Goal: Task Accomplishment & Management: Use online tool/utility

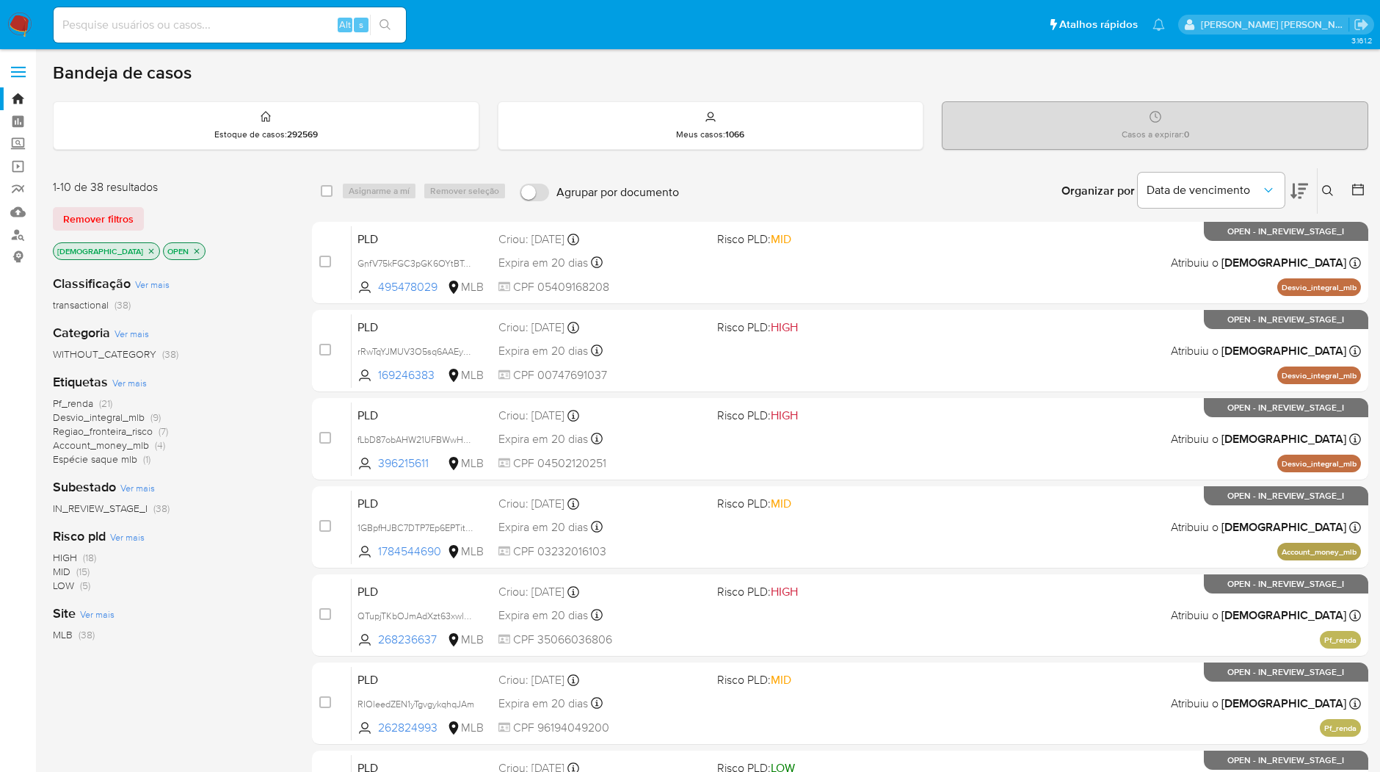
click at [223, 20] on input at bounding box center [230, 24] width 352 height 19
paste input "4zbMG6RMlTXgB7QhwQ7NzhQY"
type input "4zbMG6RMlTXgB7QhwQ7NzhQY"
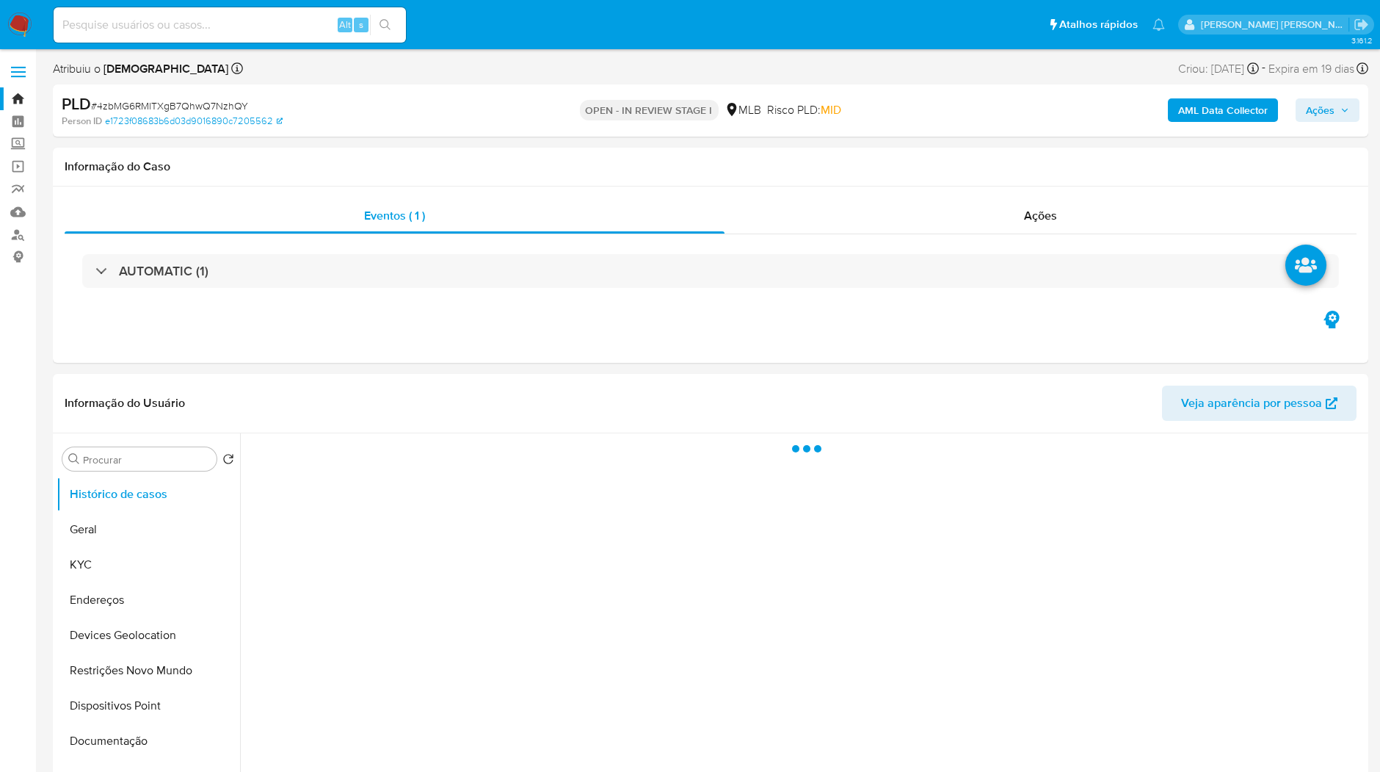
select select "10"
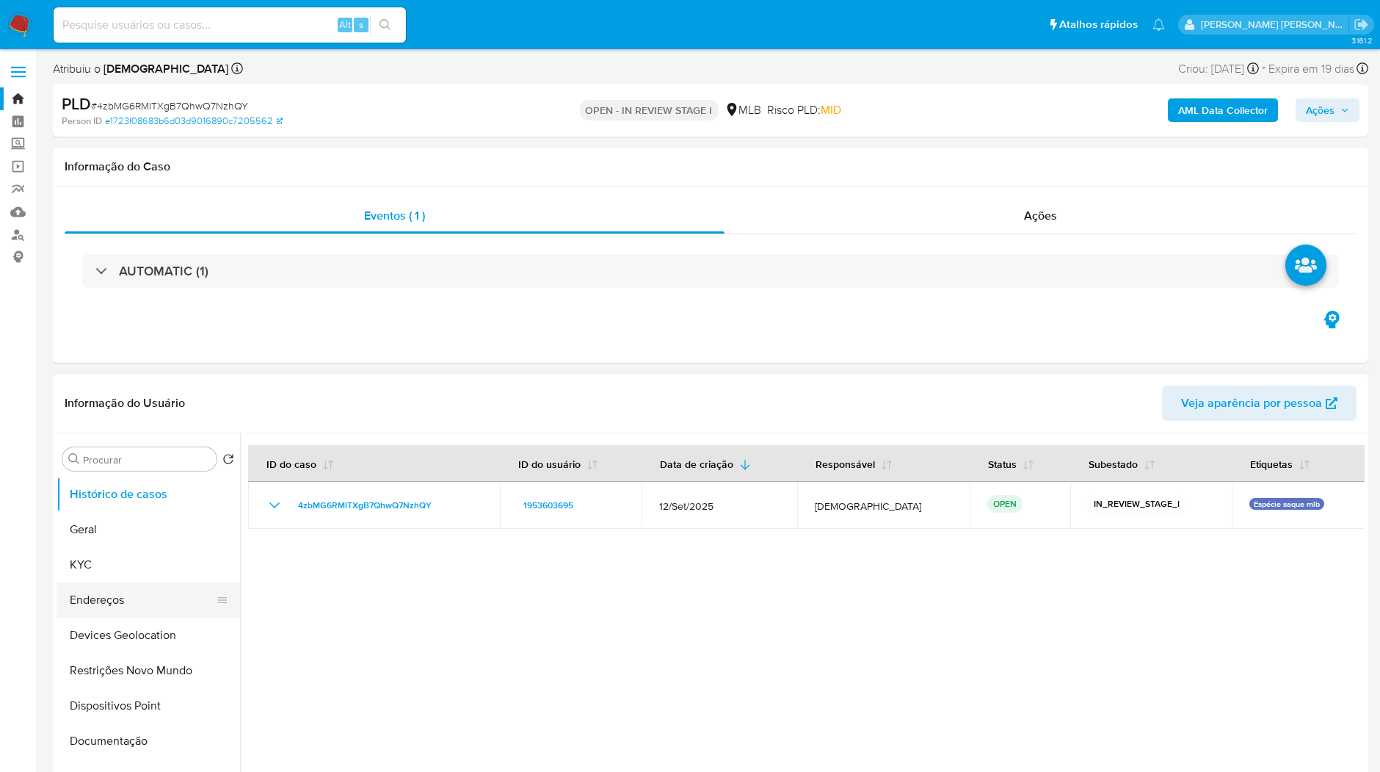
click at [152, 586] on button "Endereços" at bounding box center [143, 599] width 172 height 35
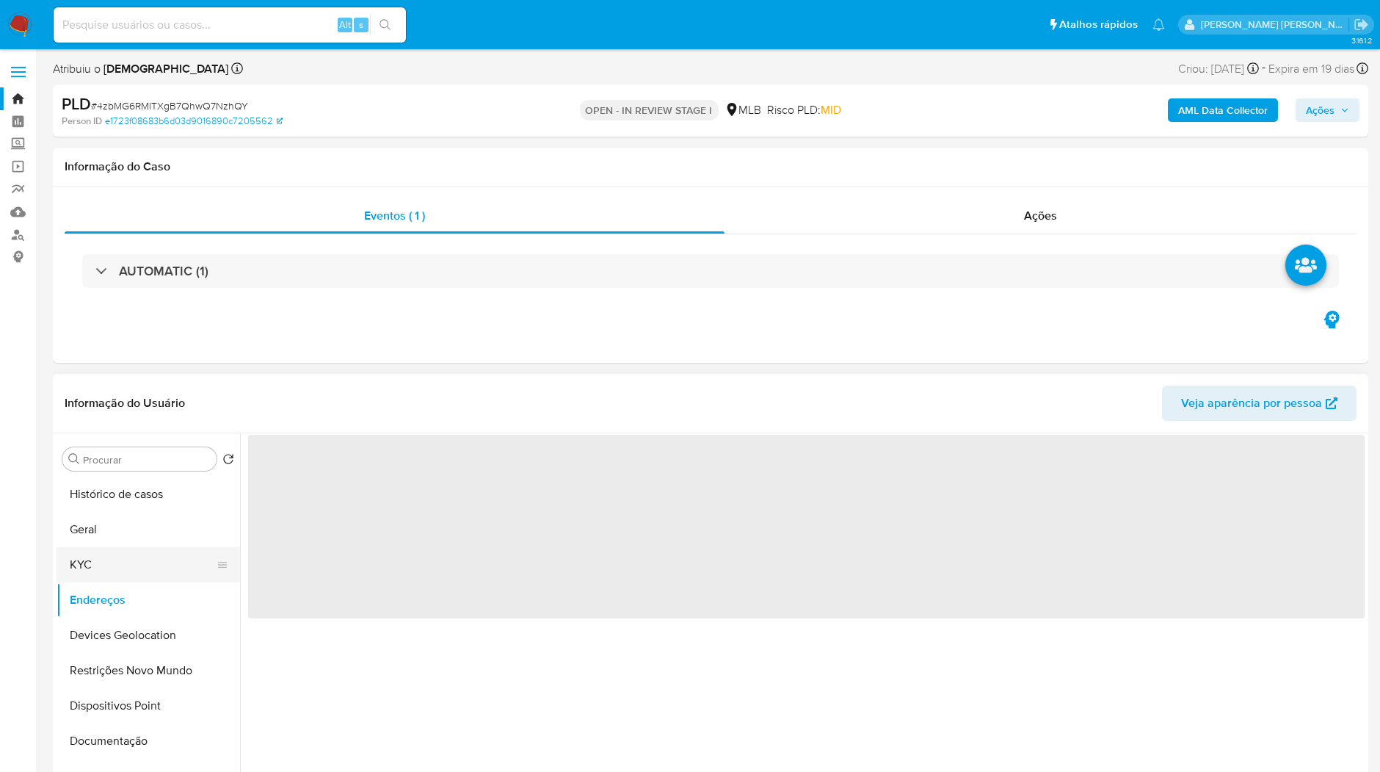
click at [155, 565] on button "KYC" at bounding box center [143, 564] width 172 height 35
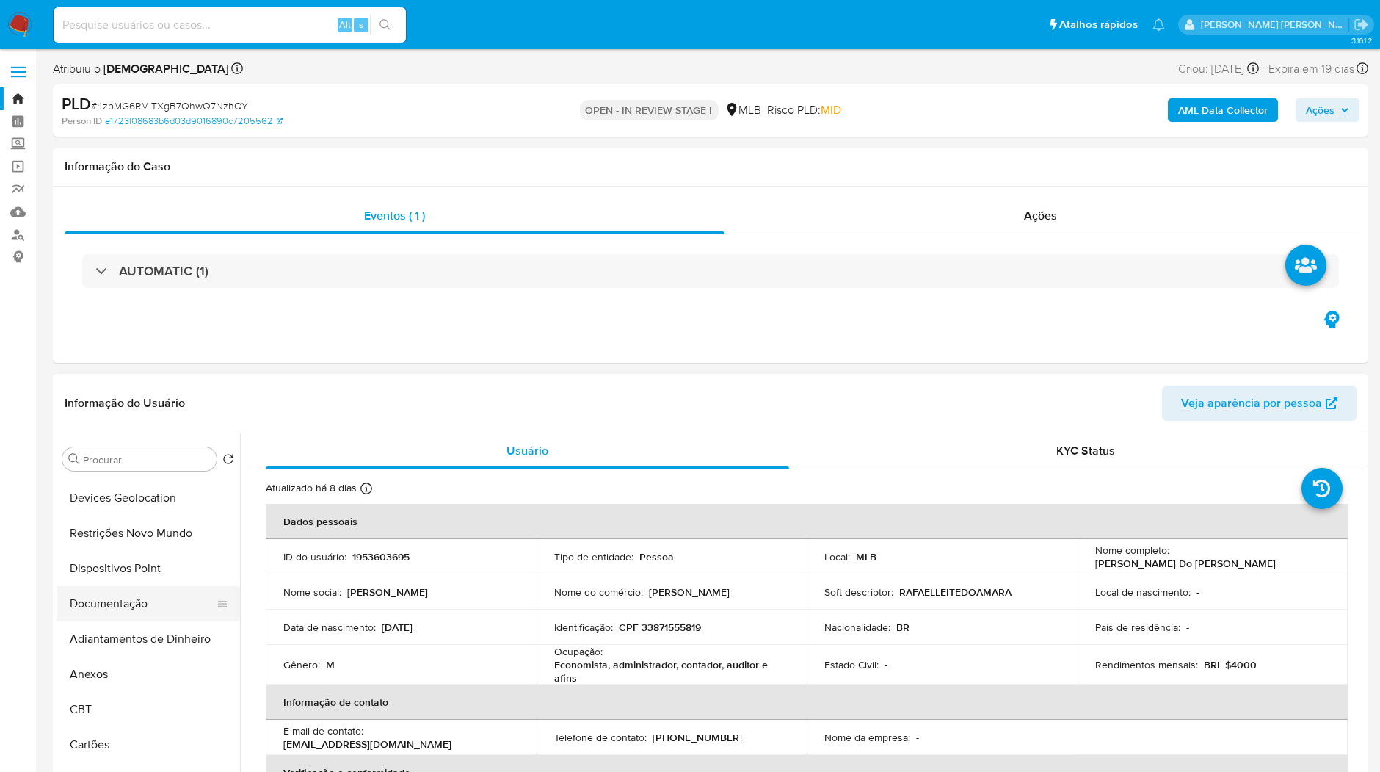
scroll to position [163, 0]
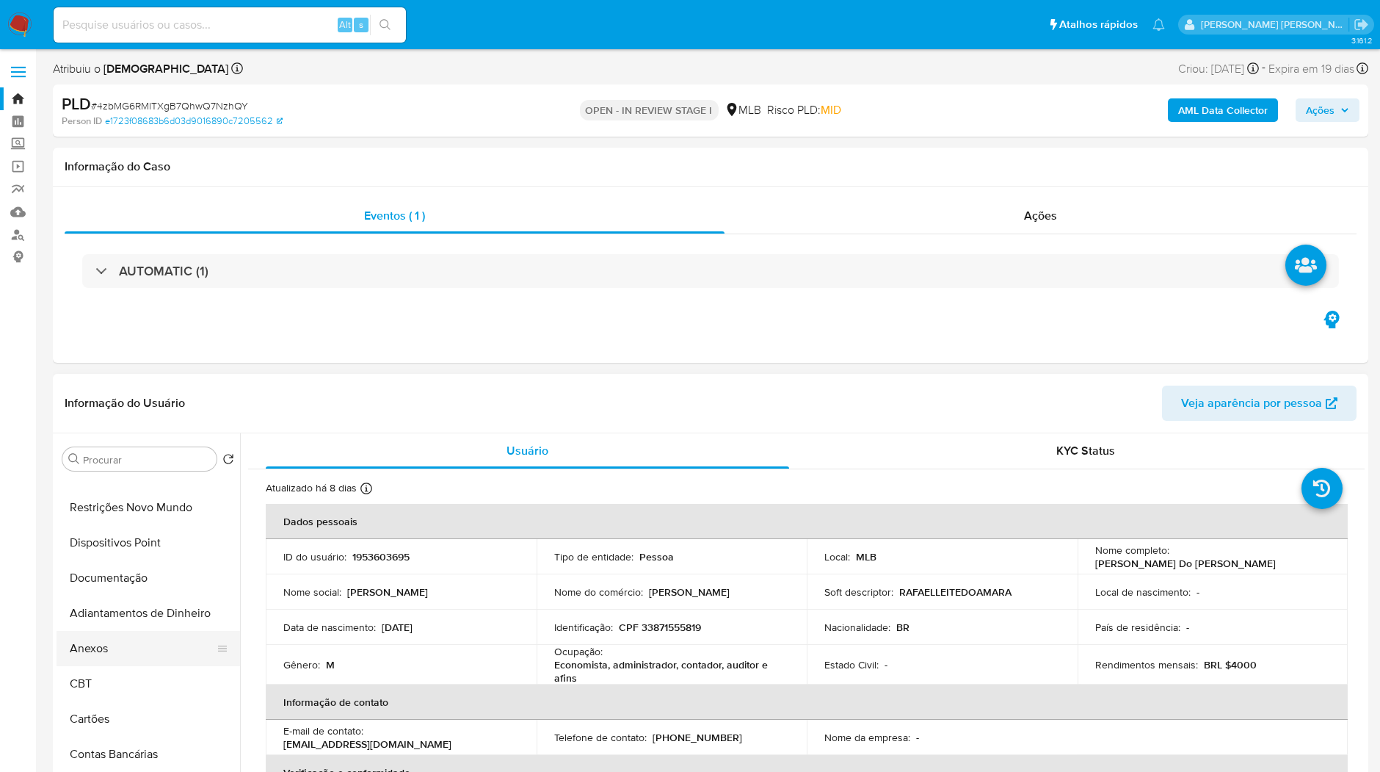
click at [140, 649] on button "Anexos" at bounding box center [143, 648] width 172 height 35
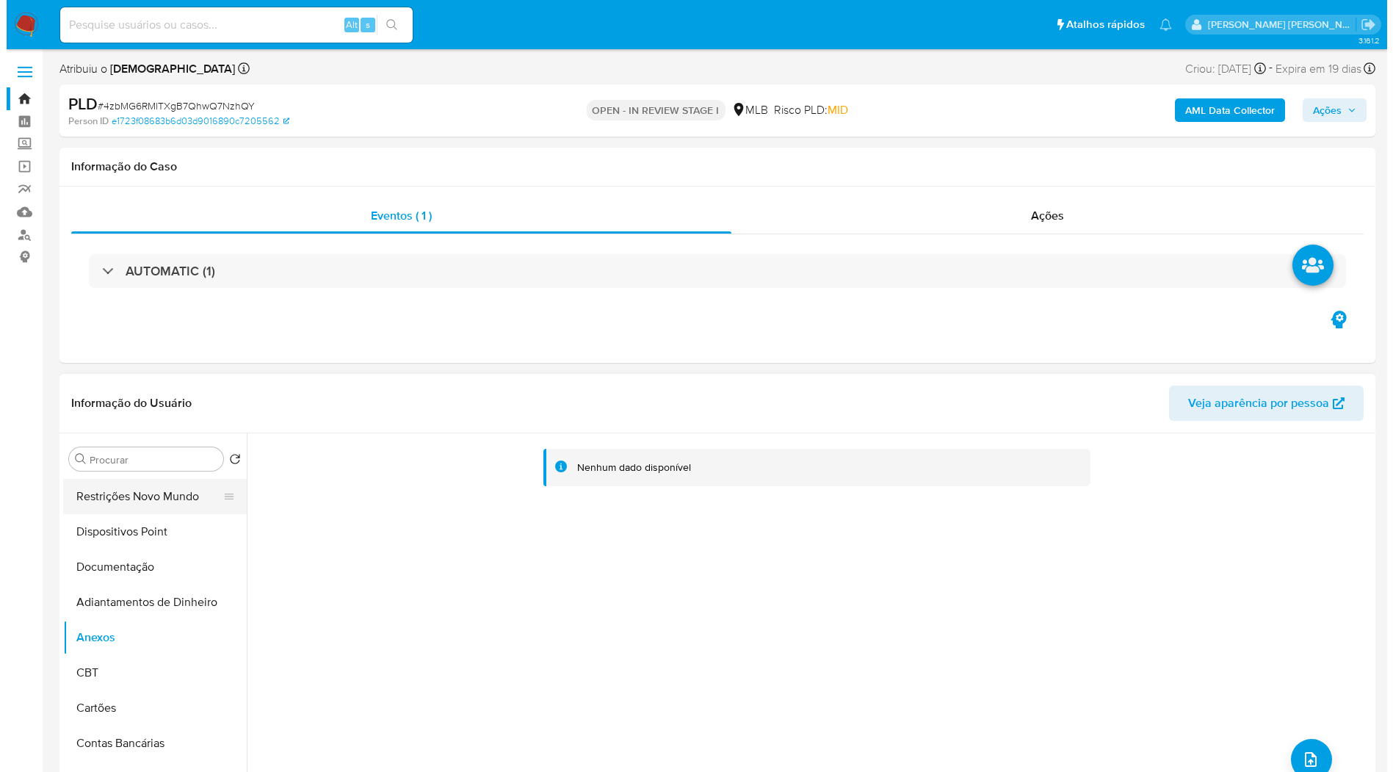
scroll to position [245, 0]
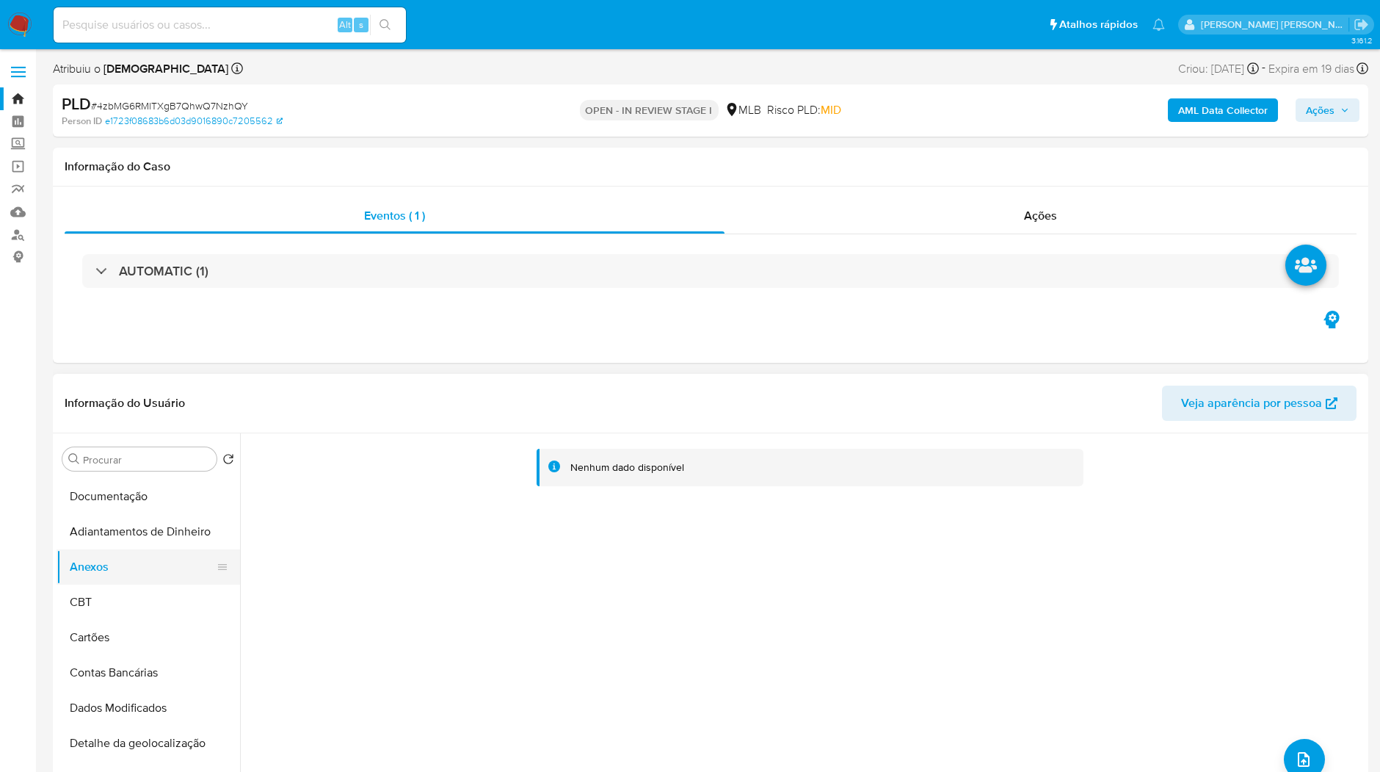
click at [153, 579] on button "Anexos" at bounding box center [143, 566] width 172 height 35
click at [1295, 759] on icon "upload-file" at bounding box center [1304, 759] width 18 height 18
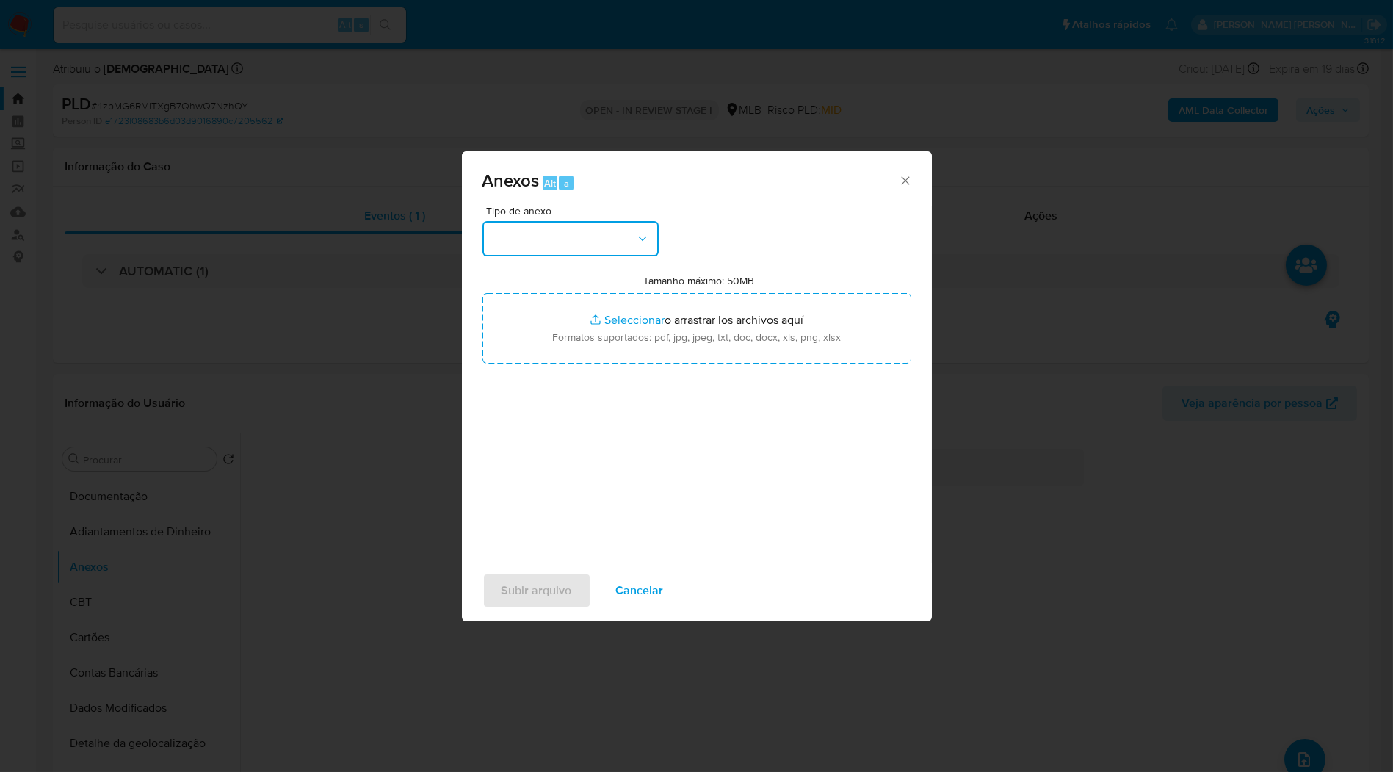
click at [603, 228] on button "button" at bounding box center [570, 238] width 176 height 35
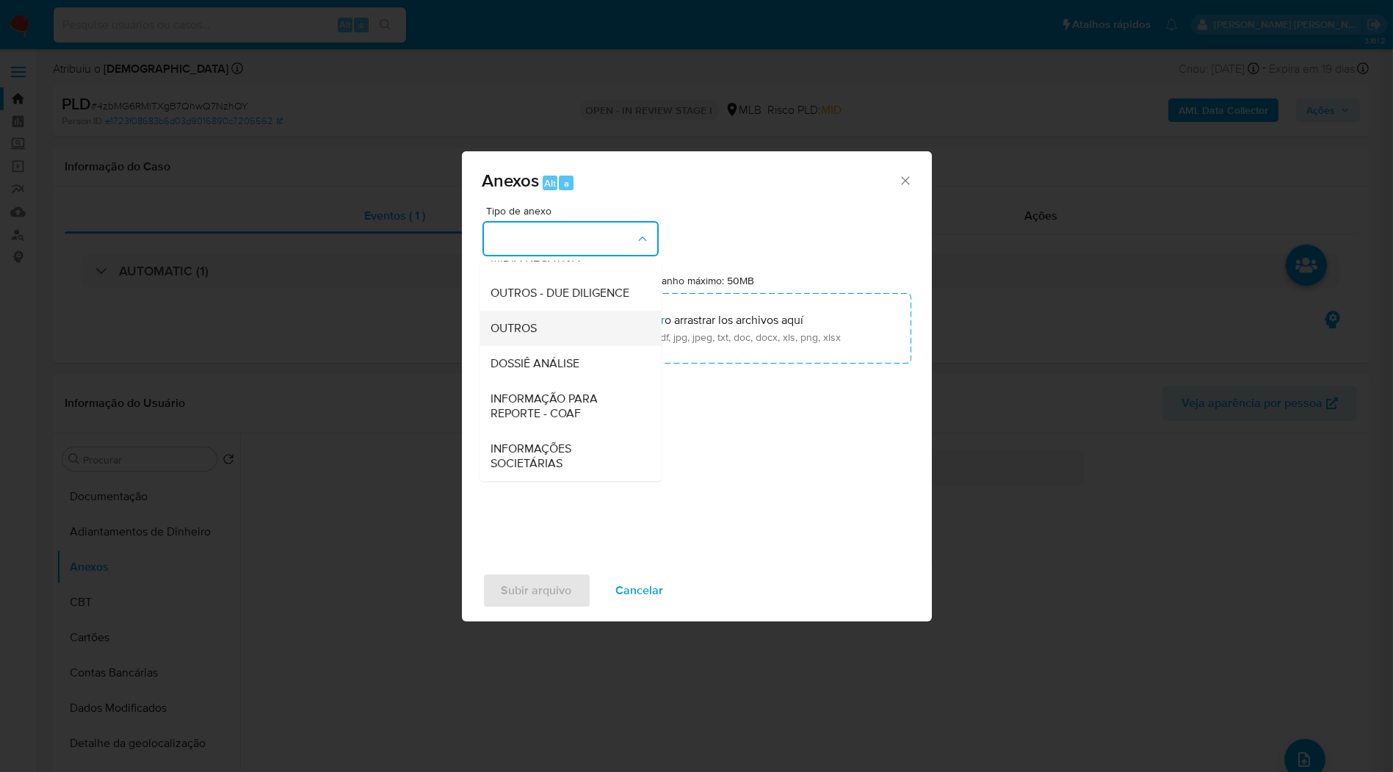
click at [602, 316] on div "OUTROS" at bounding box center [566, 328] width 150 height 35
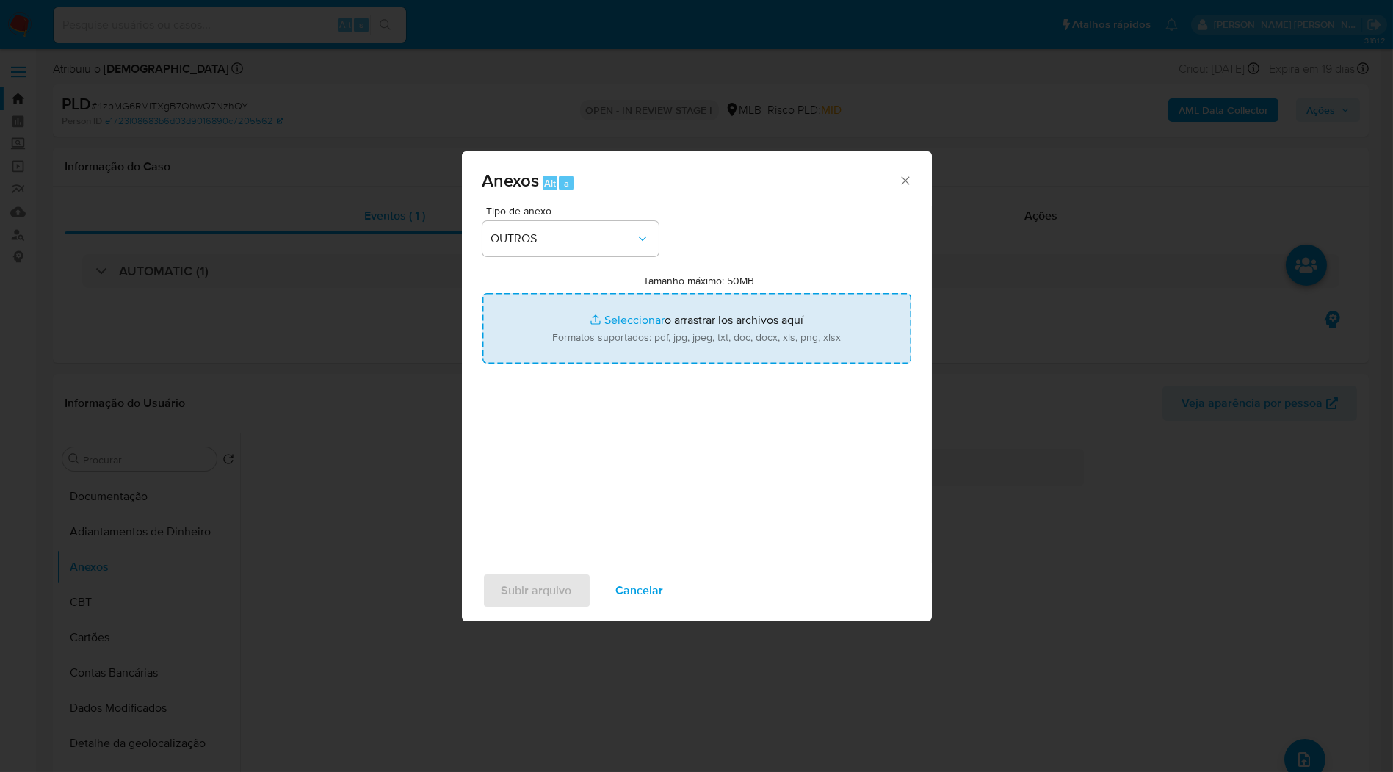
click at [605, 322] on input "Tamanho máximo: 50MB Seleccionar archivos" at bounding box center [696, 328] width 429 height 70
type input "C:\fakepath\Mulan 1953603695_2025_09_30_15_45_31.xlsx"
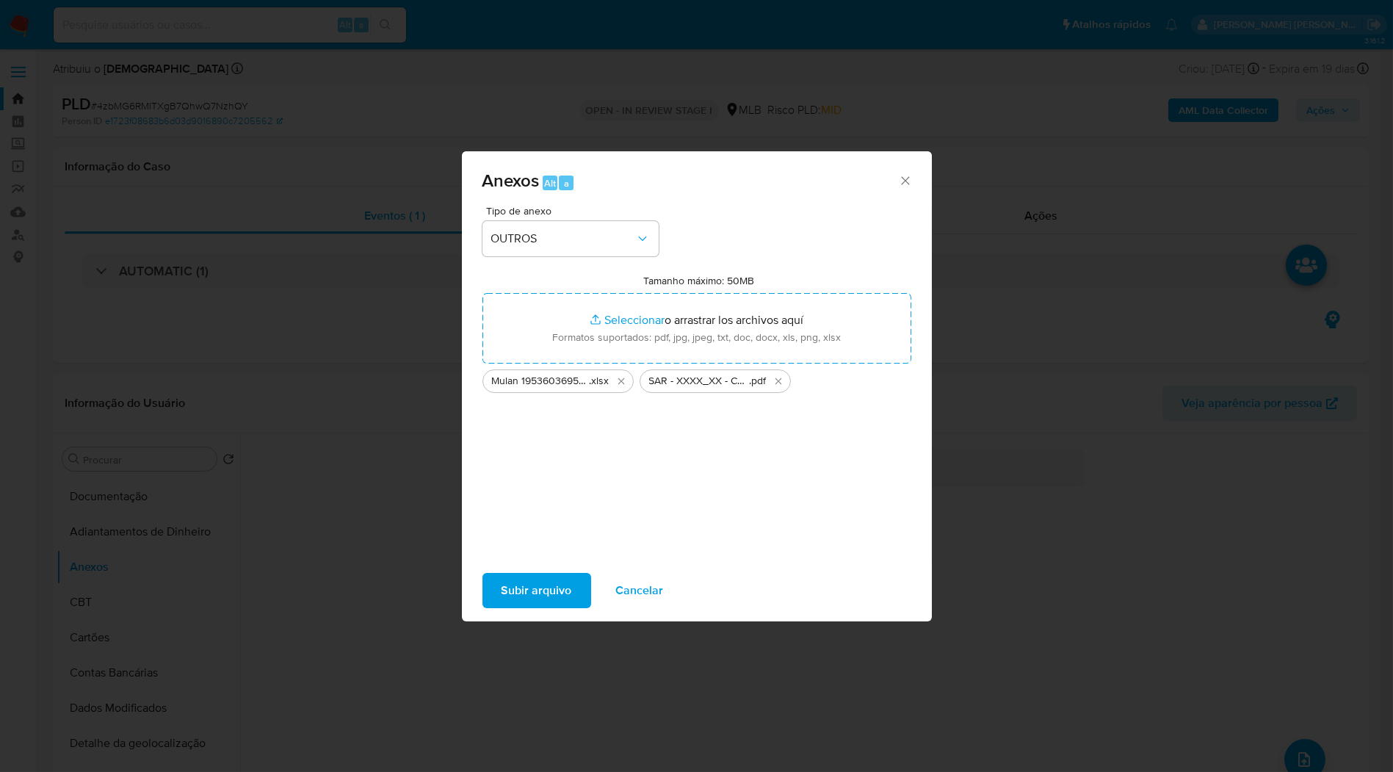
click at [633, 598] on span "Cancelar" at bounding box center [640, 590] width 48 height 32
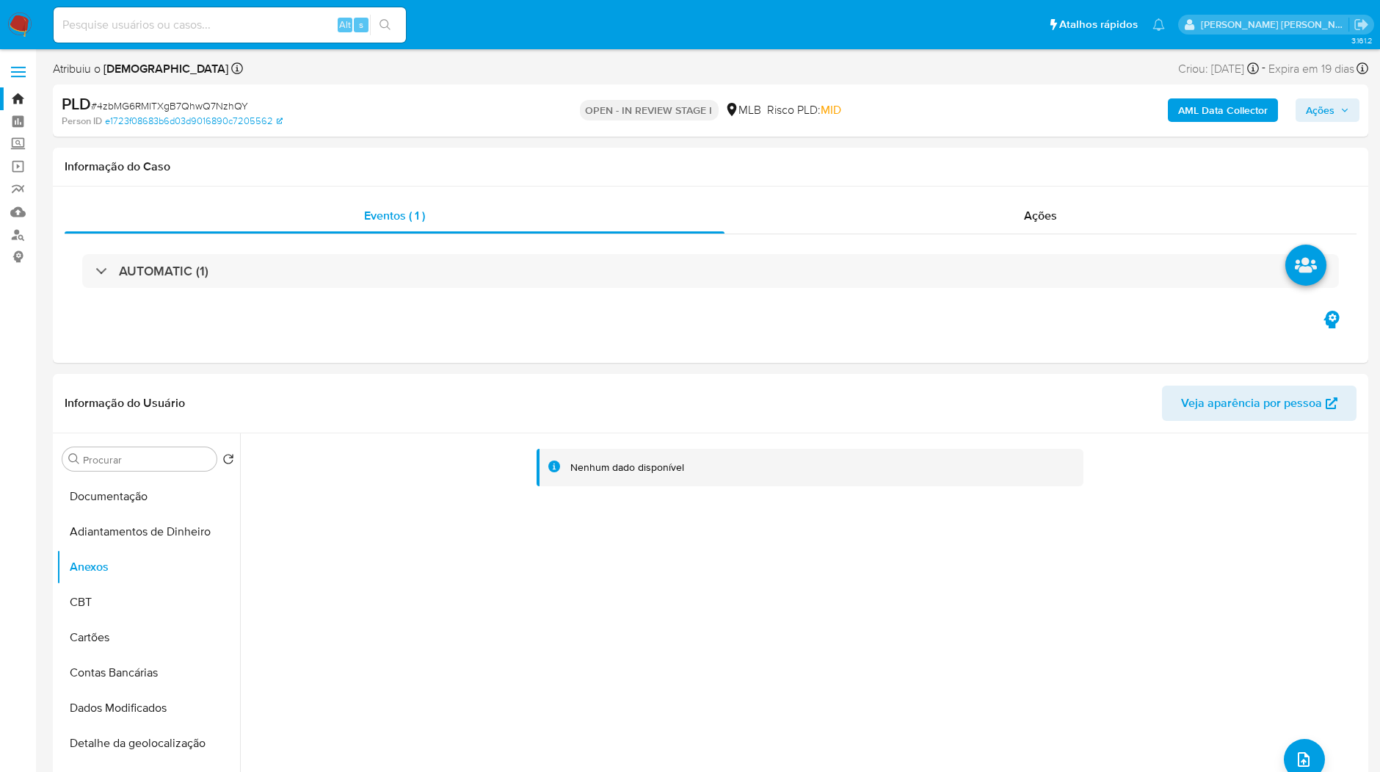
click at [1259, 107] on b "AML Data Collector" at bounding box center [1224, 109] width 90 height 23
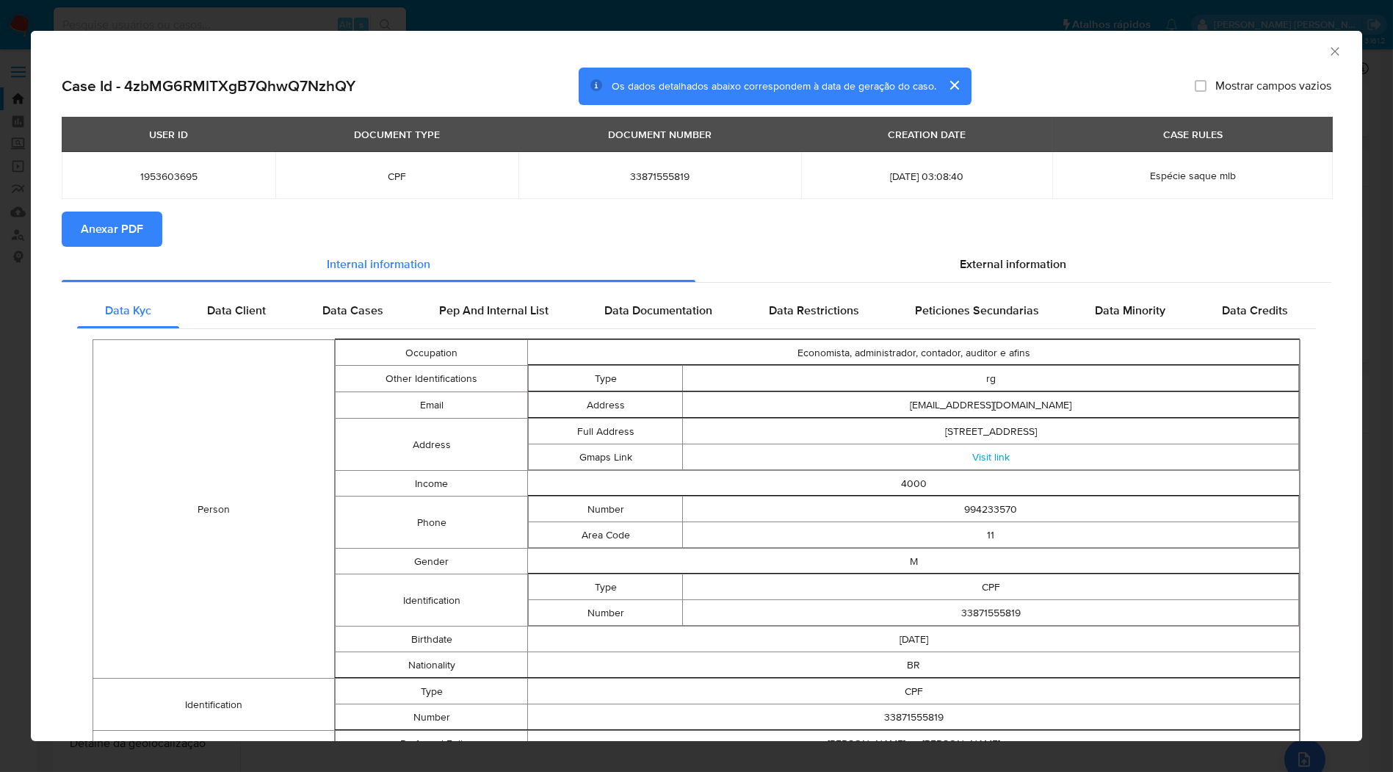
click at [139, 219] on span "Anexar PDF" at bounding box center [112, 229] width 62 height 32
click at [723, 15] on div "AML Data Collector Case Id - 4zbMG6RMlTXgB7QhwQ7NzhQY Os dados detalhados abaix…" at bounding box center [696, 386] width 1393 height 772
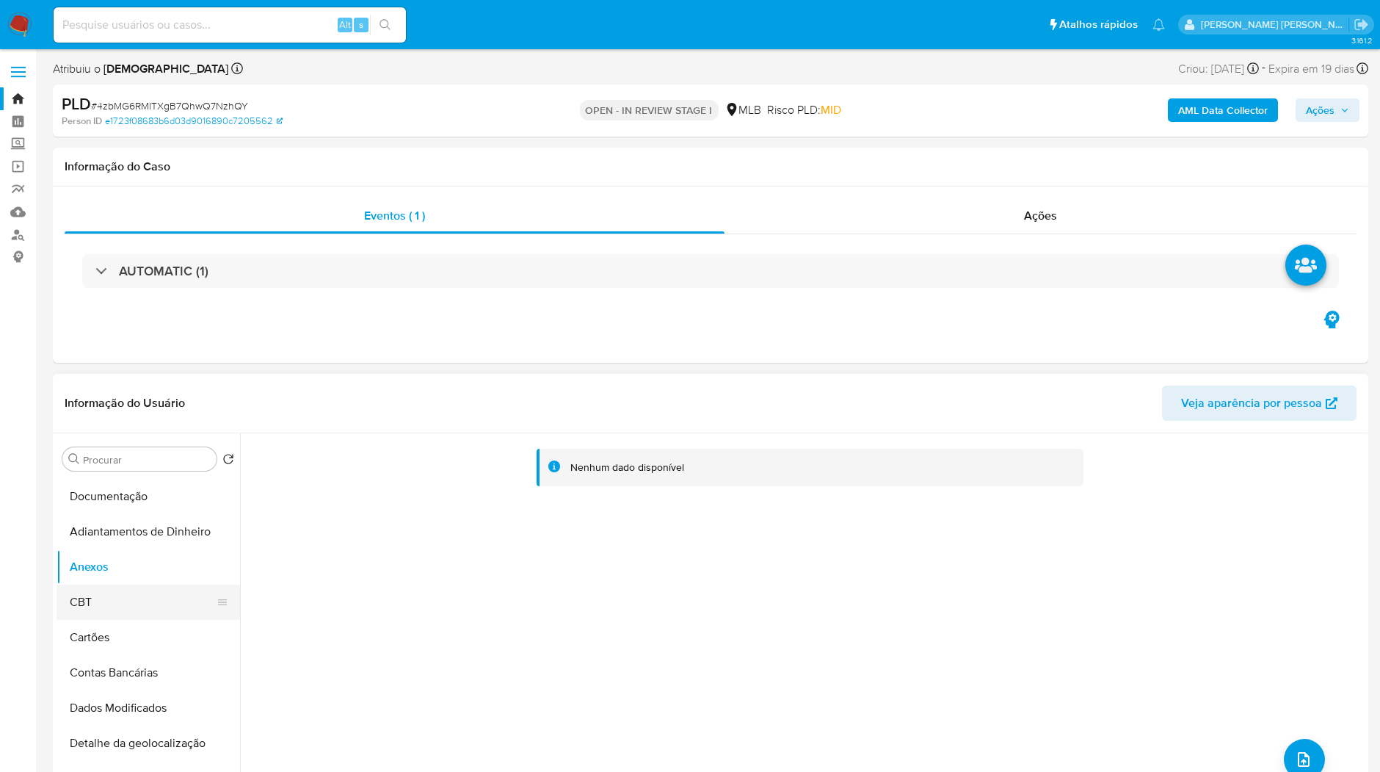
click at [101, 590] on button "CBT" at bounding box center [143, 601] width 172 height 35
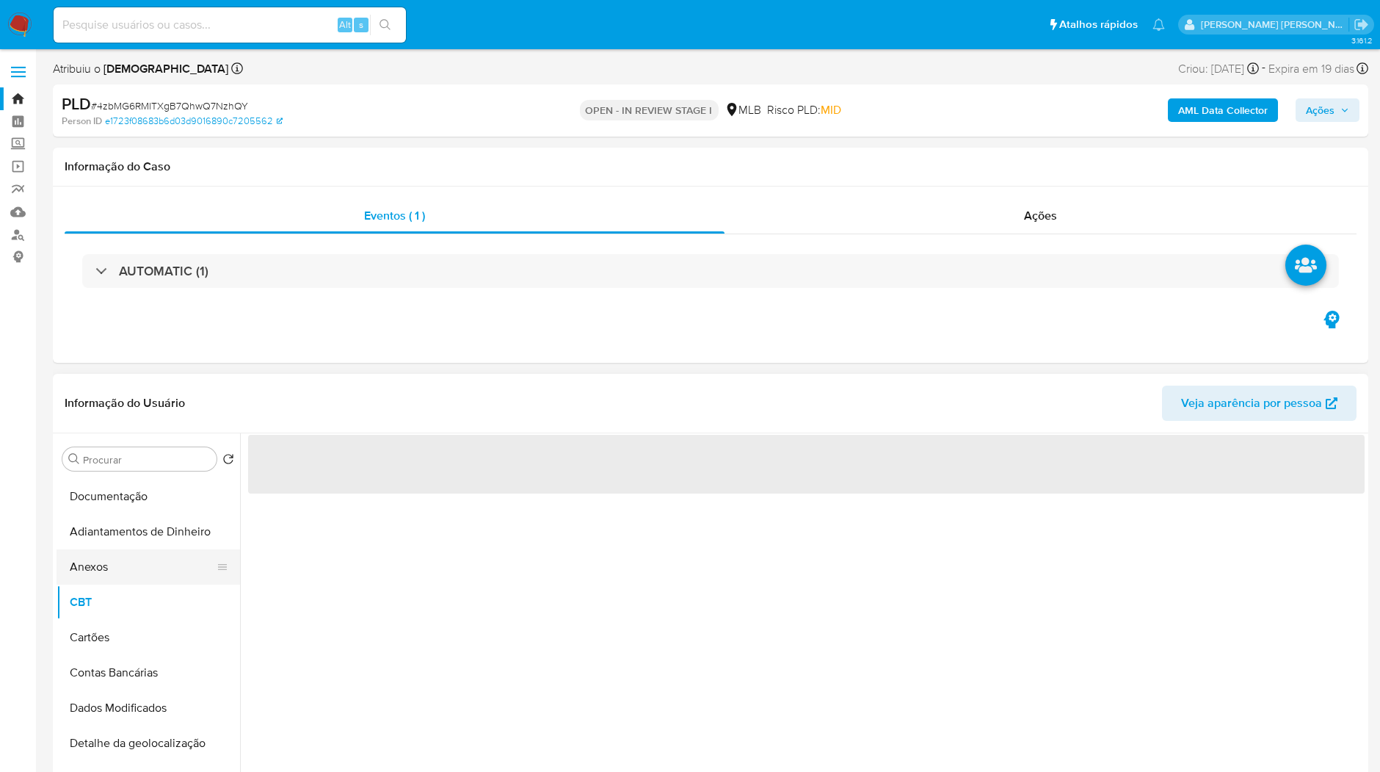
click at [112, 575] on button "Anexos" at bounding box center [143, 566] width 172 height 35
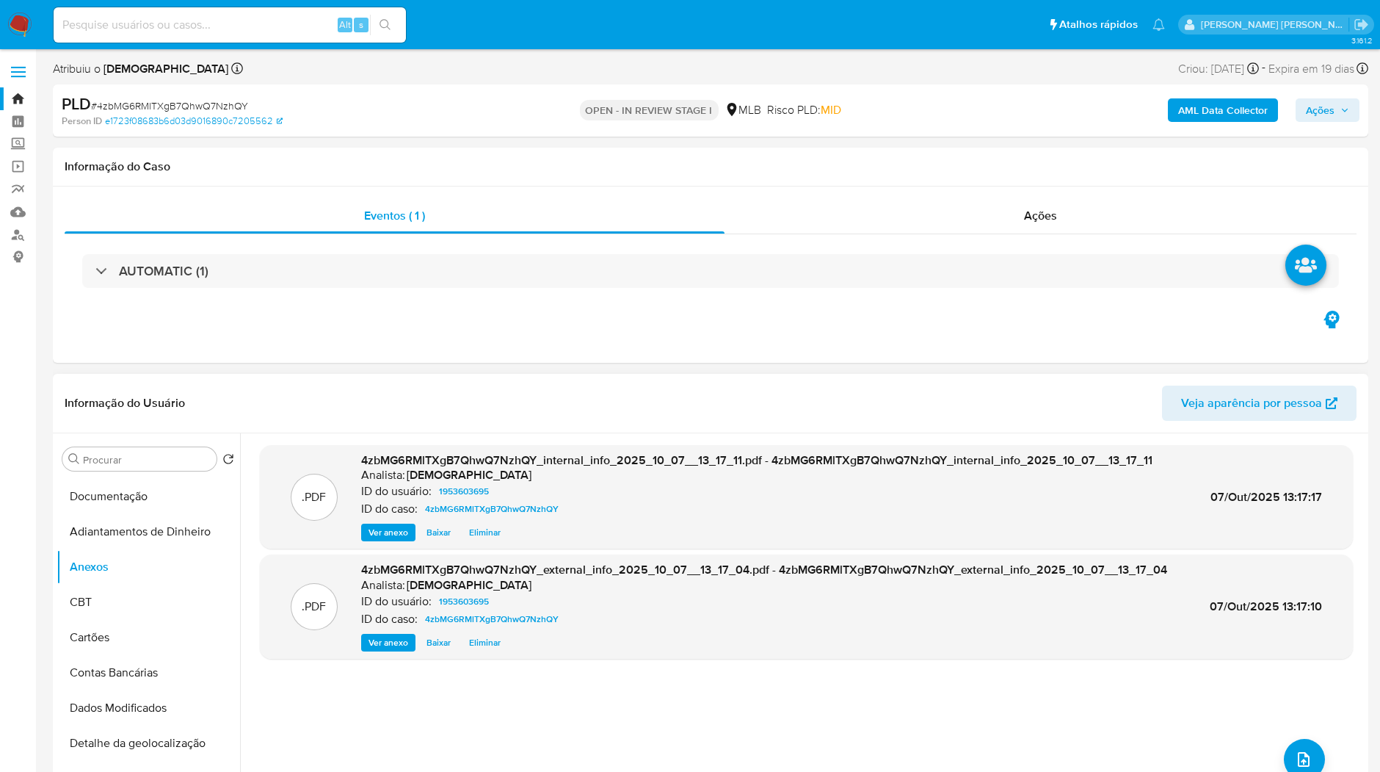
click at [1286, 736] on div ".PDF 4zbMG6RMlTXgB7QhwQ7NzhQY_internal_info_2025_10_07__13_17_11.pdf - 4zbMG6RM…" at bounding box center [806, 621] width 1093 height 352
click at [1303, 760] on icon "upload-file" at bounding box center [1304, 759] width 12 height 15
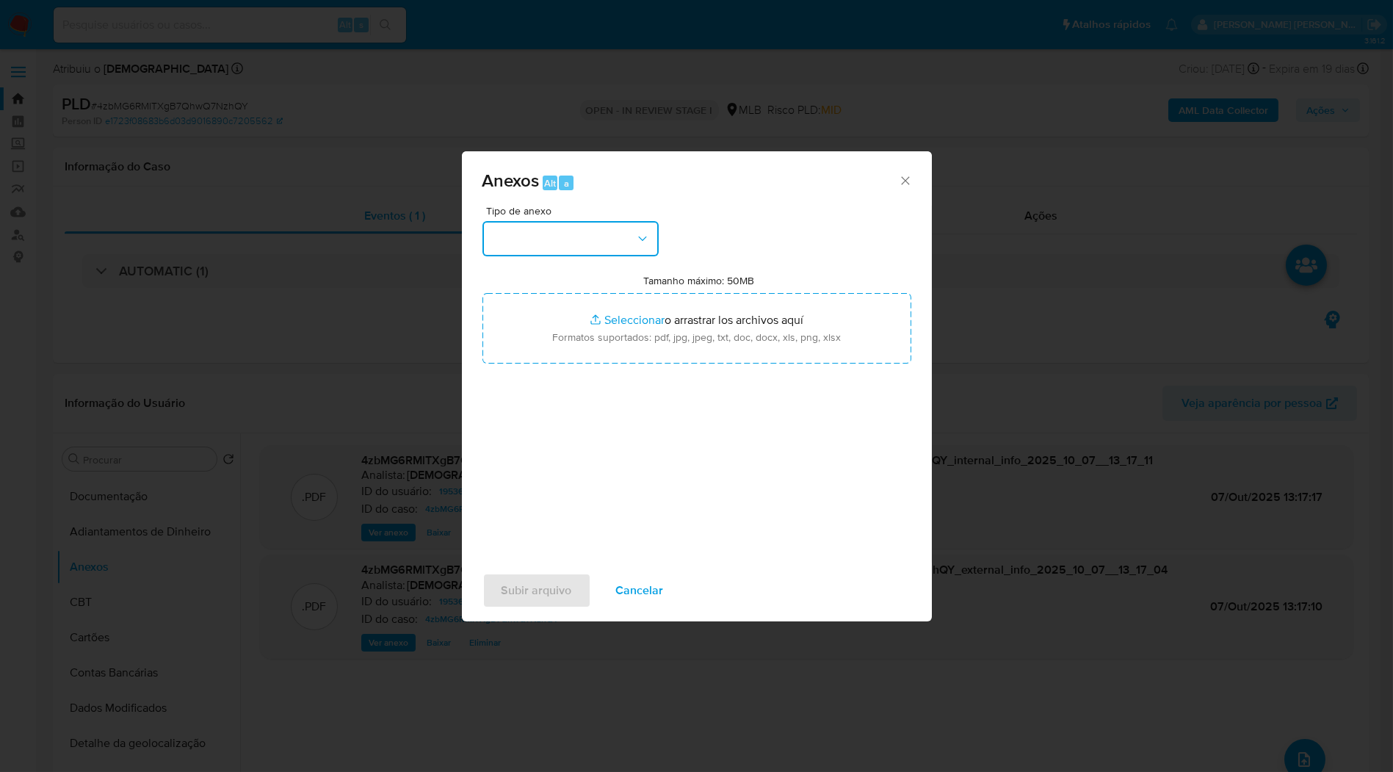
click at [624, 252] on button "button" at bounding box center [570, 238] width 176 height 35
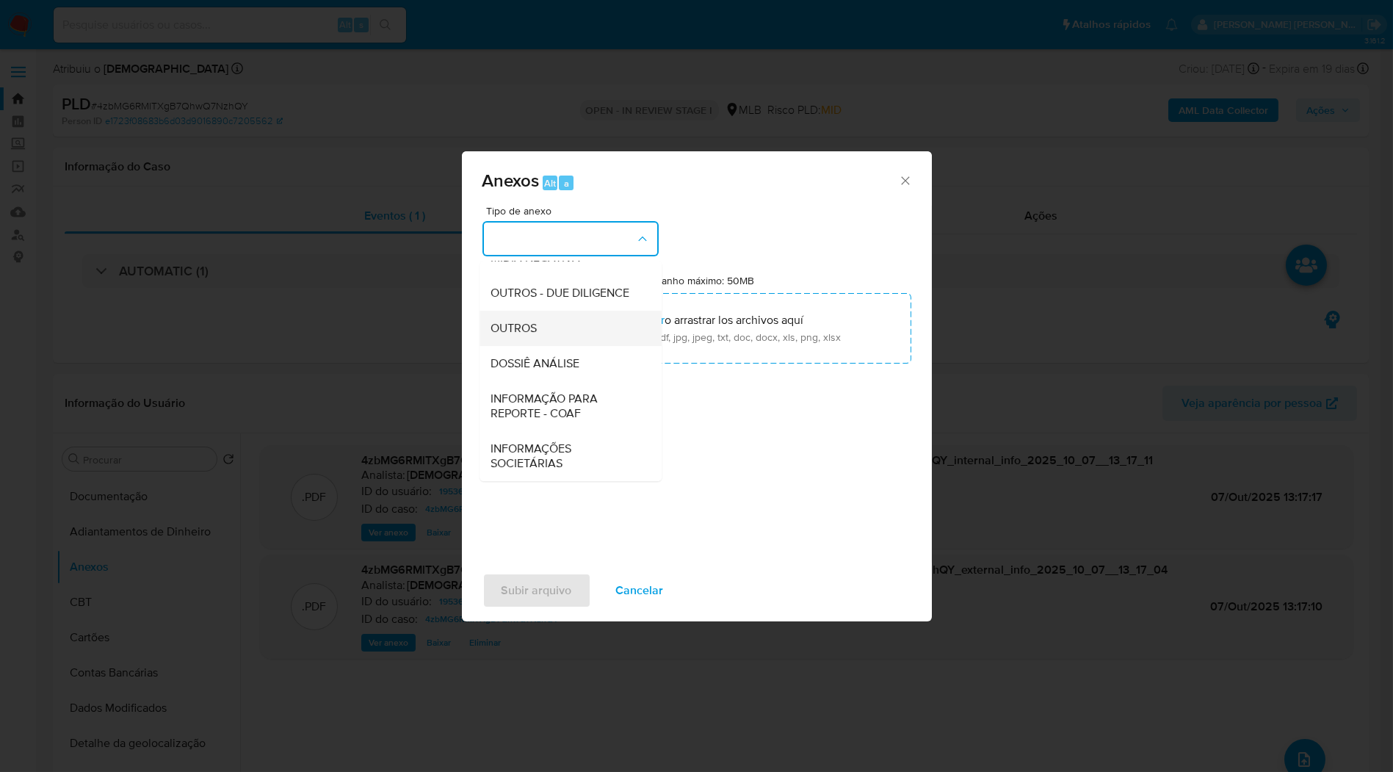
click at [582, 330] on div "OUTROS" at bounding box center [566, 328] width 150 height 35
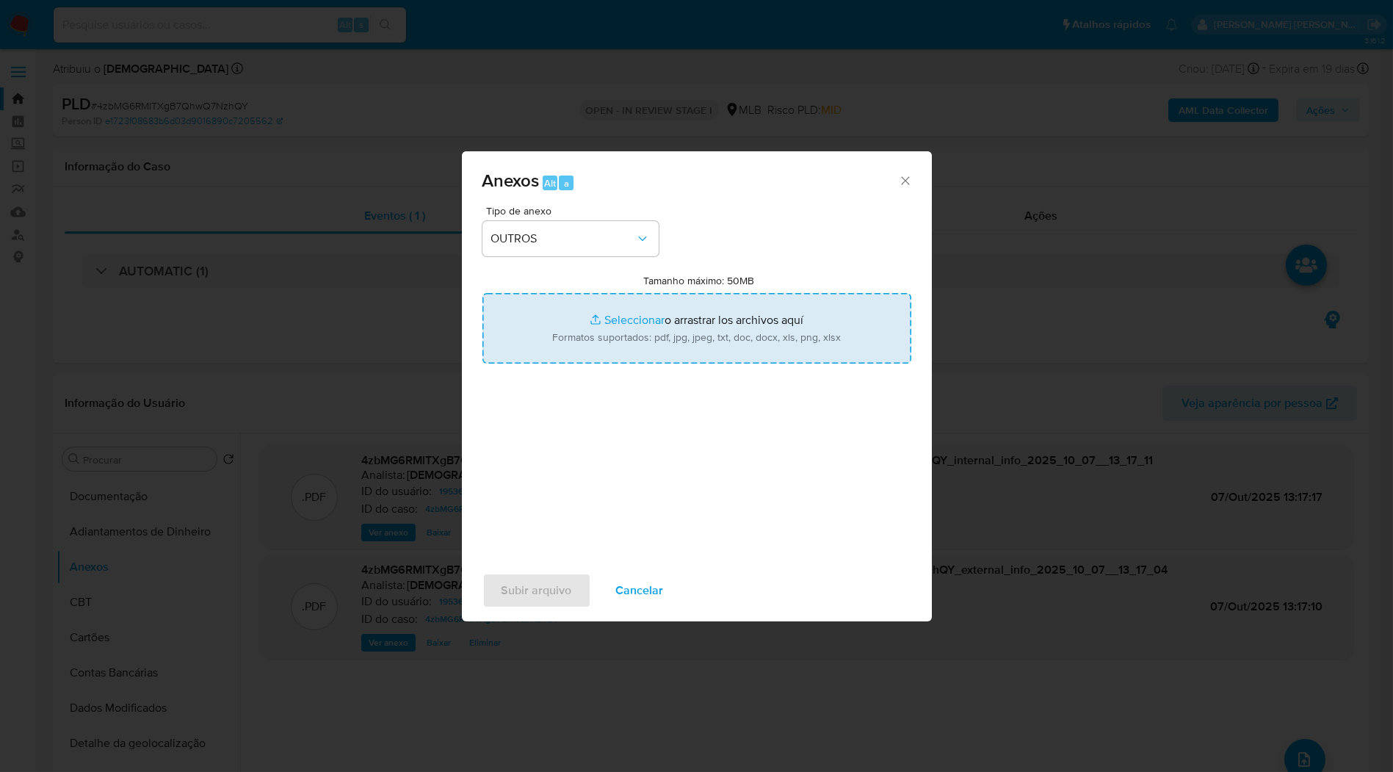
click at [625, 335] on input "Tamanho máximo: 50MB Seleccionar archivos" at bounding box center [696, 328] width 429 height 70
type input "C:\fakepath\Mulan 1953603695_2025_09_30_15_45_31.xlsx"
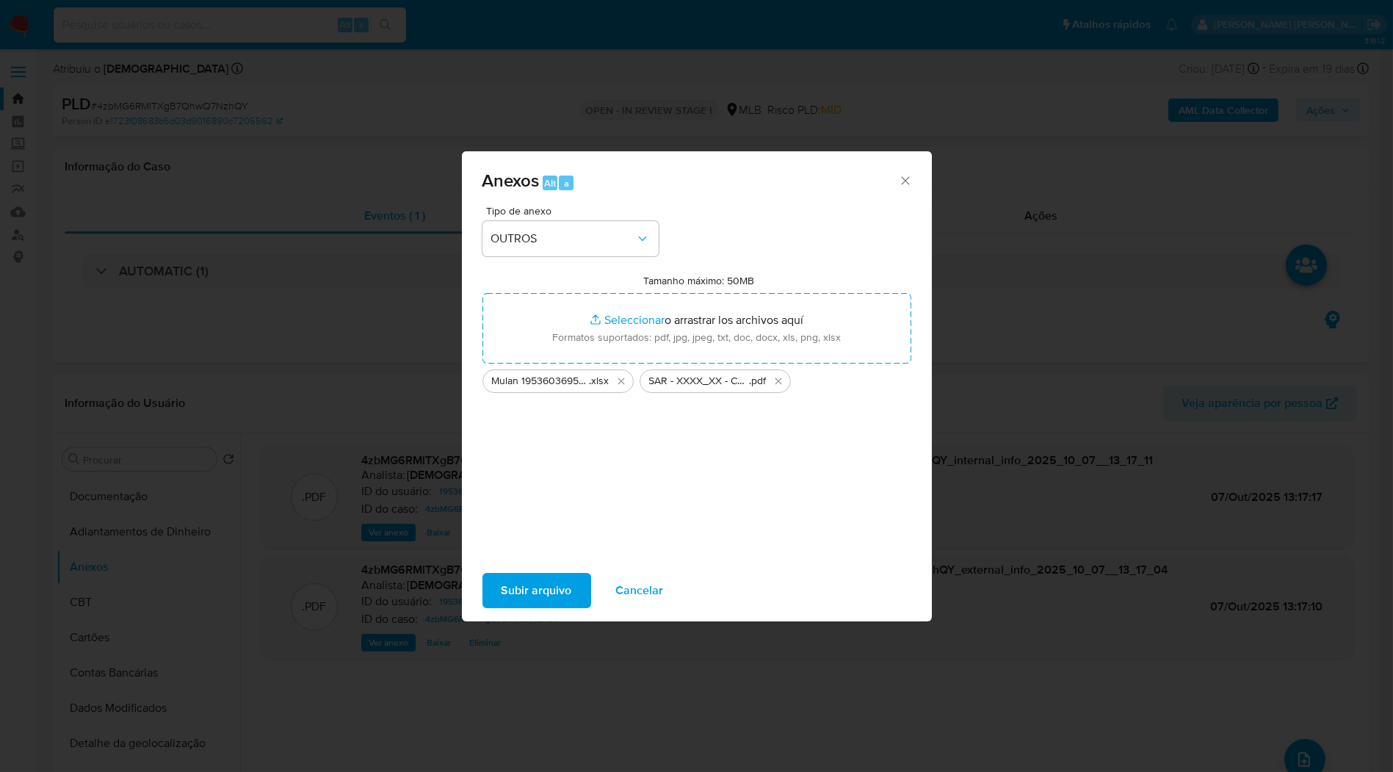
click at [548, 589] on span "Subir arquivo" at bounding box center [537, 590] width 70 height 32
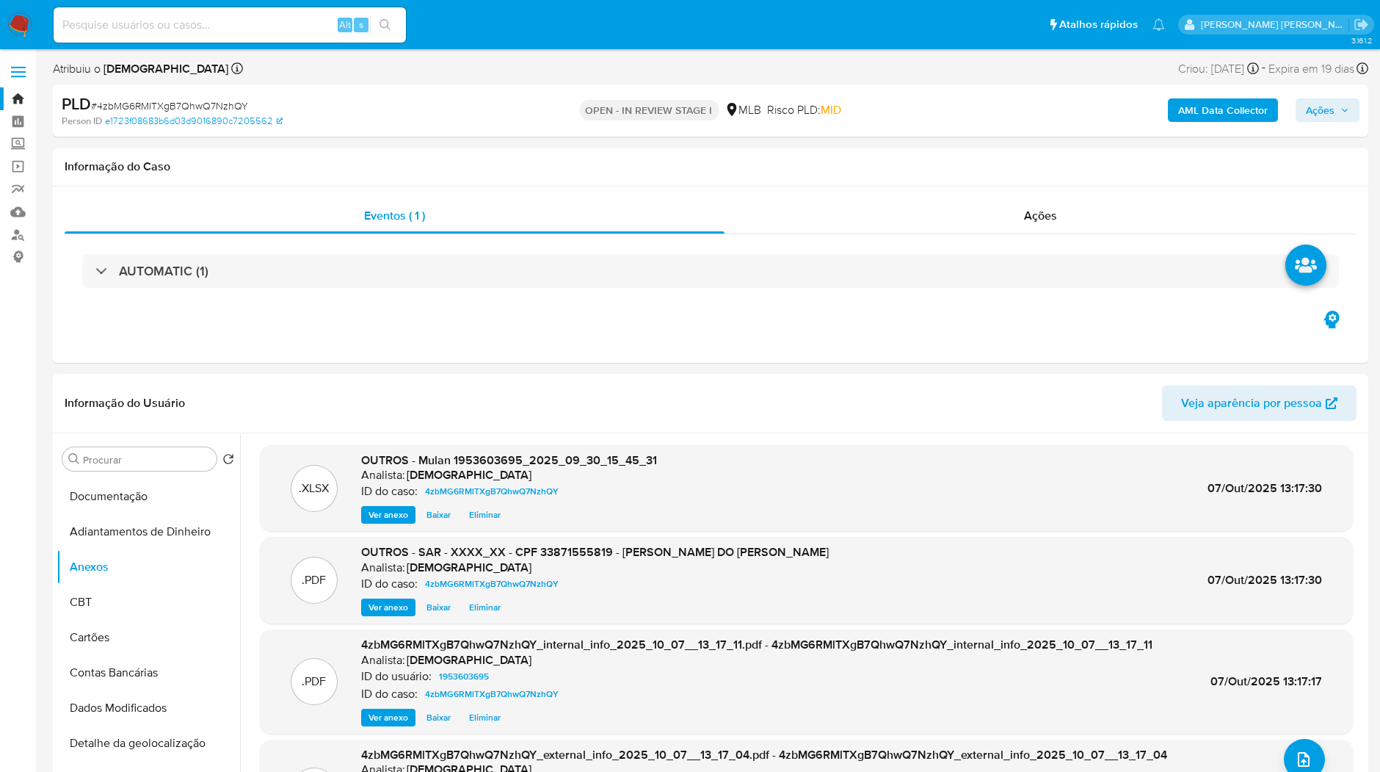
drag, startPoint x: 1344, startPoint y: 112, endPoint x: 1336, endPoint y: 112, distance: 8.1
click at [1342, 112] on icon "button" at bounding box center [1345, 110] width 9 height 9
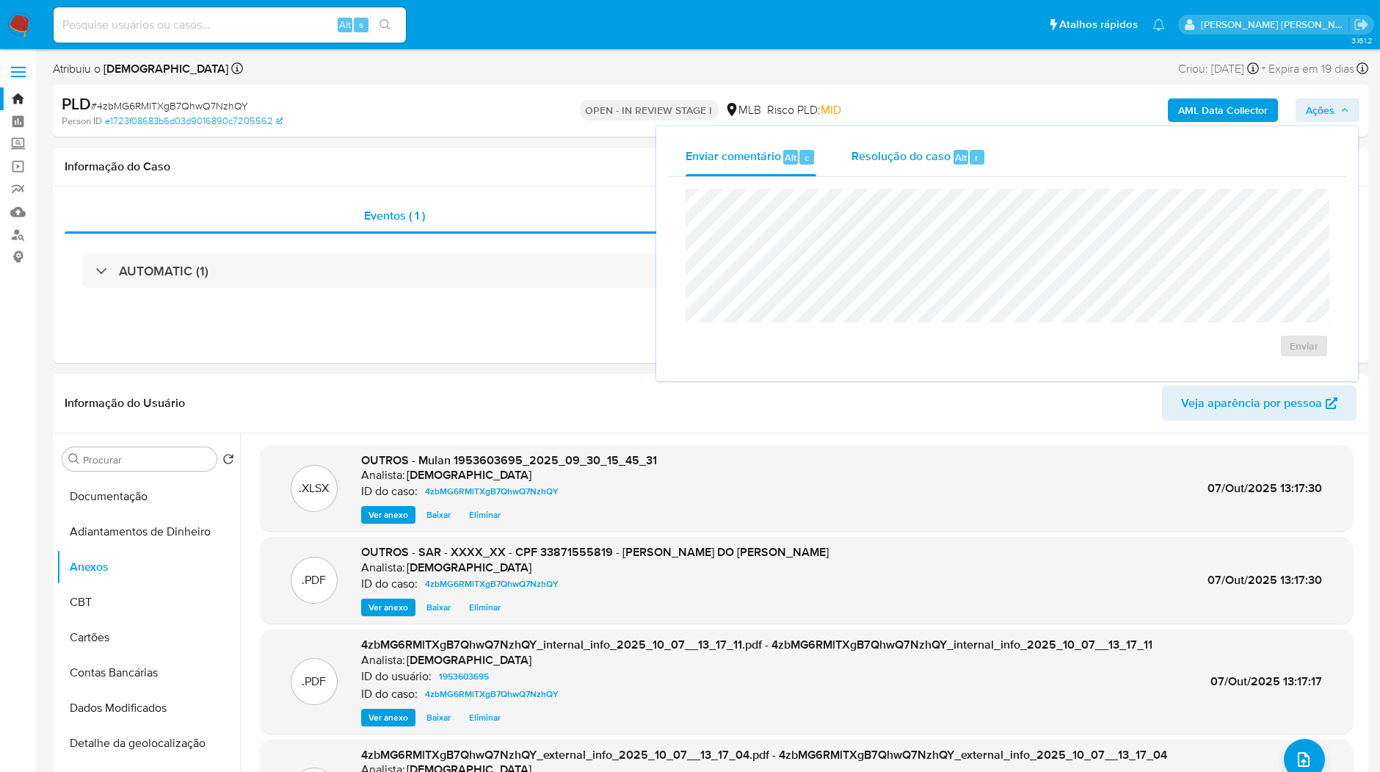
click at [996, 161] on button "Resolução do caso Alt r" at bounding box center [919, 157] width 170 height 38
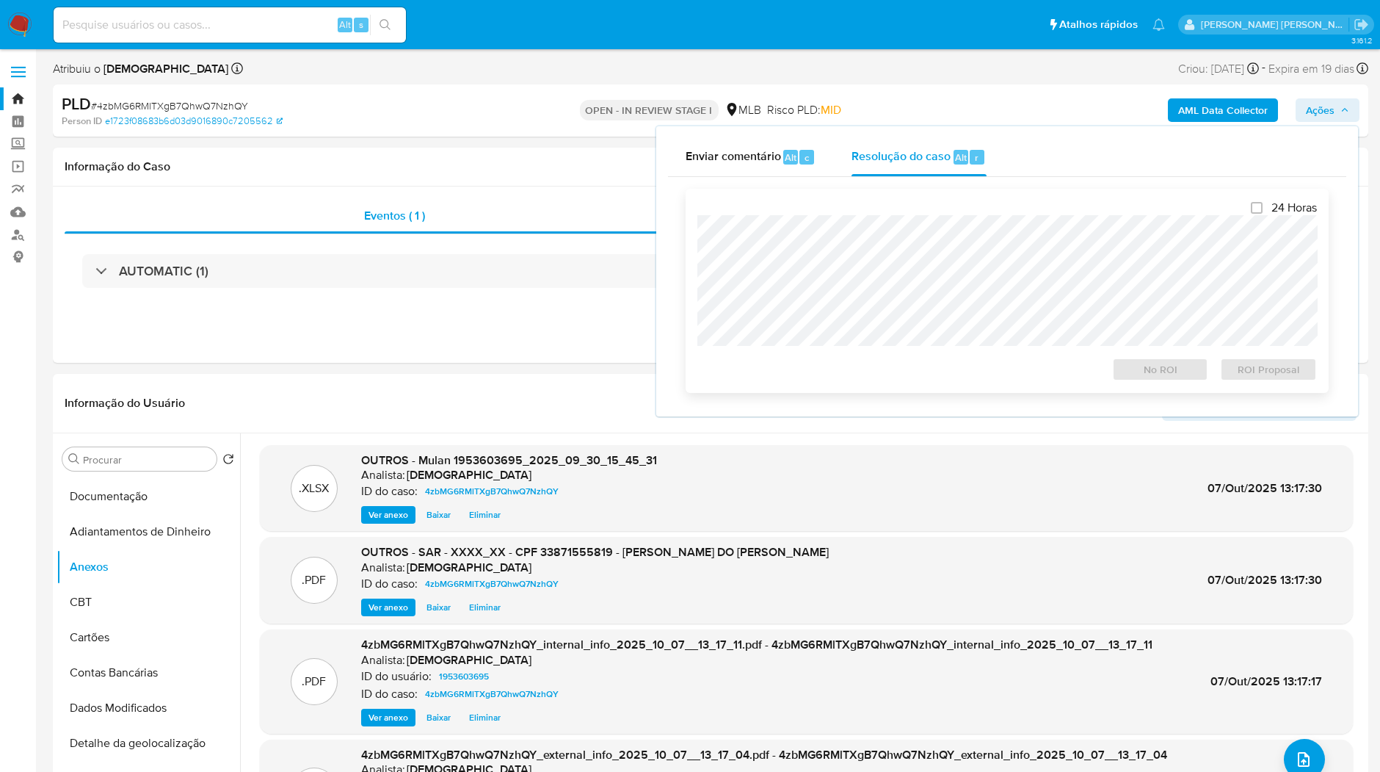
click at [958, 212] on div "24 Horas No ROI ROI Proposal" at bounding box center [1008, 290] width 620 height 181
click at [1240, 374] on span "ROI Proposal" at bounding box center [1269, 369] width 76 height 21
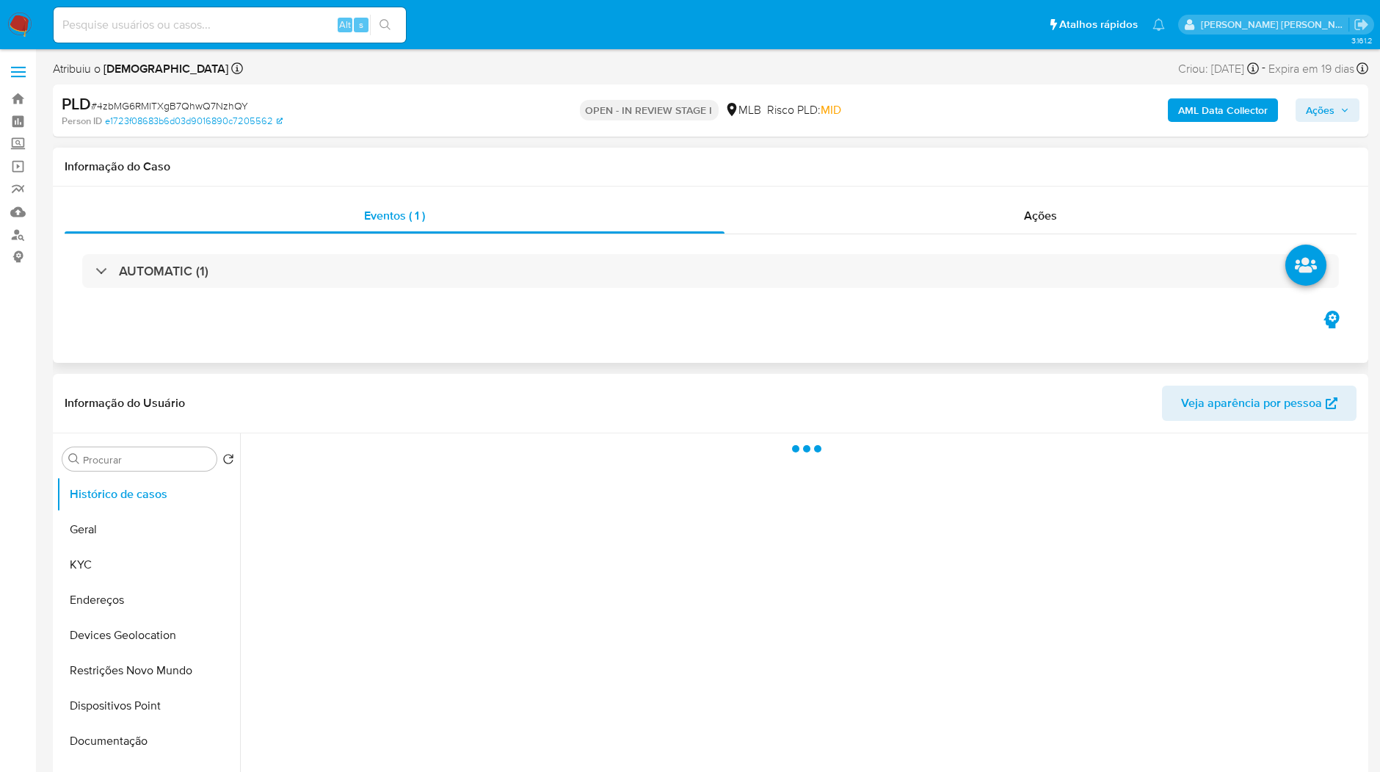
select select "10"
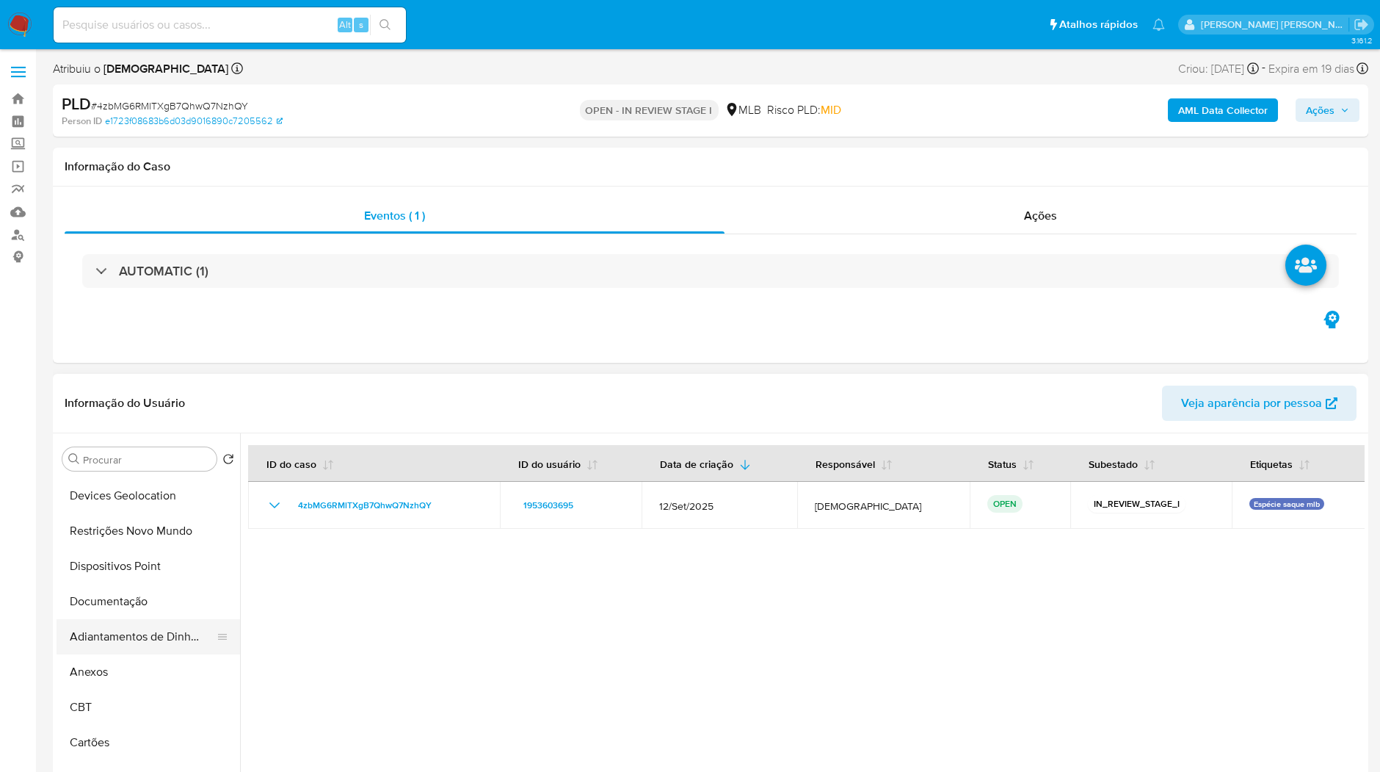
scroll to position [163, 0]
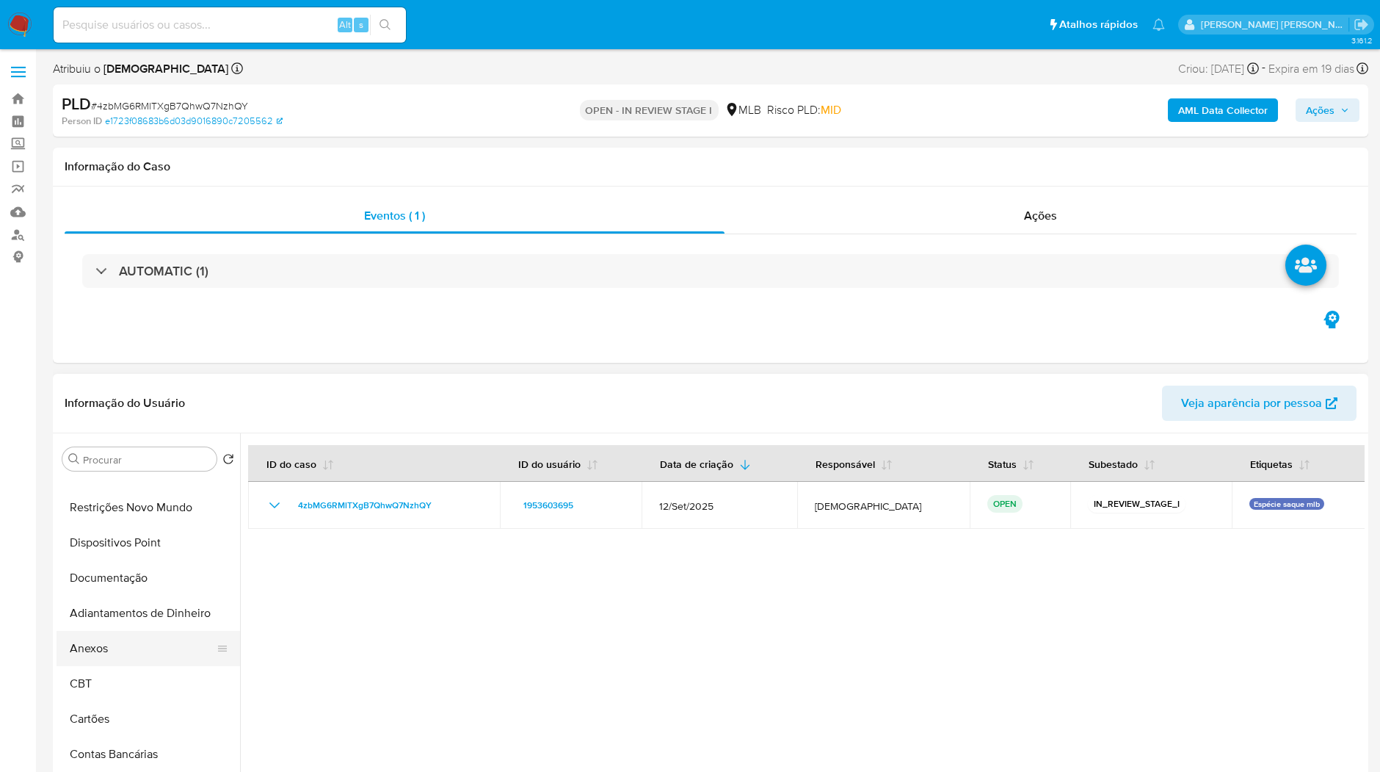
click at [79, 662] on button "Anexos" at bounding box center [143, 648] width 172 height 35
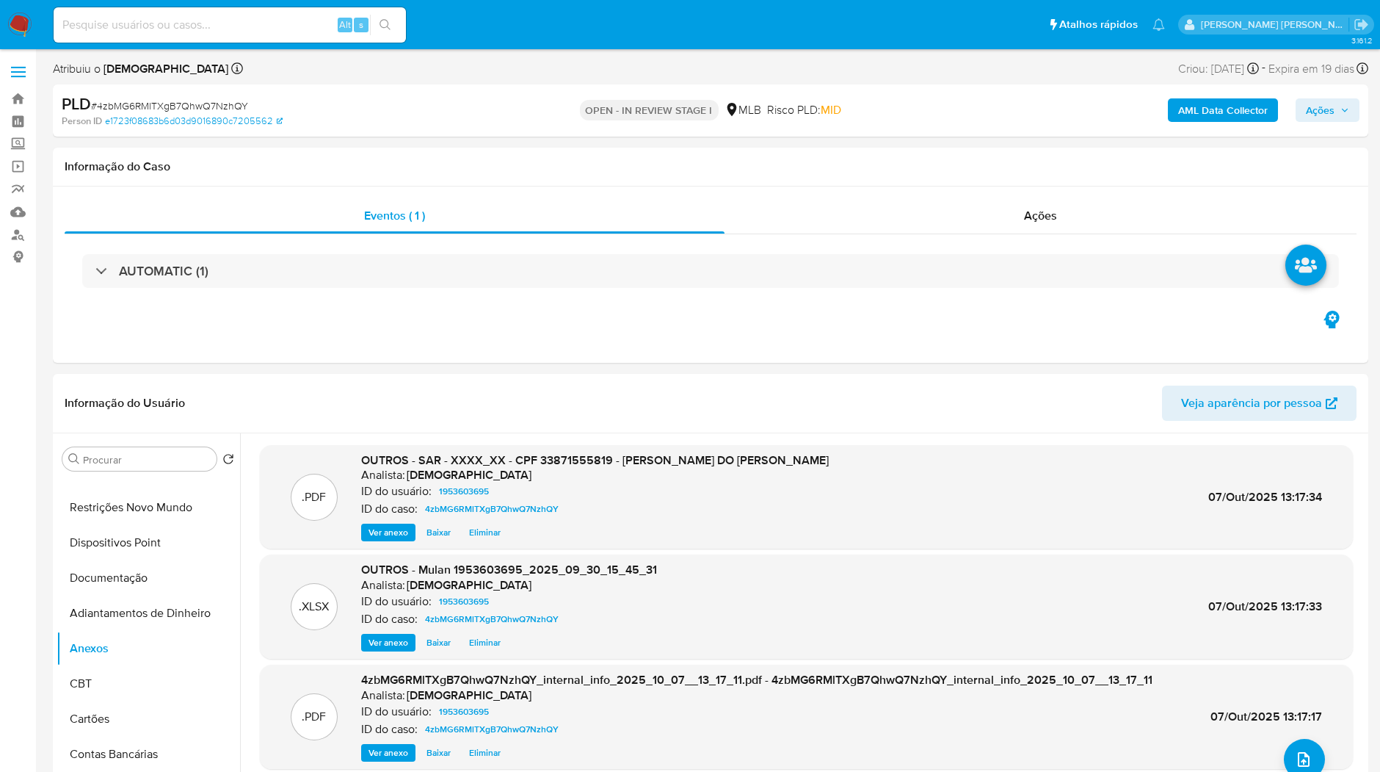
click at [1288, 112] on div "AML Data Collector Ações" at bounding box center [1145, 110] width 429 height 35
drag, startPoint x: 1304, startPoint y: 107, endPoint x: 1282, endPoint y: 108, distance: 22.0
click at [1305, 107] on button "Ações" at bounding box center [1328, 109] width 64 height 23
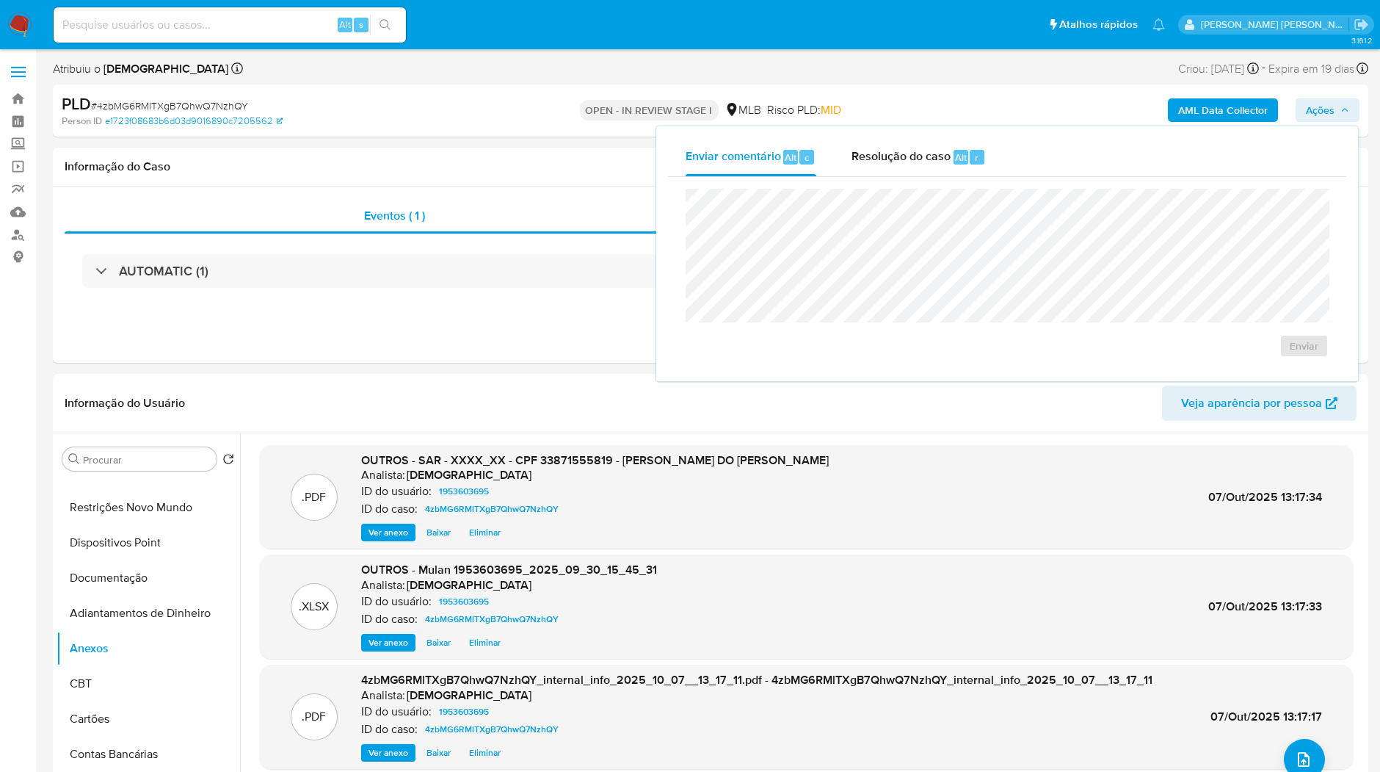
click at [861, 179] on div "Enviar" at bounding box center [1007, 273] width 678 height 192
drag, startPoint x: 864, startPoint y: 162, endPoint x: 870, endPoint y: 178, distance: 17.9
click at [865, 161] on span "Resolução do caso" at bounding box center [901, 156] width 99 height 17
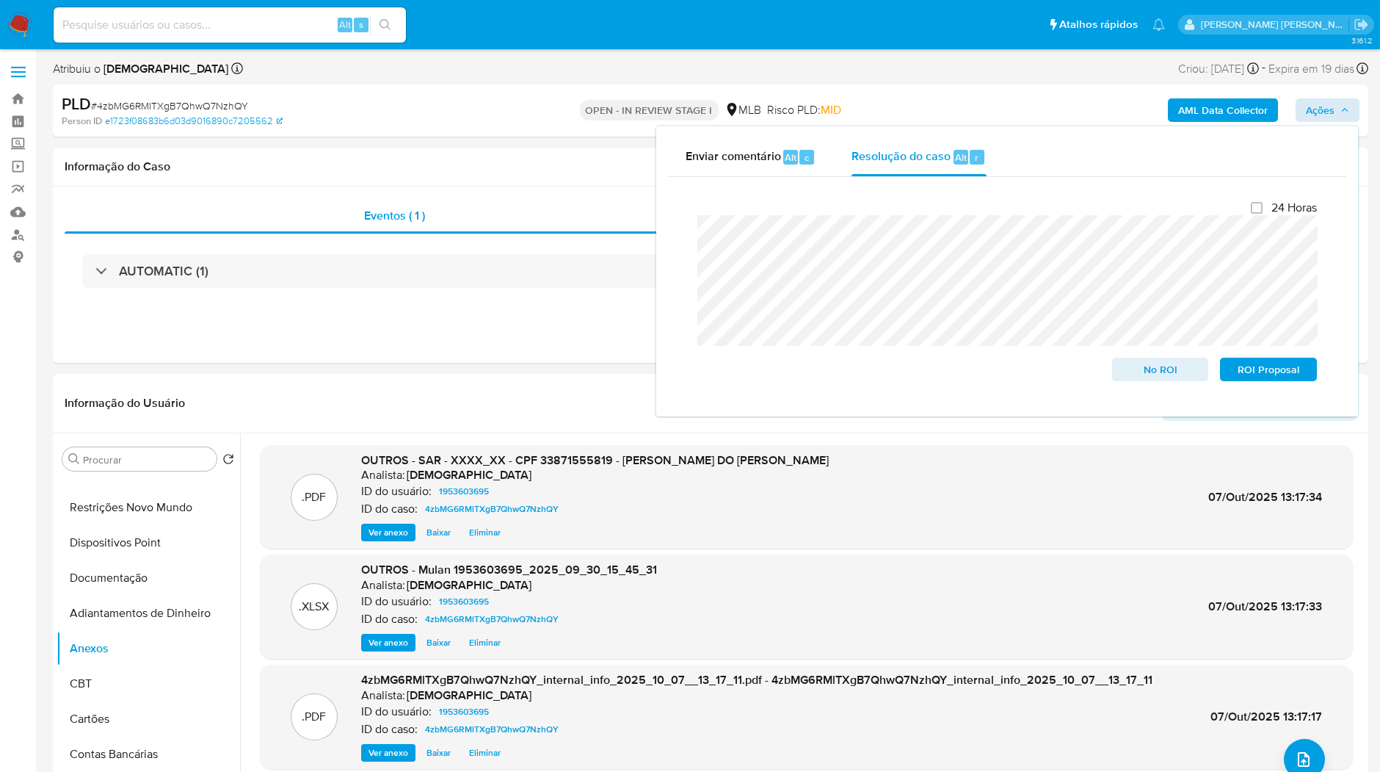
click at [1331, 125] on div "Enviar comentário Alt c Resolução do caso Alt r Fechamento do caso 24 Horas No …" at bounding box center [1007, 271] width 705 height 293
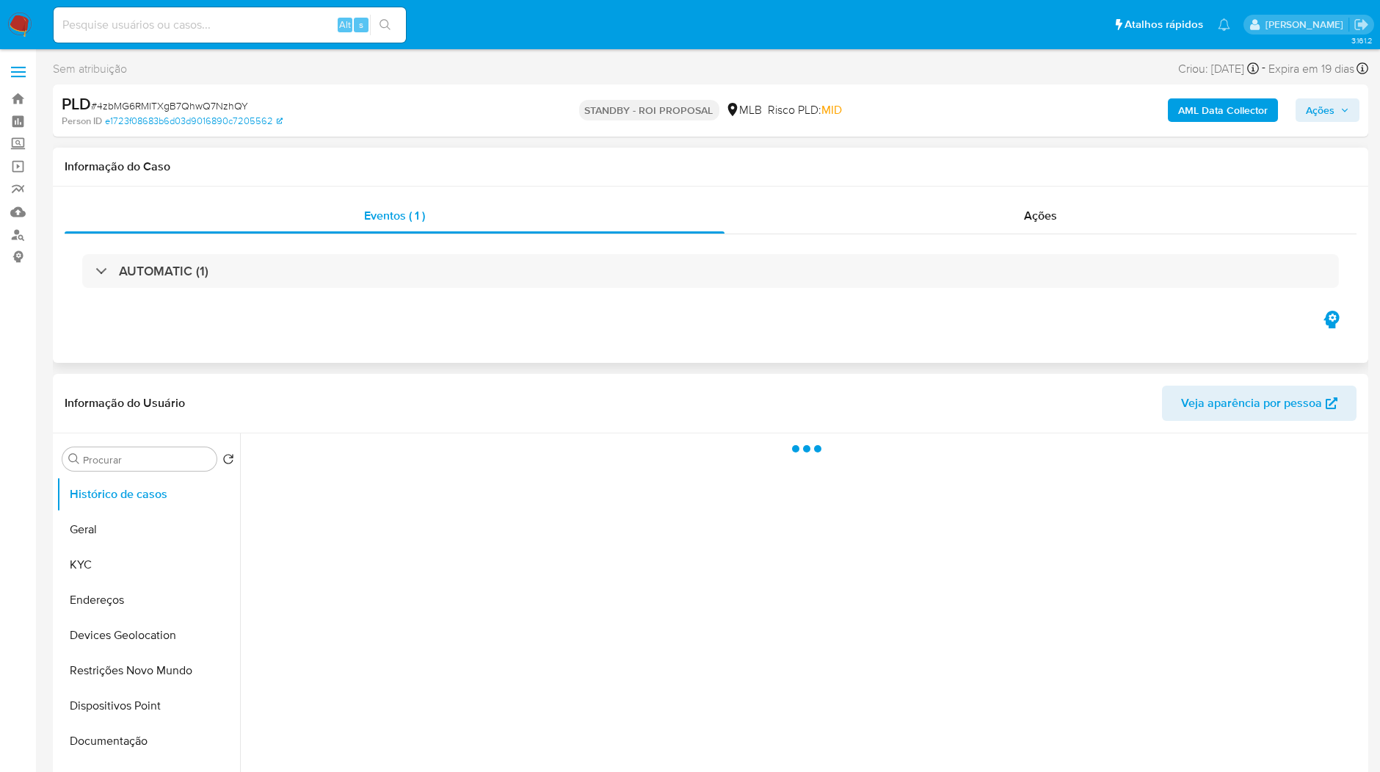
select select "10"
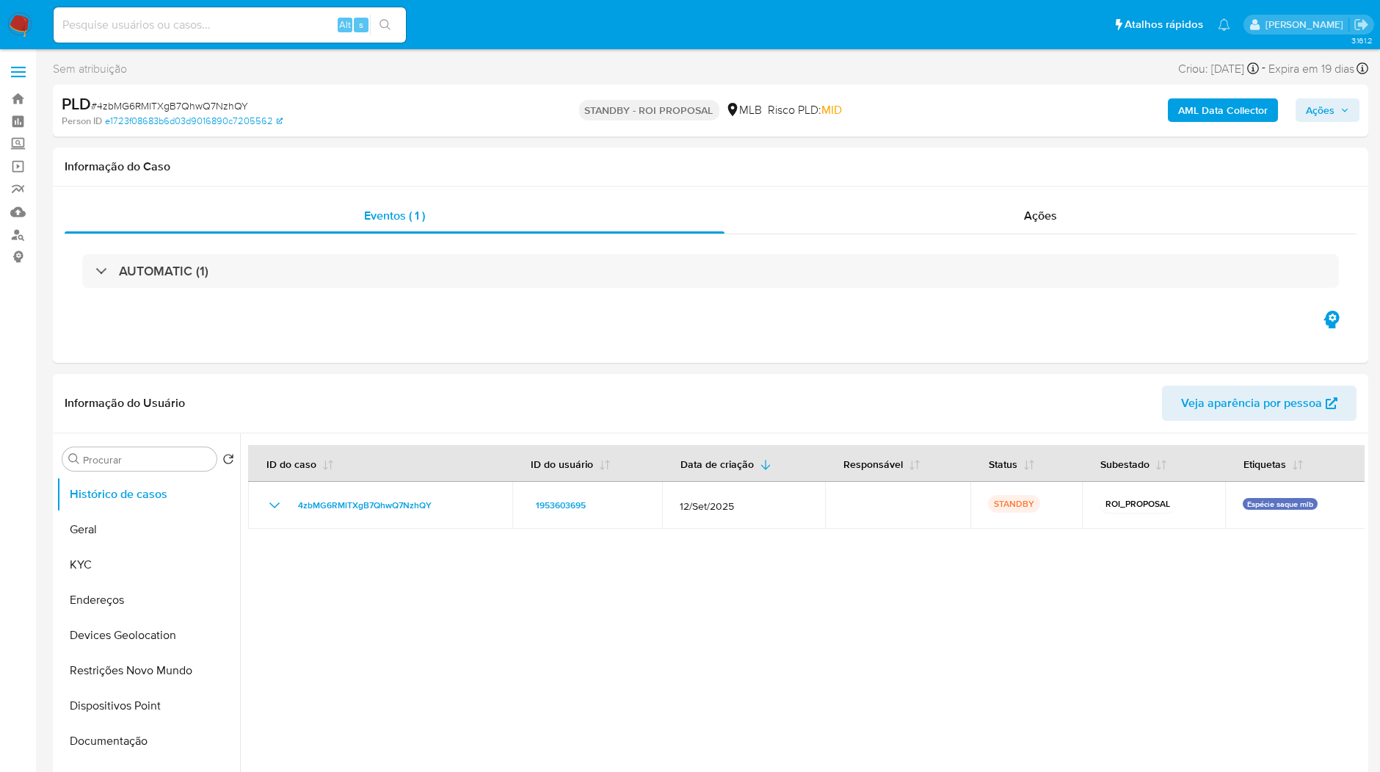
click at [32, 12] on nav "Alt s Atalhos rápidos Presiona las siguientes teclas para acceder a algunas de …" at bounding box center [690, 24] width 1380 height 49
click at [31, 15] on img at bounding box center [19, 24] width 25 height 25
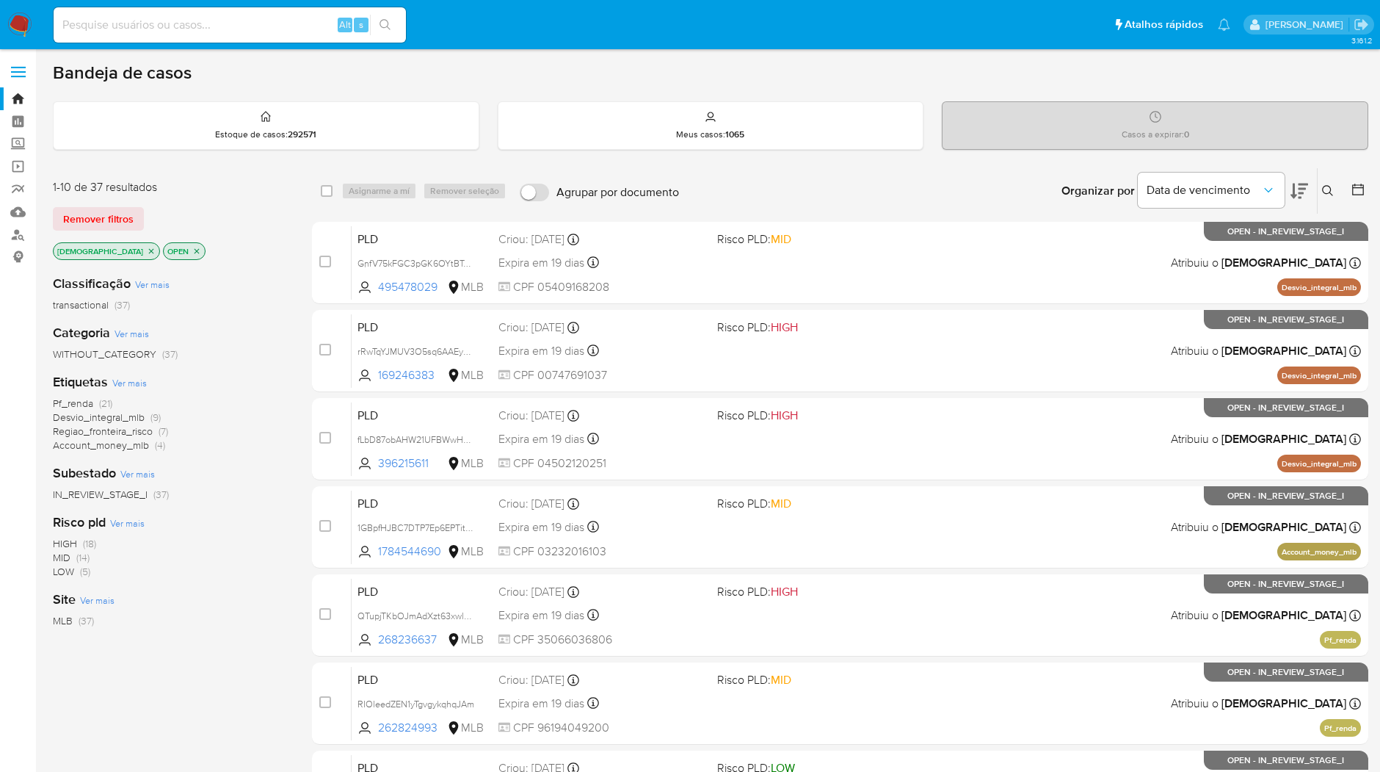
click at [155, 12] on div "Alt s" at bounding box center [230, 24] width 352 height 35
click at [155, 13] on div "Alt s" at bounding box center [230, 24] width 352 height 35
click at [156, 35] on div "Alt s" at bounding box center [230, 24] width 352 height 35
click at [157, 30] on input at bounding box center [230, 24] width 352 height 19
paste input "grJoJJrIAcK1nlOCGQesyIkh"
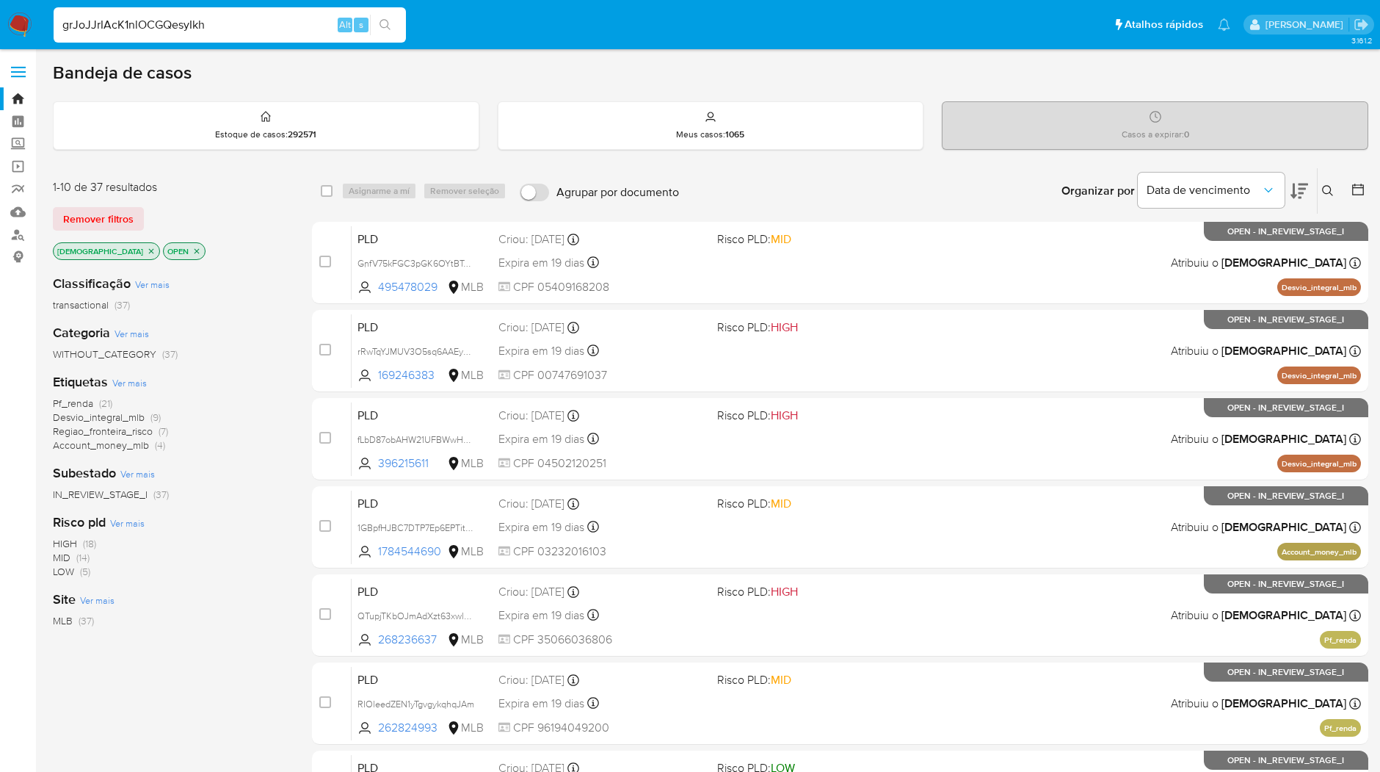
type input "grJoJJrIAcK1nlOCGQesyIkh"
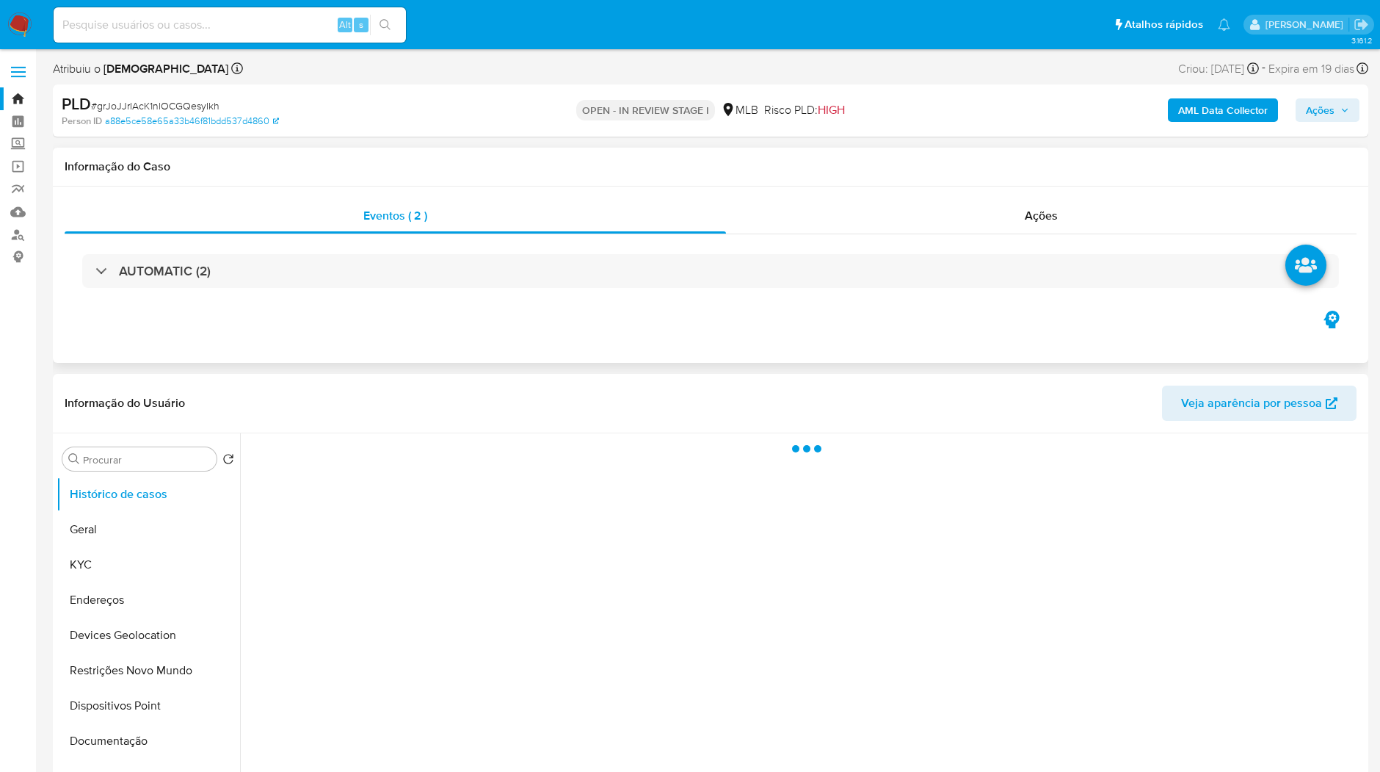
select select "10"
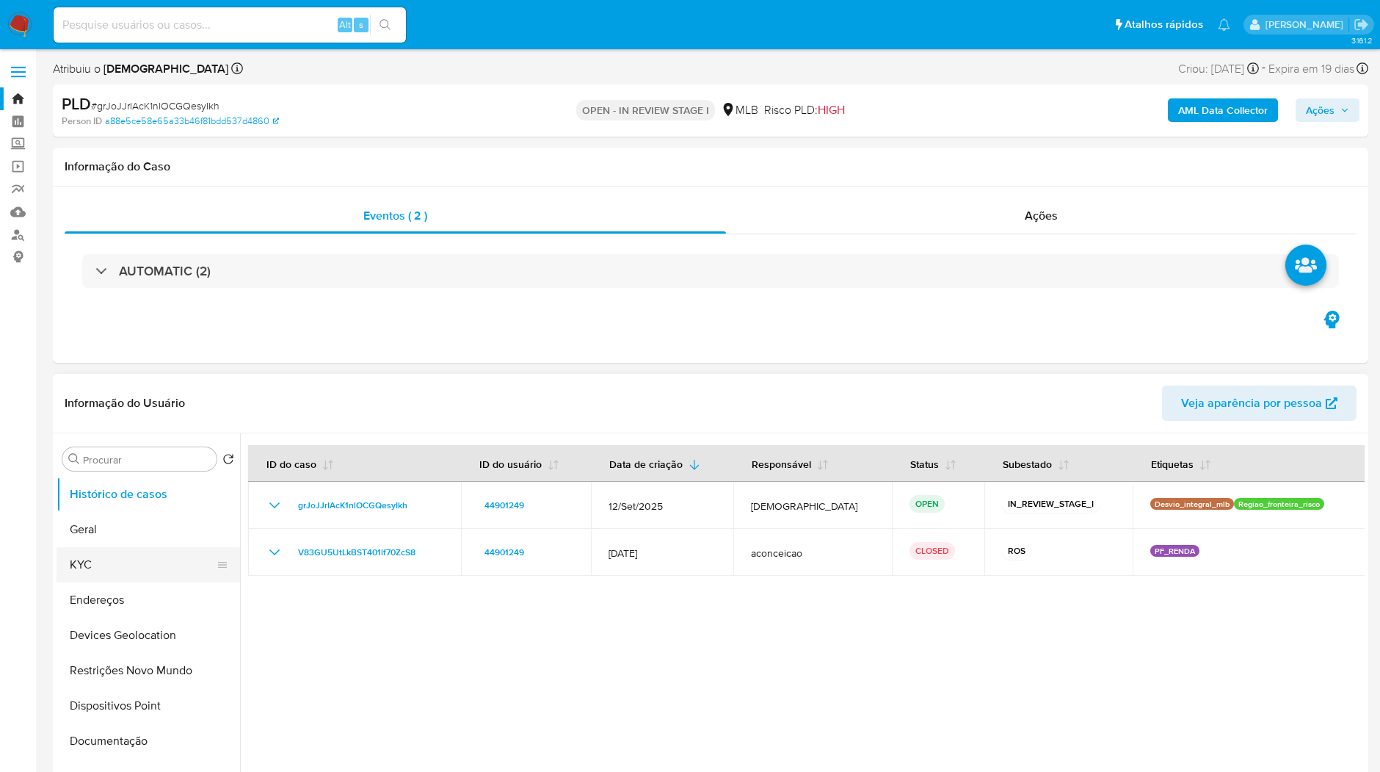
click at [146, 567] on button "KYC" at bounding box center [143, 564] width 172 height 35
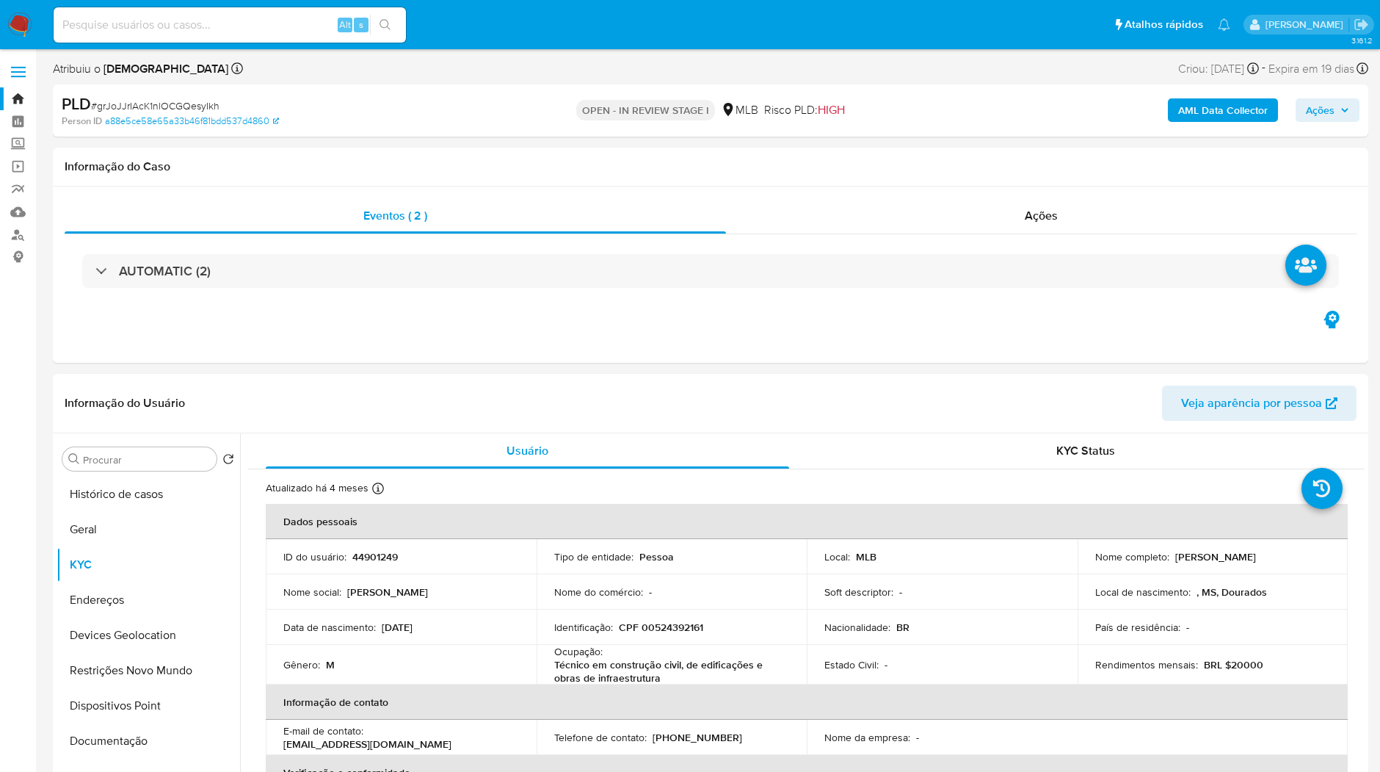
click at [1209, 116] on b "AML Data Collector" at bounding box center [1224, 109] width 90 height 23
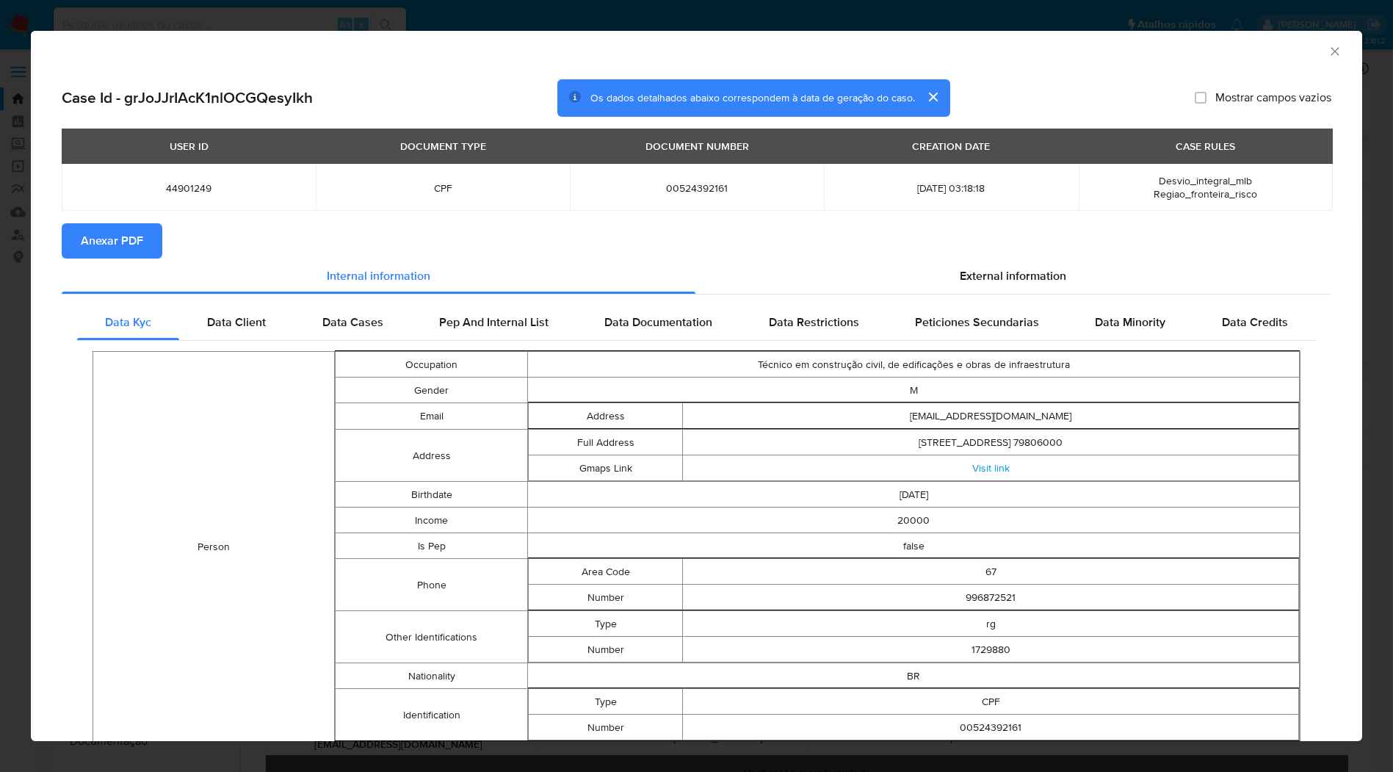
click at [149, 236] on button "Anexar PDF" at bounding box center [112, 240] width 101 height 35
click at [148, 246] on button "Anexar PDF" at bounding box center [112, 240] width 101 height 35
click at [948, 13] on div "AML Data Collector Case Id - grJoJJrIAcK1nlOCGQesyIkh Os dados detalhados abaix…" at bounding box center [696, 386] width 1393 height 772
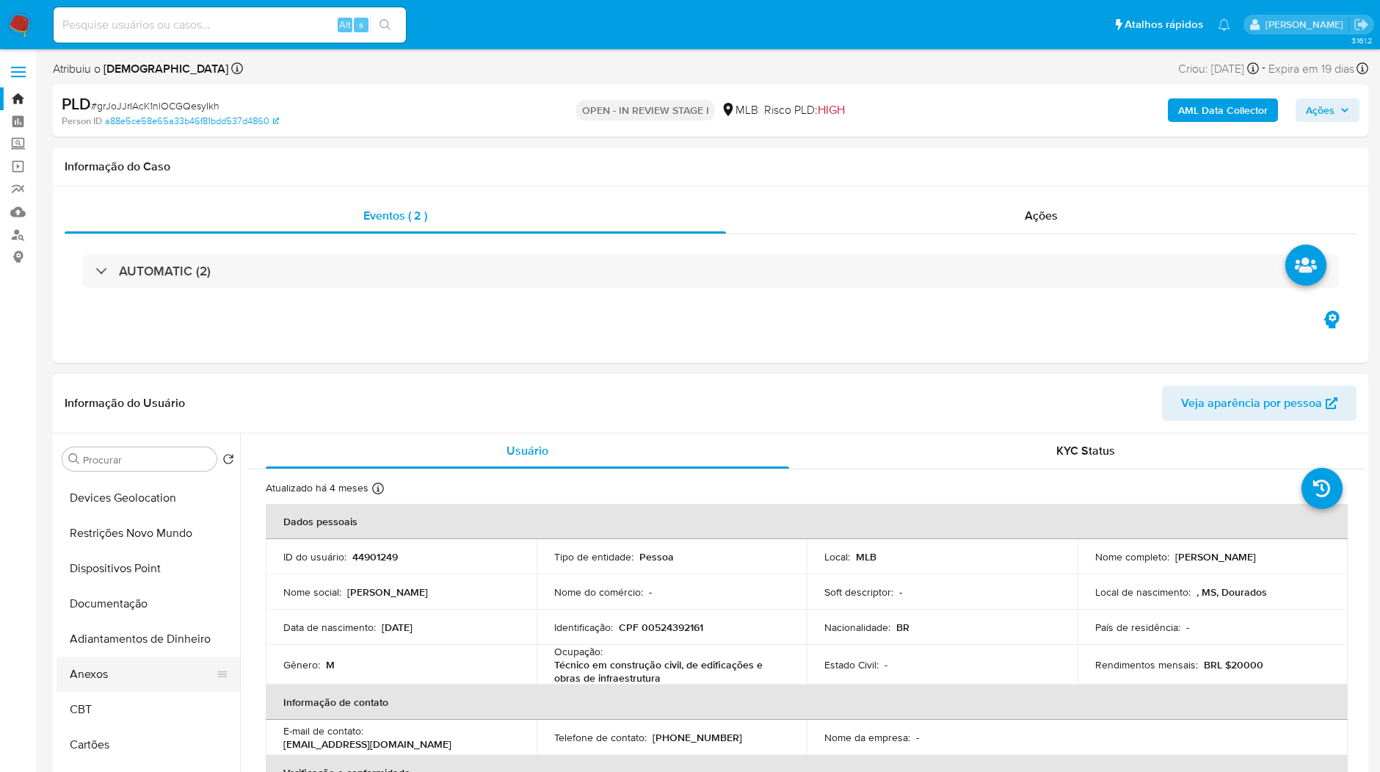
scroll to position [163, 0]
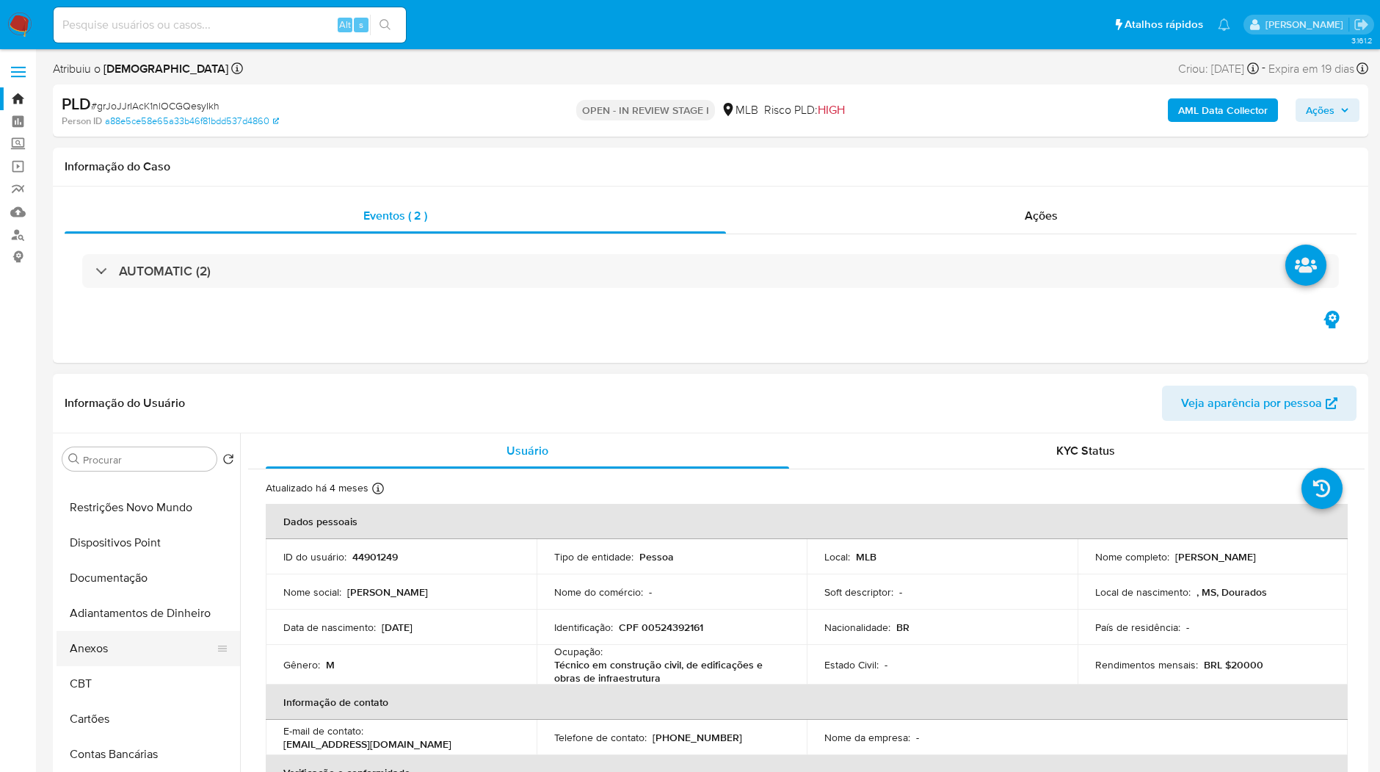
click at [134, 643] on button "Anexos" at bounding box center [143, 648] width 172 height 35
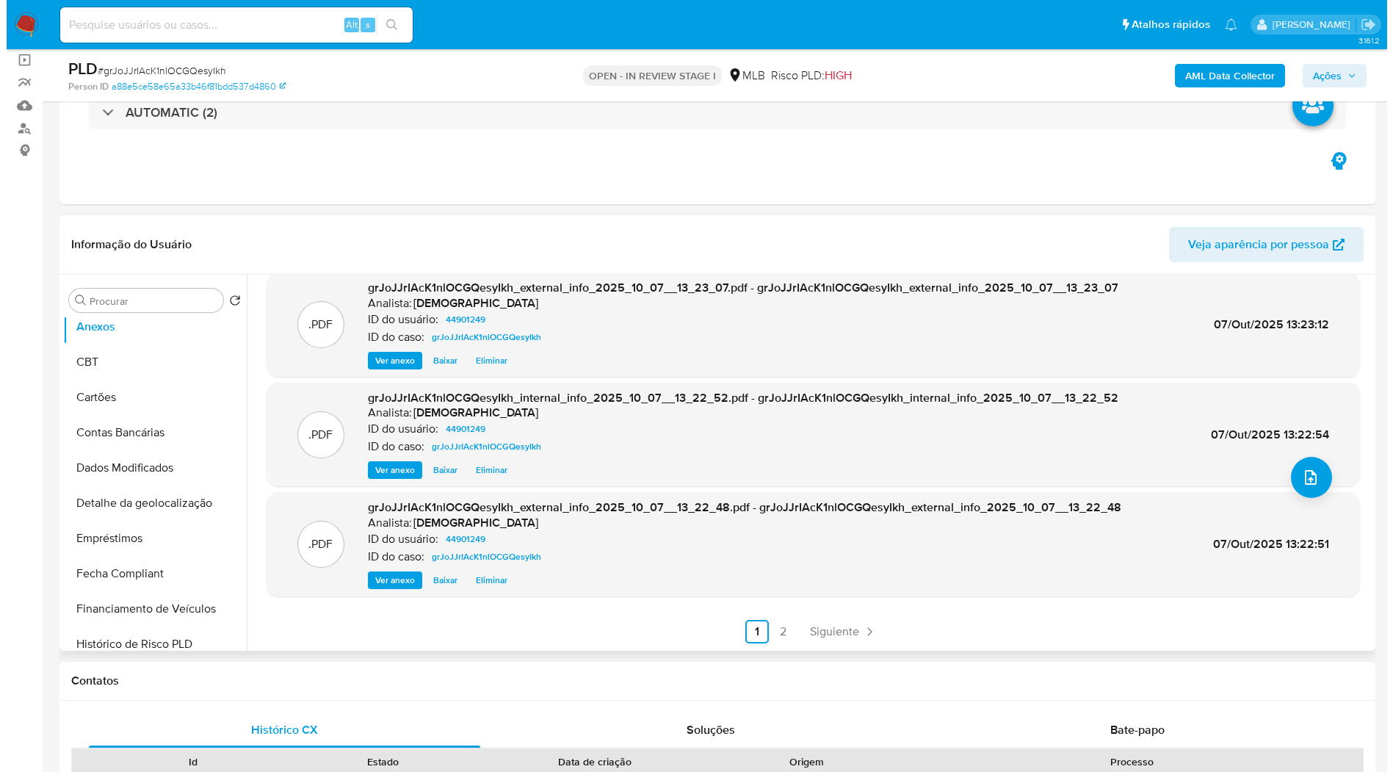
scroll to position [82, 0]
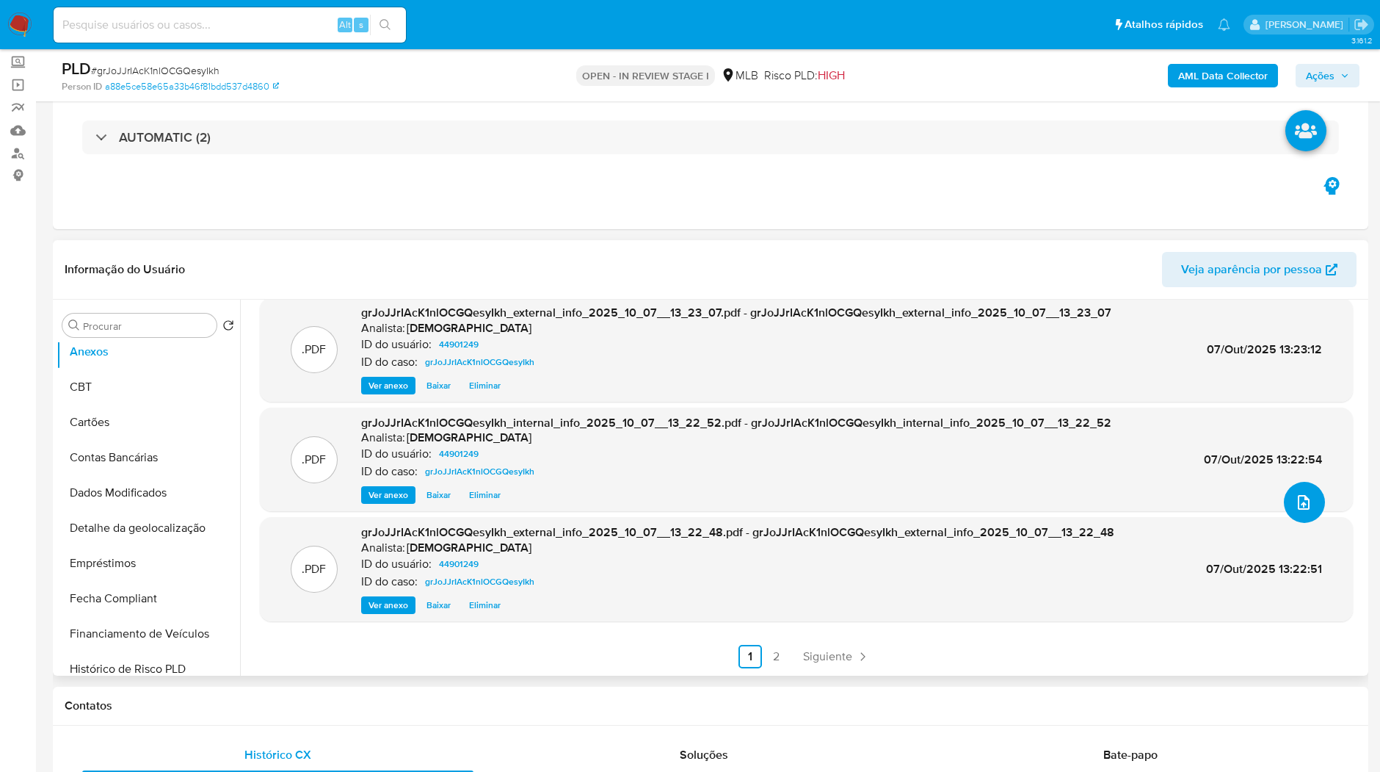
click at [1311, 515] on button "upload-file" at bounding box center [1304, 502] width 41 height 41
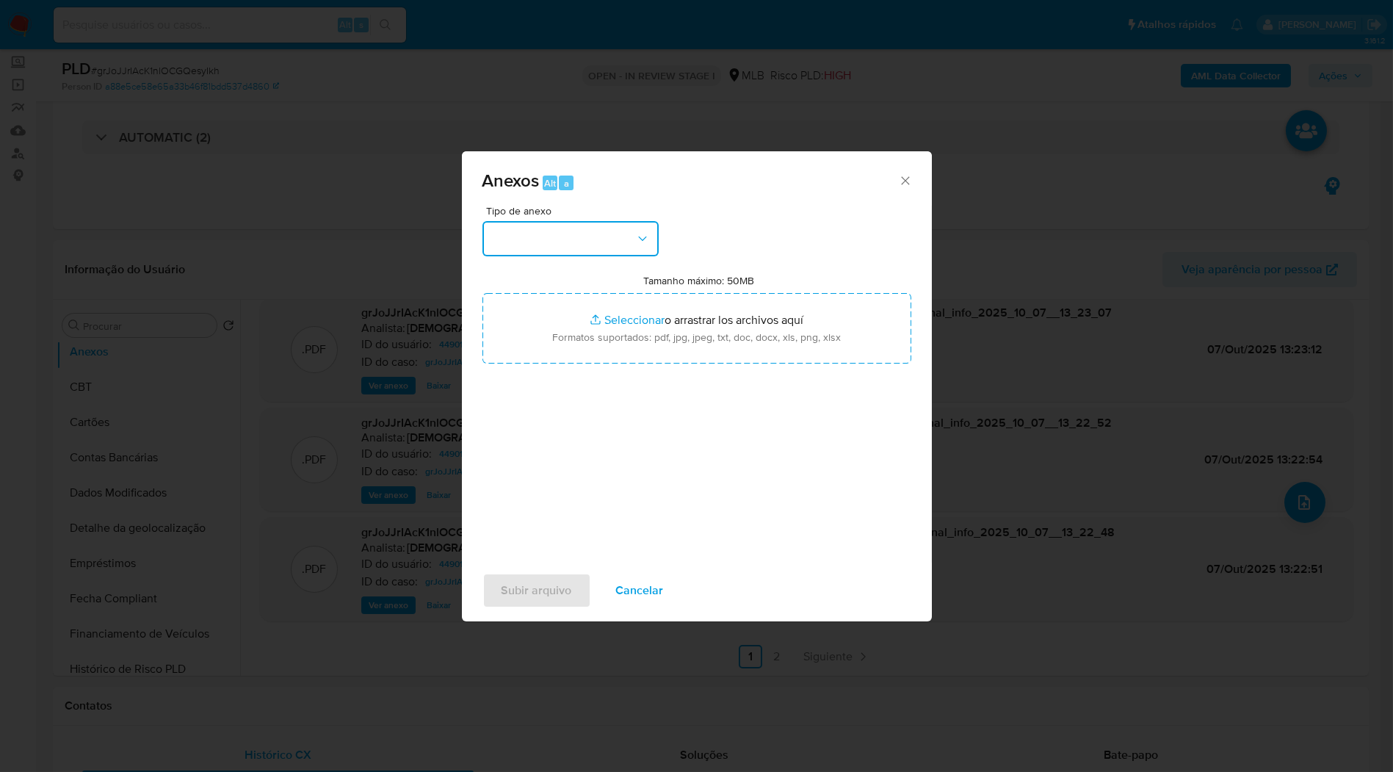
click at [644, 226] on button "button" at bounding box center [570, 238] width 176 height 35
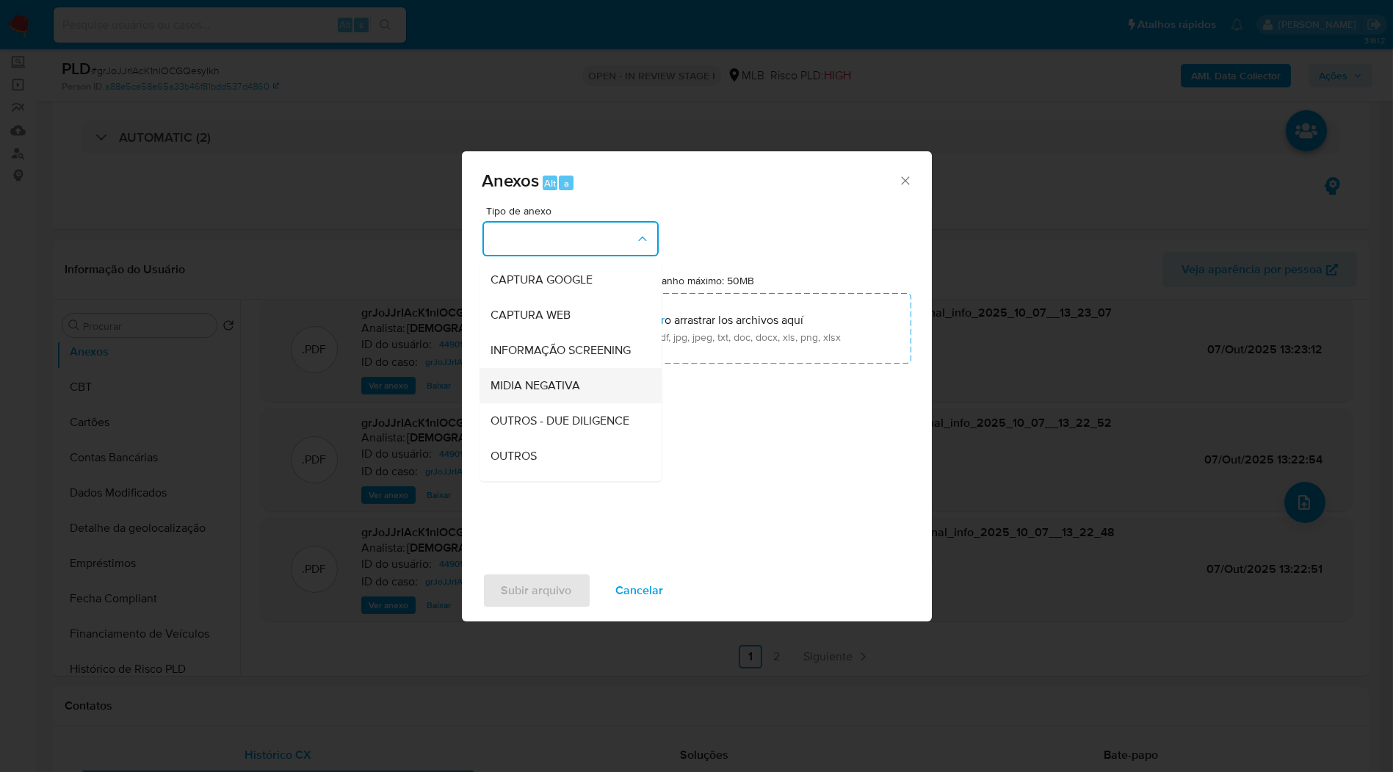
scroll to position [163, 0]
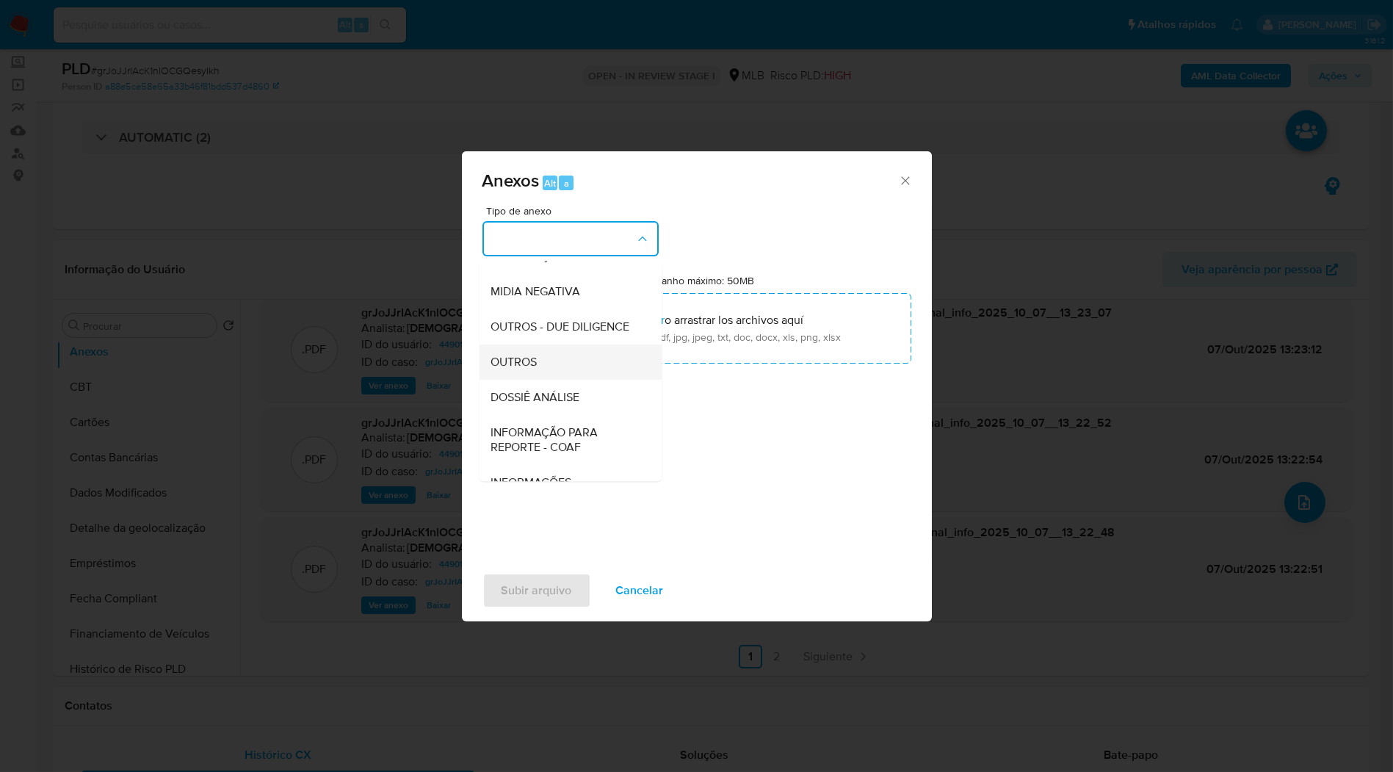
click at [532, 380] on div "OUTROS" at bounding box center [566, 361] width 150 height 35
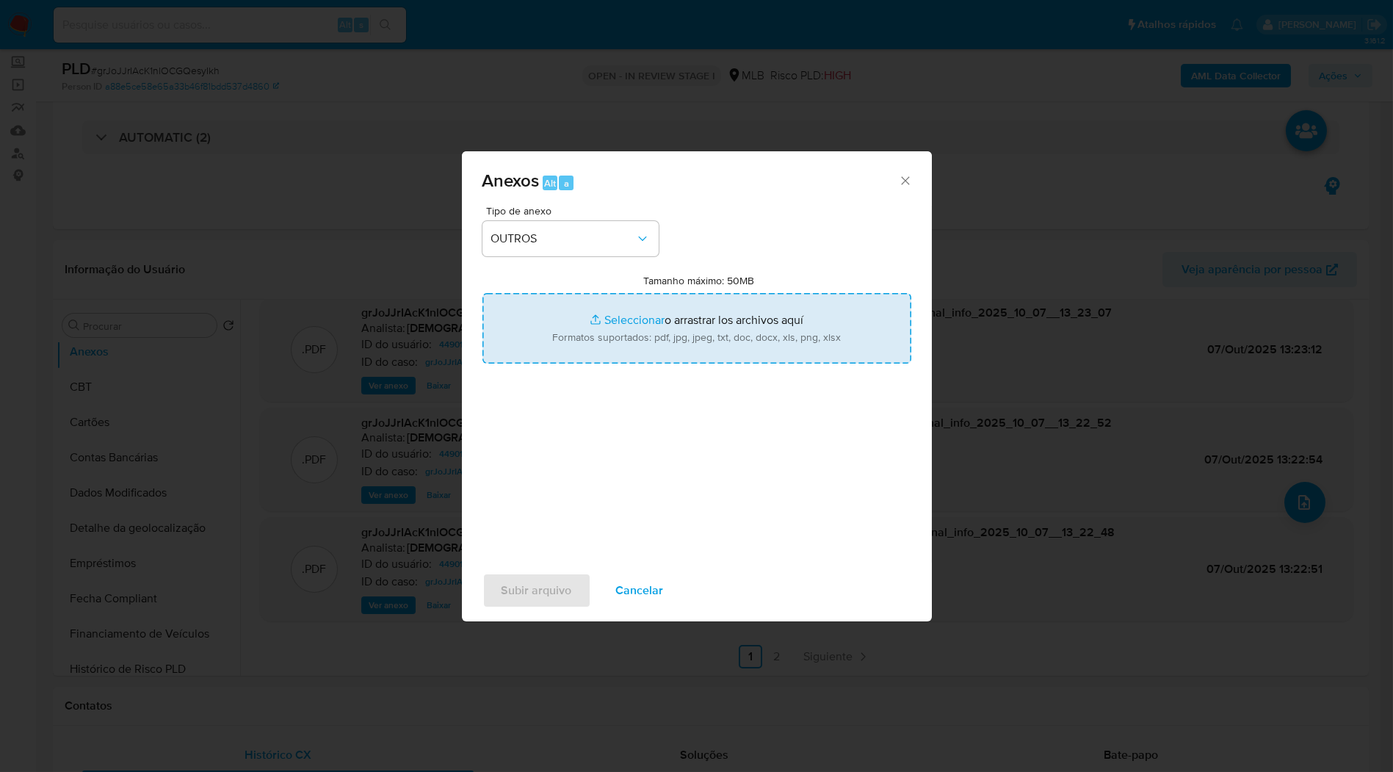
click at [568, 343] on input "Tamanho máximo: 50MB Seleccionar archivos" at bounding box center [696, 328] width 429 height 70
type input "C:\fakepath\2º SAR - XXXX_XX - CPF 00524392161 - JOSMAR LEMOS VILLAR.pdf"
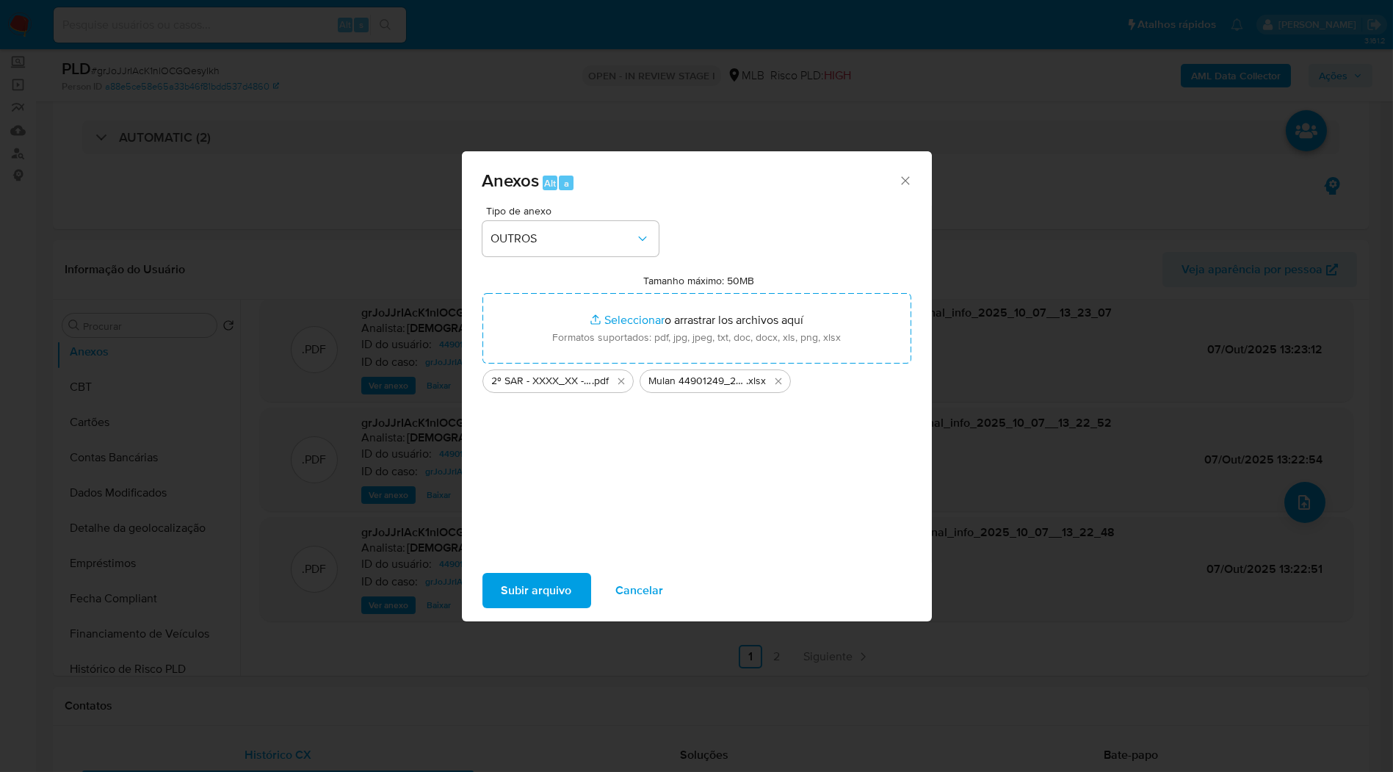
click at [563, 596] on span "Subir arquivo" at bounding box center [537, 590] width 70 height 32
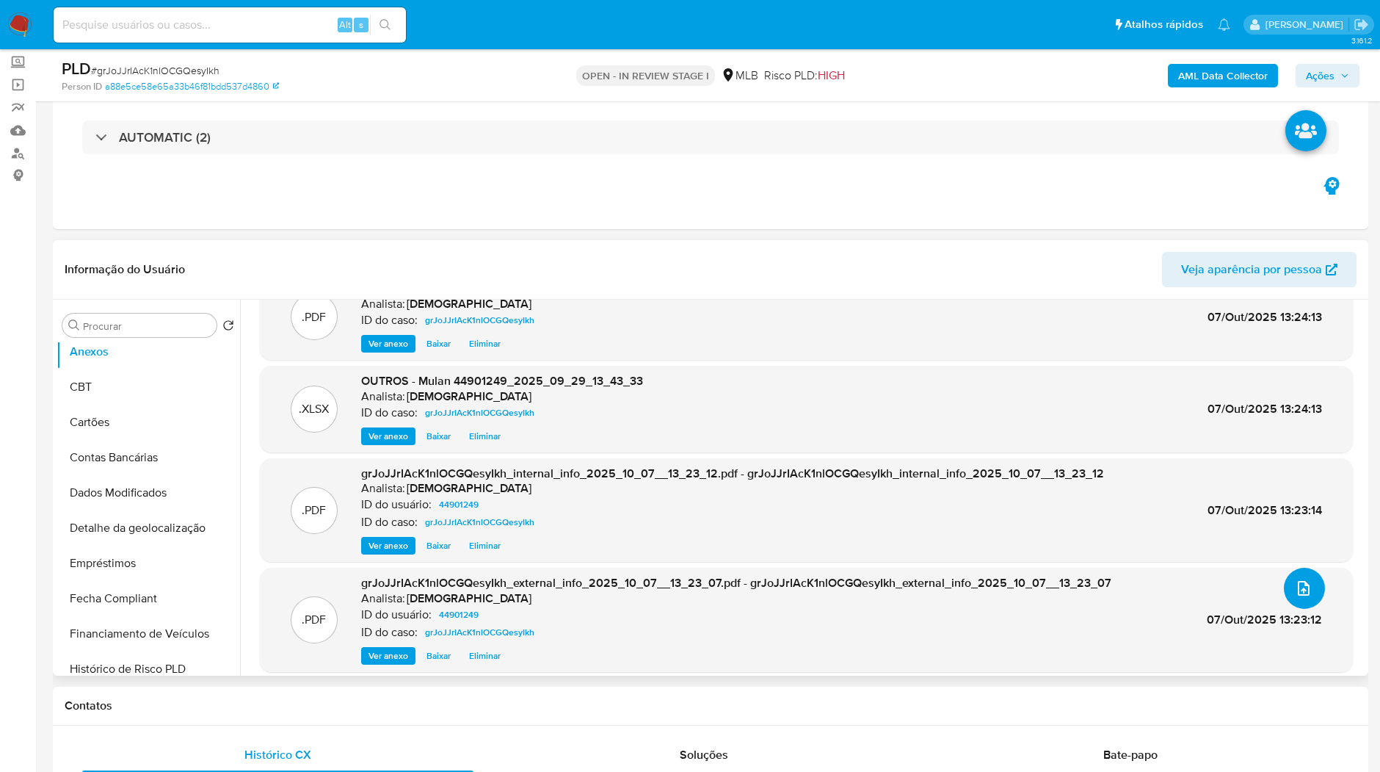
scroll to position [0, 0]
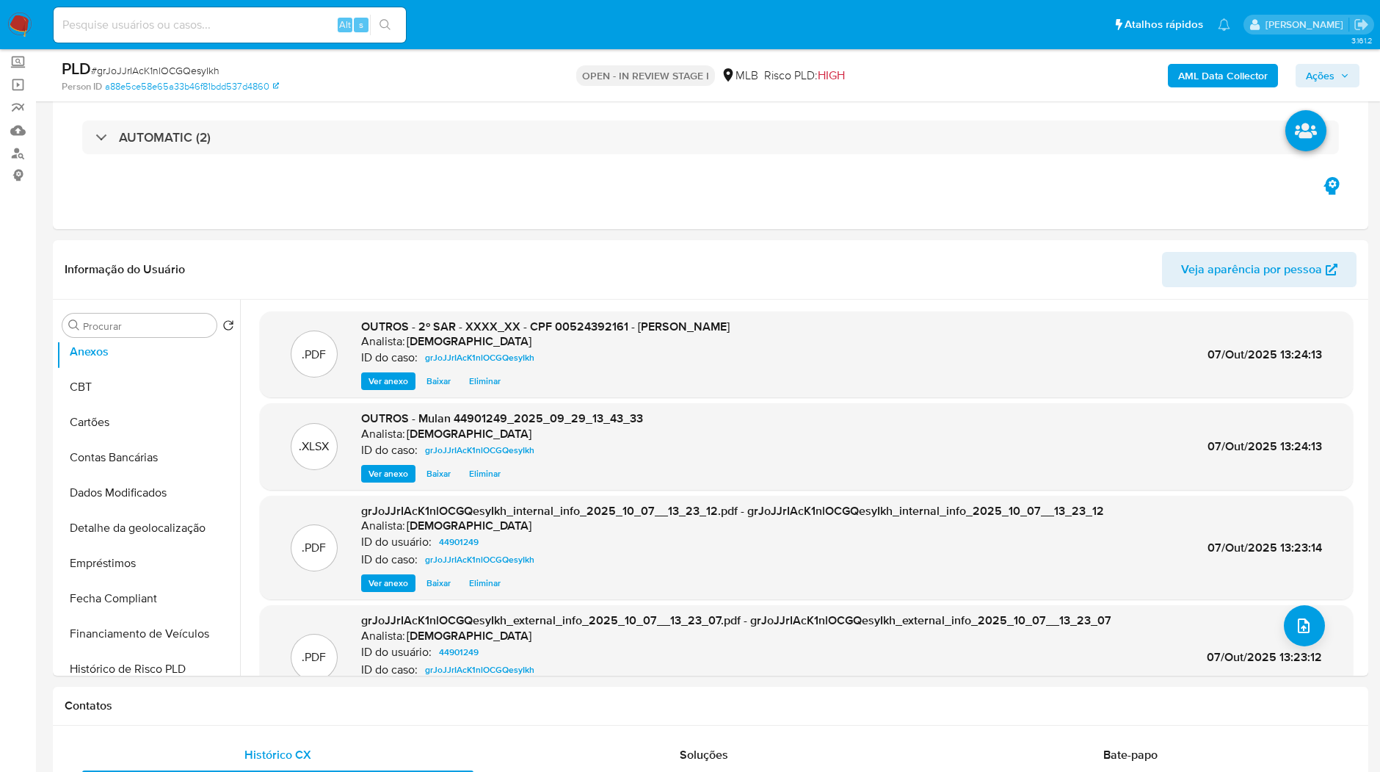
click at [1307, 59] on div "AML Data Collector Ações" at bounding box center [1145, 75] width 429 height 35
click at [1306, 67] on button "Ações" at bounding box center [1328, 75] width 64 height 23
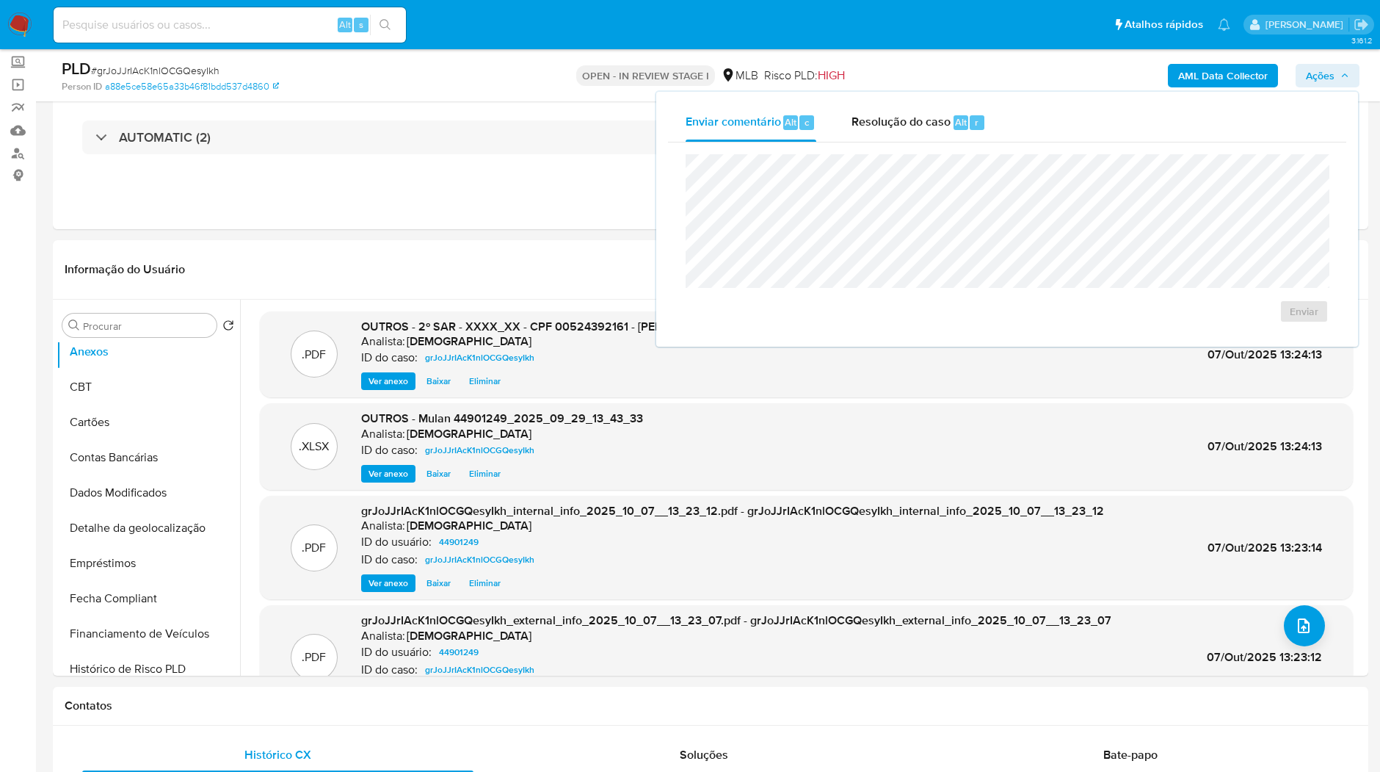
click at [966, 141] on div "Enviar comentário Alt c Resolução do caso Alt r Enviar" at bounding box center [1007, 219] width 678 height 231
click at [945, 148] on div "Enviar" at bounding box center [1007, 238] width 678 height 192
click at [946, 134] on div "Resolução do caso Alt r" at bounding box center [919, 123] width 134 height 38
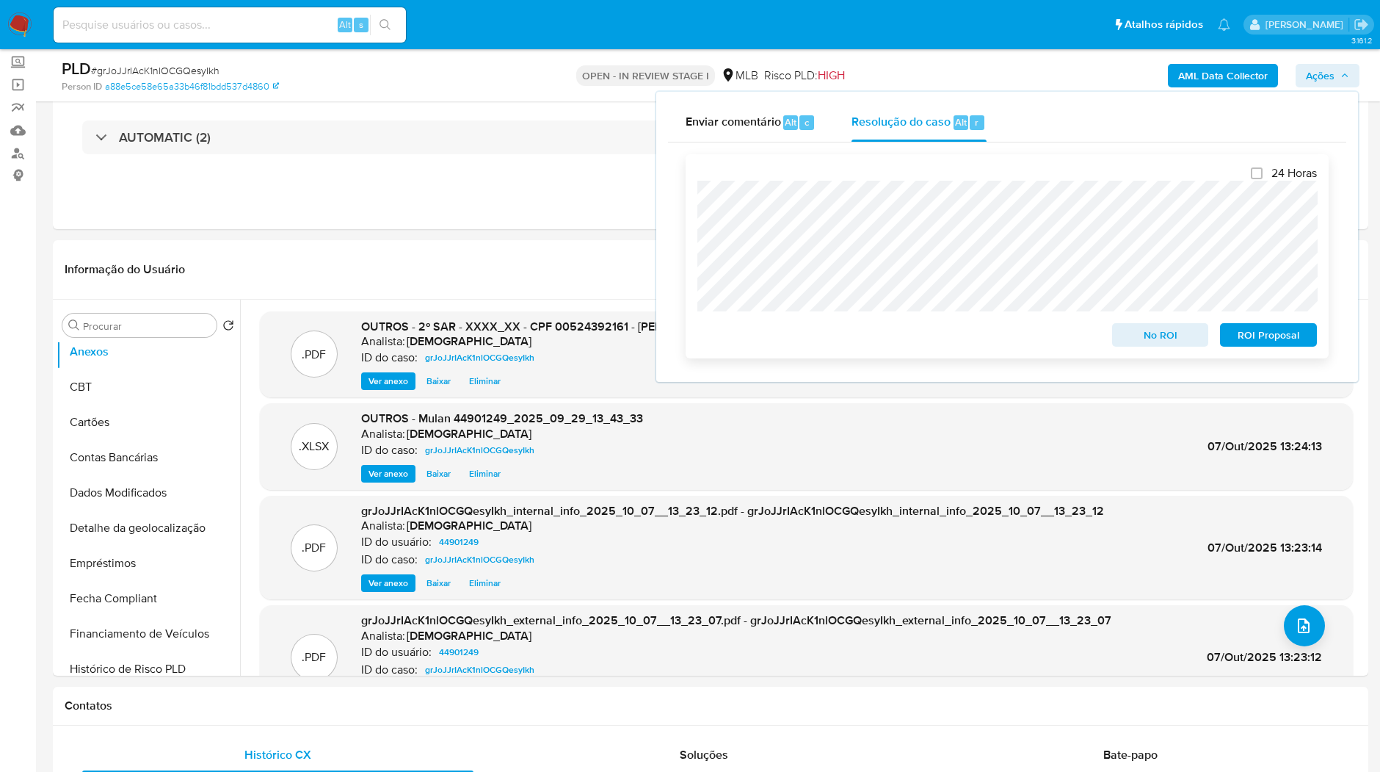
click at [1273, 342] on span "ROI Proposal" at bounding box center [1269, 335] width 76 height 21
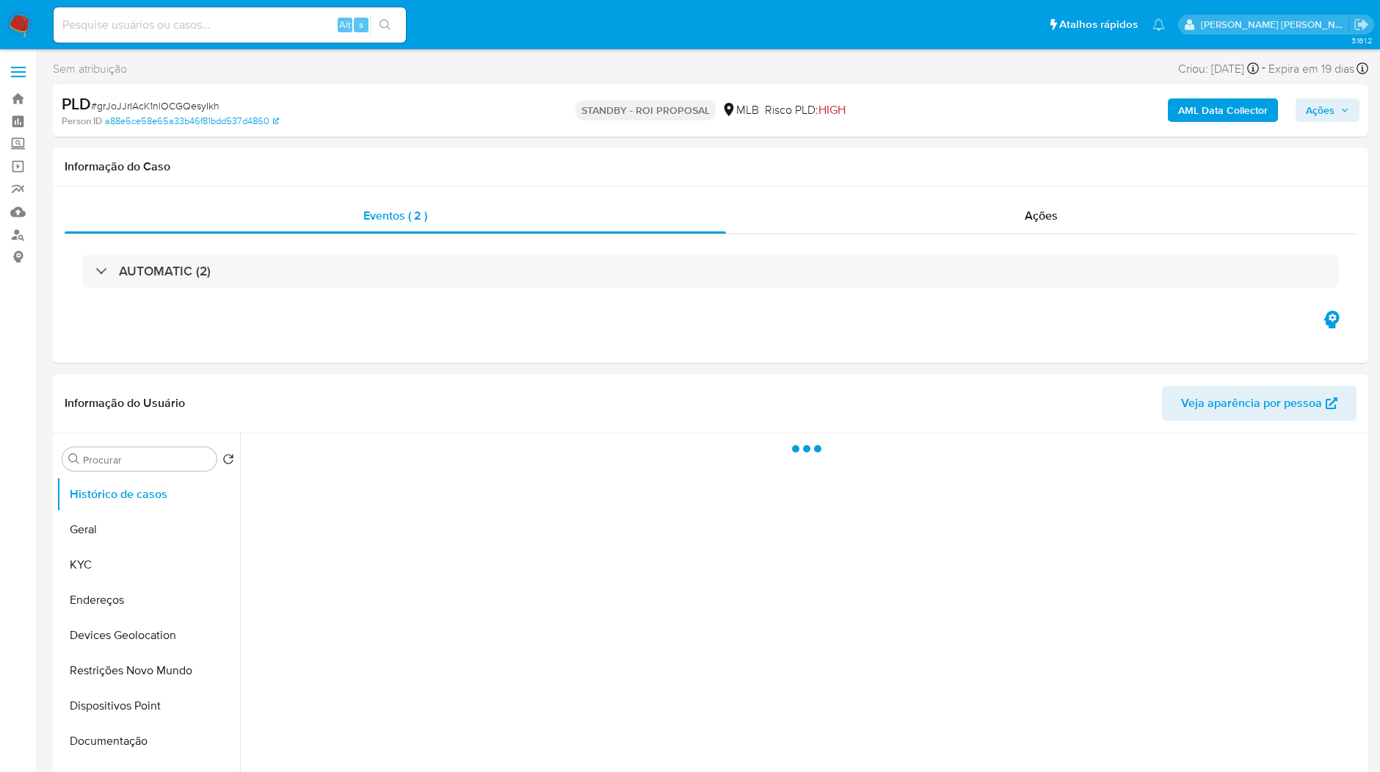
select select "10"
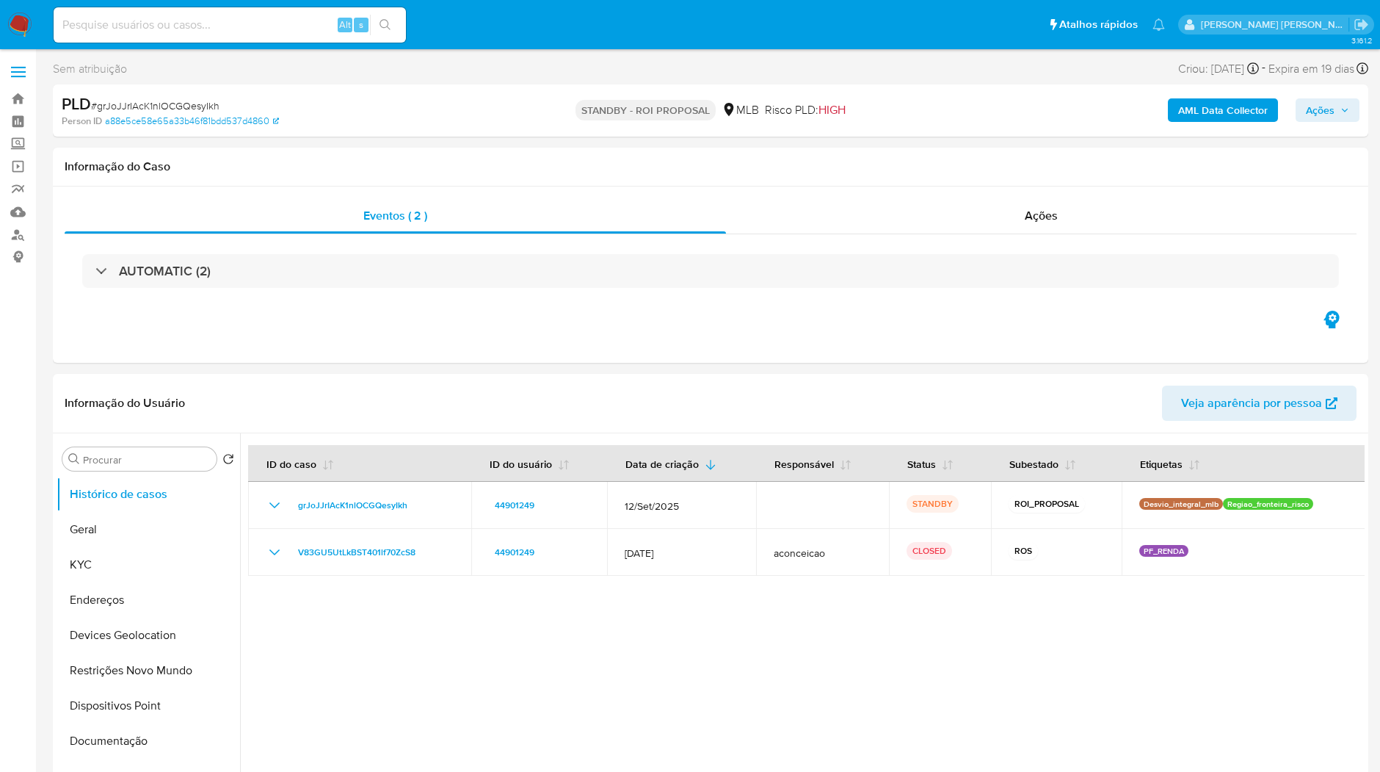
click at [18, 18] on img at bounding box center [19, 24] width 25 height 25
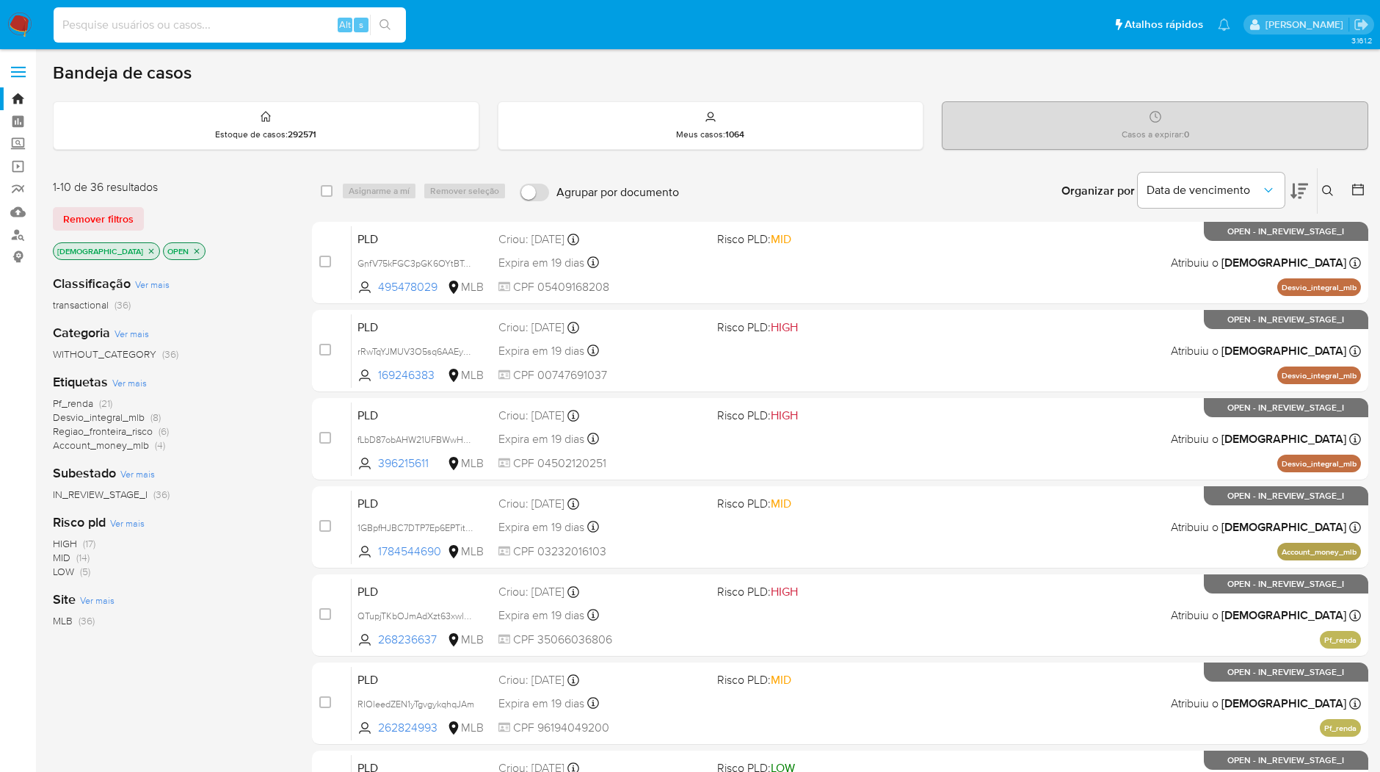
click at [283, 31] on input at bounding box center [230, 24] width 352 height 19
paste input "ENWXOYByprJN3jTiDG58WbWE"
type input "ENWXOYByprJN3jTiDG58WbWE"
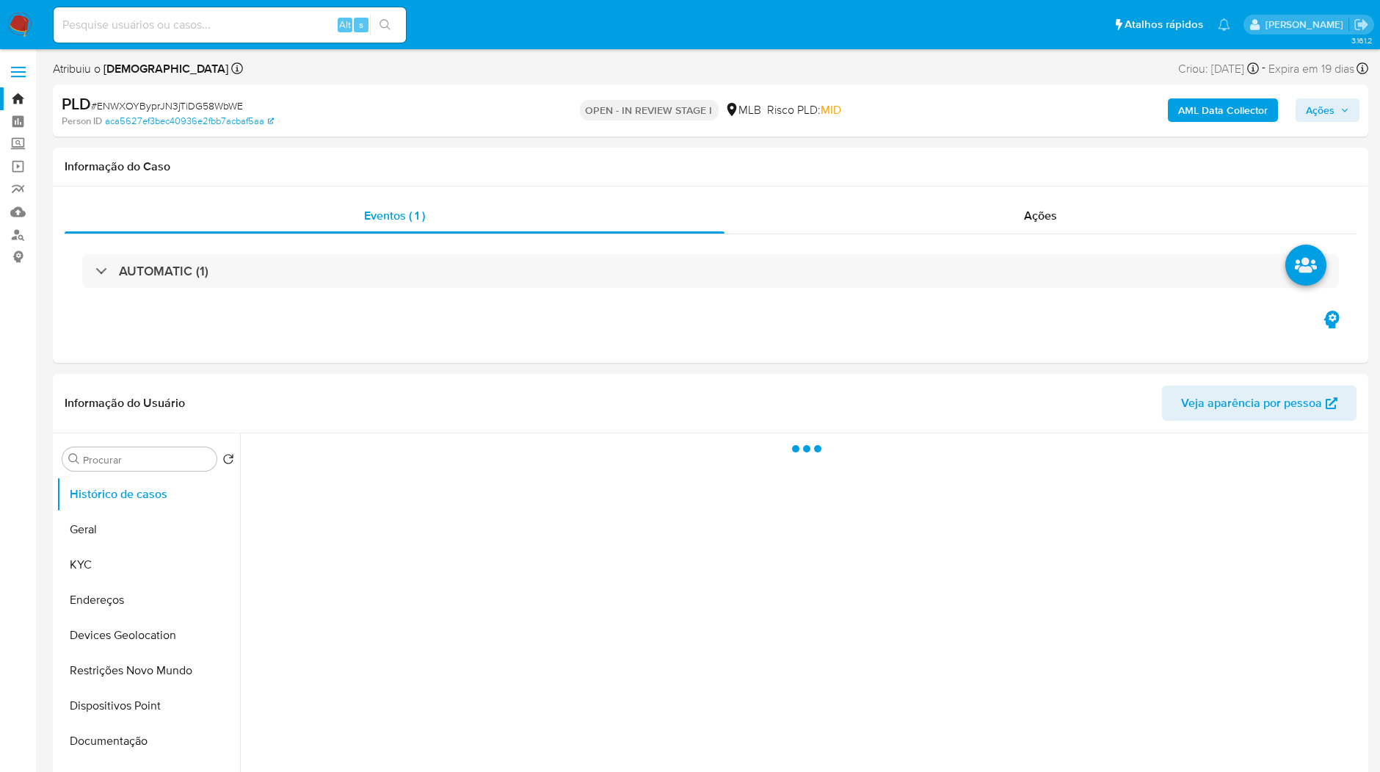
select select "10"
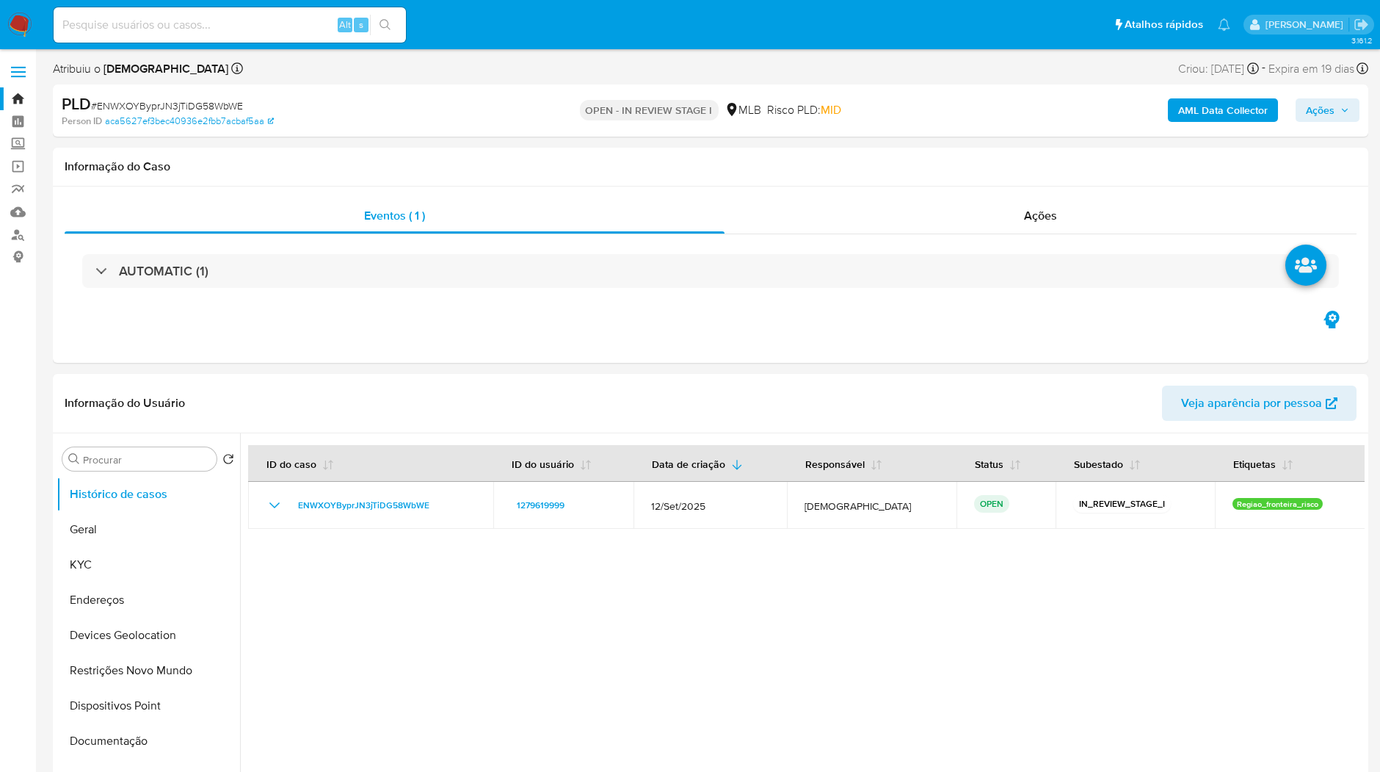
click at [1220, 114] on b "AML Data Collector" at bounding box center [1224, 109] width 90 height 23
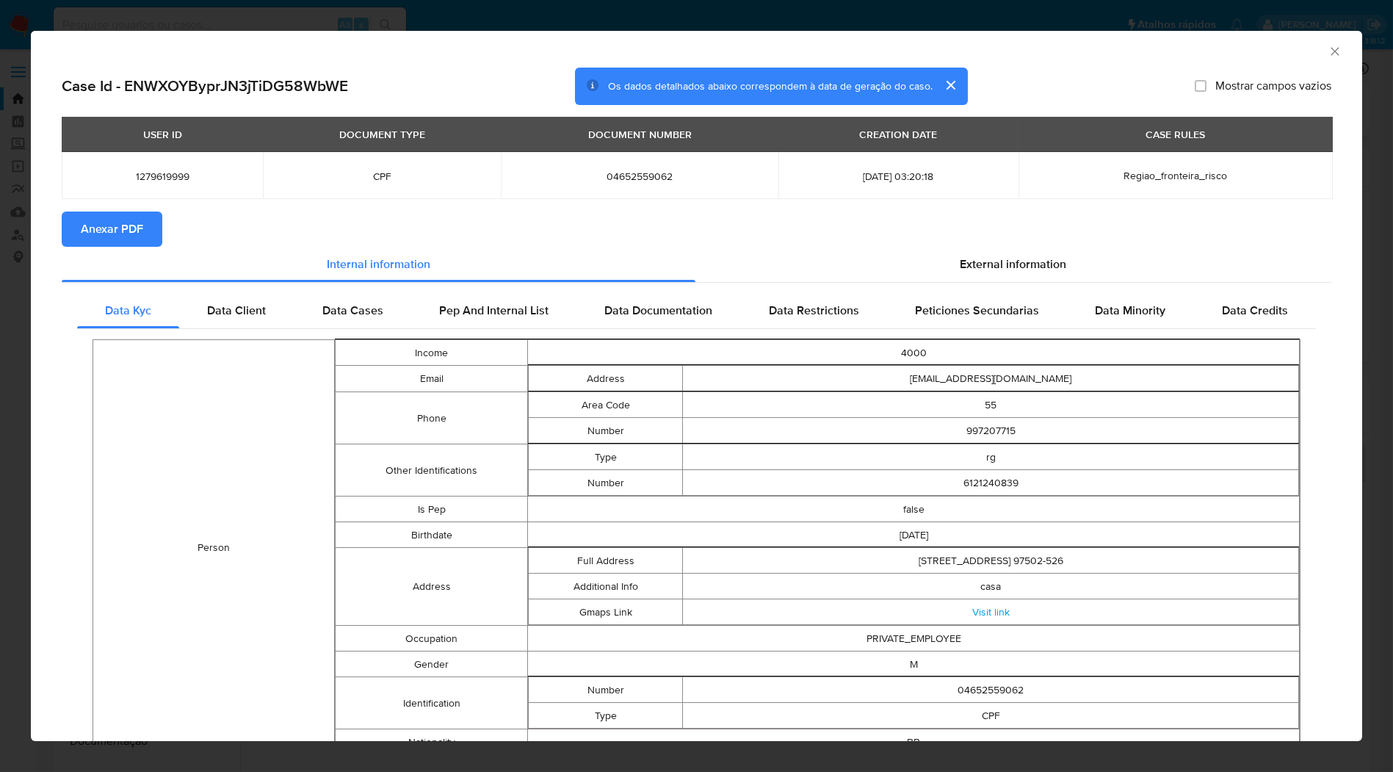
click at [81, 234] on span "Anexar PDF" at bounding box center [112, 229] width 62 height 32
click at [1328, 48] on icon "Fechar a janela" at bounding box center [1335, 51] width 15 height 15
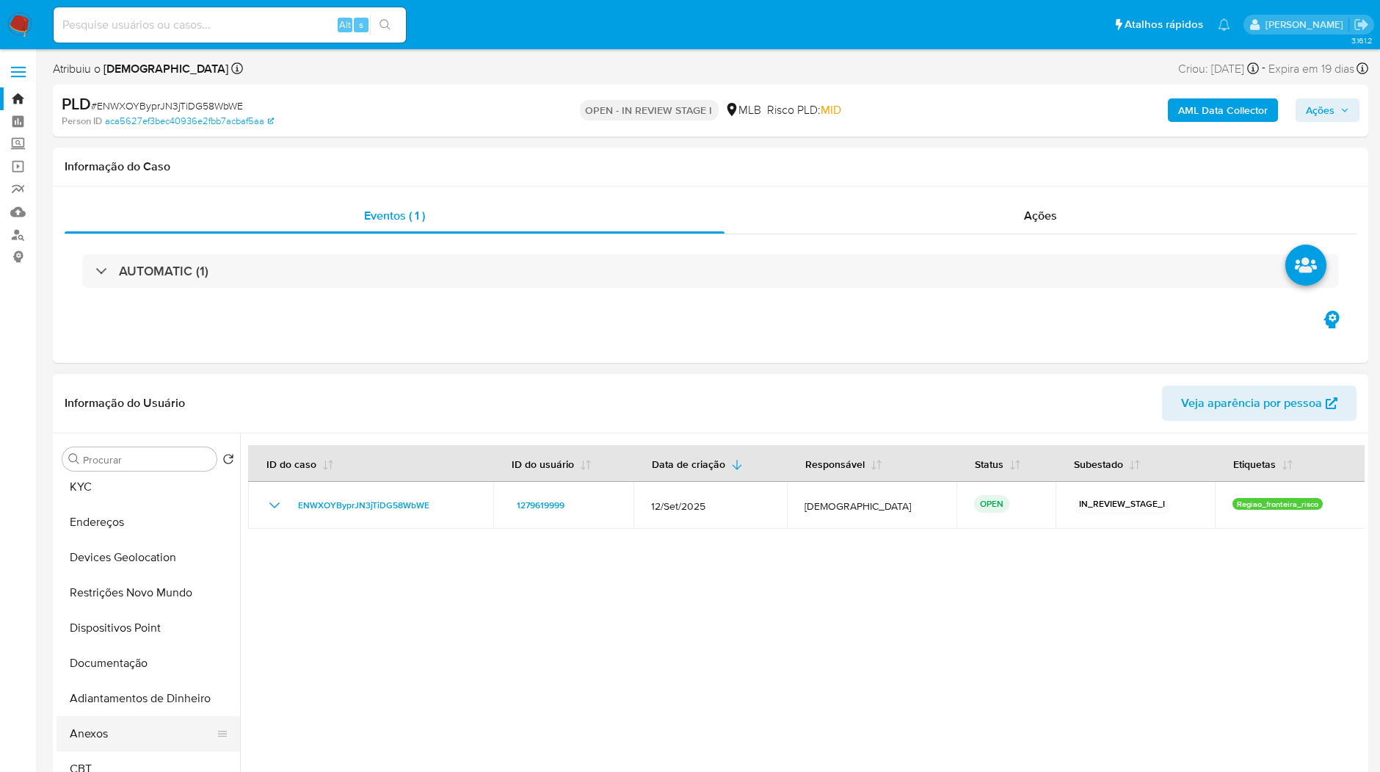
scroll to position [163, 0]
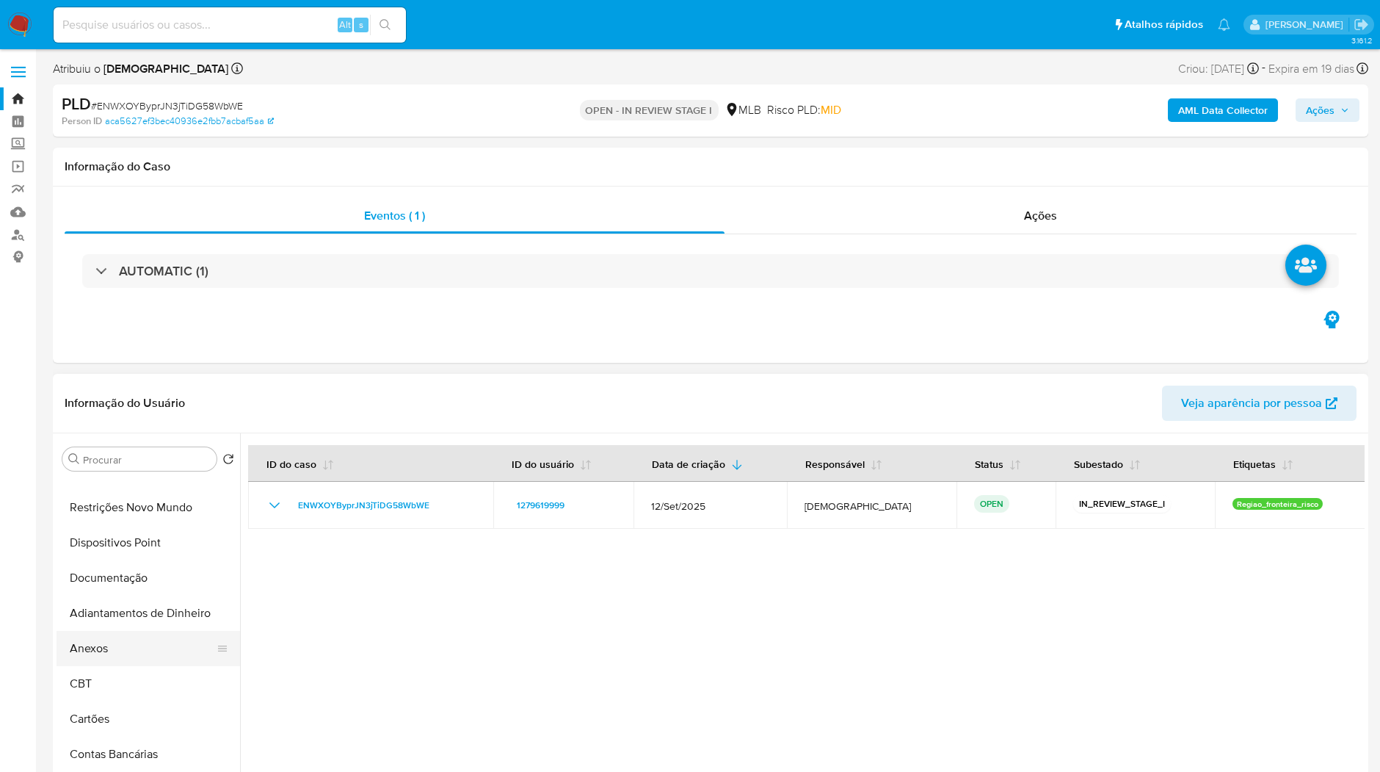
click at [123, 649] on button "Anexos" at bounding box center [143, 648] width 172 height 35
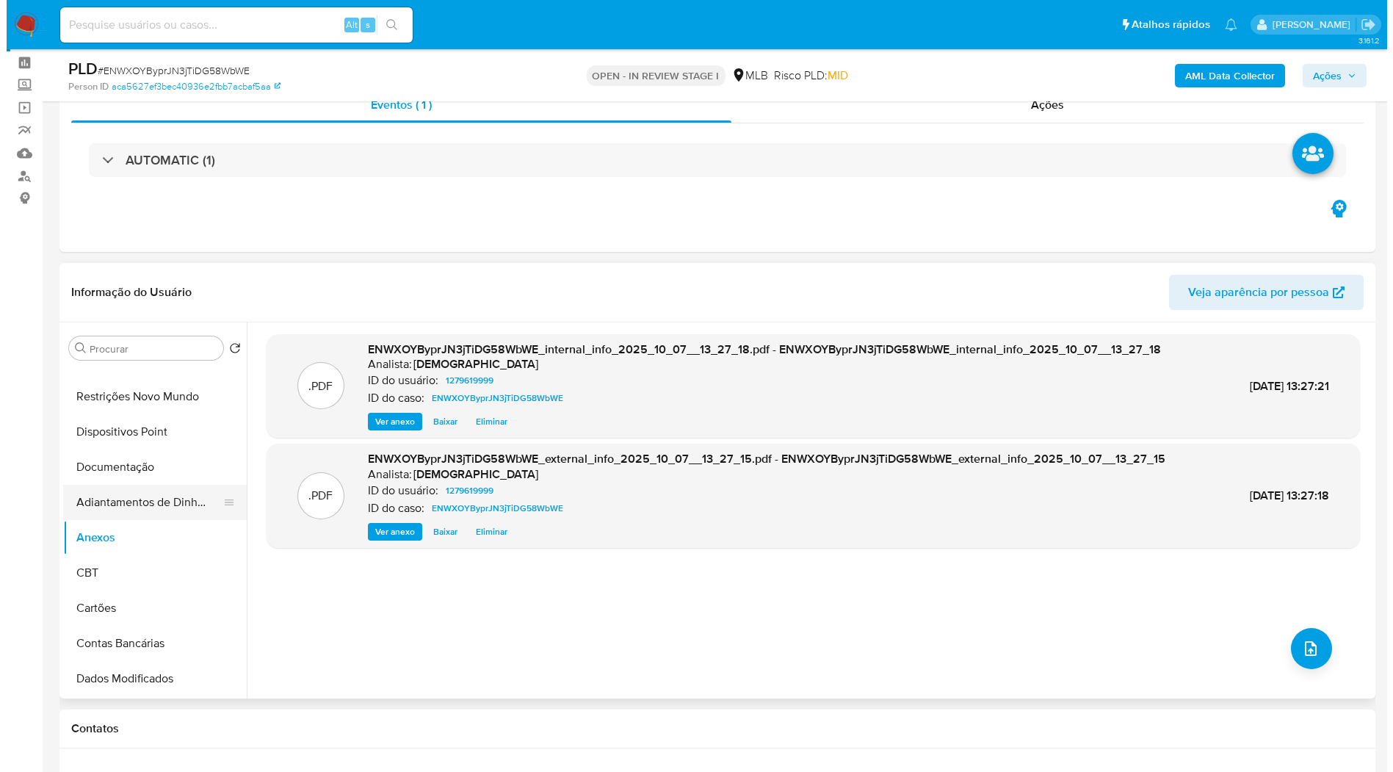
scroll to position [82, 0]
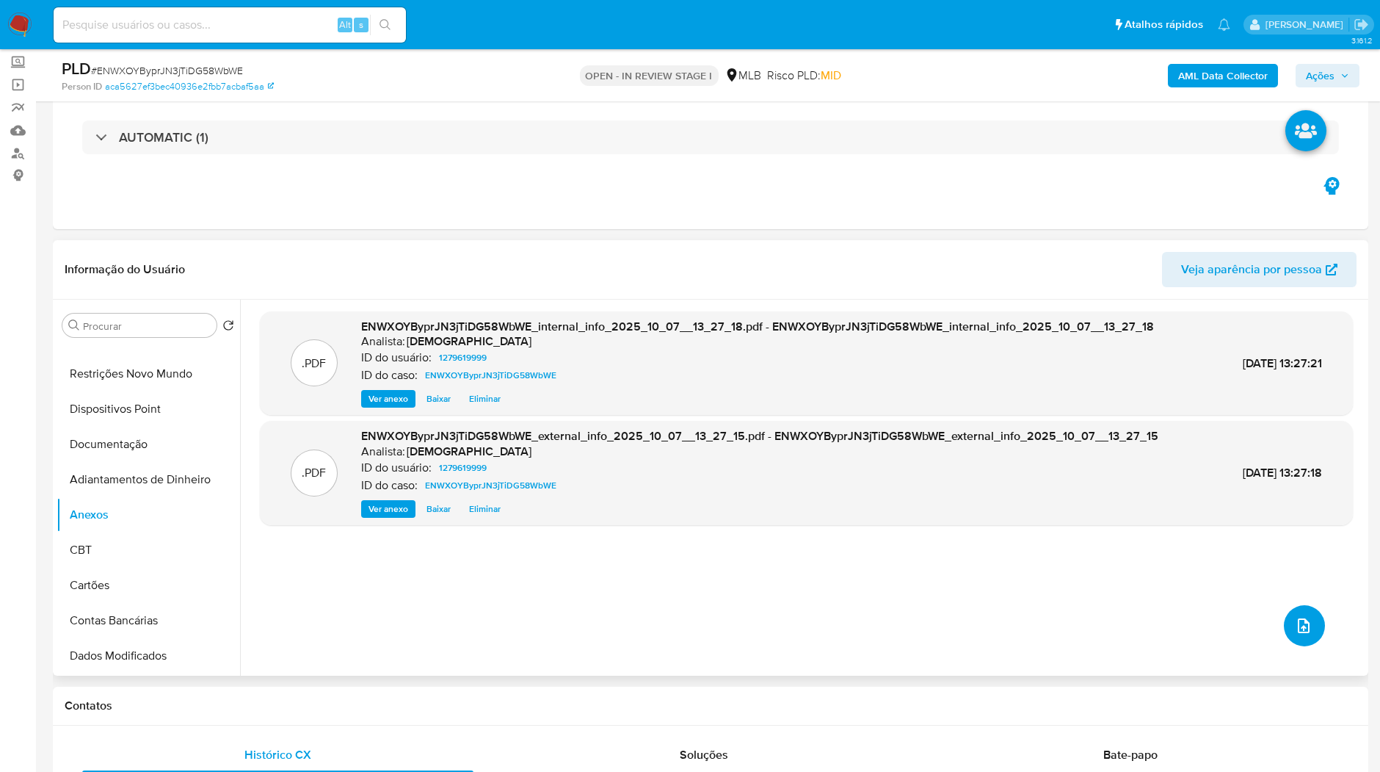
click at [1306, 617] on span "upload-file" at bounding box center [1304, 626] width 18 height 18
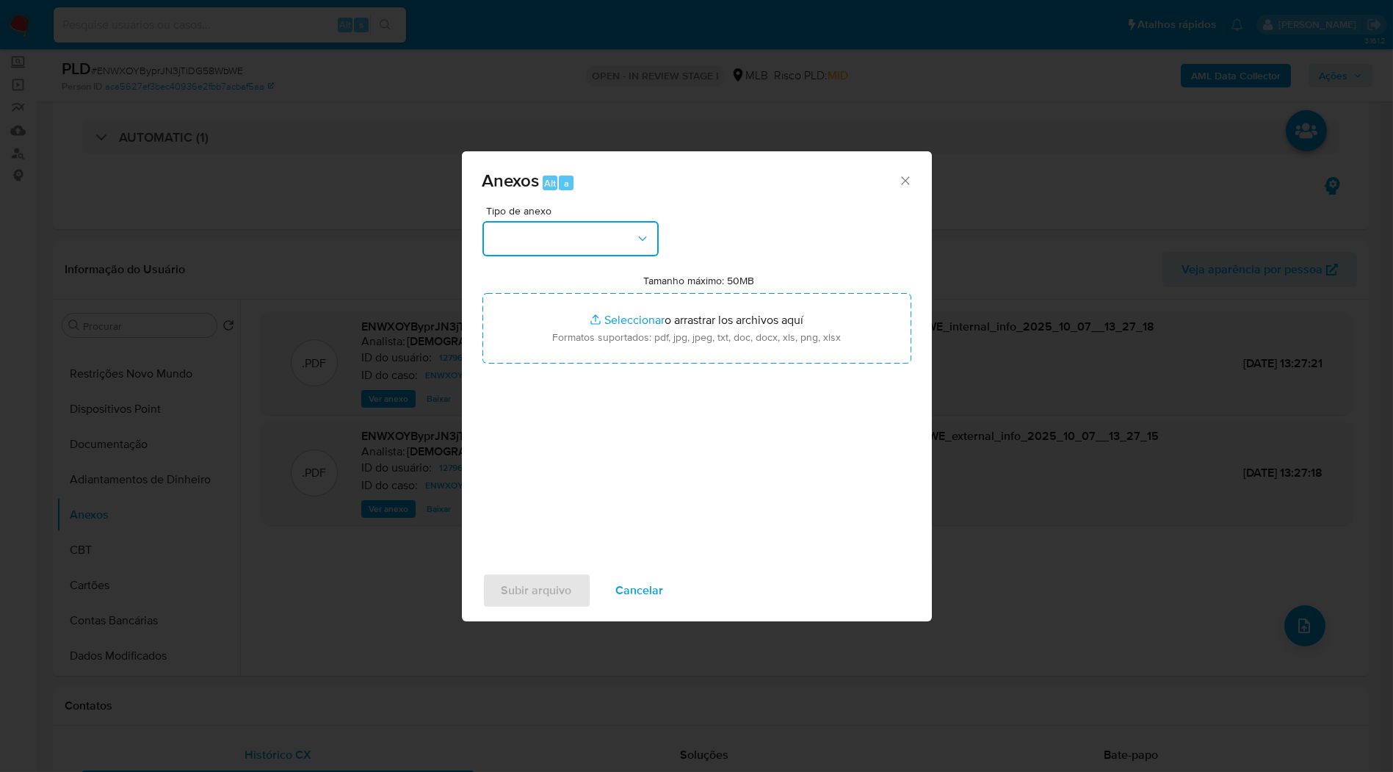
click at [515, 236] on button "button" at bounding box center [570, 238] width 176 height 35
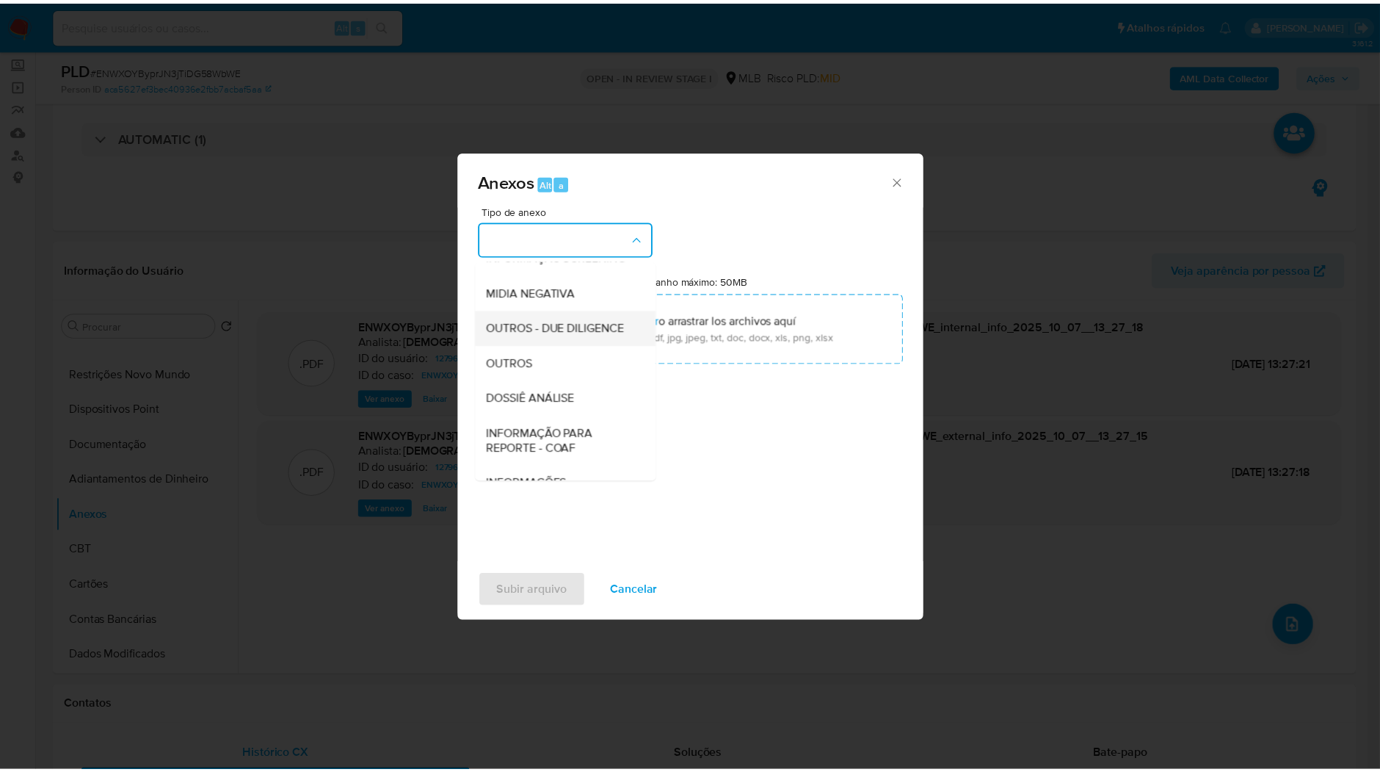
scroll to position [163, 0]
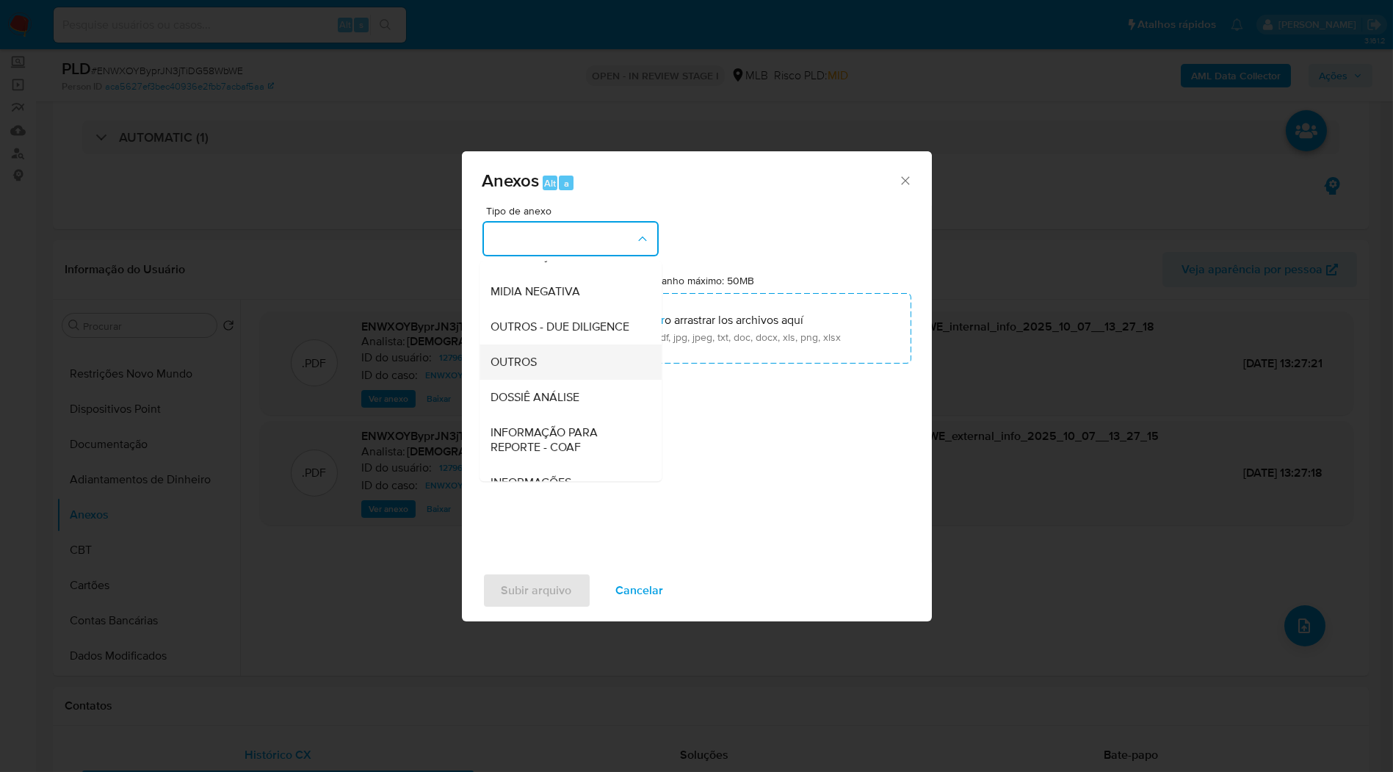
click at [535, 369] on span "OUTROS" at bounding box center [514, 362] width 46 height 15
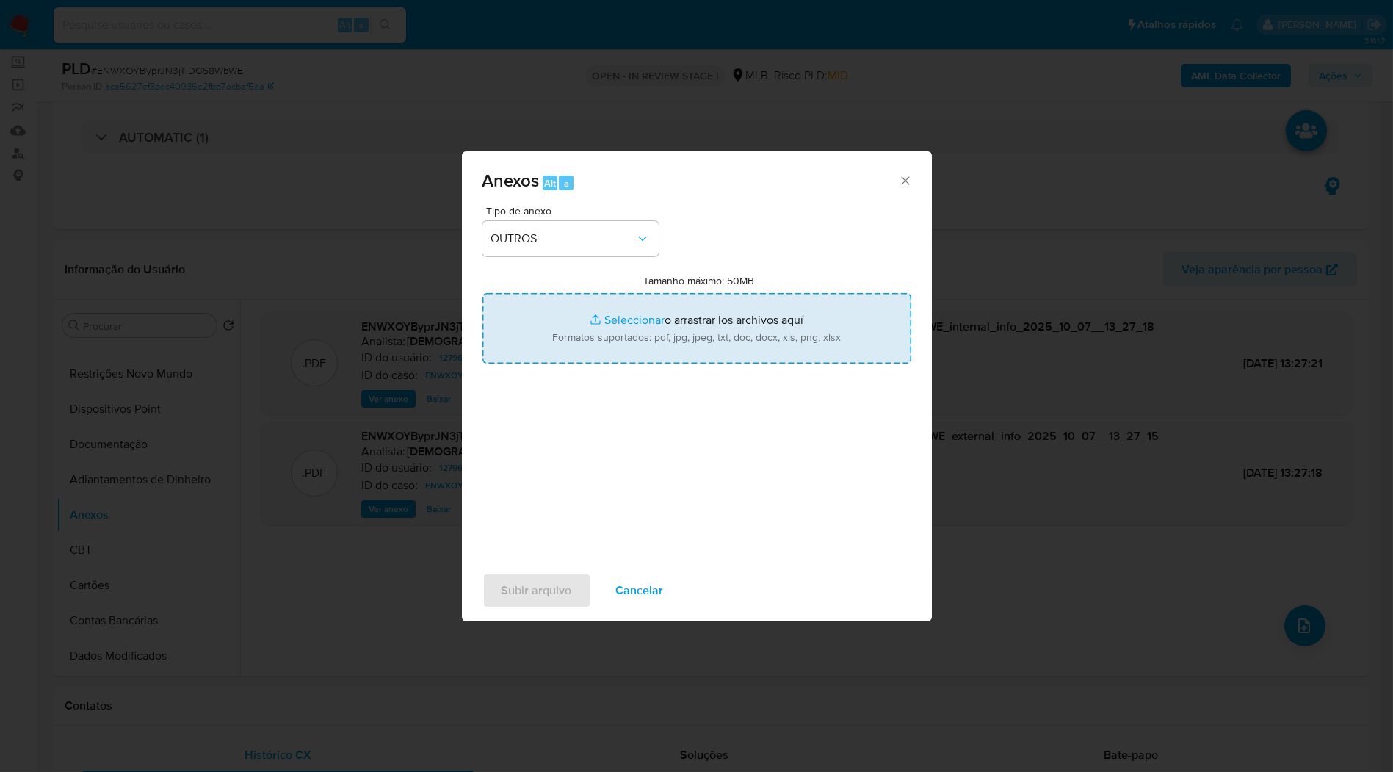
click at [541, 334] on input "Tamanho máximo: 50MB Seleccionar archivos" at bounding box center [696, 328] width 429 height 70
type input "C:\fakepath\Mulan 1279619999_2025_09_29_13_53_07.xlsx"
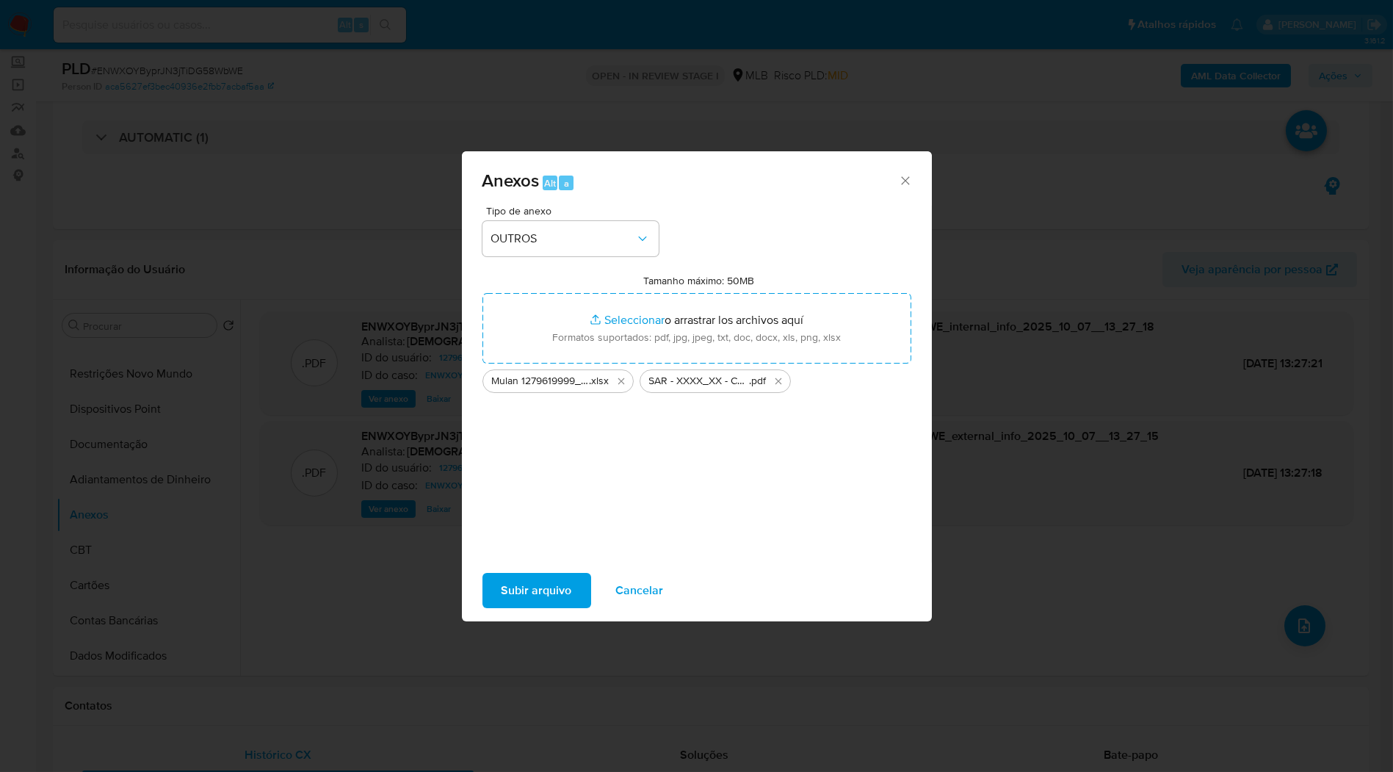
click at [551, 586] on span "Subir arquivo" at bounding box center [537, 590] width 70 height 32
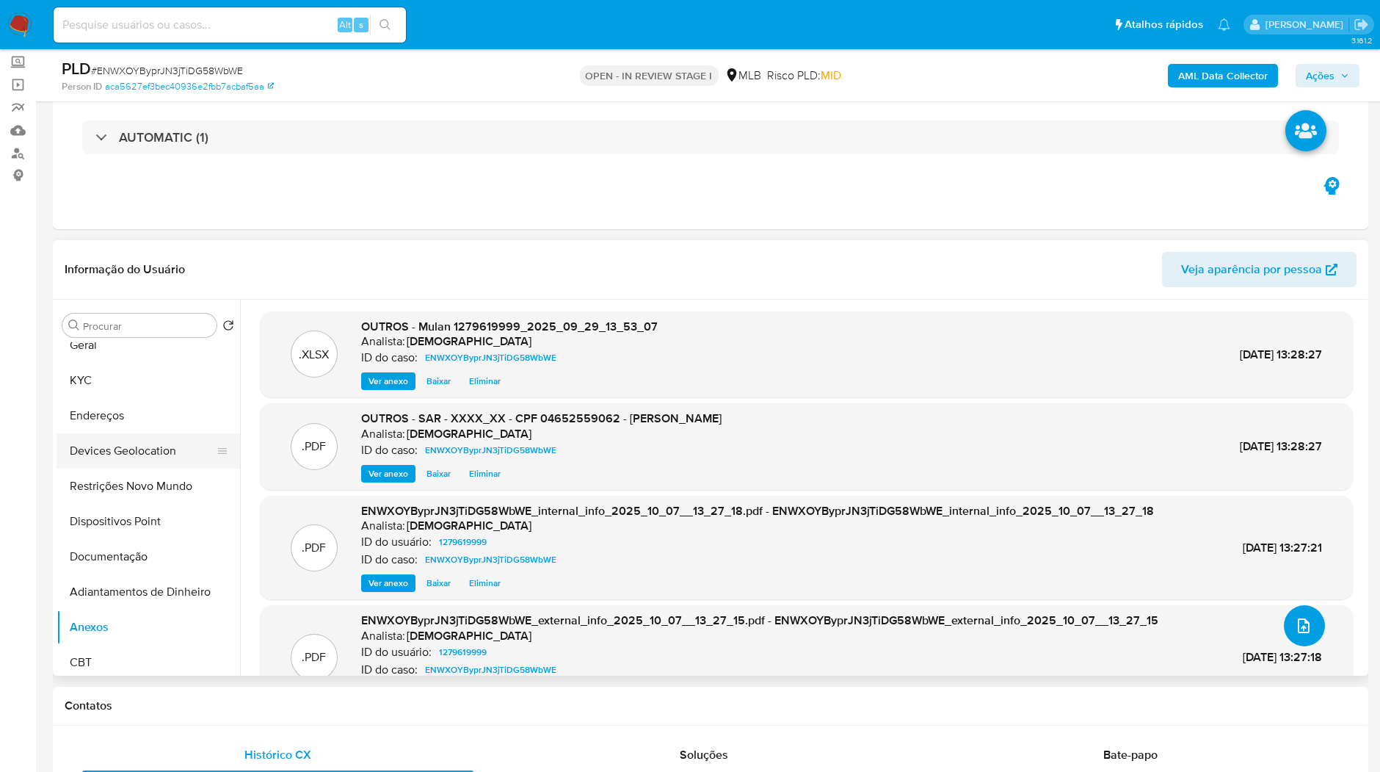
scroll to position [0, 0]
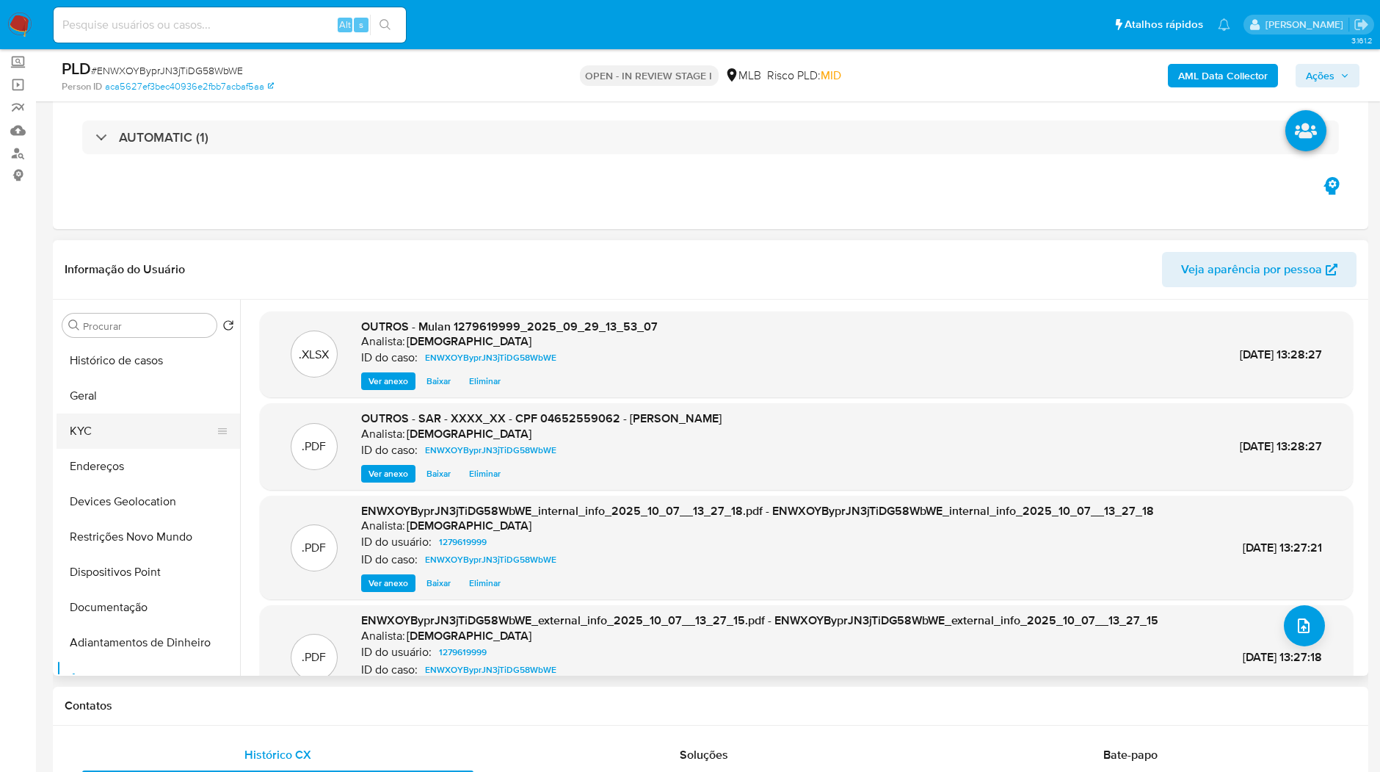
click at [156, 439] on button "KYC" at bounding box center [143, 430] width 172 height 35
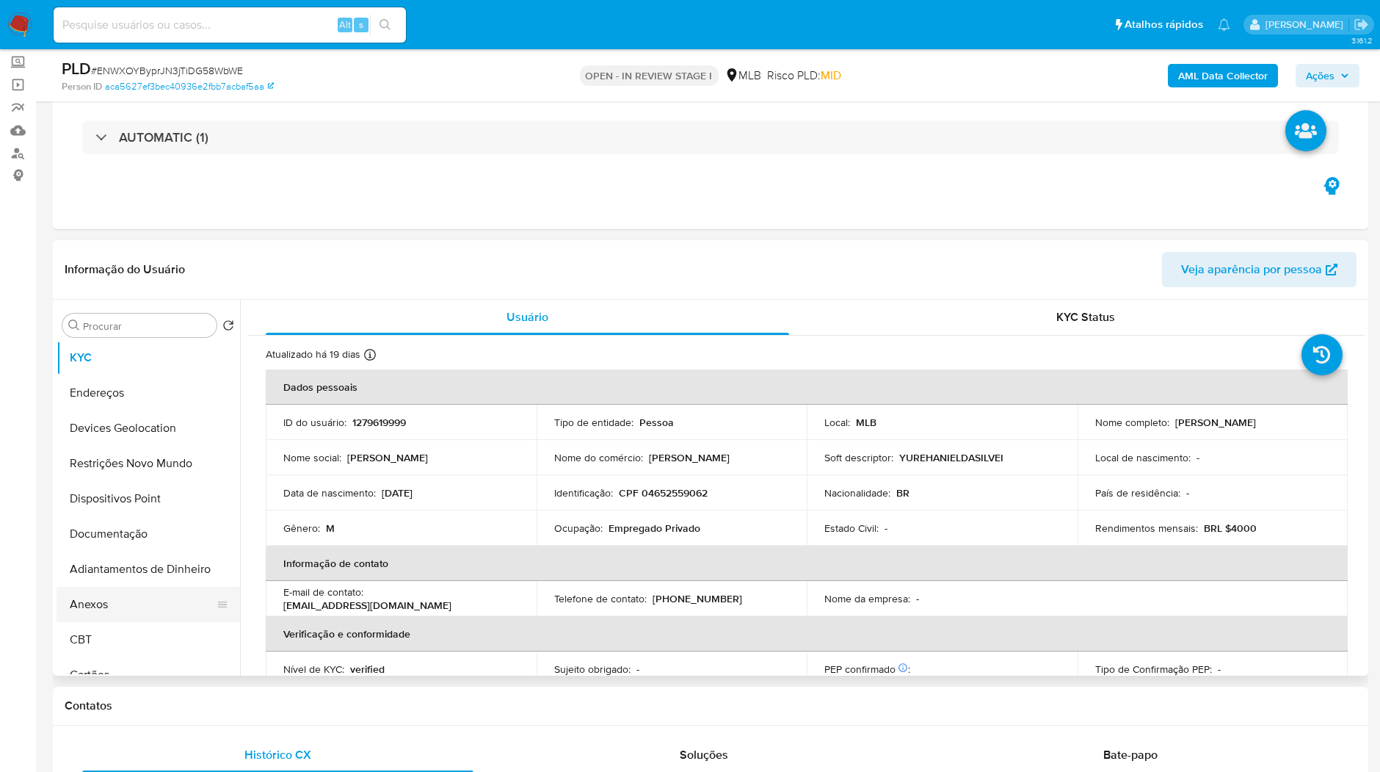
scroll to position [82, 0]
click at [117, 606] on button "Anexos" at bounding box center [143, 596] width 172 height 35
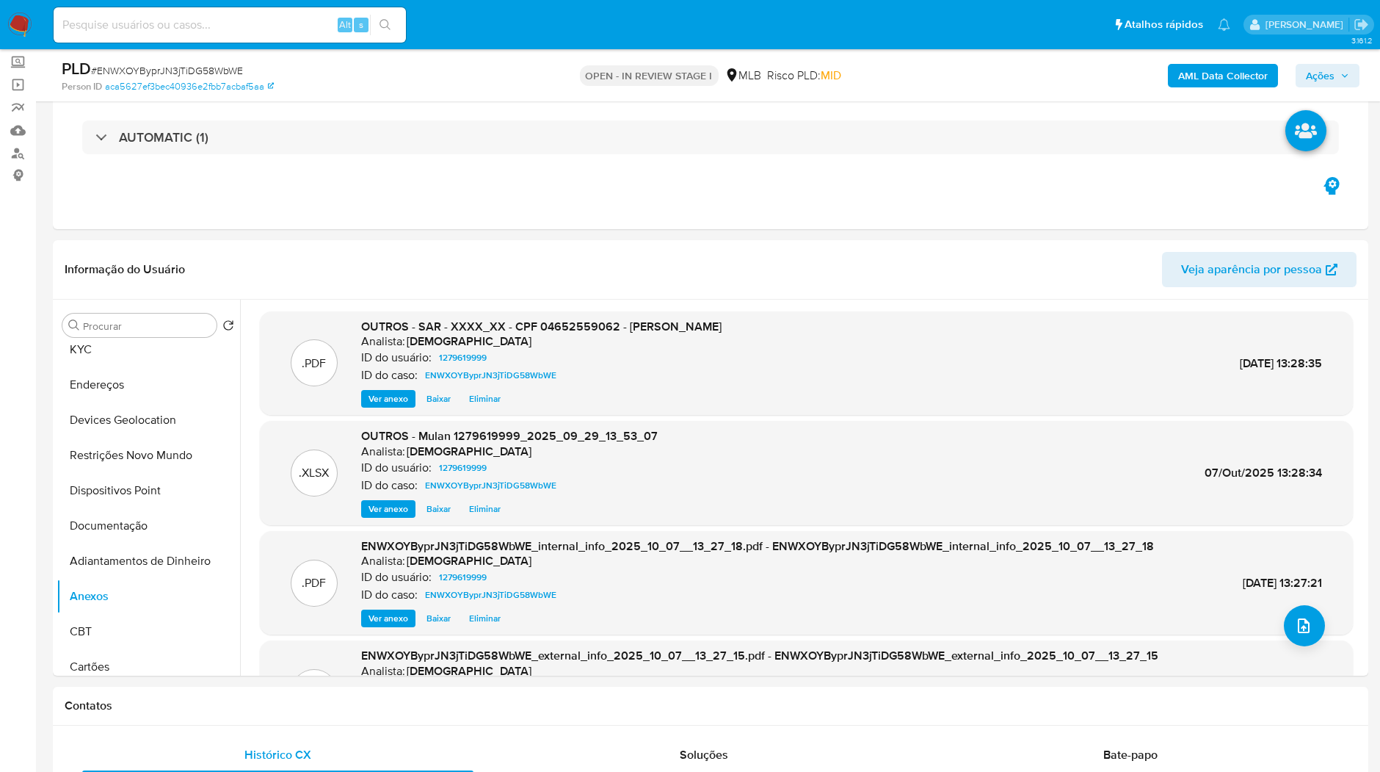
click at [1325, 79] on span "Ações" at bounding box center [1320, 75] width 29 height 23
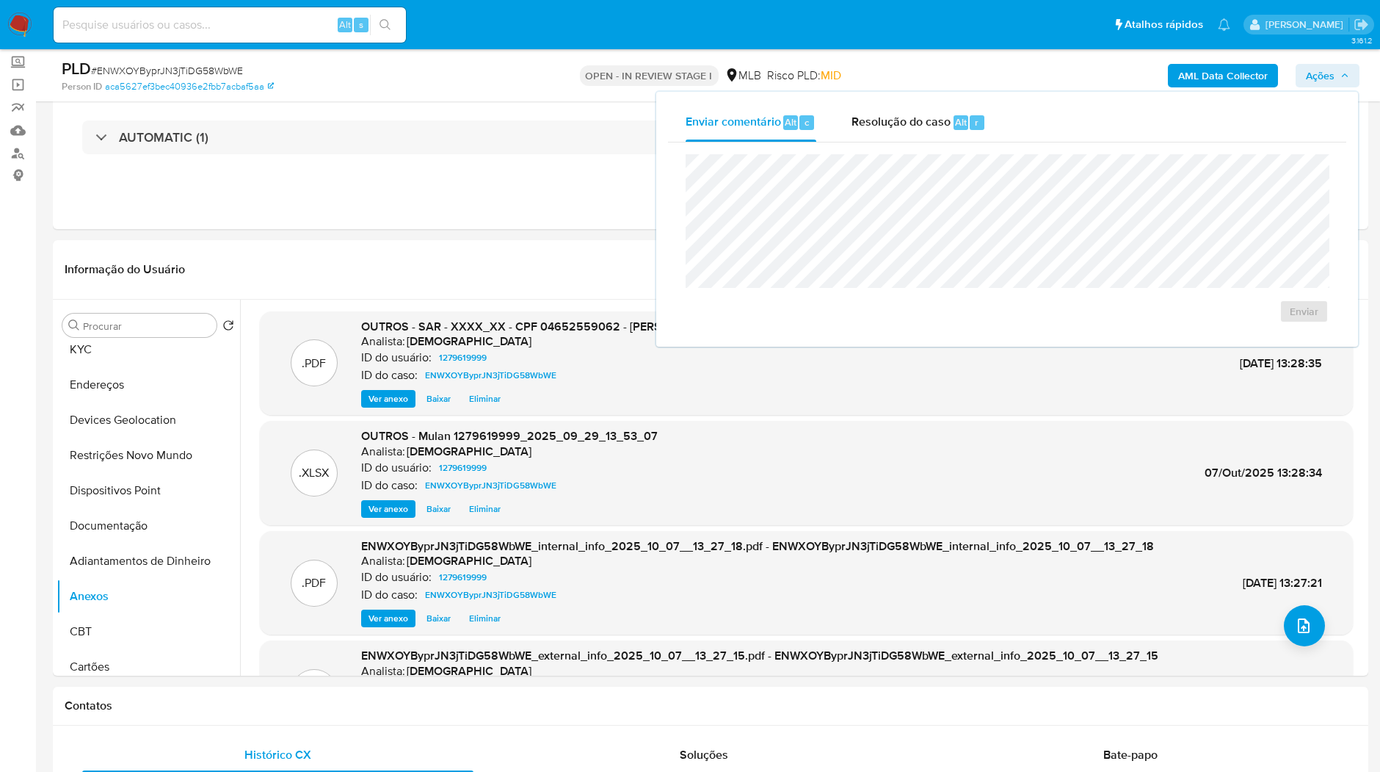
drag, startPoint x: 945, startPoint y: 123, endPoint x: 938, endPoint y: 148, distance: 26.5
click at [945, 123] on span "Resolução do caso" at bounding box center [901, 121] width 99 height 17
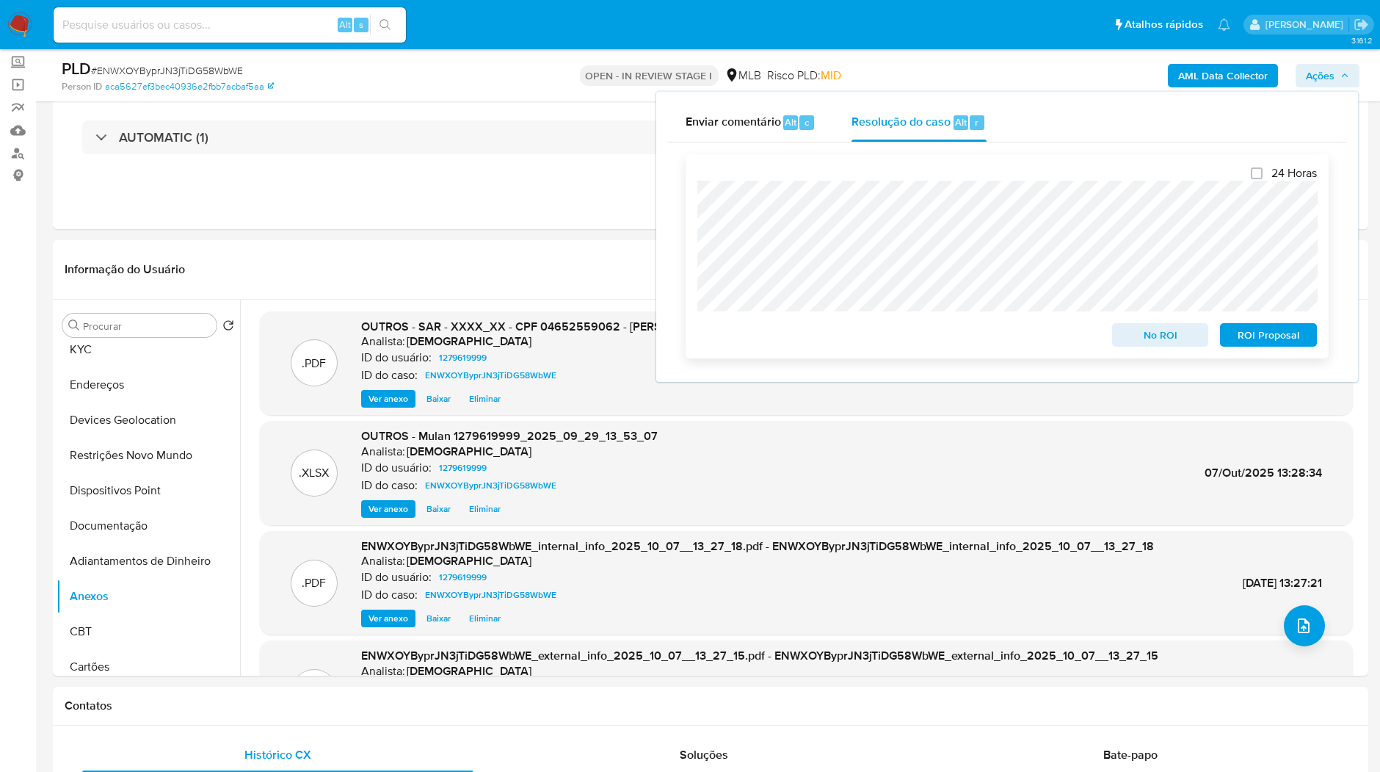
click at [1274, 339] on span "ROI Proposal" at bounding box center [1269, 335] width 76 height 21
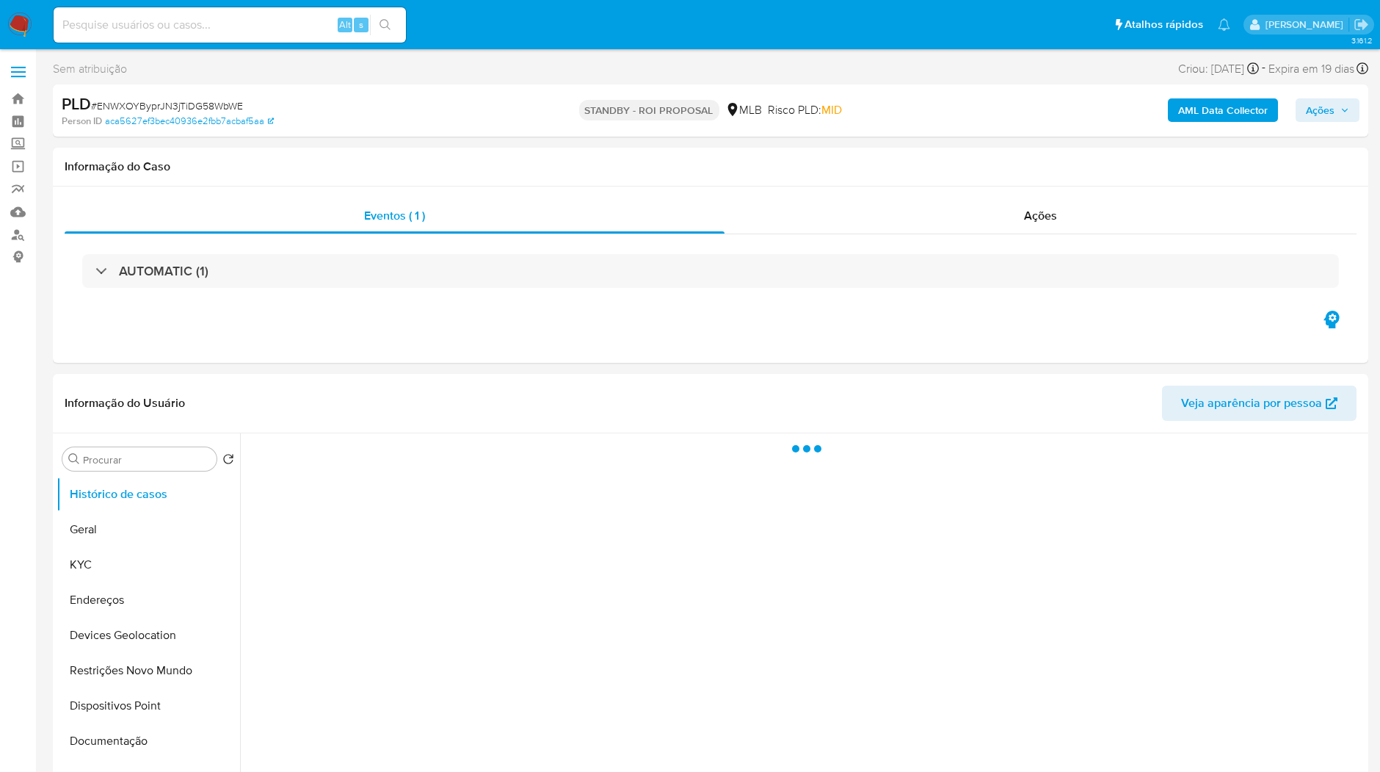
select select "10"
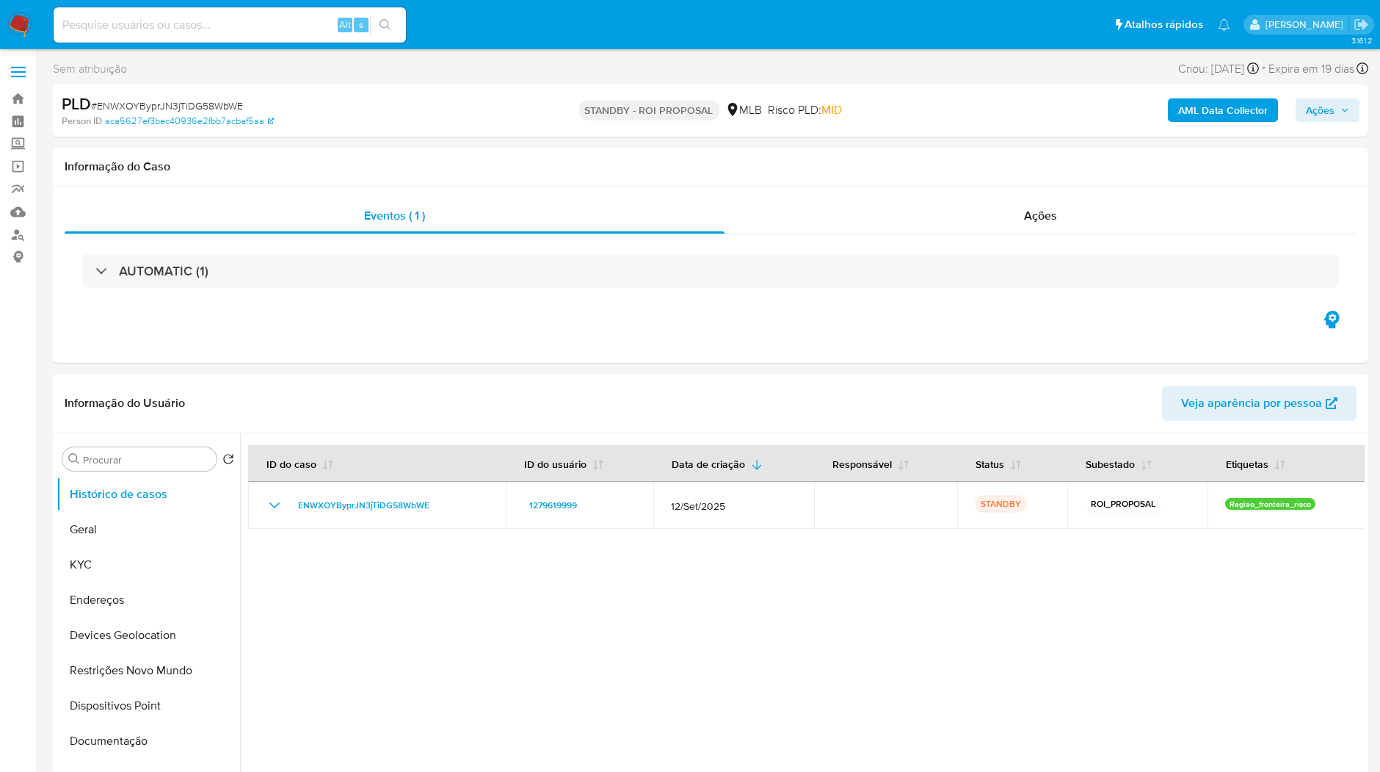
click at [268, 30] on input at bounding box center [230, 24] width 352 height 19
paste input "QglaGK8wHgDboeDXM4EoLO81"
type input "QglaGK8wHgDboeDXM4EoLO81"
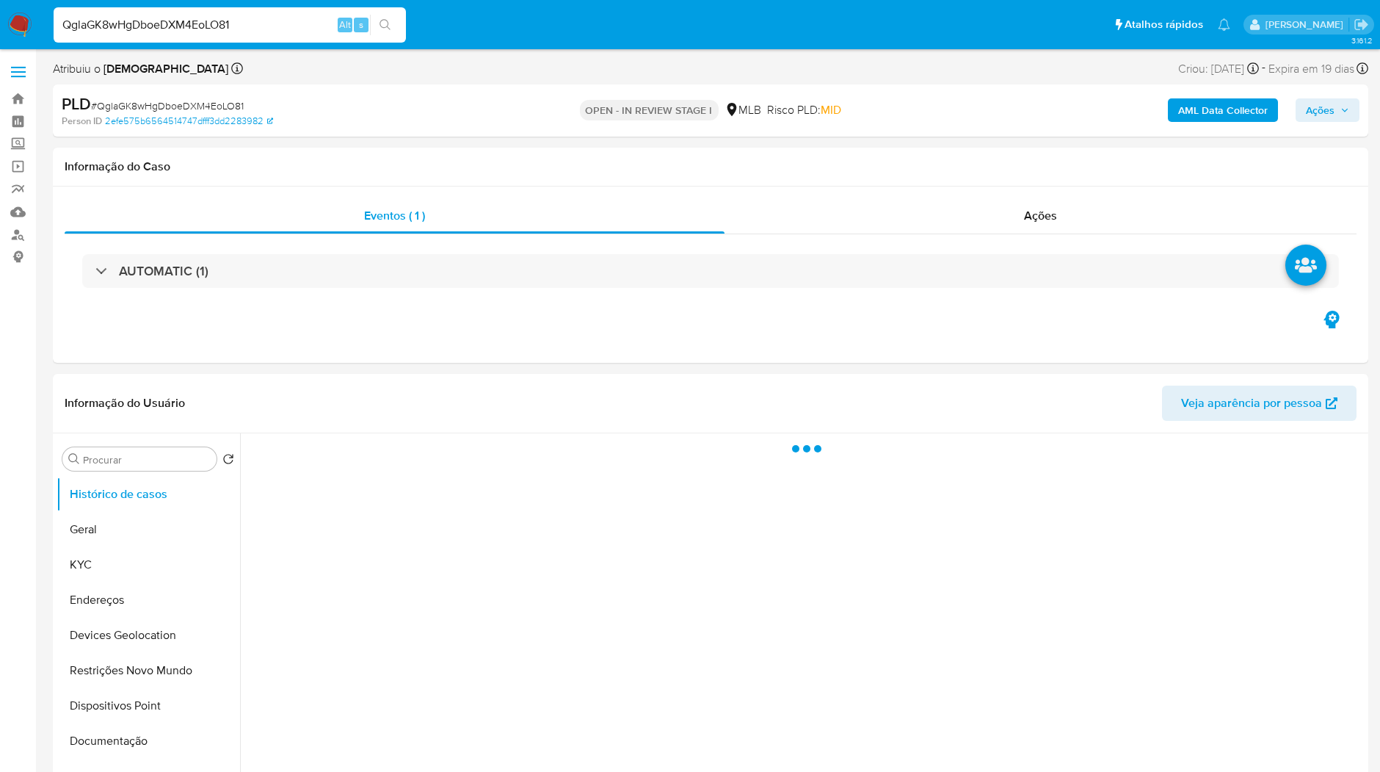
select select "10"
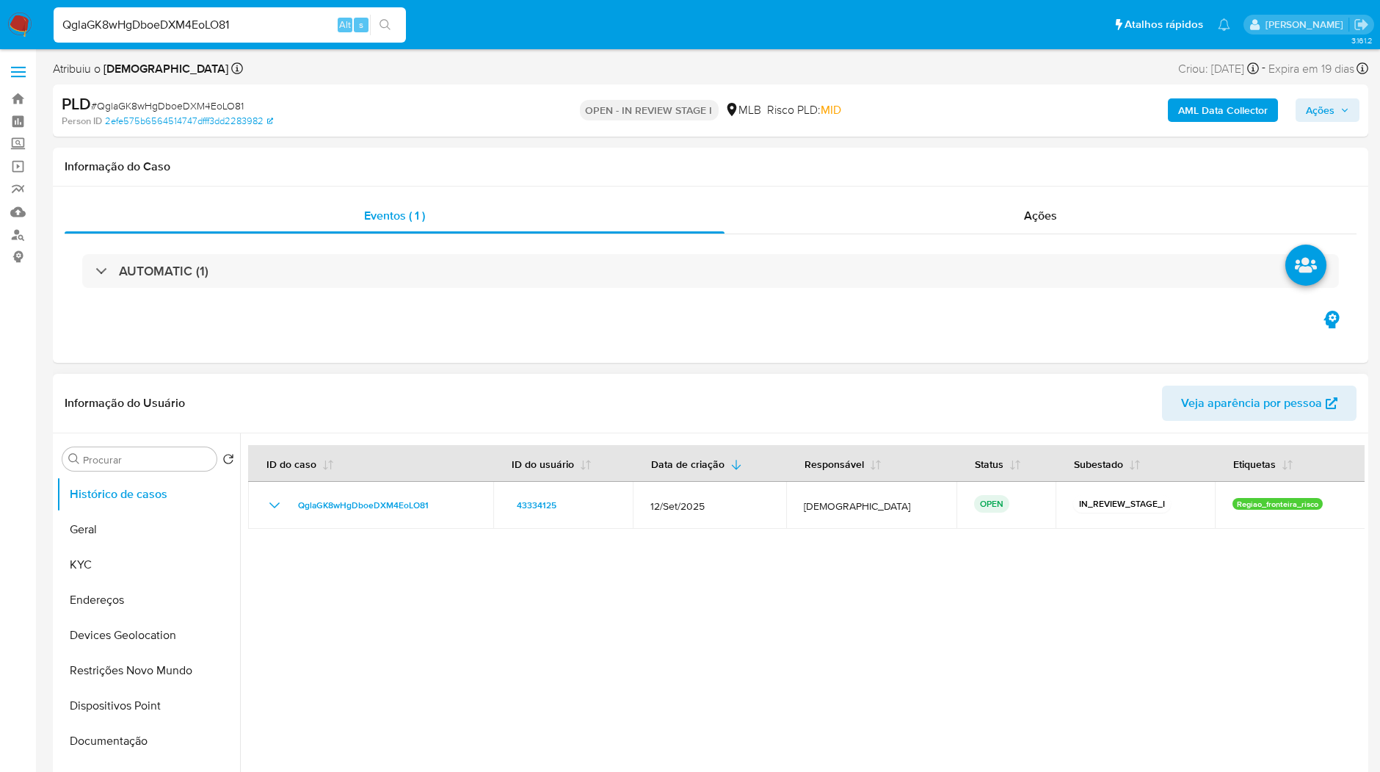
click at [642, 636] on div at bounding box center [802, 621] width 1125 height 376
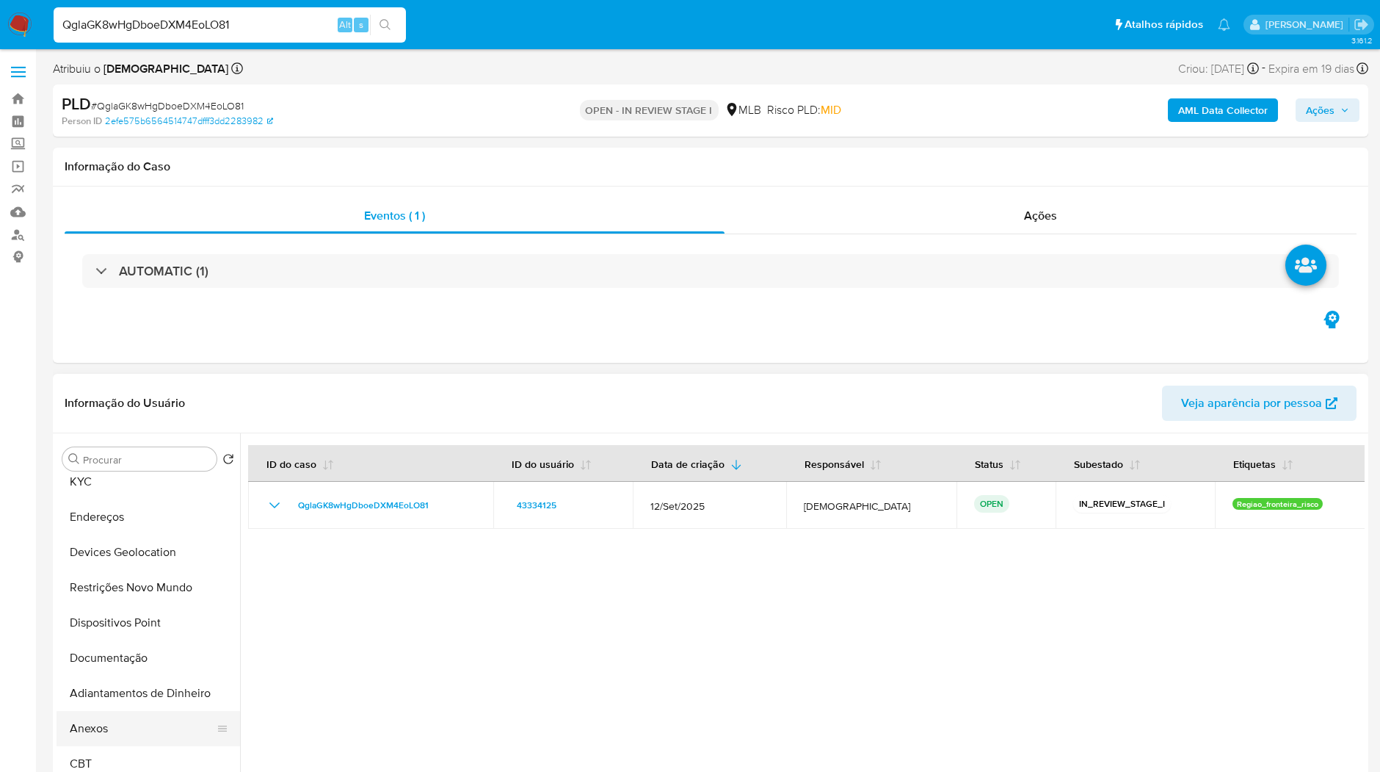
scroll to position [163, 0]
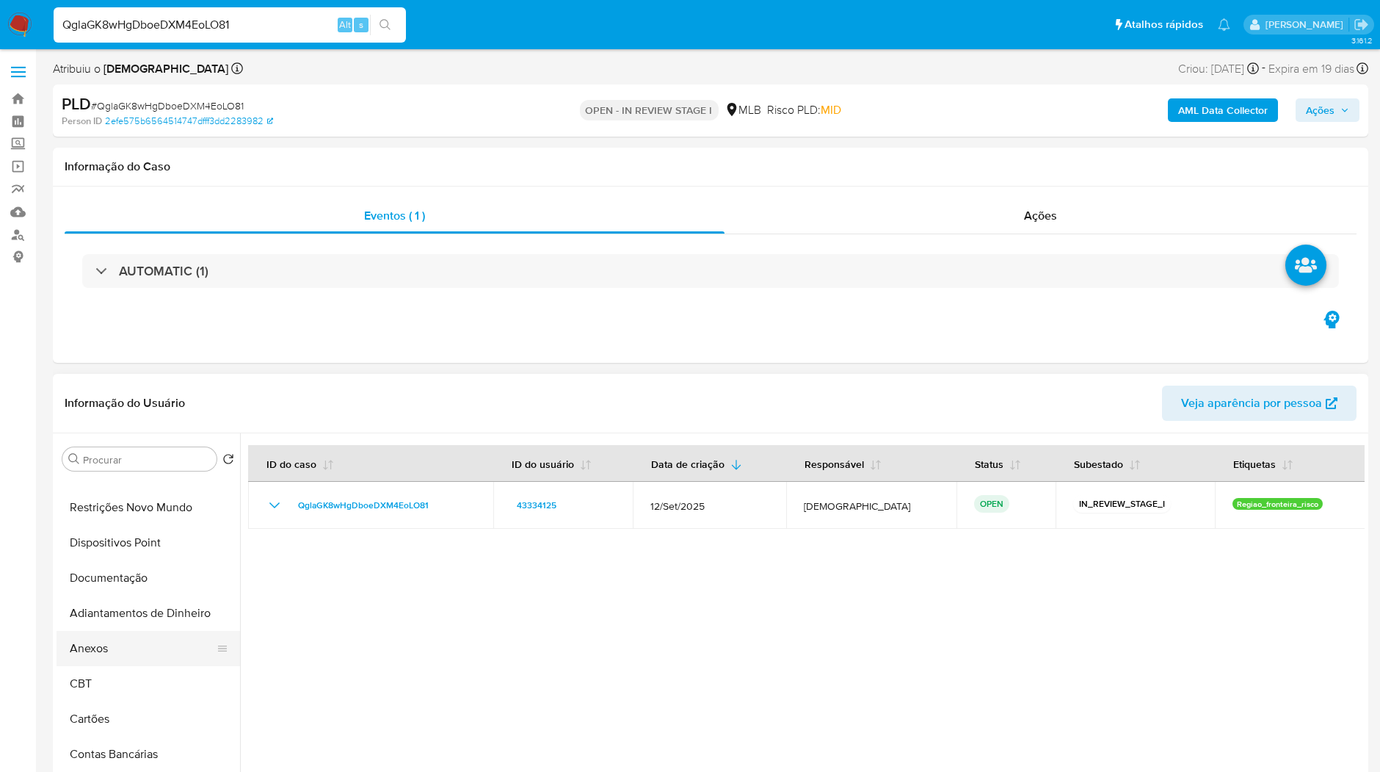
click at [141, 644] on button "Anexos" at bounding box center [143, 648] width 172 height 35
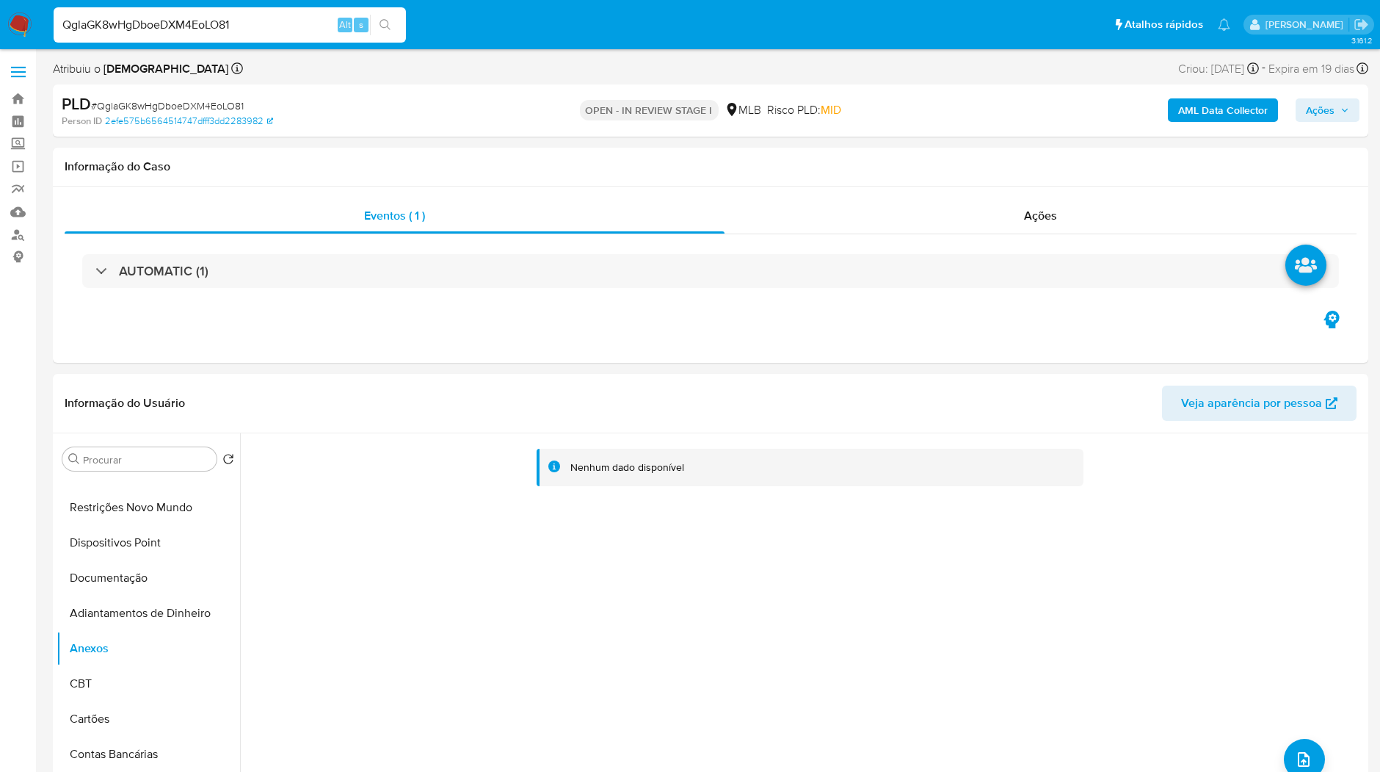
click at [1200, 104] on b "AML Data Collector" at bounding box center [1224, 109] width 90 height 23
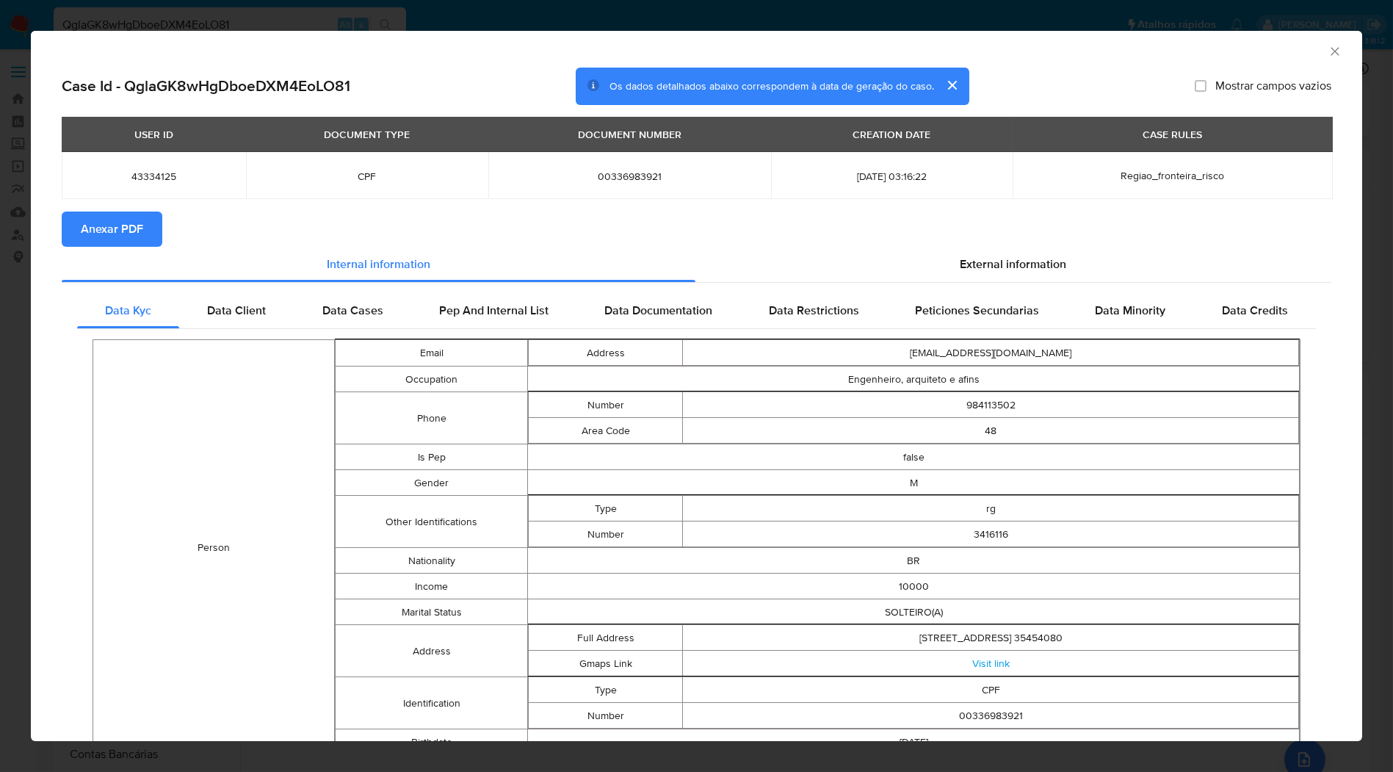
click at [152, 230] on button "Anexar PDF" at bounding box center [112, 228] width 101 height 35
click at [1052, 9] on div "AML Data Collector Case Id - QglaGK8wHgDboeDXM4EoLO81 Os dados detalhados abaix…" at bounding box center [696, 386] width 1393 height 772
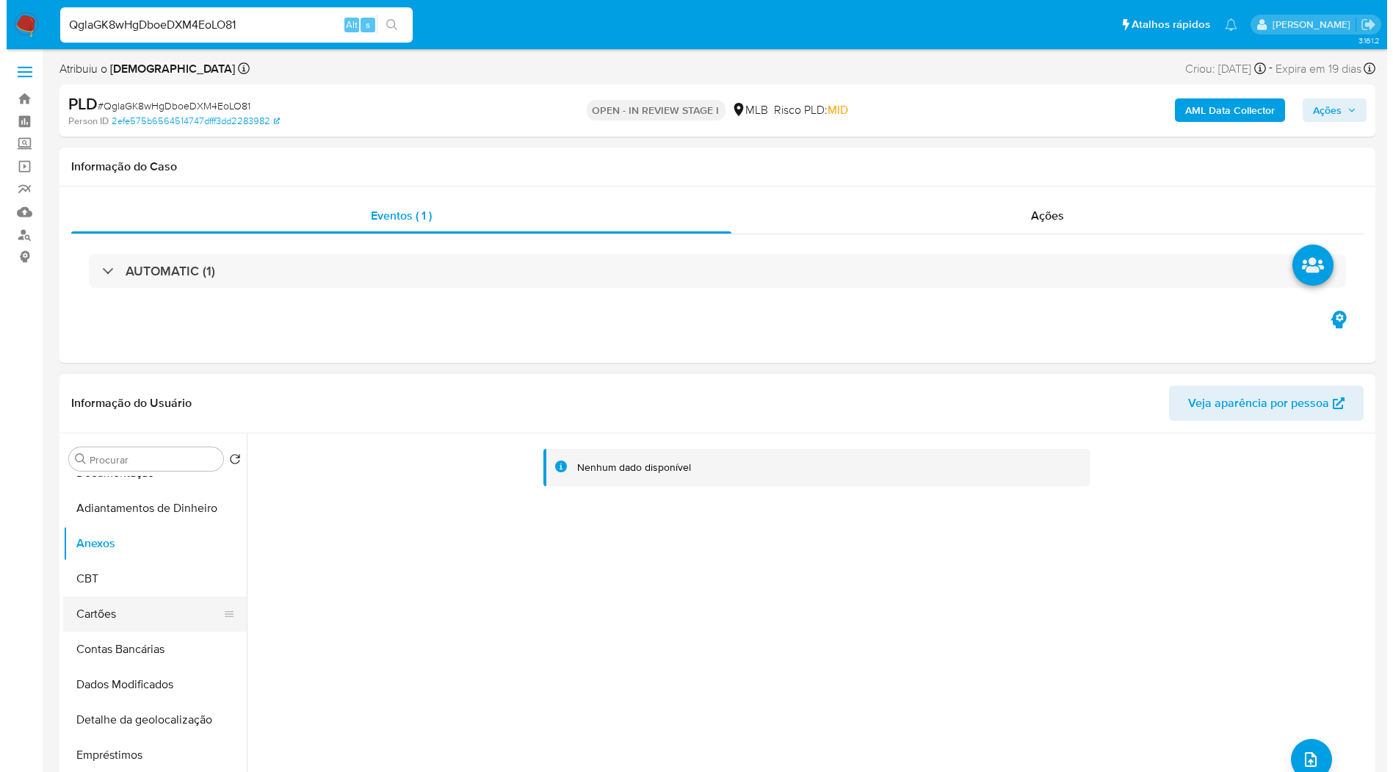
scroll to position [245, 0]
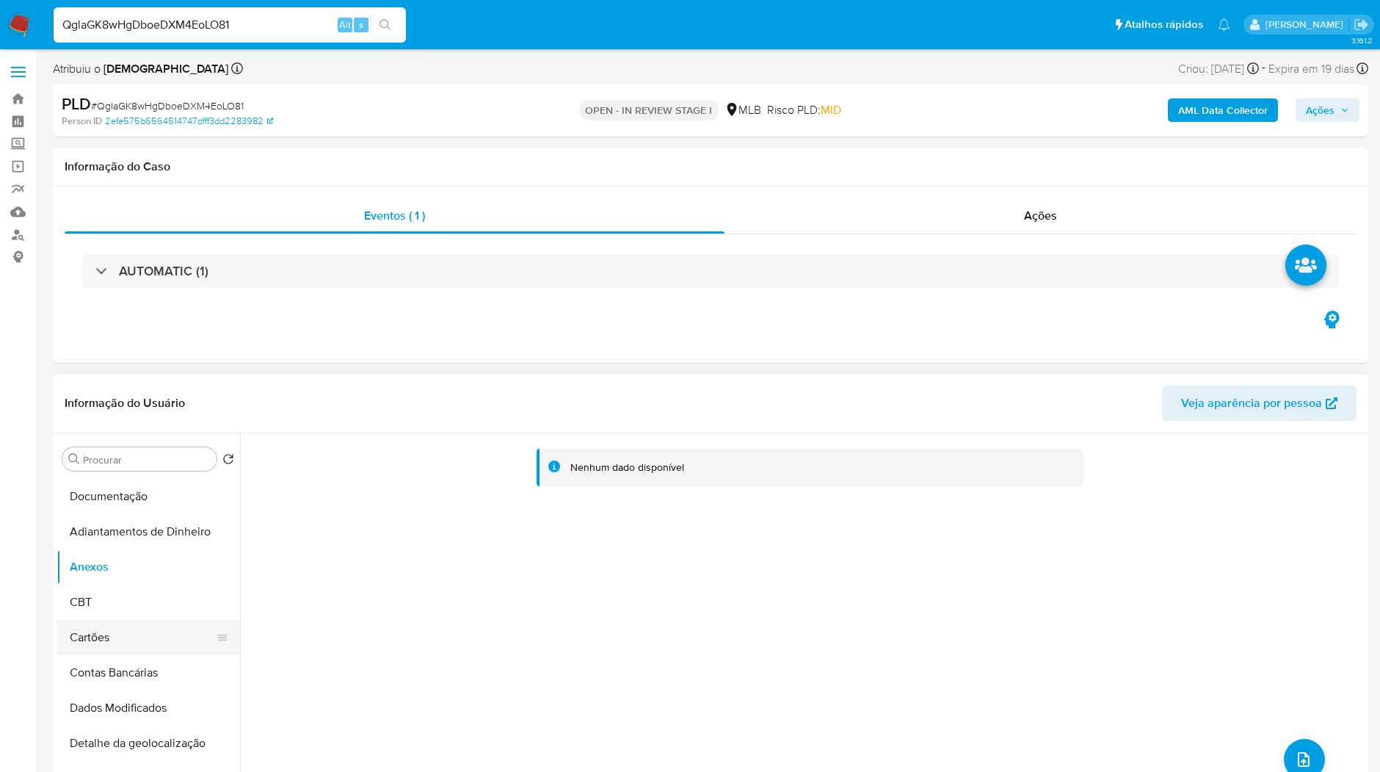
click at [140, 601] on button "CBT" at bounding box center [149, 601] width 184 height 35
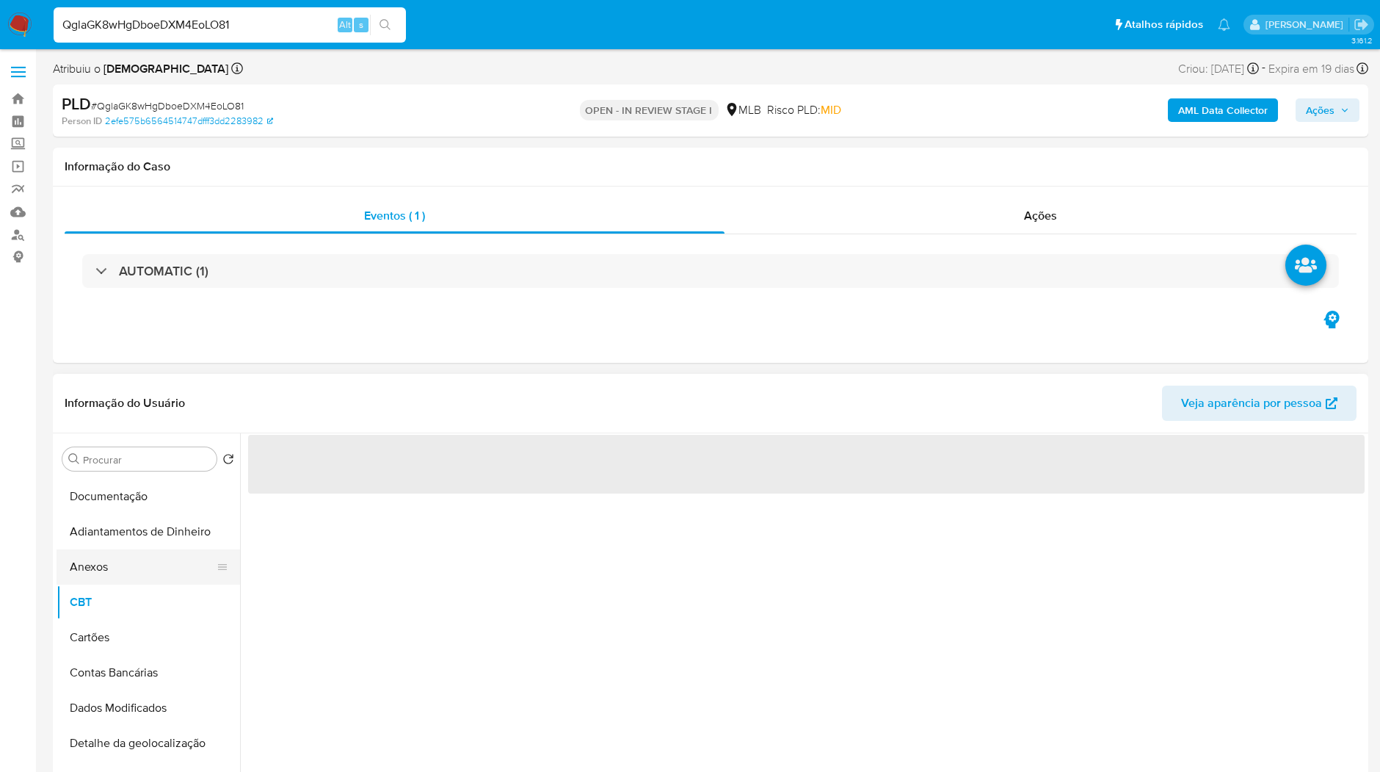
click at [153, 569] on button "Anexos" at bounding box center [143, 566] width 172 height 35
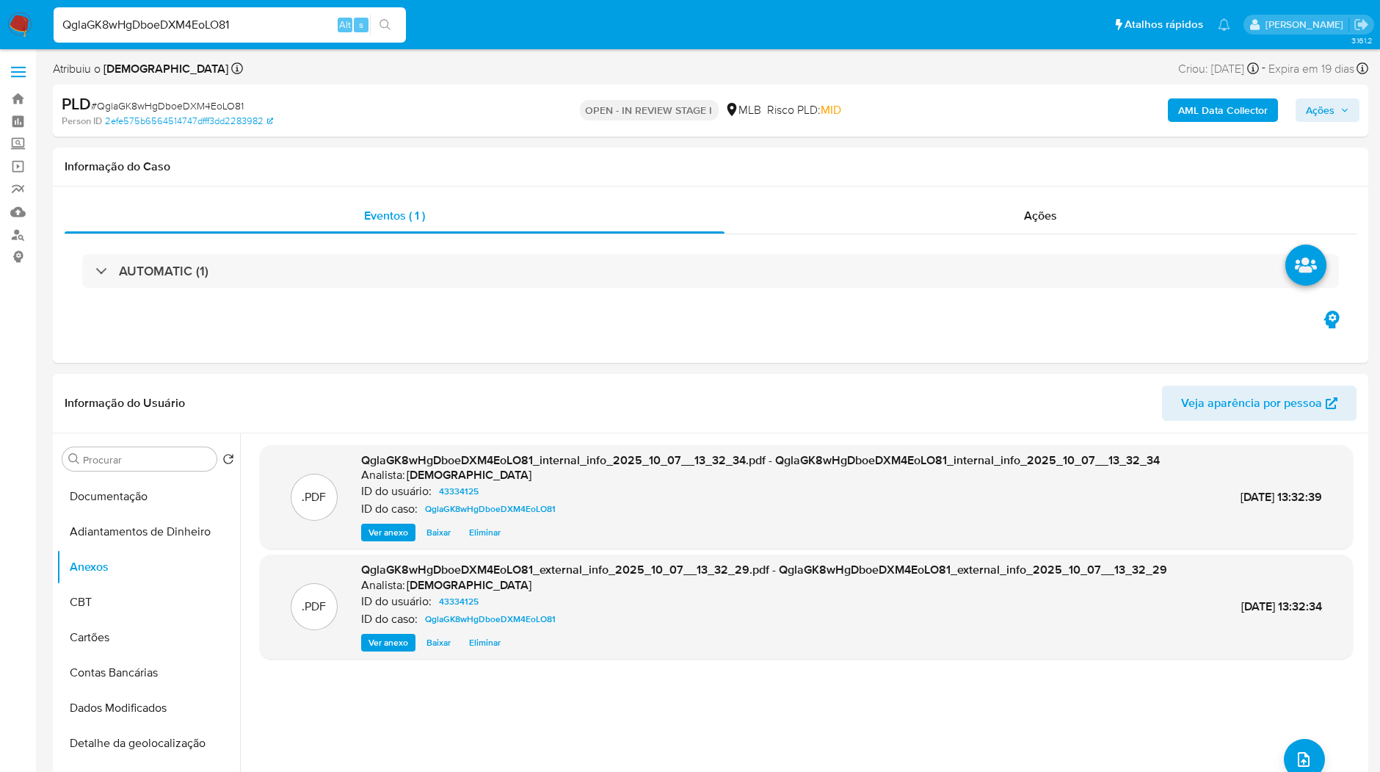
click at [1343, 108] on icon "button" at bounding box center [1345, 110] width 9 height 9
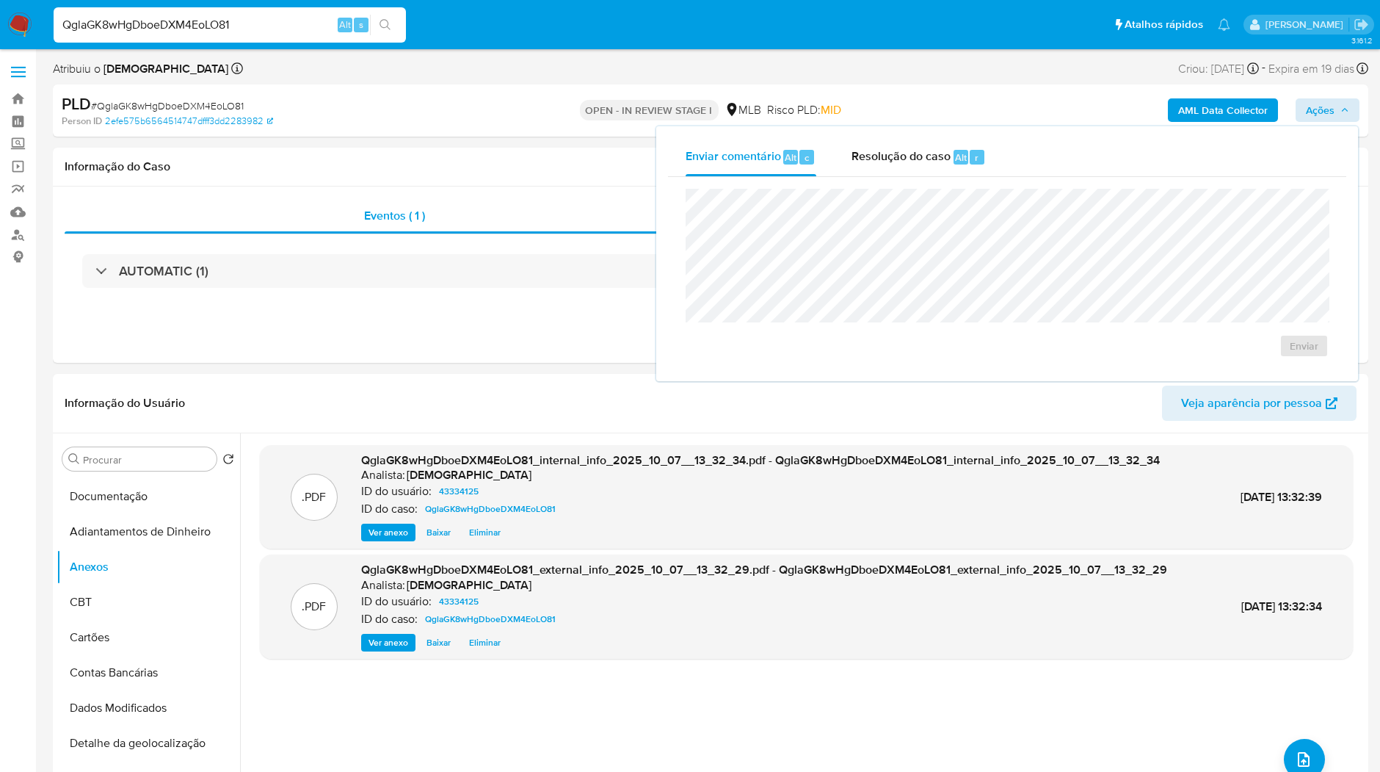
click at [950, 181] on div "Enviar" at bounding box center [1007, 273] width 678 height 192
click at [954, 160] on div "Alt" at bounding box center [961, 157] width 15 height 15
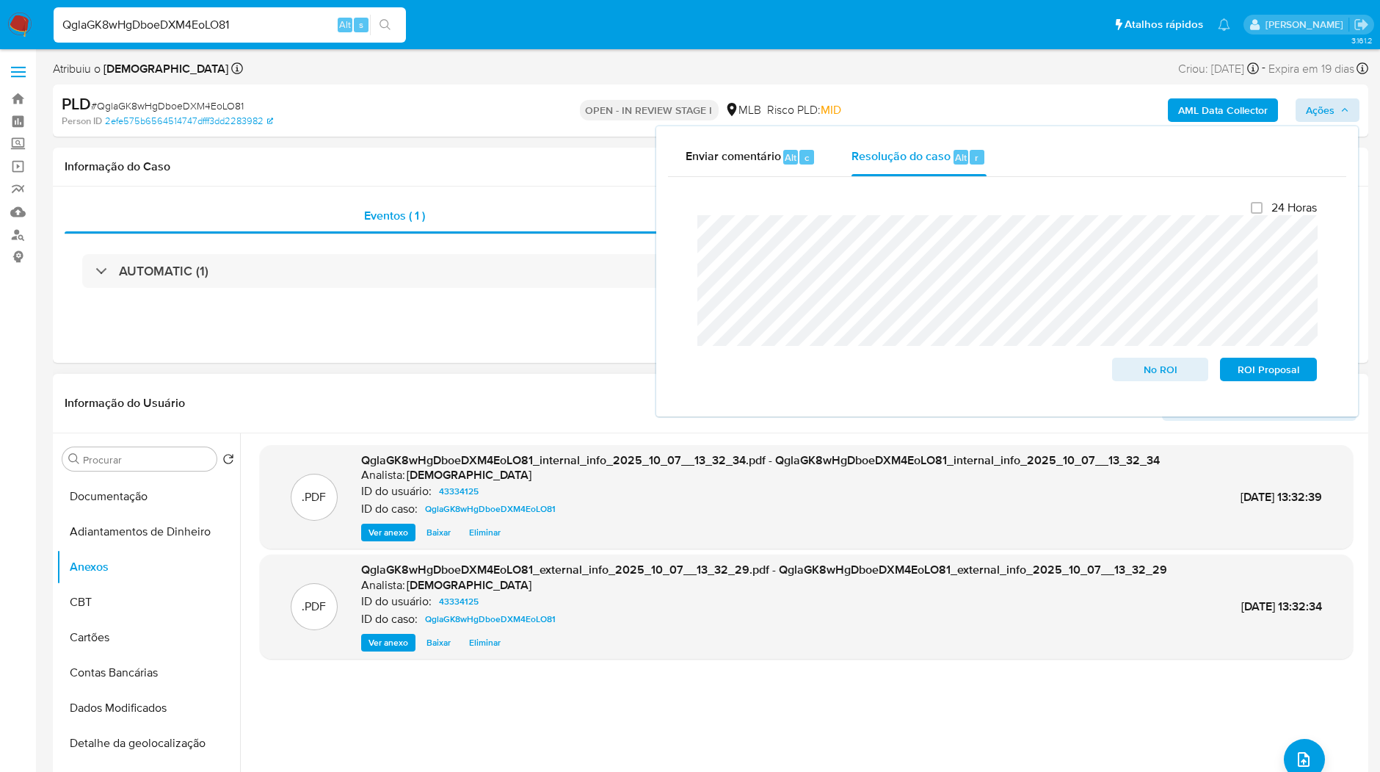
click at [670, 588] on div "Analista: isadacostaes" at bounding box center [764, 585] width 806 height 15
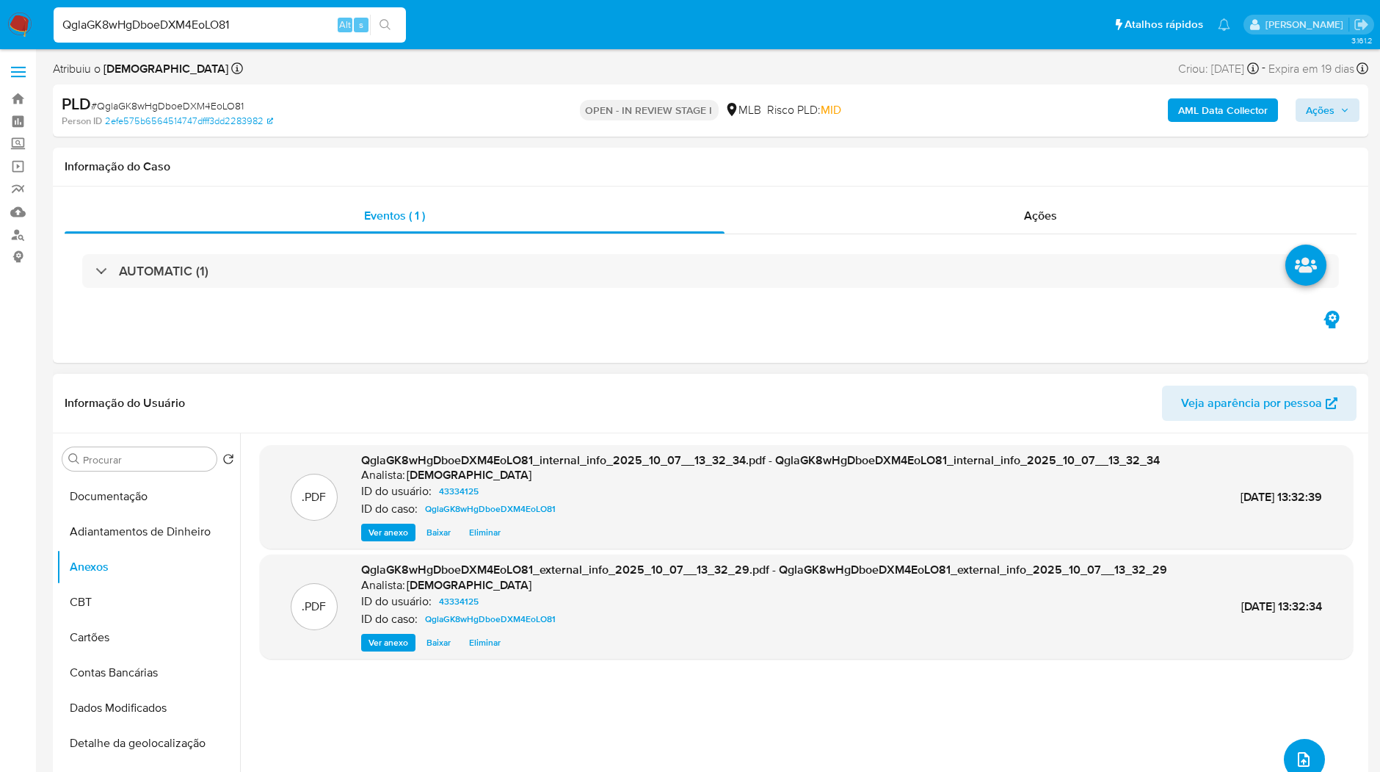
click at [1295, 753] on icon "upload-file" at bounding box center [1304, 759] width 18 height 18
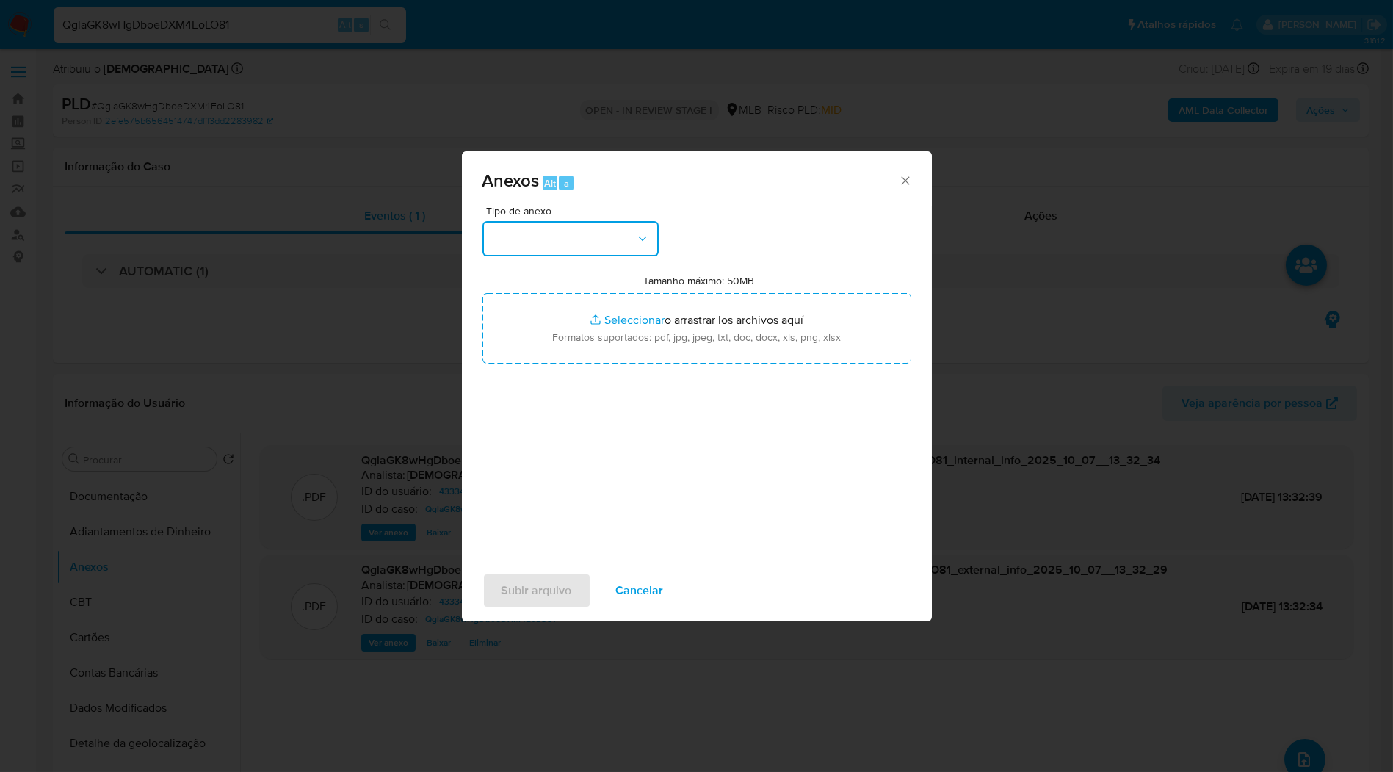
click at [632, 242] on button "button" at bounding box center [570, 238] width 176 height 35
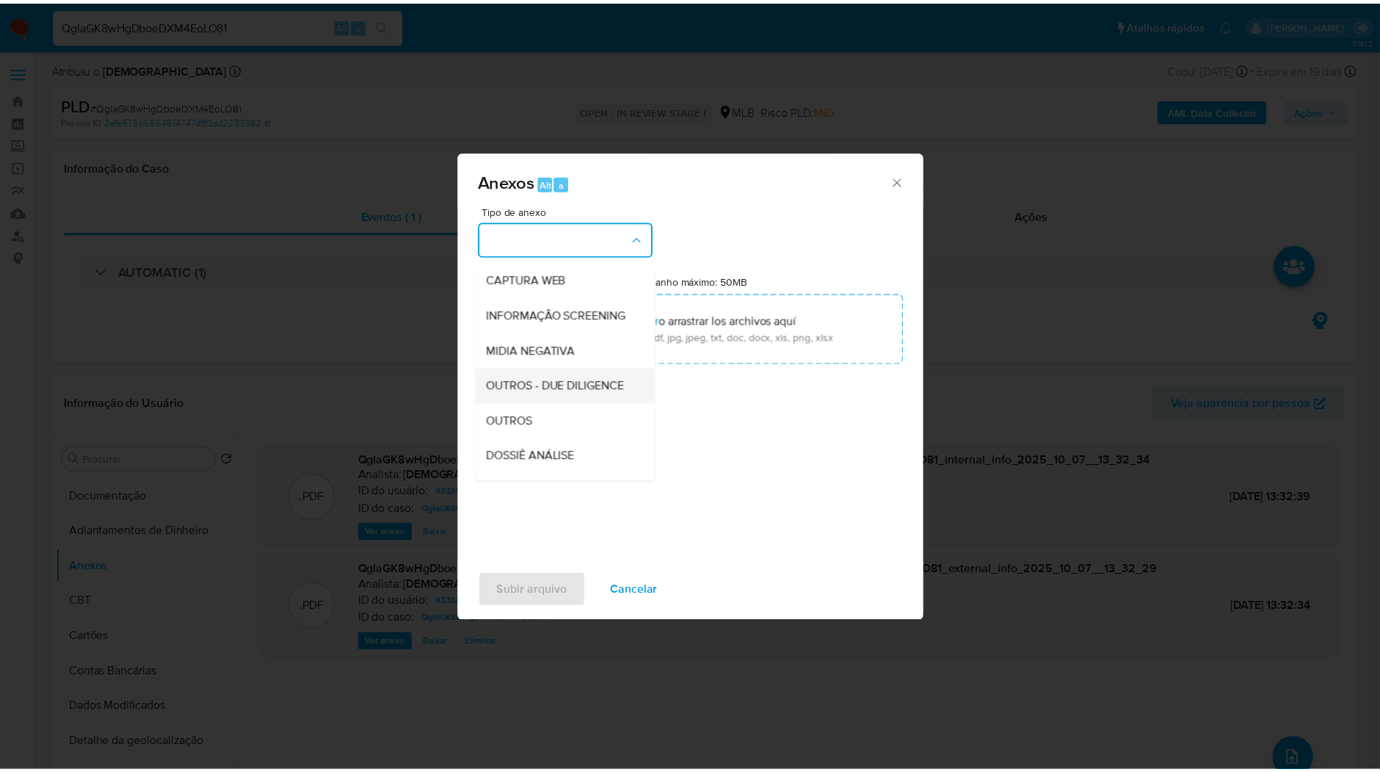
scroll to position [163, 0]
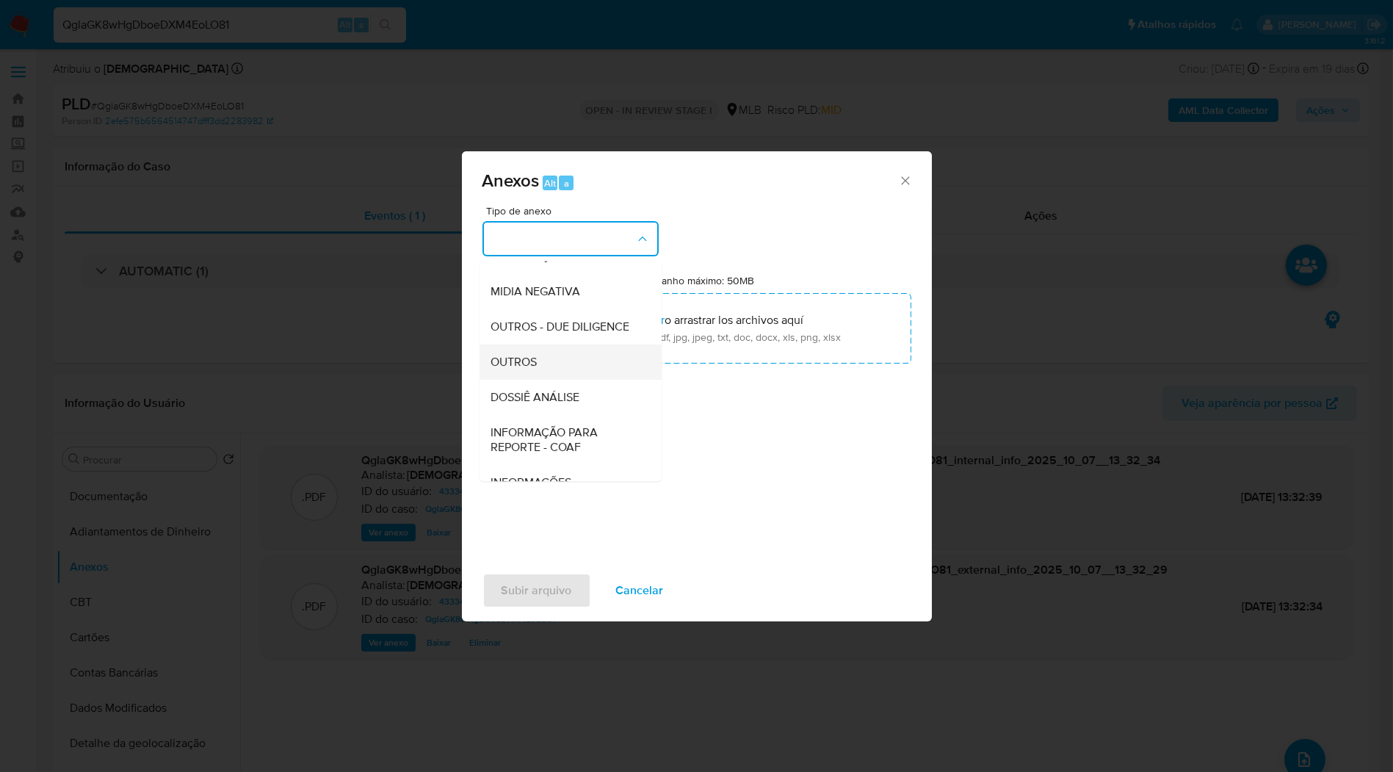
click at [526, 369] on span "OUTROS" at bounding box center [514, 362] width 46 height 15
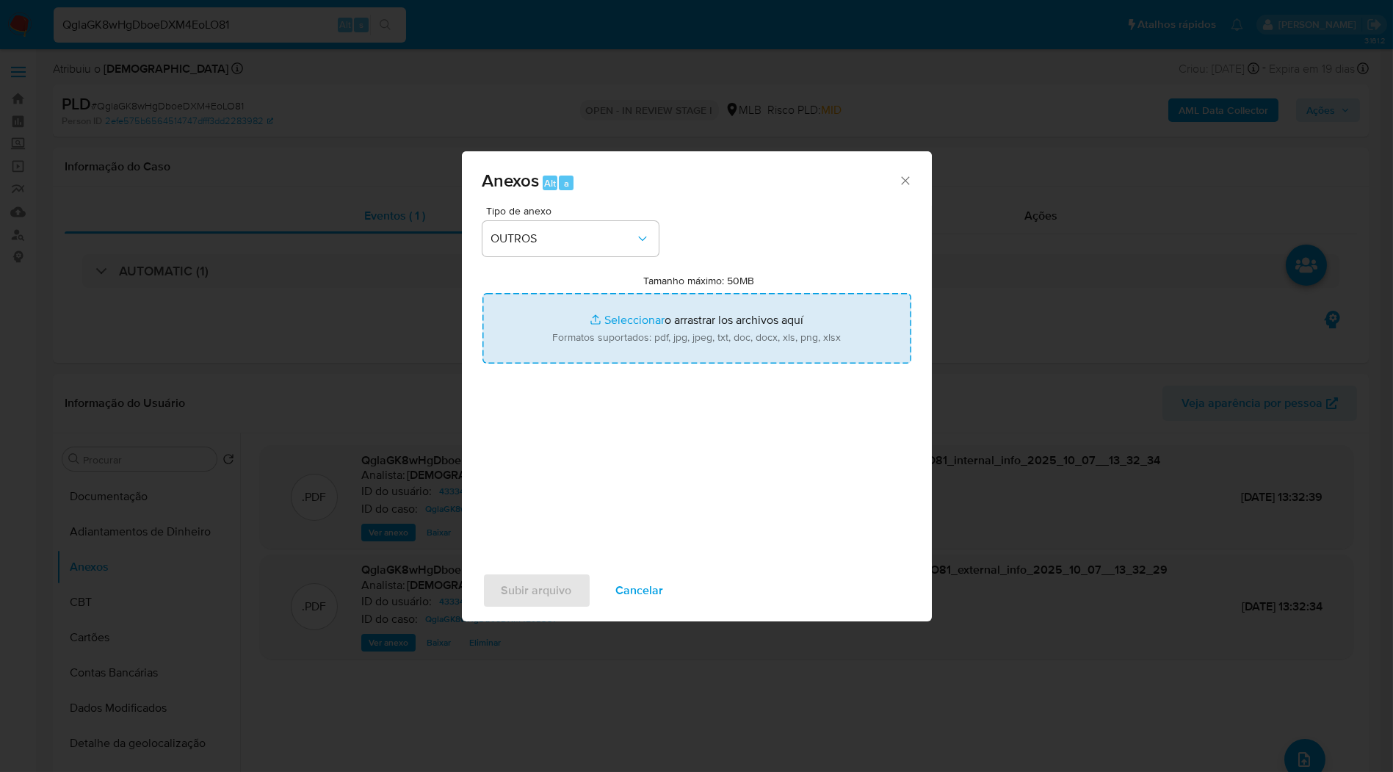
click at [591, 333] on input "Tamanho máximo: 50MB Seleccionar archivos" at bounding box center [696, 328] width 429 height 70
type input "C:\fakepath\Mulan 43334125_2025_09_29_13_19_18.xlsx"
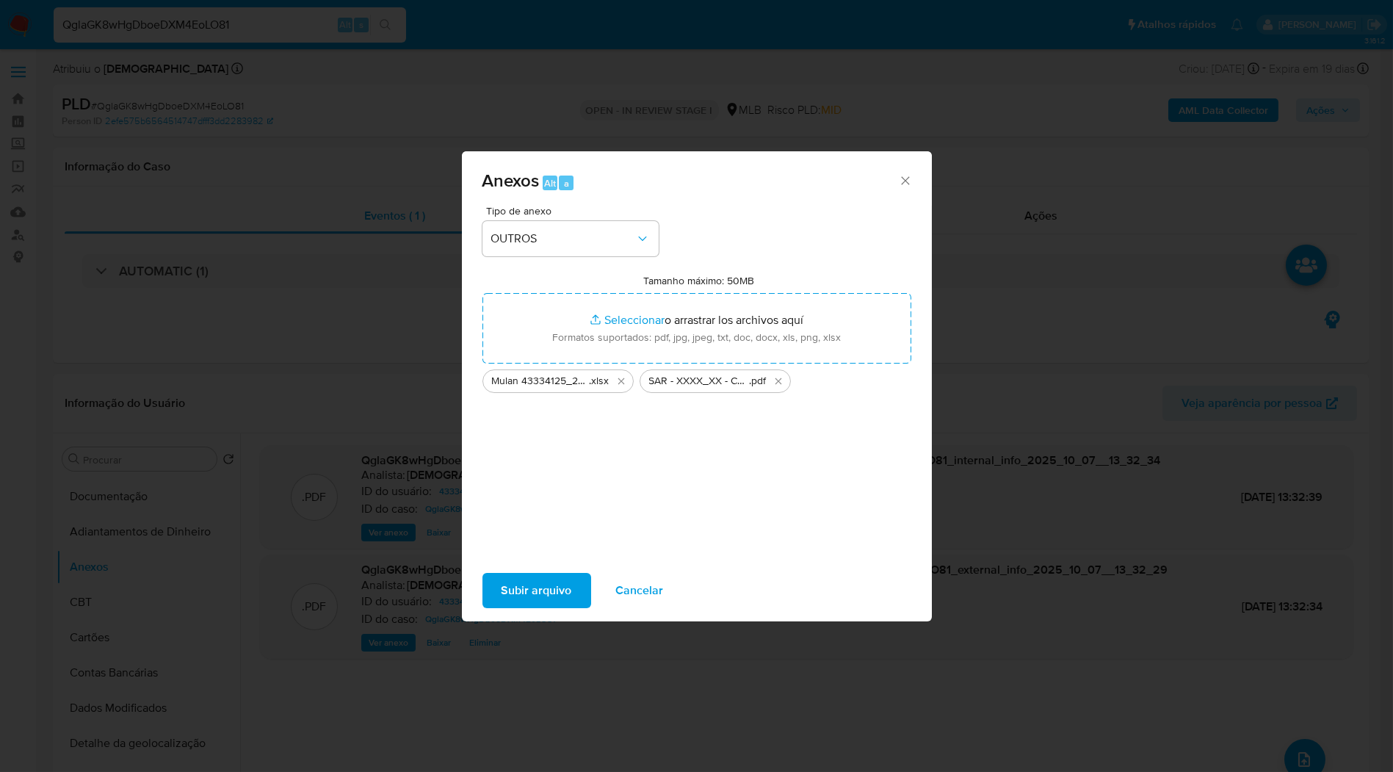
click at [560, 596] on span "Subir arquivo" at bounding box center [537, 590] width 70 height 32
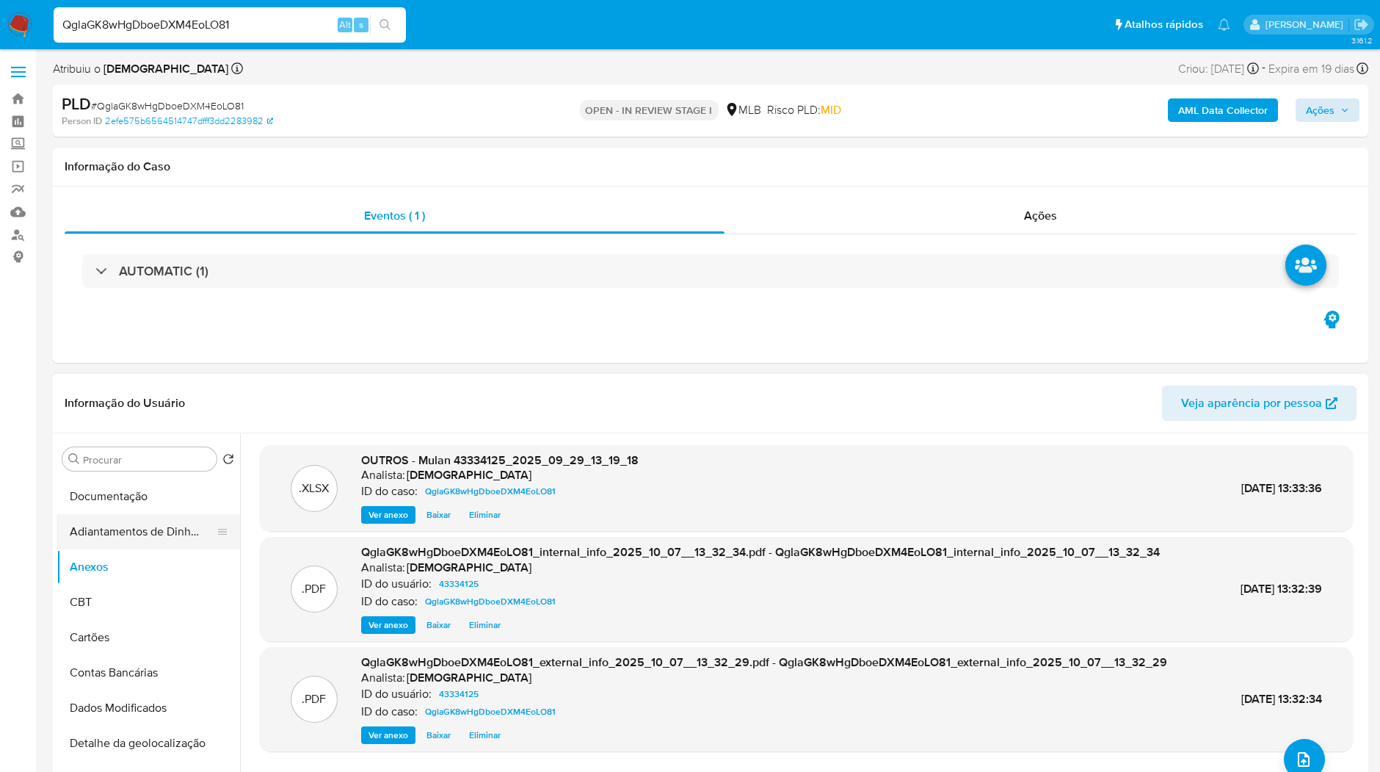
click at [140, 528] on button "Adiantamentos de Dinheiro" at bounding box center [143, 531] width 172 height 35
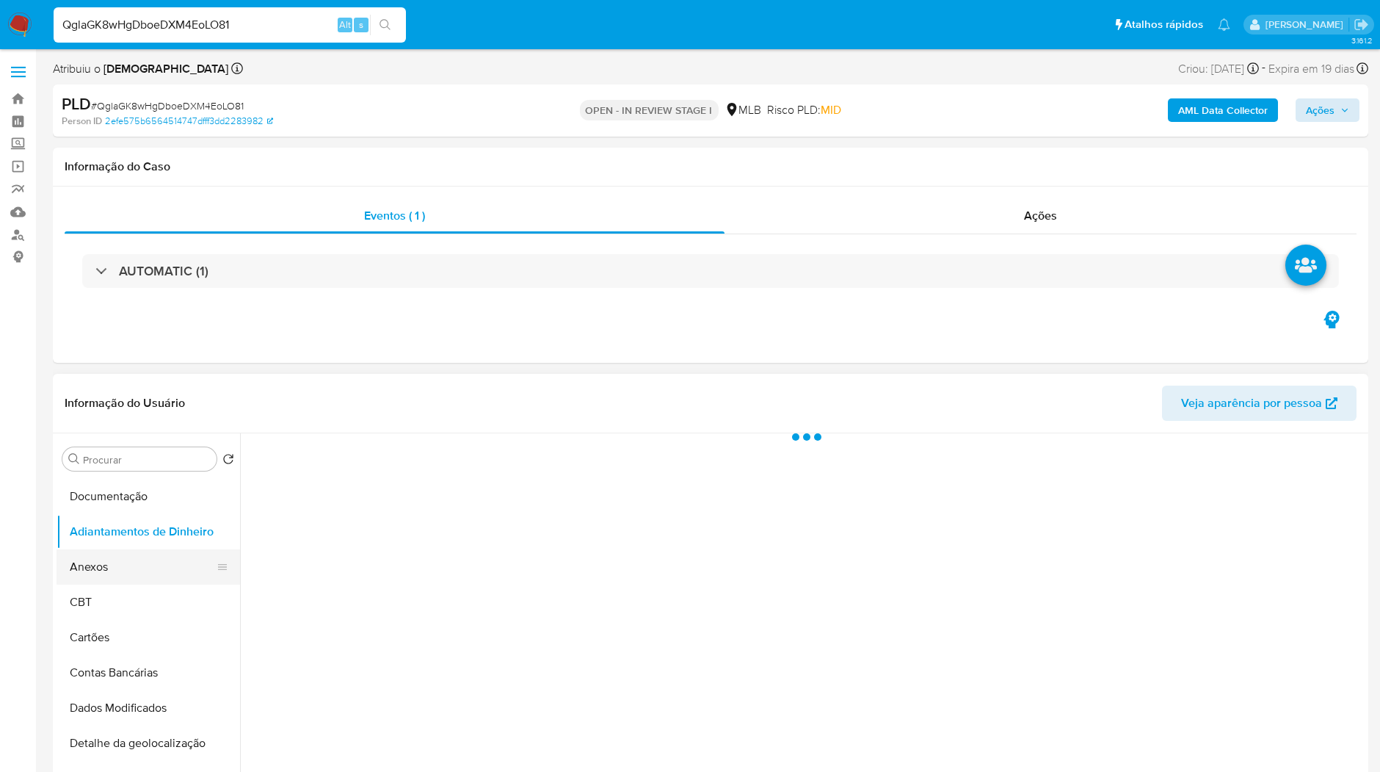
click at [136, 551] on button "Anexos" at bounding box center [143, 566] width 172 height 35
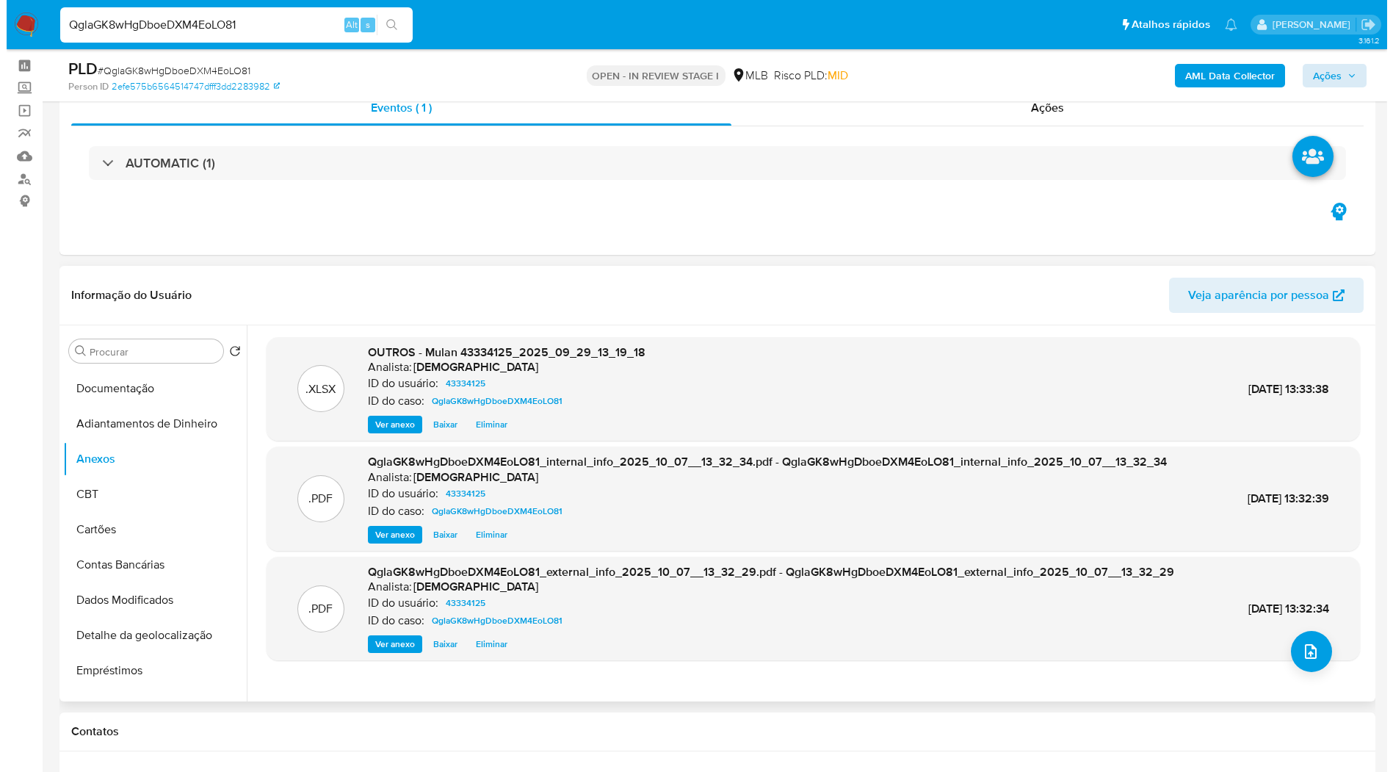
scroll to position [82, 0]
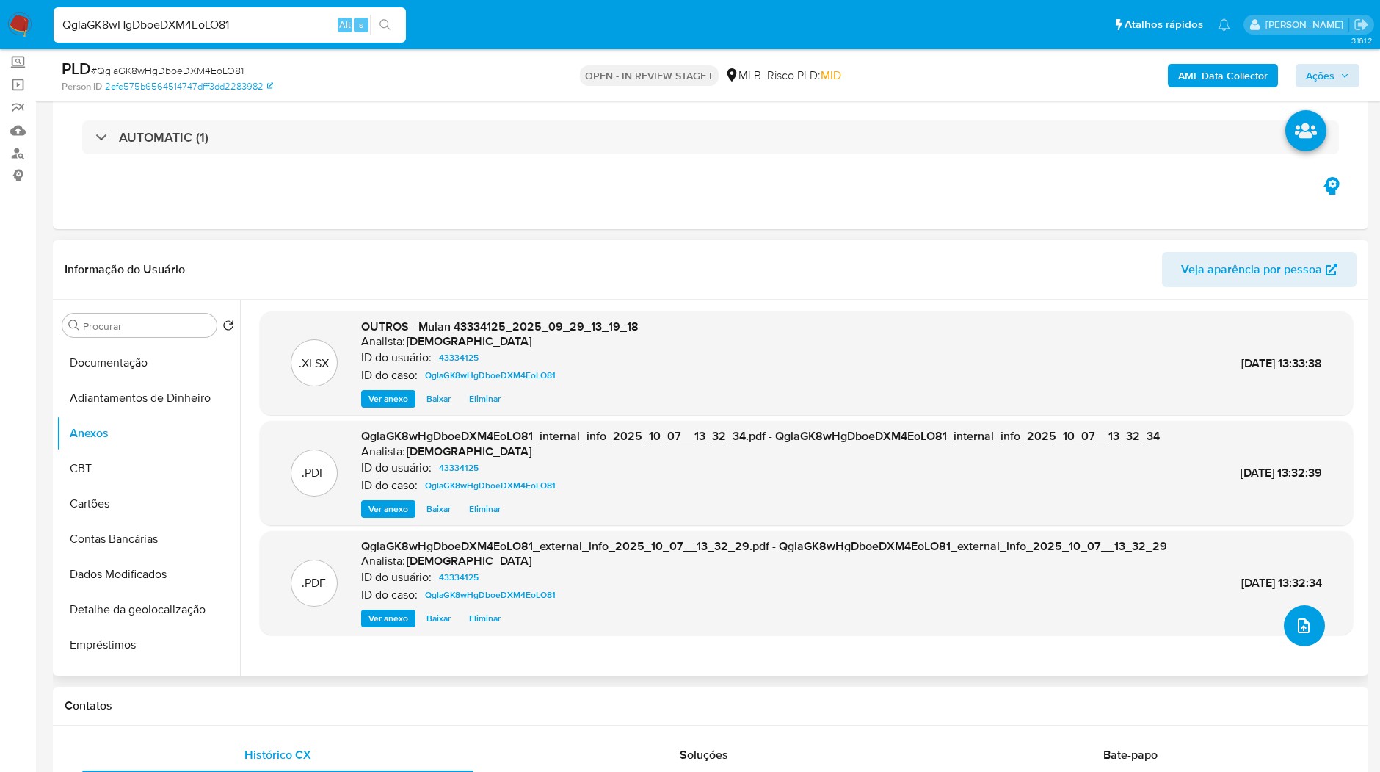
click at [1290, 634] on button "upload-file" at bounding box center [1304, 625] width 41 height 41
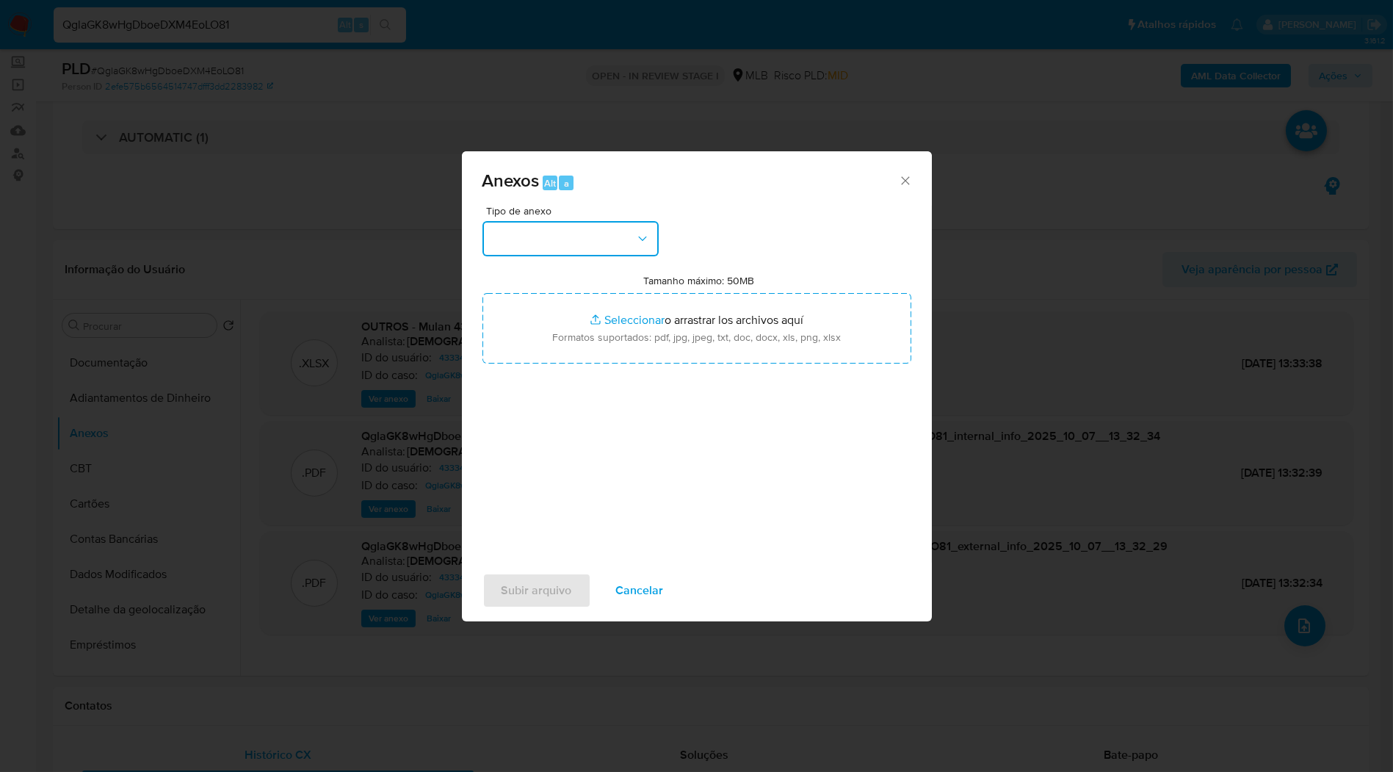
click at [632, 244] on button "button" at bounding box center [570, 238] width 176 height 35
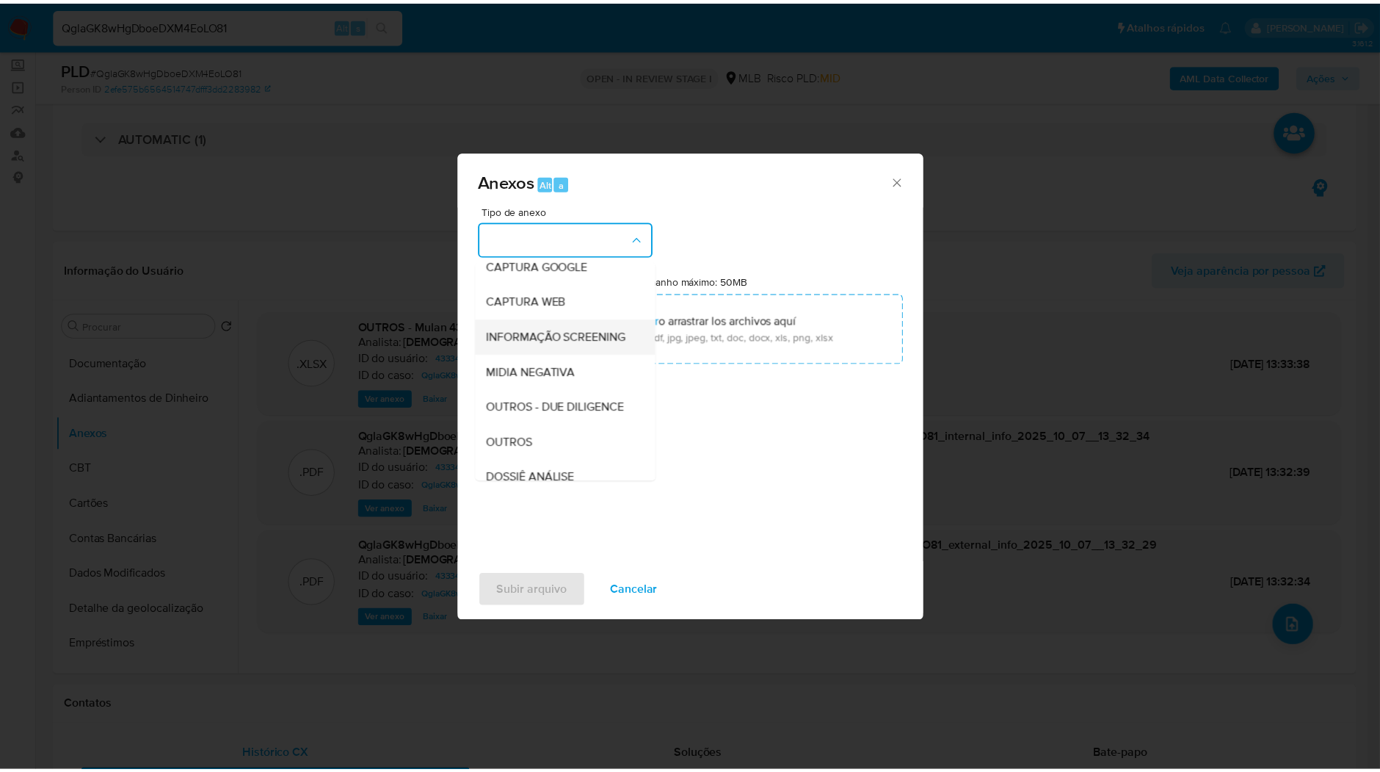
scroll to position [163, 0]
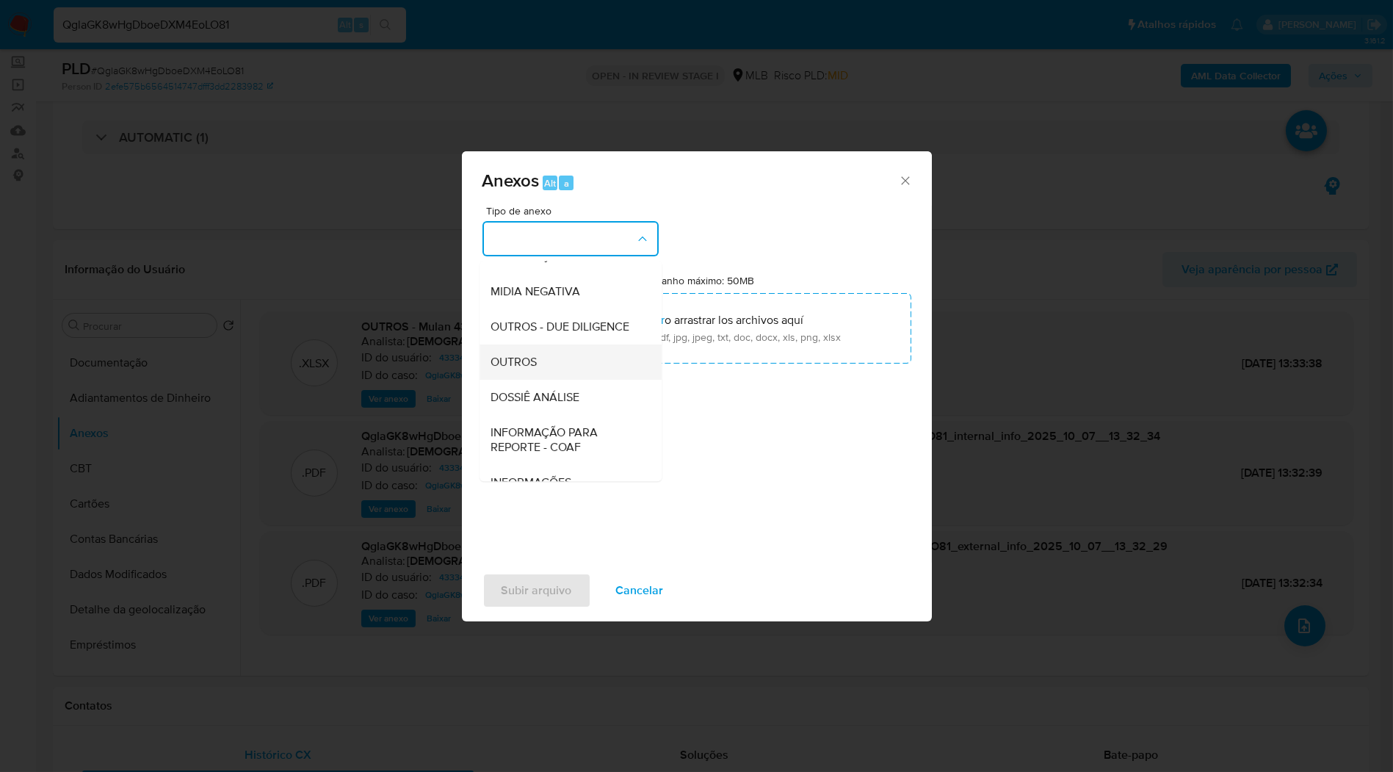
click at [558, 380] on div "OUTROS" at bounding box center [566, 361] width 150 height 35
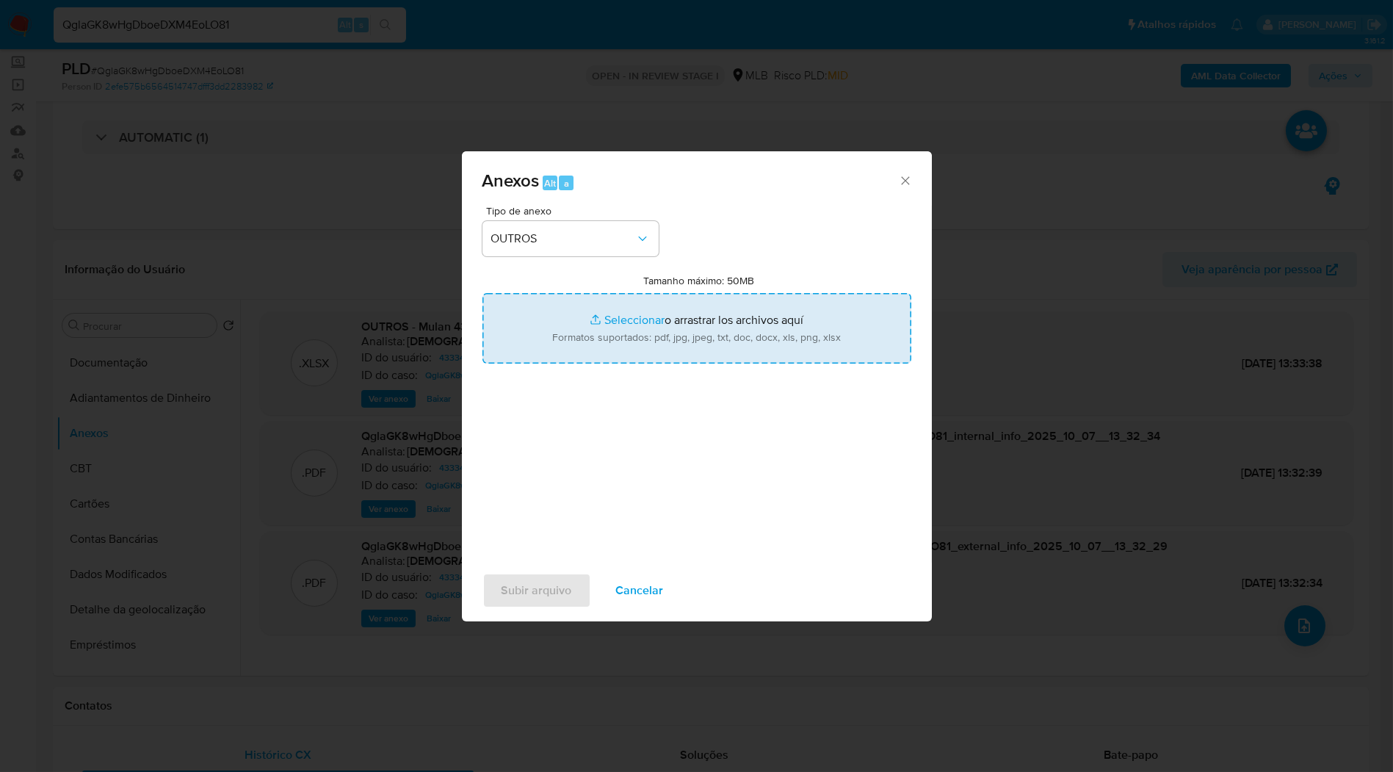
click at [601, 311] on input "Tamanho máximo: 50MB Seleccionar archivos" at bounding box center [696, 328] width 429 height 70
type input "C:\fakepath\SAR - XXXX_XX - CPF 00336983921 - [PERSON_NAME].pdf"
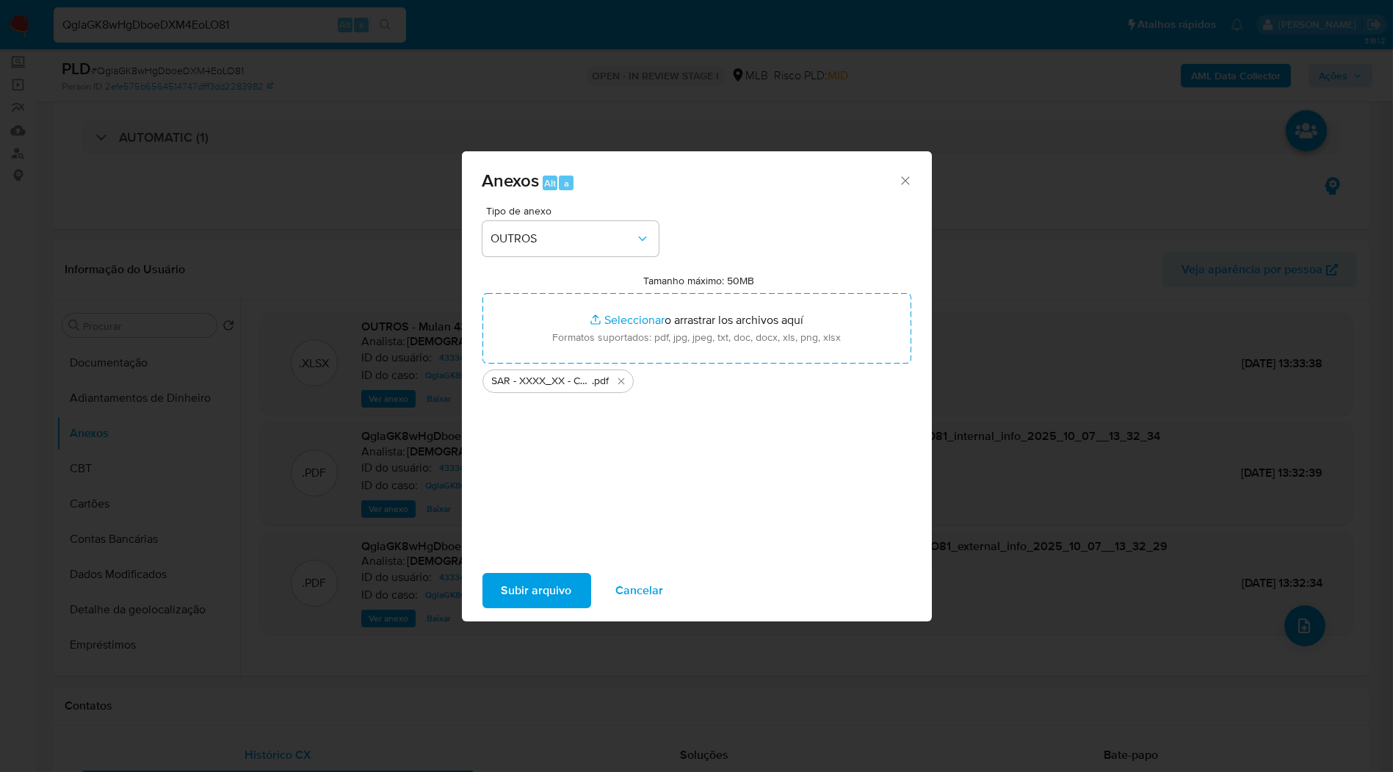
click at [509, 567] on div "Subir arquivo Cancelar" at bounding box center [697, 590] width 470 height 56
click at [511, 576] on span "Subir arquivo" at bounding box center [537, 590] width 70 height 32
click at [534, 580] on span "Subir arquivo" at bounding box center [537, 590] width 70 height 32
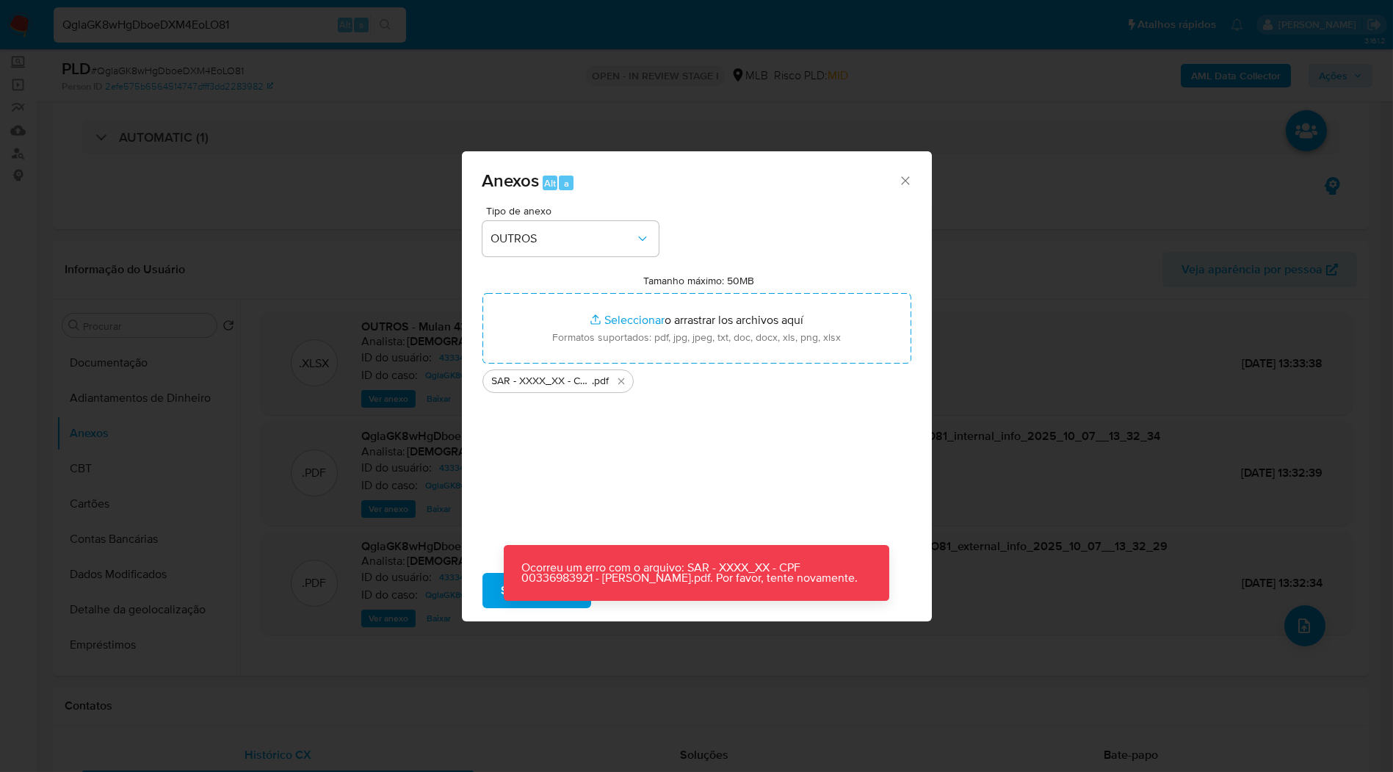
click at [493, 585] on button "Subir arquivo" at bounding box center [536, 590] width 109 height 35
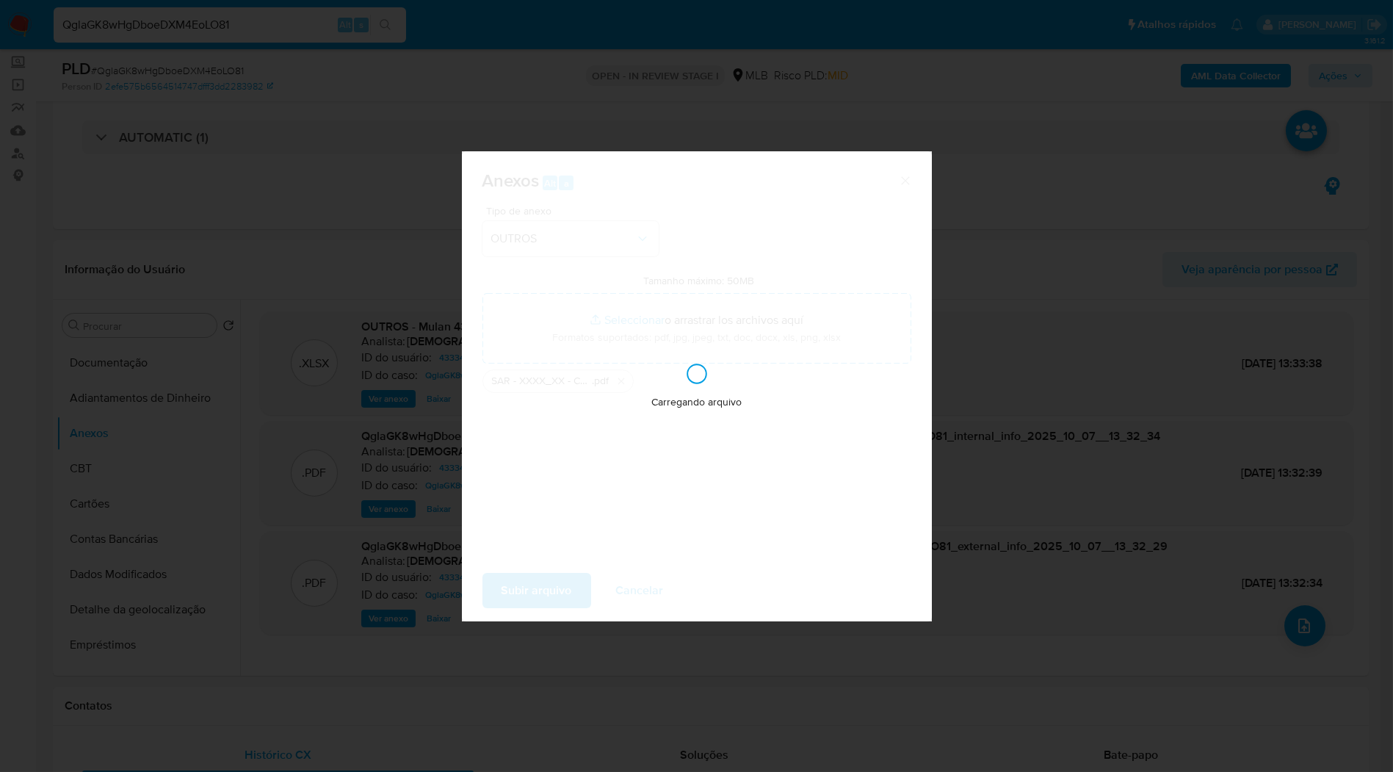
drag, startPoint x: 1391, startPoint y: 291, endPoint x: 1391, endPoint y: 444, distance: 152.7
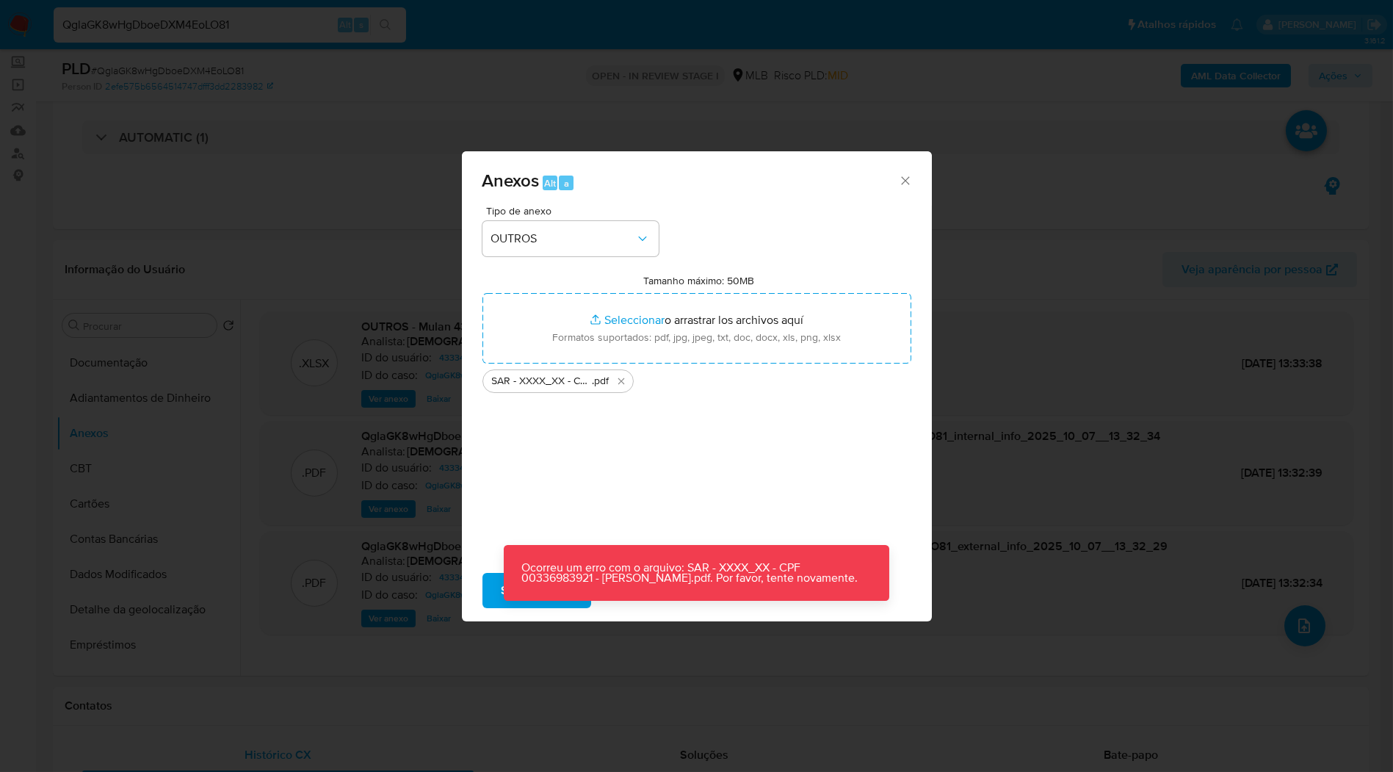
click at [496, 590] on button "Subir arquivo" at bounding box center [536, 590] width 109 height 35
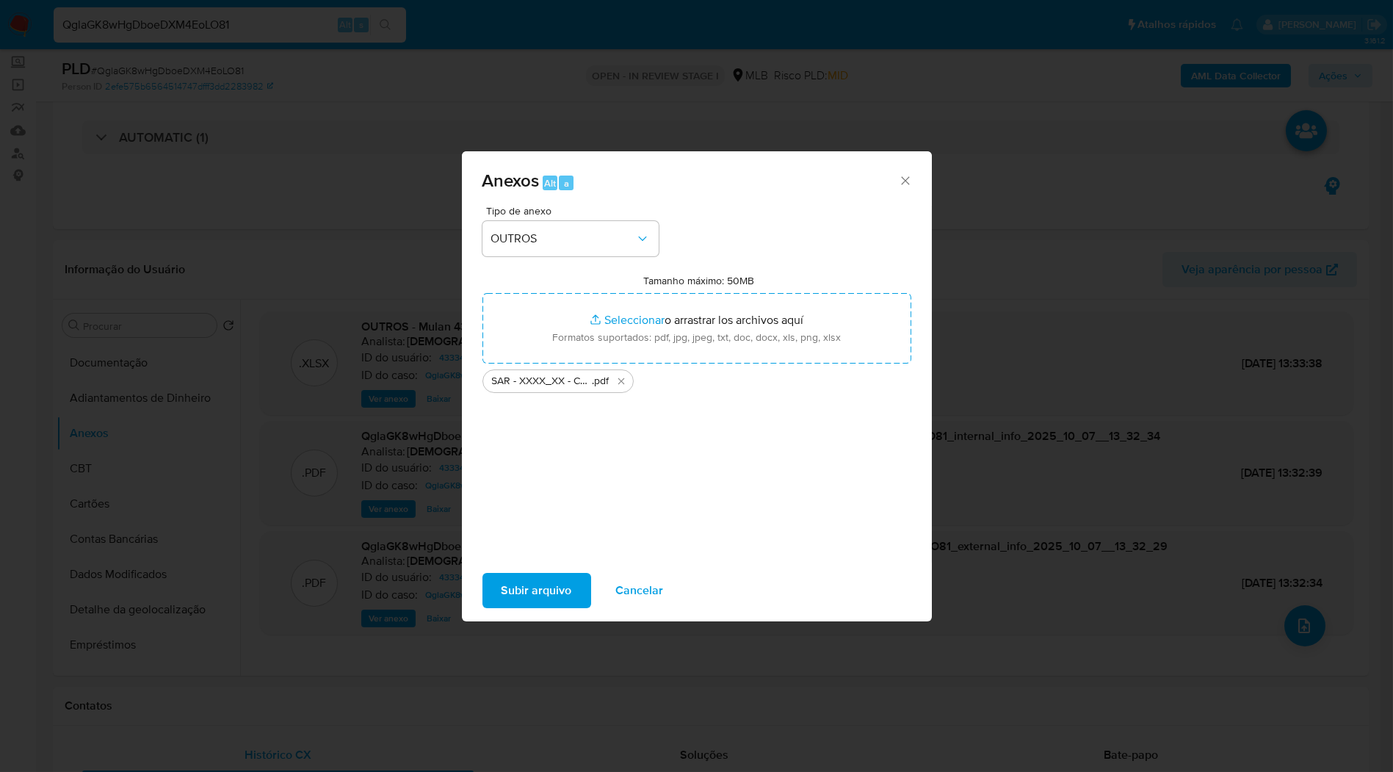
click at [901, 194] on div "Anexos Alt a" at bounding box center [697, 178] width 470 height 55
click at [903, 183] on icon "Cerrar" at bounding box center [905, 180] width 15 height 15
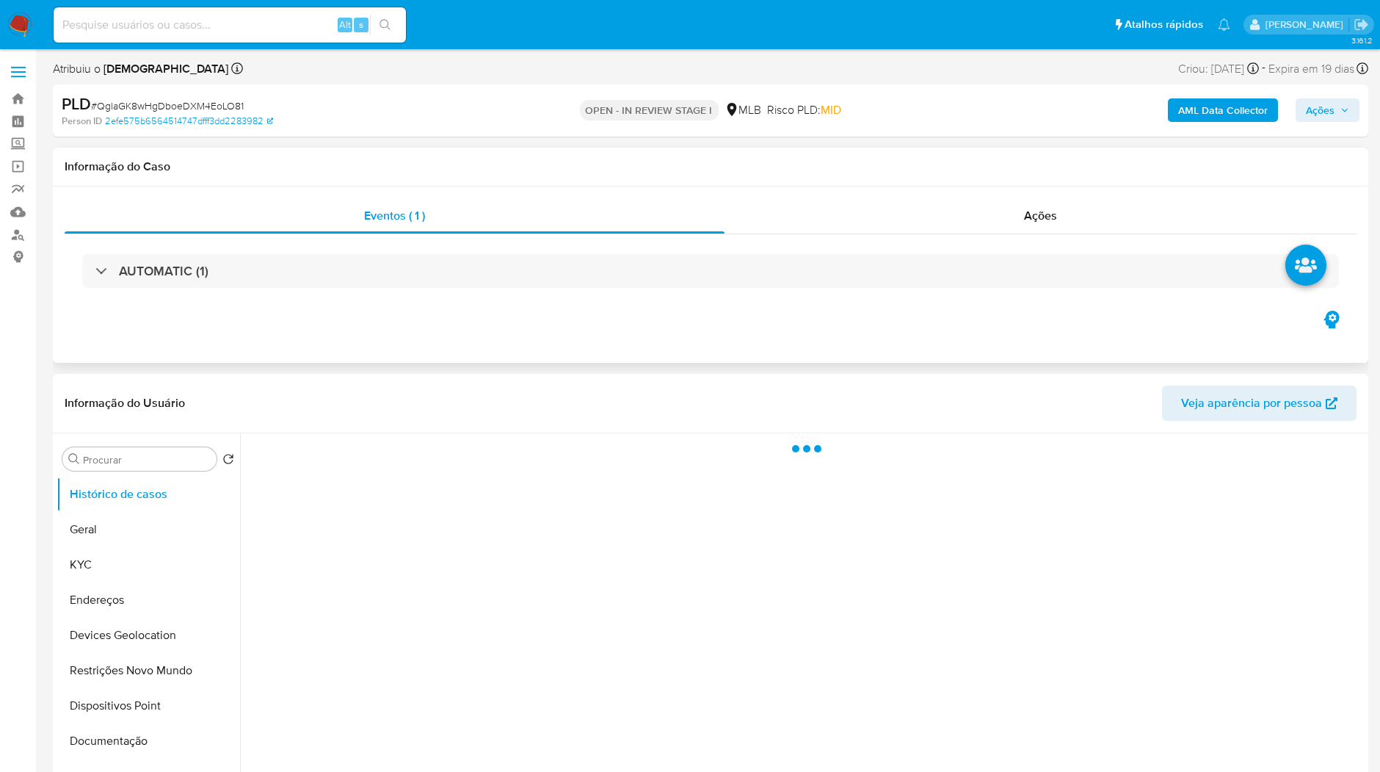
select select "10"
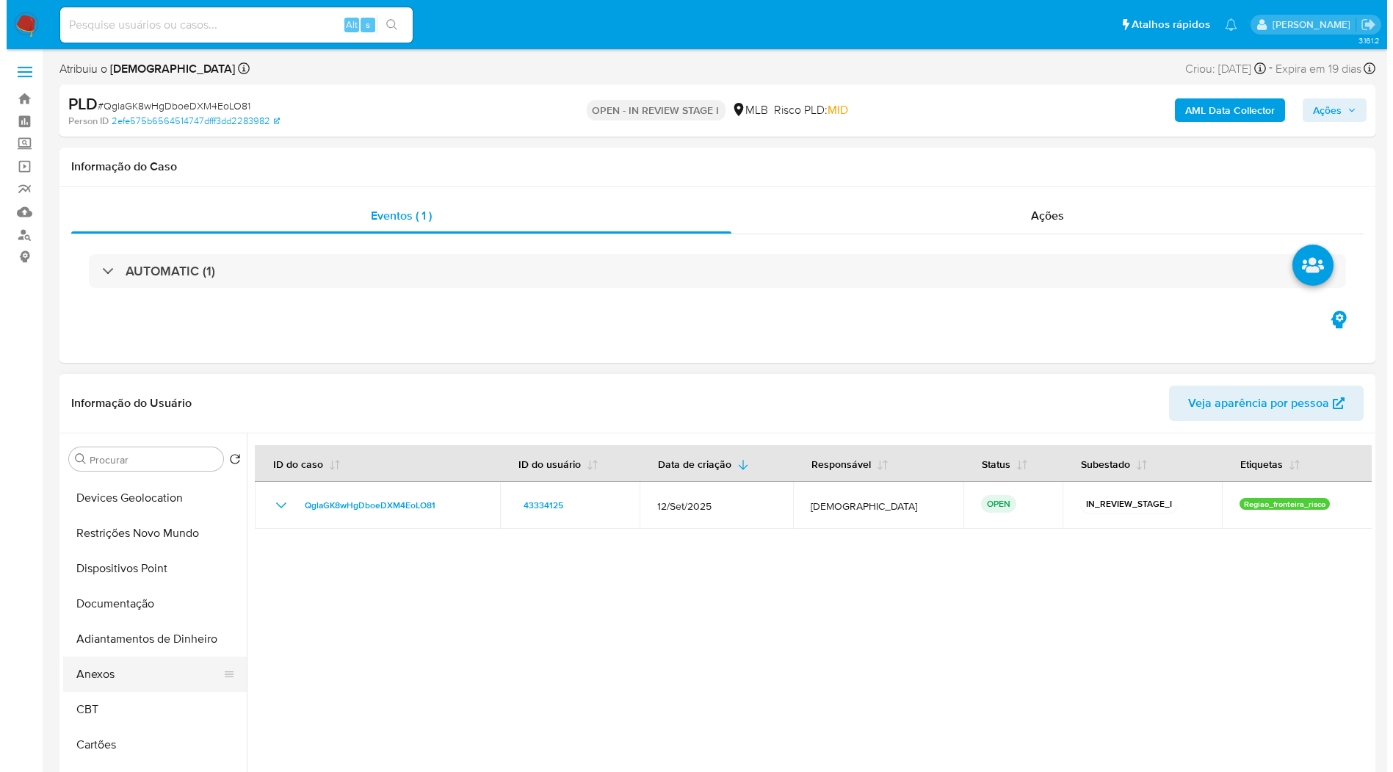
scroll to position [163, 0]
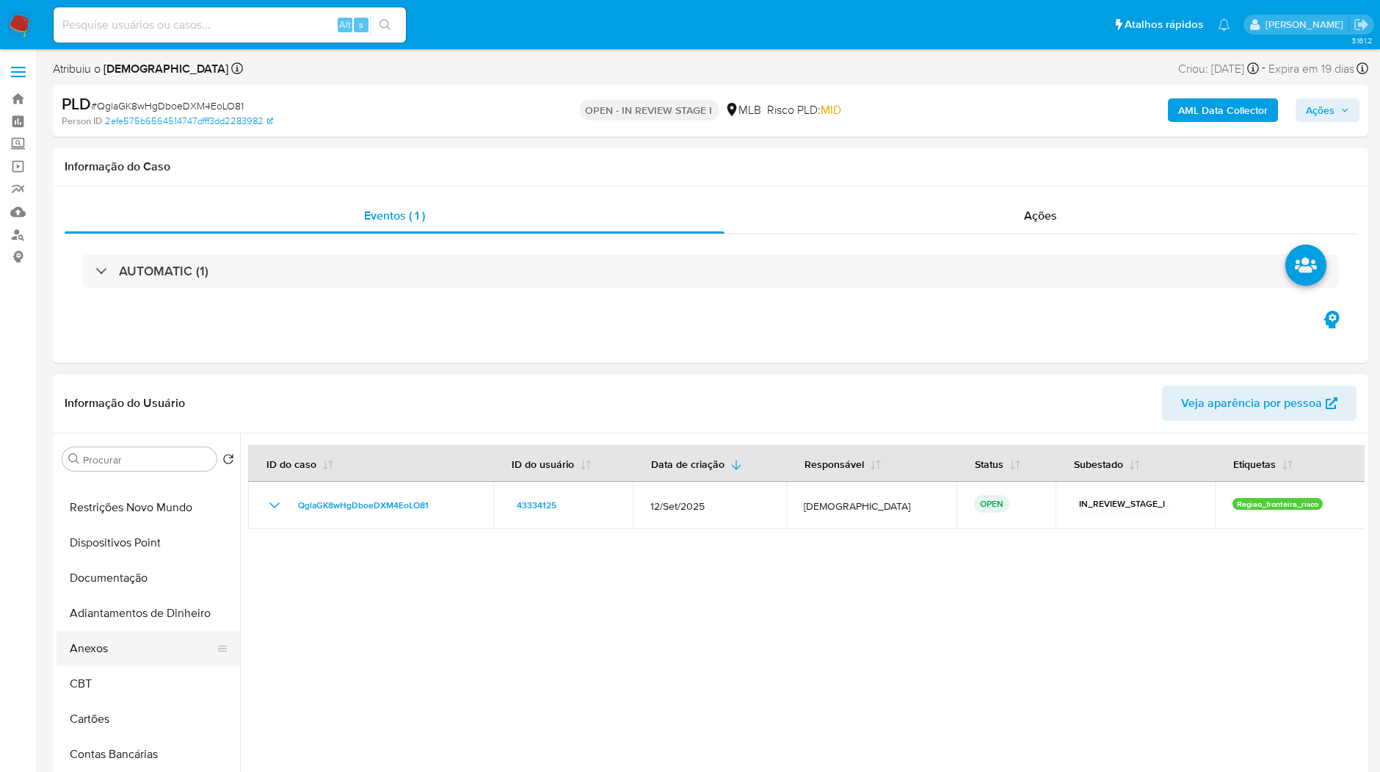
click at [122, 713] on button "Cartões" at bounding box center [149, 718] width 184 height 35
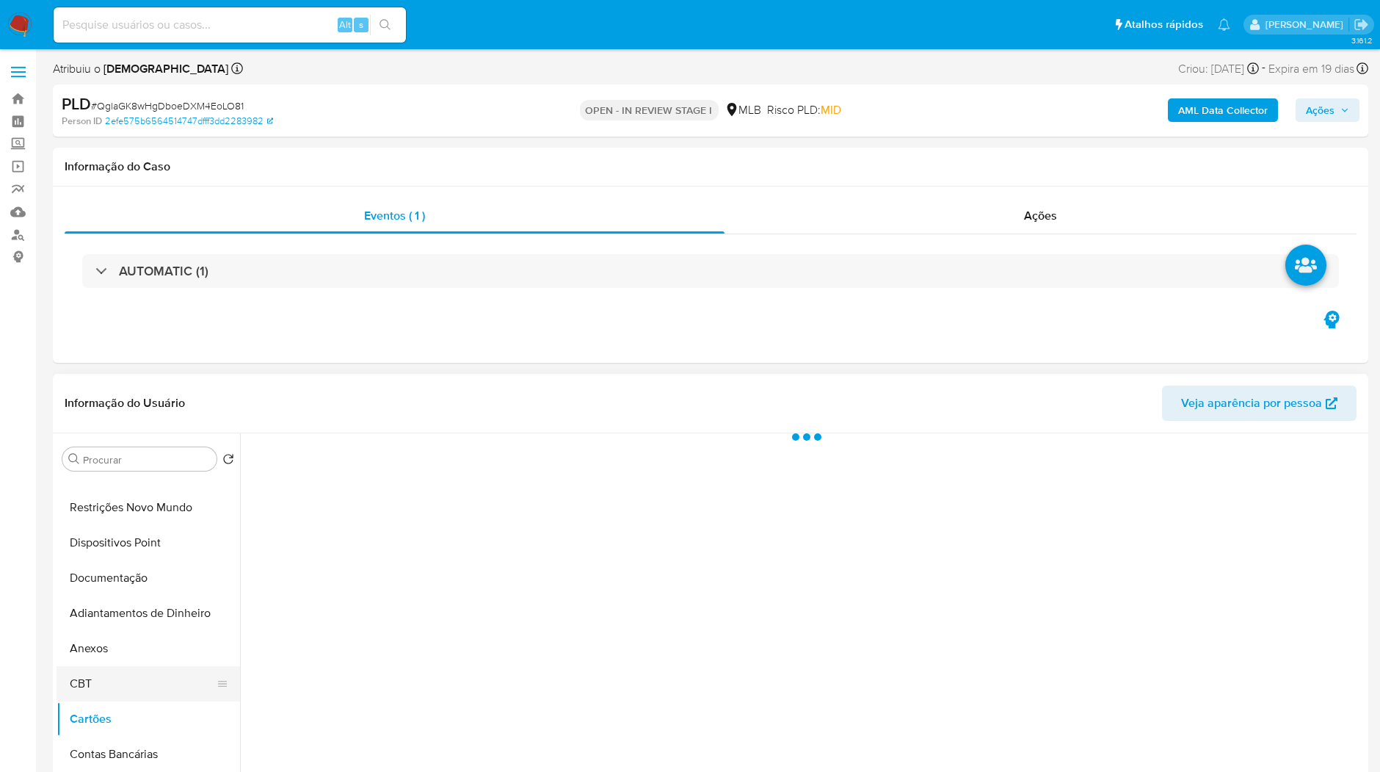
click at [111, 672] on button "CBT" at bounding box center [143, 683] width 172 height 35
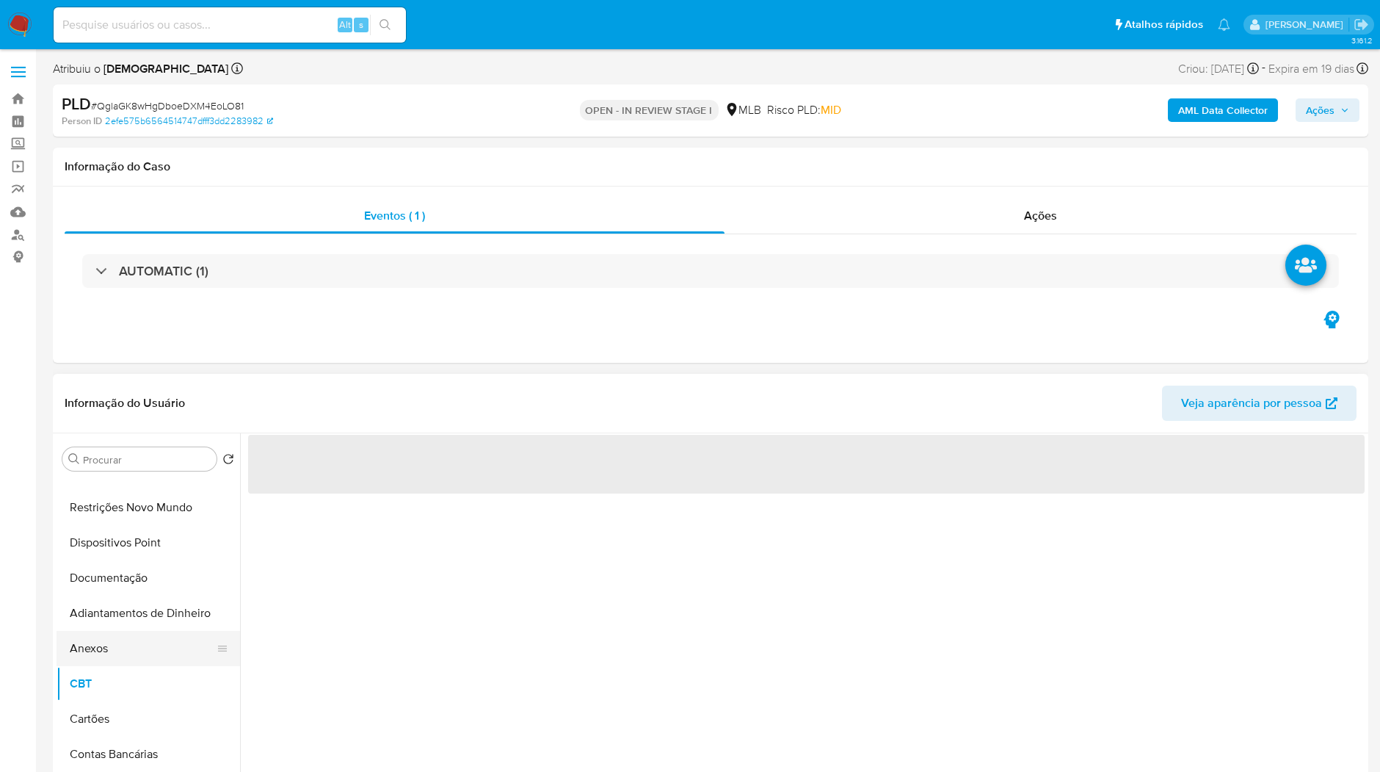
click at [113, 651] on button "Anexos" at bounding box center [143, 648] width 172 height 35
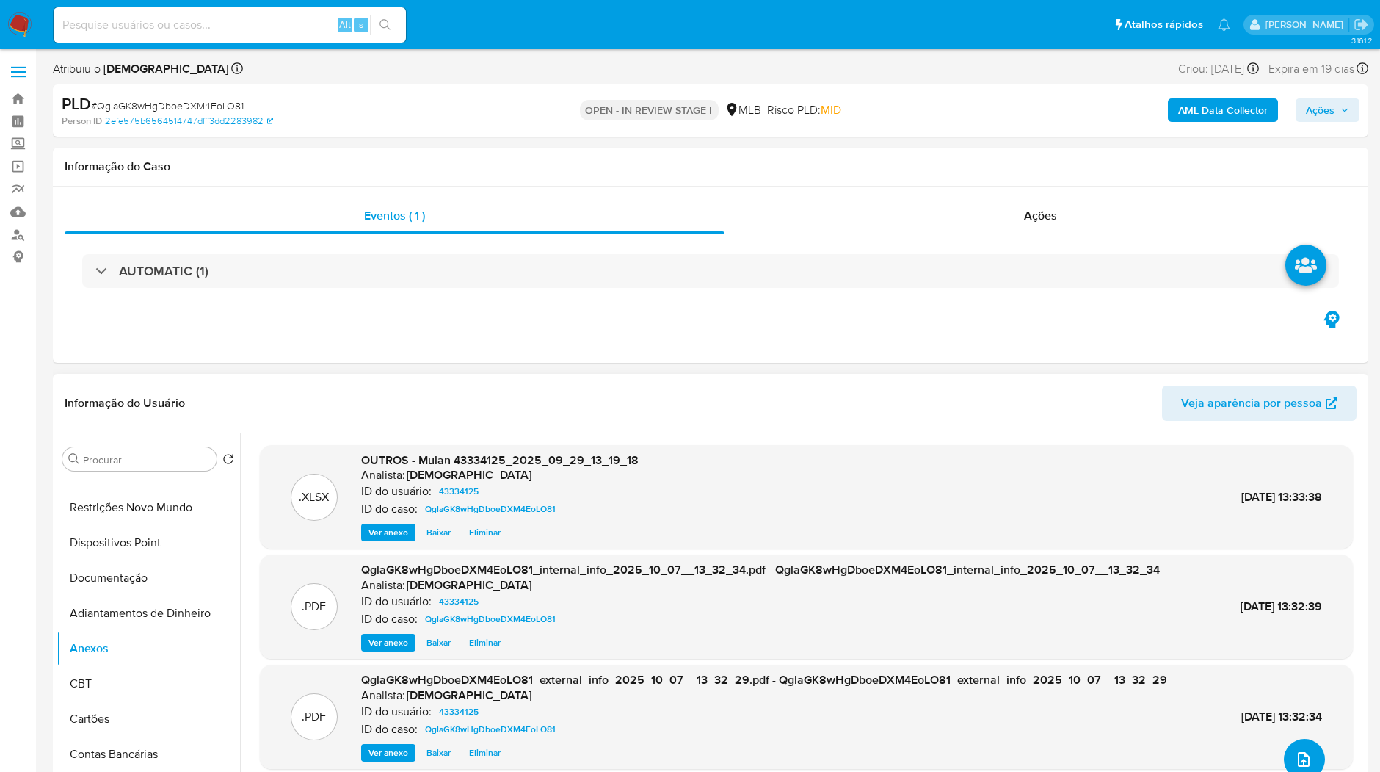
click at [1298, 771] on button "upload-file" at bounding box center [1304, 759] width 41 height 41
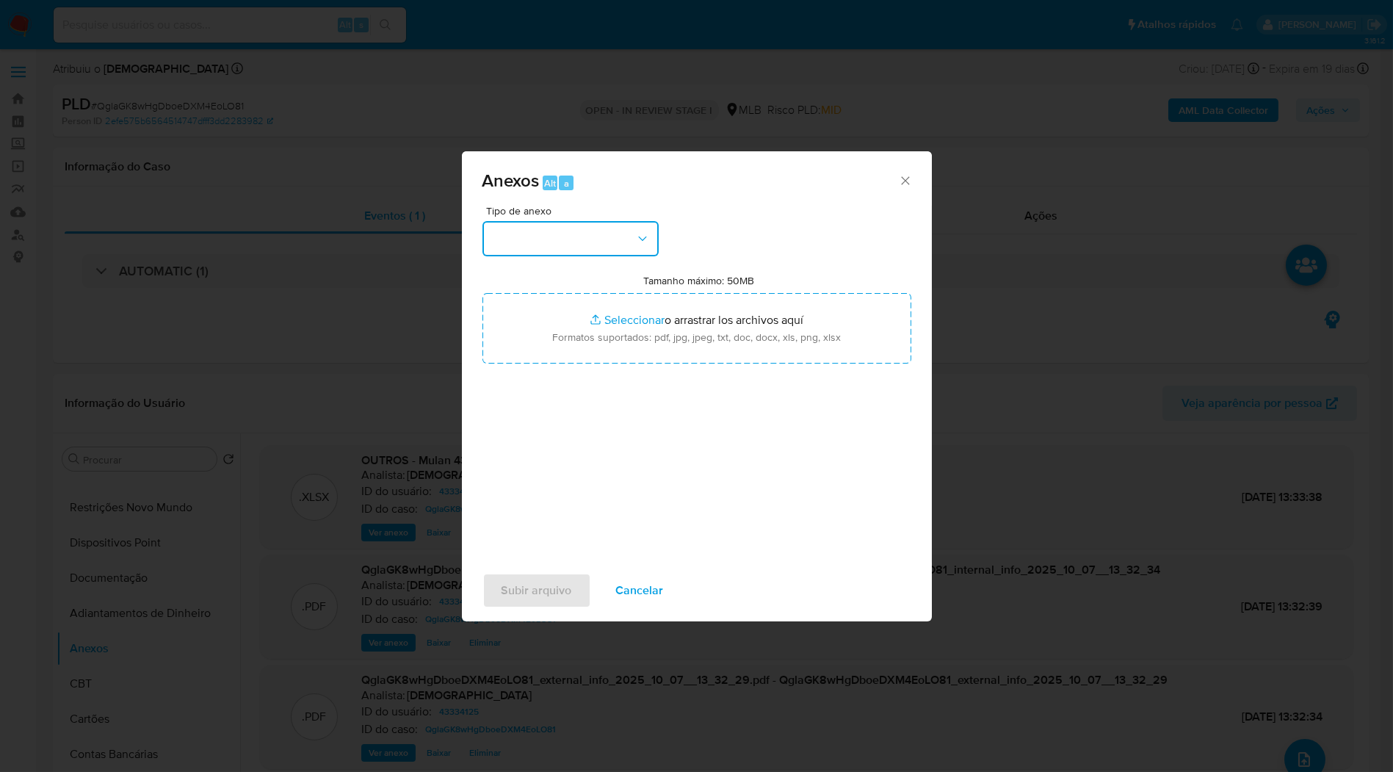
click at [603, 253] on button "button" at bounding box center [570, 238] width 176 height 35
drag, startPoint x: 564, startPoint y: 393, endPoint x: 586, endPoint y: 369, distance: 32.2
click at [564, 380] on div "OUTROS" at bounding box center [566, 361] width 150 height 35
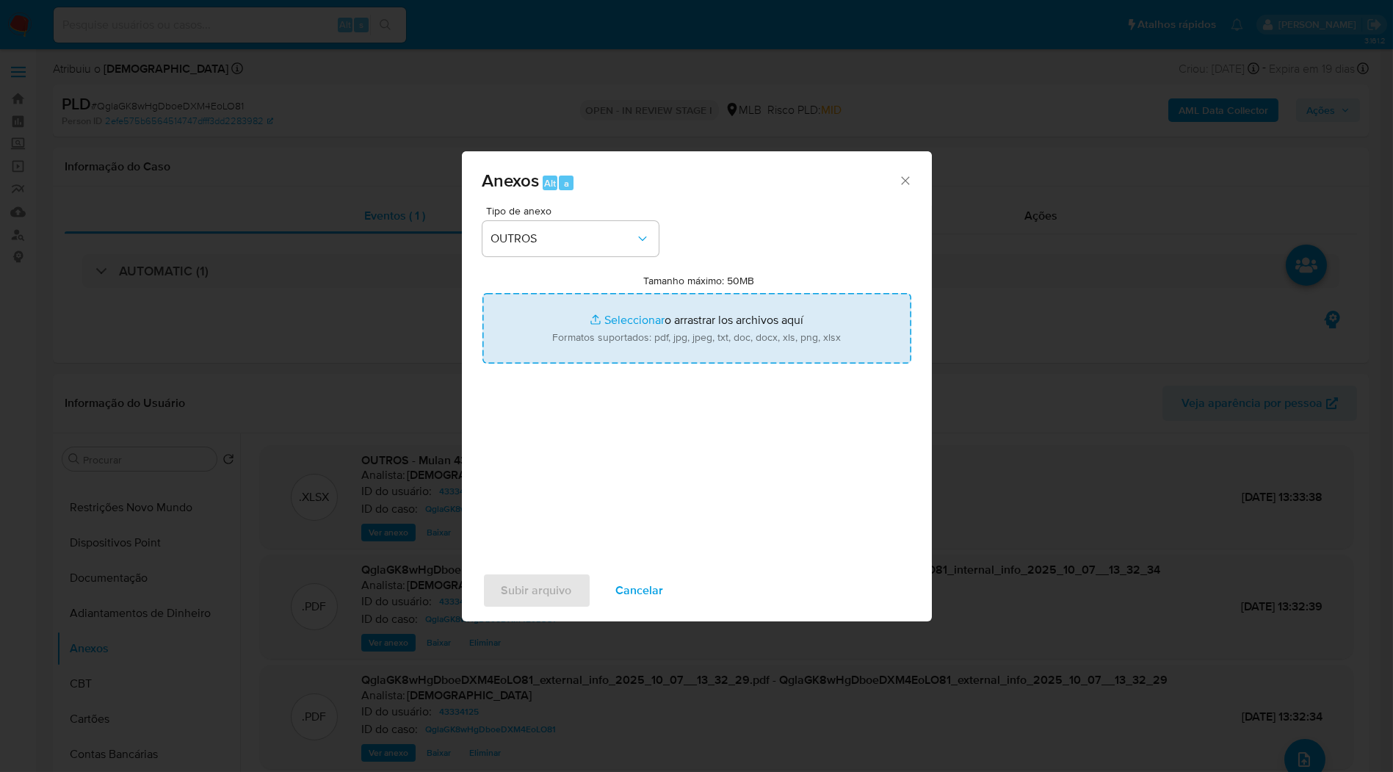
click at [617, 335] on input "Tamanho máximo: 50MB Seleccionar archivos" at bounding box center [696, 328] width 429 height 70
type input "C:\fakepath\SAR - XXXX_XX - CPF 00336983921 - AFONSO DE SOUZA JOVINO.pdf"
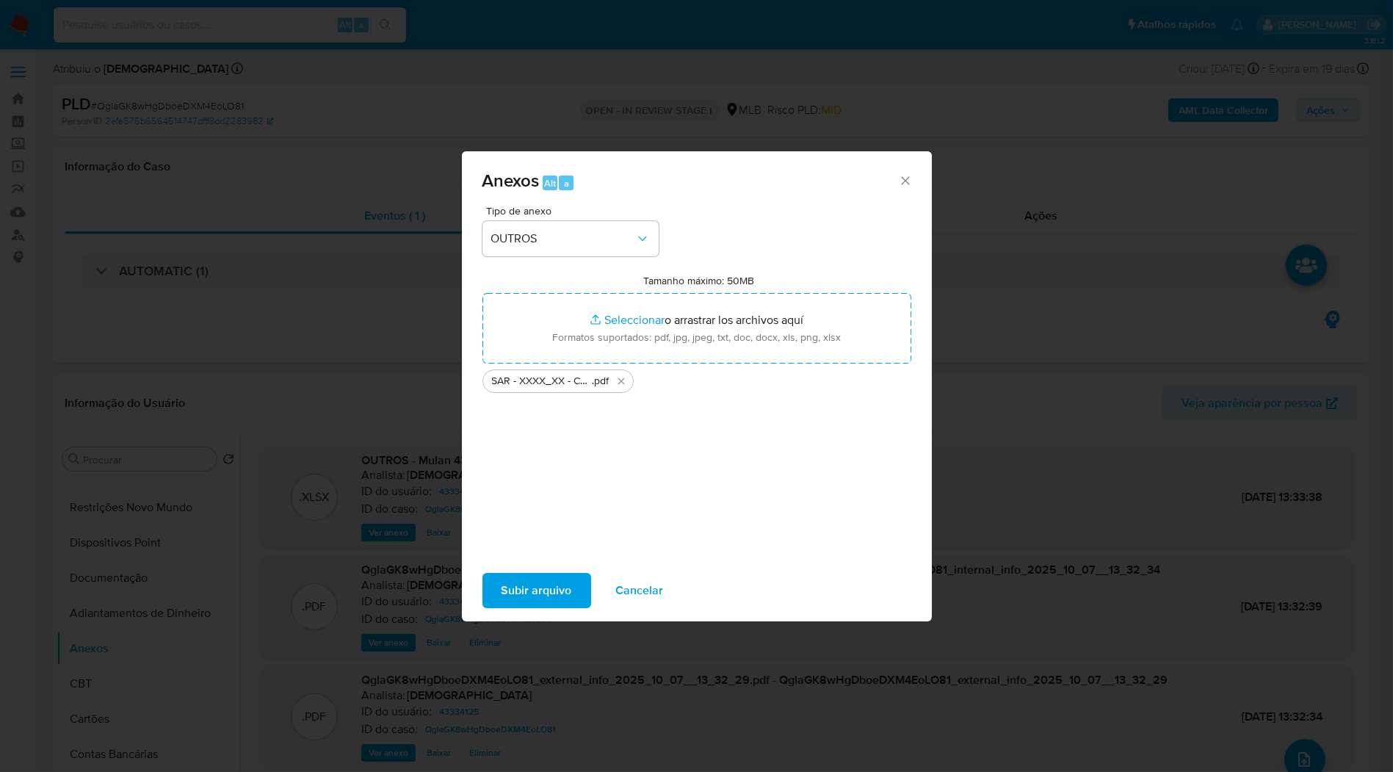
click at [524, 601] on span "Subir arquivo" at bounding box center [537, 590] width 70 height 32
click at [535, 590] on span "Subir arquivo" at bounding box center [537, 590] width 70 height 32
click at [538, 609] on div "Subir arquivo Cancelar" at bounding box center [697, 590] width 470 height 56
click at [537, 605] on span "Subir arquivo" at bounding box center [537, 590] width 70 height 32
click at [579, 578] on button "Subir arquivo" at bounding box center [536, 590] width 109 height 35
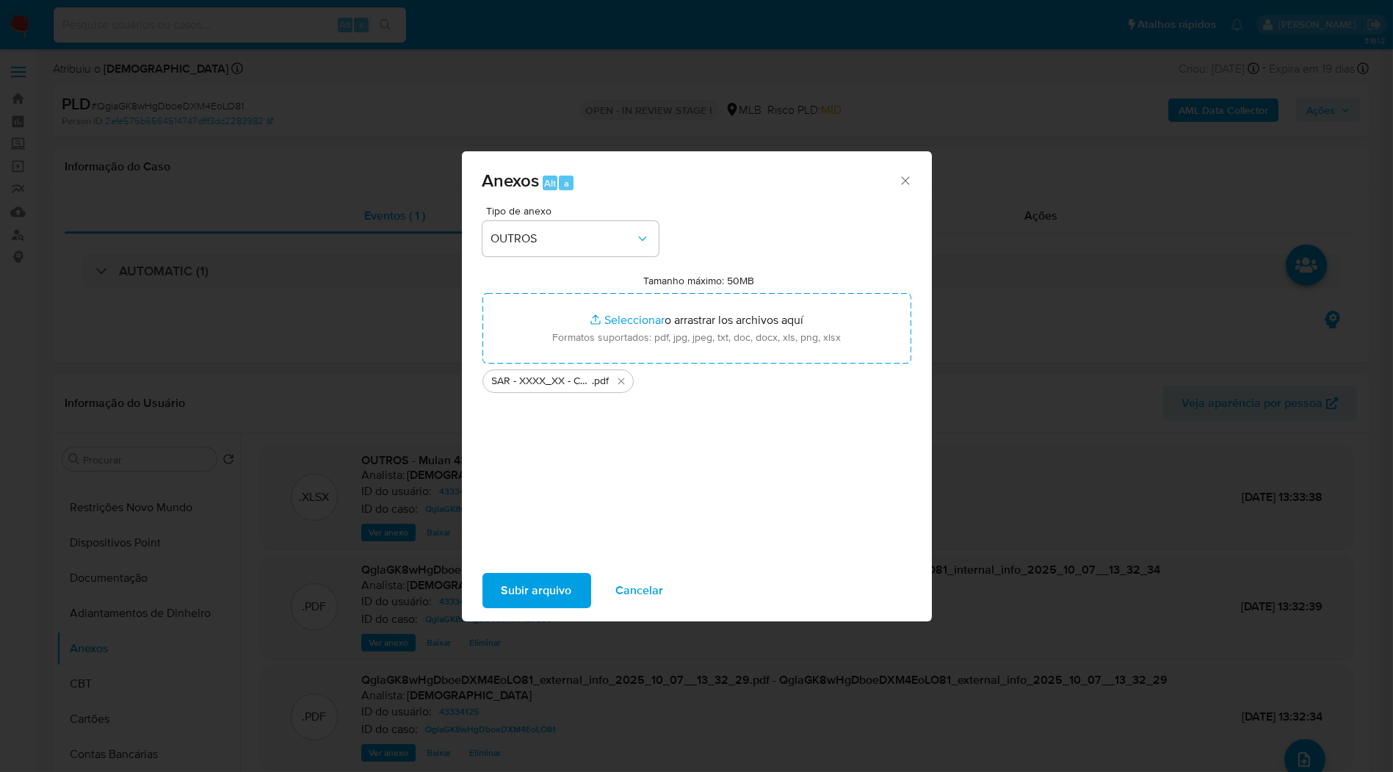
click at [571, 604] on button "Subir arquivo" at bounding box center [536, 590] width 109 height 35
click at [507, 574] on span "Subir arquivo" at bounding box center [537, 590] width 70 height 32
click at [513, 593] on span "Subir arquivo" at bounding box center [537, 590] width 70 height 32
click at [513, 595] on span "Subir arquivo" at bounding box center [537, 590] width 70 height 32
click at [646, 586] on span "Cancelar" at bounding box center [640, 590] width 48 height 32
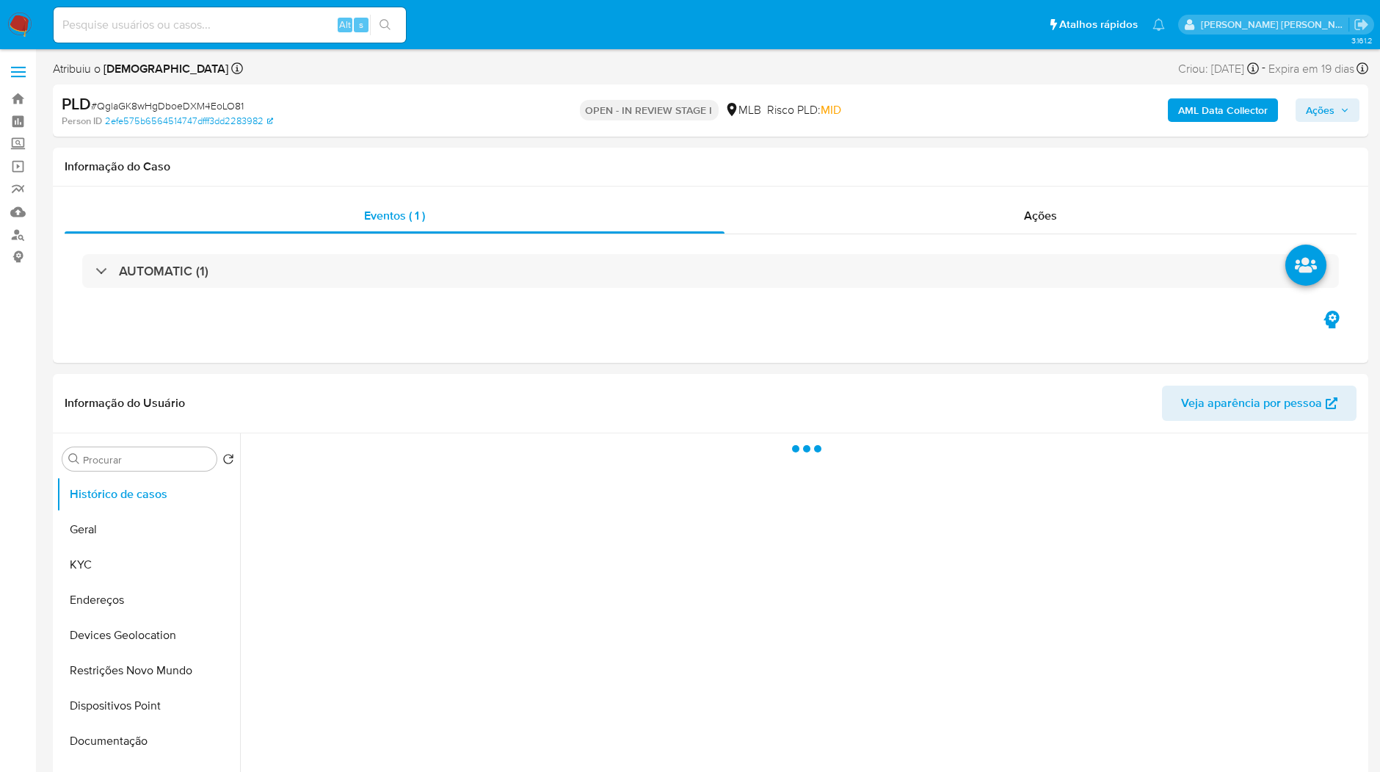
select select "10"
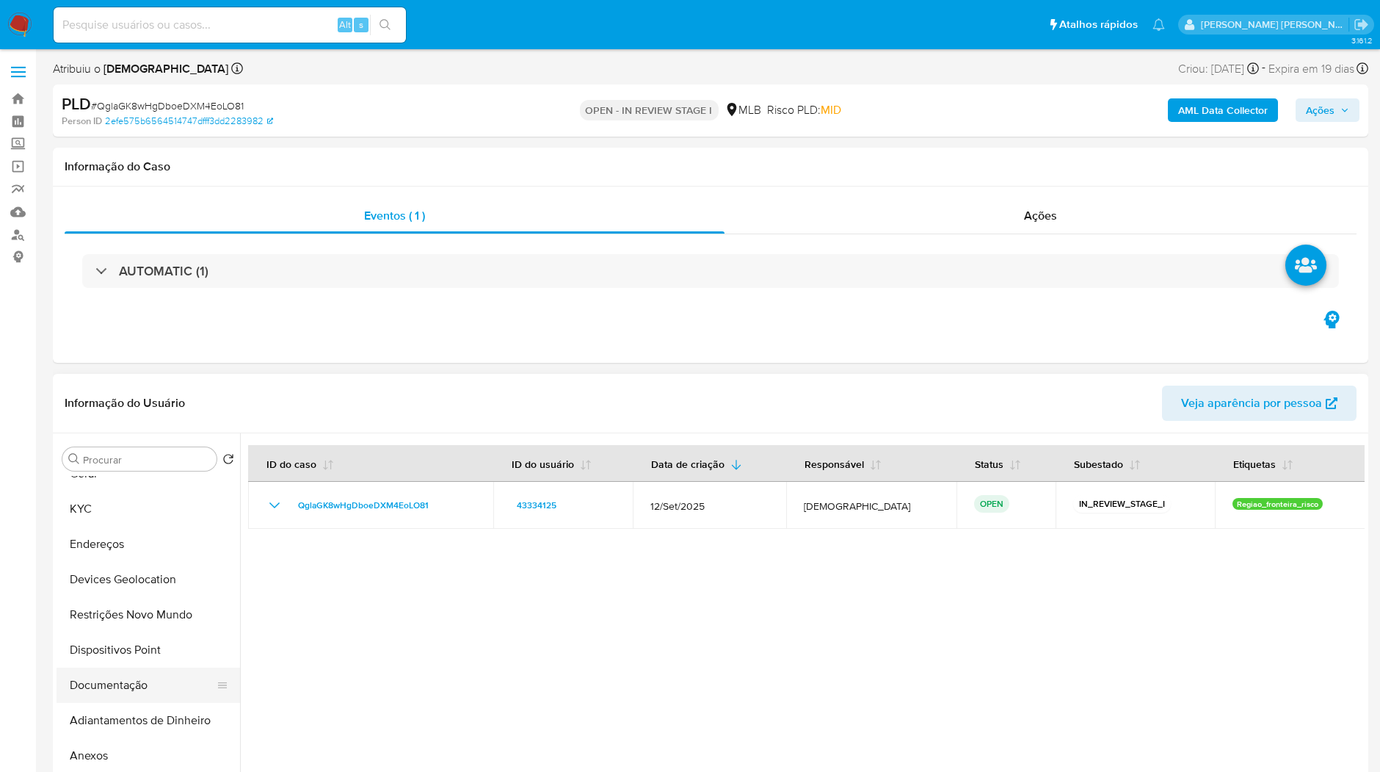
scroll to position [163, 0]
click at [138, 645] on button "Anexos" at bounding box center [143, 648] width 172 height 35
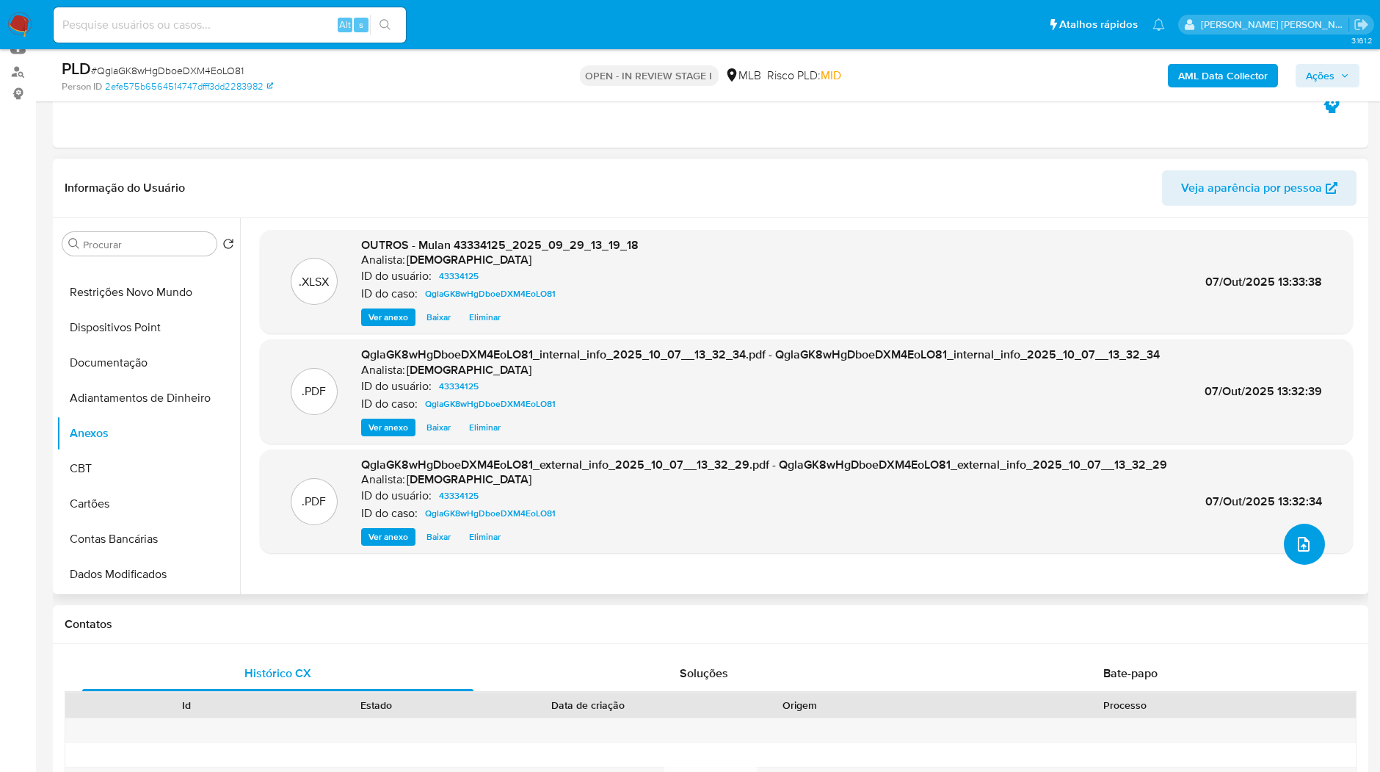
click at [1305, 532] on button "upload-file" at bounding box center [1304, 544] width 41 height 41
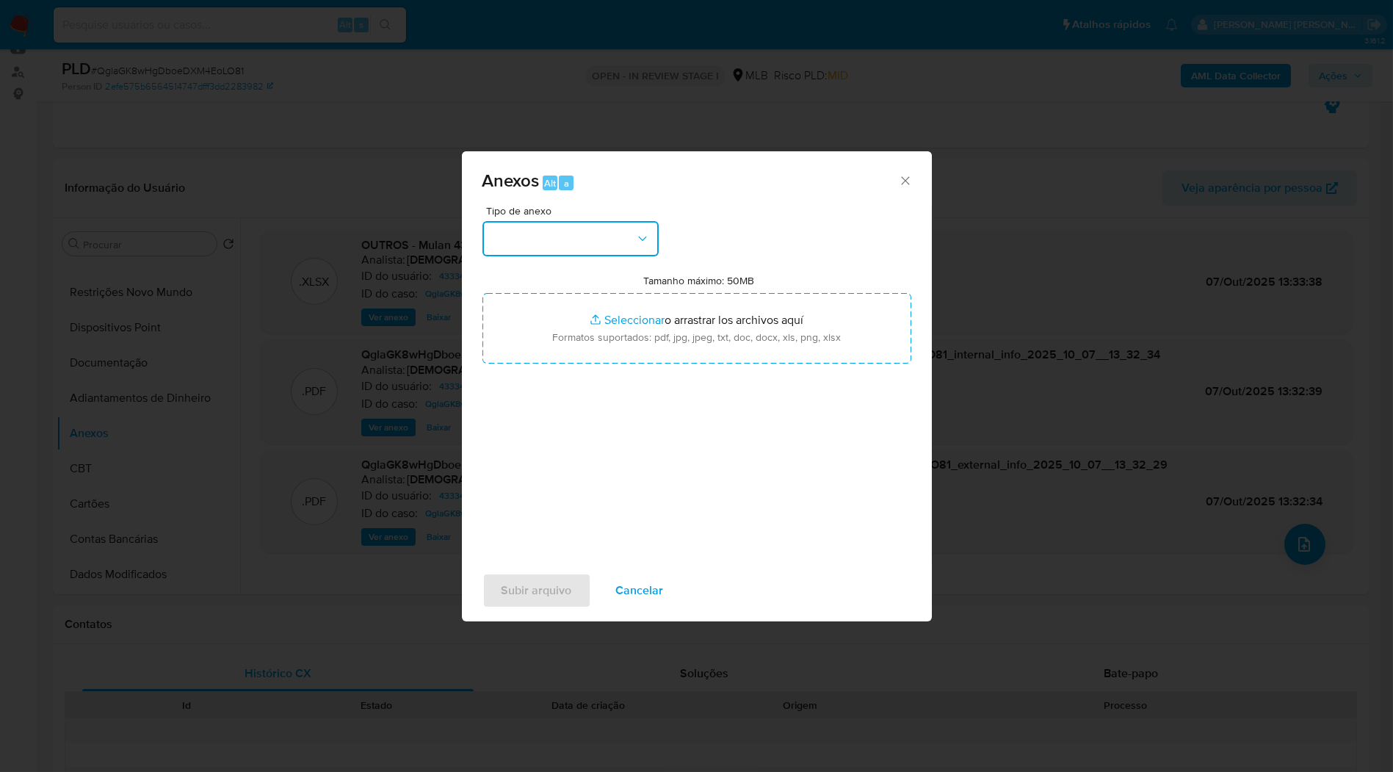
click at [629, 253] on button "button" at bounding box center [570, 238] width 176 height 35
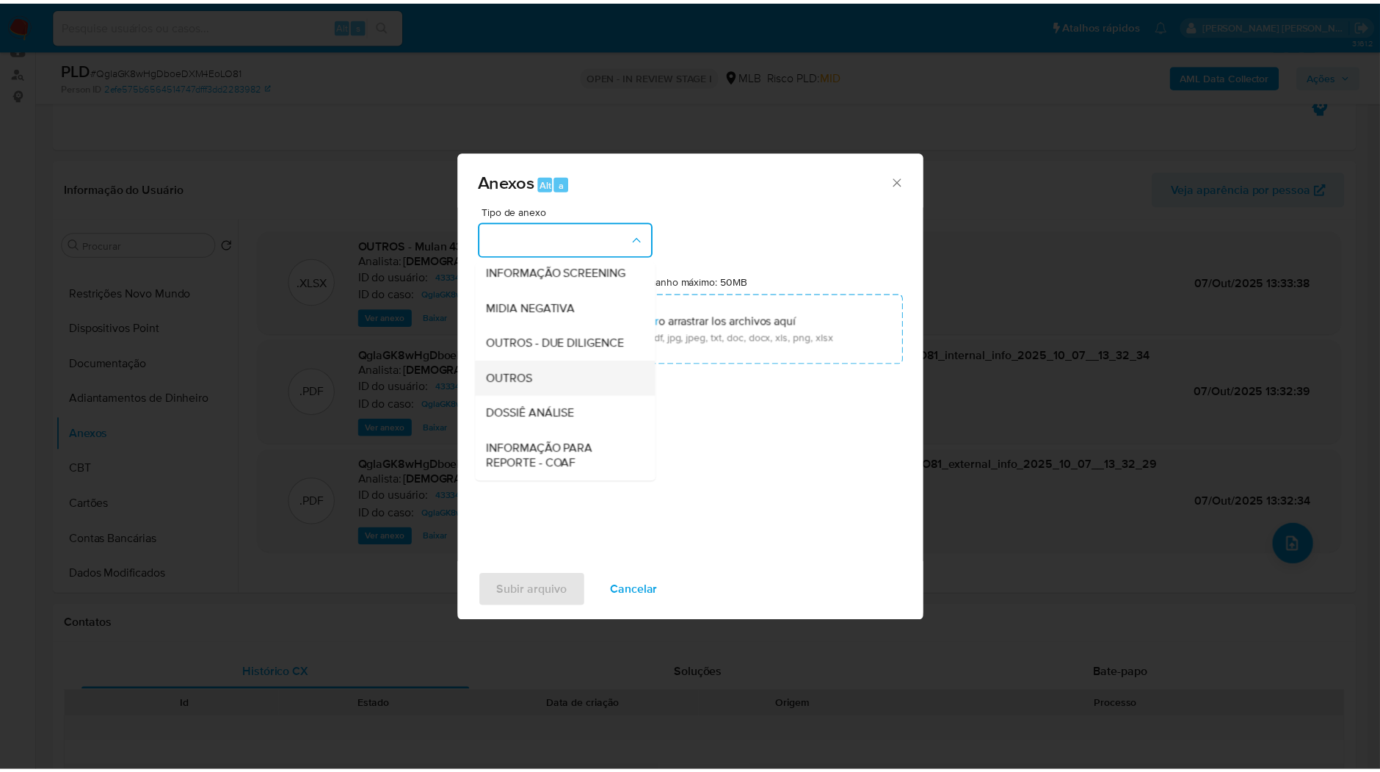
scroll to position [225, 0]
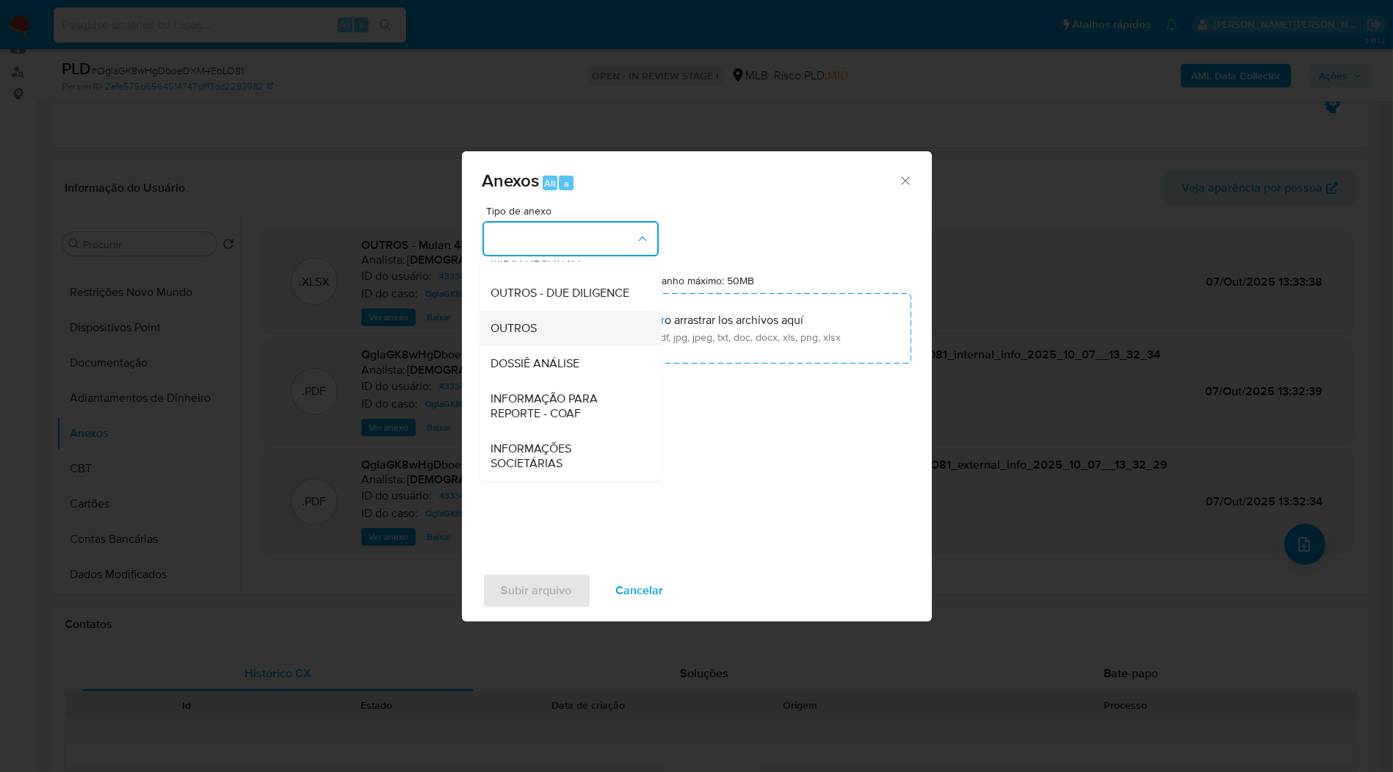
click at [558, 334] on div "OUTROS" at bounding box center [566, 328] width 150 height 35
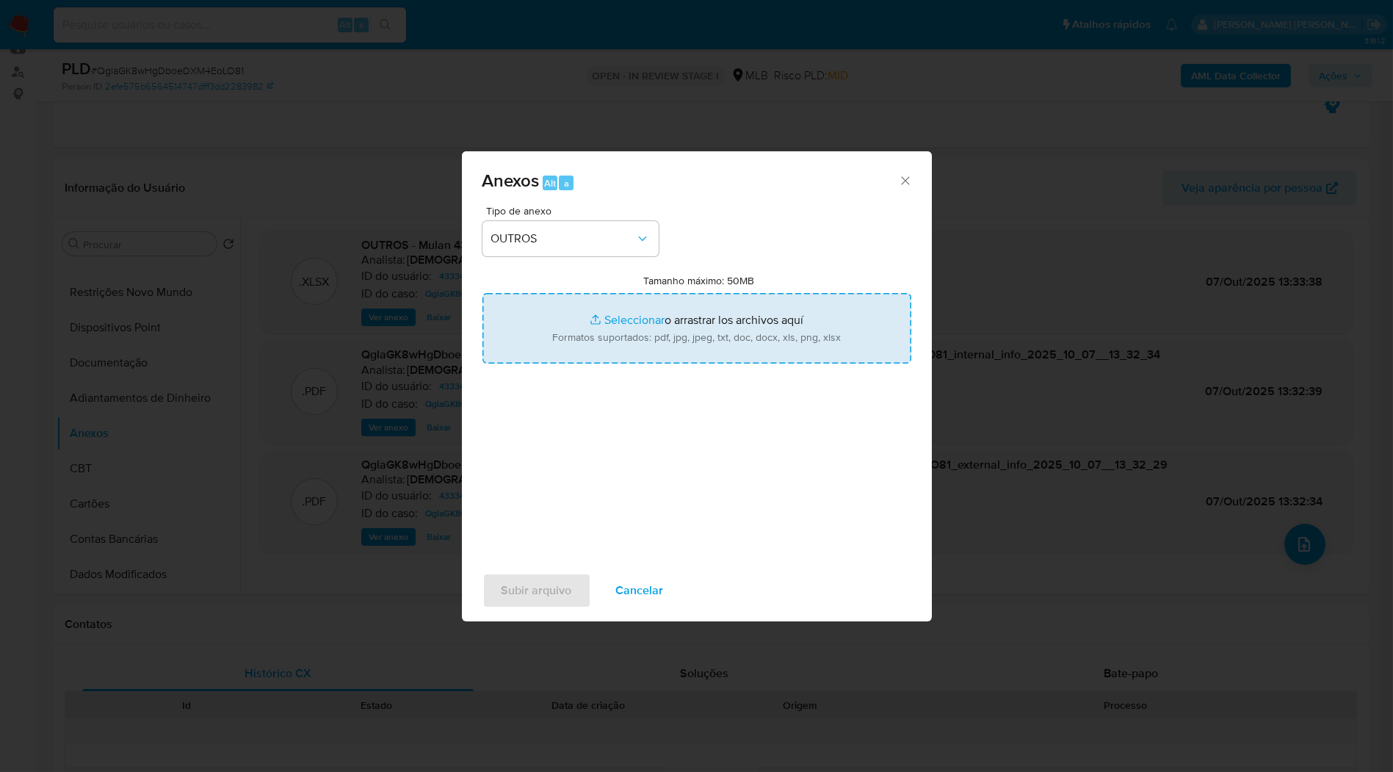
click at [591, 314] on input "Tamanho máximo: 50MB Seleccionar archivos" at bounding box center [696, 328] width 429 height 70
type input "C:\fakepath\SAR - XXXX_XX - CPF 00336983921 - AFONSO DE SOUZA JOVINO.pdf"
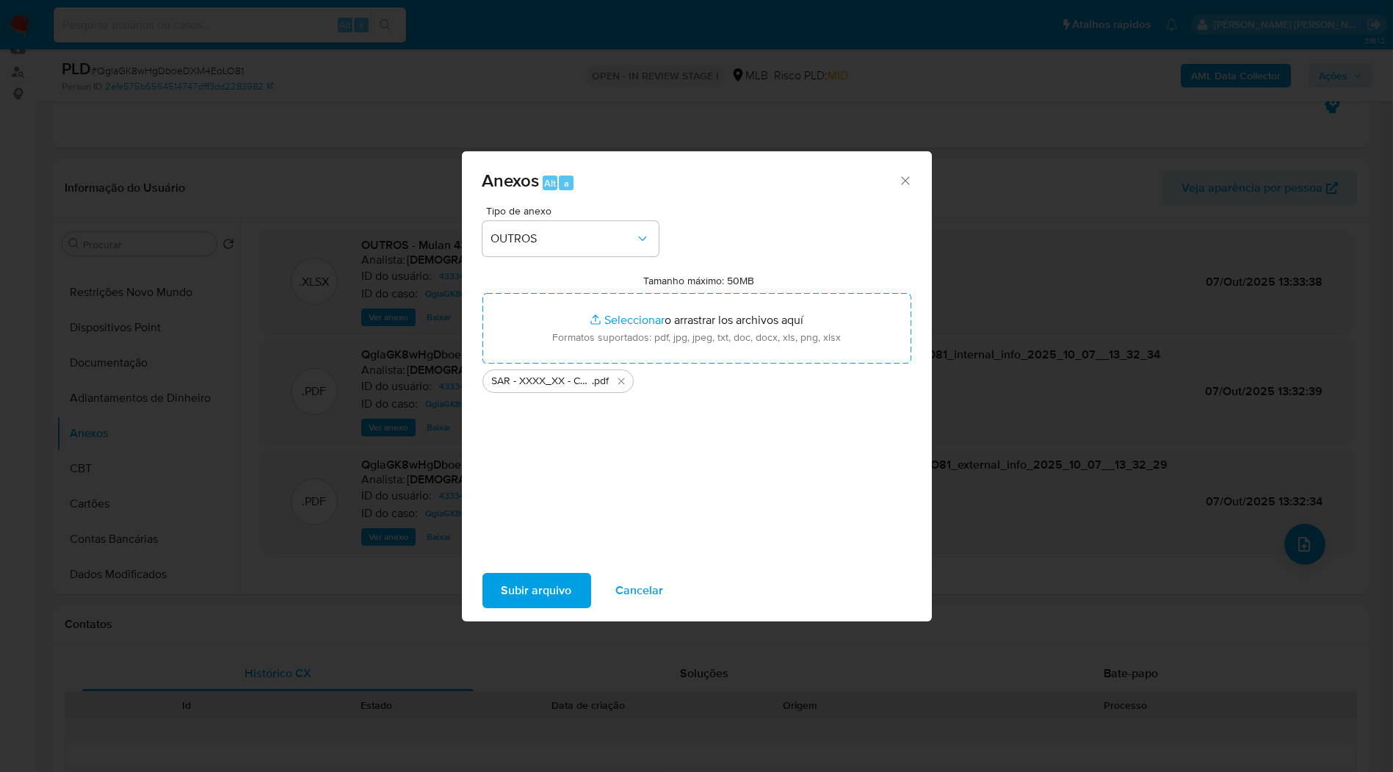
click at [520, 604] on span "Subir arquivo" at bounding box center [537, 590] width 70 height 32
click at [652, 580] on span "Cancelar" at bounding box center [640, 590] width 48 height 32
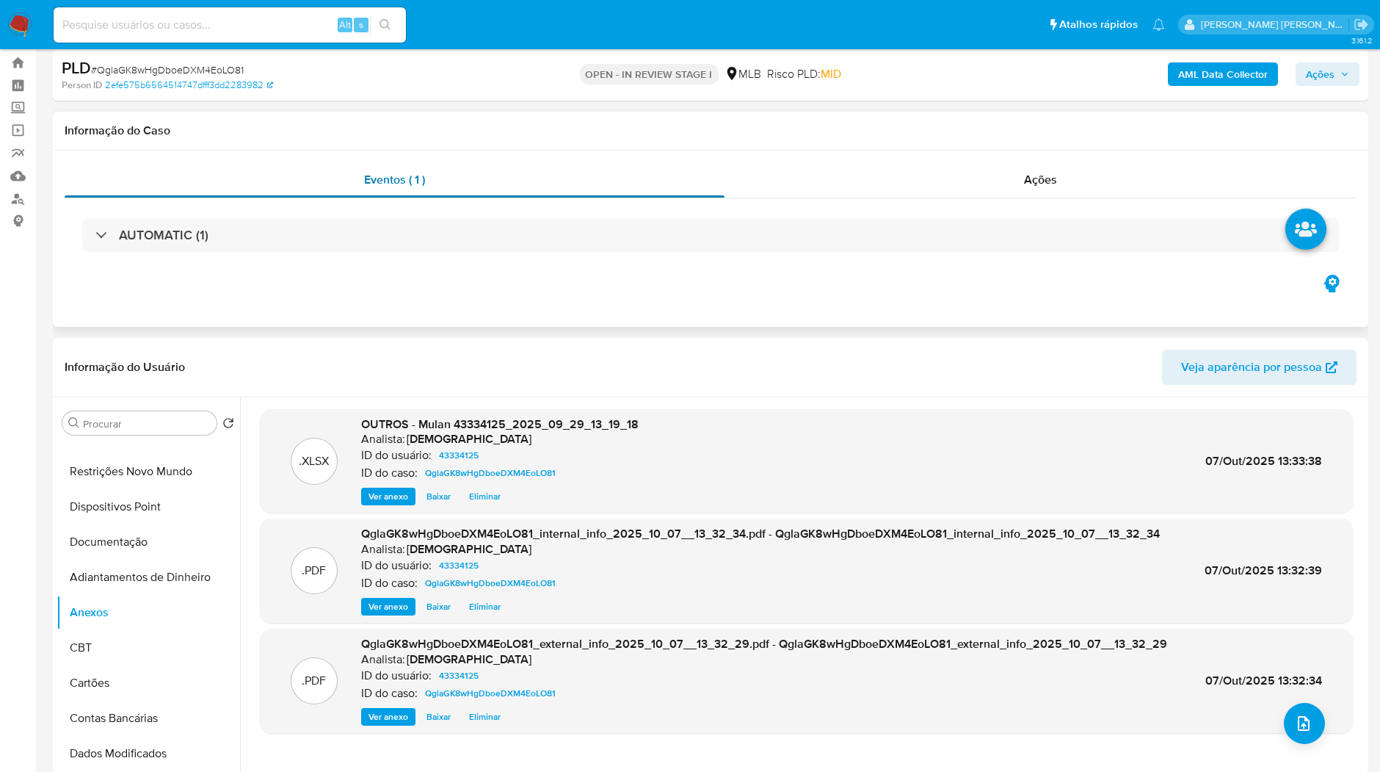
scroll to position [0, 0]
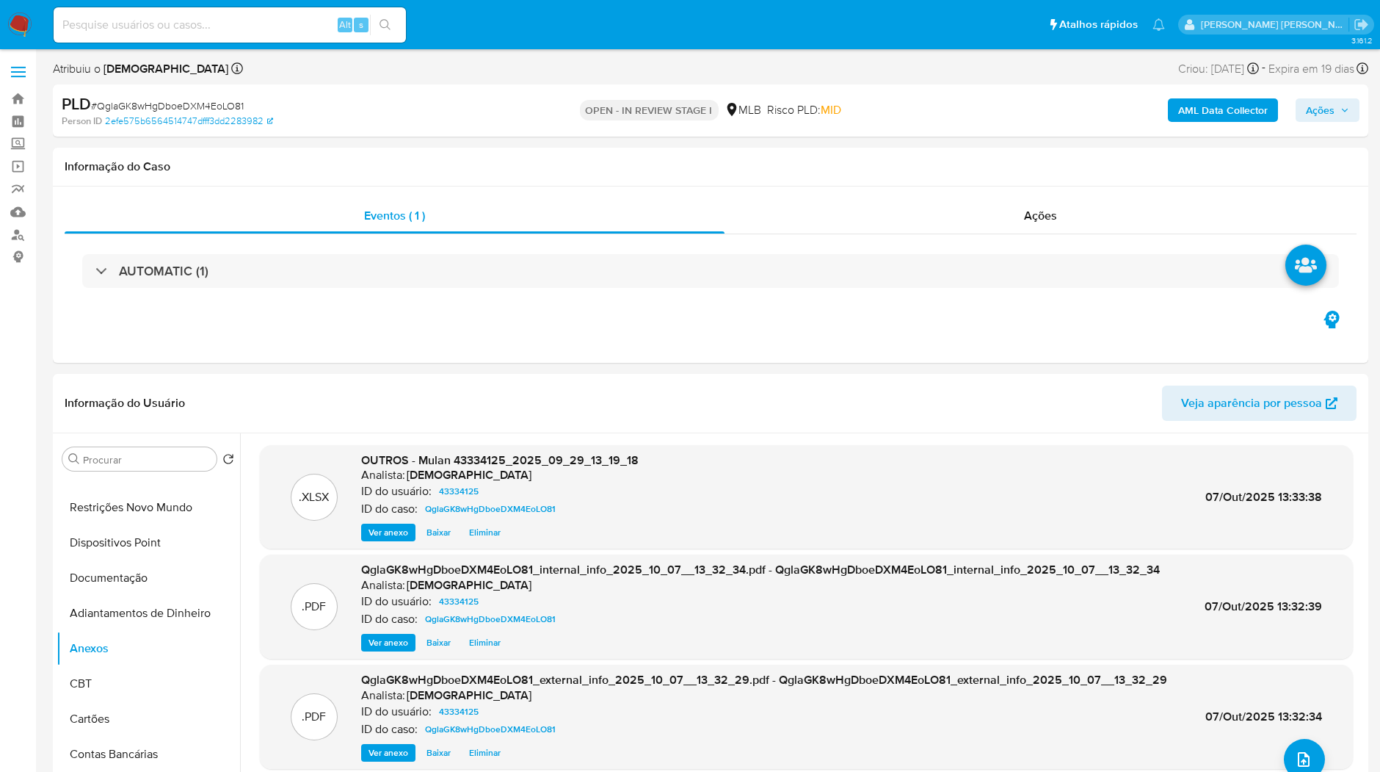
click at [25, 28] on img at bounding box center [19, 24] width 25 height 25
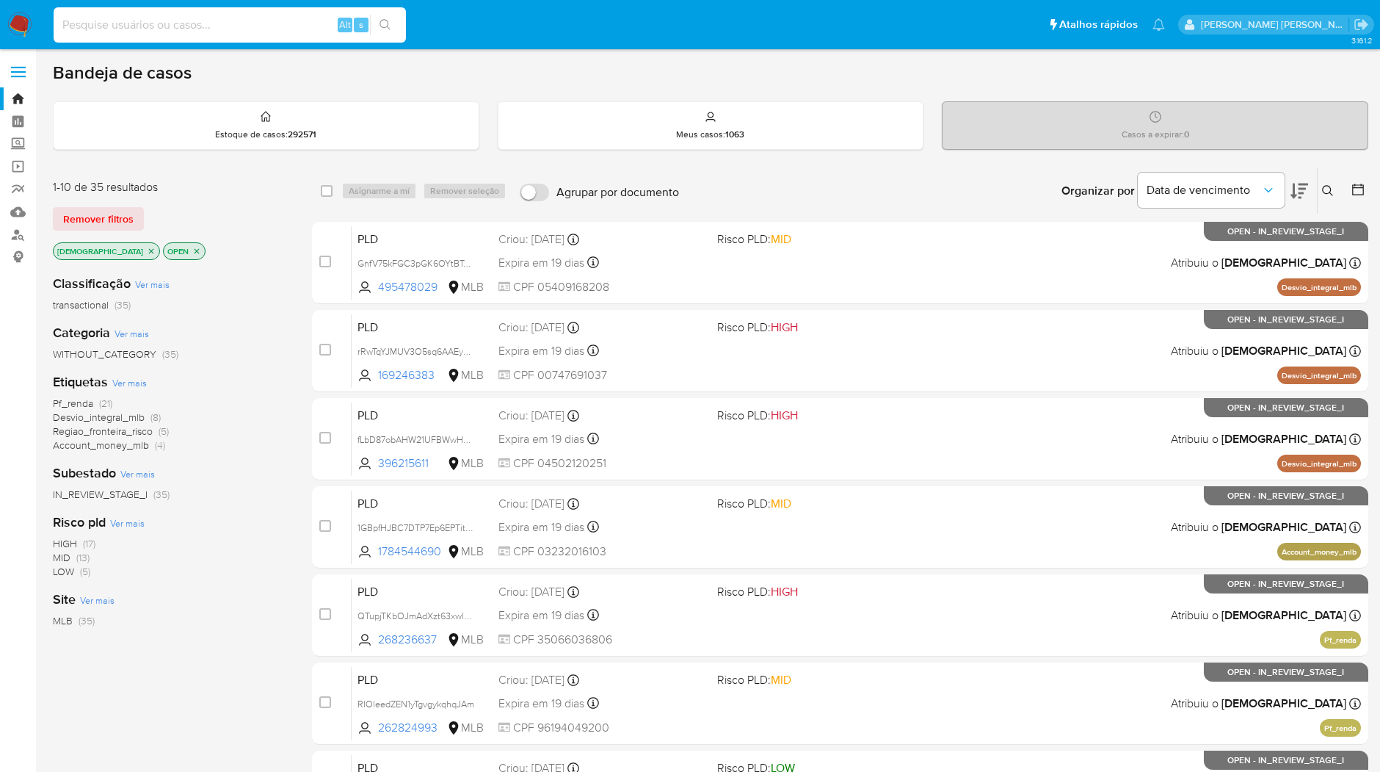
click at [300, 32] on input at bounding box center [230, 24] width 352 height 19
paste input "gI0eXAPzVo9dJOWuVHSC0iVf"
type input "gI0eXAPzVo9dJOWuVHSC0iVf"
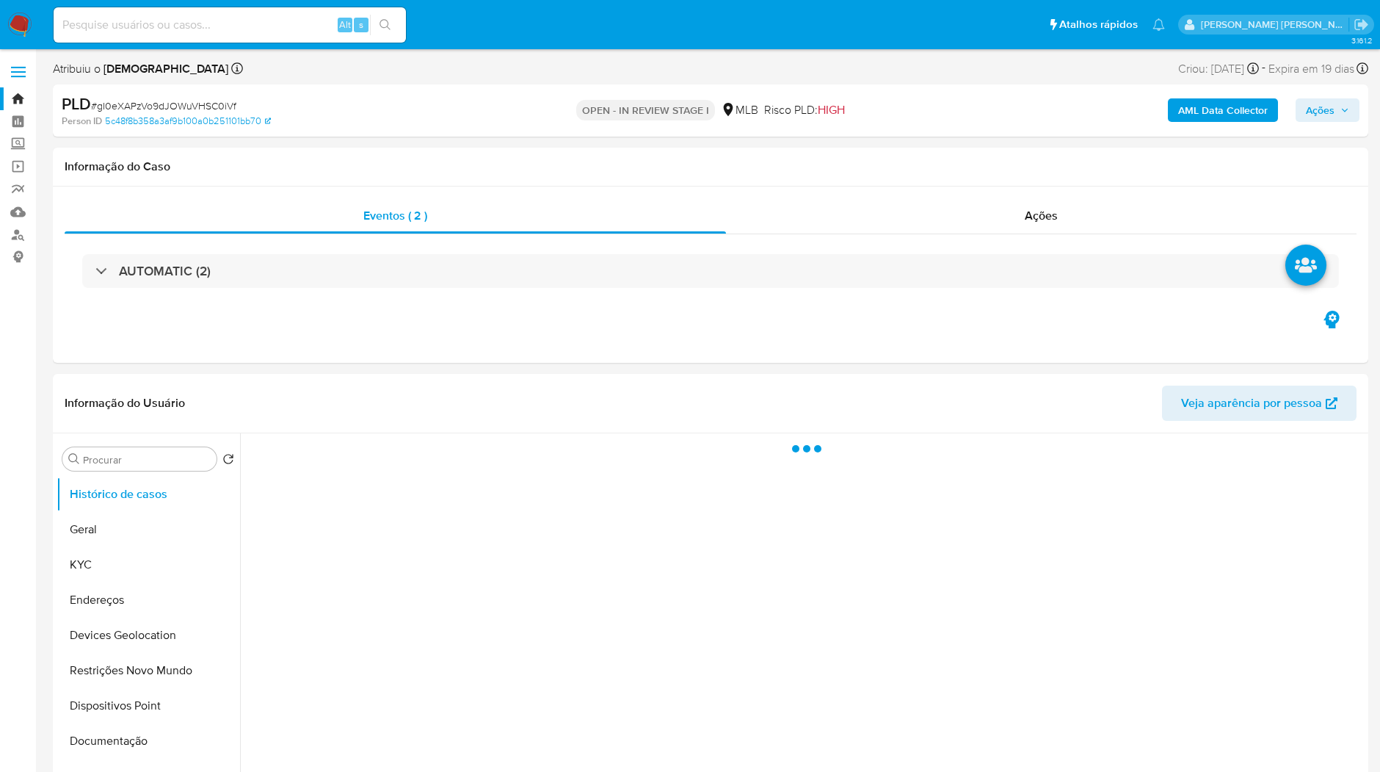
select select "10"
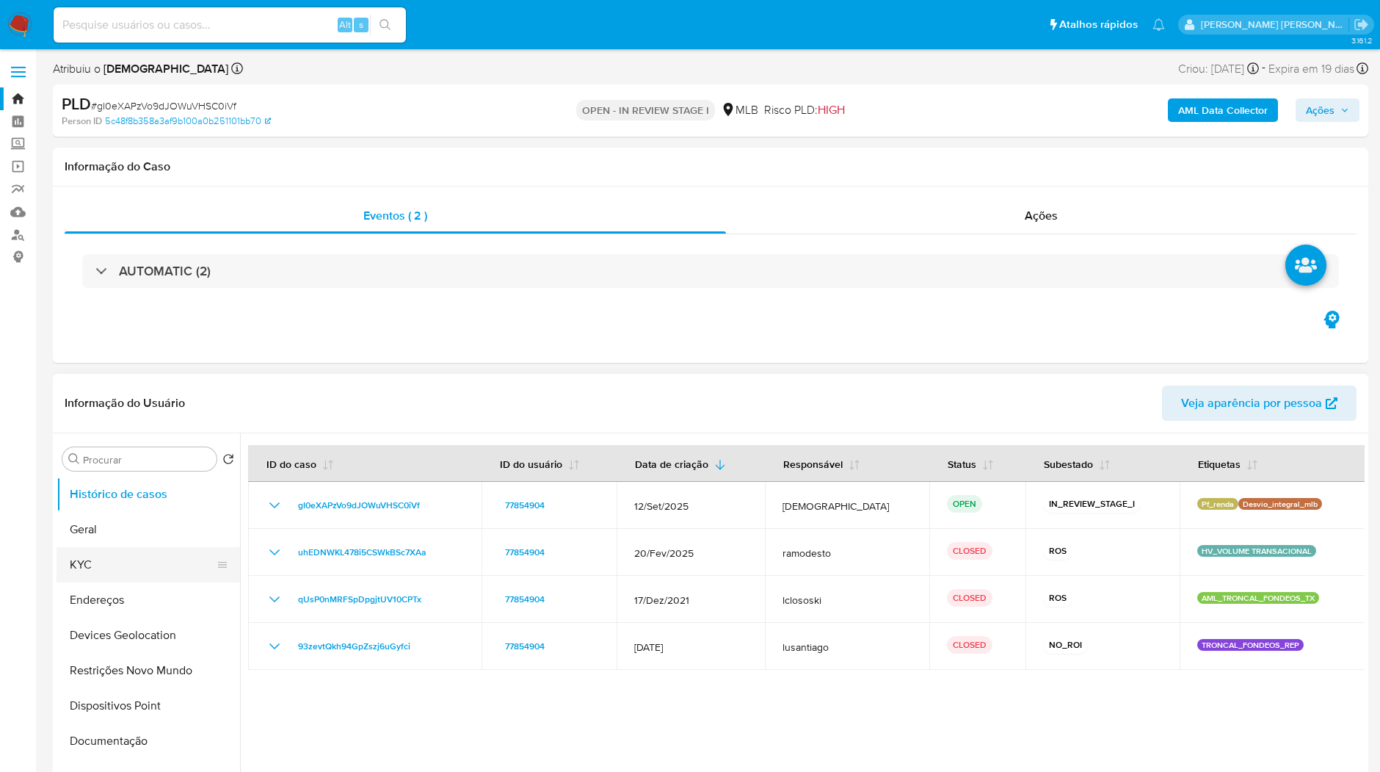
click at [171, 561] on button "KYC" at bounding box center [143, 564] width 172 height 35
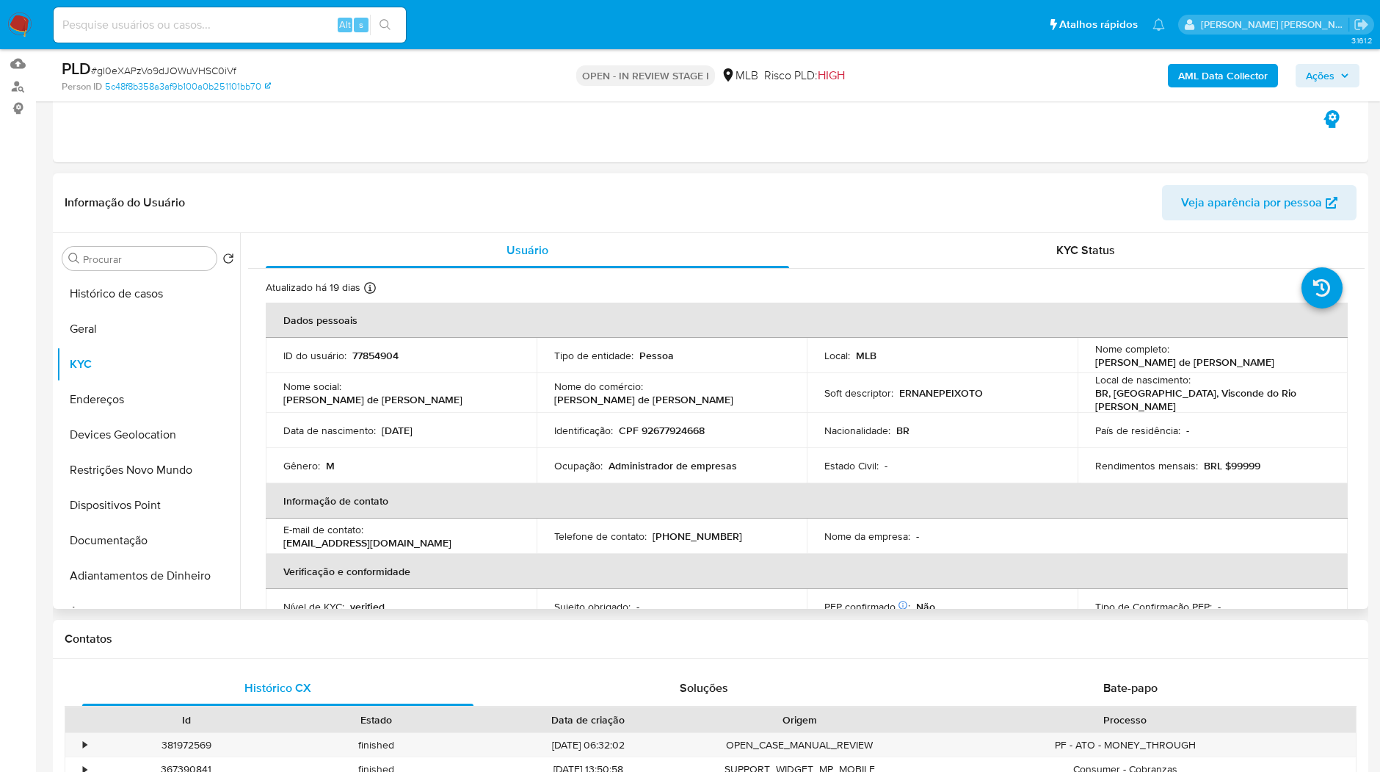
scroll to position [163, 0]
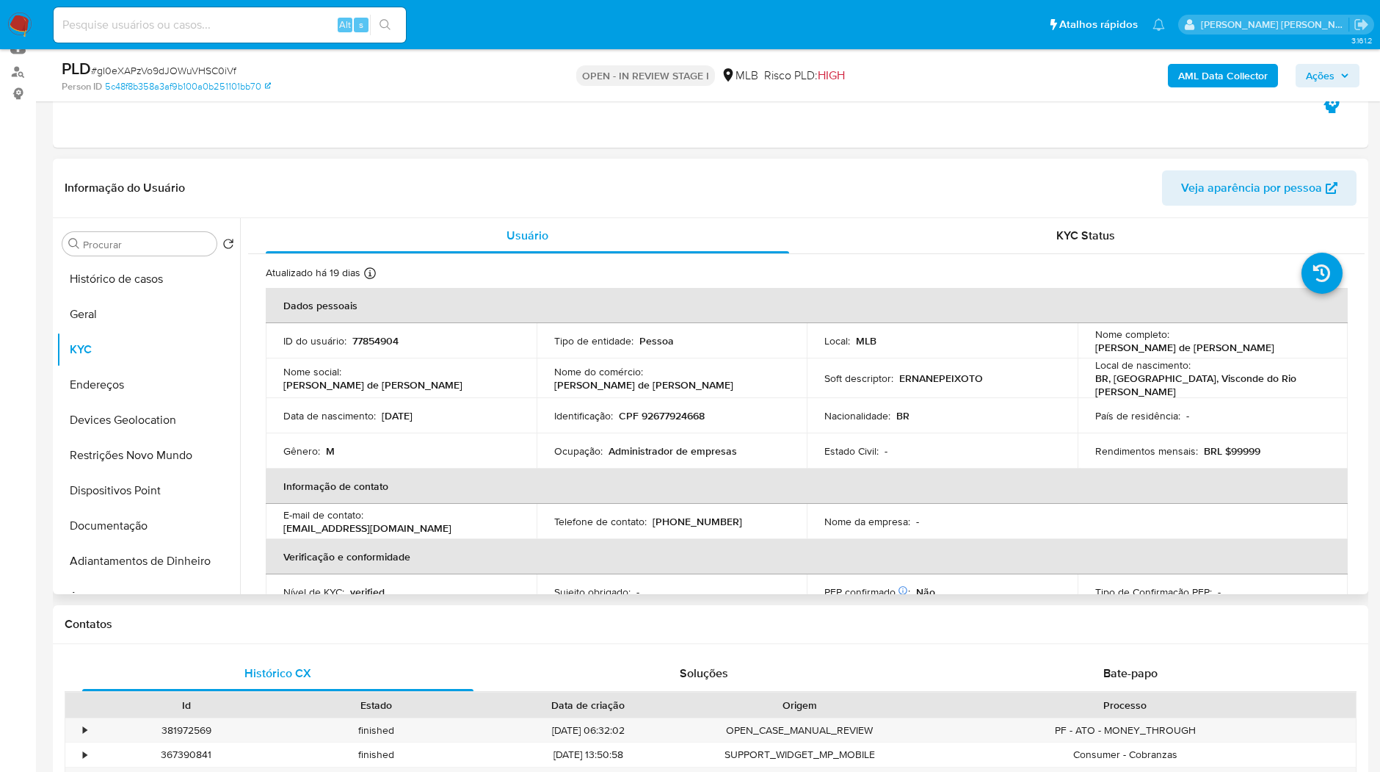
click at [701, 413] on p "CPF 92677924668" at bounding box center [662, 415] width 86 height 13
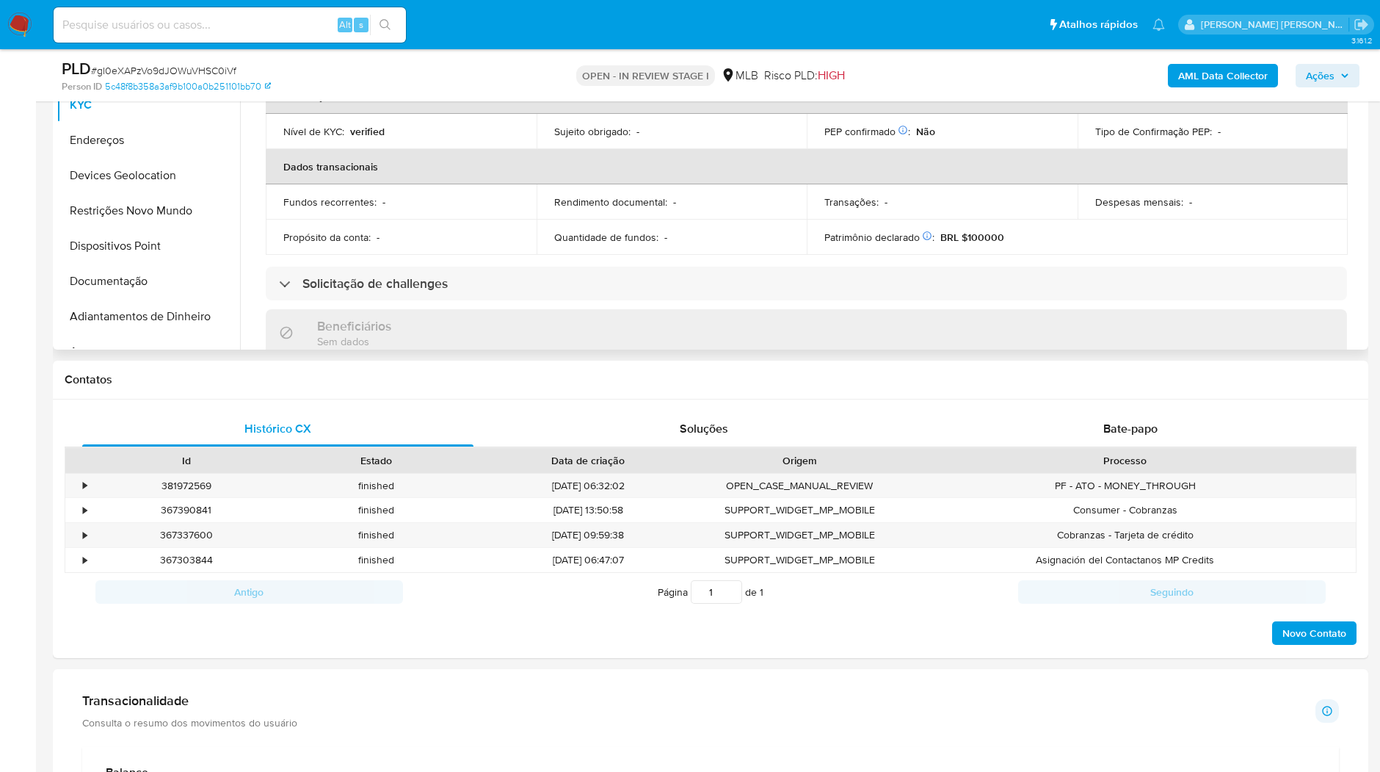
scroll to position [326, 0]
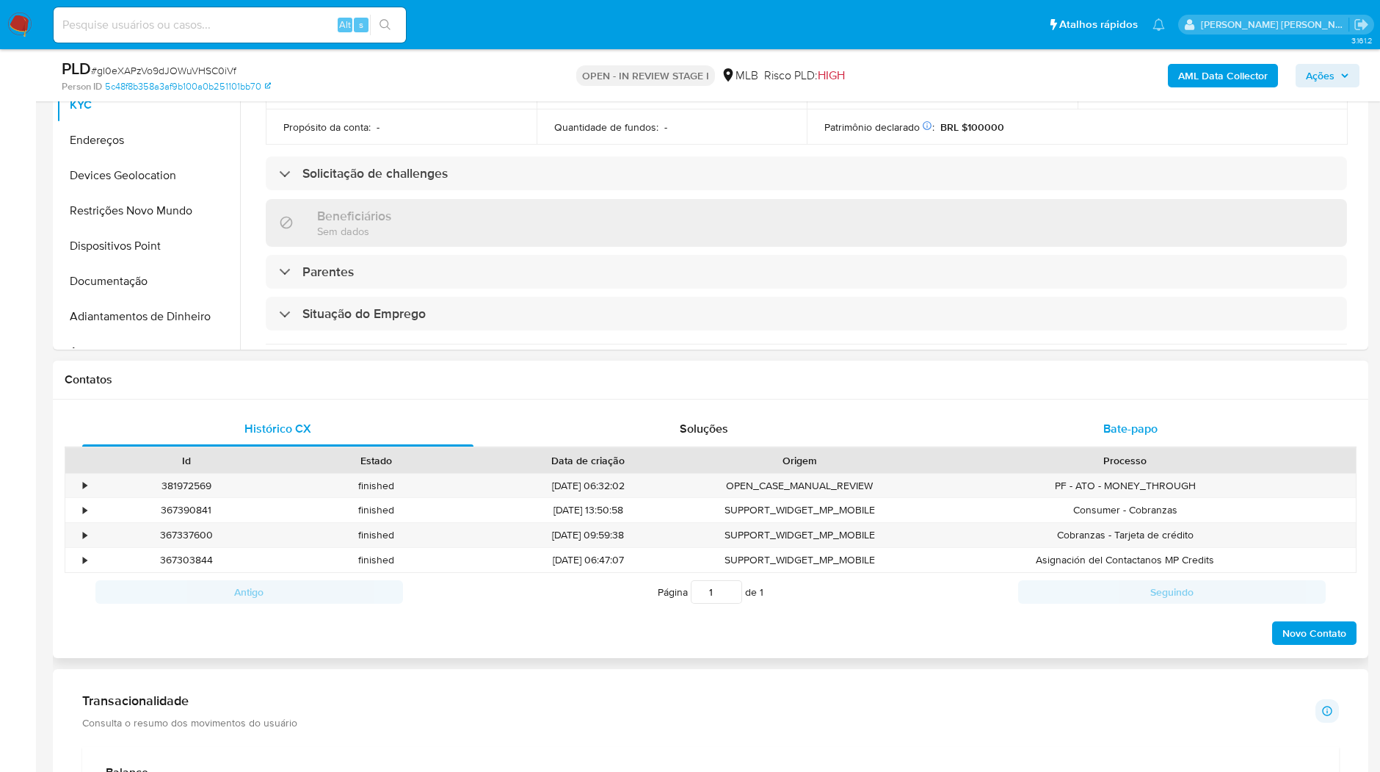
click at [1147, 437] on div "Bate-papo" at bounding box center [1130, 428] width 391 height 35
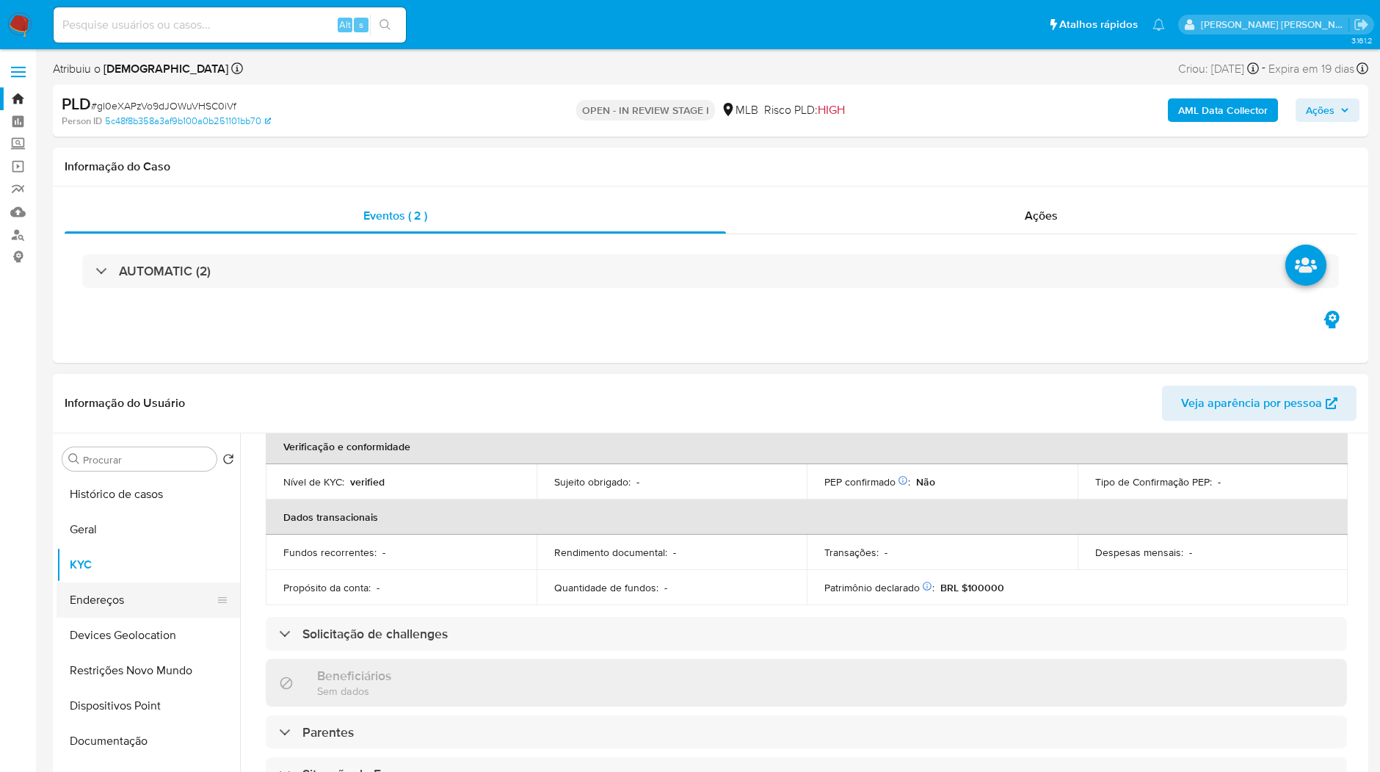
scroll to position [163, 0]
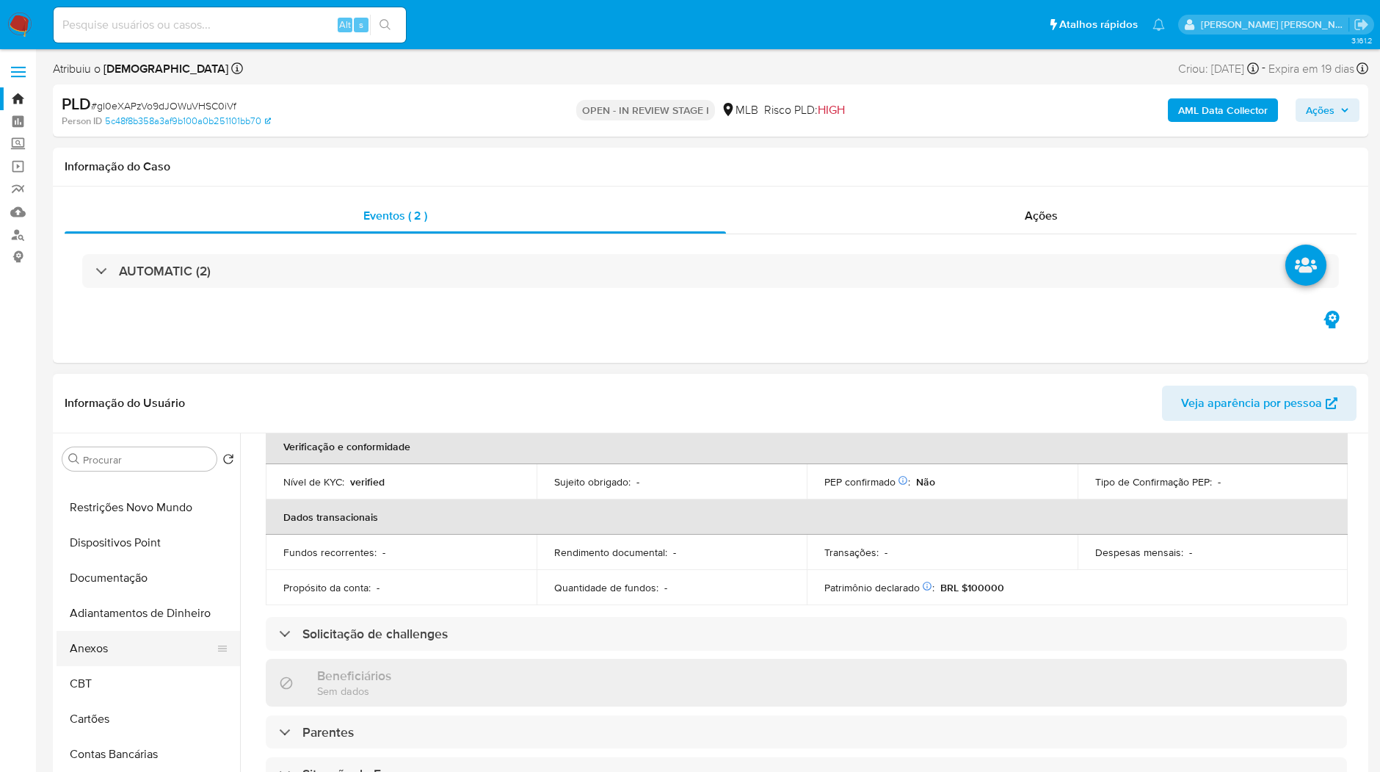
click at [109, 644] on button "Anexos" at bounding box center [143, 648] width 172 height 35
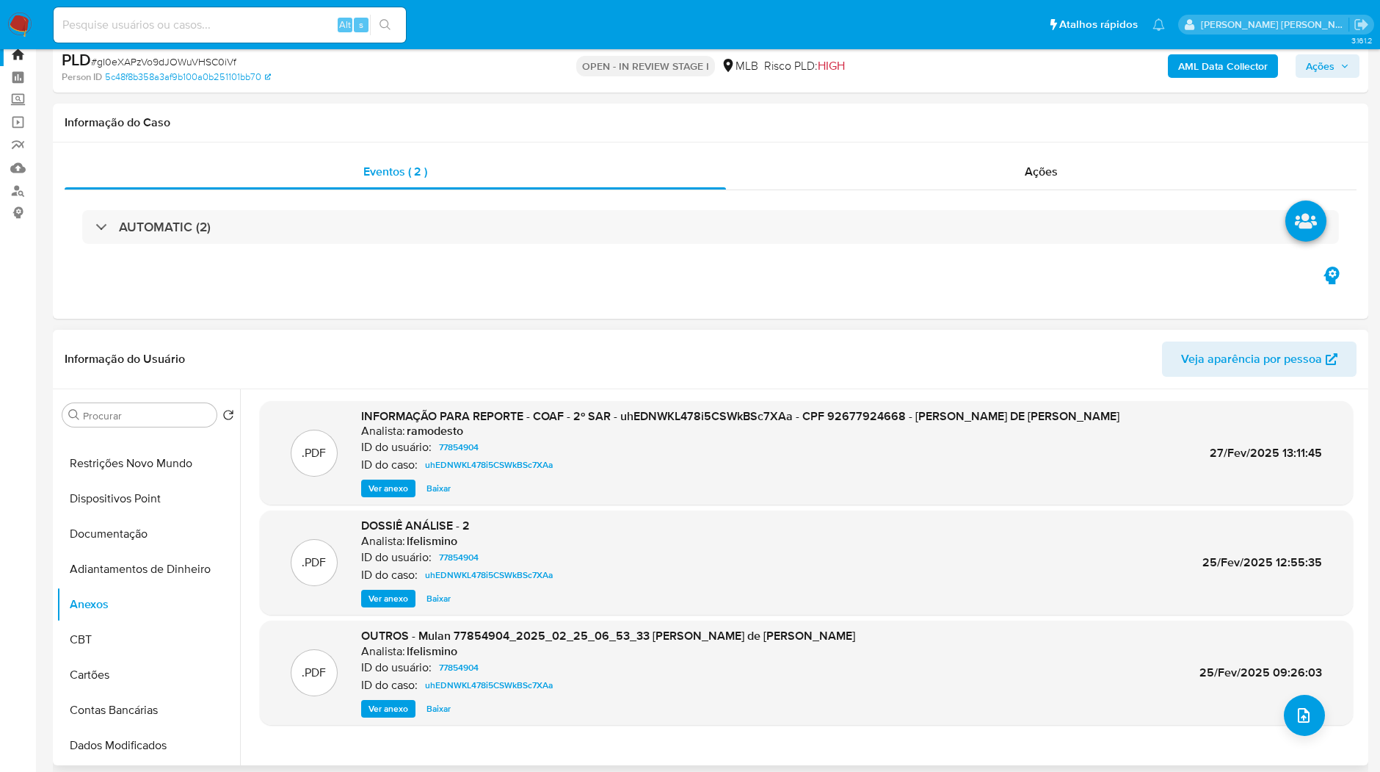
scroll to position [82, 0]
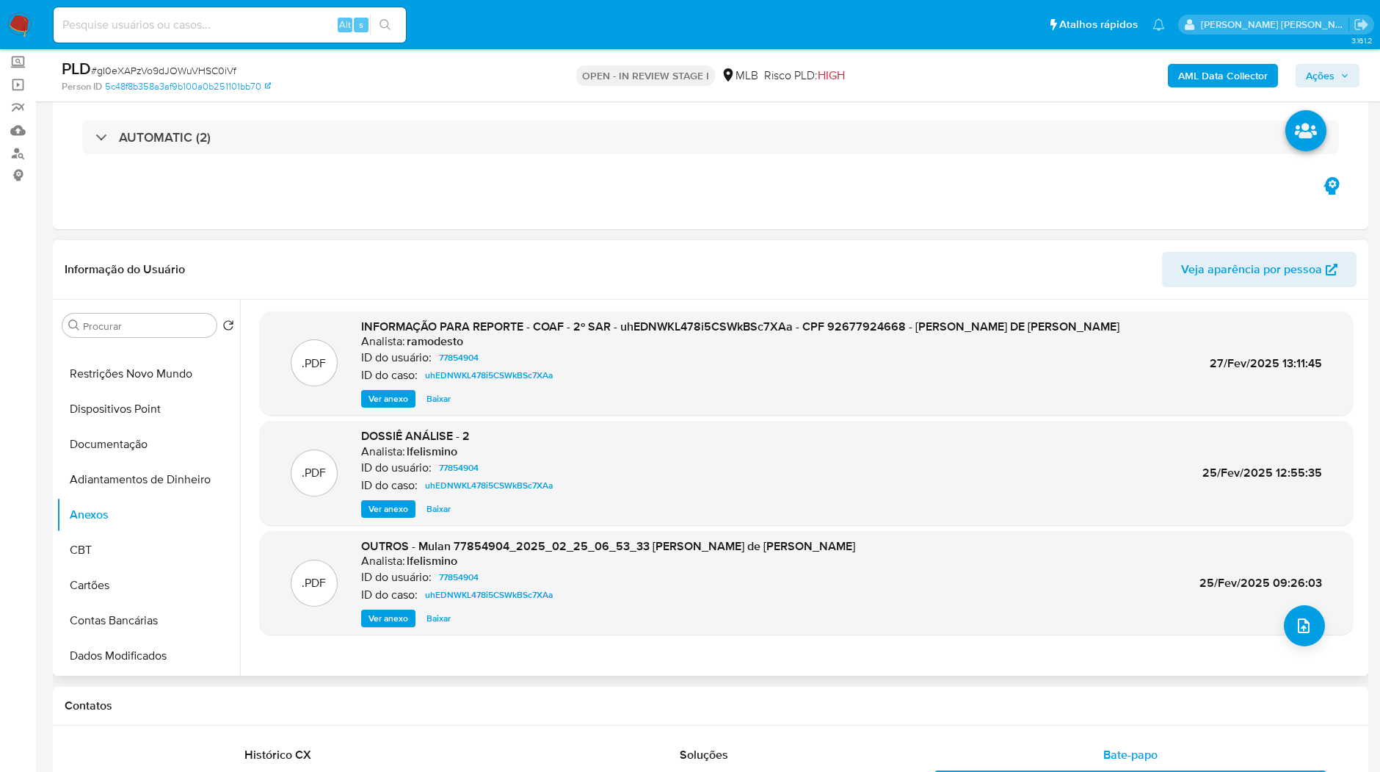
click at [386, 406] on span "Ver anexo" at bounding box center [389, 398] width 40 height 15
drag, startPoint x: 583, startPoint y: 370, endPoint x: 427, endPoint y: 368, distance: 155.7
click at [427, 368] on div "ID do caso: uhEDNWKL478i5CSWkBSc7XAa" at bounding box center [740, 375] width 759 height 18
copy span "uhEDNWKL478i5CSWkBSc7XAa"
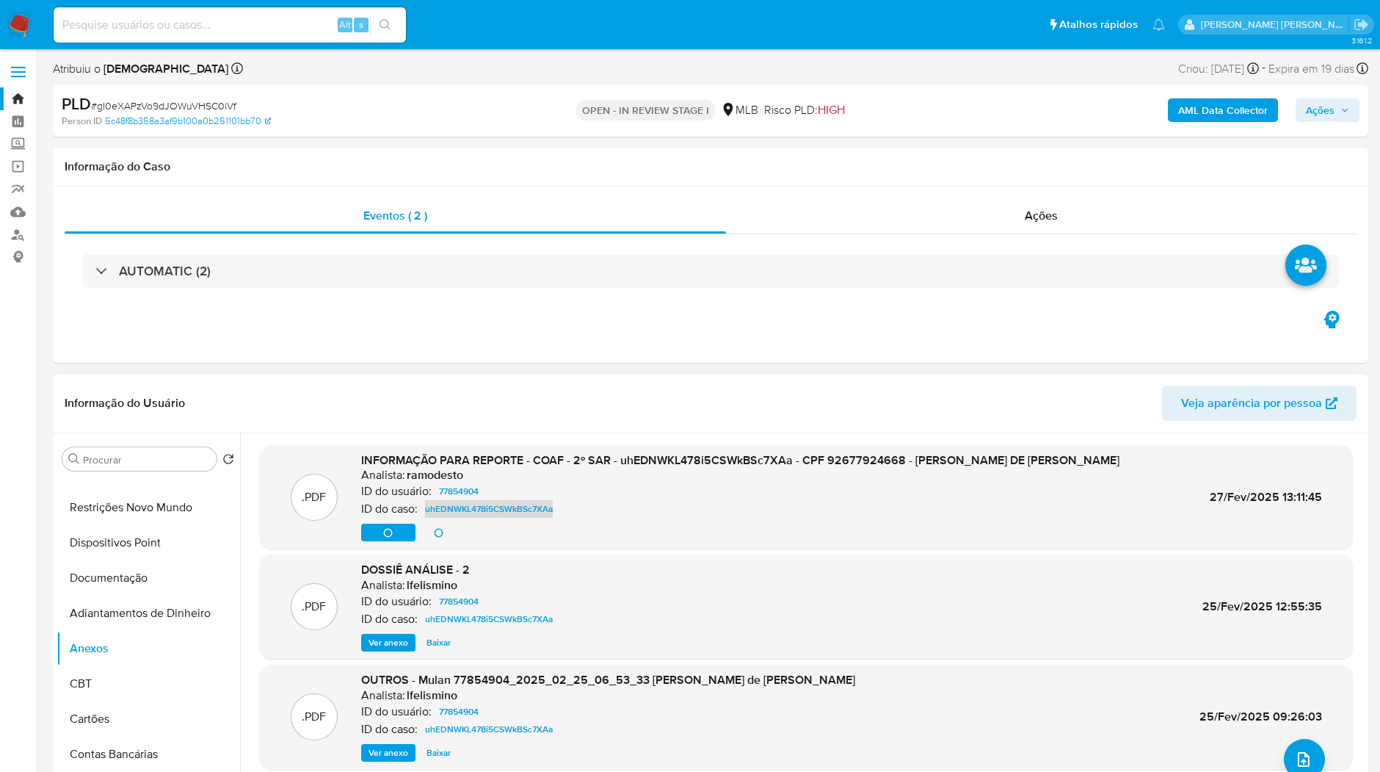
scroll to position [0, 0]
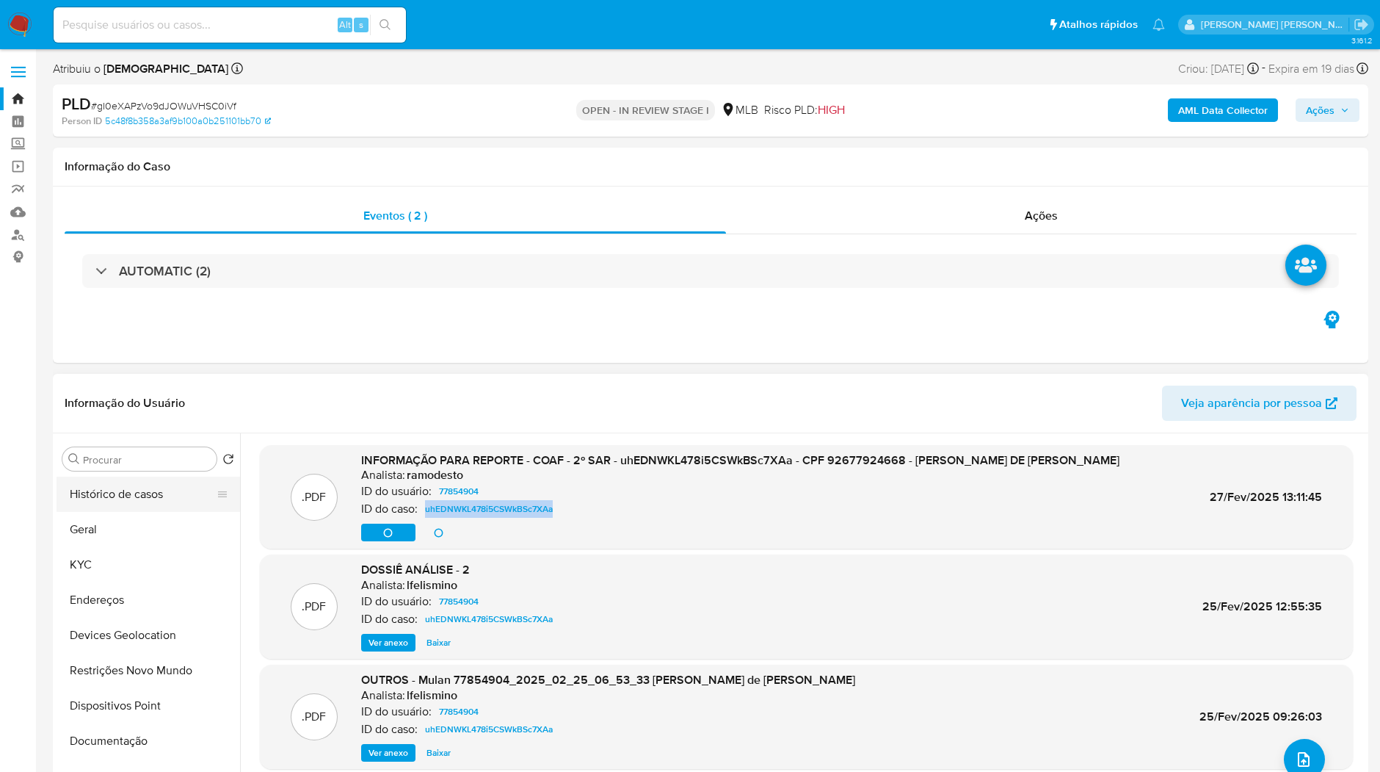
click at [130, 506] on button "Histórico de casos" at bounding box center [143, 494] width 172 height 35
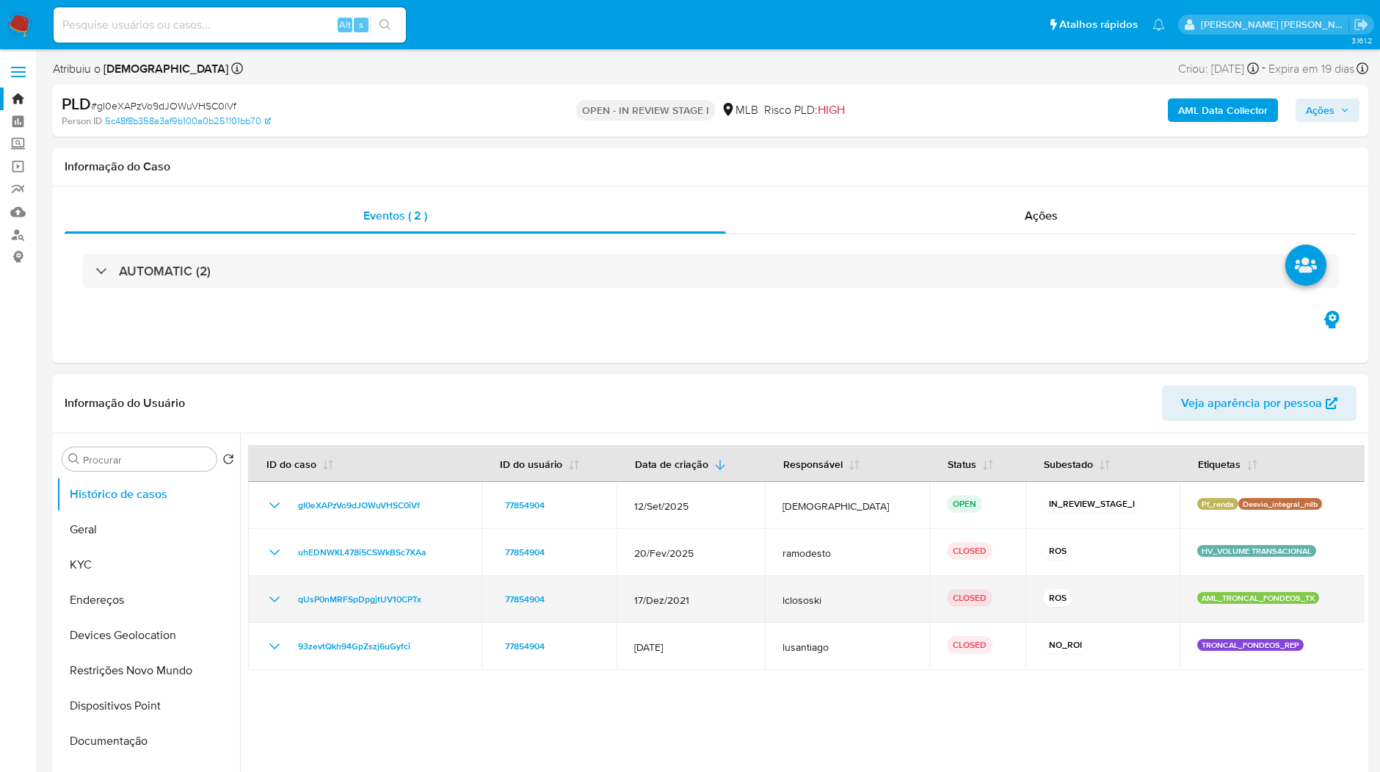
click at [284, 594] on div "qUsP0nMRFSpDpgjtUV10CPTx" at bounding box center [365, 599] width 198 height 18
click at [279, 590] on icon "Mostrar/Ocultar" at bounding box center [275, 599] width 18 height 18
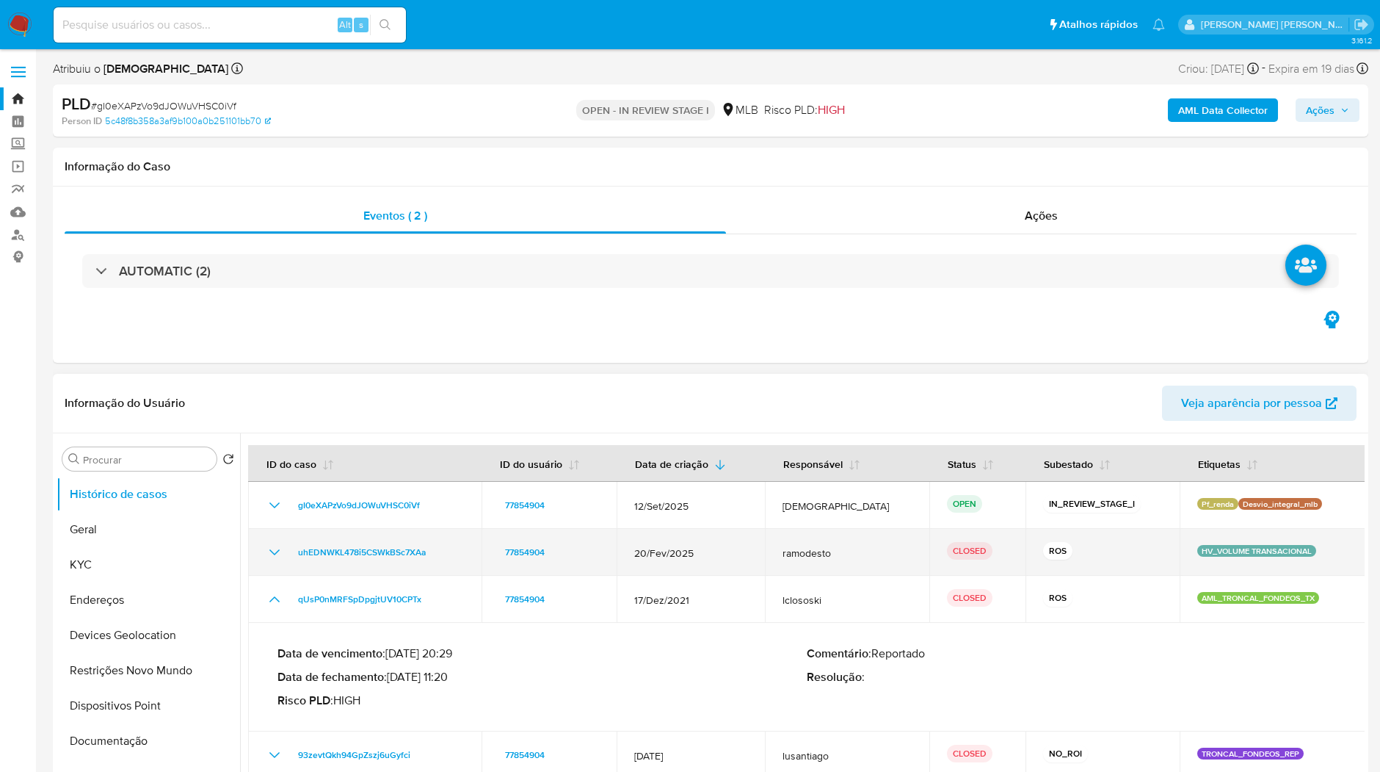
click at [262, 545] on td "uhEDNWKL478i5CSWkBSc7XAa" at bounding box center [365, 552] width 234 height 47
click at [269, 545] on icon "Mostrar/Ocultar" at bounding box center [275, 552] width 18 height 18
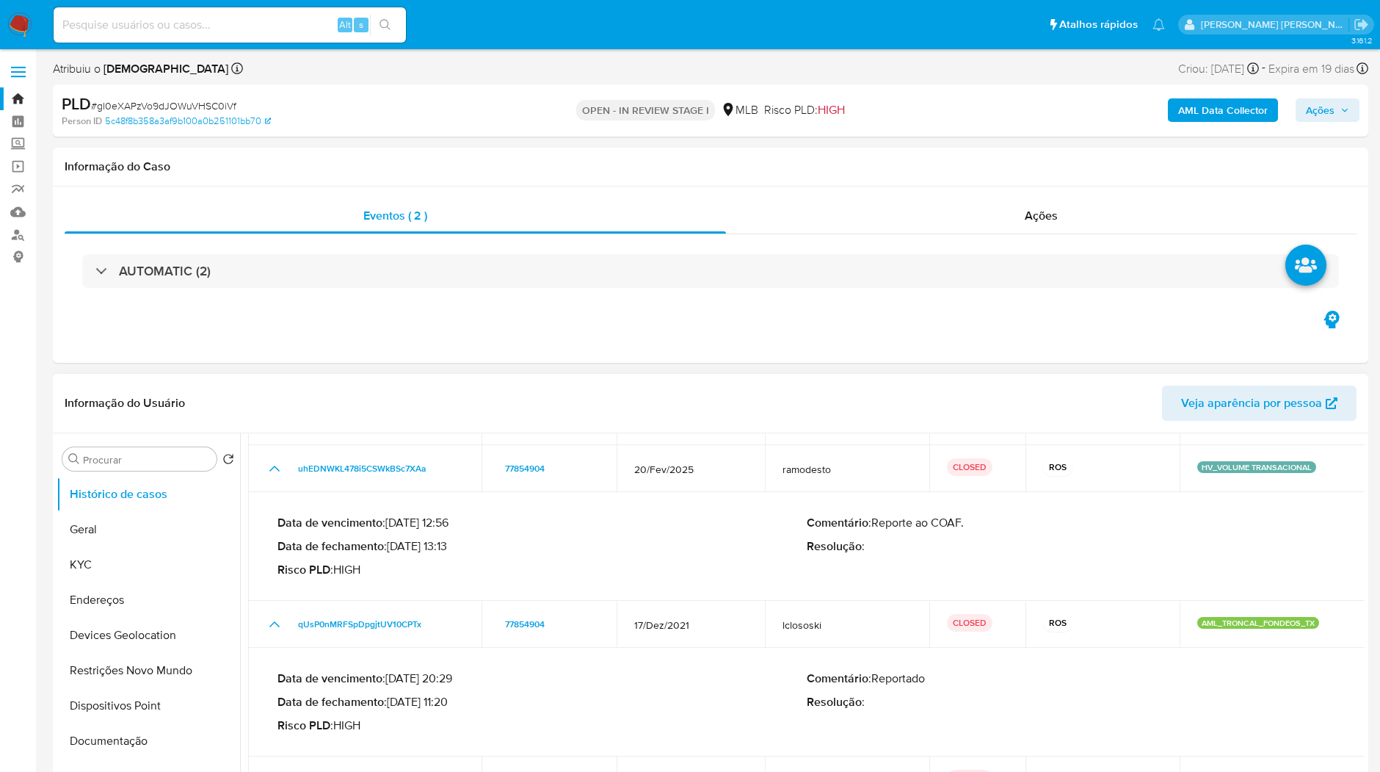
scroll to position [84, 0]
click at [302, 22] on input at bounding box center [230, 24] width 352 height 19
paste input "fLbD87obAHW21UFBWwHKmv15"
type input "fLbD87obAHW21UFBWwHKmv15"
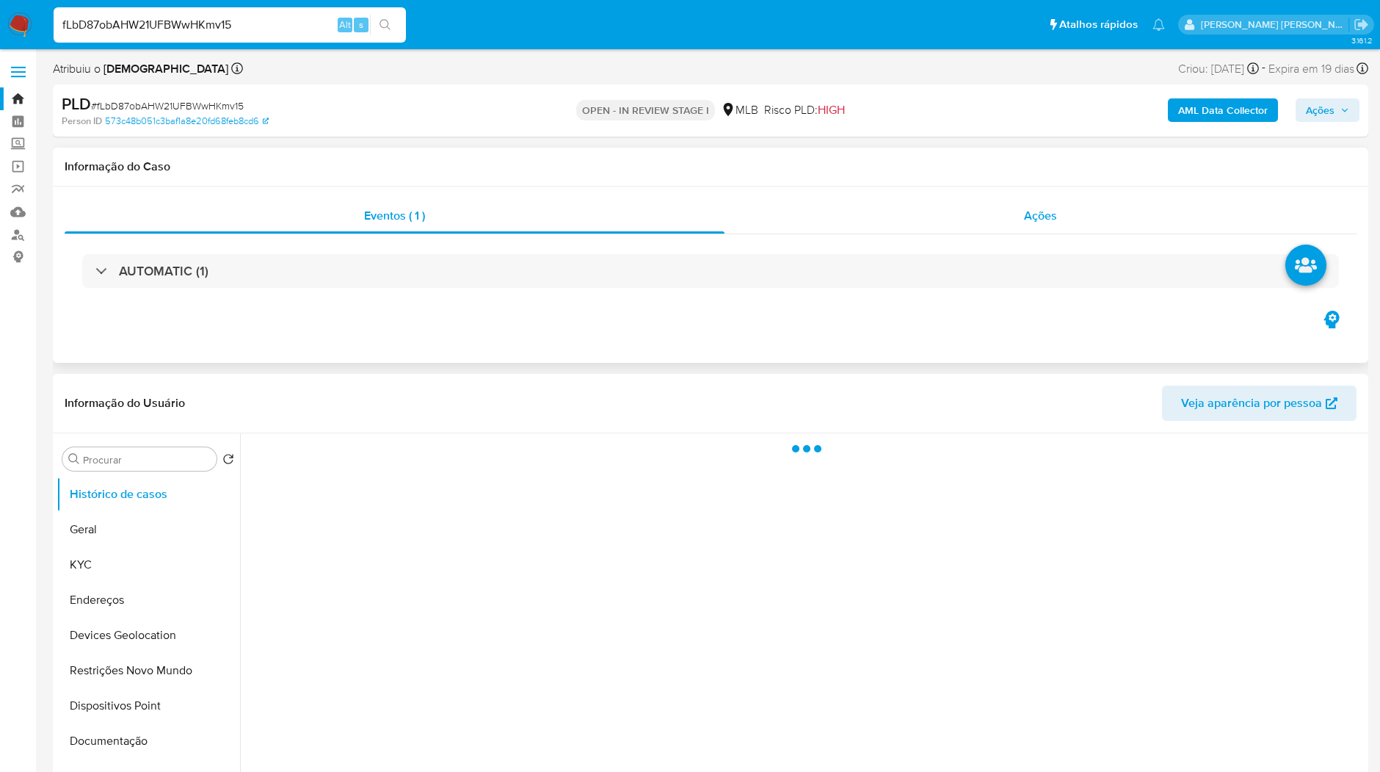
select select "10"
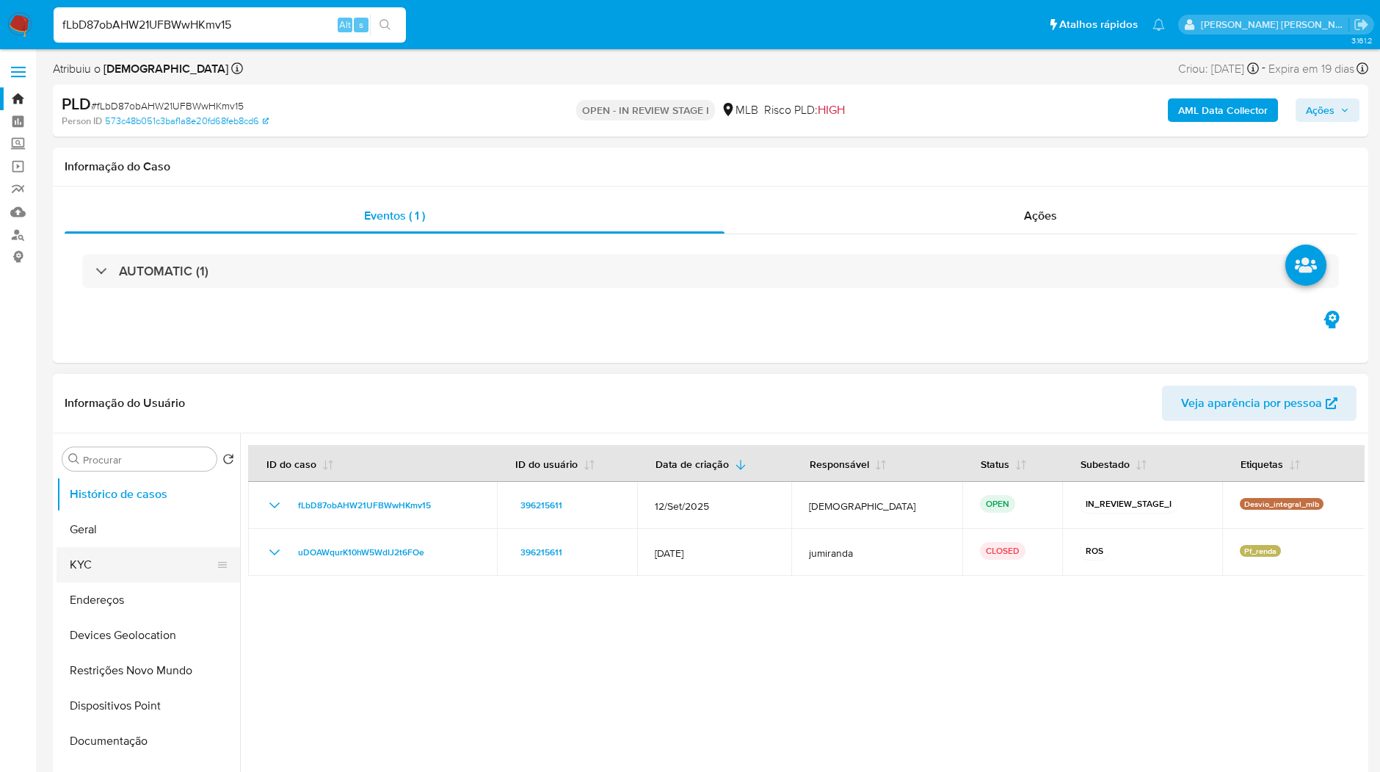
click at [141, 572] on button "KYC" at bounding box center [143, 564] width 172 height 35
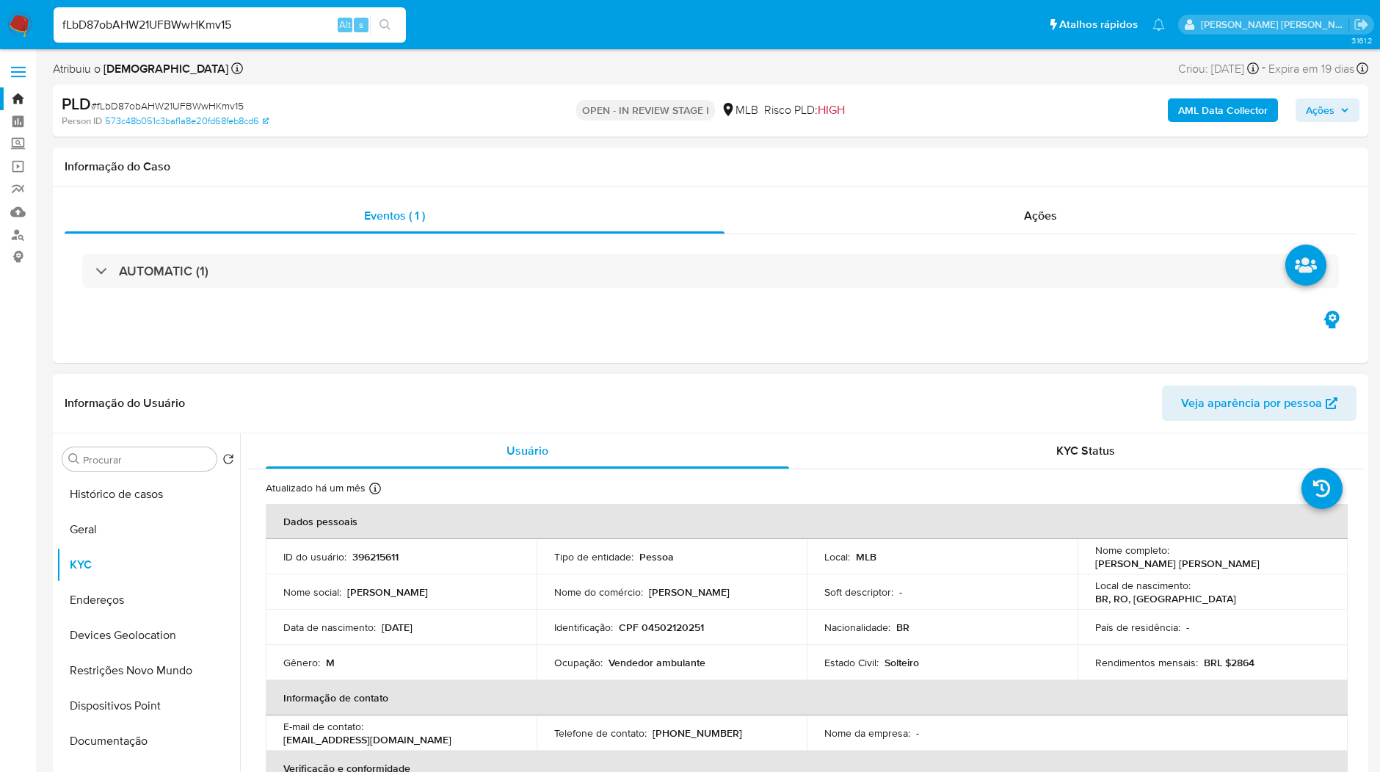
click at [798, 647] on td "Ocupação : Vendedor ambulante" at bounding box center [672, 662] width 271 height 35
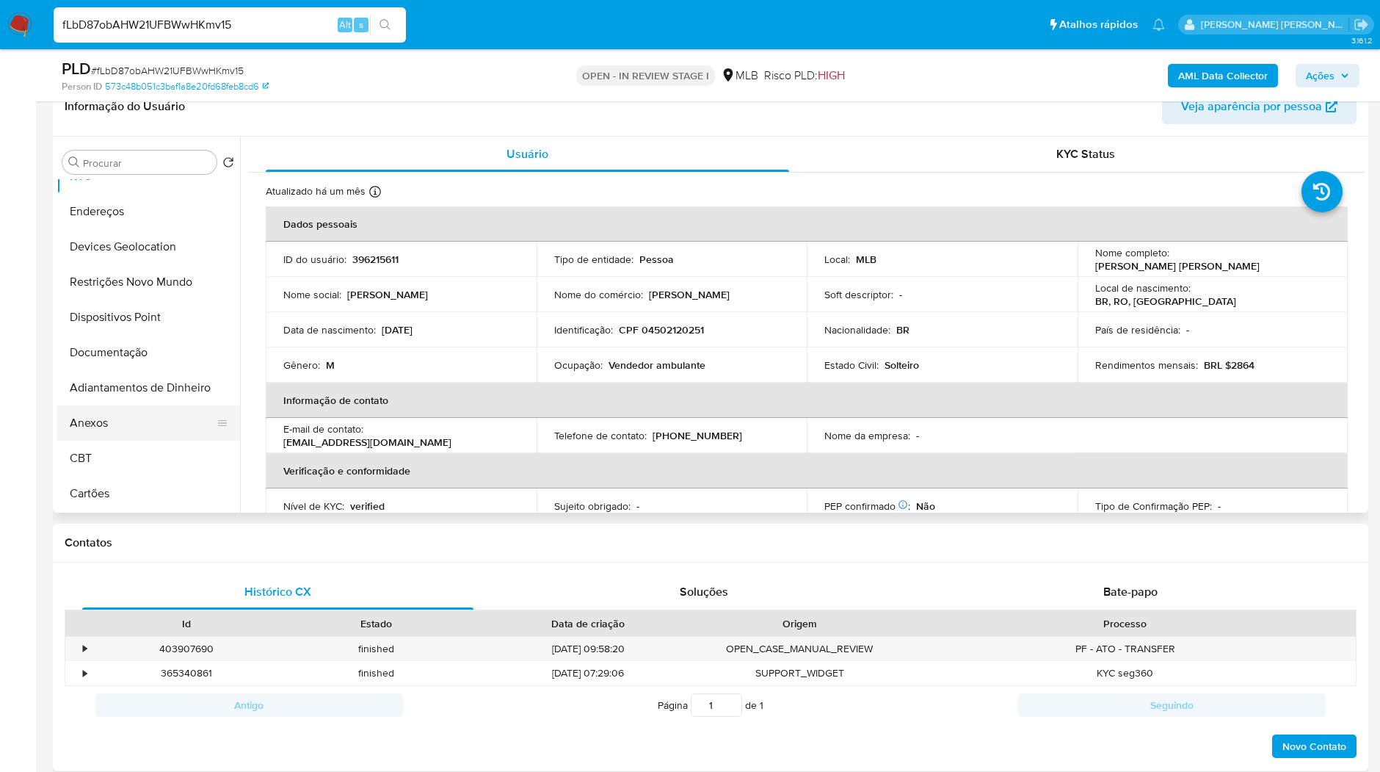
scroll to position [163, 0]
click at [129, 360] on button "Anexos" at bounding box center [143, 351] width 172 height 35
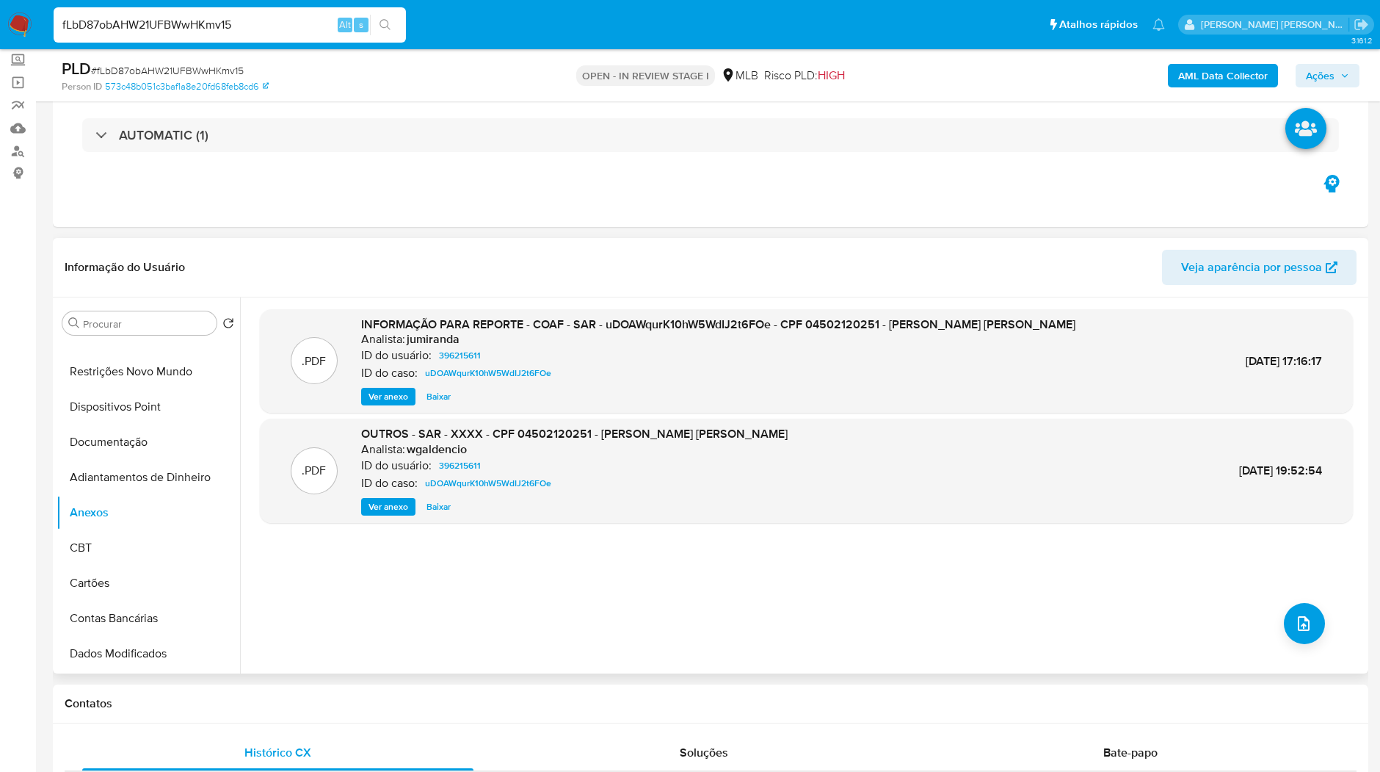
scroll to position [82, 0]
click at [397, 400] on span "Ver anexo" at bounding box center [389, 398] width 40 height 15
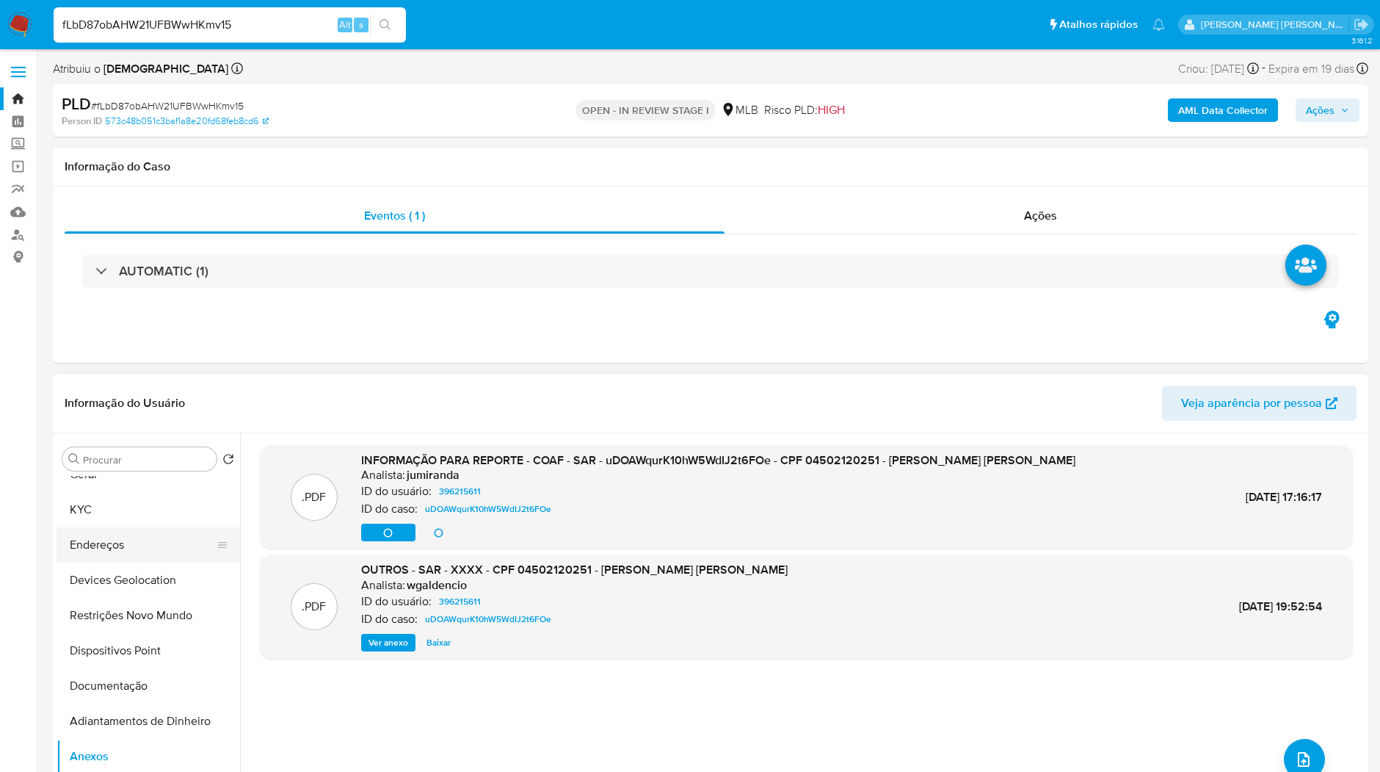
scroll to position [0, 0]
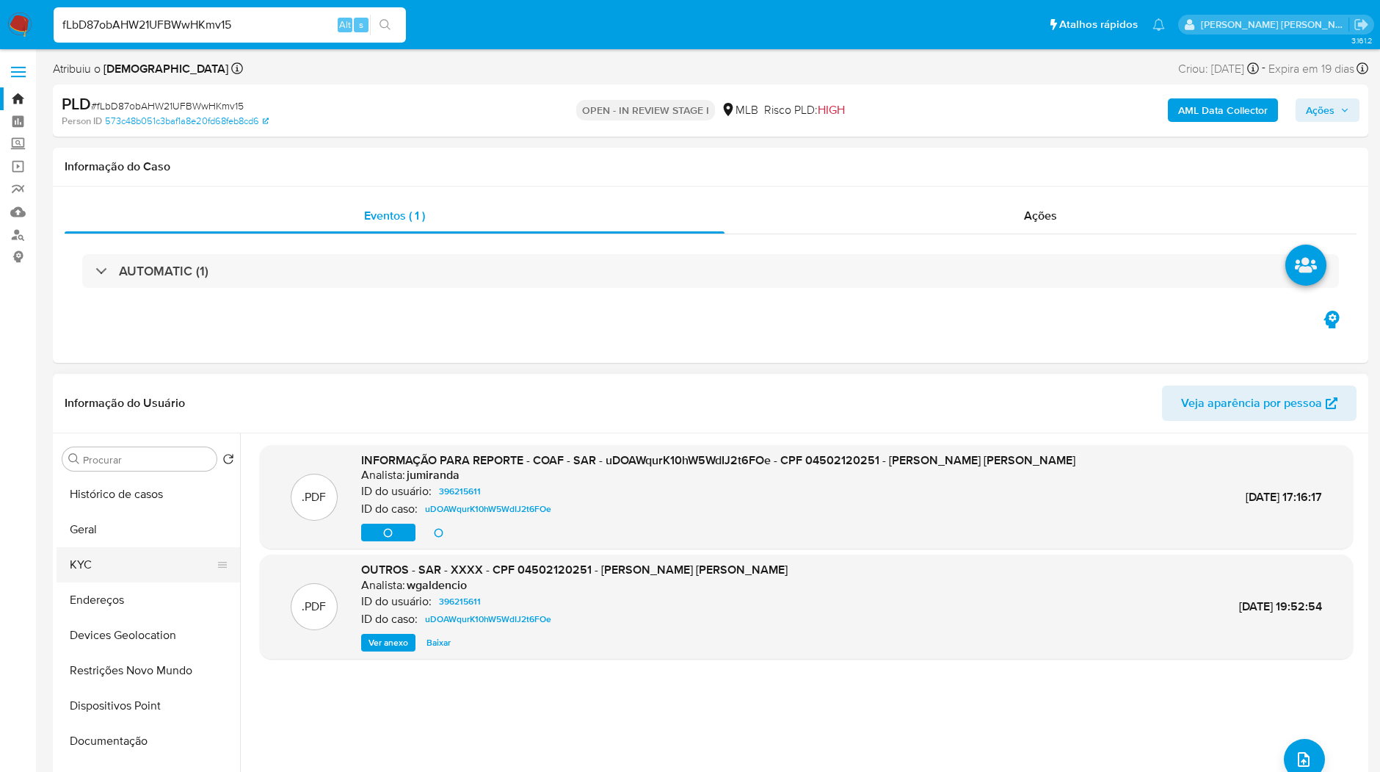
click at [123, 569] on button "KYC" at bounding box center [143, 564] width 172 height 35
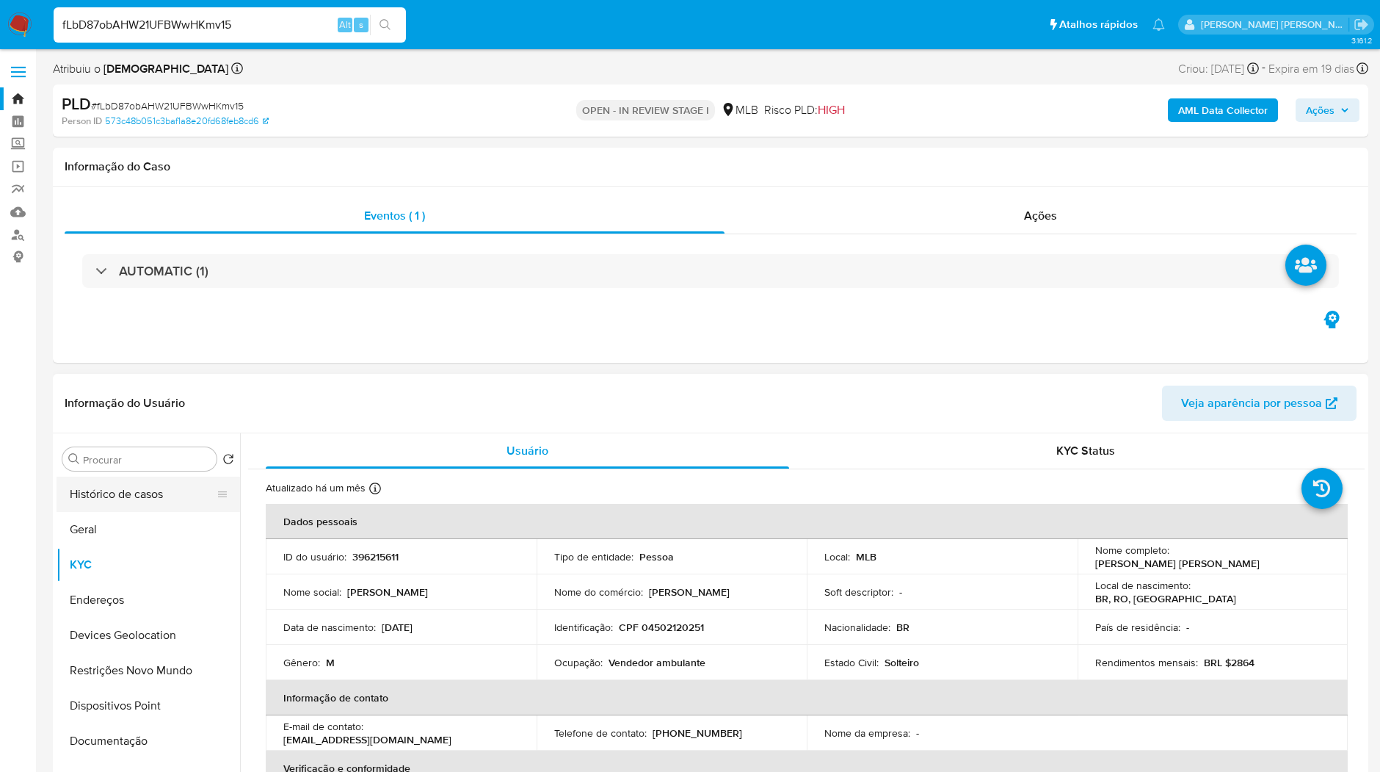
click at [127, 496] on button "Histórico de casos" at bounding box center [143, 494] width 172 height 35
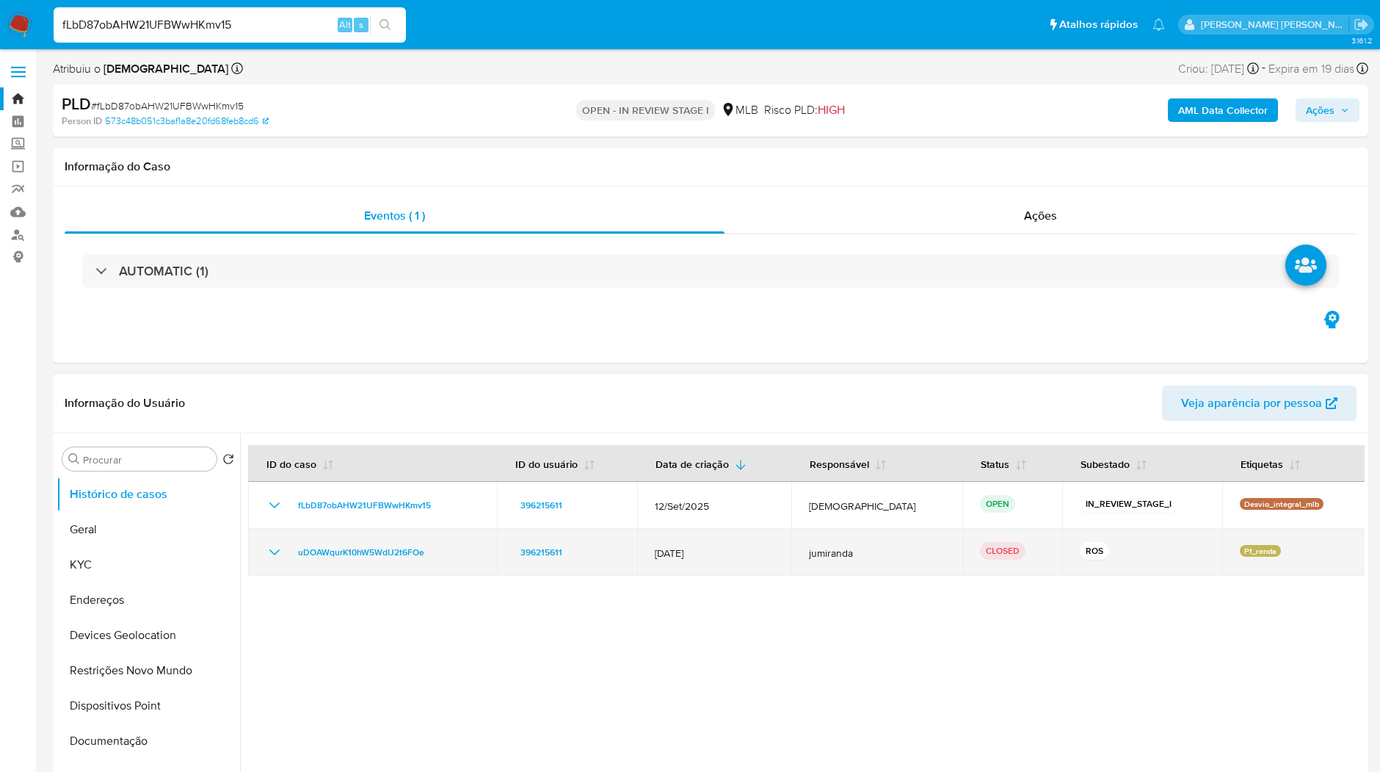
drag, startPoint x: 438, startPoint y: 556, endPoint x: 290, endPoint y: 557, distance: 148.3
click at [290, 557] on div "uDOAWqurK10hW5WdIJ2t6FOe" at bounding box center [373, 552] width 214 height 18
click at [279, 557] on icon "Mostrar/Ocultar" at bounding box center [275, 552] width 18 height 18
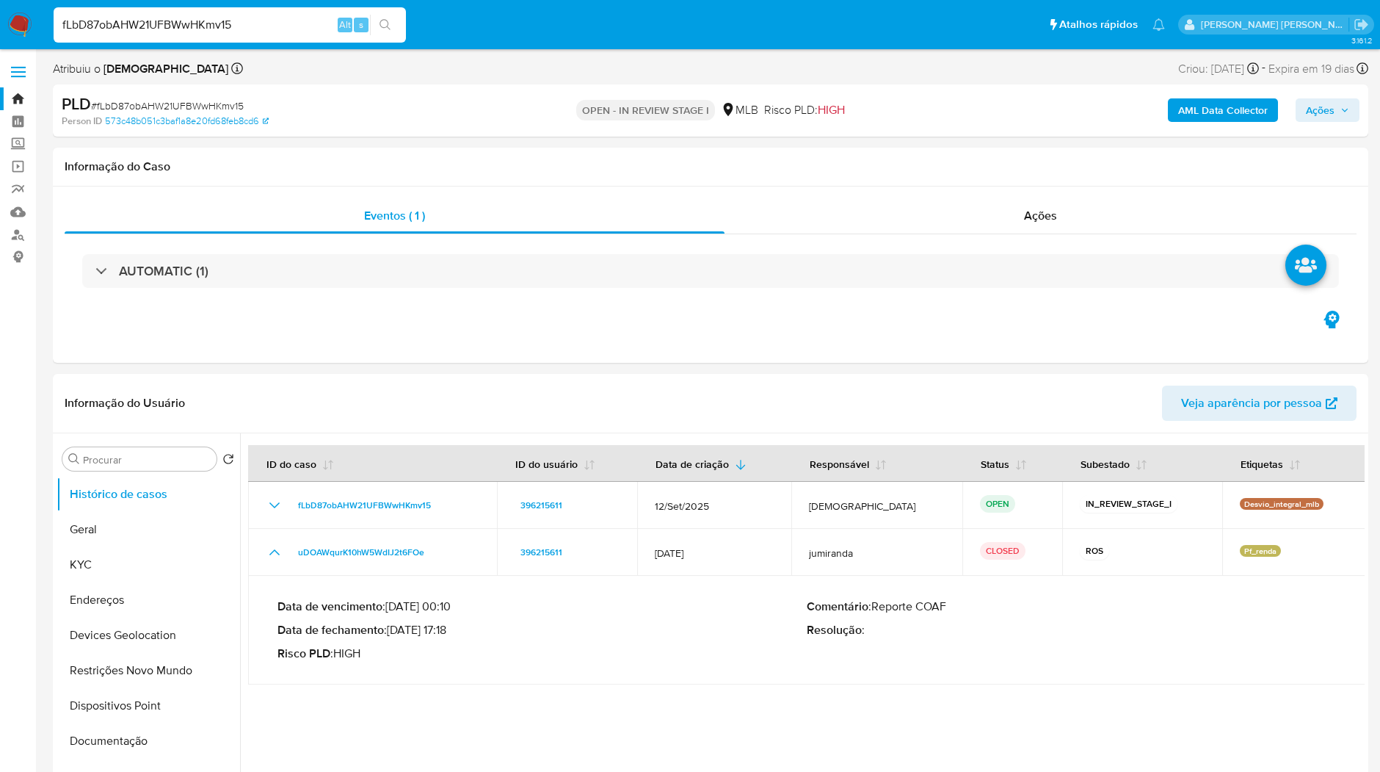
click at [256, 47] on nav "fLbD87obAHW21UFBWwHKmv15 Alt s Atalhos rápidos Presiona las siguientes teclas p…" at bounding box center [690, 24] width 1380 height 49
click at [258, 43] on div "fLbD87obAHW21UFBWwHKmv15 Alt s" at bounding box center [230, 24] width 352 height 41
click at [258, 32] on input "fLbD87obAHW21UFBWwHKmv15" at bounding box center [230, 24] width 352 height 19
paste input "wlMQ7AMD26KnIlepTGvDMb1J"
type input "wlMQ7AMD26KnIlepTGvDMb1J"
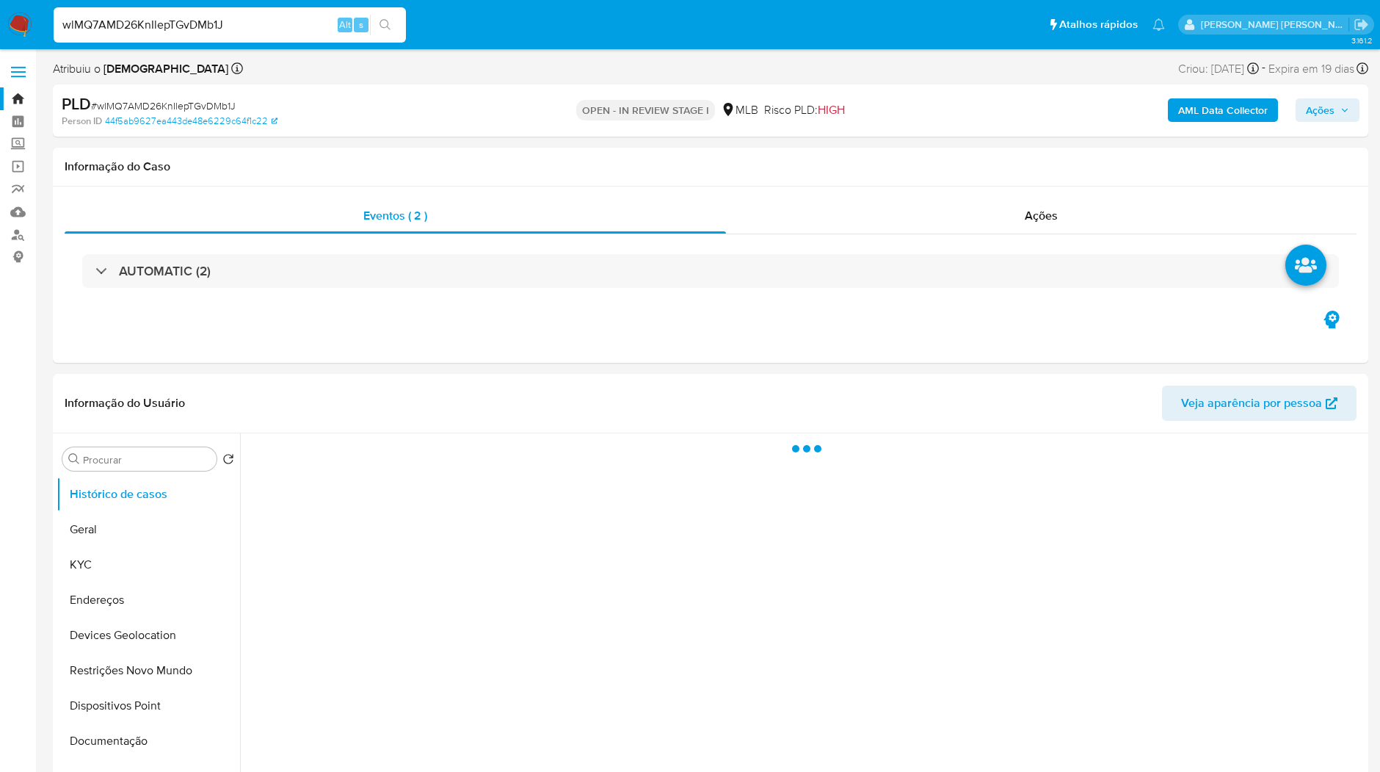
select select "10"
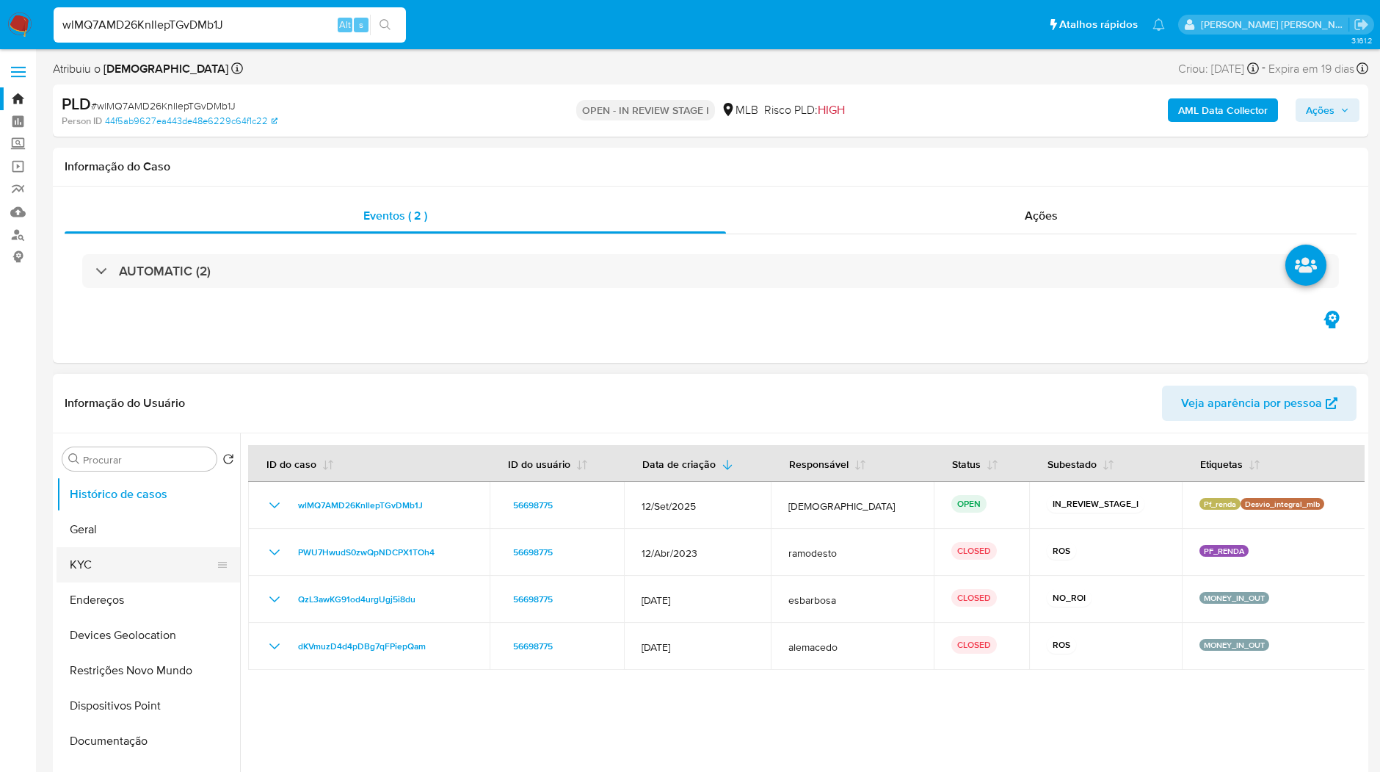
drag, startPoint x: 113, startPoint y: 569, endPoint x: 184, endPoint y: 571, distance: 71.2
click at [113, 569] on button "KYC" at bounding box center [143, 564] width 172 height 35
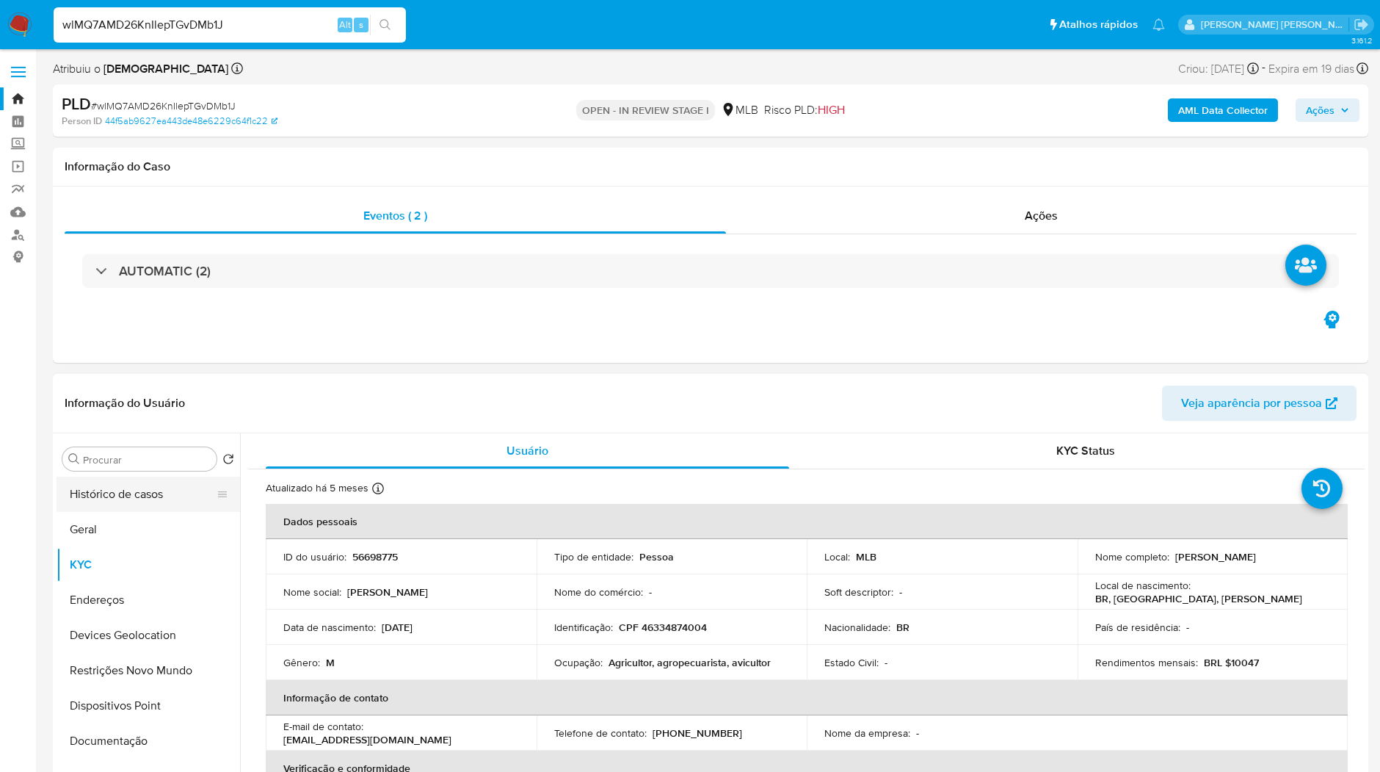
click at [149, 492] on button "Histórico de casos" at bounding box center [143, 494] width 172 height 35
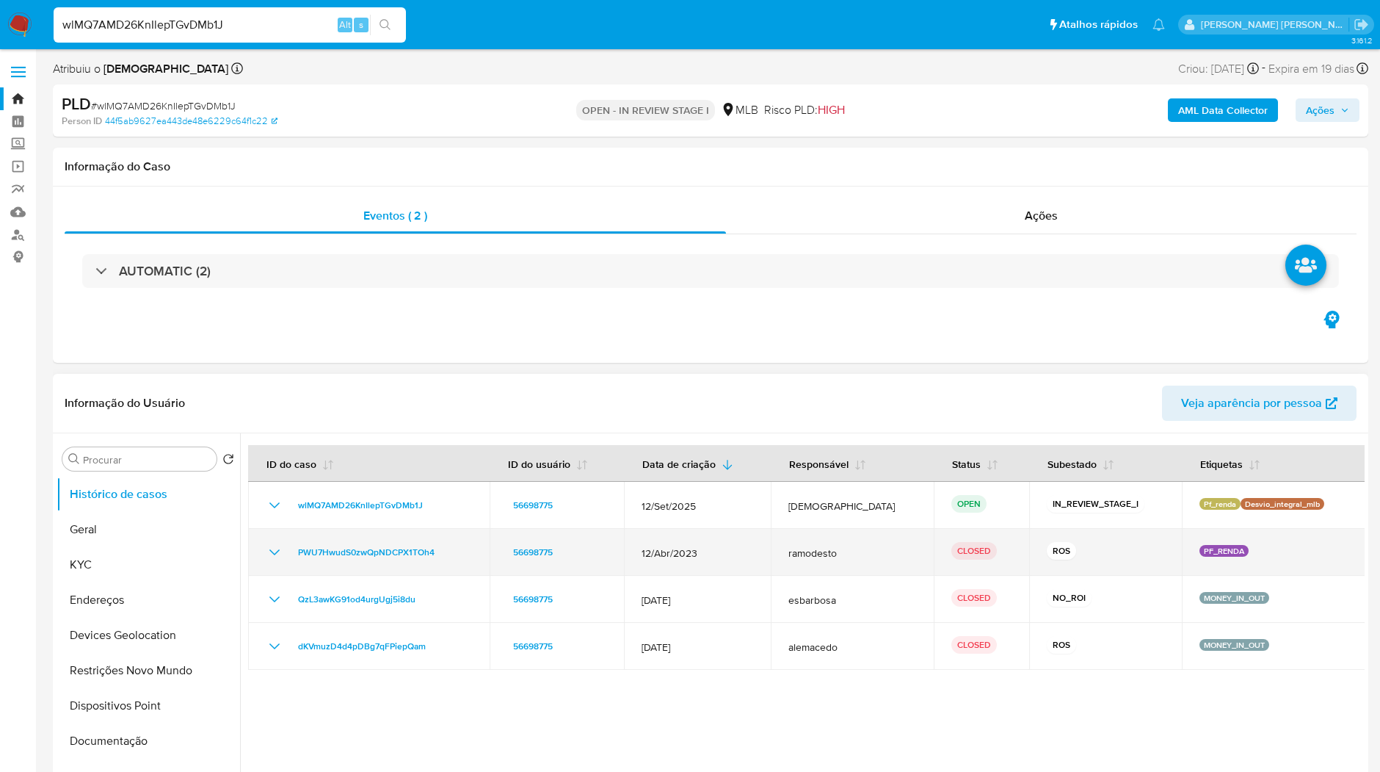
click at [264, 550] on td "PWU7HwudS0zwQpNDCPX1TOh4" at bounding box center [369, 552] width 242 height 47
click at [270, 550] on icon "Mostrar/Ocultar" at bounding box center [274, 552] width 10 height 6
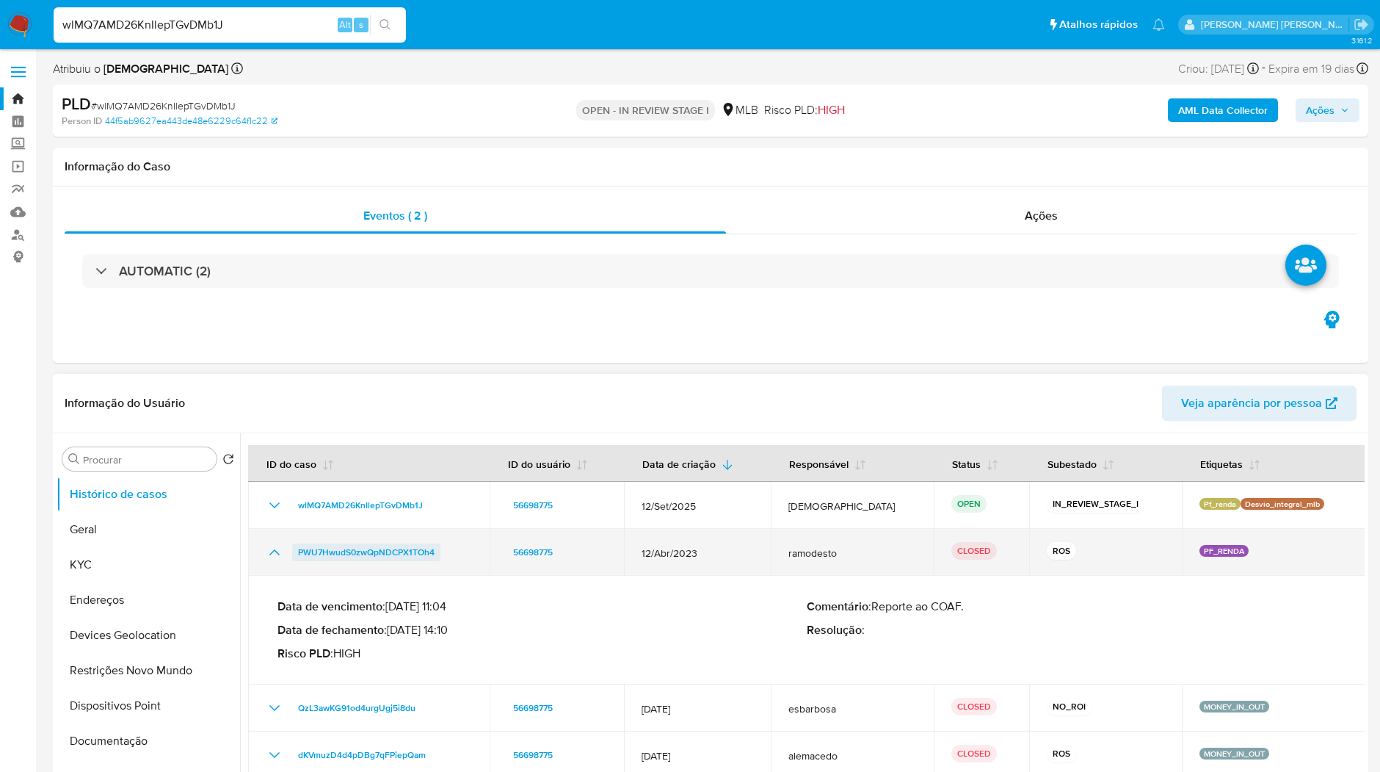
click at [301, 554] on span "PWU7HwudS0zwQpNDCPX1TOh4" at bounding box center [366, 552] width 137 height 18
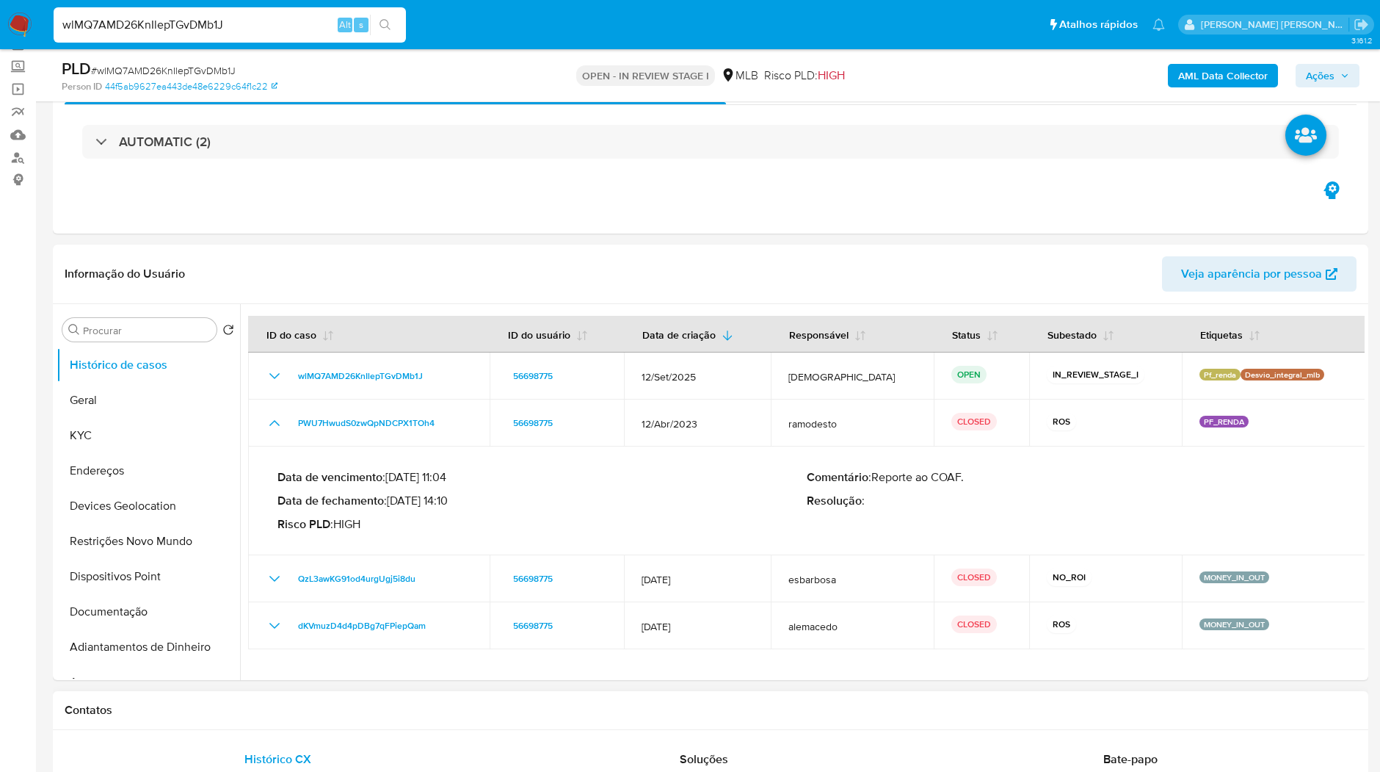
scroll to position [163, 0]
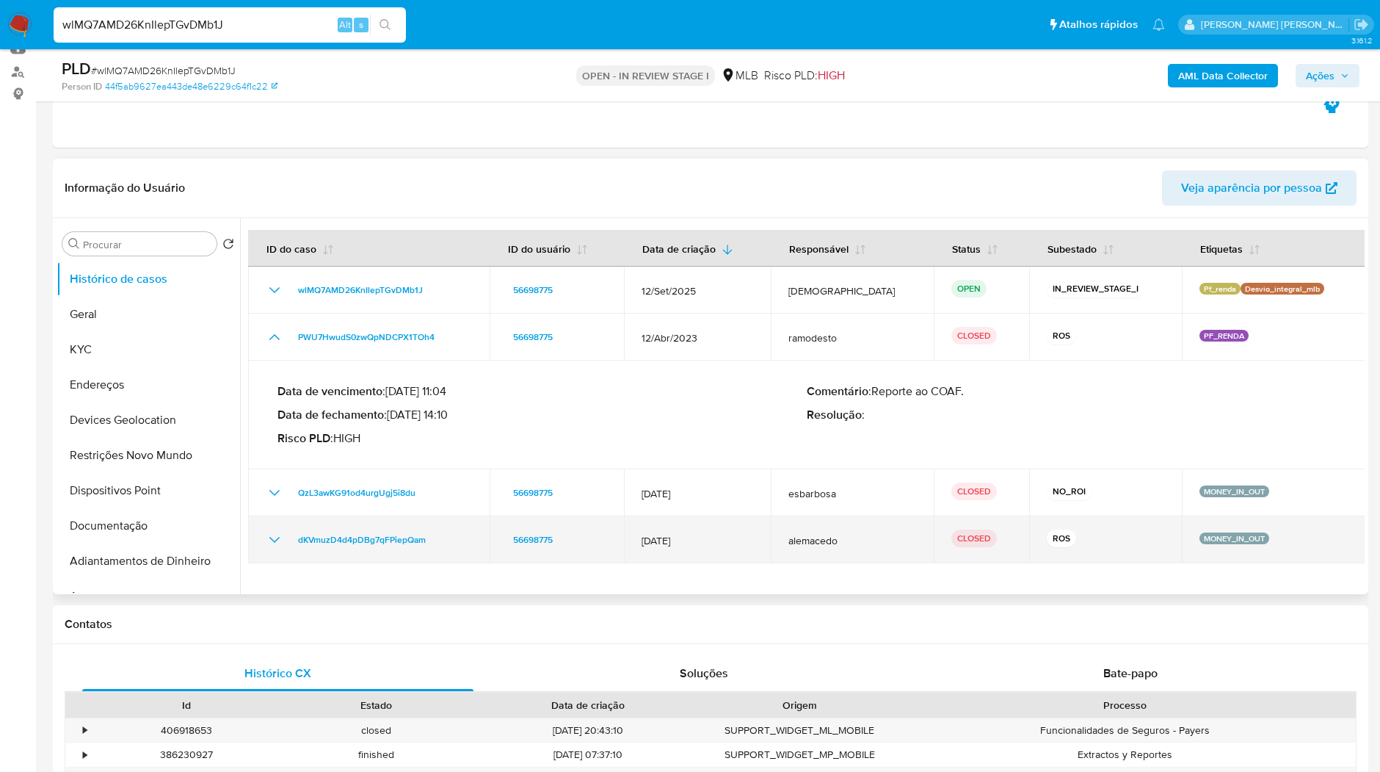
click at [288, 533] on div "dKVmuzD4d4pDBg7qFPiepQam" at bounding box center [369, 540] width 206 height 18
click at [279, 538] on icon "Mostrar/Ocultar" at bounding box center [275, 540] width 18 height 18
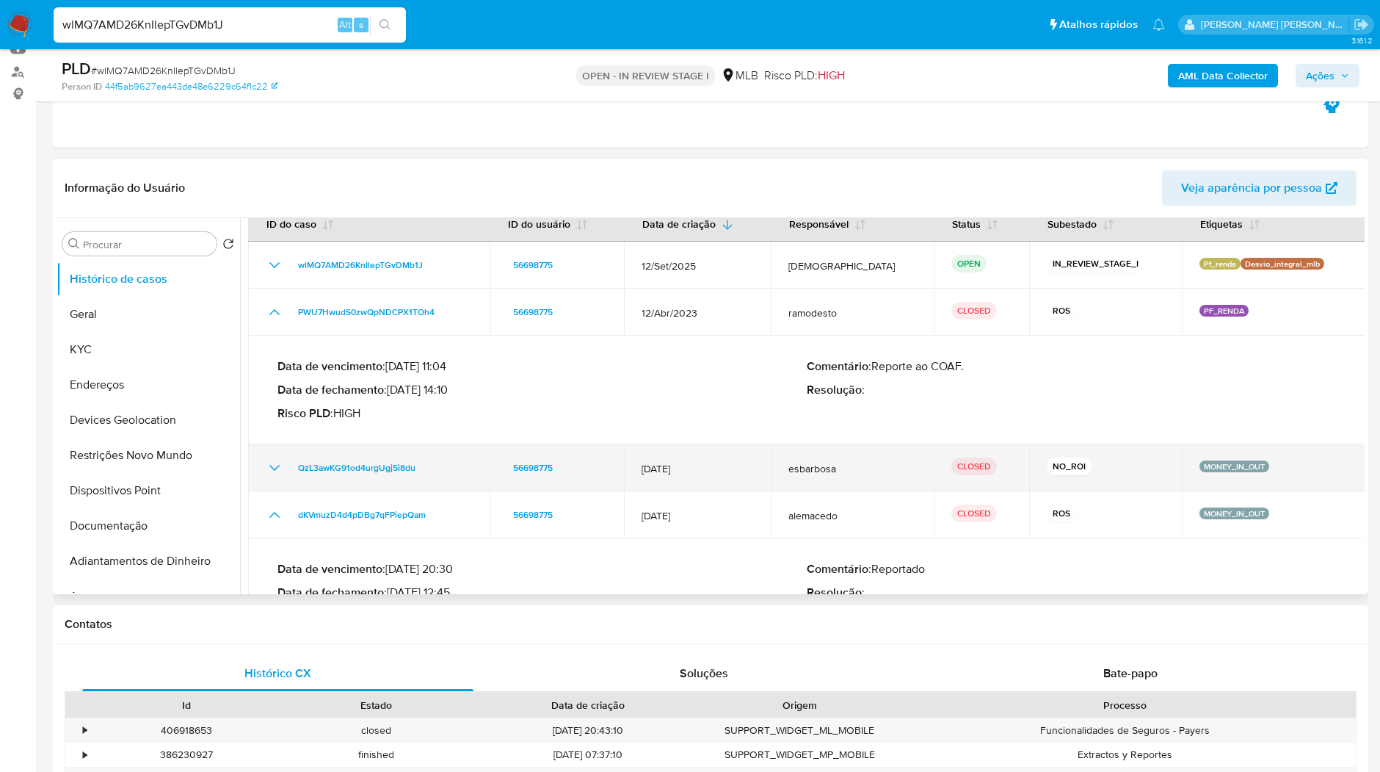
scroll to position [0, 0]
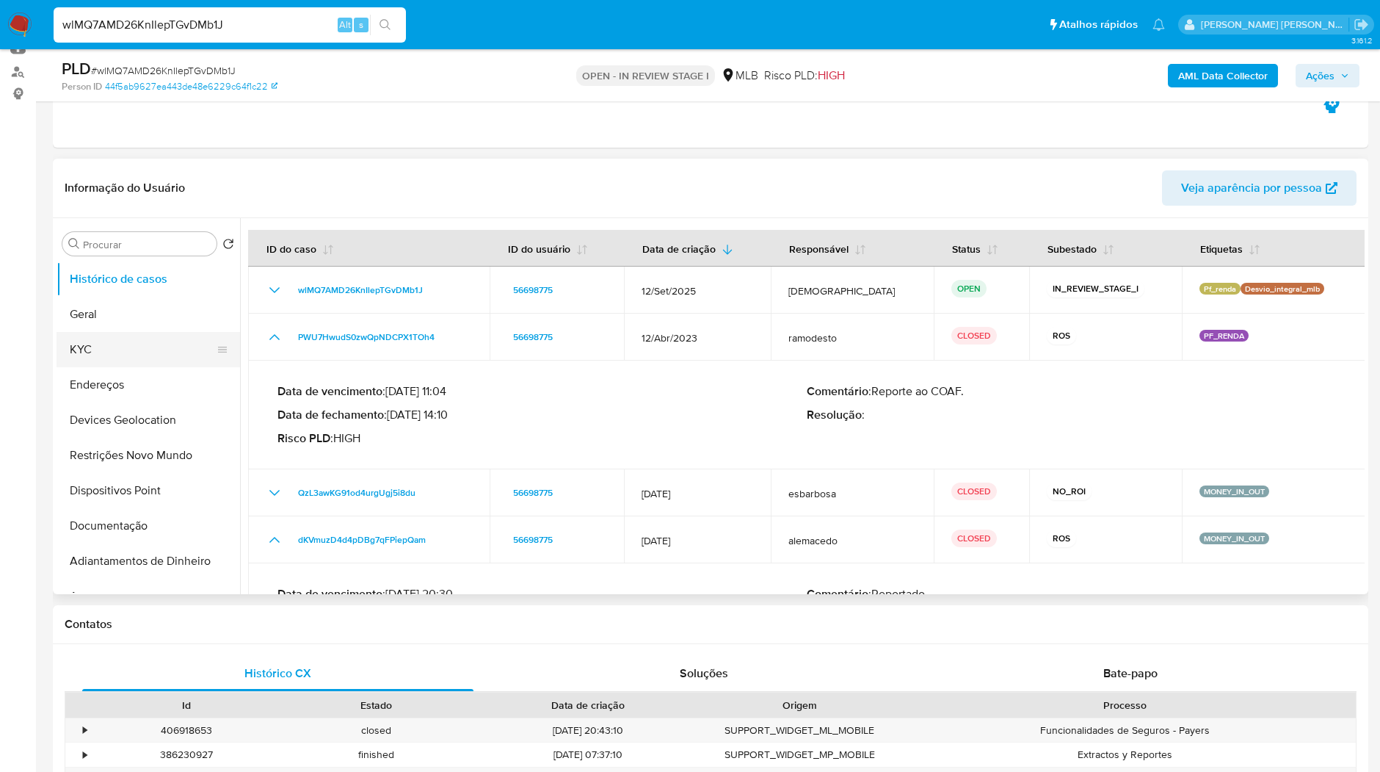
click at [127, 347] on button "KYC" at bounding box center [143, 349] width 172 height 35
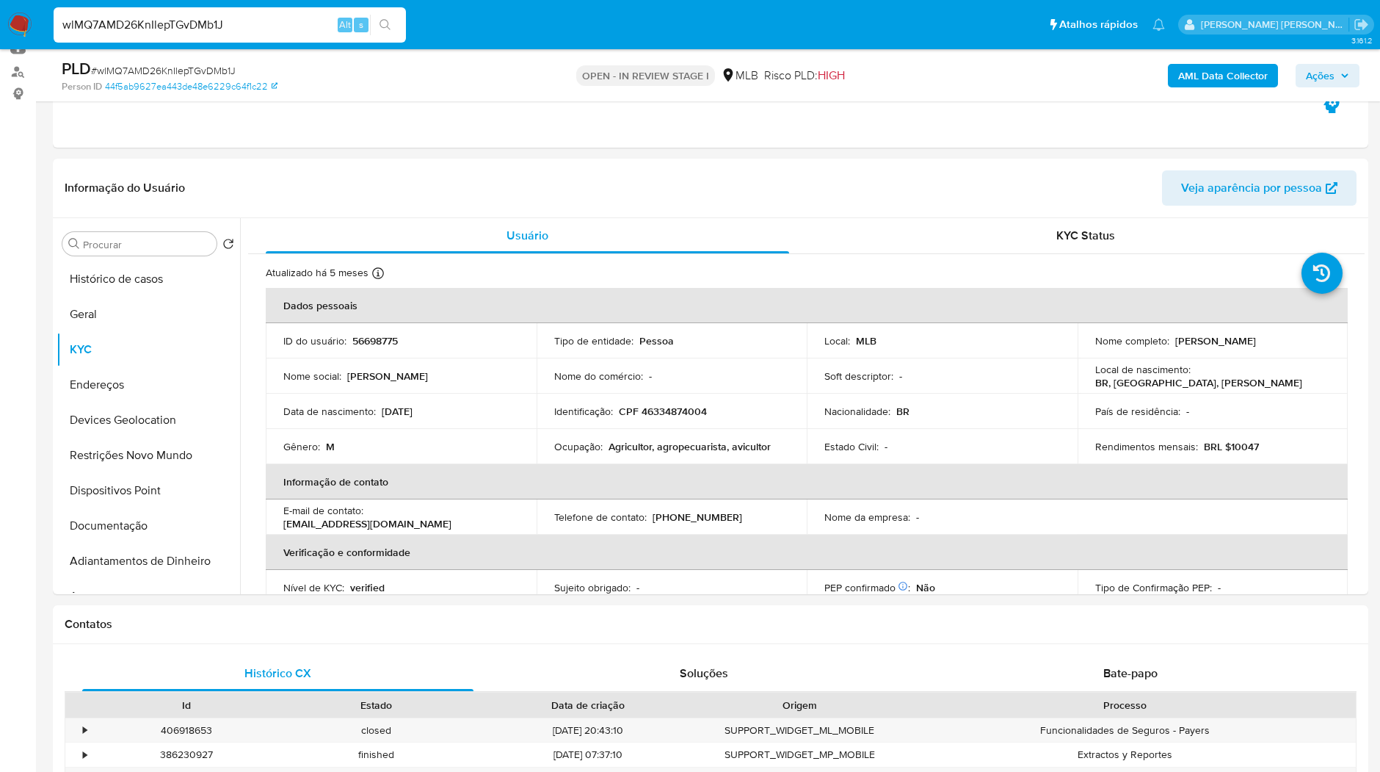
click at [35, 37] on nav "wlMQ7AMD26KnIlepTGvDMb1J Alt s Atalhos rápidos Presiona las siguientes teclas p…" at bounding box center [690, 24] width 1380 height 49
click at [31, 29] on img at bounding box center [19, 24] width 25 height 25
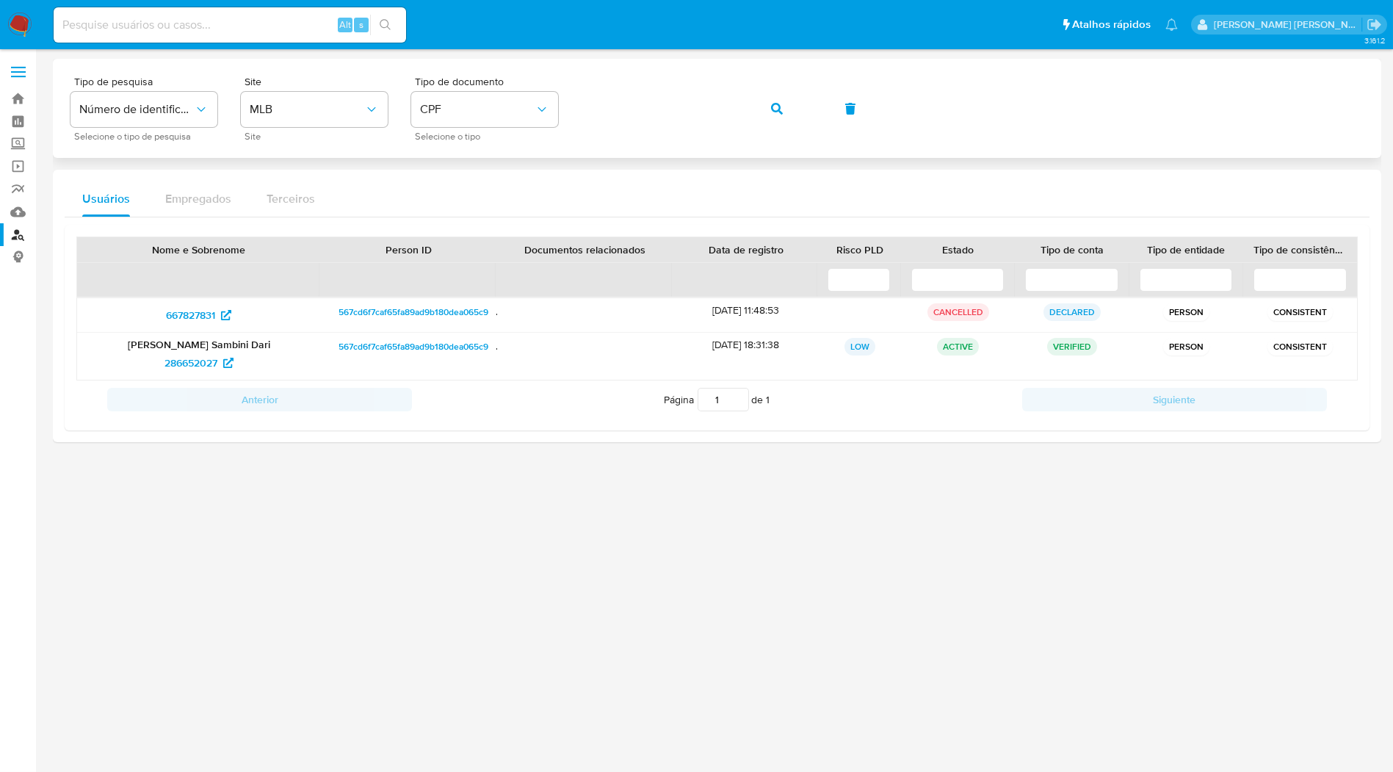
click at [746, 113] on div "Tipo de pesquisa Número de identificação Selecione o tipo de pesquisa Site MLB …" at bounding box center [716, 108] width 1293 height 64
click at [761, 109] on button "button" at bounding box center [777, 108] width 50 height 35
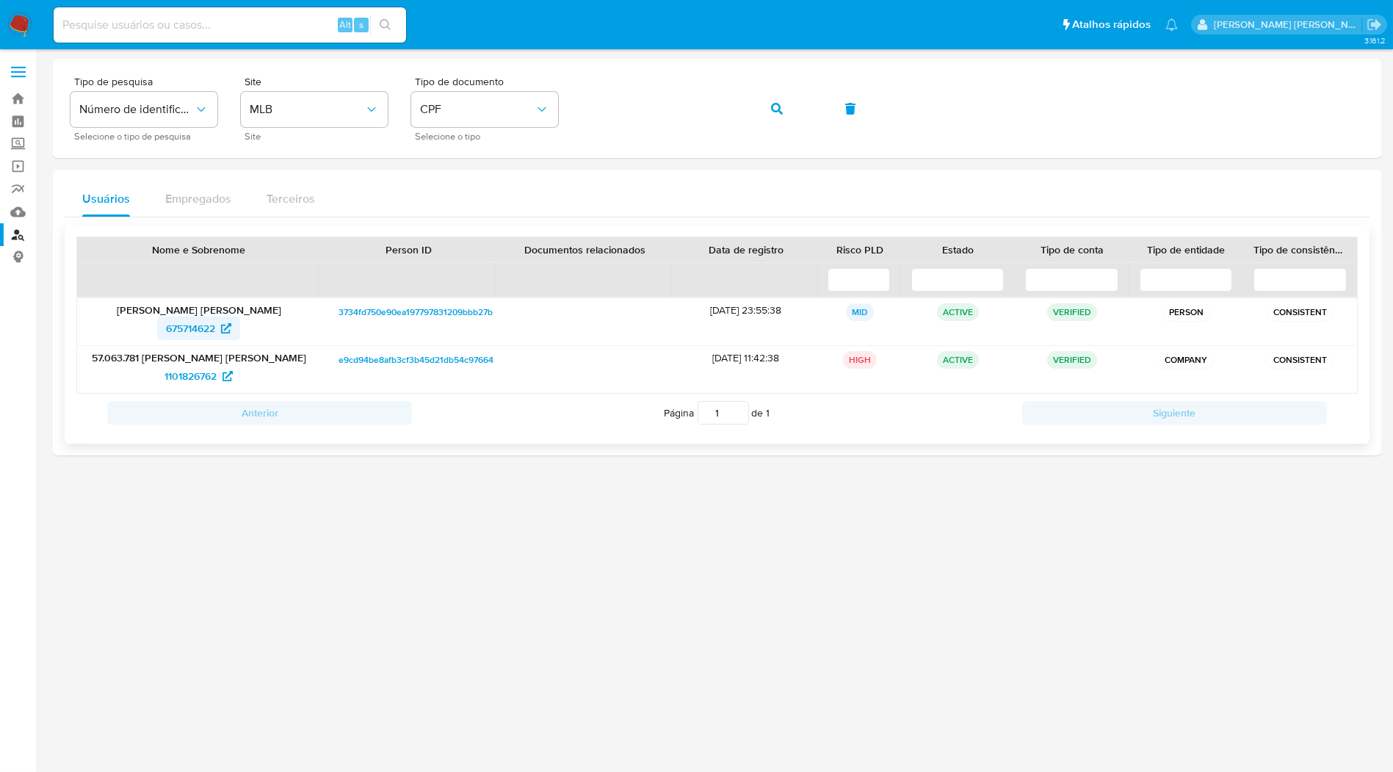
drag, startPoint x: 169, startPoint y: 325, endPoint x: 162, endPoint y: 328, distance: 7.9
click at [797, 101] on button "button" at bounding box center [777, 108] width 50 height 35
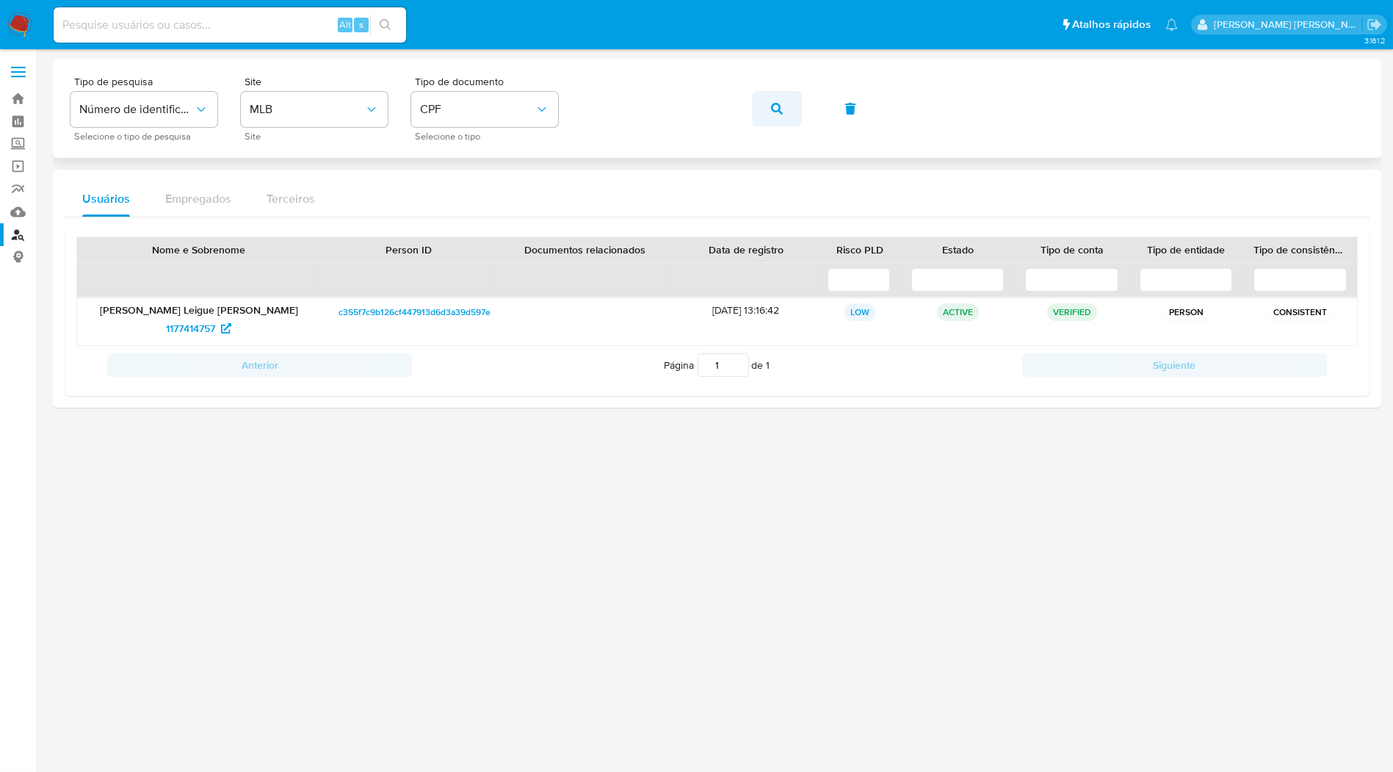
click at [780, 106] on icon "button" at bounding box center [777, 109] width 12 height 12
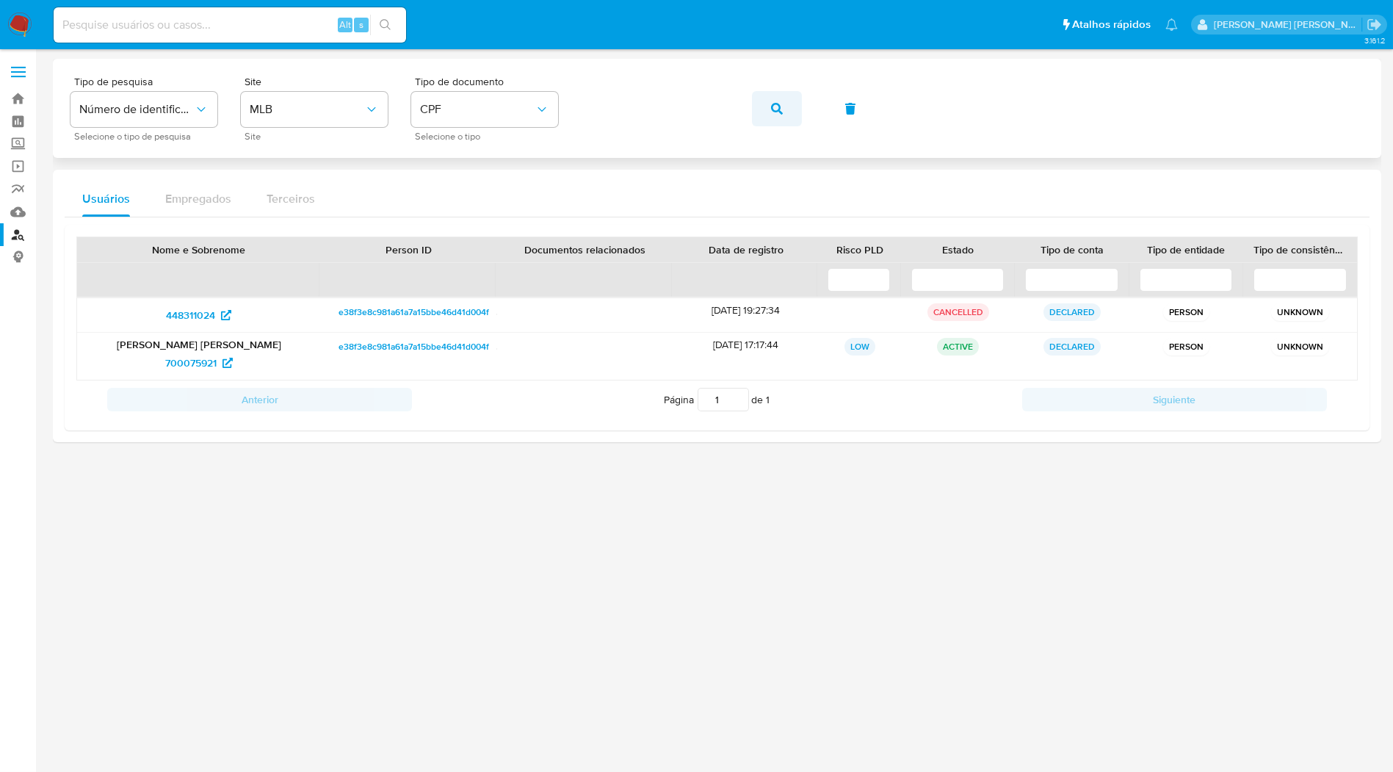
click at [778, 116] on span "button" at bounding box center [777, 109] width 12 height 32
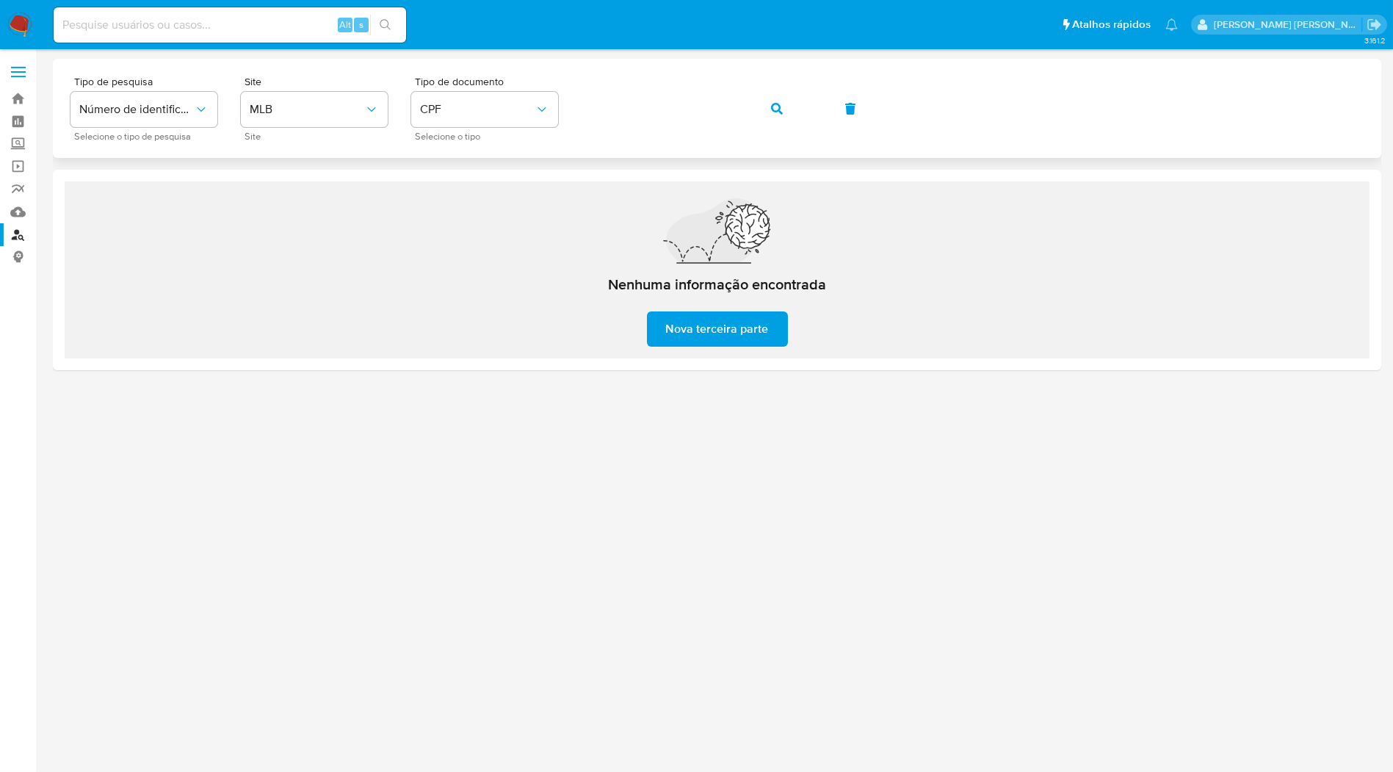
click at [756, 108] on button "button" at bounding box center [777, 108] width 50 height 35
click at [772, 109] on icon "button" at bounding box center [777, 109] width 12 height 12
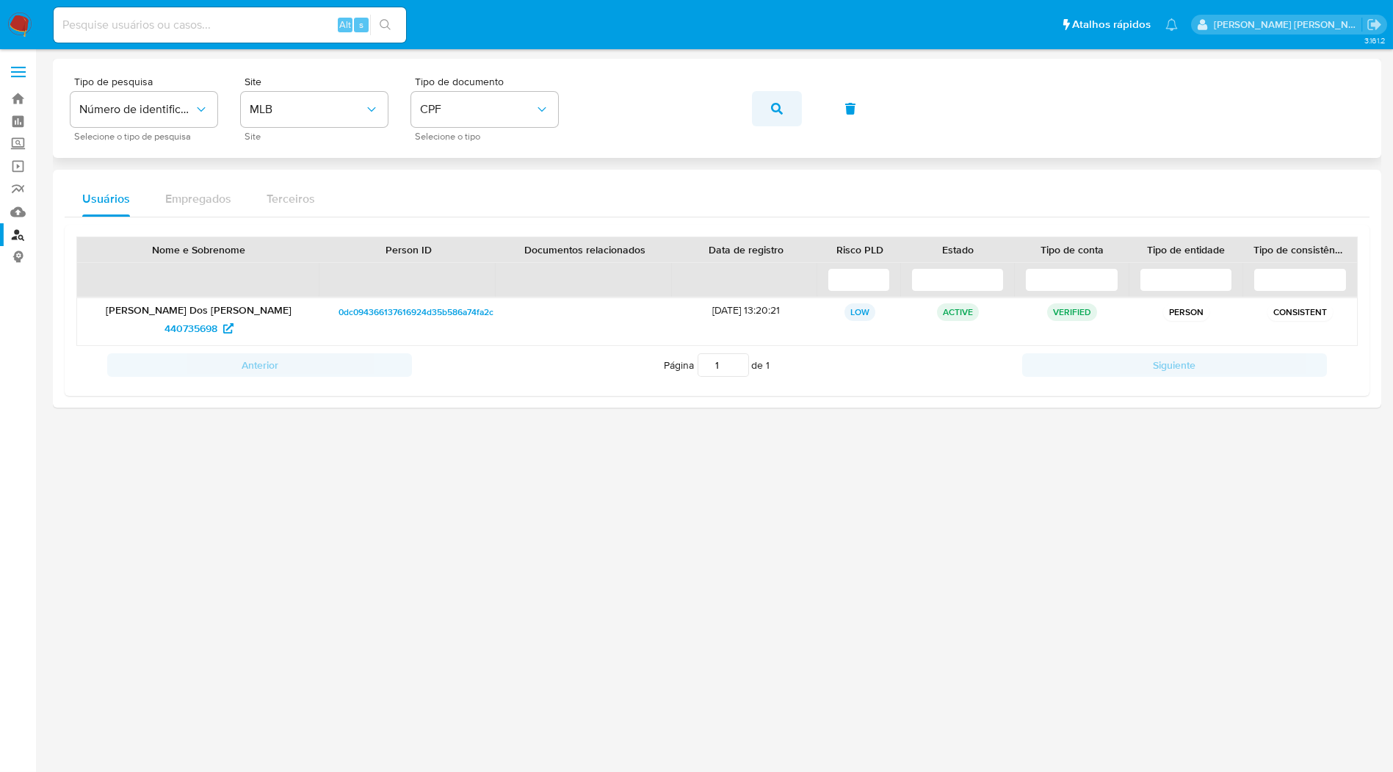
click at [764, 99] on button "button" at bounding box center [777, 108] width 50 height 35
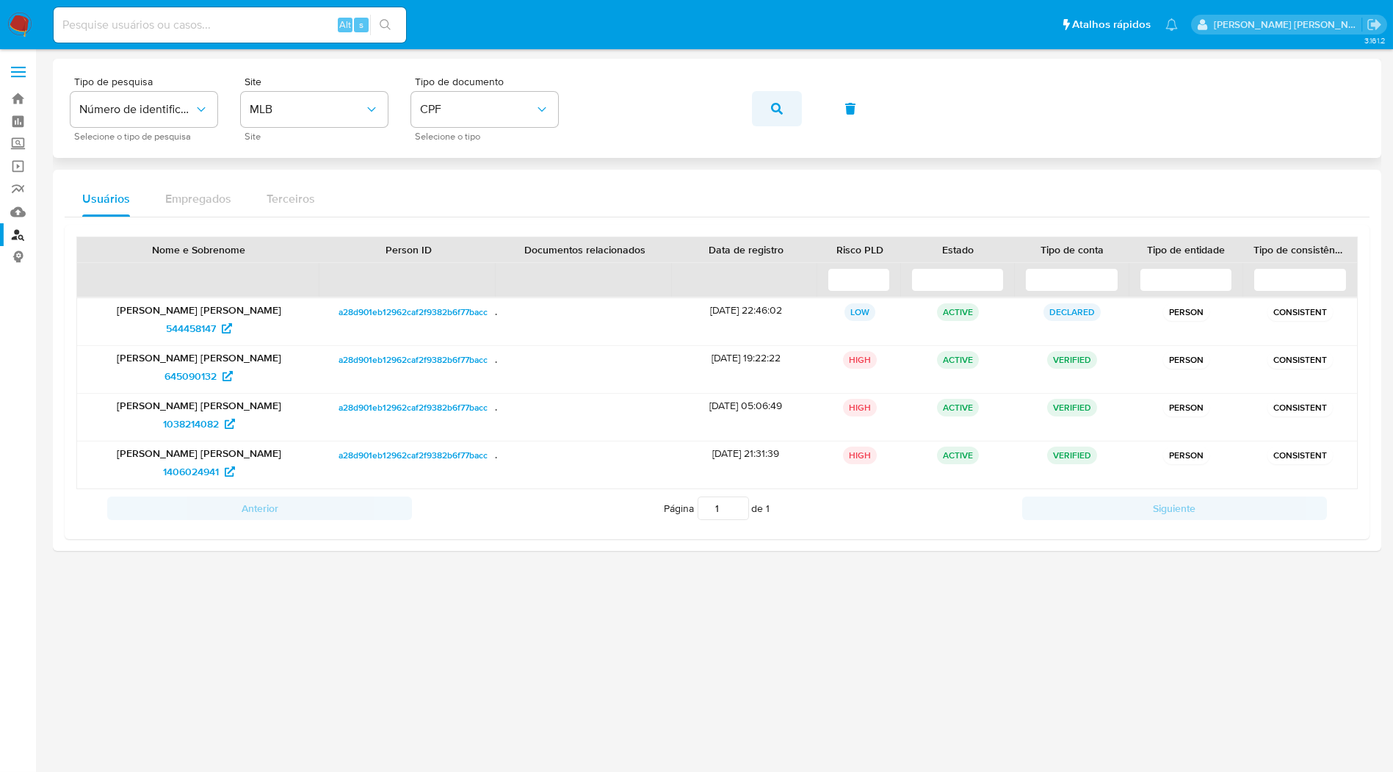
click at [776, 112] on icon "button" at bounding box center [777, 109] width 12 height 12
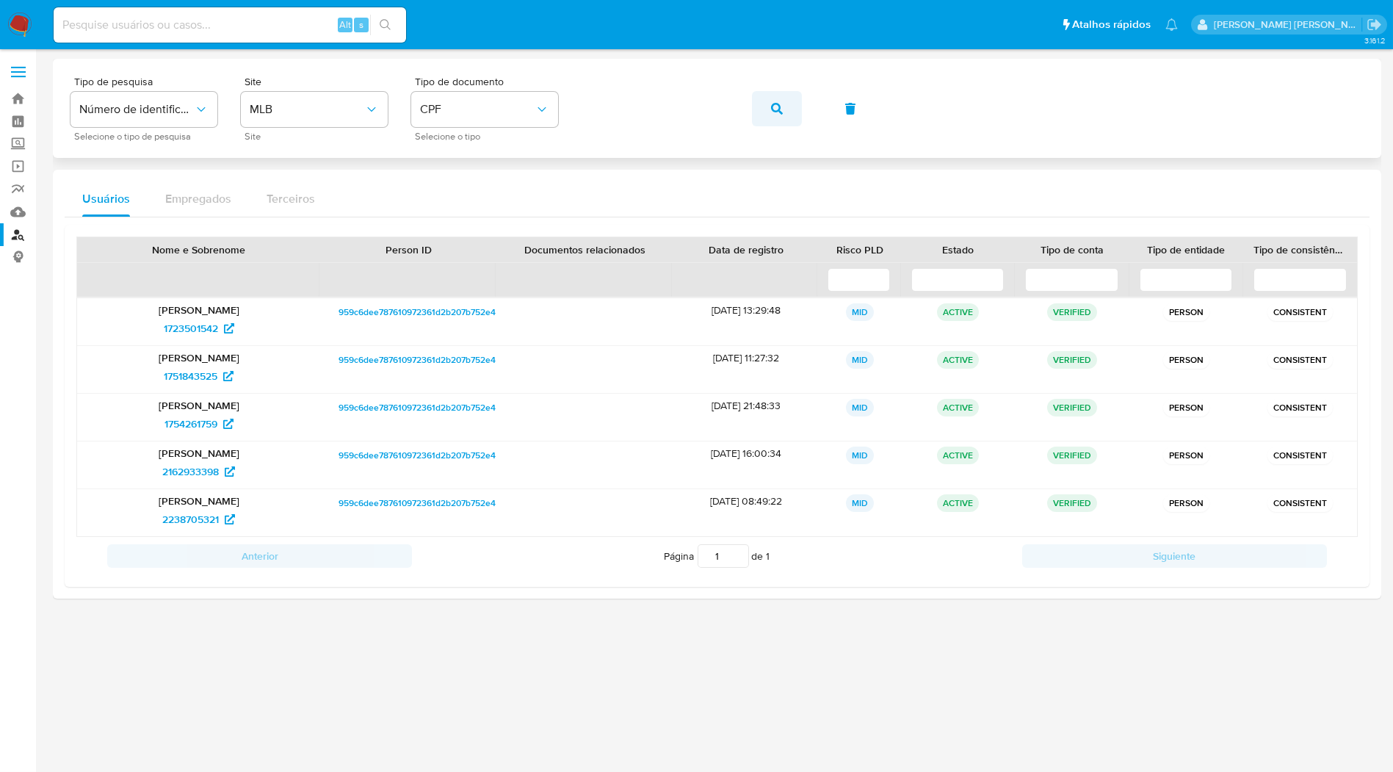
click at [766, 106] on button "button" at bounding box center [777, 108] width 50 height 35
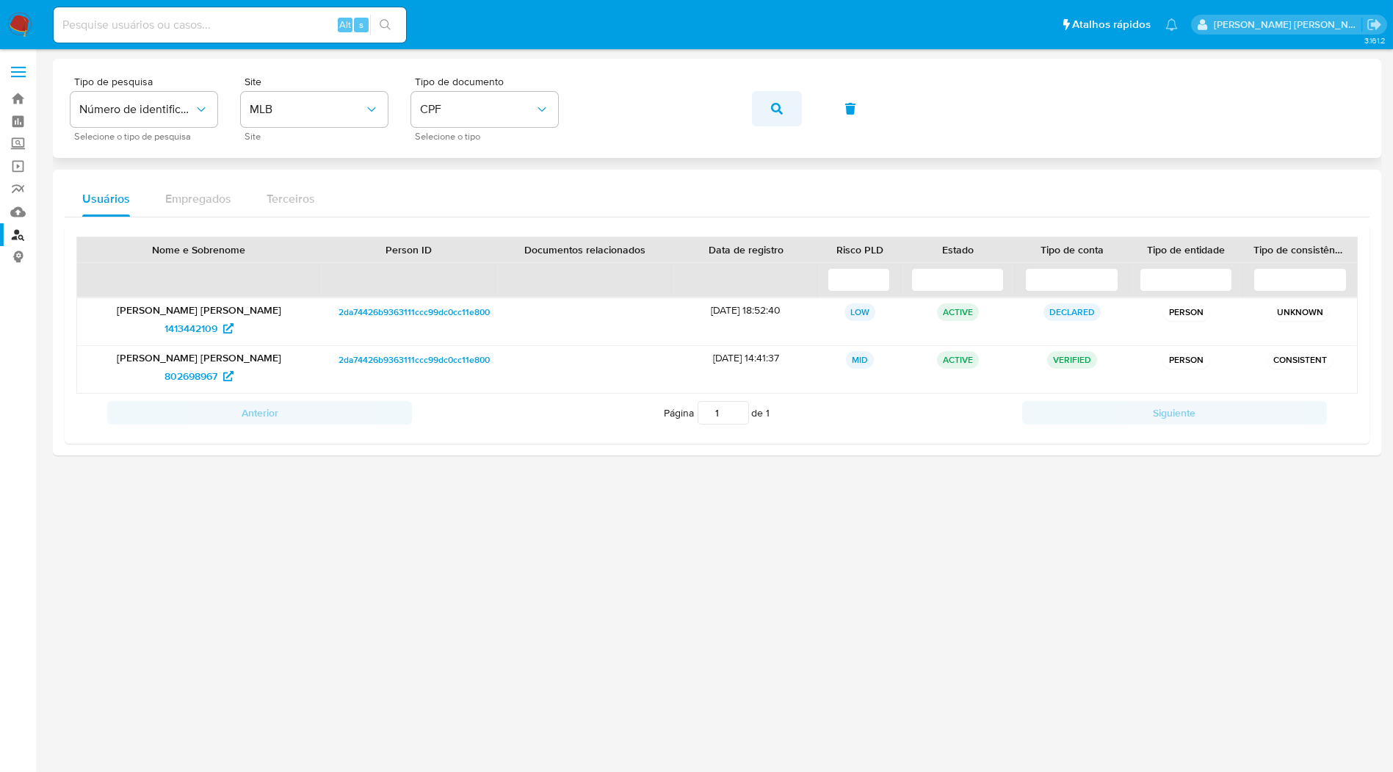
click at [775, 110] on icon "button" at bounding box center [777, 109] width 12 height 12
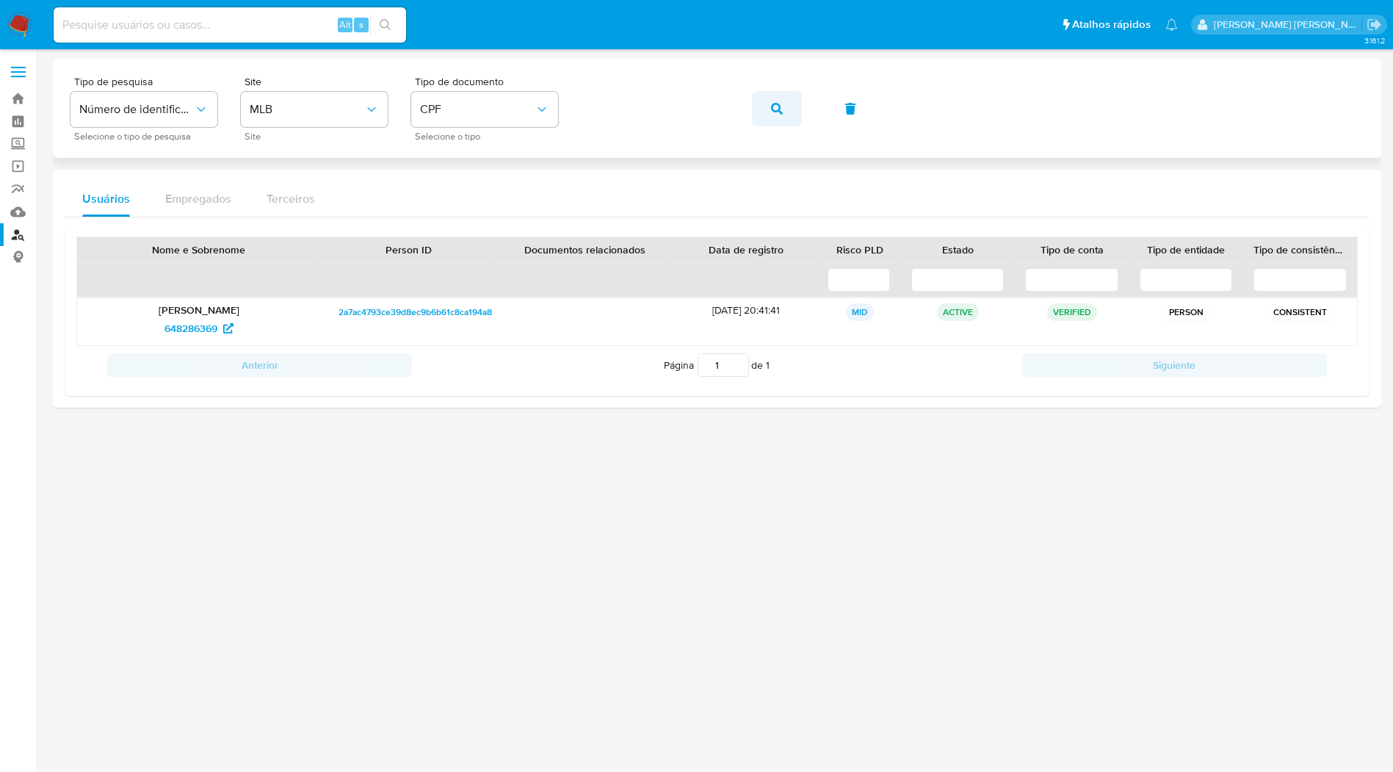
click at [778, 110] on icon "button" at bounding box center [777, 109] width 12 height 12
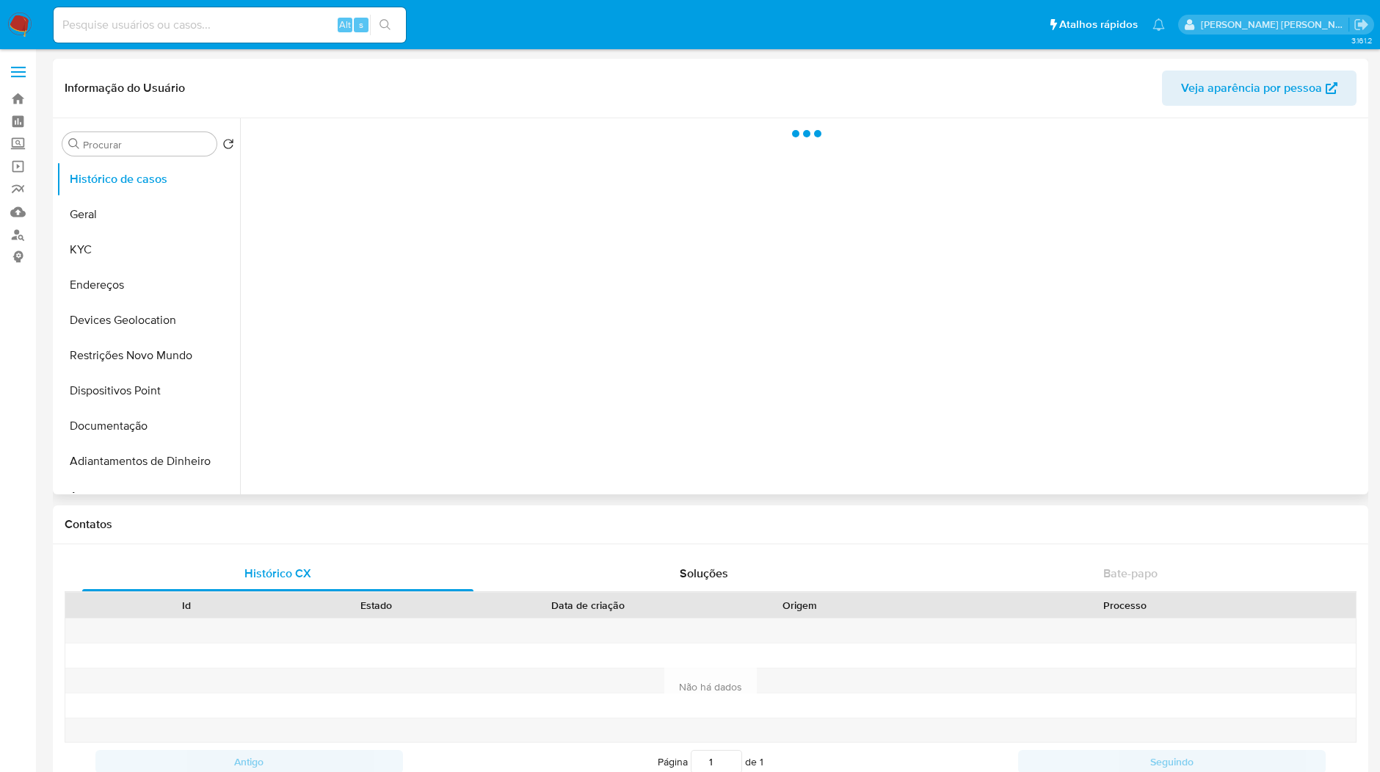
select select "10"
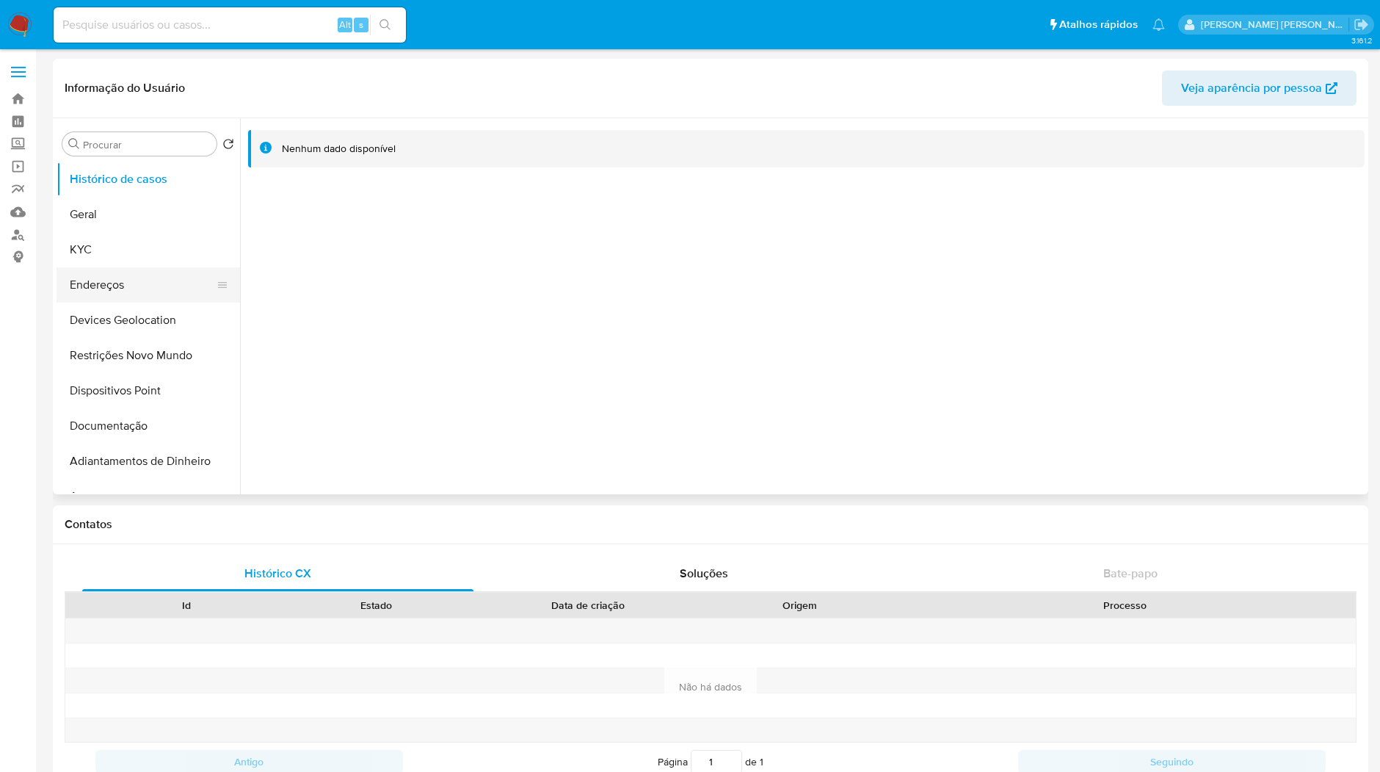
click at [188, 288] on button "Endereços" at bounding box center [143, 284] width 172 height 35
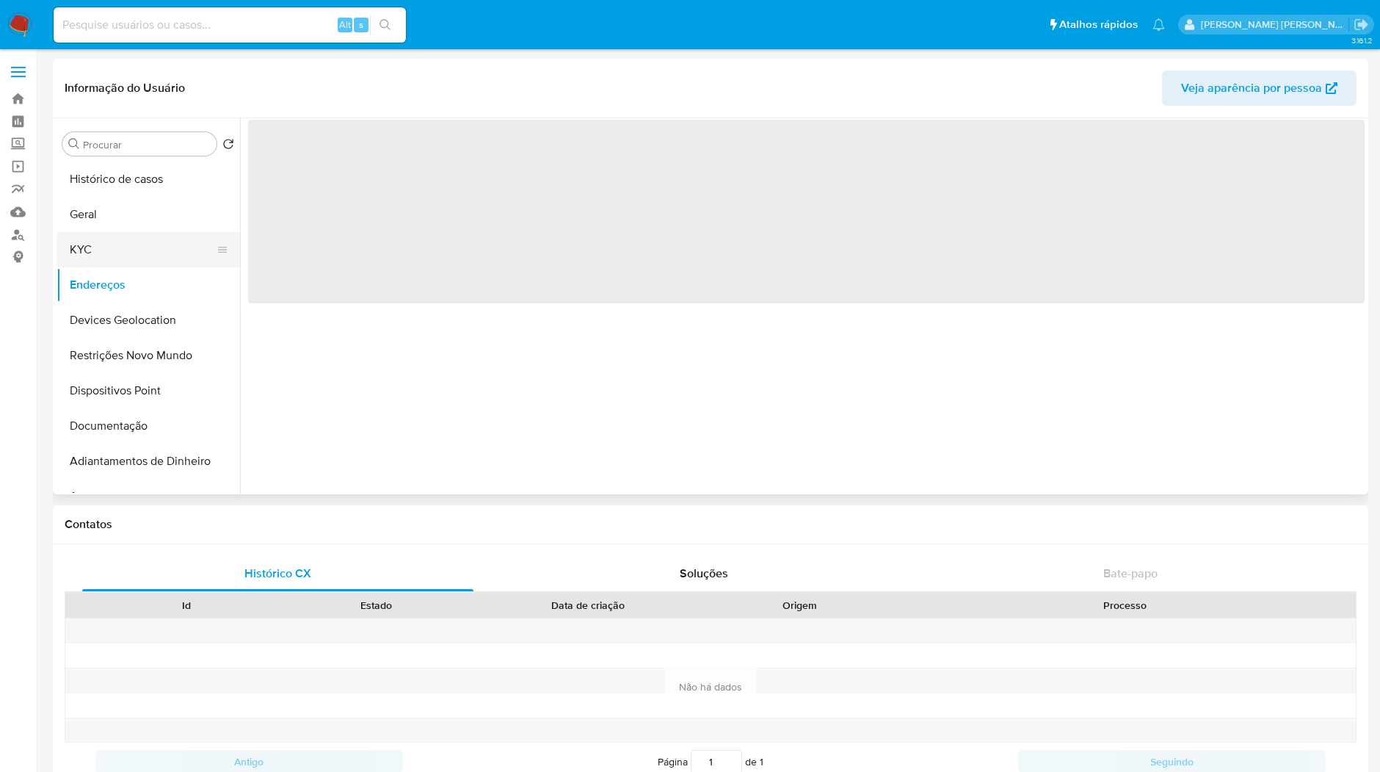
click at [185, 265] on button "KYC" at bounding box center [143, 249] width 172 height 35
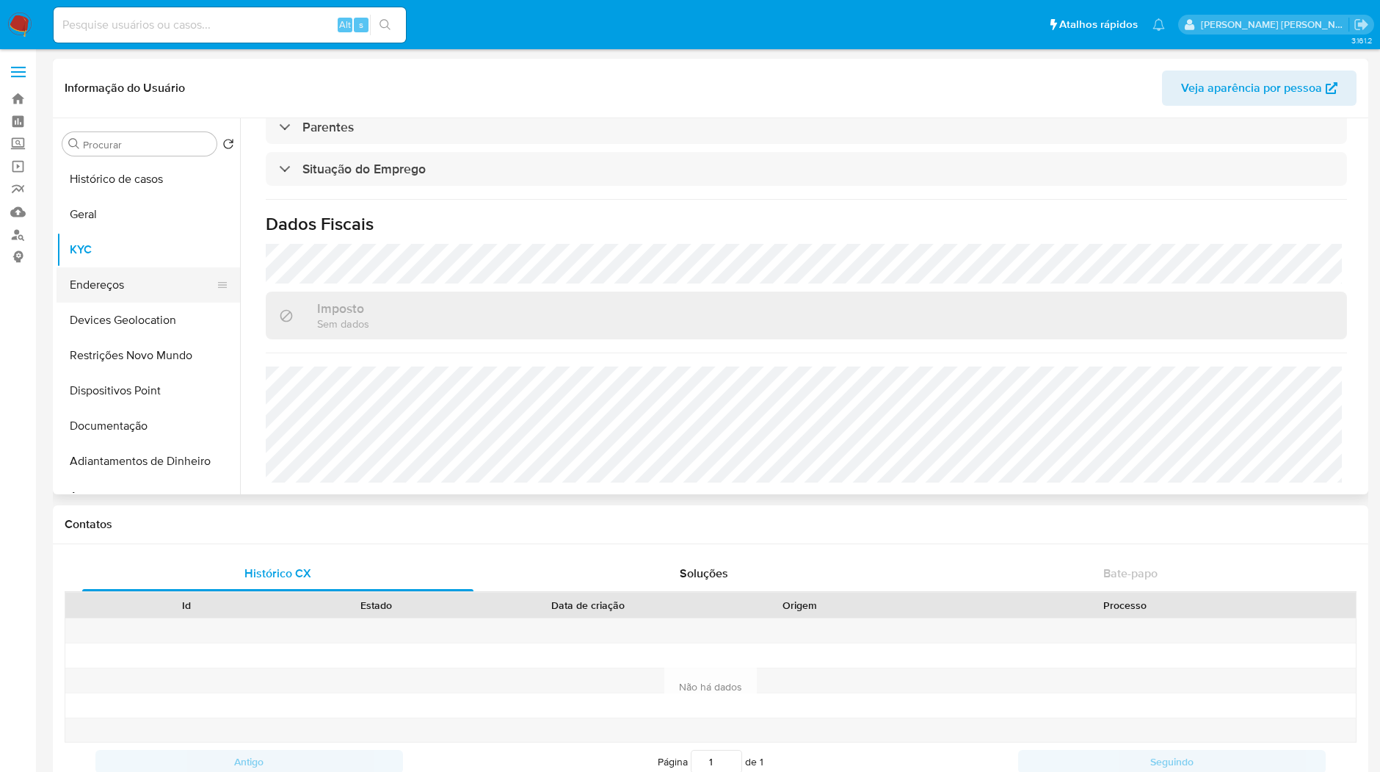
scroll to position [610, 0]
click at [119, 261] on button "KYC" at bounding box center [143, 249] width 172 height 35
click at [95, 272] on button "Endereços" at bounding box center [143, 284] width 172 height 35
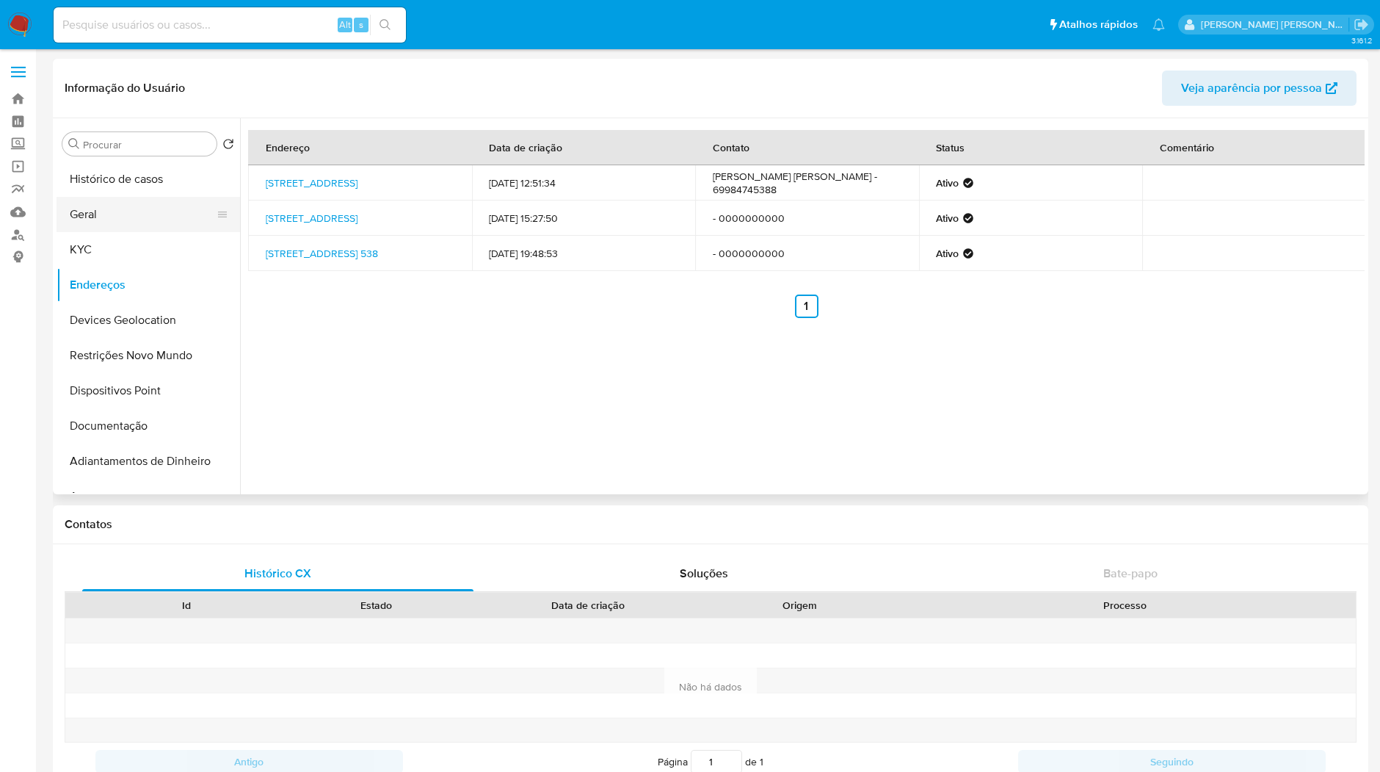
click at [172, 223] on button "Geral" at bounding box center [143, 214] width 172 height 35
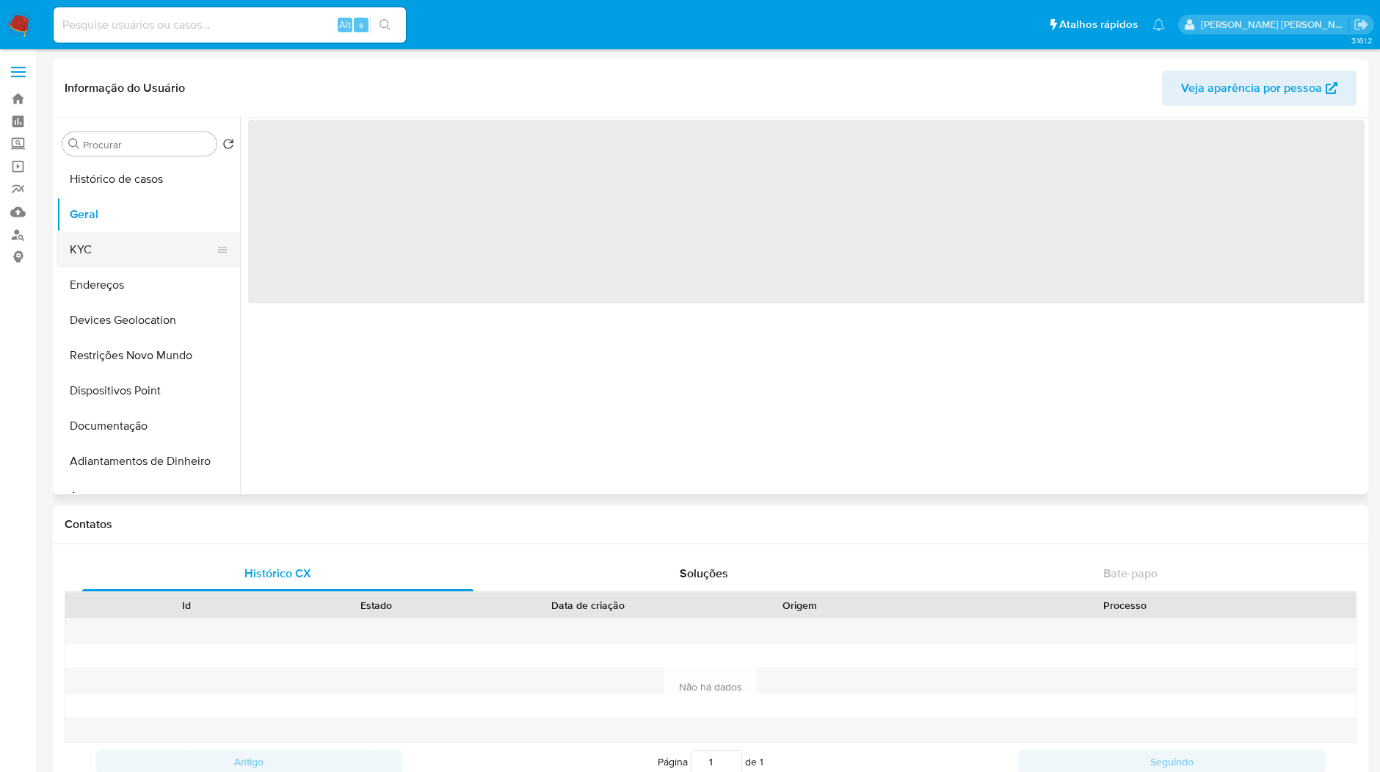
click at [157, 253] on button "KYC" at bounding box center [143, 249] width 172 height 35
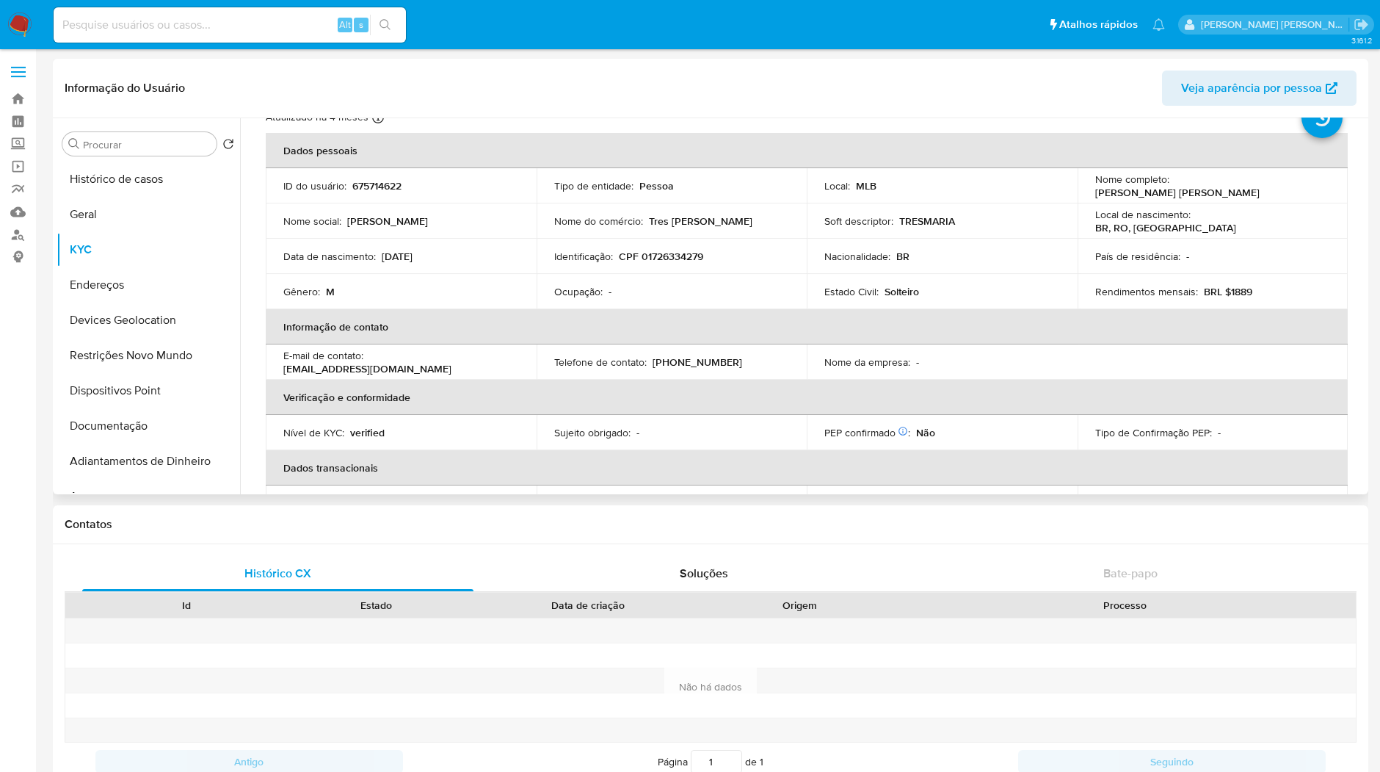
scroll to position [82, 0]
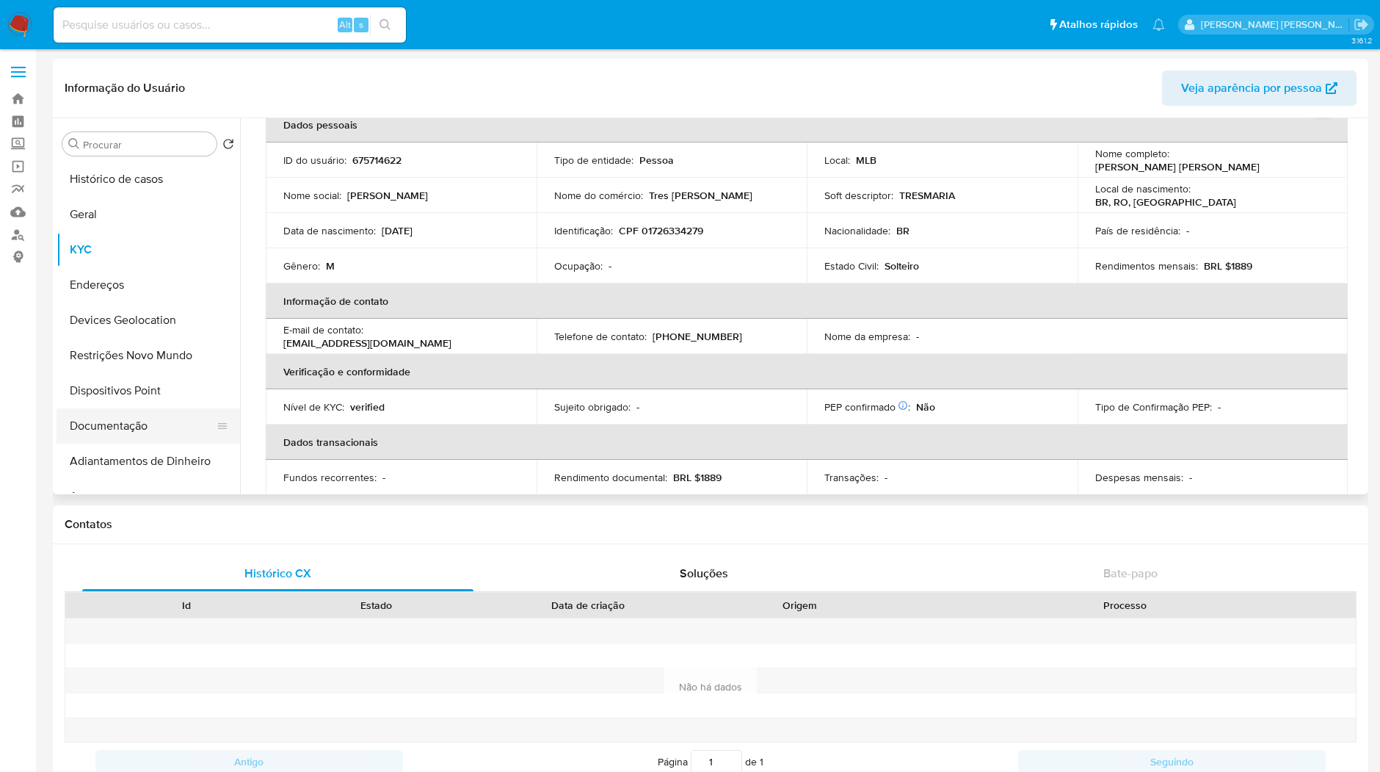
click at [131, 440] on button "Documentação" at bounding box center [143, 425] width 172 height 35
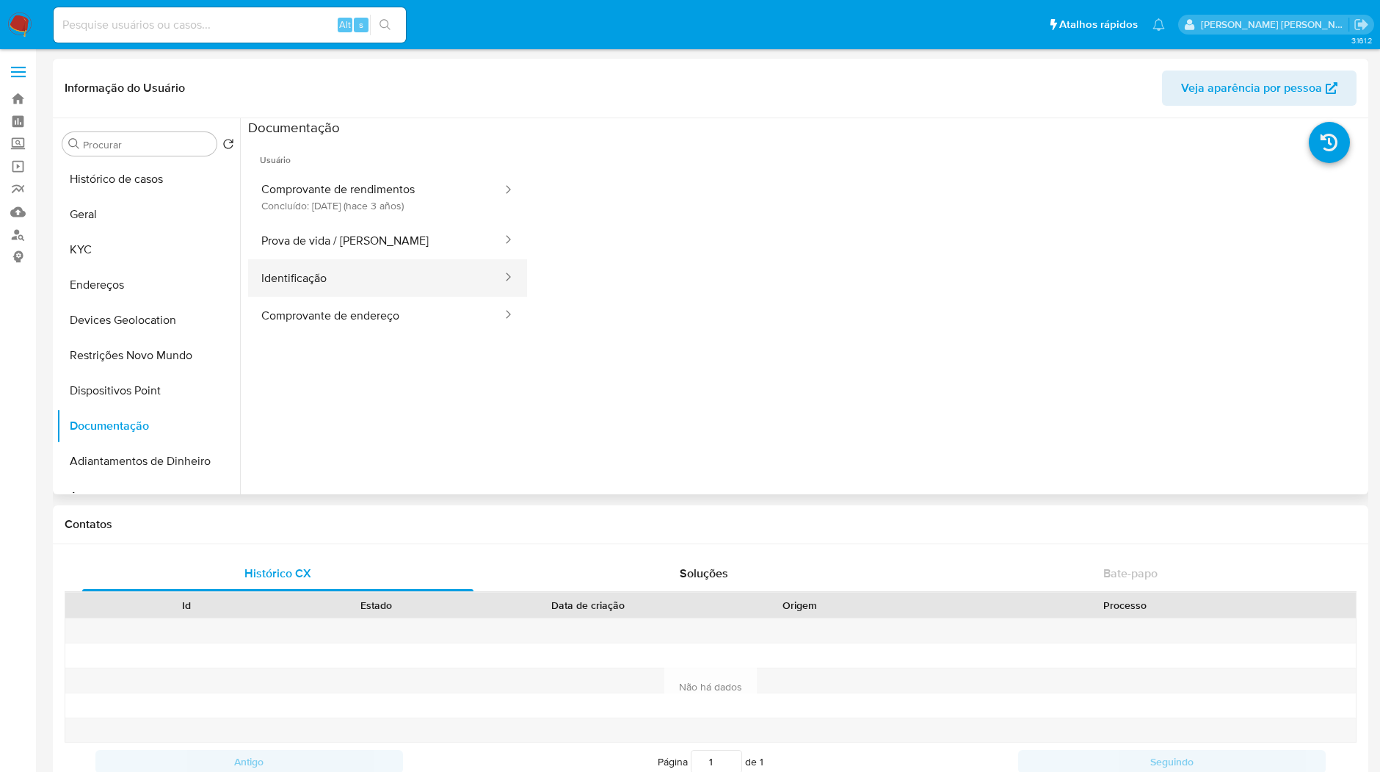
click at [394, 269] on button "Identificação" at bounding box center [376, 277] width 256 height 37
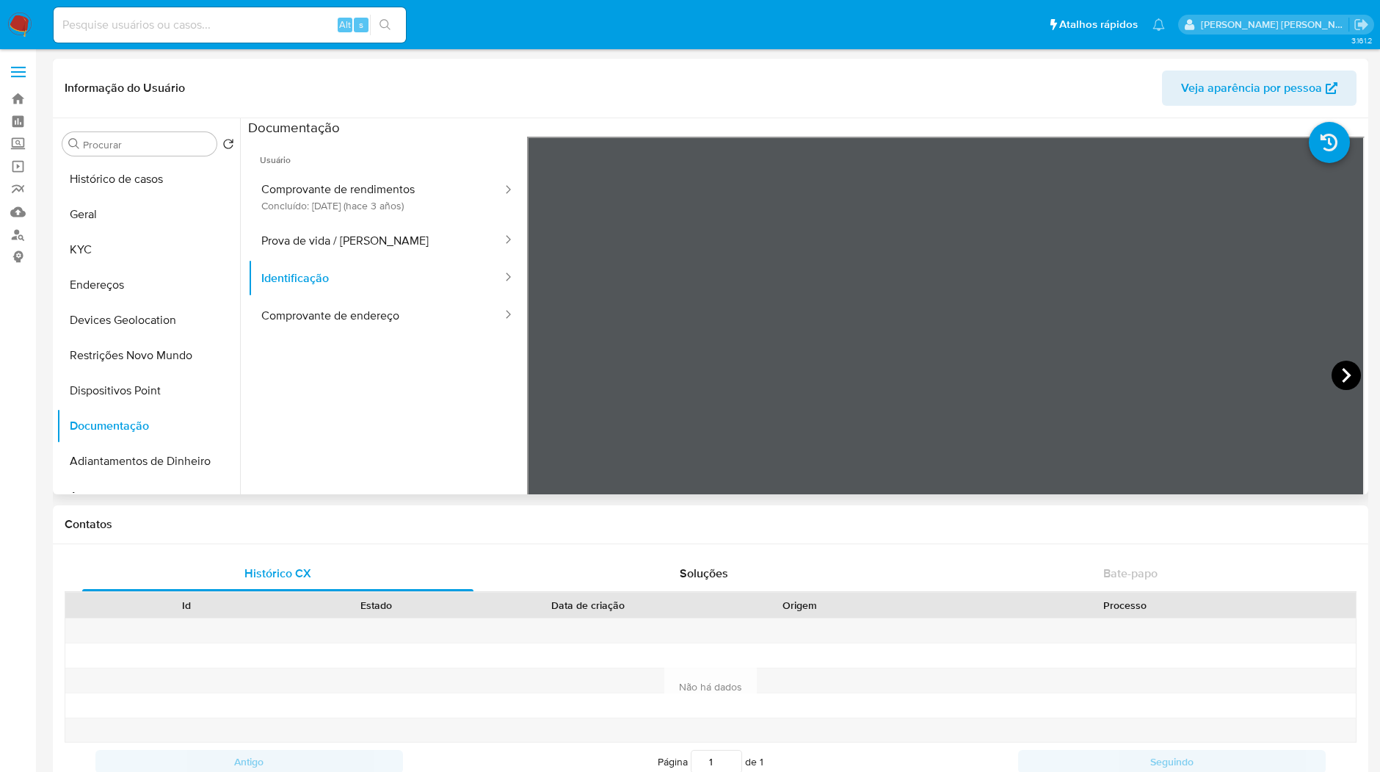
click at [1336, 374] on icon at bounding box center [1346, 375] width 29 height 29
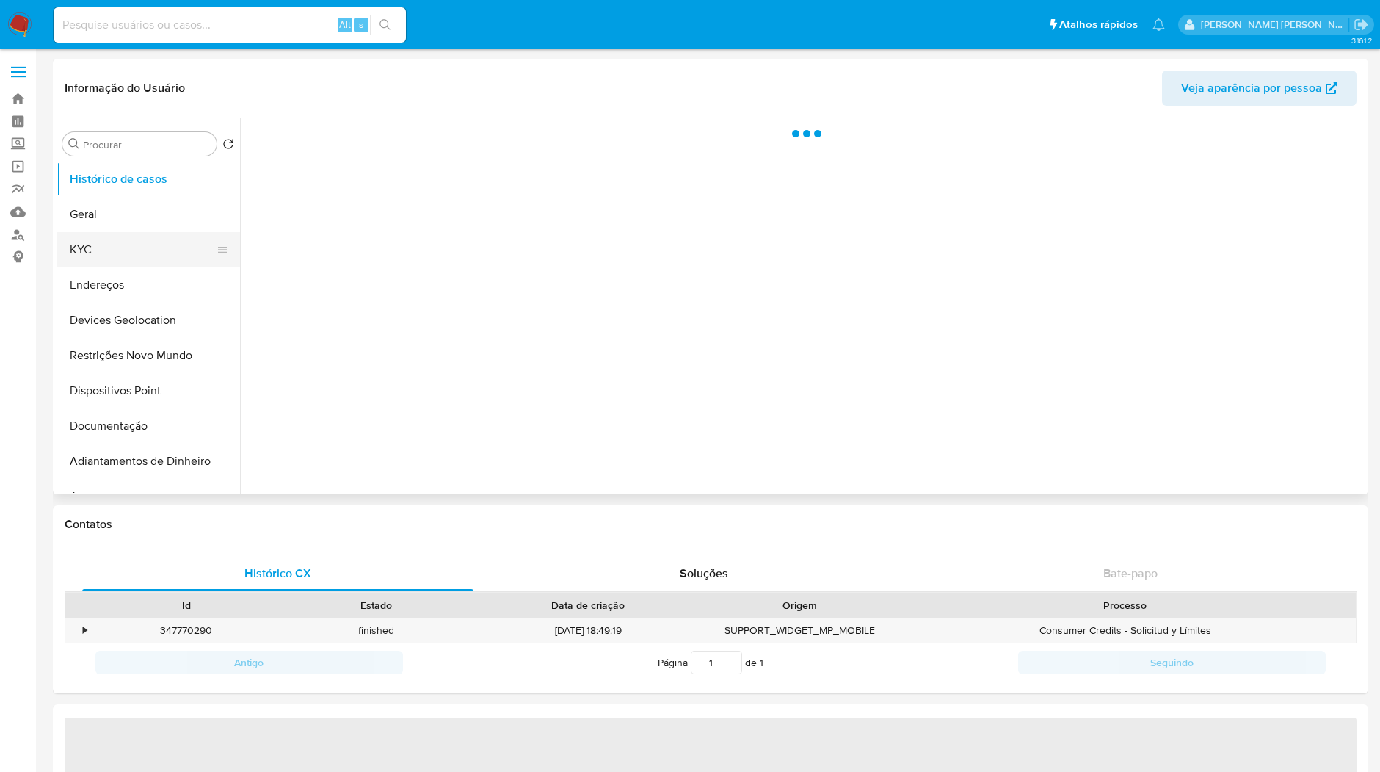
click at [167, 255] on button "KYC" at bounding box center [143, 249] width 172 height 35
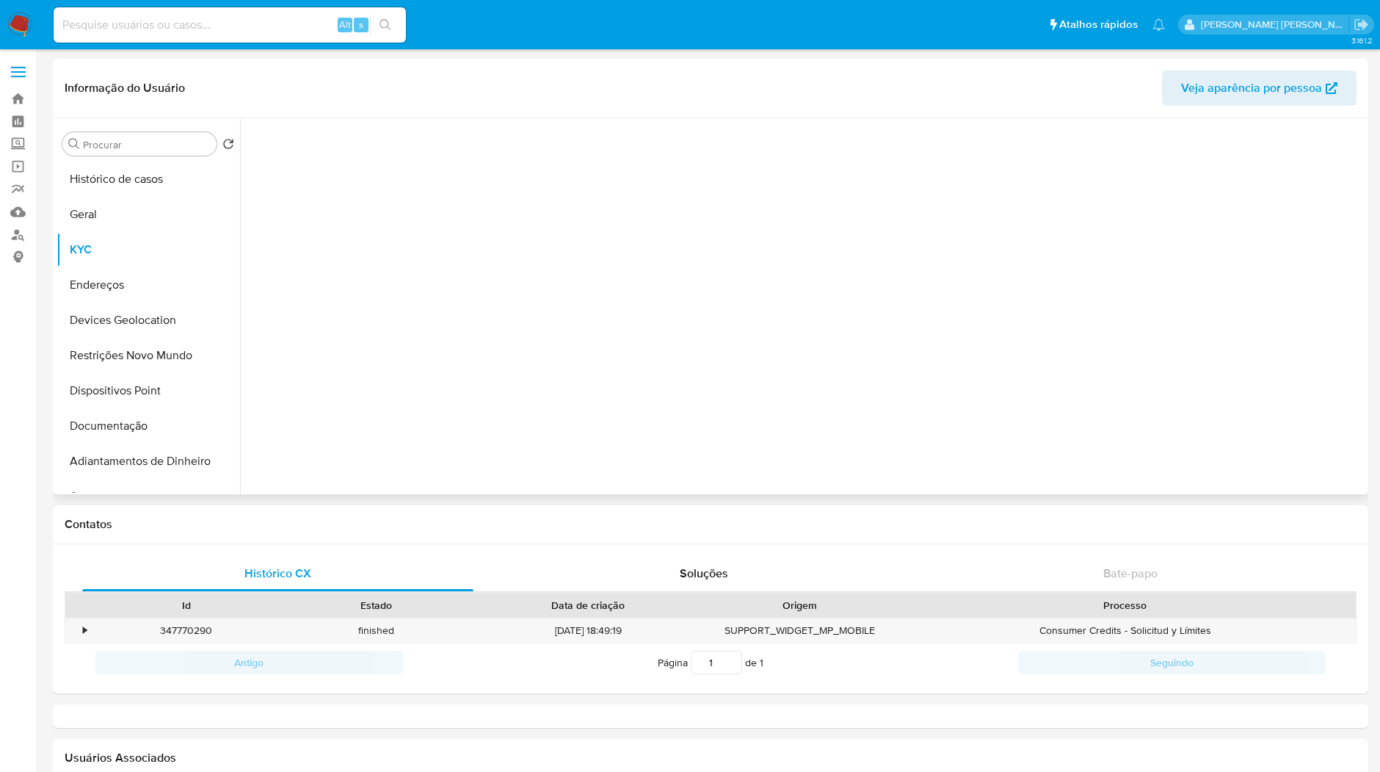
select select "10"
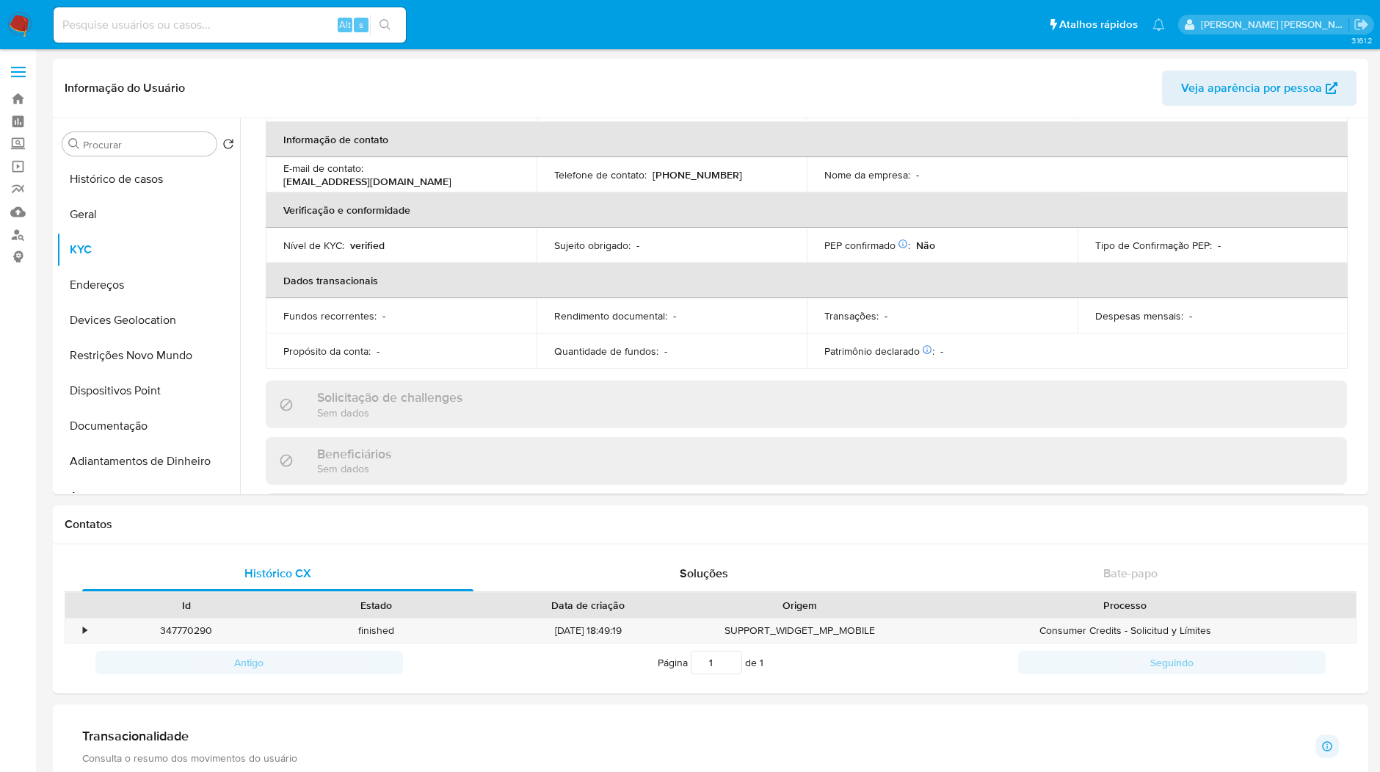
scroll to position [150, 0]
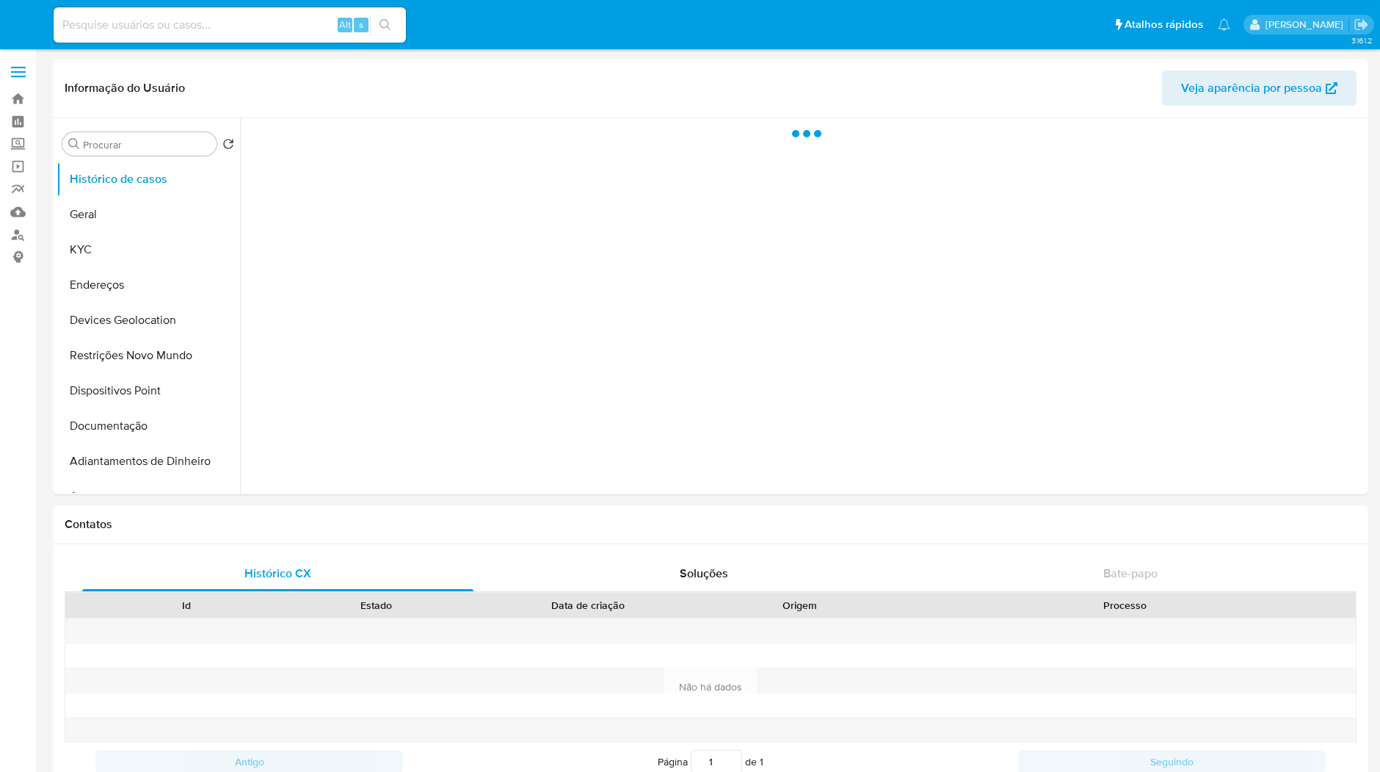
select select "10"
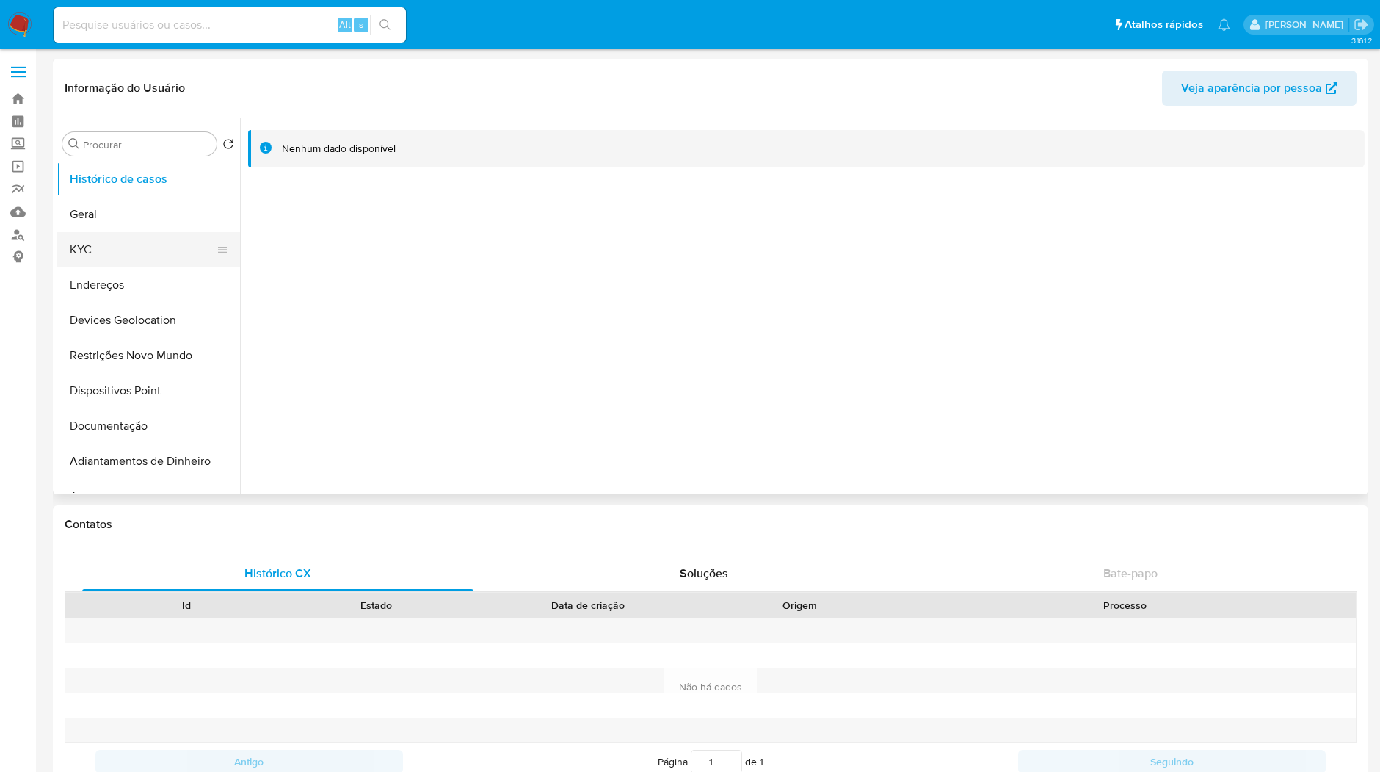
click at [122, 261] on button "KYC" at bounding box center [143, 249] width 172 height 35
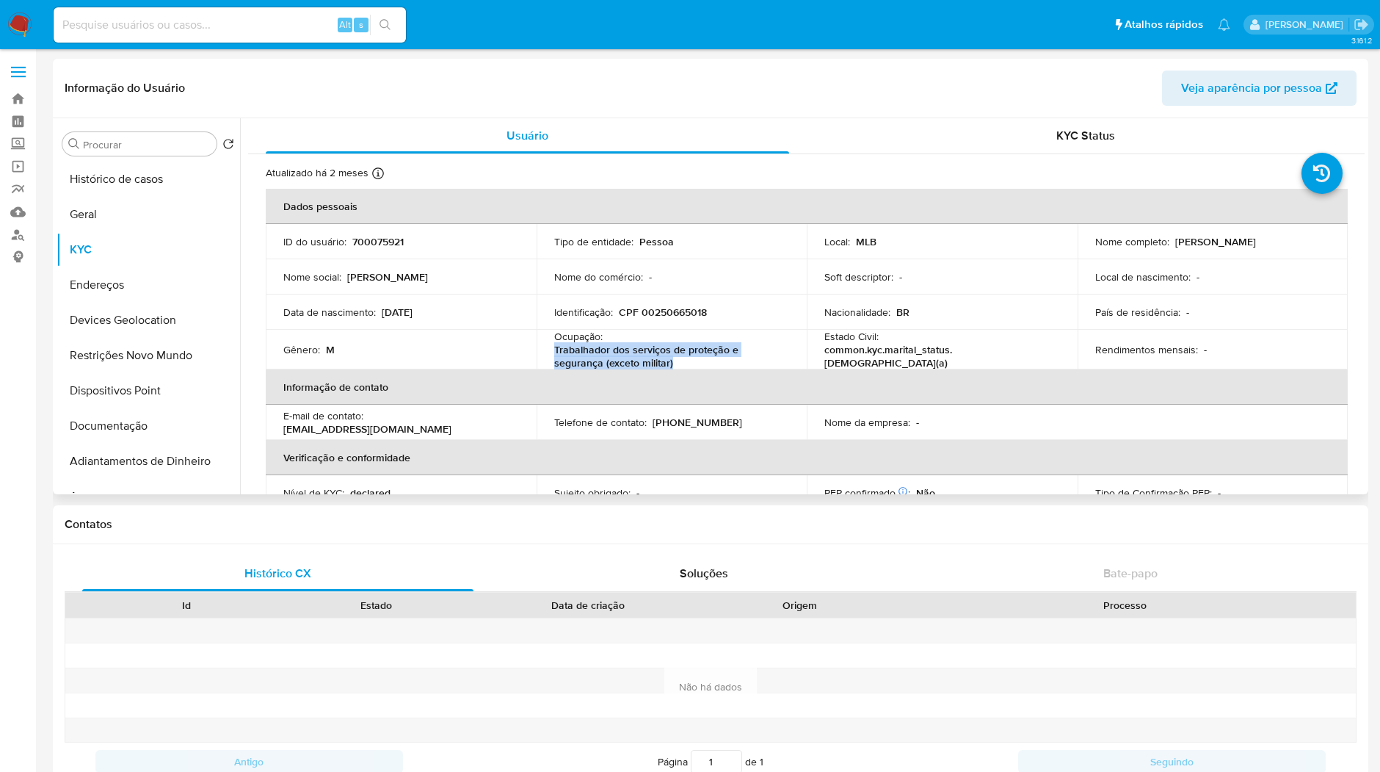
drag, startPoint x: 693, startPoint y: 358, endPoint x: 550, endPoint y: 353, distance: 143.3
click at [550, 353] on td "Ocupação : Trabalhador dos serviços de proteção e segurança (exceto militar)" at bounding box center [672, 350] width 271 height 40
copy p "Trabalhador dos serviços de proteção e segurança (exceto militar)"
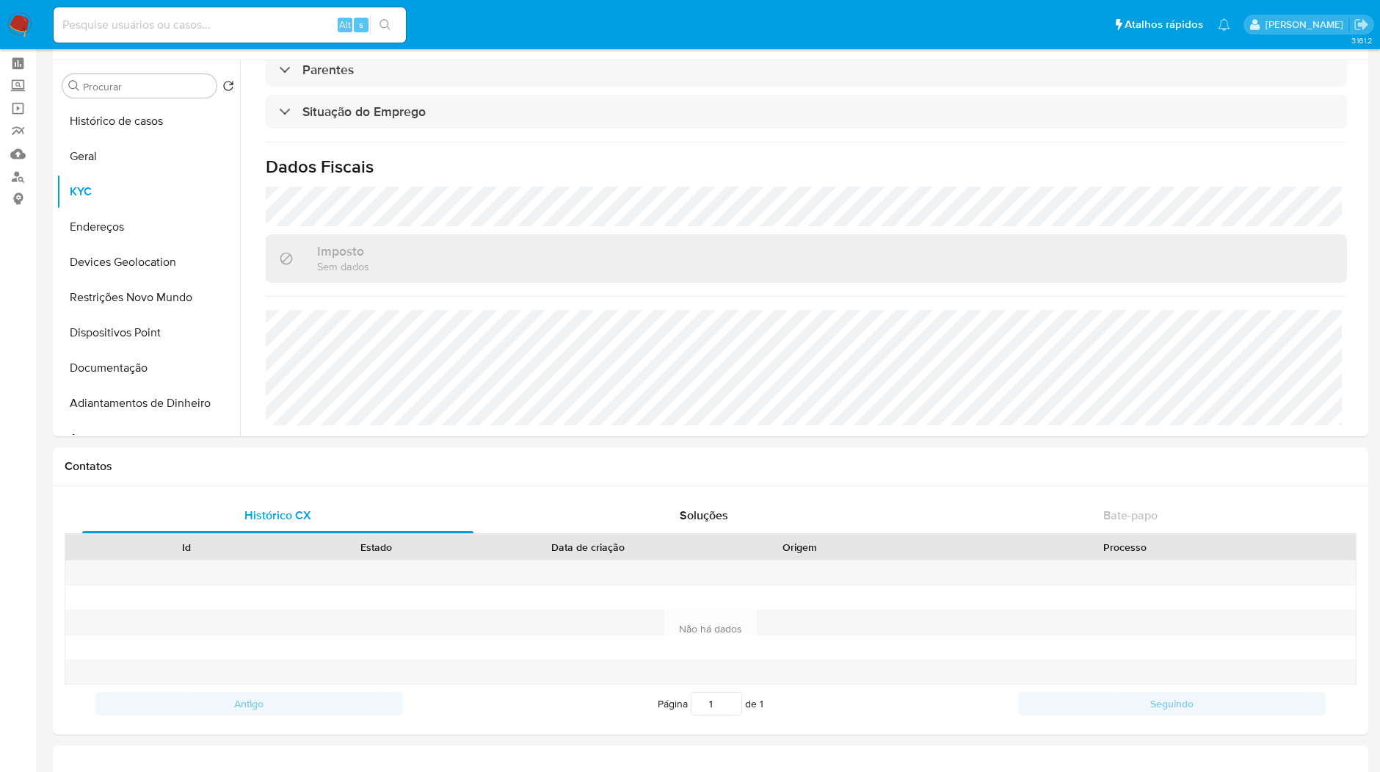
scroll to position [82, 0]
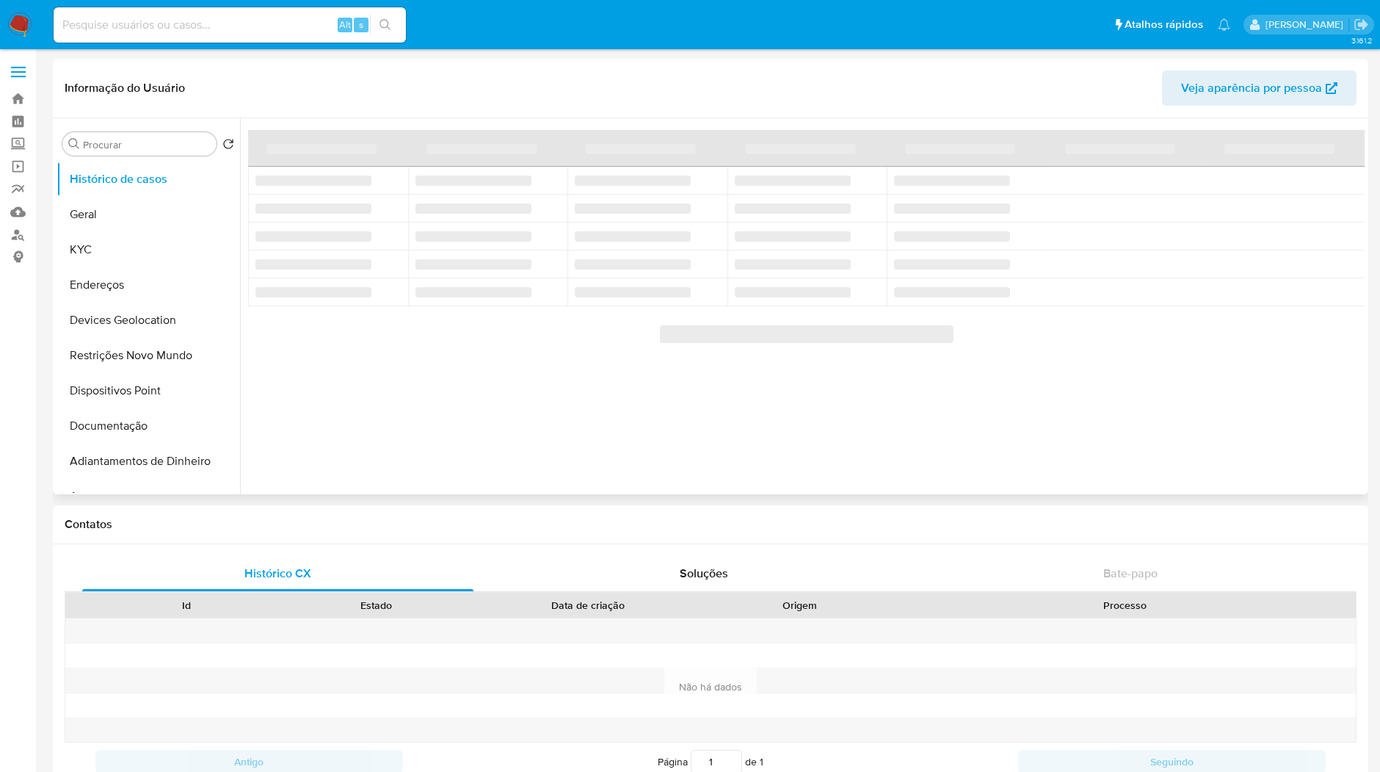
select select "10"
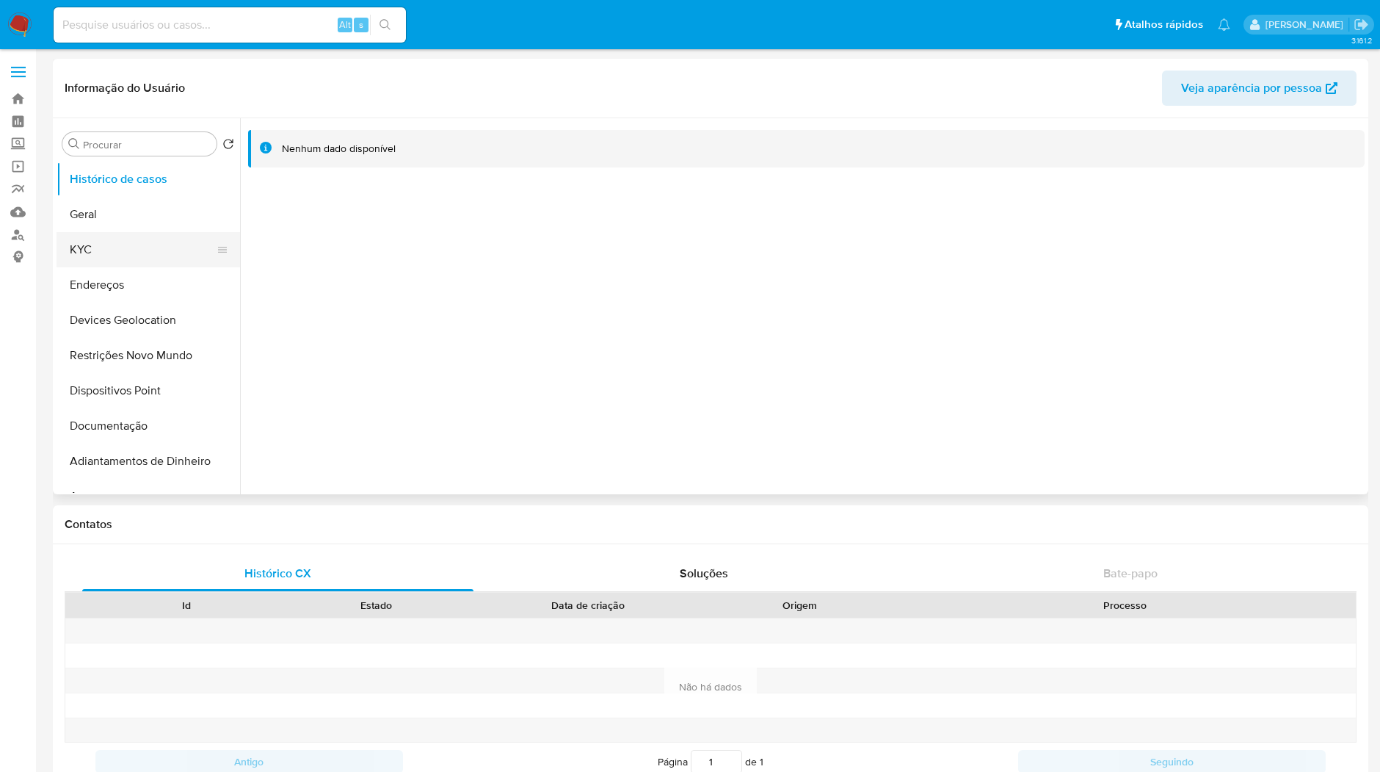
click at [84, 250] on button "KYC" at bounding box center [143, 249] width 172 height 35
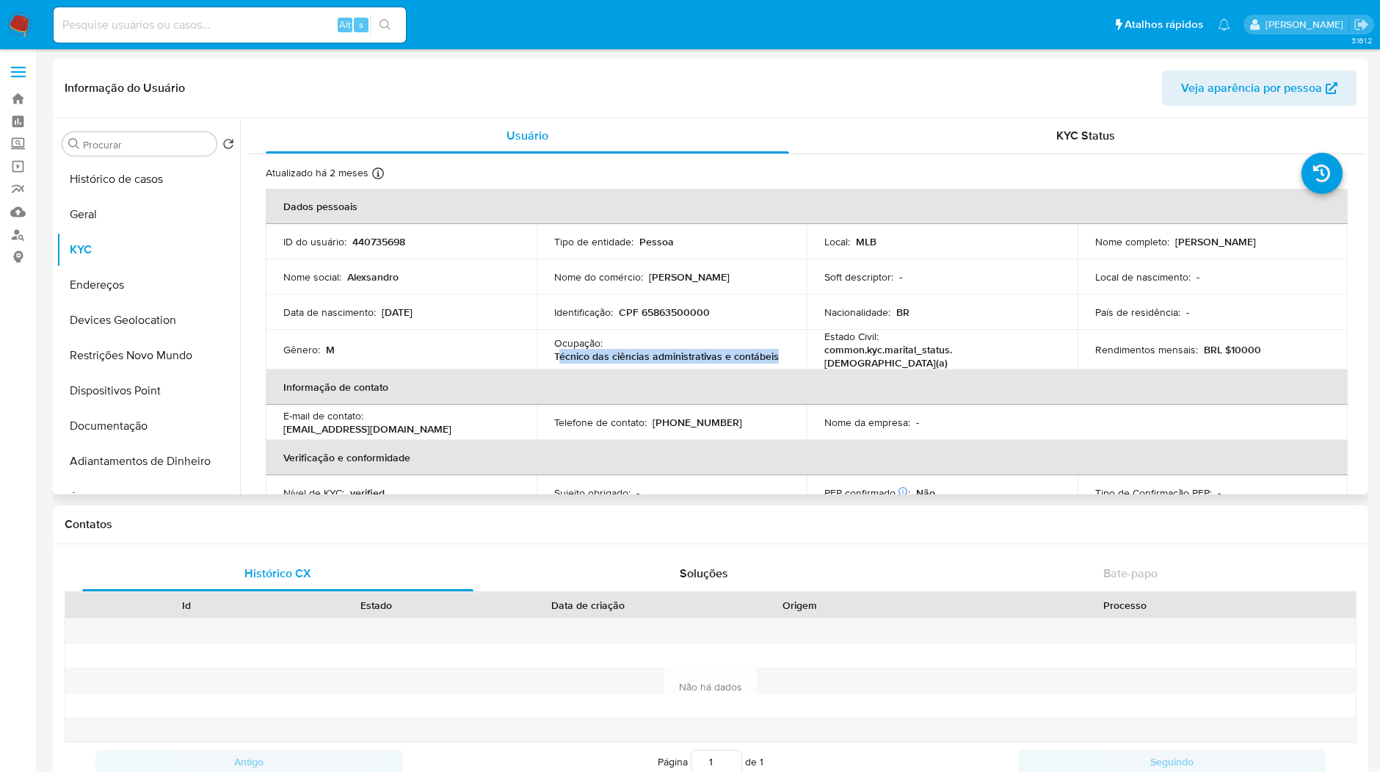
copy p "écnico das ciências administrativas e contábeis"
drag, startPoint x: 780, startPoint y: 354, endPoint x: 555, endPoint y: 351, distance: 224.7
click at [555, 351] on div "Ocupação : Técnico das ciências administrativas e contábeis" at bounding box center [672, 349] width 236 height 26
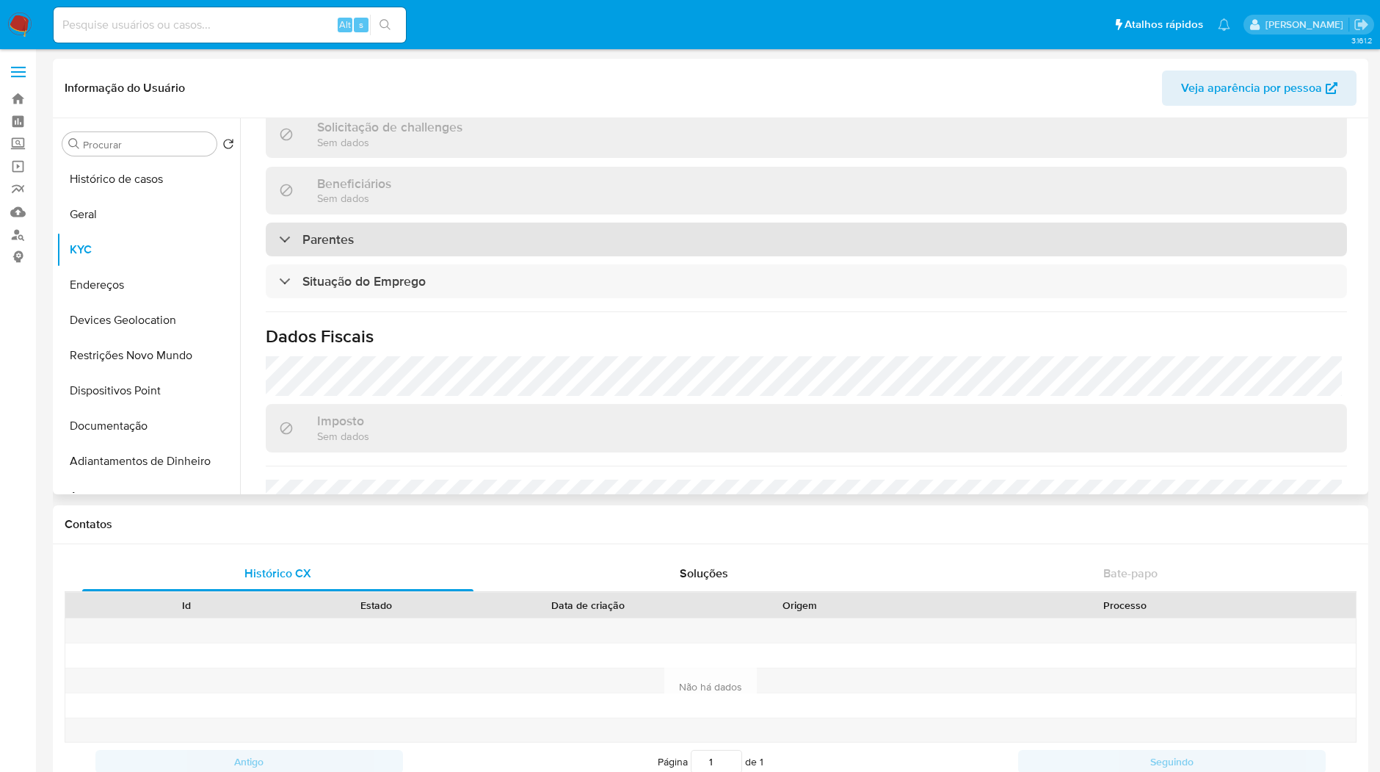
scroll to position [571, 0]
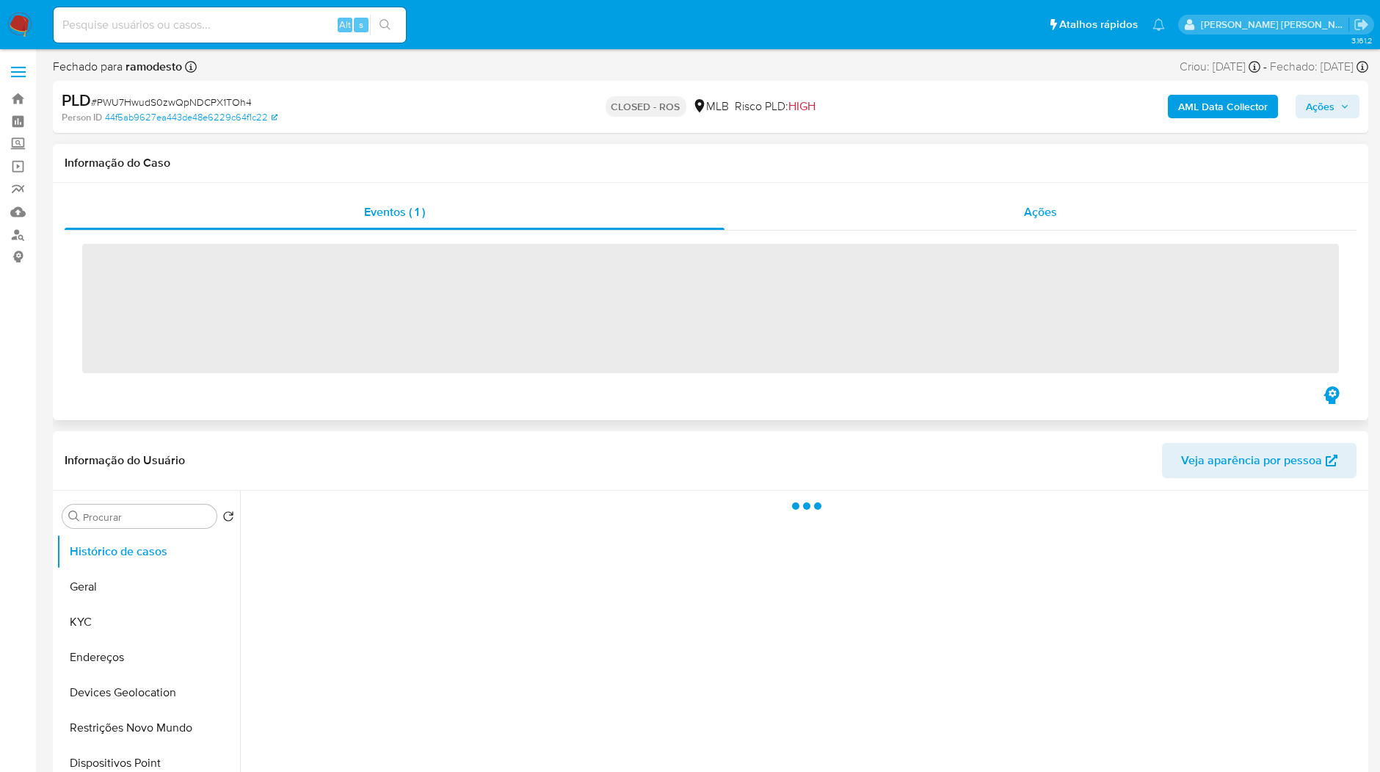
click at [947, 227] on div "Ações" at bounding box center [1041, 212] width 632 height 35
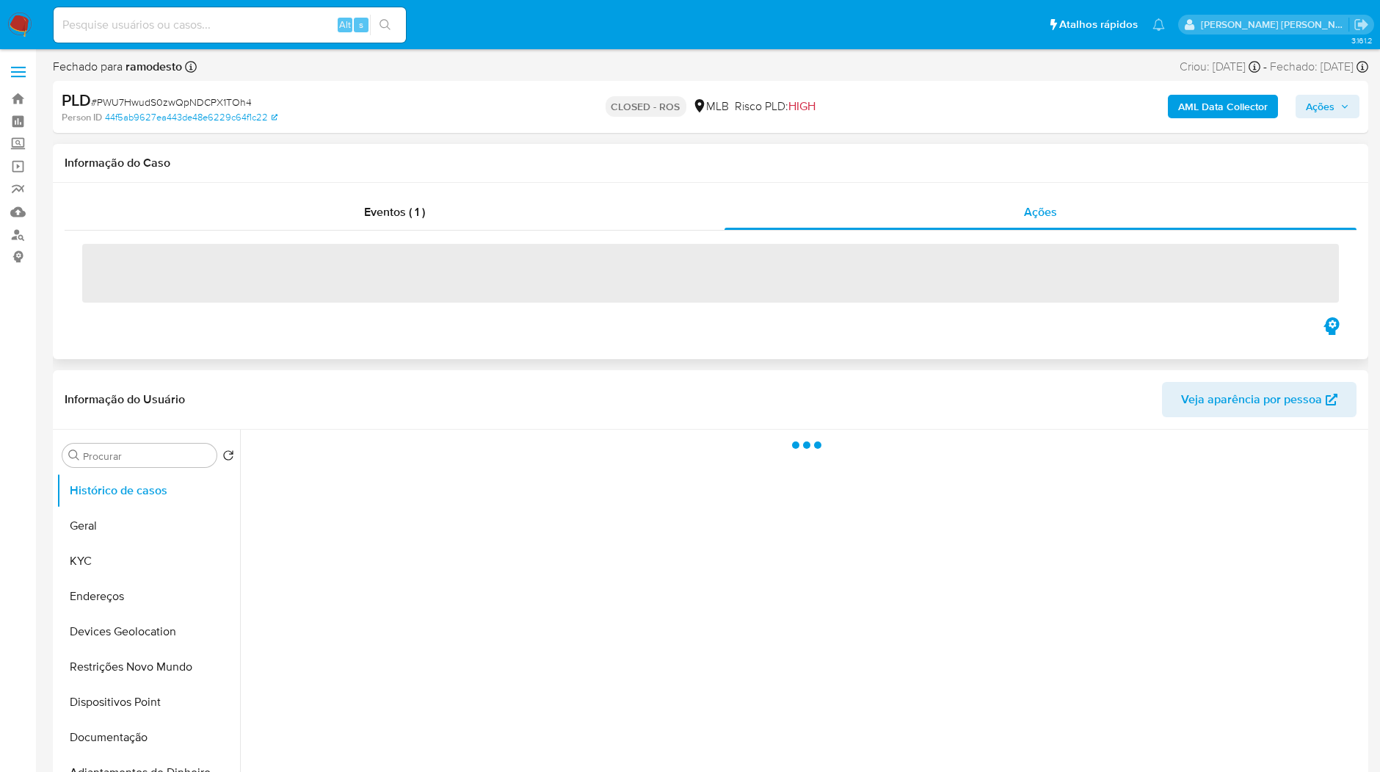
select select "10"
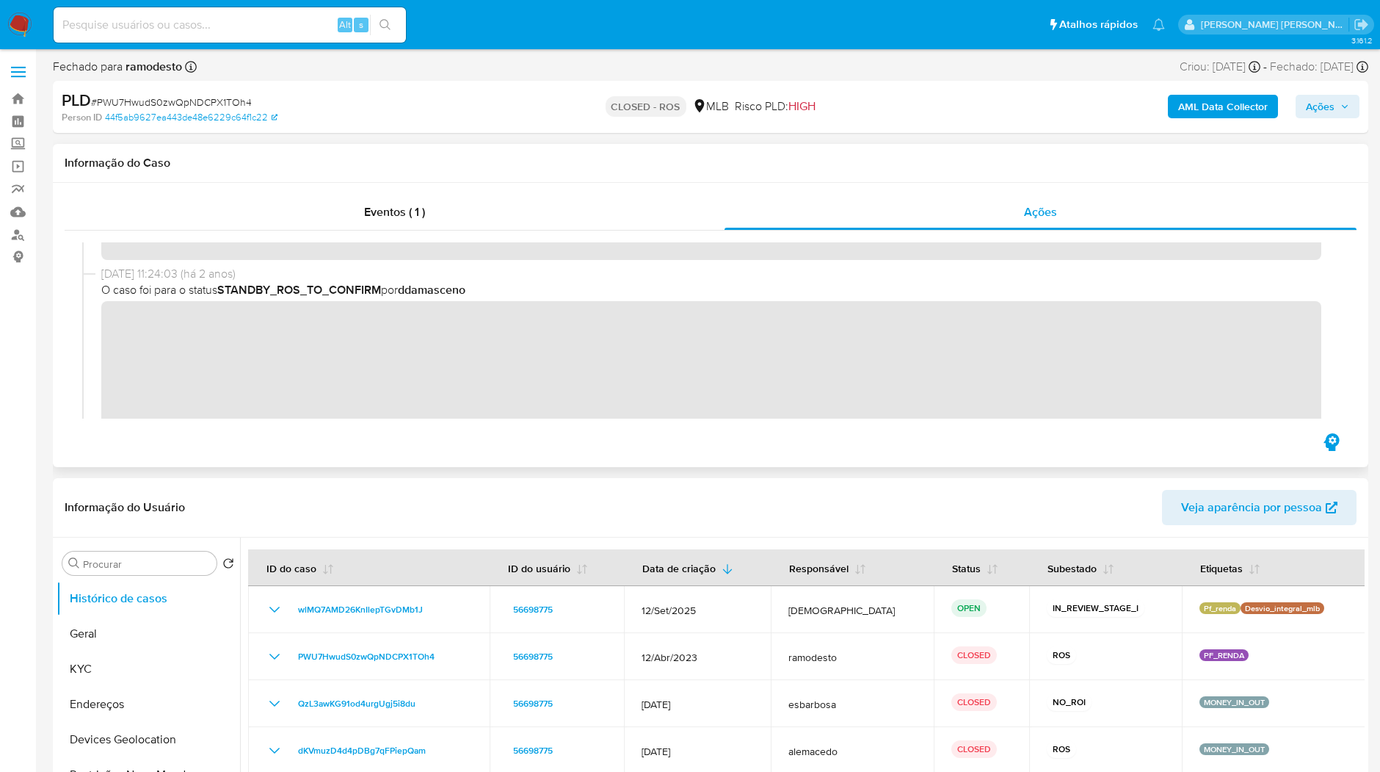
scroll to position [979, 0]
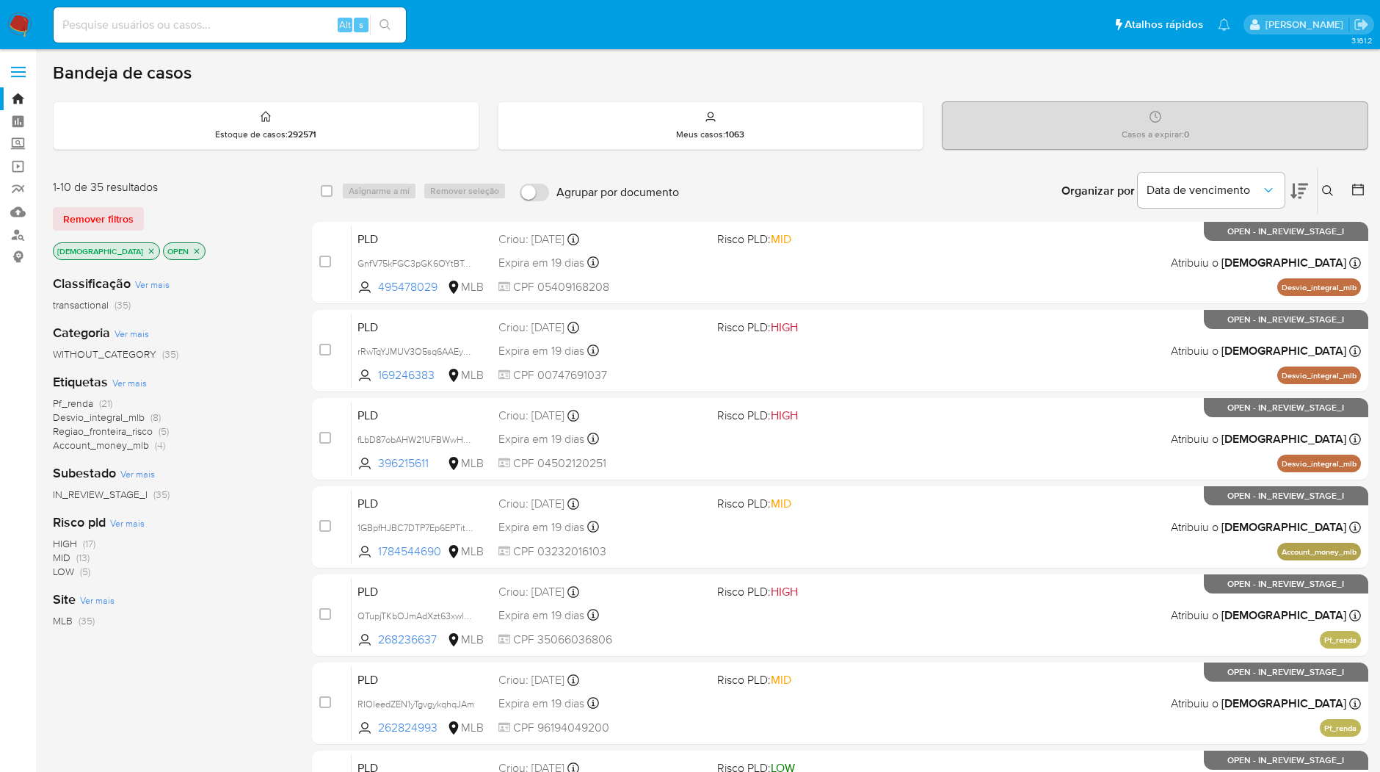
click at [174, 23] on input at bounding box center [230, 24] width 352 height 19
paste input "QglaGK8wHgDboeDXM4EoLO81"
type input "QglaGK8wHgDboeDXM4EoLO81"
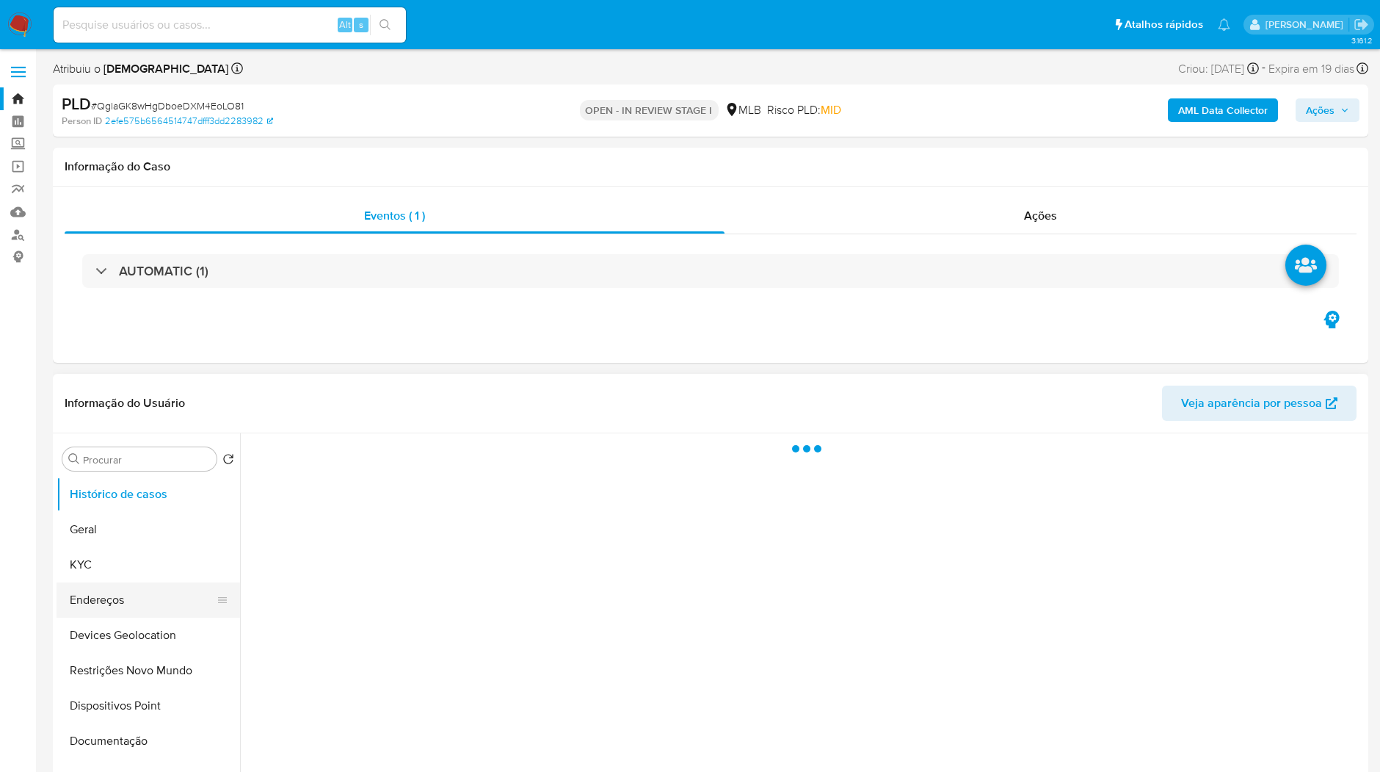
select select "10"
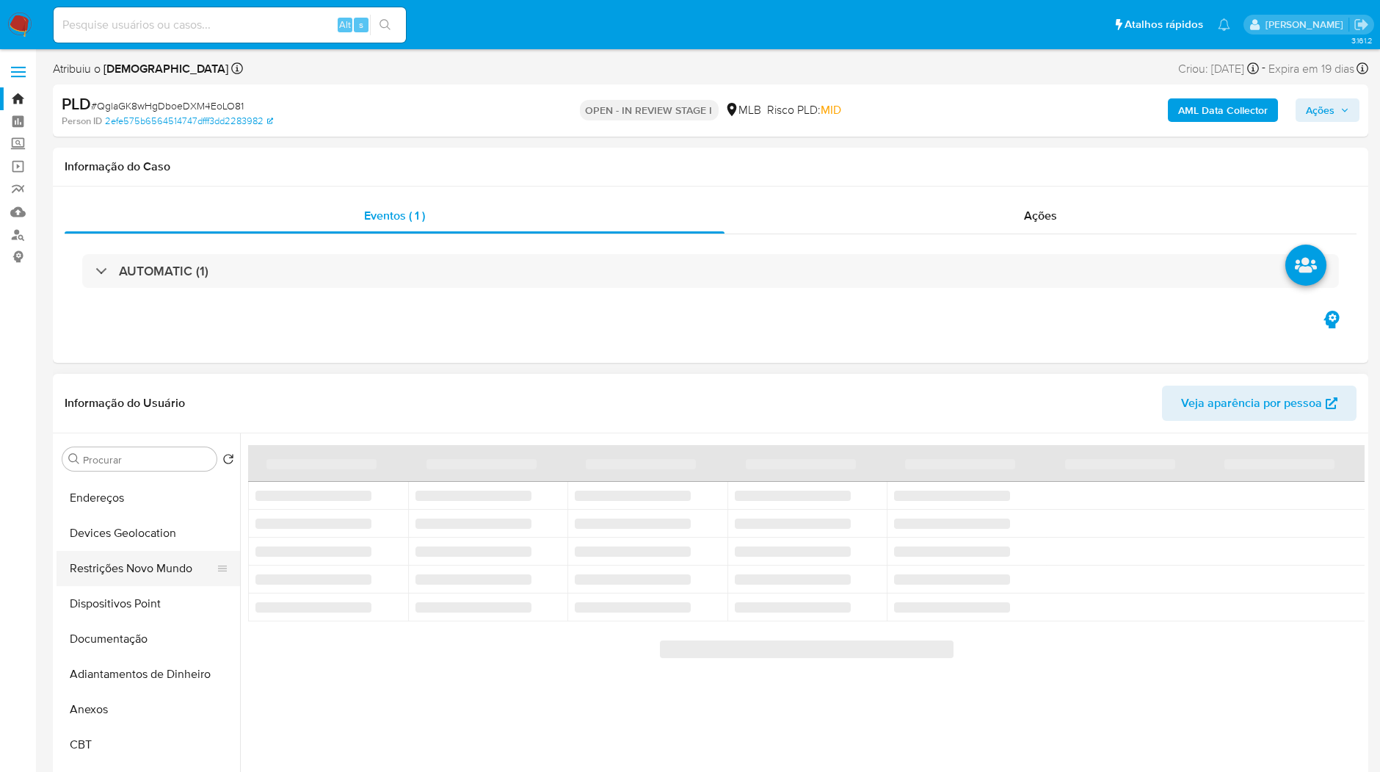
scroll to position [245, 0]
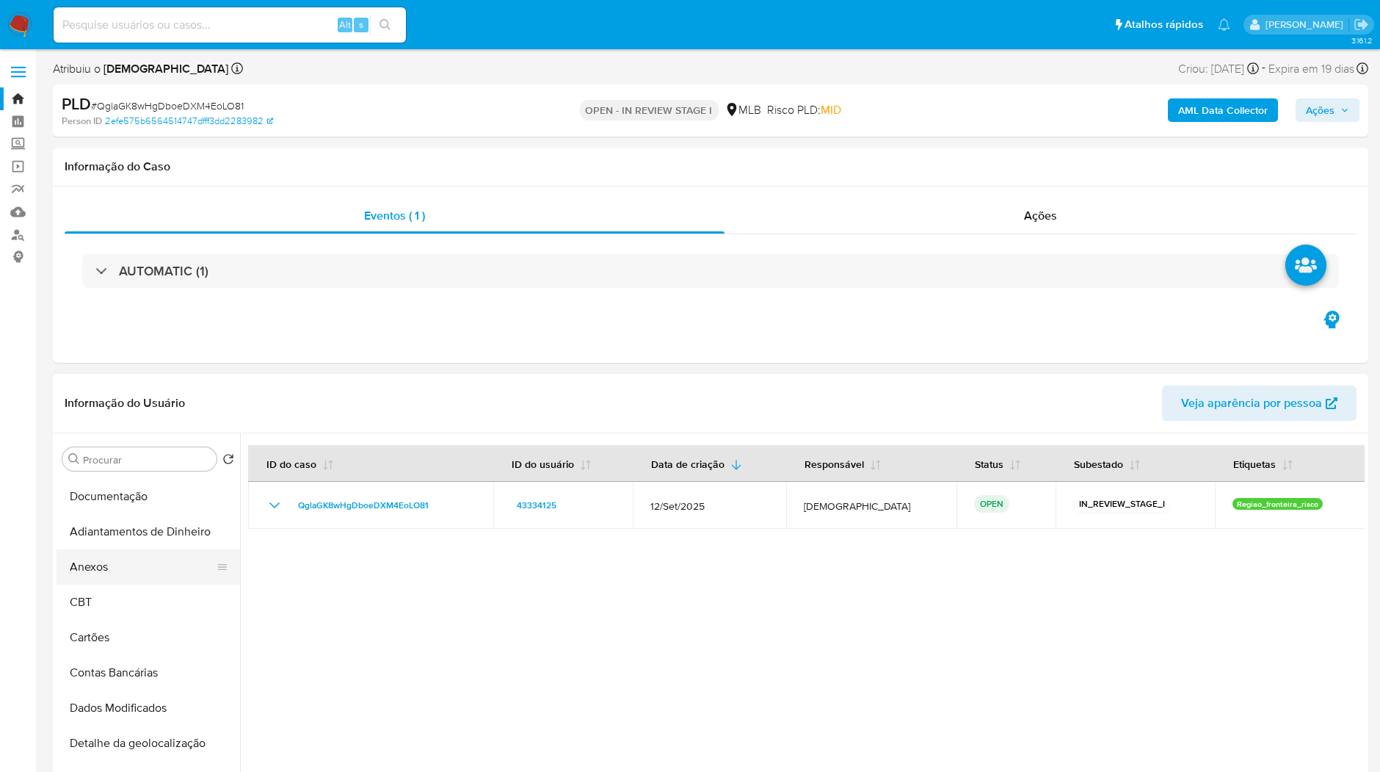
click at [118, 580] on button "Anexos" at bounding box center [143, 566] width 172 height 35
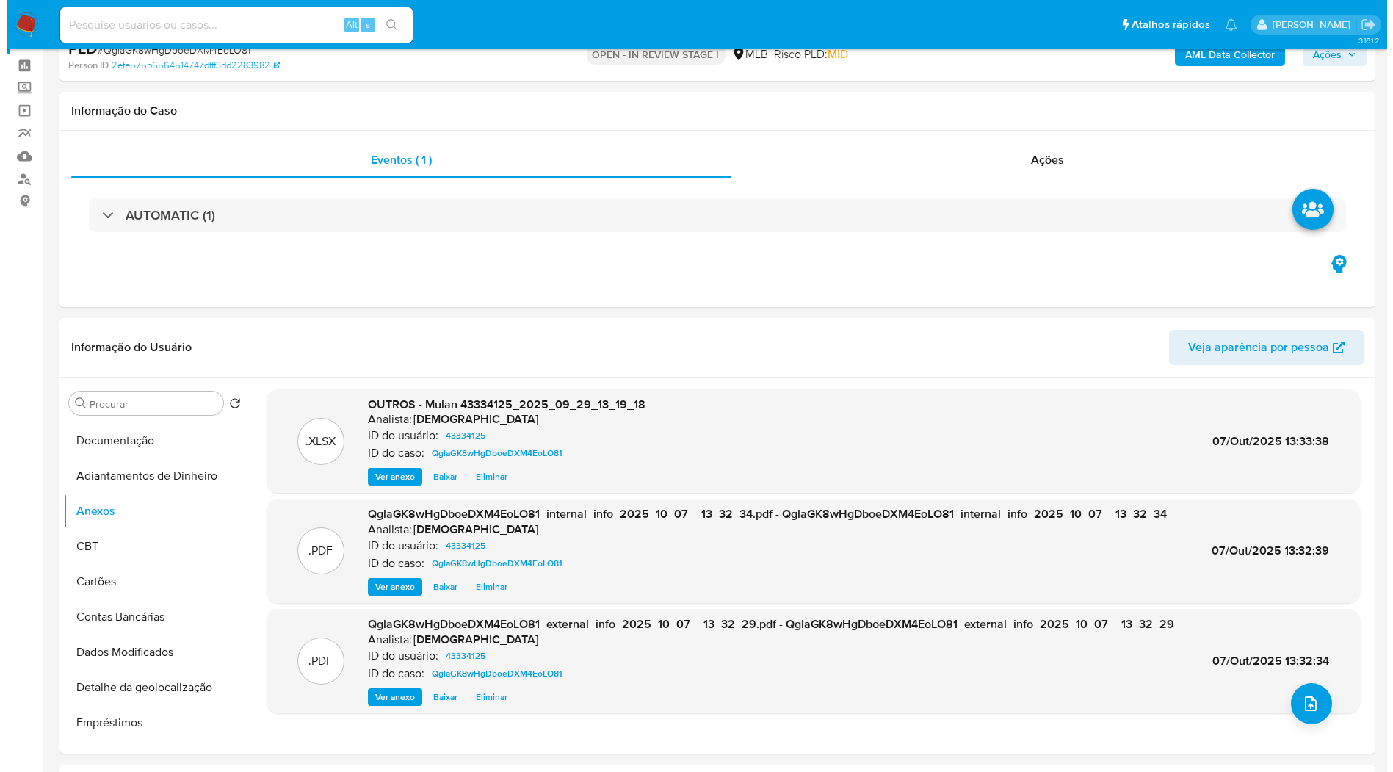
scroll to position [82, 0]
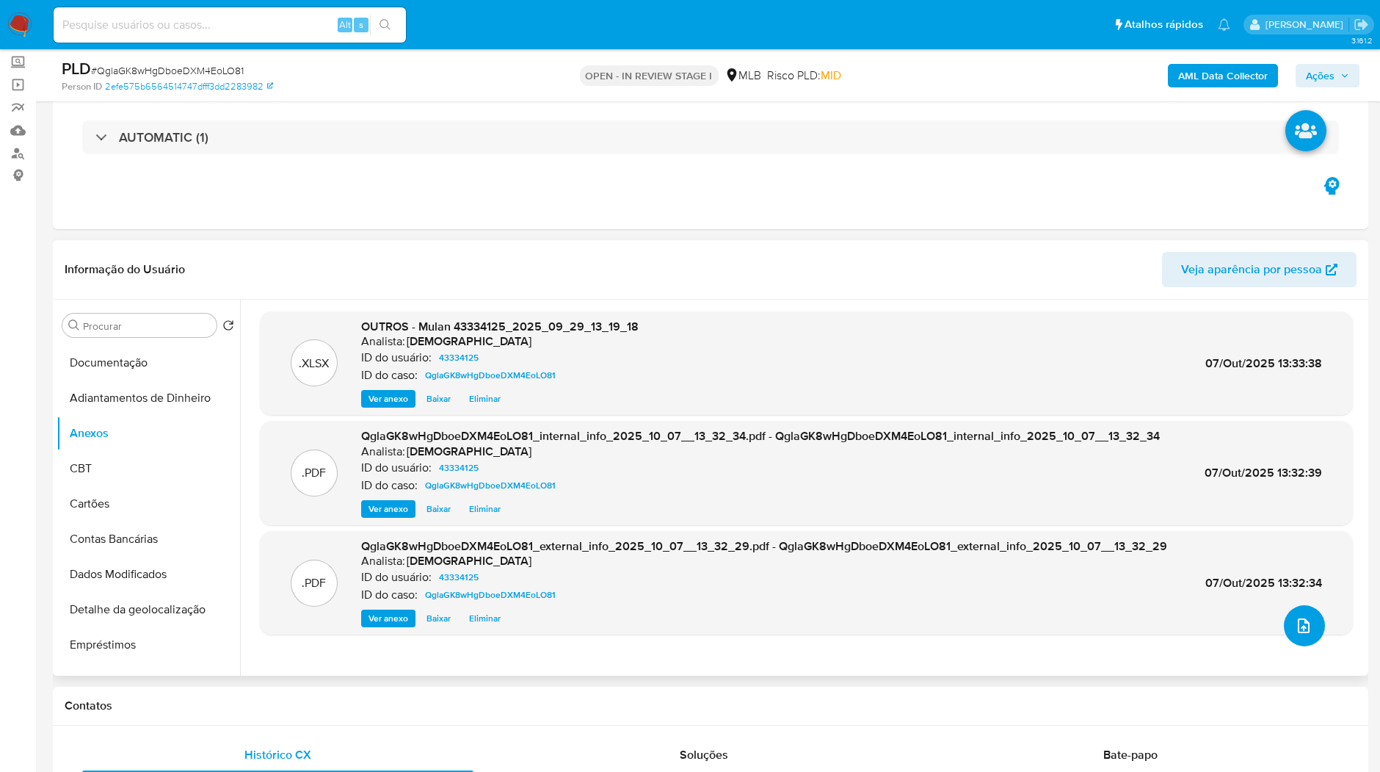
click at [1295, 639] on button "upload-file" at bounding box center [1304, 625] width 41 height 41
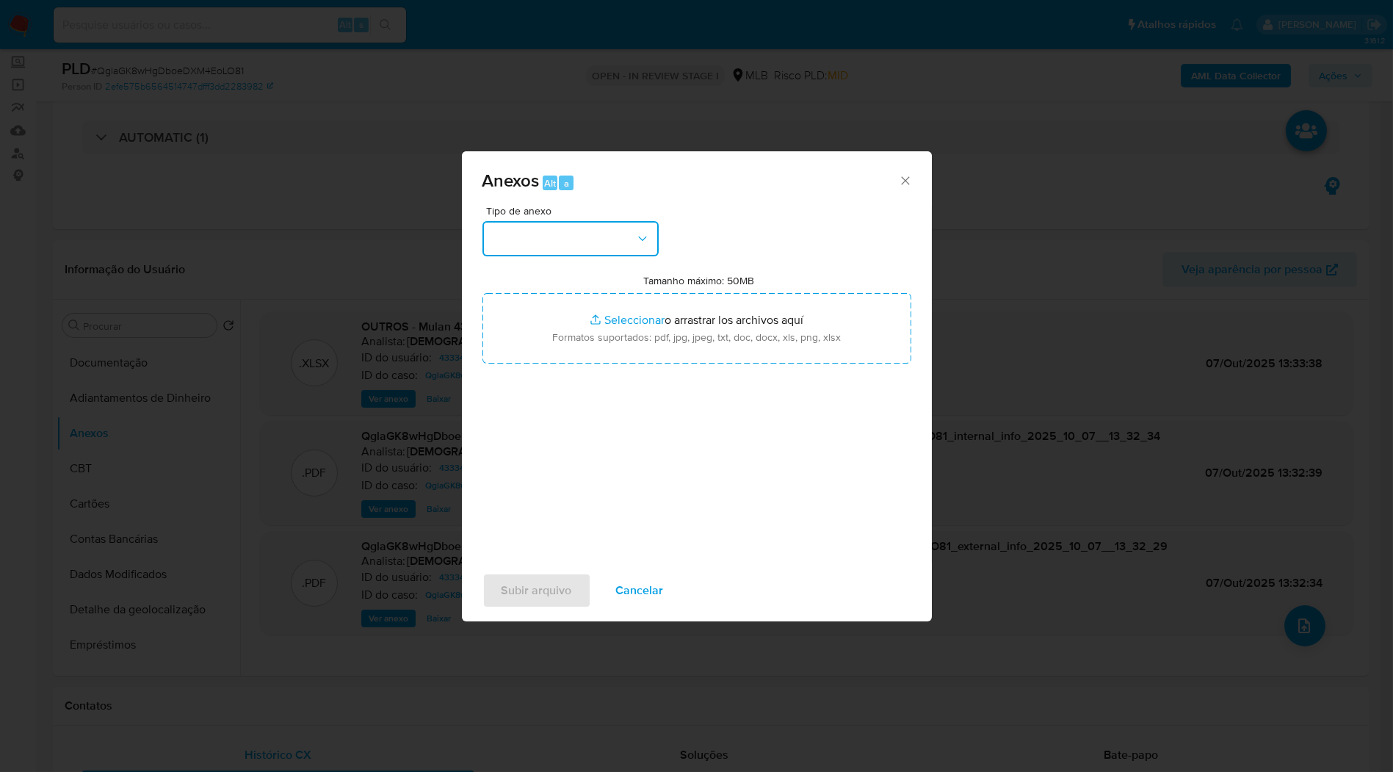
click at [546, 239] on button "button" at bounding box center [570, 238] width 176 height 35
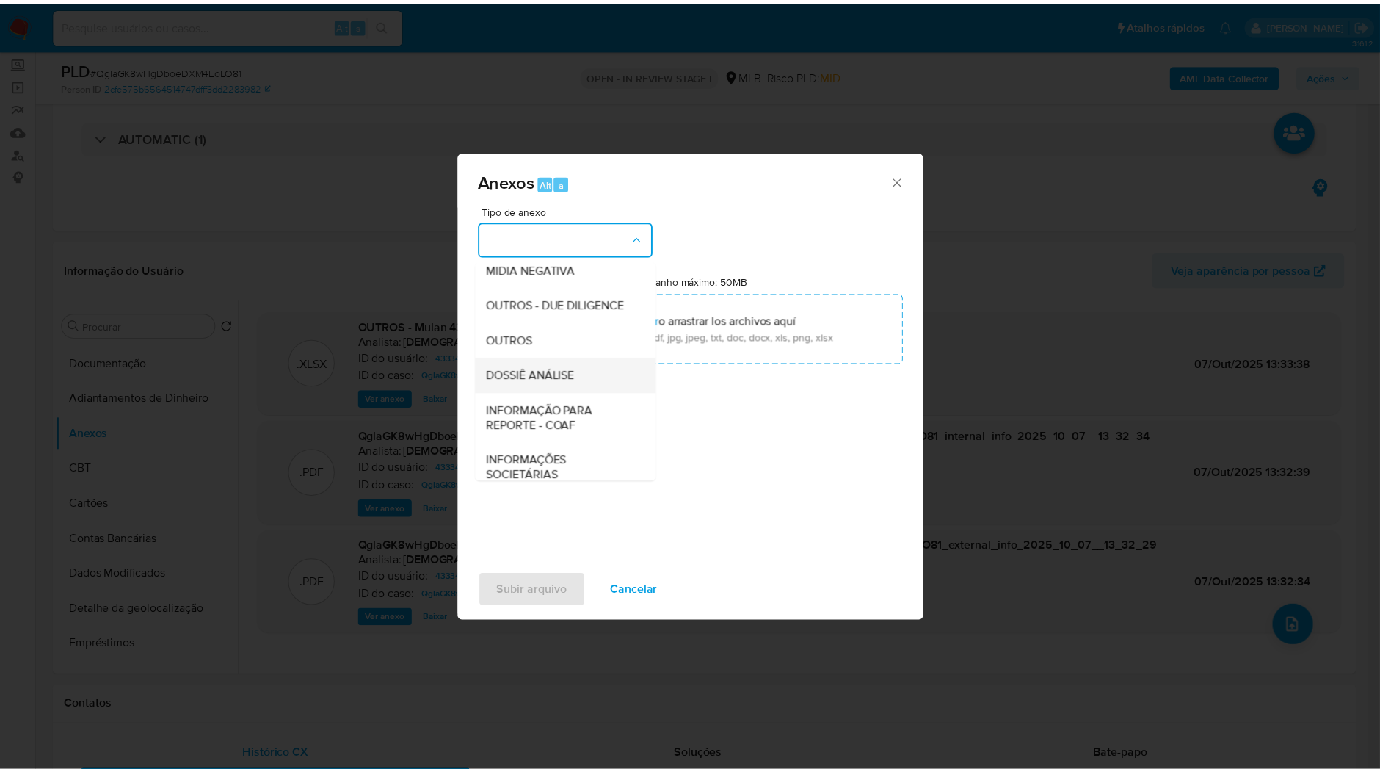
scroll to position [225, 0]
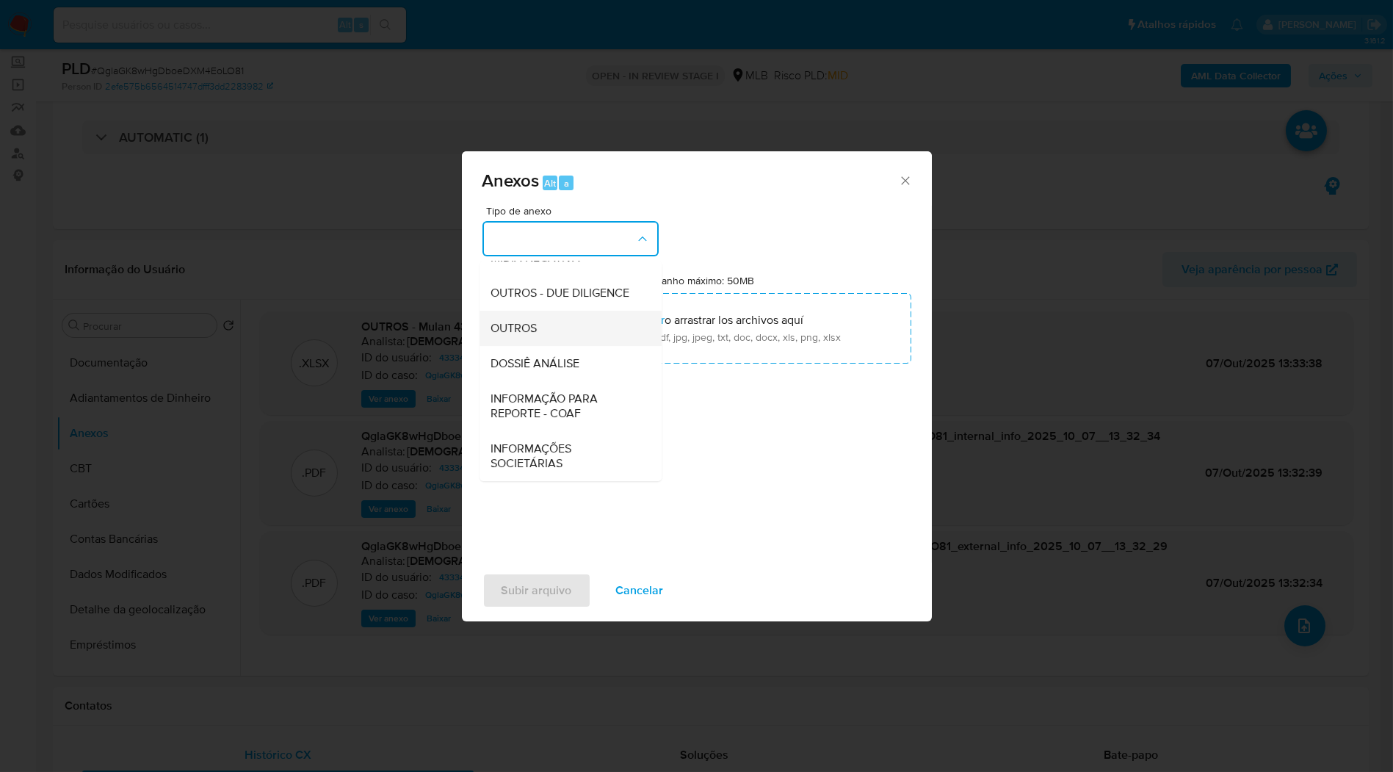
click at [568, 328] on div "OUTROS" at bounding box center [566, 328] width 150 height 35
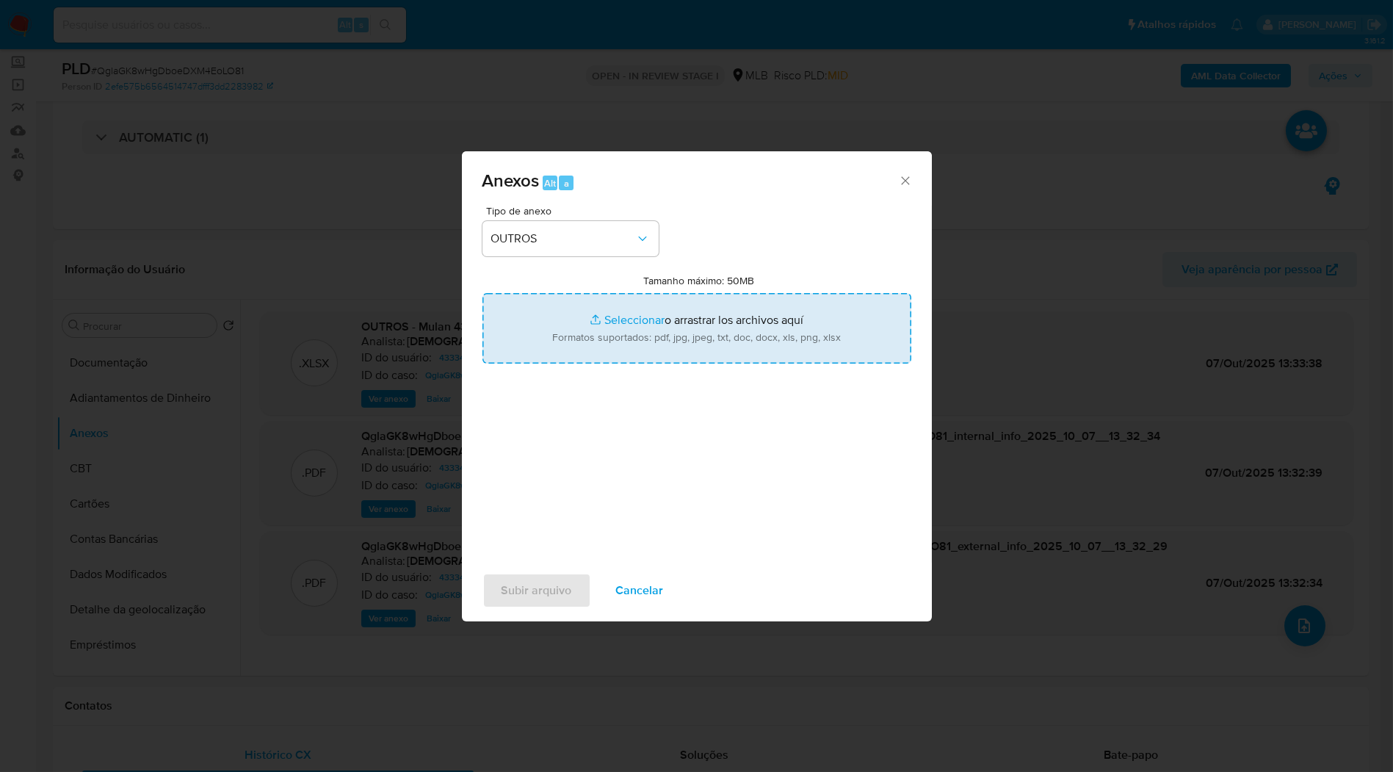
click at [579, 327] on input "Tamanho máximo: 50MB Seleccionar archivos" at bounding box center [696, 328] width 429 height 70
type input "C:\fakepath\SAR - XXXX_XX - CPF 00336983921 - AFONSO DE SOUZA JOVINO.pdf"
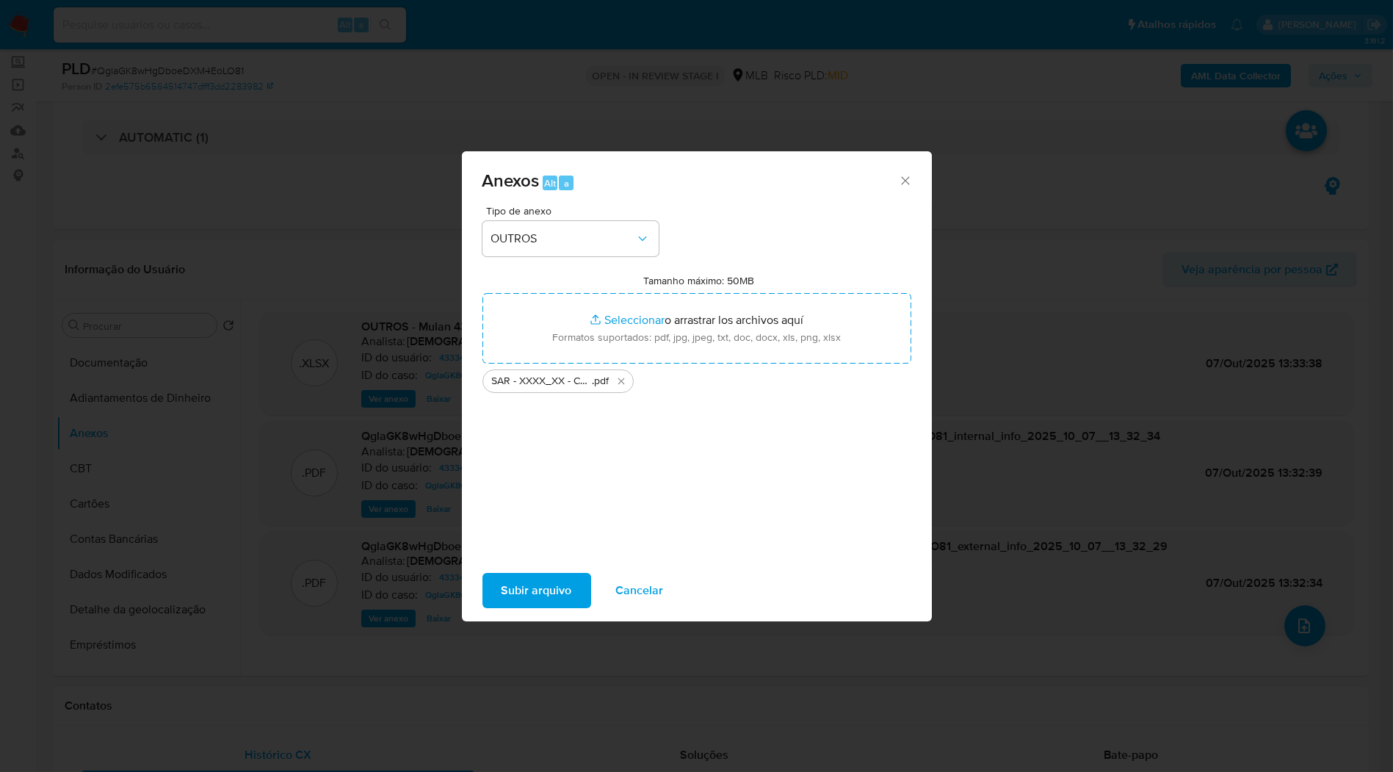
click at [561, 580] on span "Subir arquivo" at bounding box center [537, 590] width 70 height 32
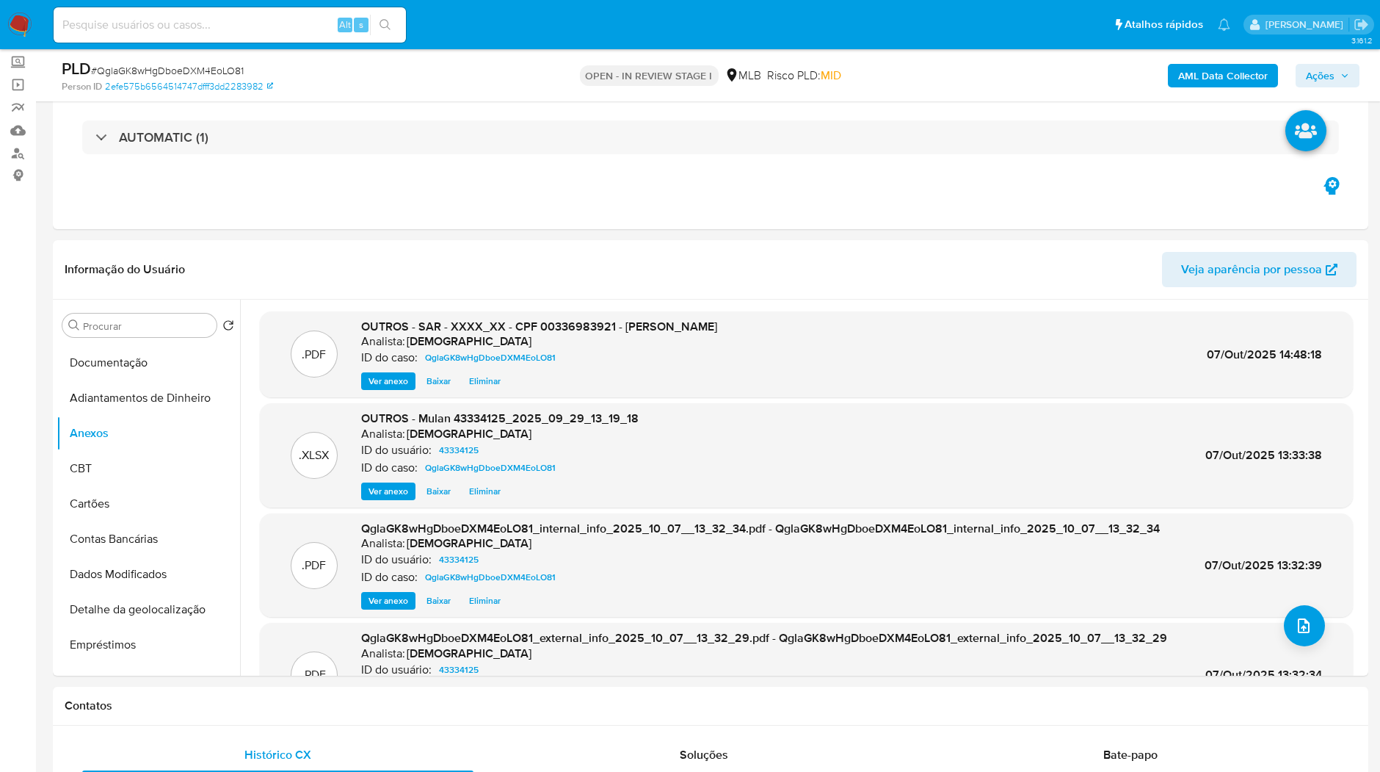
click at [1328, 84] on span "Ações" at bounding box center [1320, 75] width 29 height 23
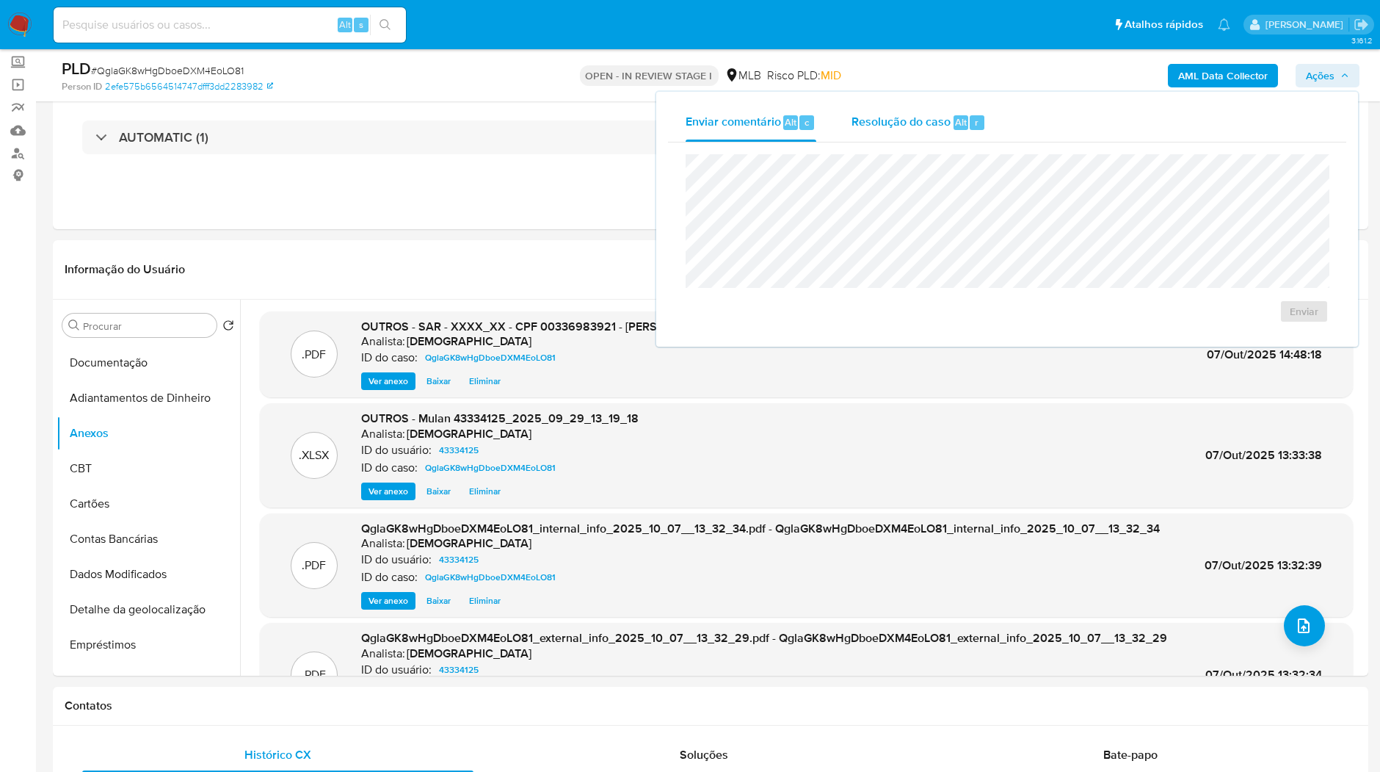
drag, startPoint x: 946, startPoint y: 131, endPoint x: 931, endPoint y: 151, distance: 24.1
click at [945, 131] on div "Resolução do caso Alt r" at bounding box center [919, 123] width 134 height 38
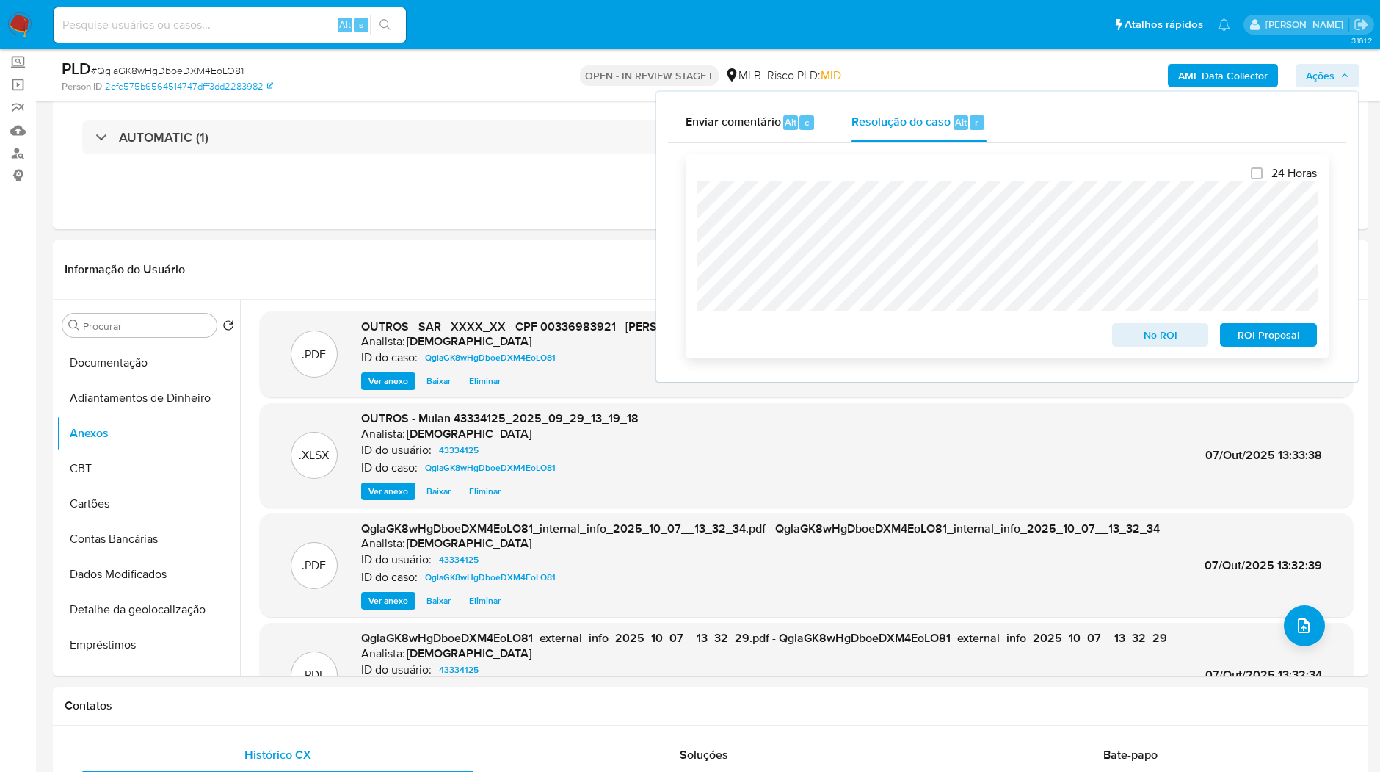
click at [1286, 333] on span "ROI Proposal" at bounding box center [1269, 335] width 76 height 21
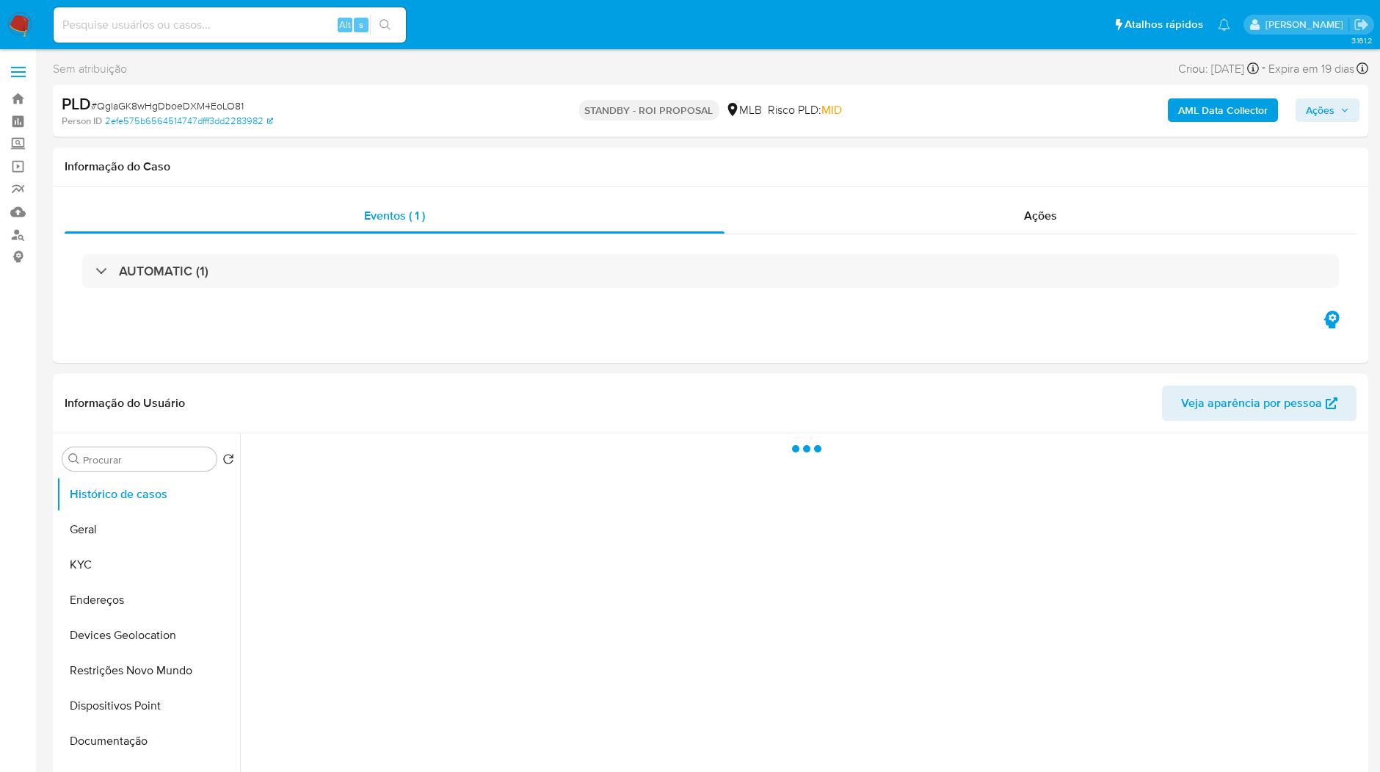
select select "10"
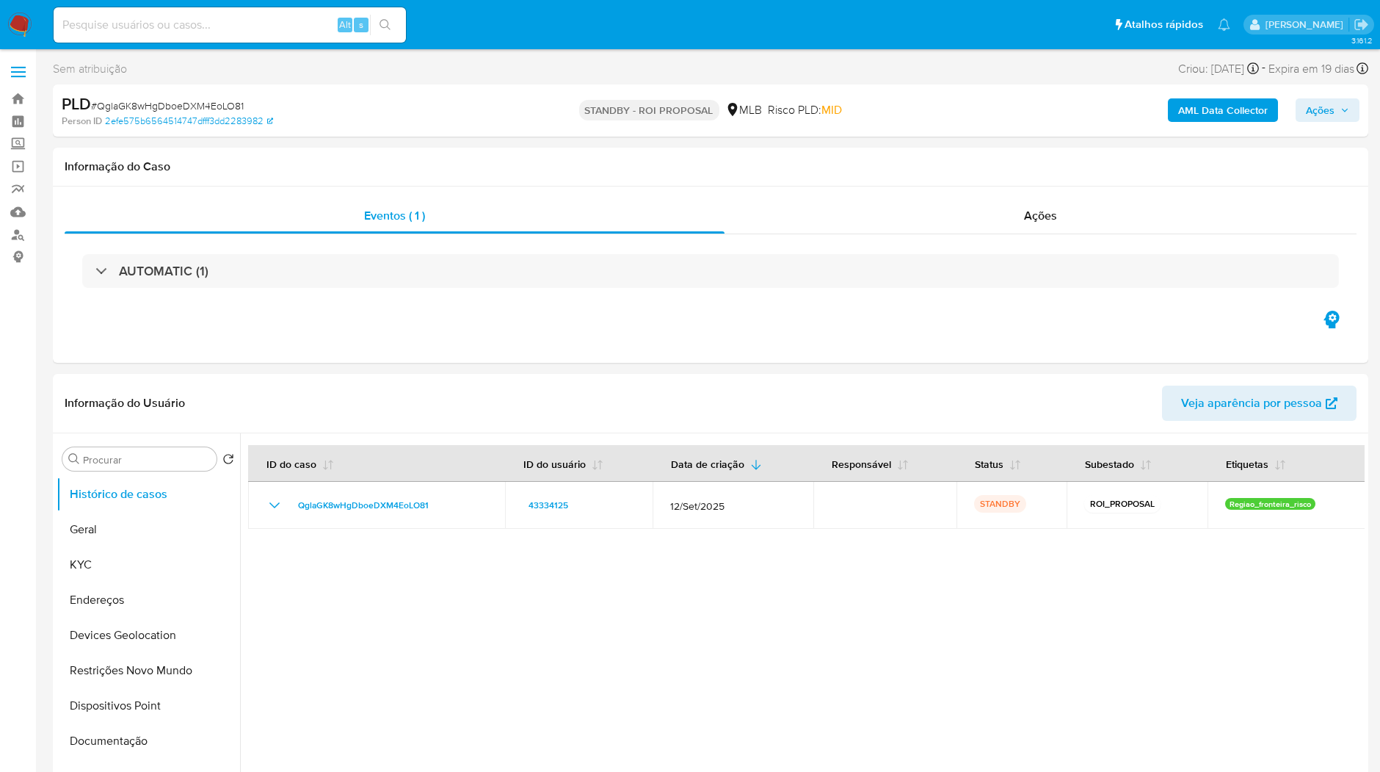
click at [286, 35] on div "Alt s" at bounding box center [230, 24] width 352 height 35
click at [286, 31] on input at bounding box center [230, 24] width 352 height 19
paste input "h4FCqBwZIZvAUrwfY96cPFnM"
type input "h4FCqBwZIZvAUrwfY96cPFnM"
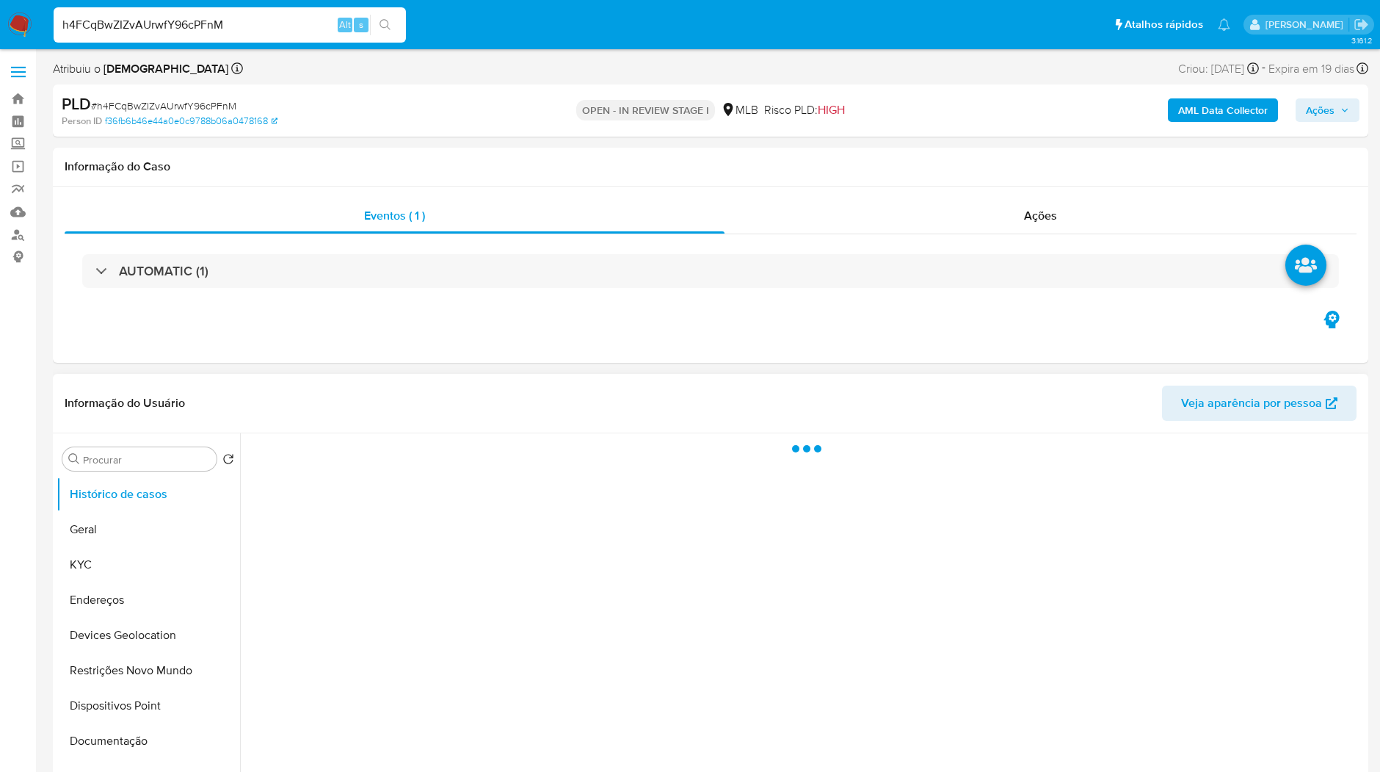
select select "10"
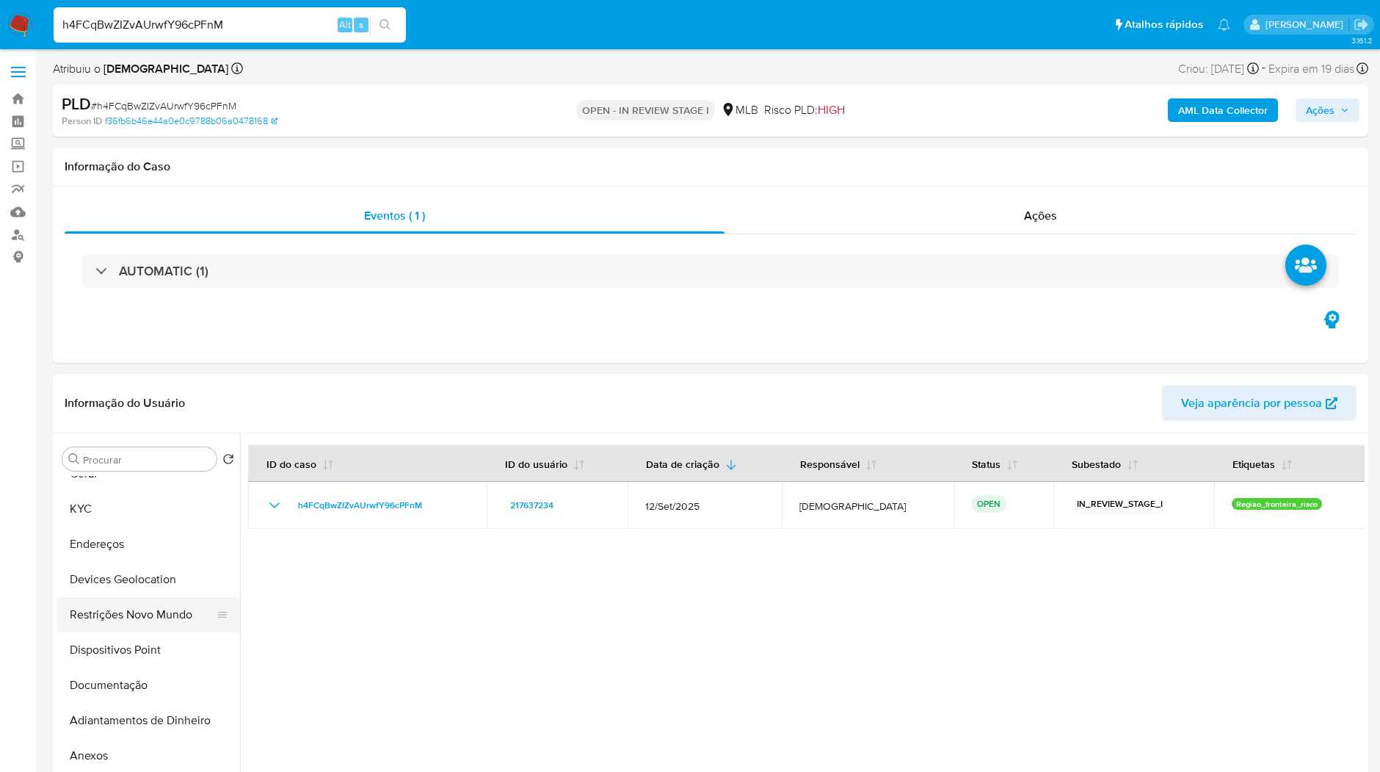
scroll to position [82, 0]
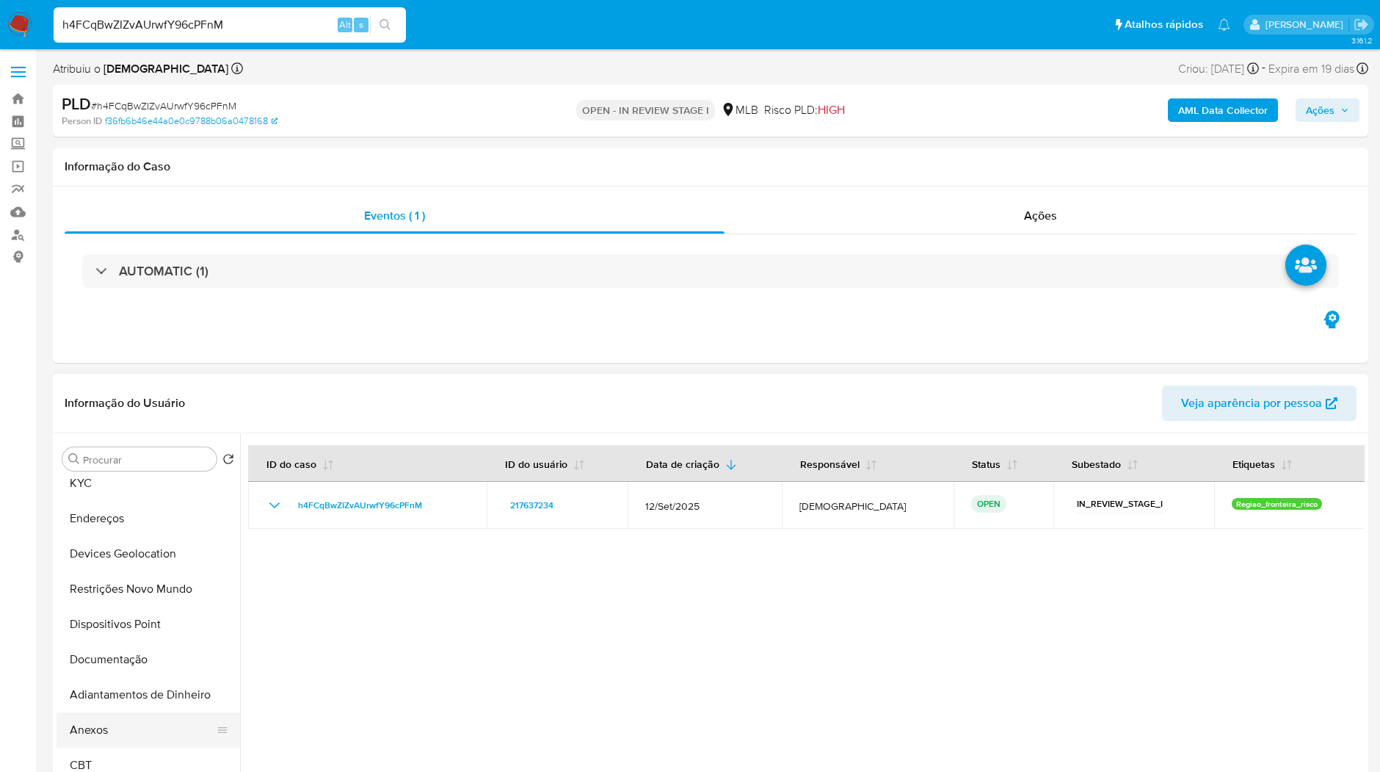
click at [112, 713] on button "Anexos" at bounding box center [143, 729] width 172 height 35
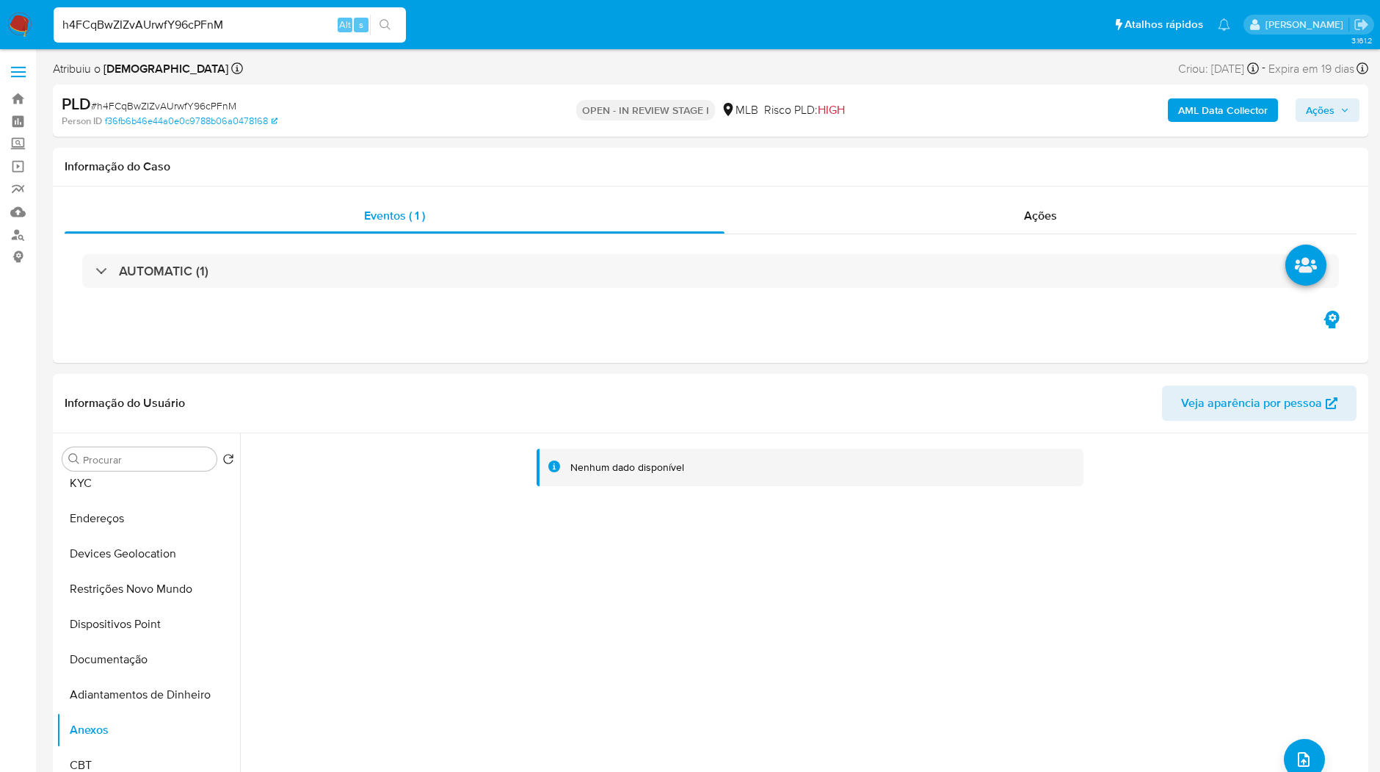
click at [1221, 98] on b "AML Data Collector" at bounding box center [1224, 109] width 90 height 23
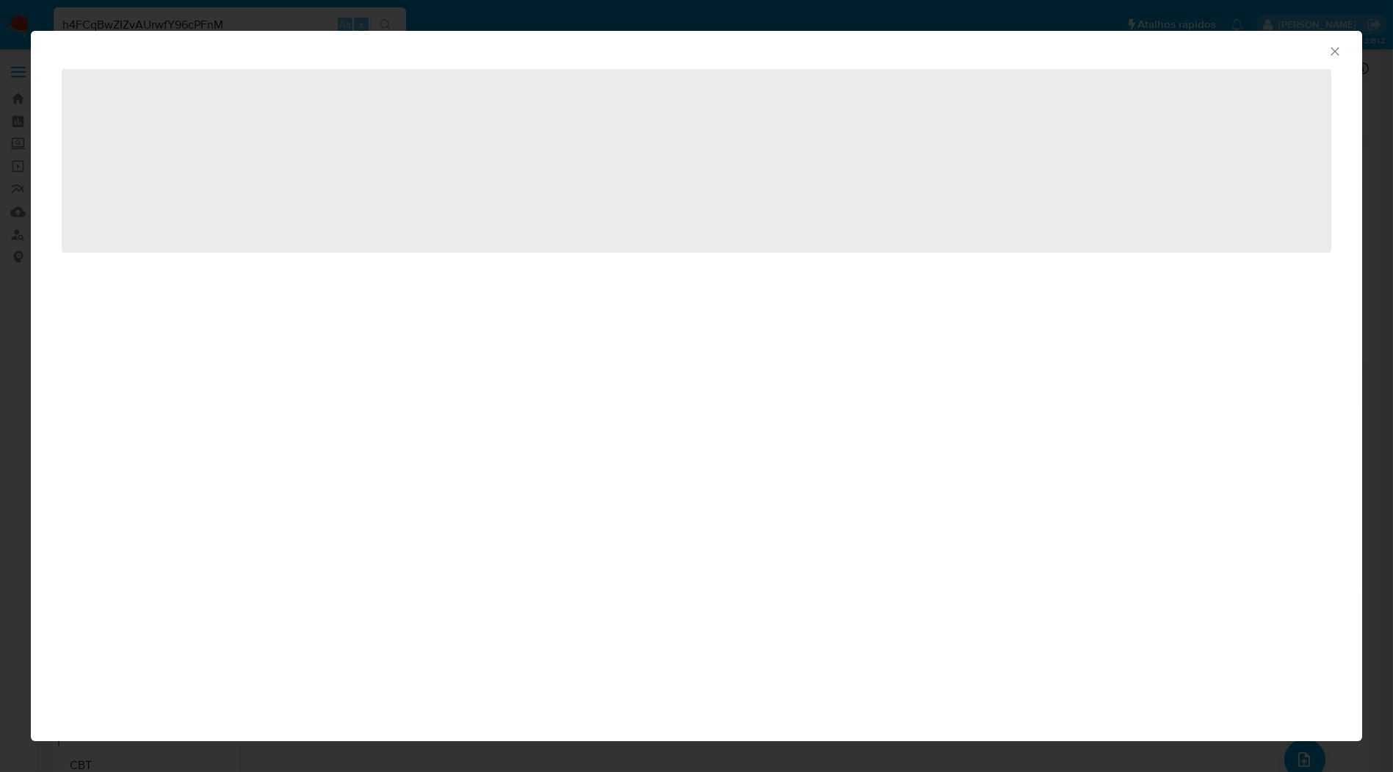
click at [1223, 101] on span "‌" at bounding box center [697, 161] width 1270 height 184
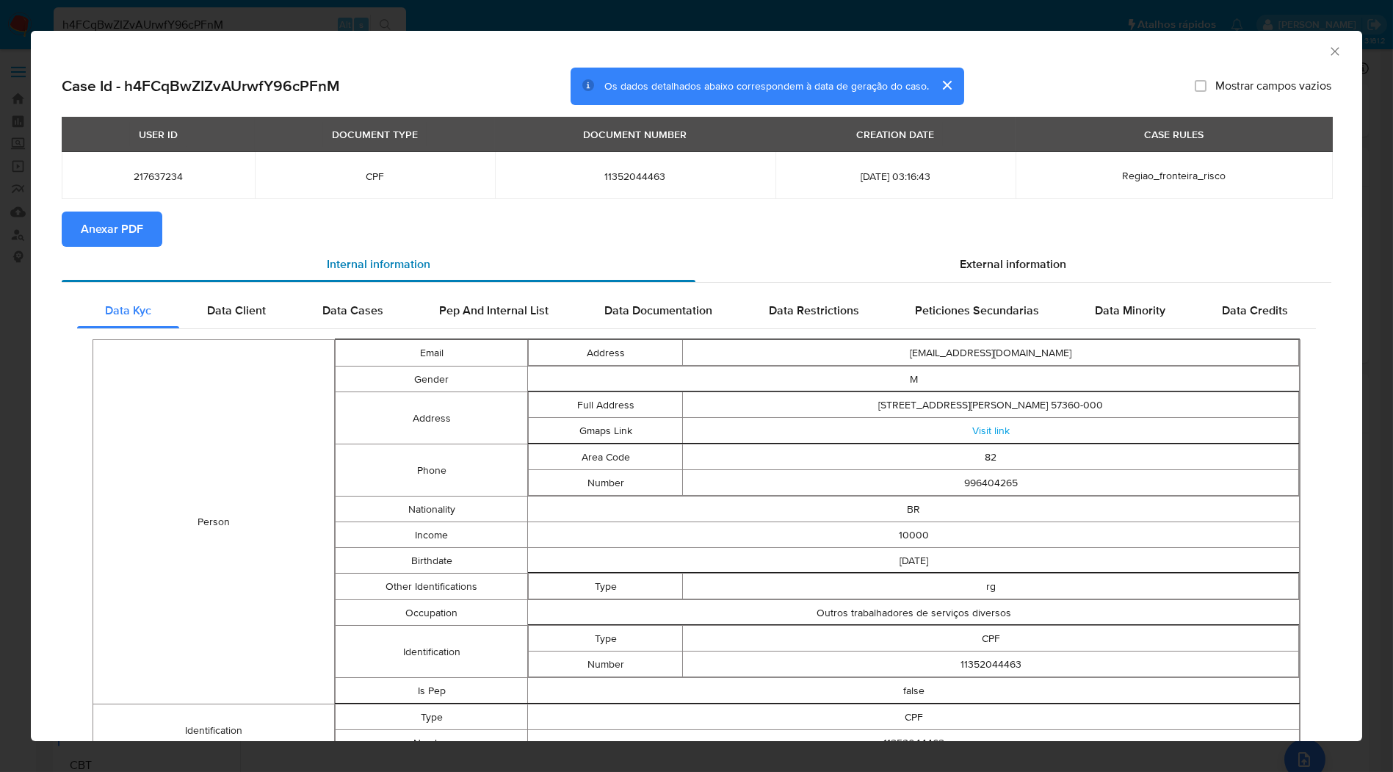
drag, startPoint x: 122, startPoint y: 232, endPoint x: 144, endPoint y: 263, distance: 37.9
click at [123, 232] on span "Anexar PDF" at bounding box center [112, 229] width 62 height 32
click at [516, 19] on div "AML Data Collector Case Id - h4FCqBwZIZvAUrwfY96cPFnM Os dados detalhados abaix…" at bounding box center [696, 386] width 1393 height 772
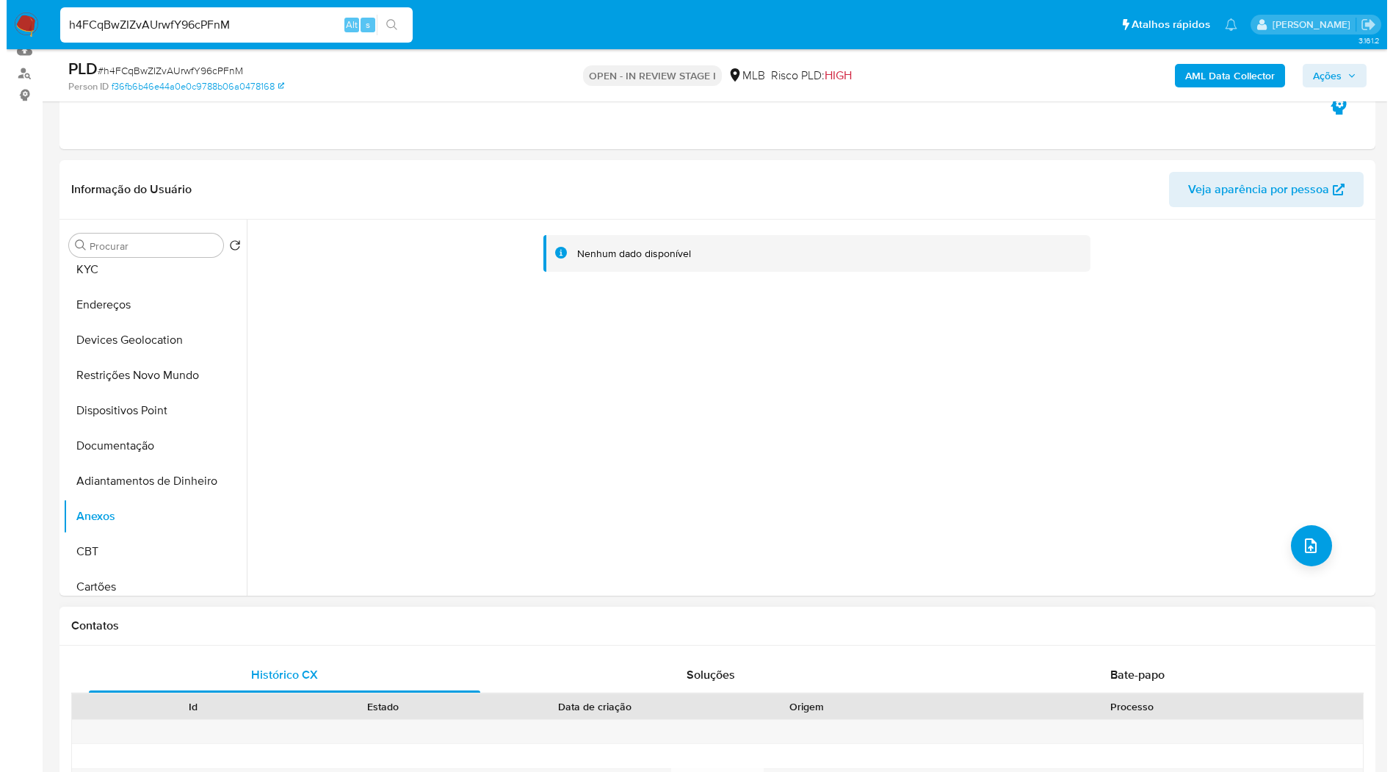
scroll to position [163, 0]
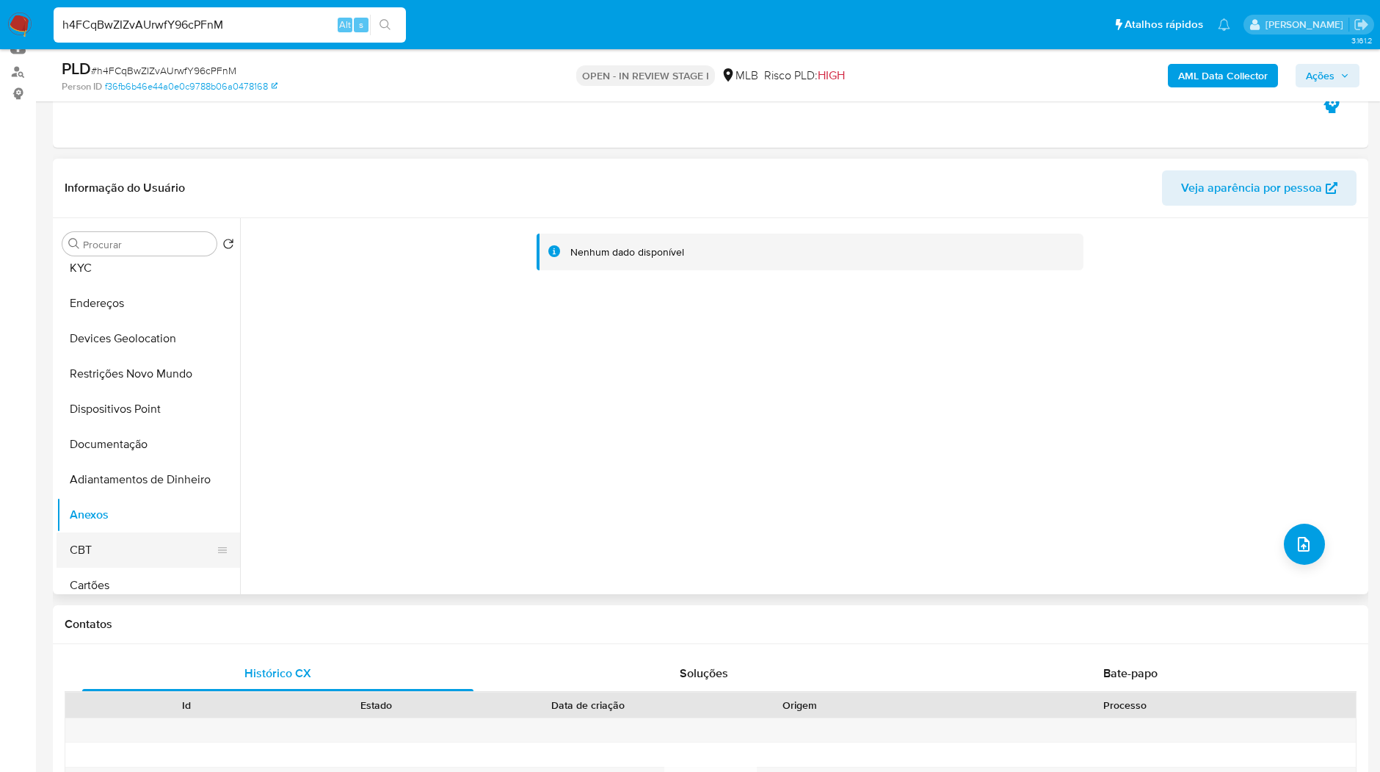
click at [164, 540] on button "CBT" at bounding box center [143, 549] width 172 height 35
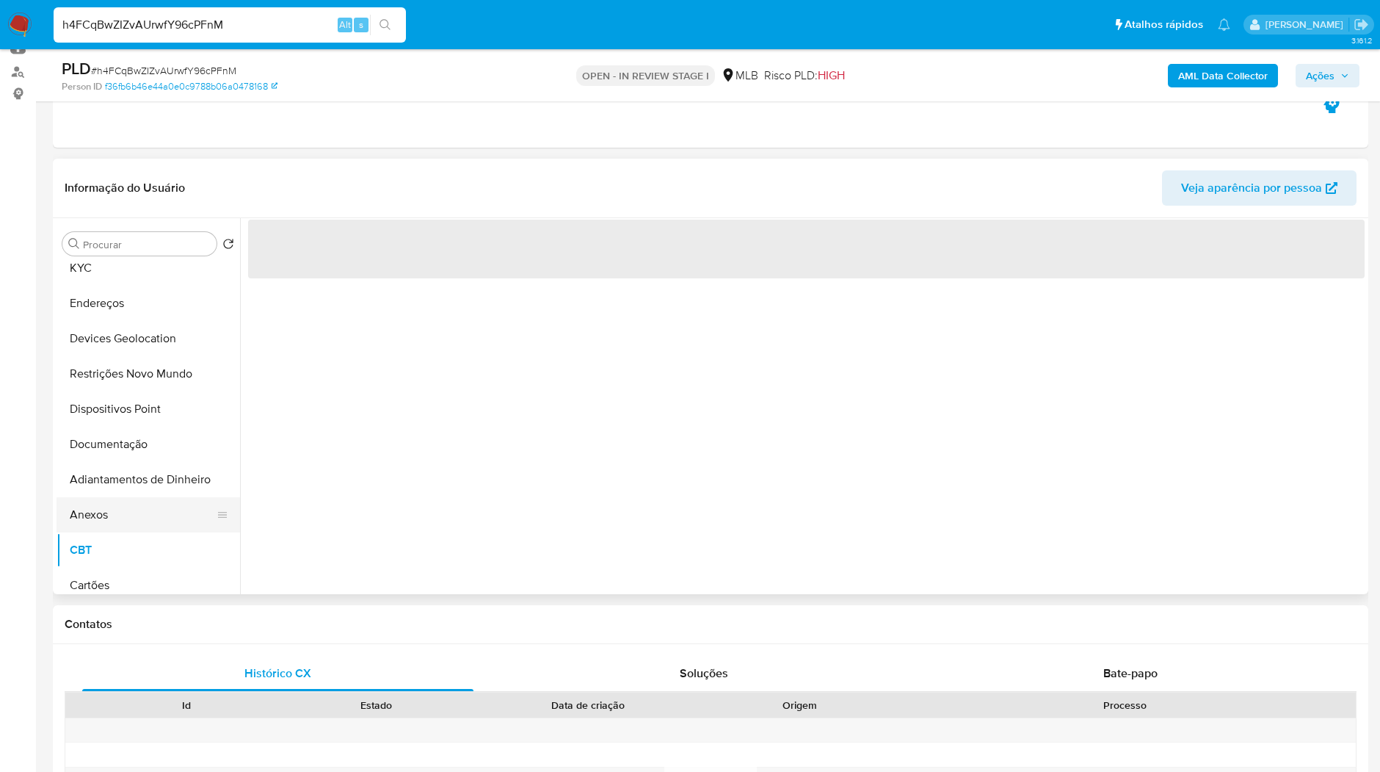
click at [172, 516] on button "Anexos" at bounding box center [143, 514] width 172 height 35
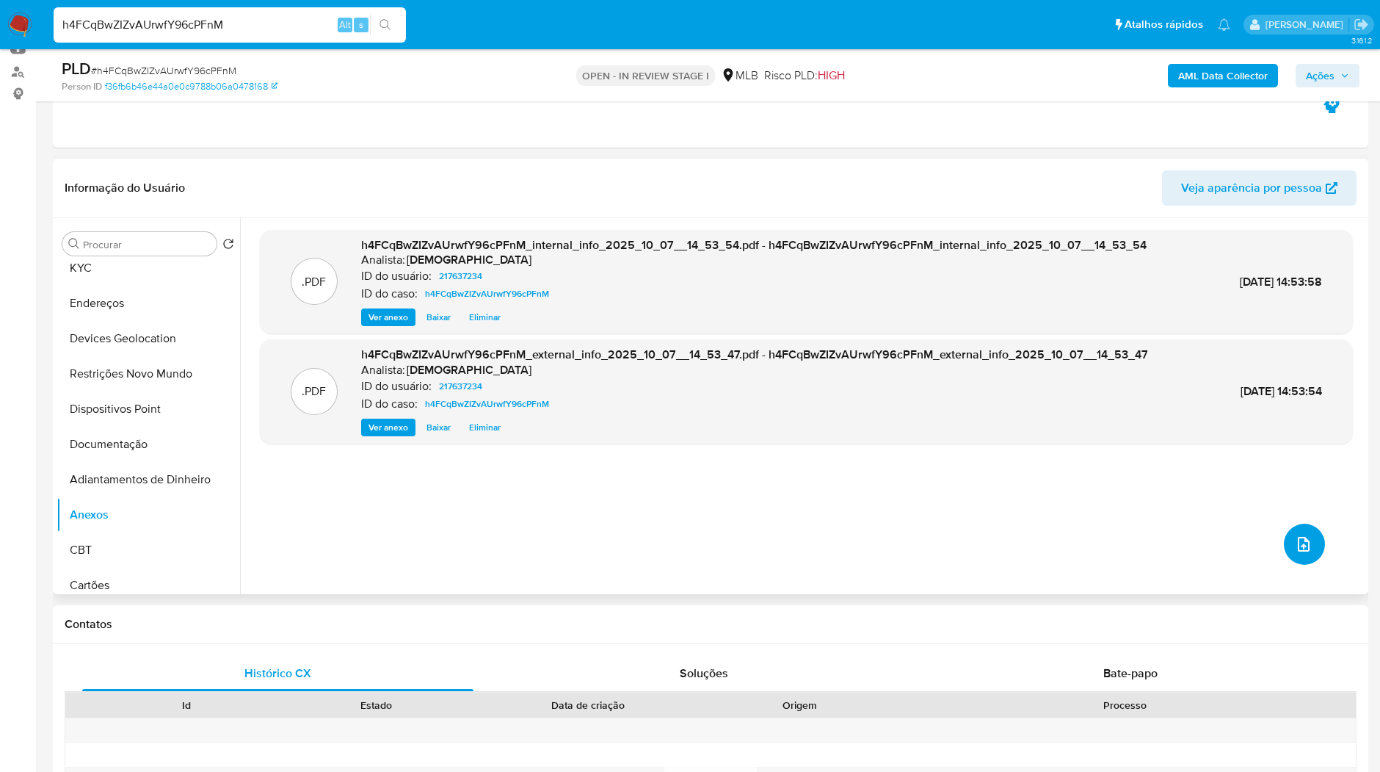
click at [1295, 537] on span "upload-file" at bounding box center [1304, 544] width 18 height 18
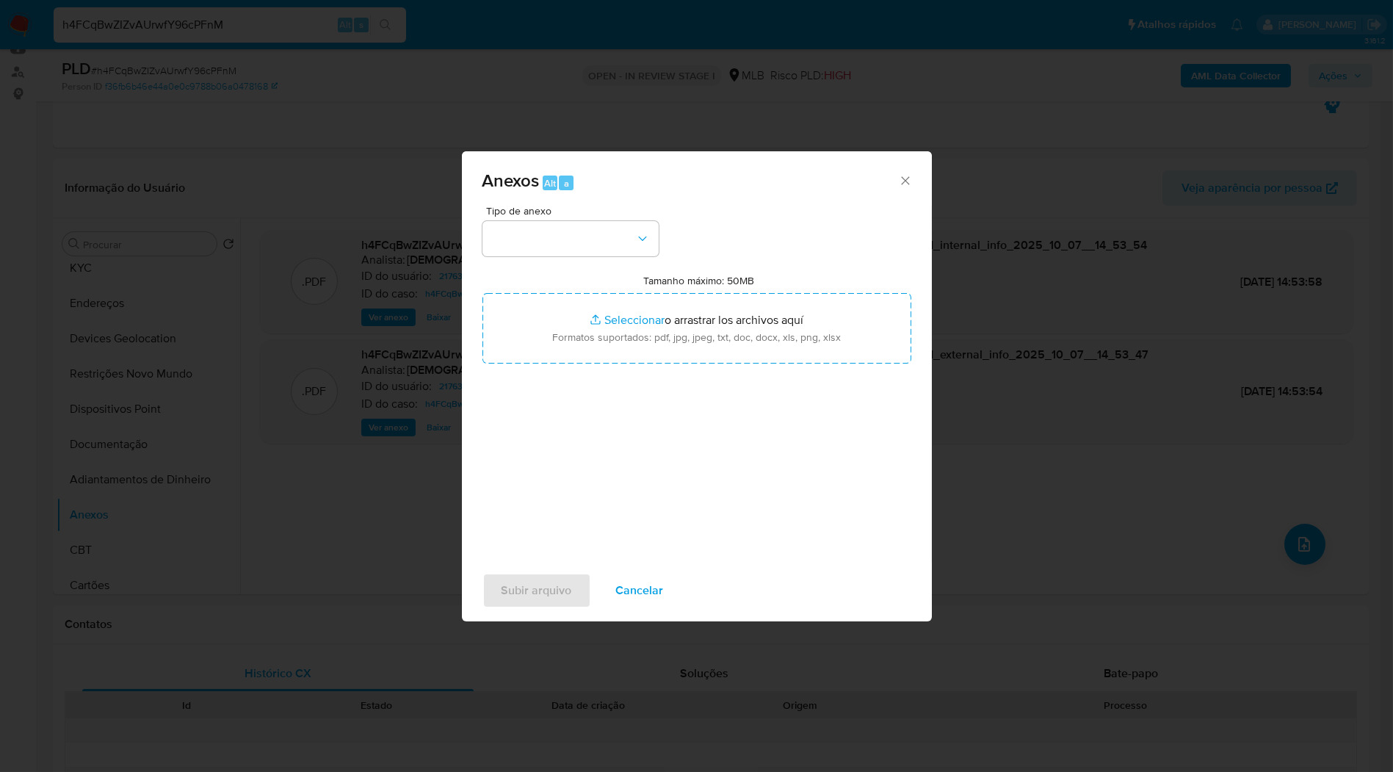
click at [530, 257] on div "Tipo de anexo Tamanho máximo: 50MB Seleccionar archivos Seleccionar o arrastrar…" at bounding box center [696, 379] width 429 height 347
click at [535, 249] on button "button" at bounding box center [570, 238] width 176 height 35
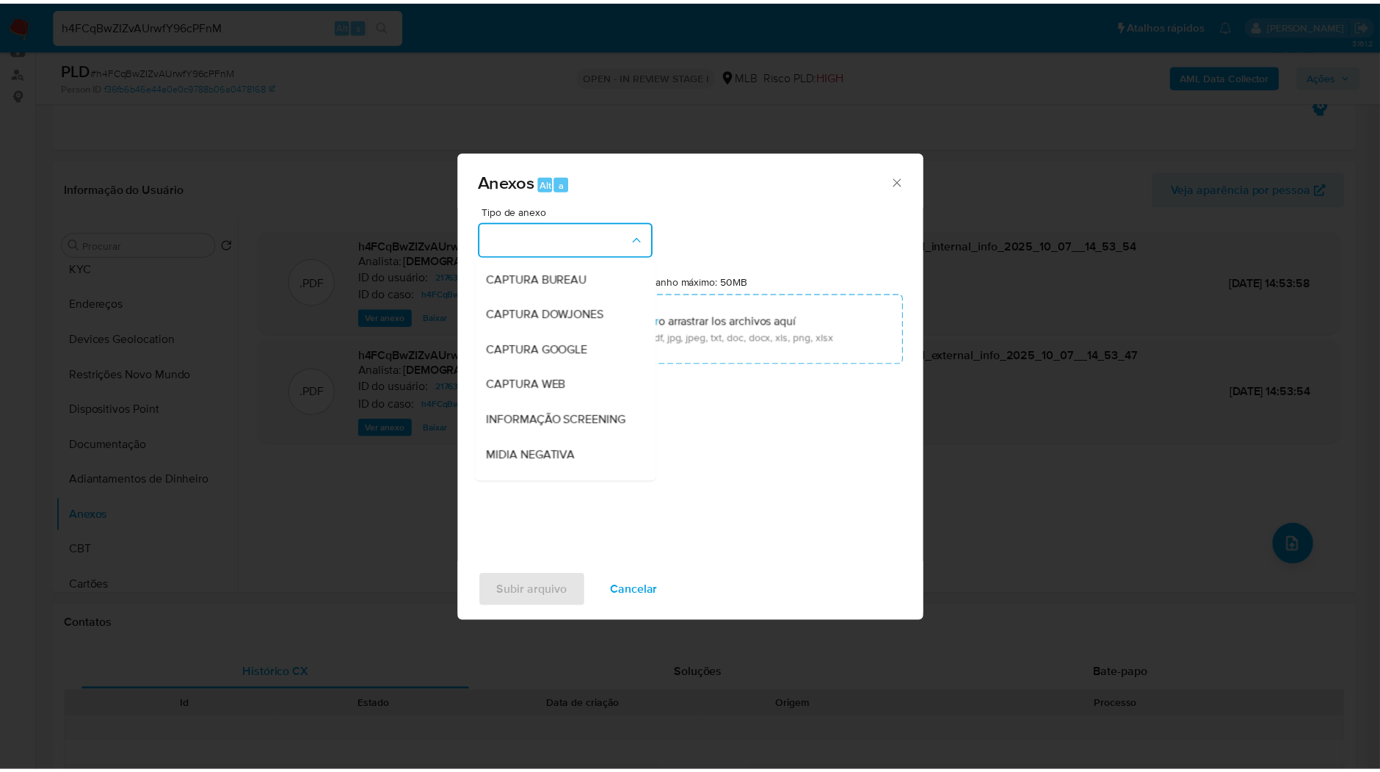
scroll to position [225, 0]
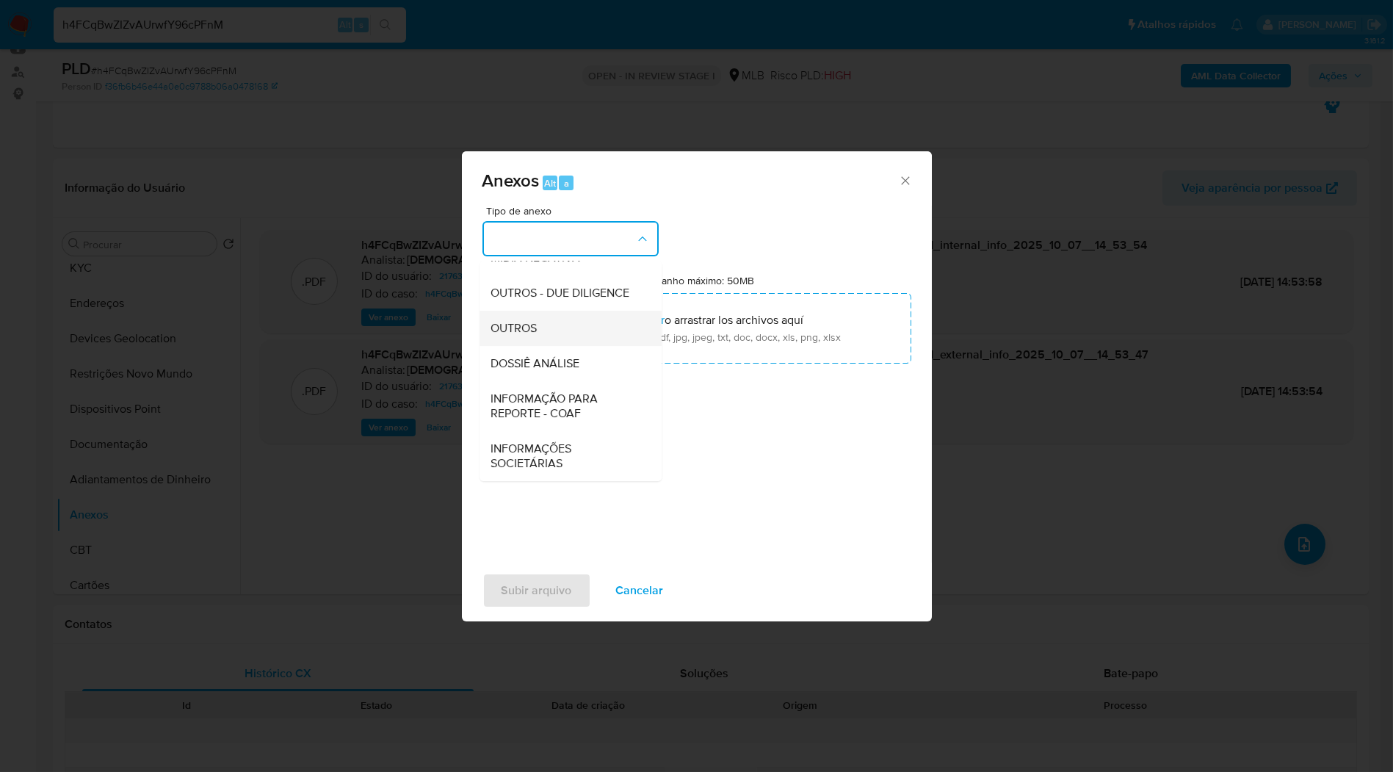
click at [543, 333] on div "OUTROS" at bounding box center [566, 328] width 150 height 35
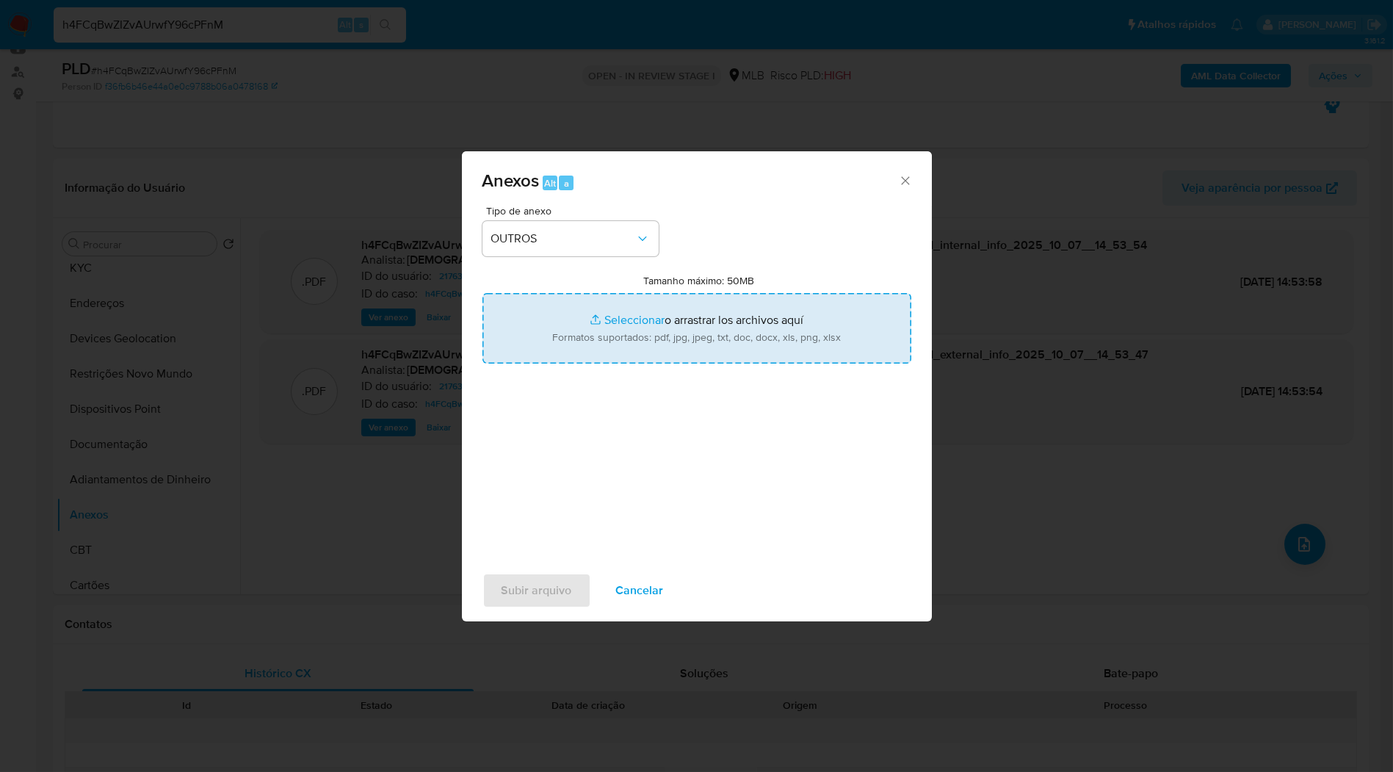
click at [548, 334] on input "Tamanho máximo: 50MB Seleccionar archivos" at bounding box center [696, 328] width 429 height 70
type input "C:\fakepath\Mulan 217637234_2025_09_29_11_43_11.xlsx"
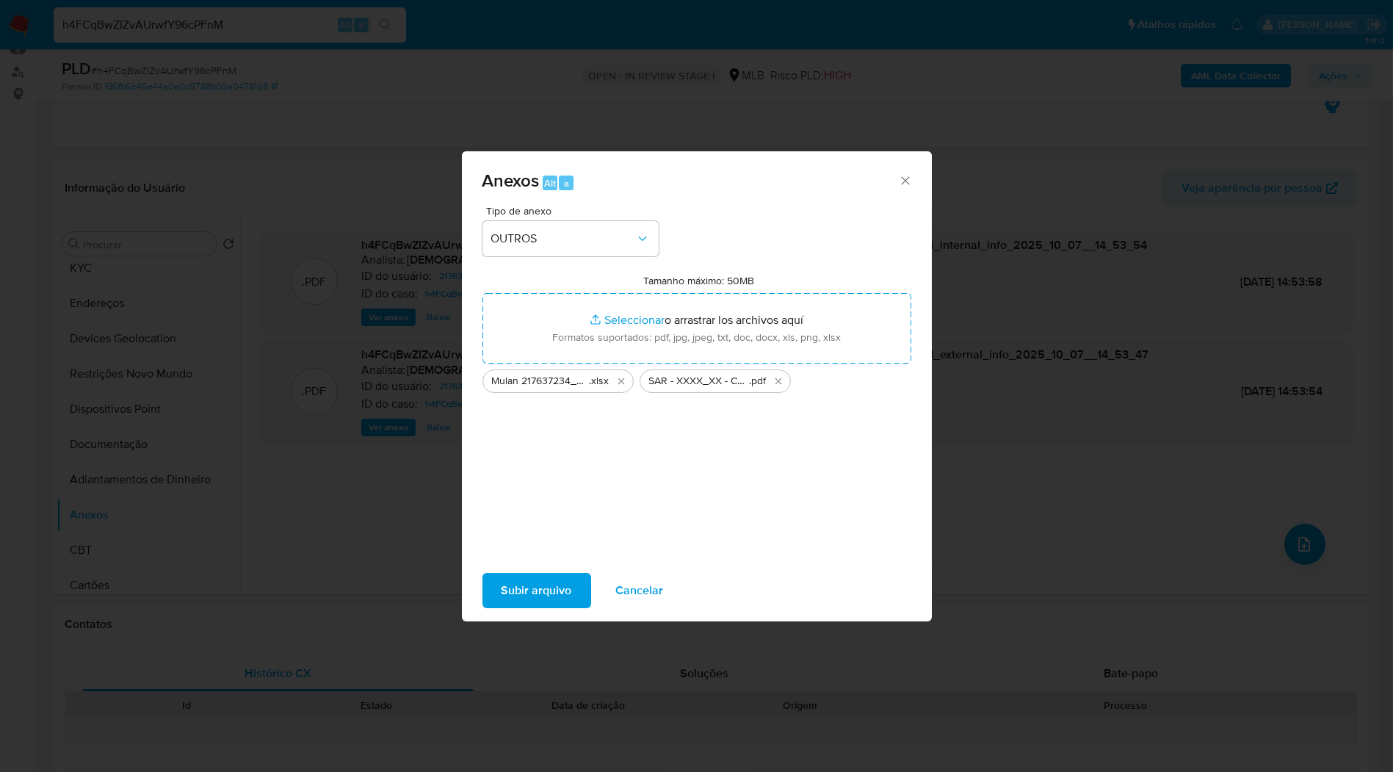
click at [554, 590] on span "Subir arquivo" at bounding box center [537, 590] width 70 height 32
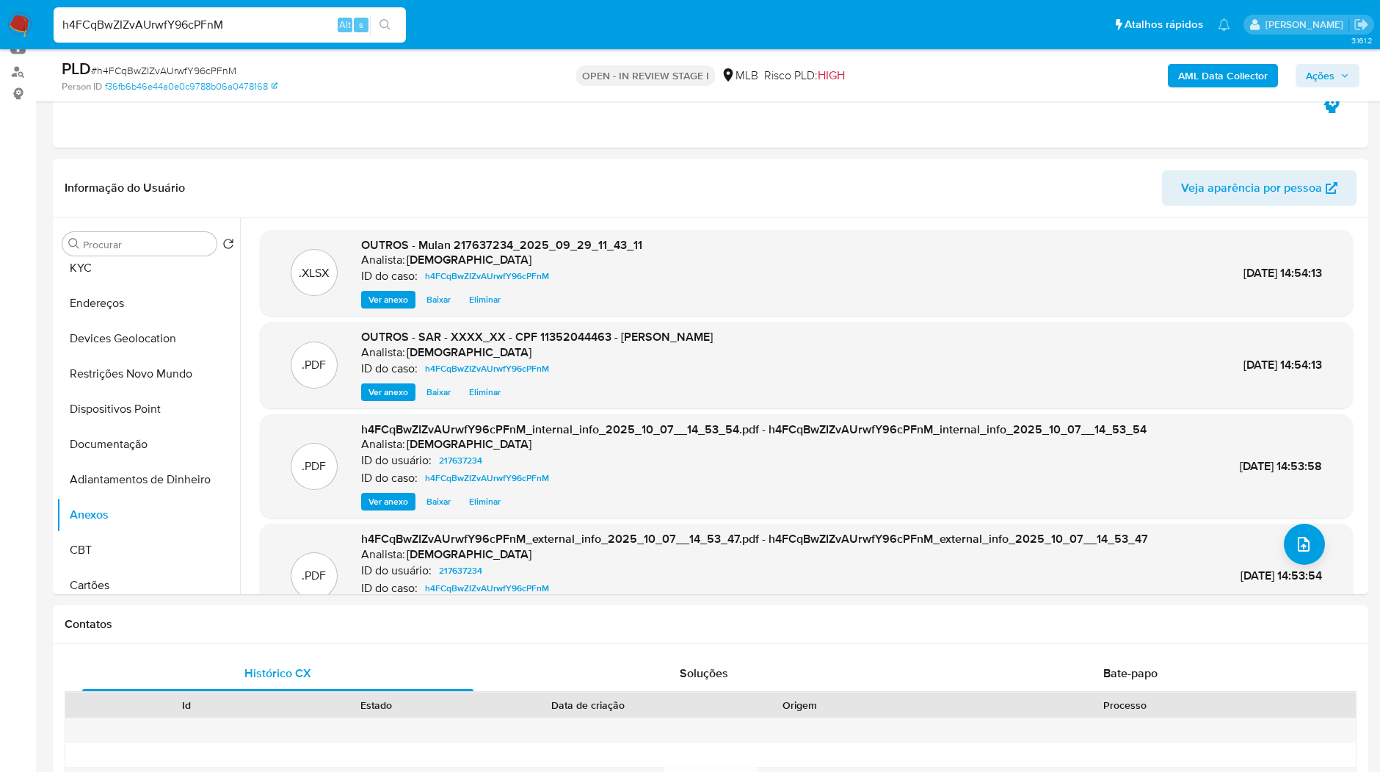
click at [1325, 79] on span "Ações" at bounding box center [1320, 75] width 29 height 23
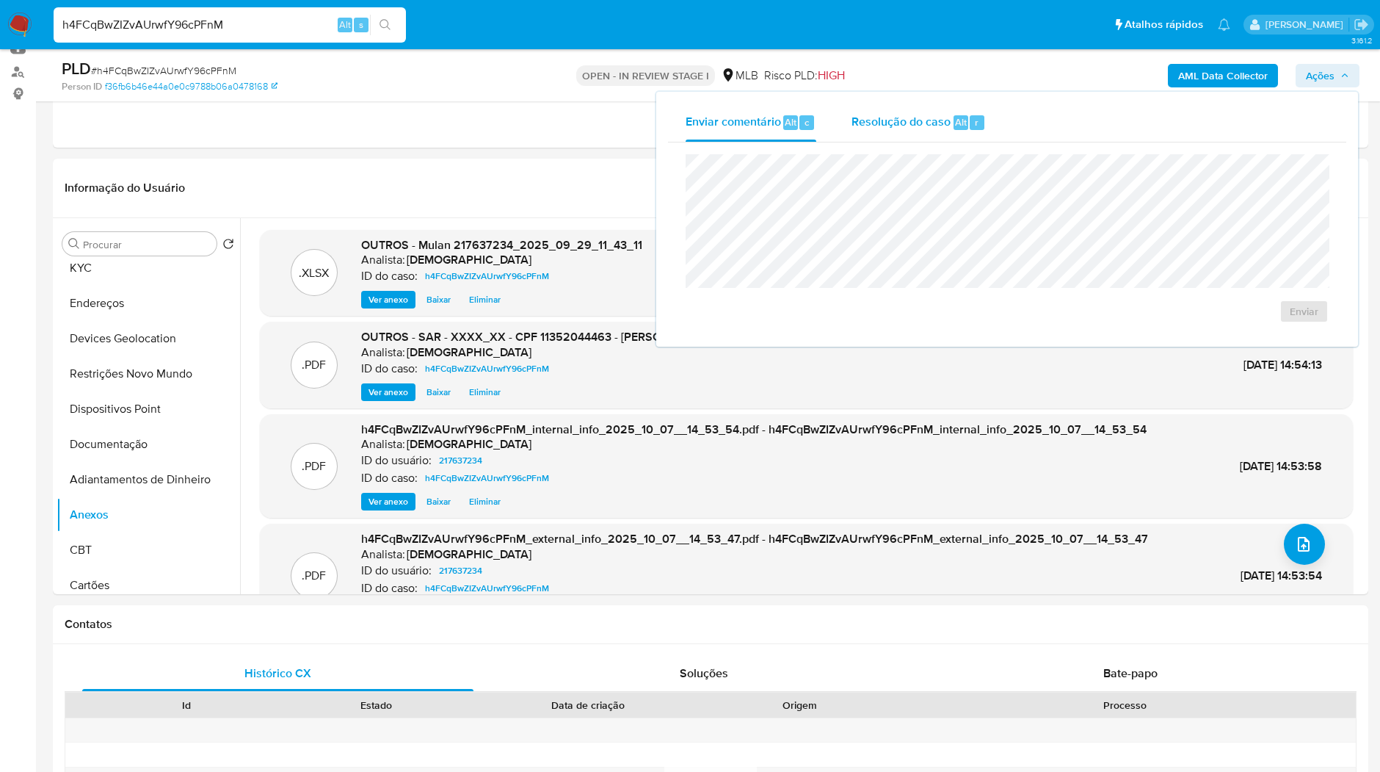
click at [950, 123] on div "Resolução do caso Alt r" at bounding box center [919, 123] width 134 height 38
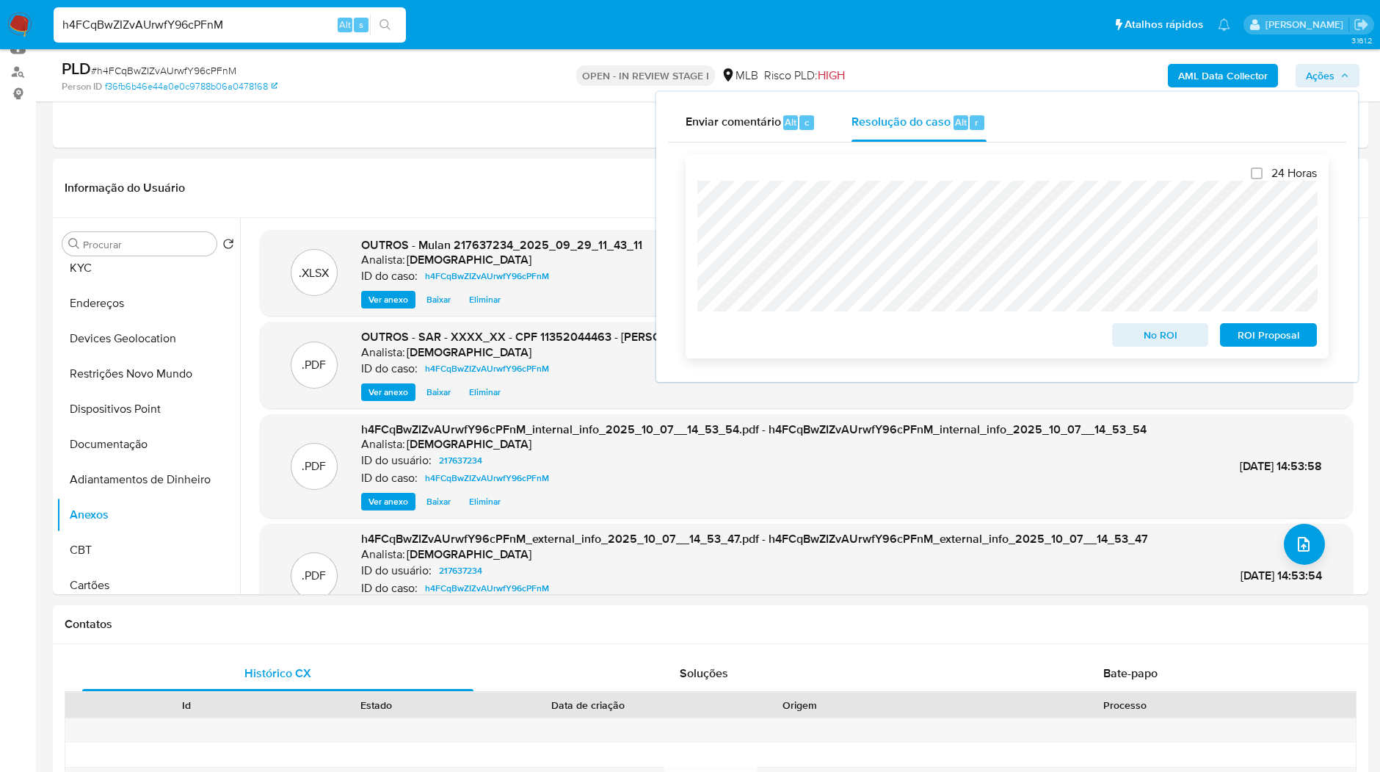
scroll to position [0, 0]
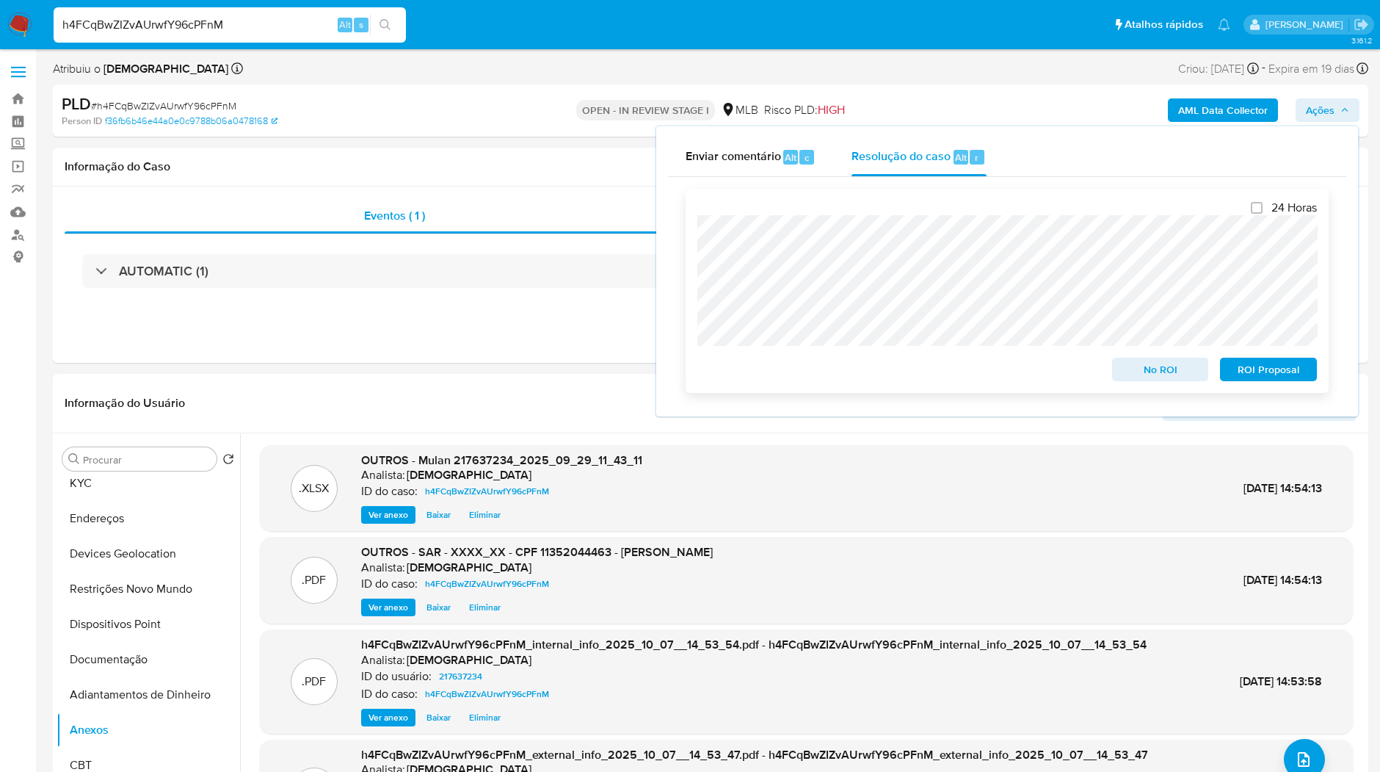
click at [1250, 368] on span "ROI Proposal" at bounding box center [1269, 369] width 76 height 21
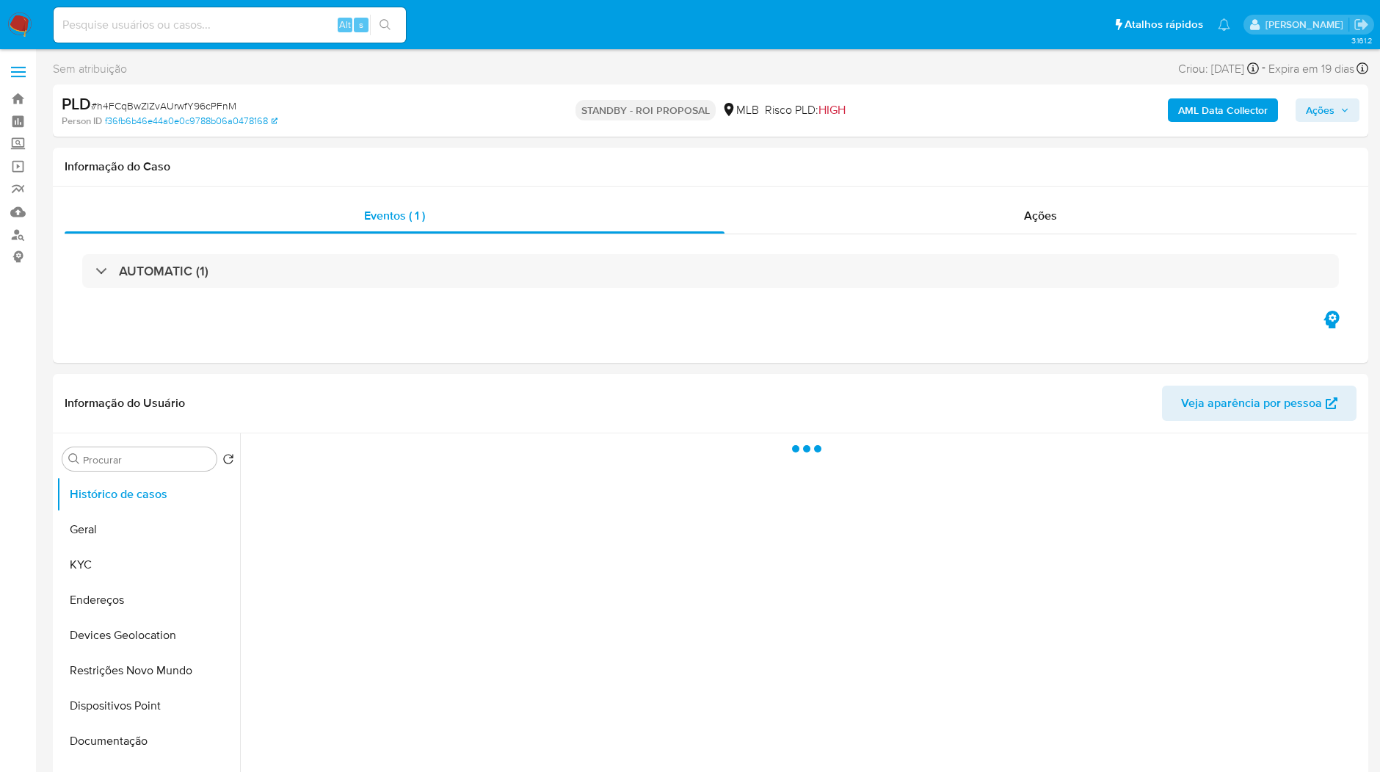
select select "10"
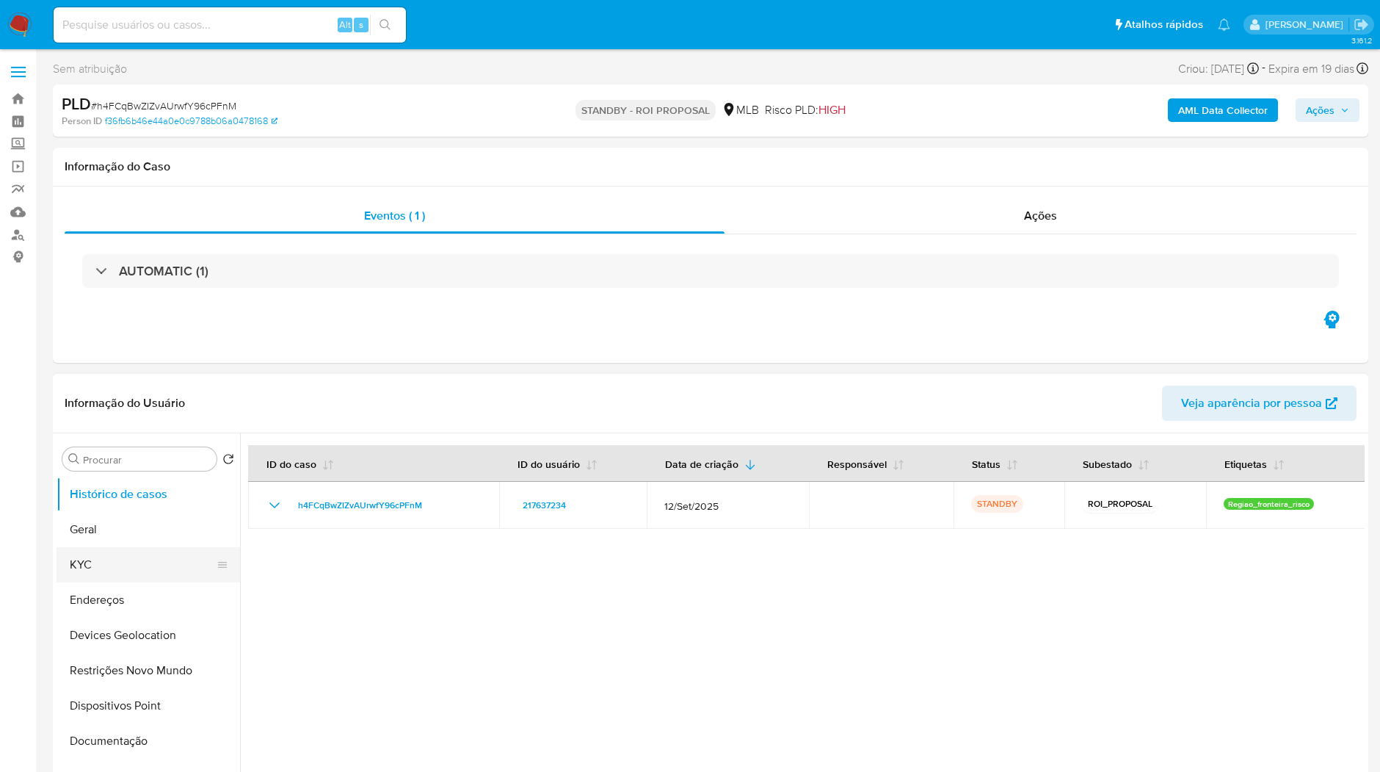
click at [126, 557] on button "KYC" at bounding box center [143, 564] width 172 height 35
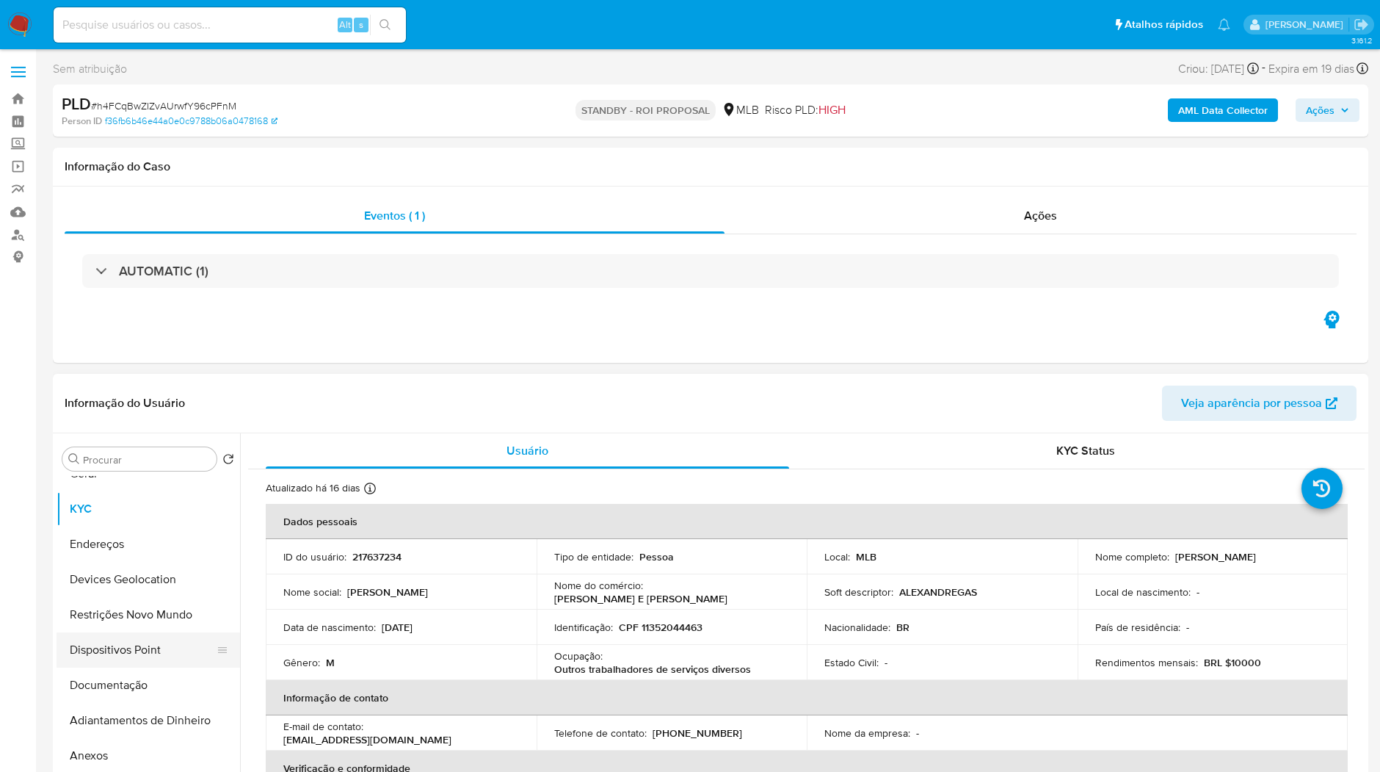
scroll to position [82, 0]
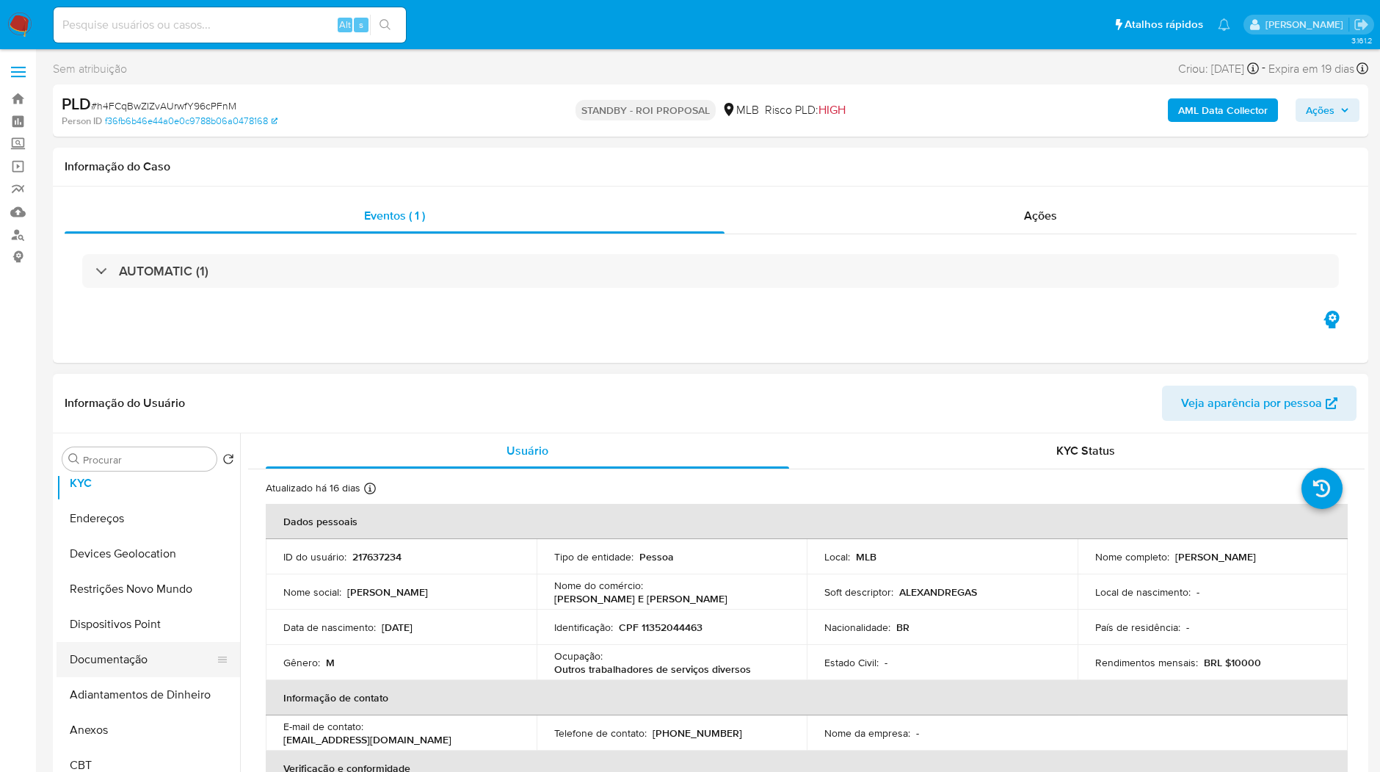
click at [139, 664] on button "Documentação" at bounding box center [143, 659] width 172 height 35
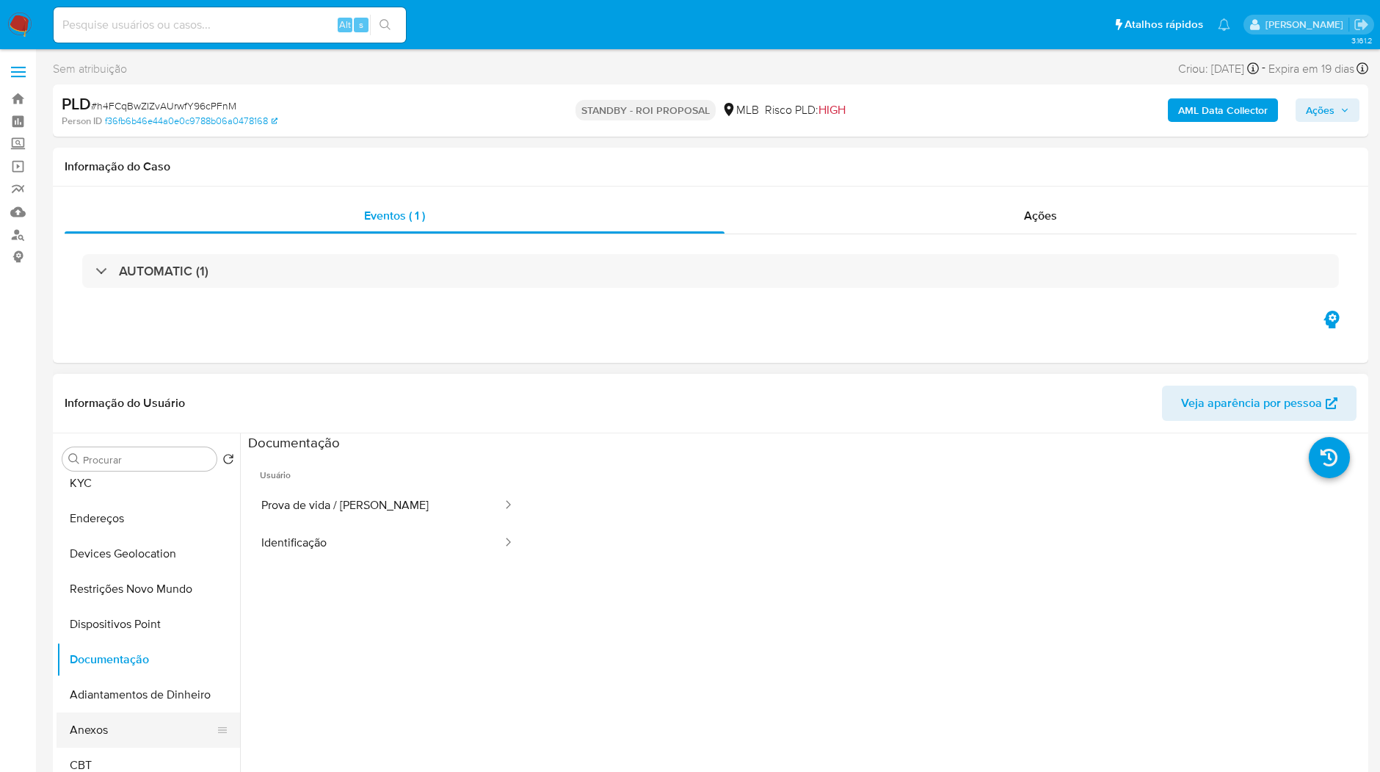
click at [111, 728] on button "Anexos" at bounding box center [143, 729] width 172 height 35
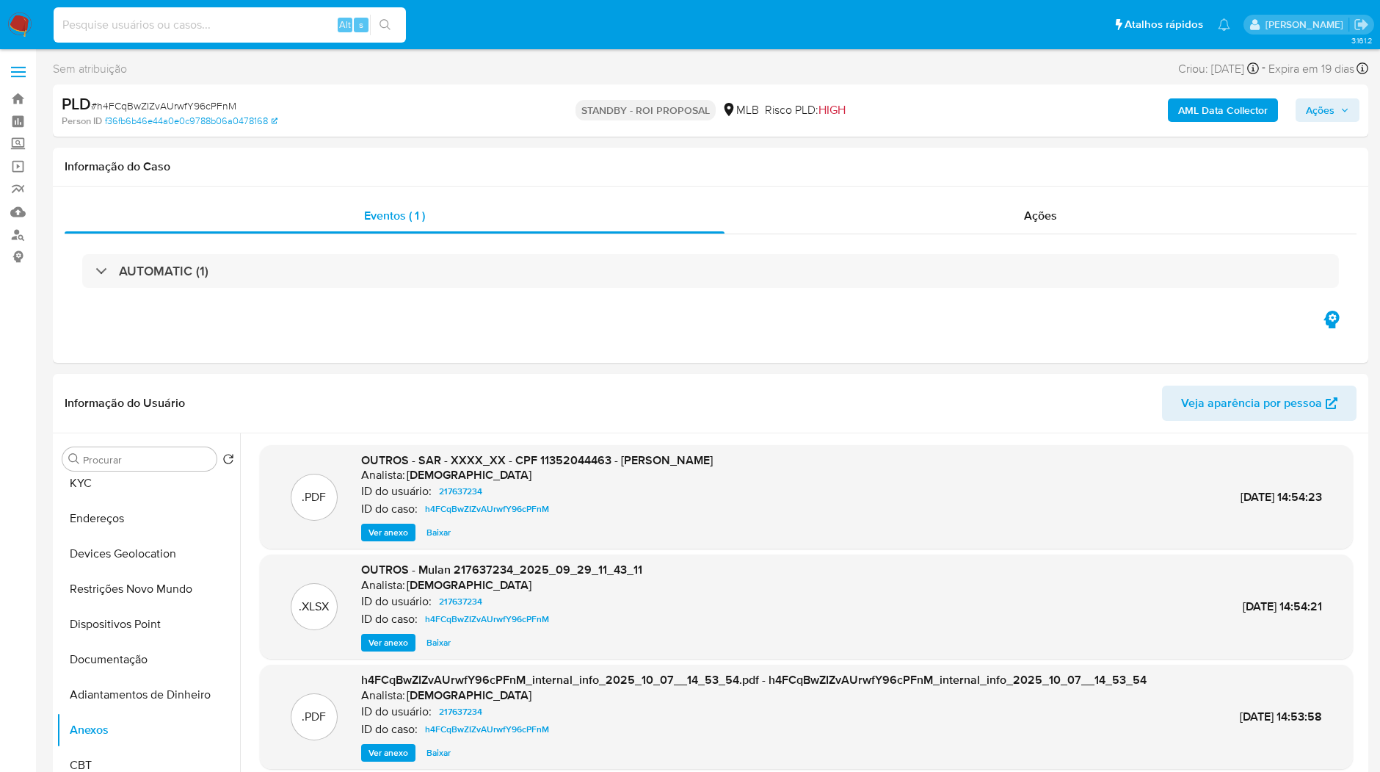
click at [272, 30] on input at bounding box center [230, 24] width 352 height 19
paste input "r3O31fBoAdNNy5JRYhqYeJxT"
type input "r3O31fBoAdNNy5JRYhqYeJxT"
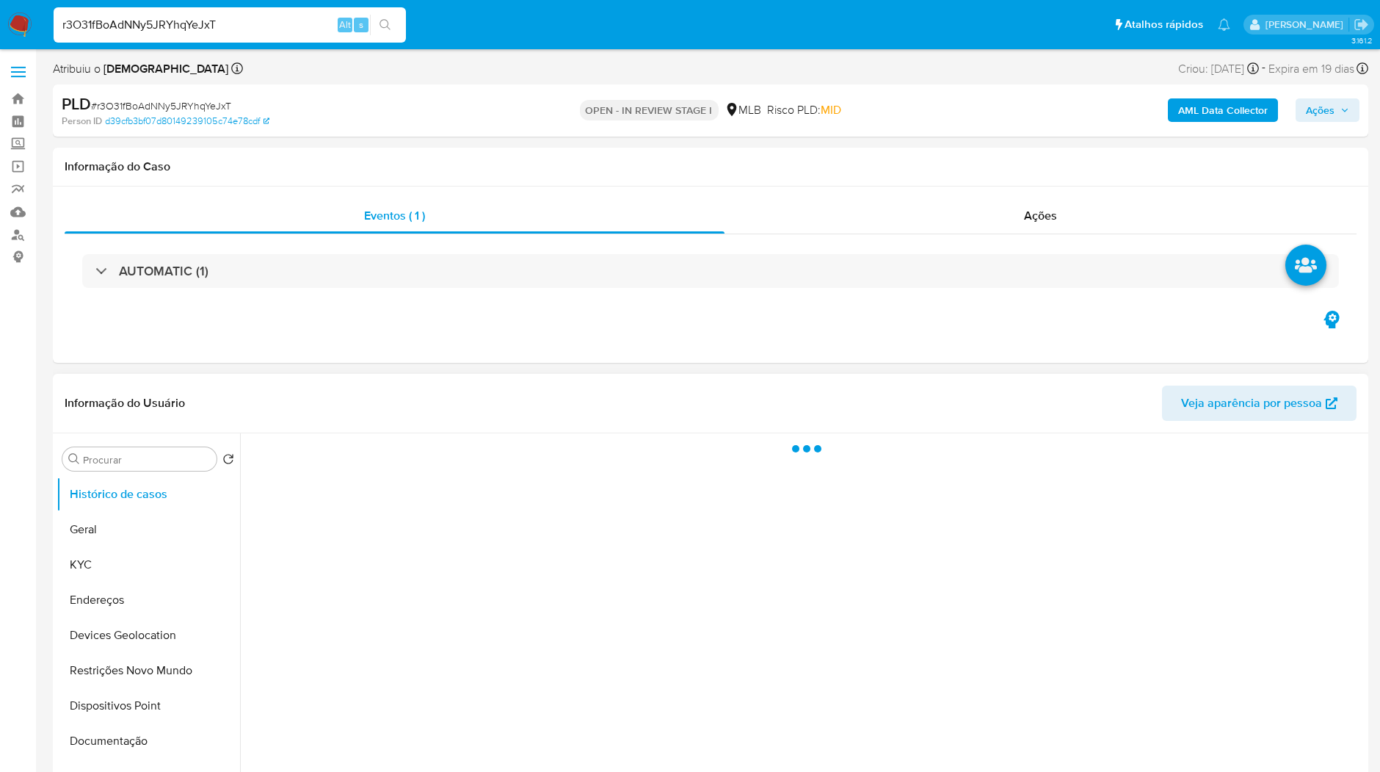
select select "10"
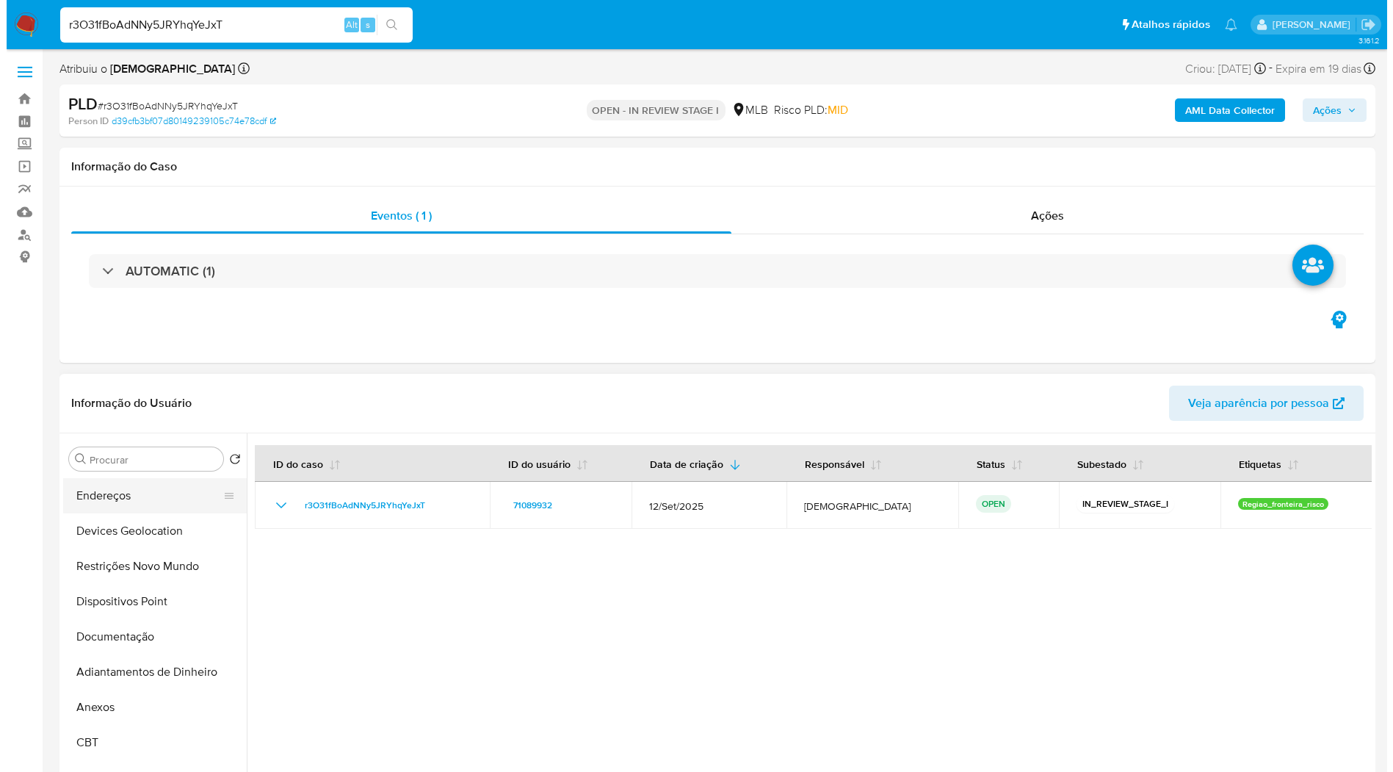
scroll to position [163, 0]
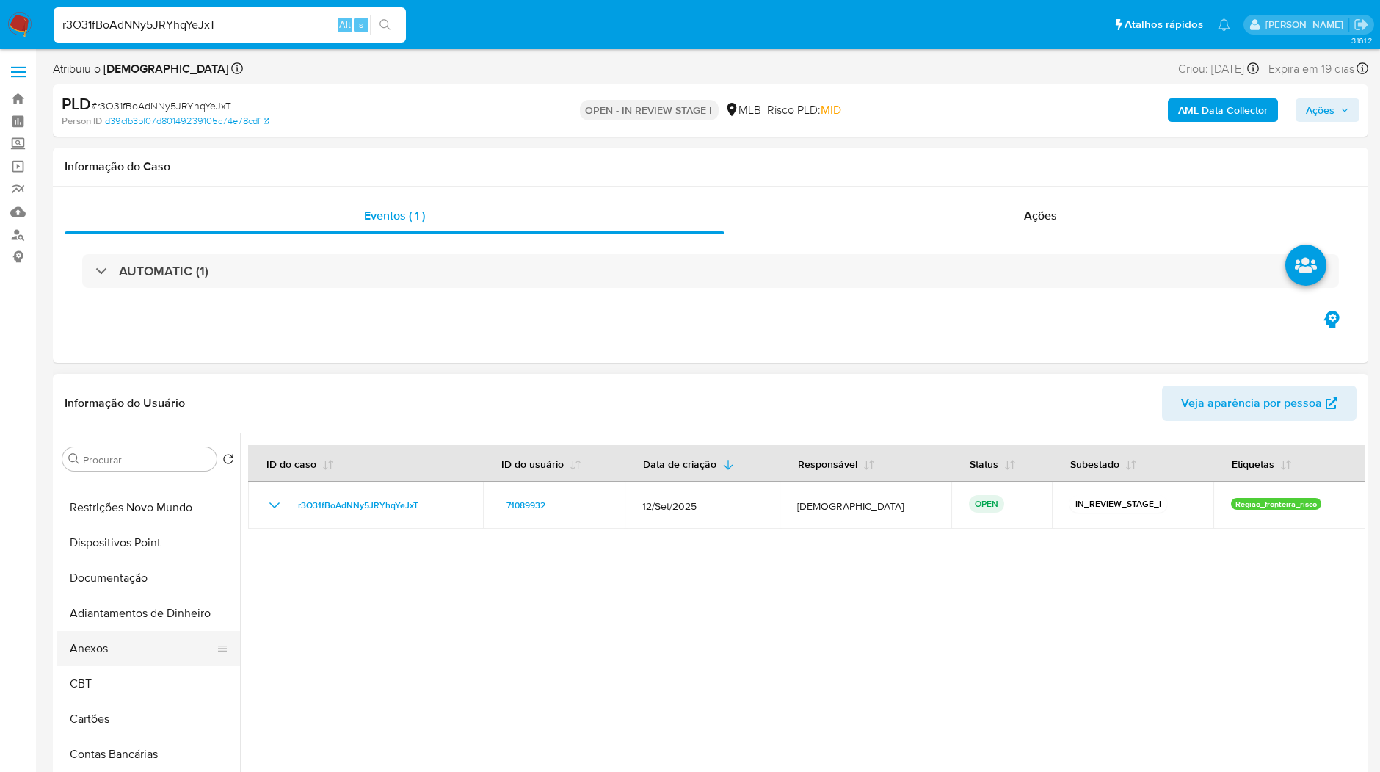
click at [163, 643] on button "Anexos" at bounding box center [143, 648] width 172 height 35
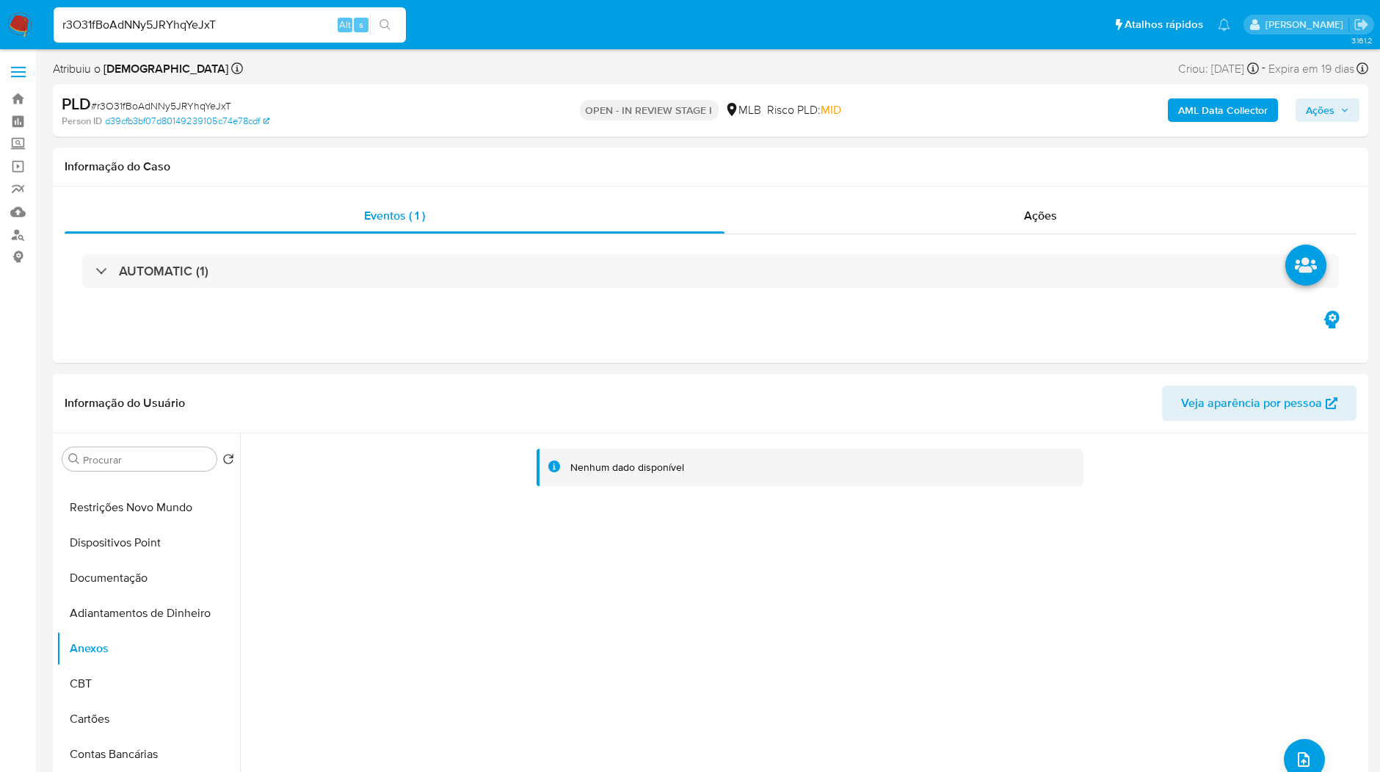
click at [1226, 112] on b "AML Data Collector" at bounding box center [1224, 109] width 90 height 23
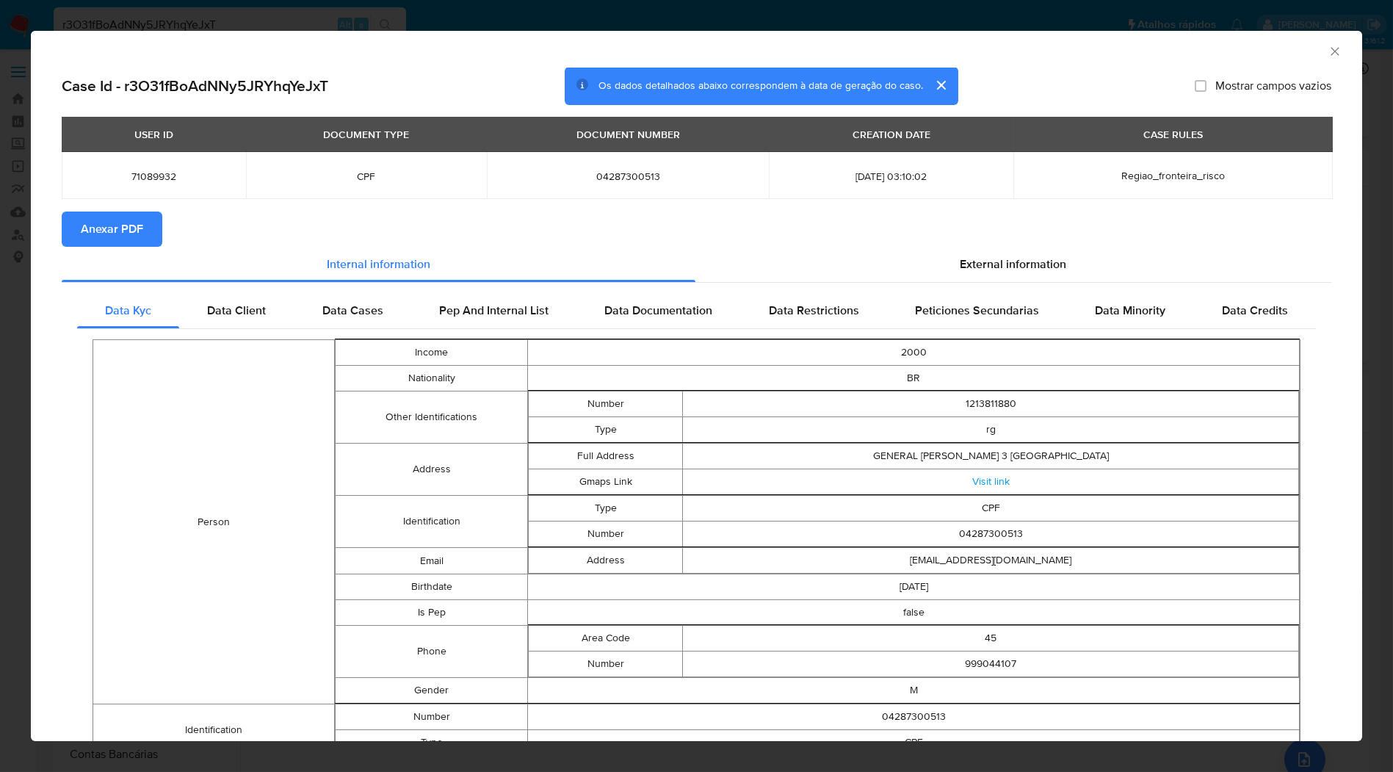
click at [123, 238] on span "Anexar PDF" at bounding box center [112, 229] width 62 height 32
click at [824, 23] on div "AML Data Collector Case Id - r3O31fBoAdNNy5JRYhqYeJxT Os dados detalhados abaix…" at bounding box center [696, 386] width 1393 height 772
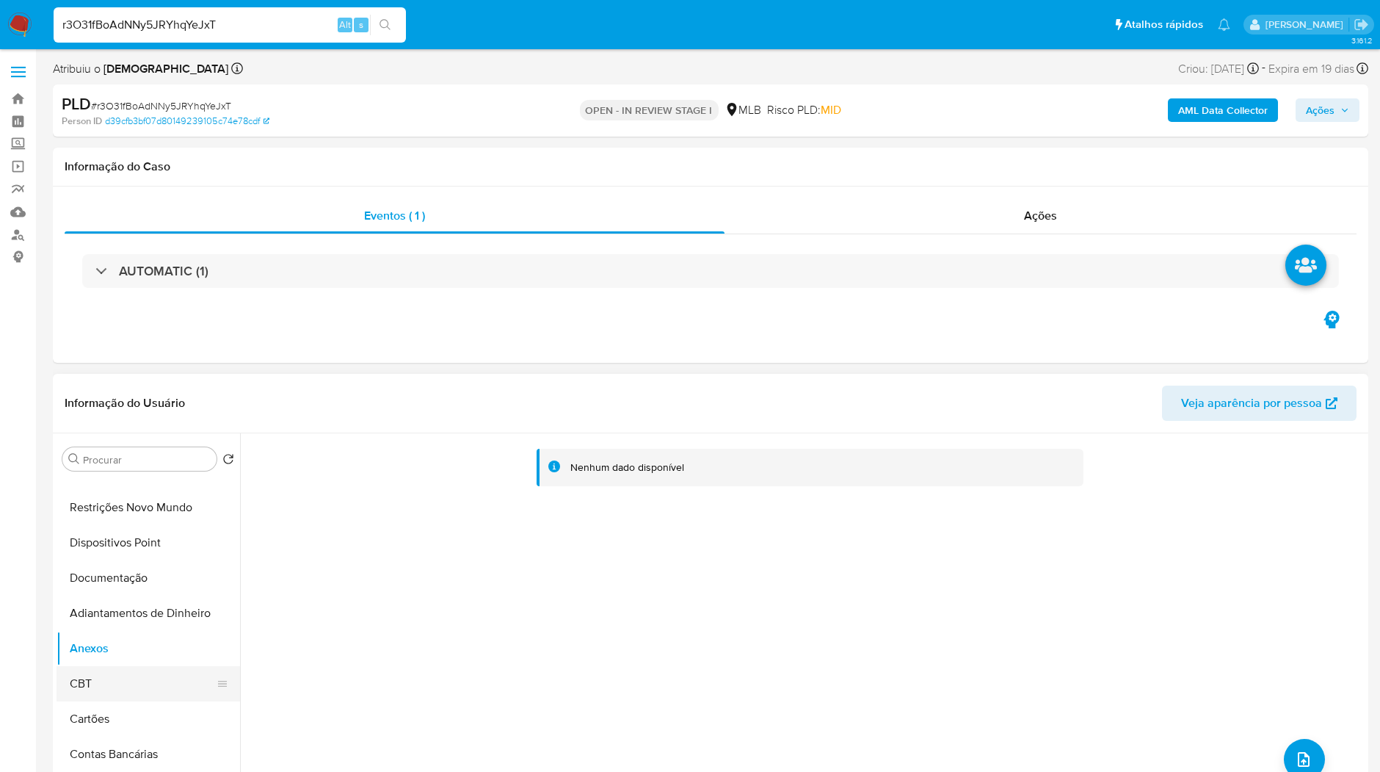
click at [108, 682] on button "CBT" at bounding box center [143, 683] width 172 height 35
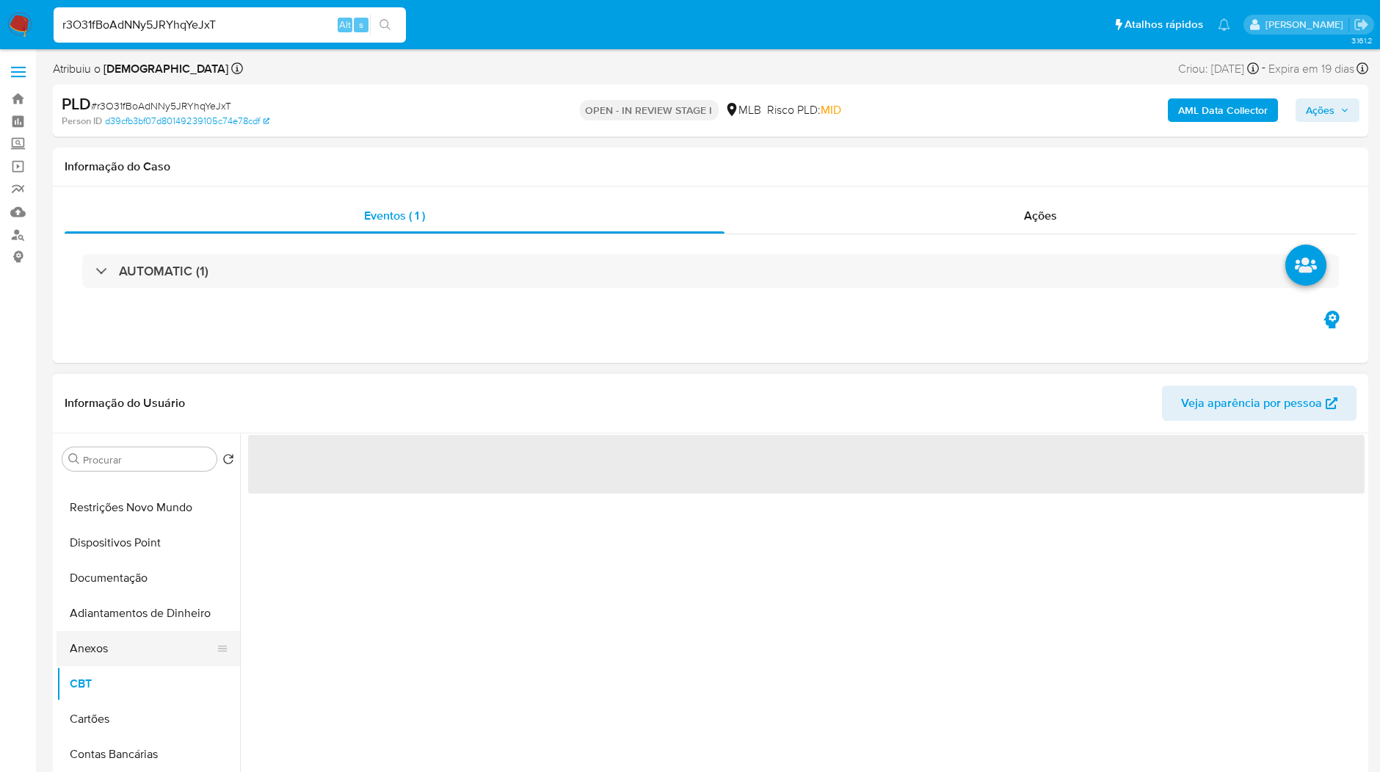
click at [115, 643] on button "Anexos" at bounding box center [143, 648] width 172 height 35
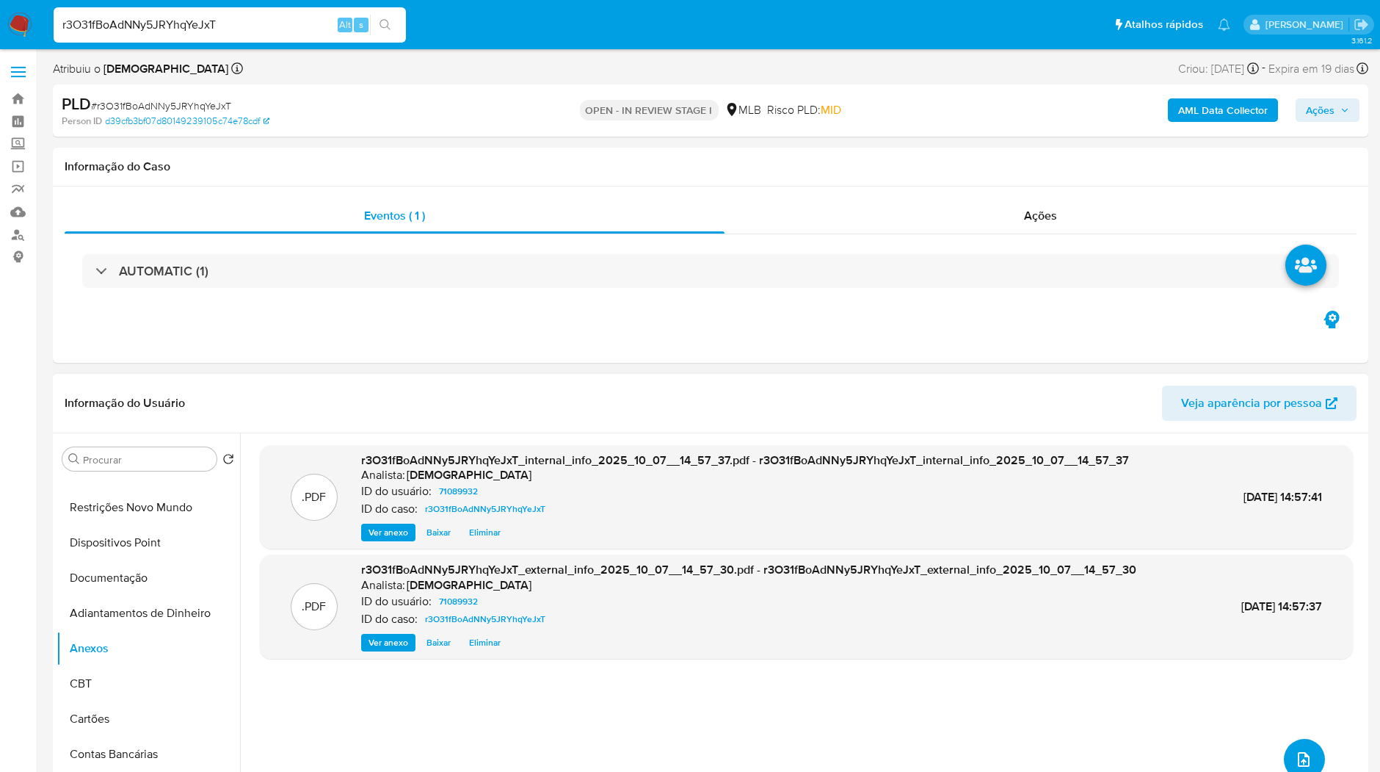
click at [1309, 745] on button "upload-file" at bounding box center [1304, 759] width 41 height 41
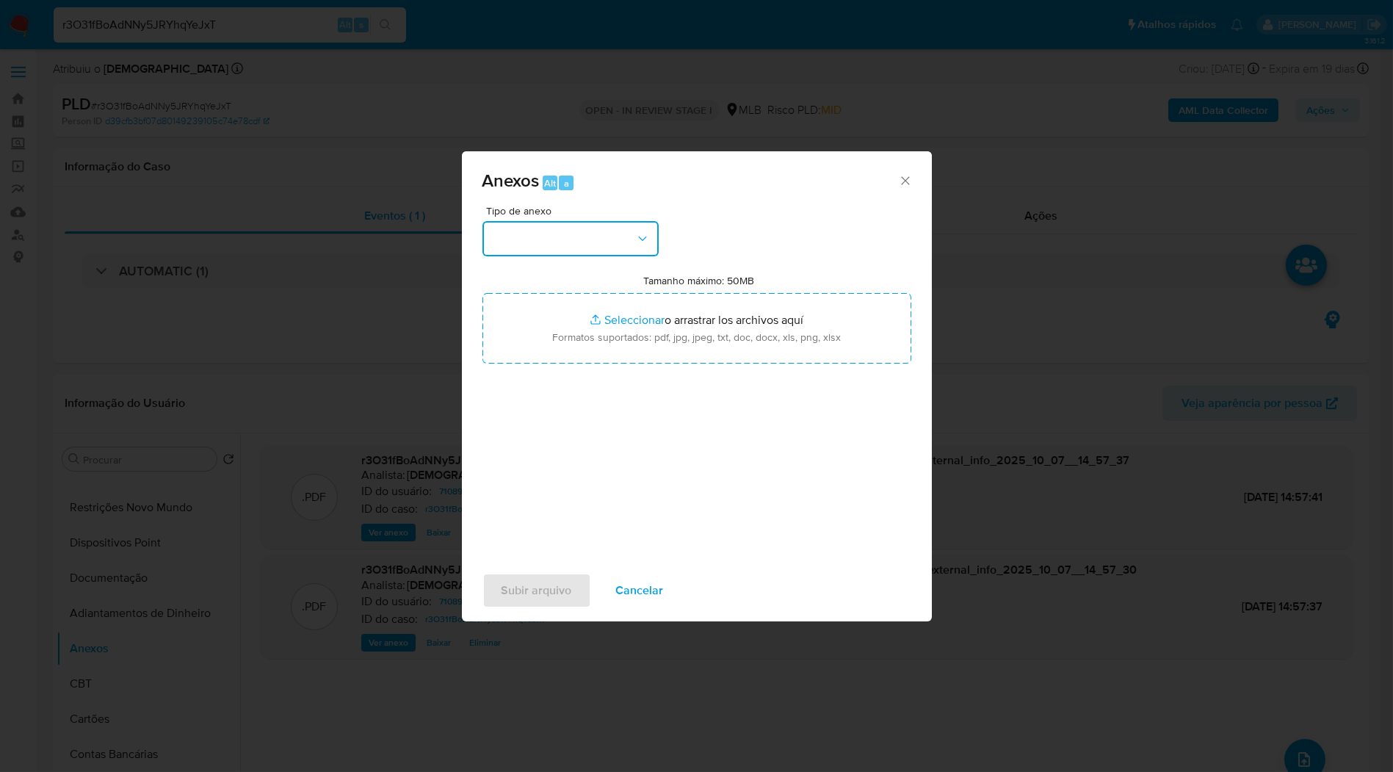
click at [590, 238] on button "button" at bounding box center [570, 238] width 176 height 35
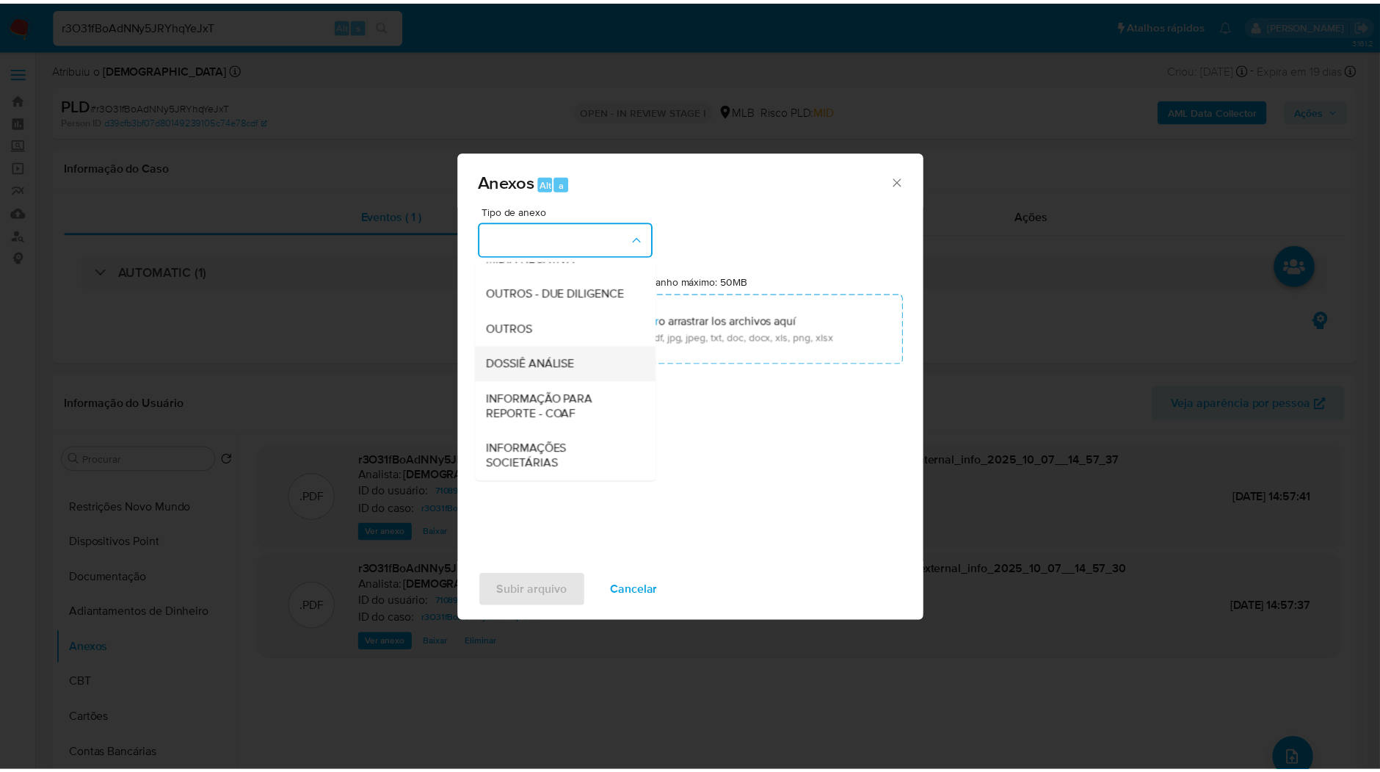
scroll to position [225, 0]
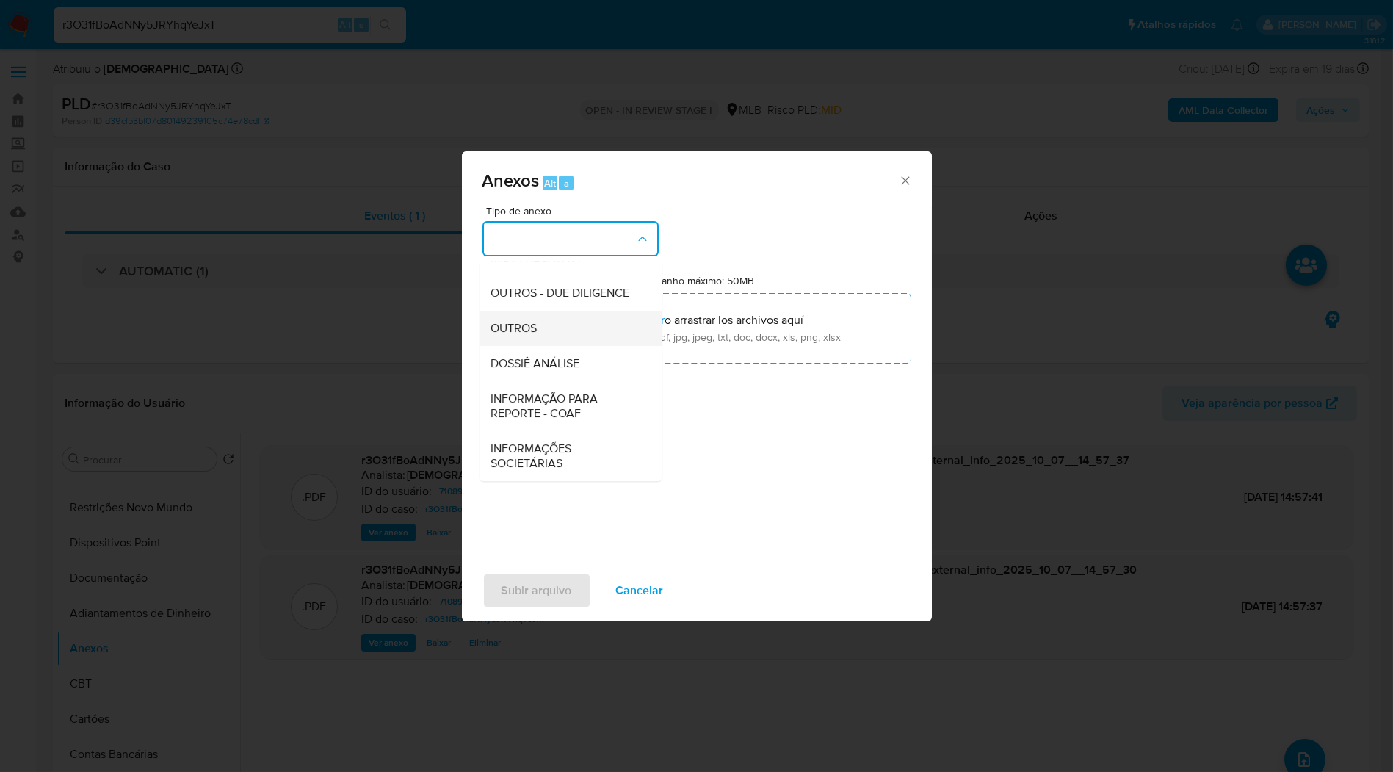
click at [541, 327] on div "OUTROS" at bounding box center [566, 328] width 150 height 35
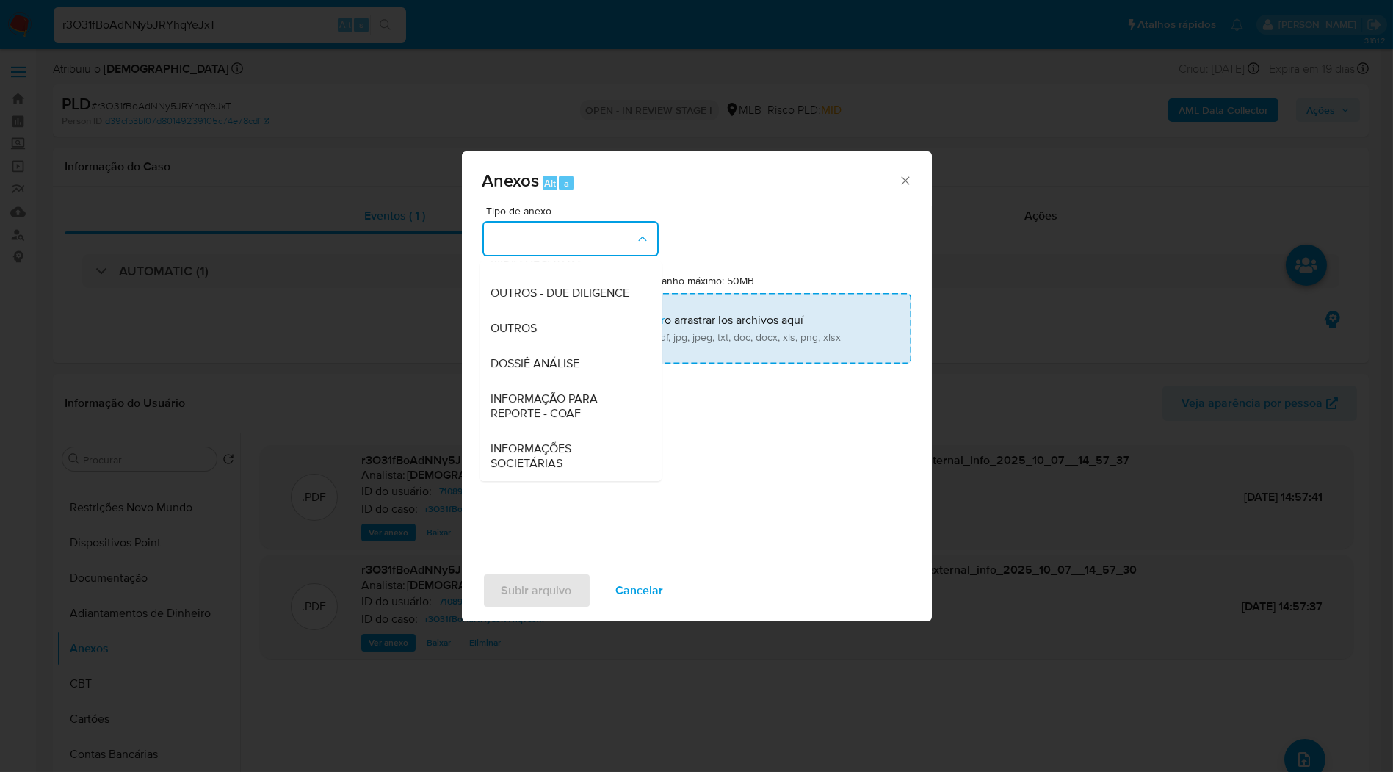
click at [616, 329] on input "Tamanho máximo: 50MB Seleccionar archivos" at bounding box center [696, 328] width 429 height 70
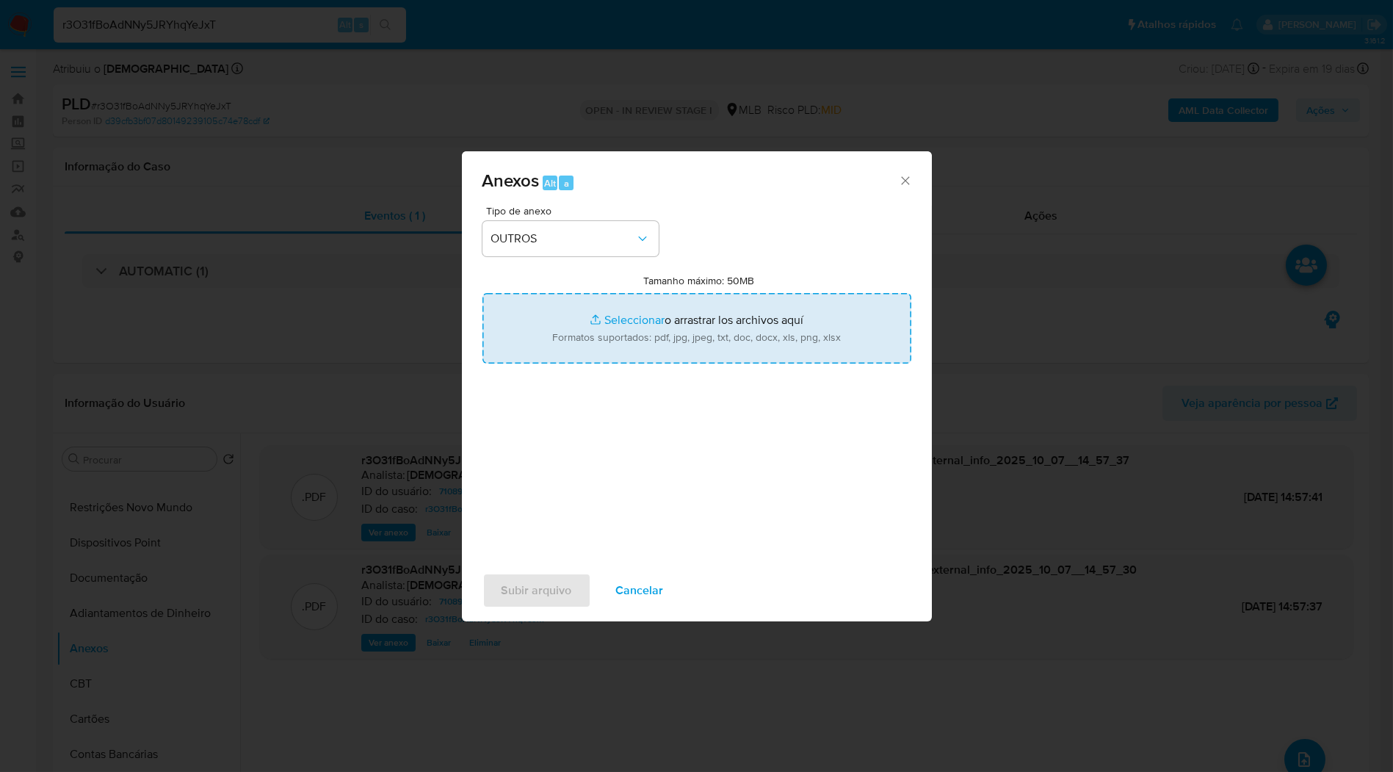
type input "C:\fakepath\Mulan 71089932_2025_09_29_14_50_10.xlsx"
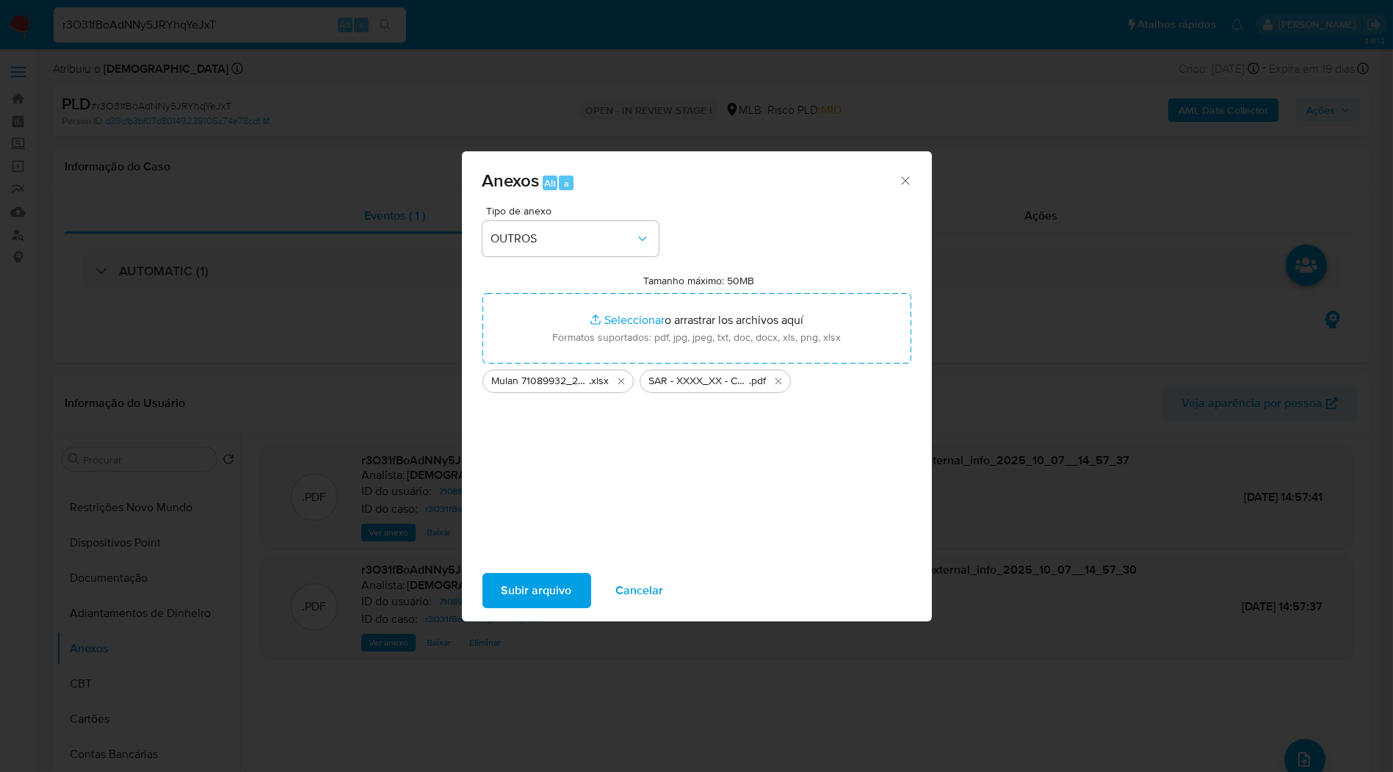
click at [515, 588] on span "Subir arquivo" at bounding box center [537, 590] width 70 height 32
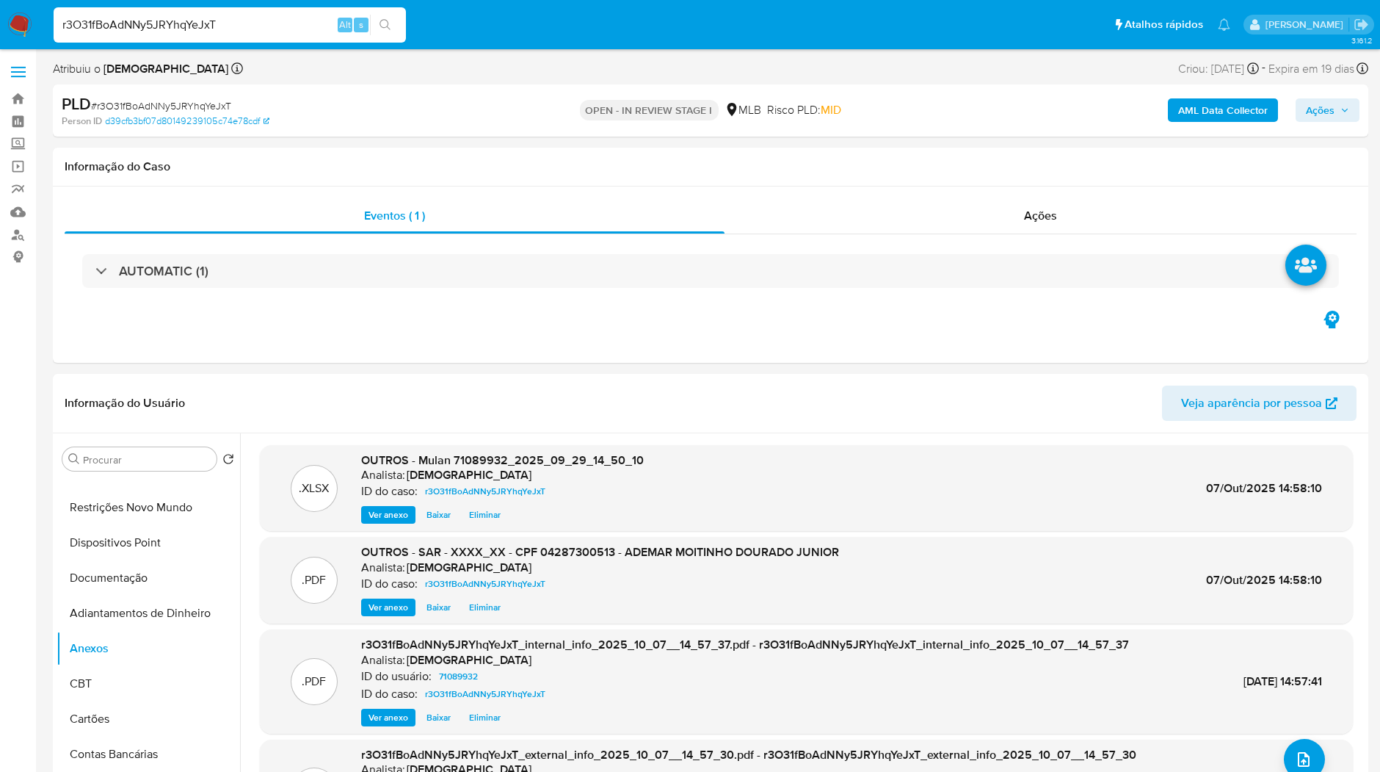
click at [1323, 101] on span "Ações" at bounding box center [1320, 109] width 29 height 23
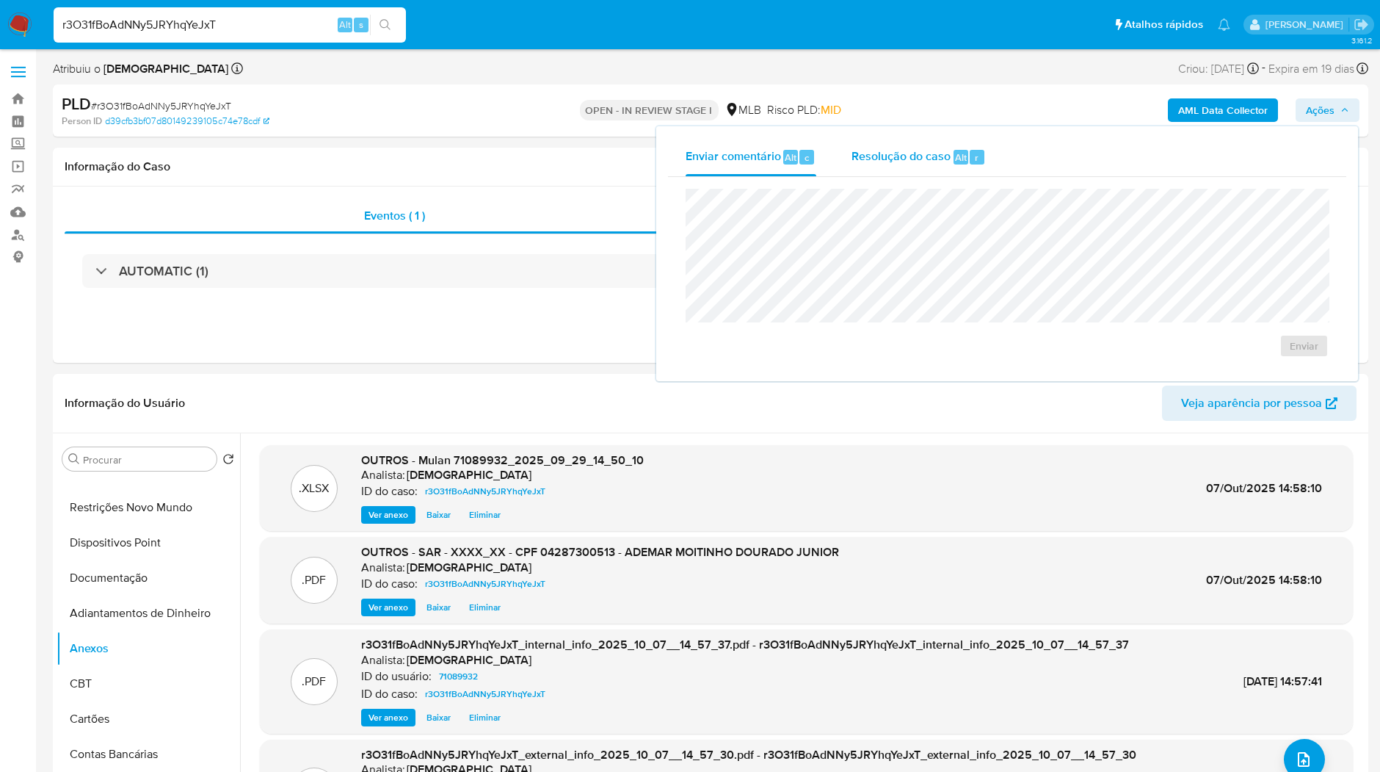
click at [912, 173] on div "Resolução do caso Alt r" at bounding box center [919, 157] width 134 height 38
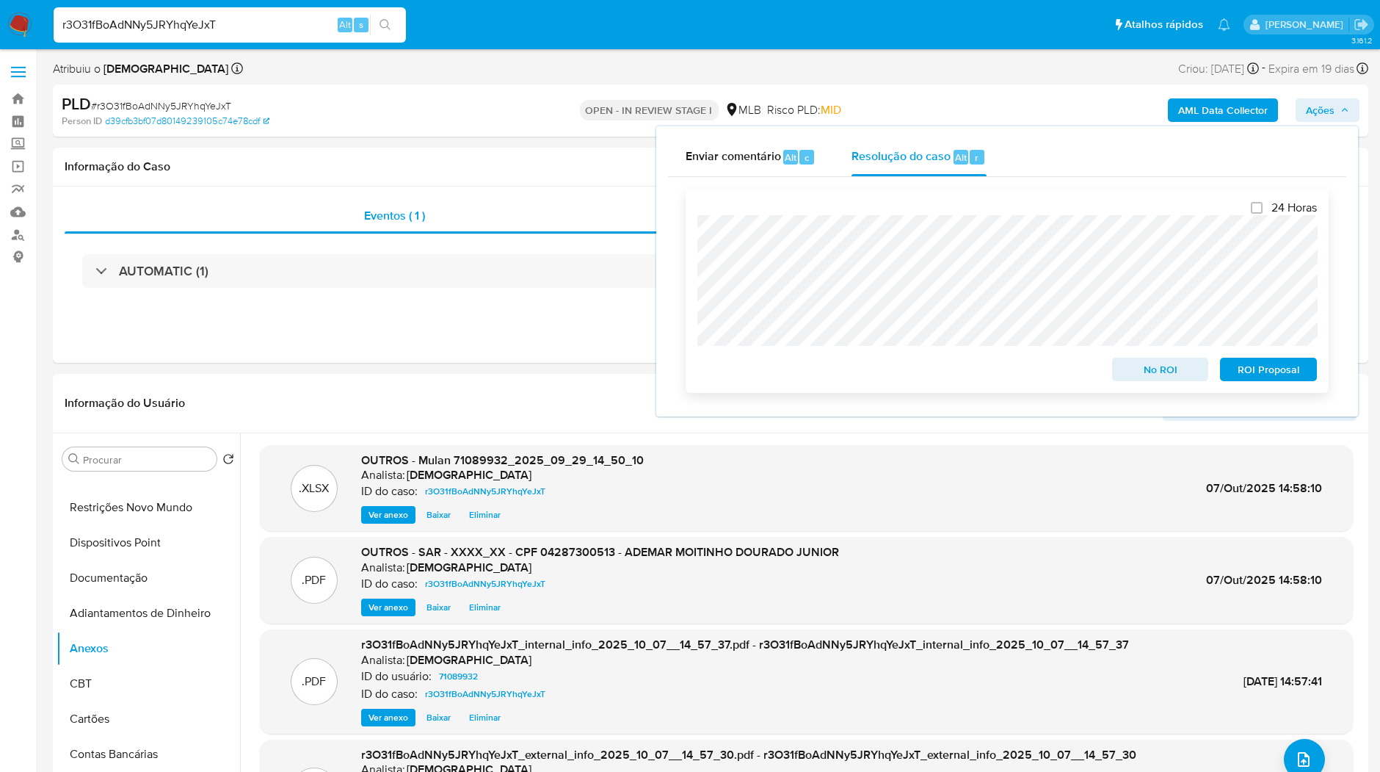
click at [1284, 367] on span "ROI Proposal" at bounding box center [1269, 369] width 76 height 21
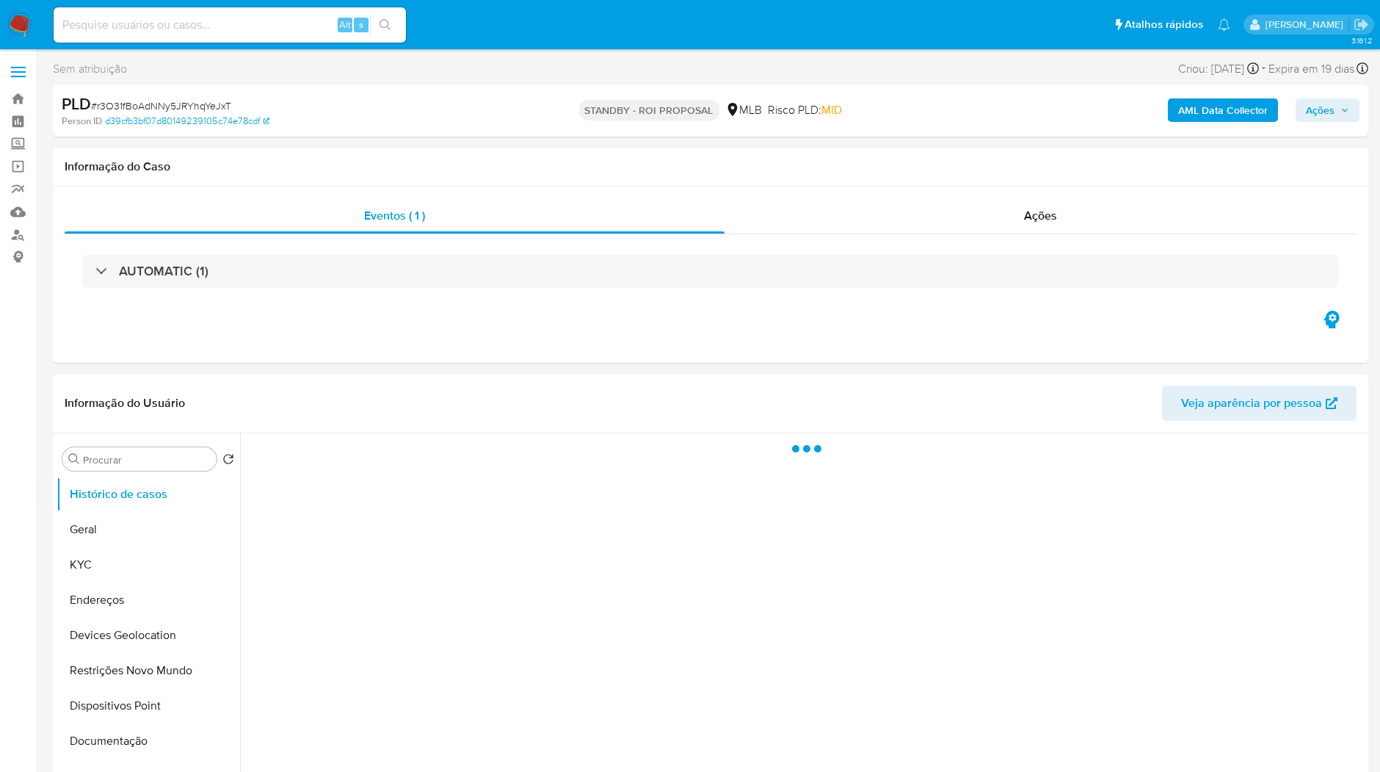
select select "10"
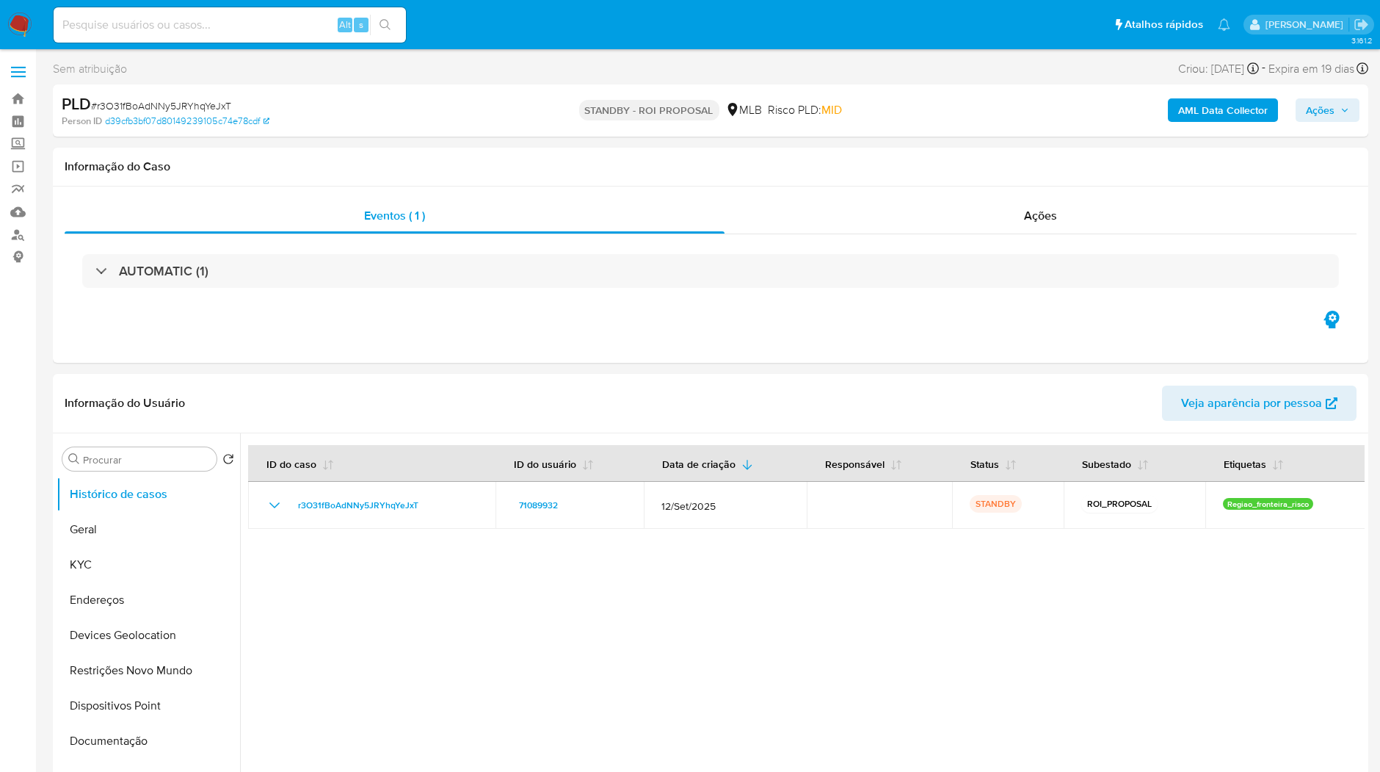
click at [35, 23] on nav "Pausado Ver notificaciones Alt s Atalhos rápidos Presiona las siguientes teclas…" at bounding box center [690, 24] width 1380 height 49
click at [27, 23] on img at bounding box center [19, 24] width 25 height 25
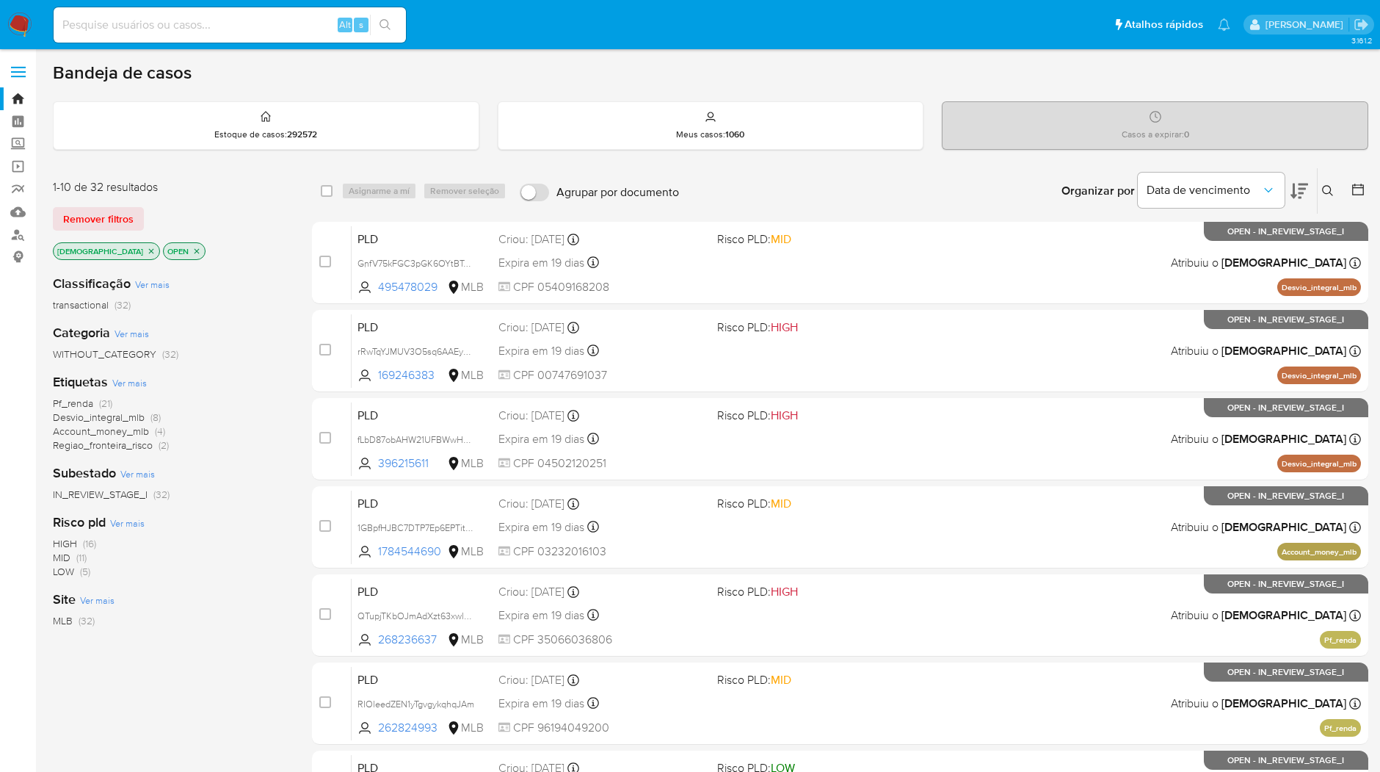
click at [235, 469] on div "Subestado Ver mais IN_REVIEW_STAGE_I (32)" at bounding box center [171, 482] width 236 height 37
click at [18, 22] on img at bounding box center [19, 24] width 25 height 25
click at [82, 406] on span "Pf_renda" at bounding box center [73, 403] width 40 height 15
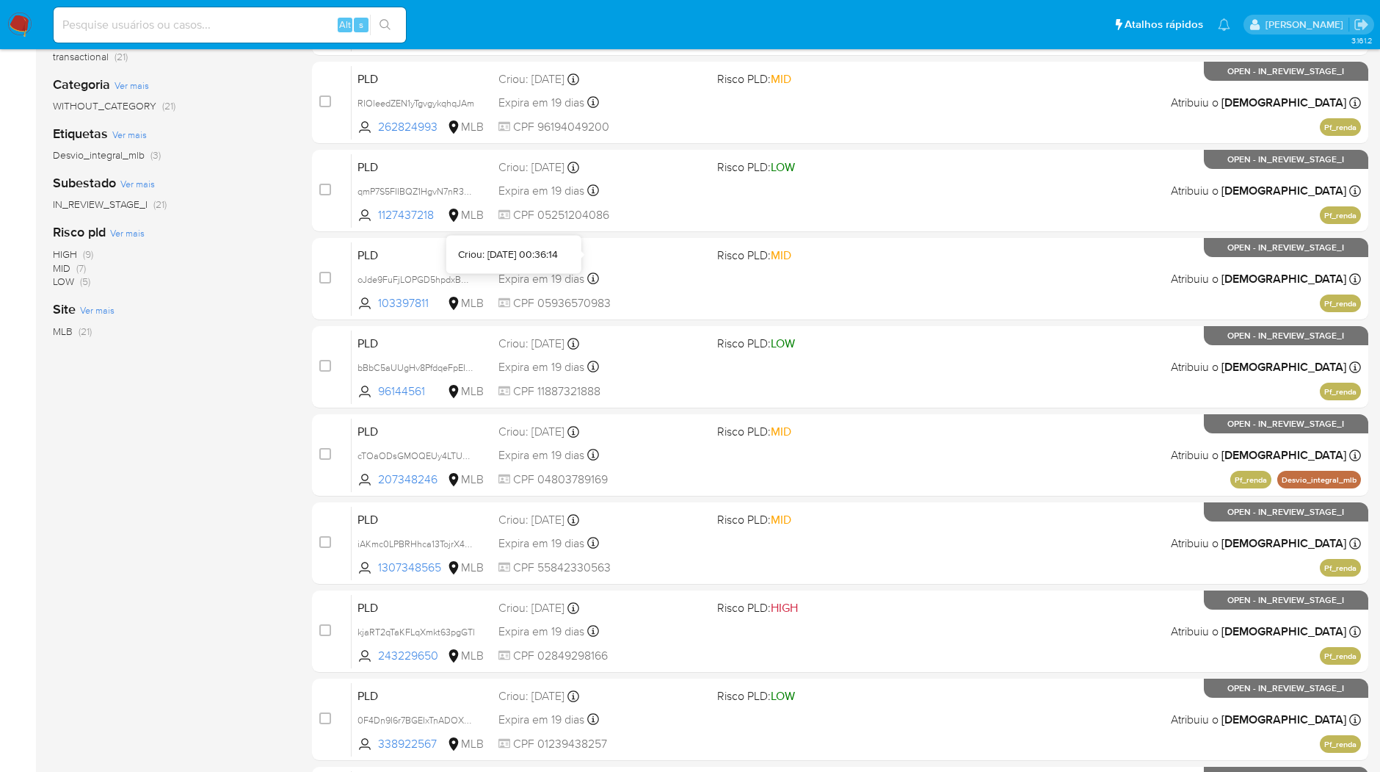
scroll to position [438, 0]
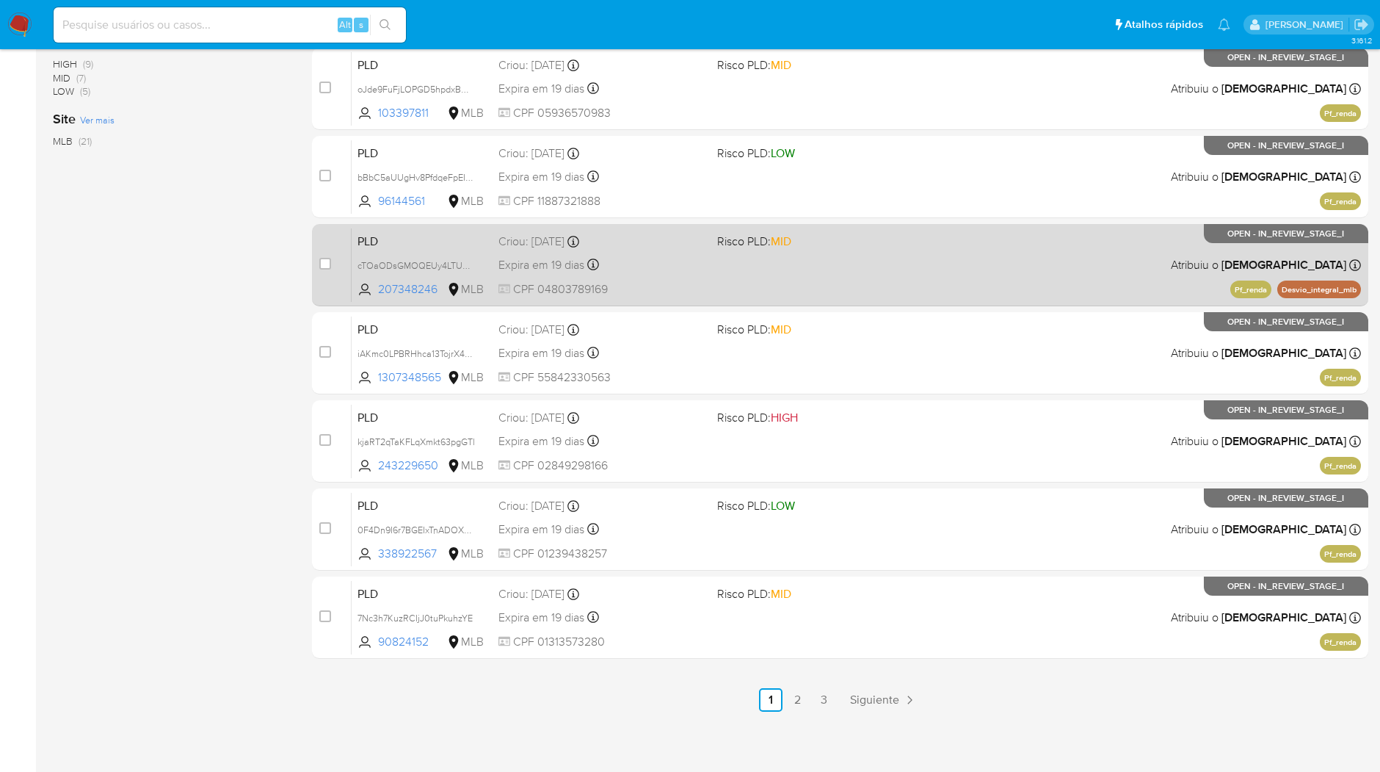
click at [801, 695] on link "2" at bounding box center [797, 699] width 23 height 23
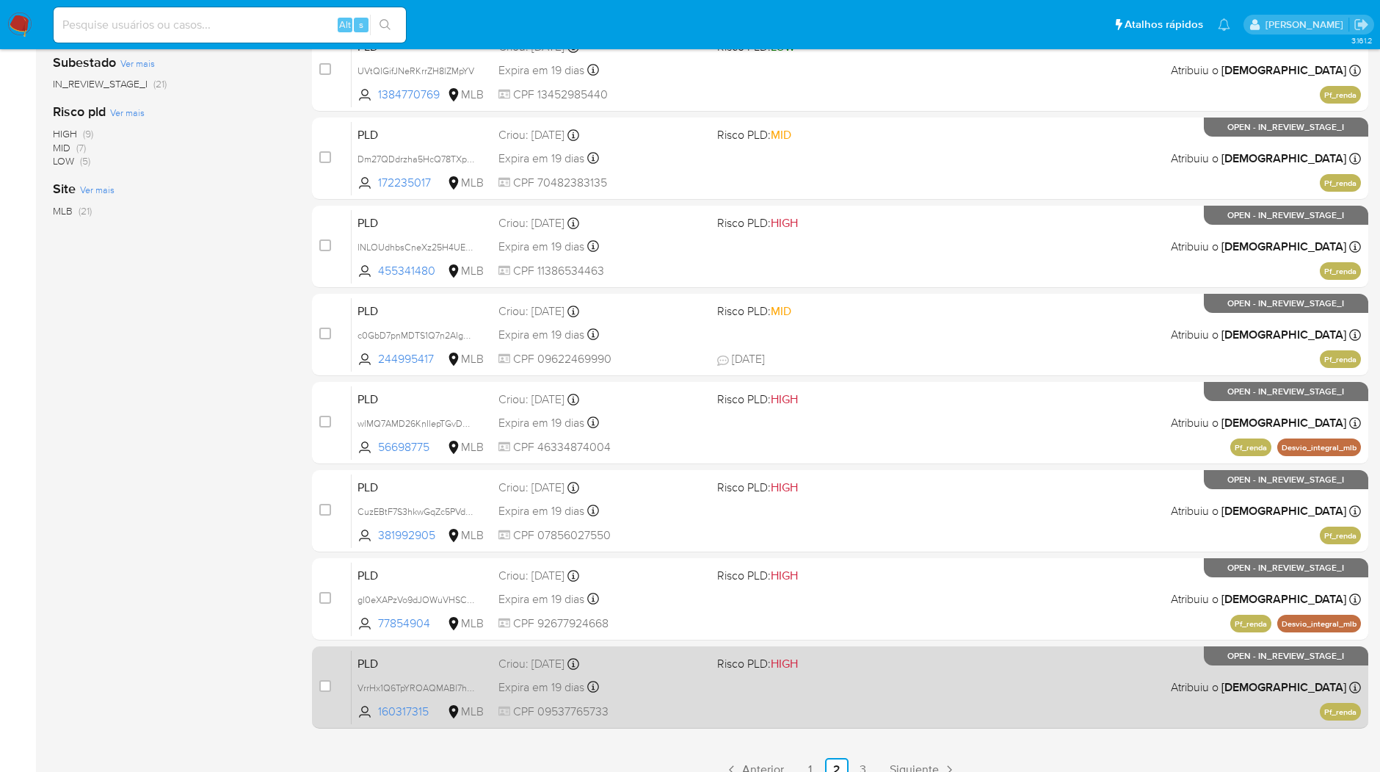
scroll to position [438, 0]
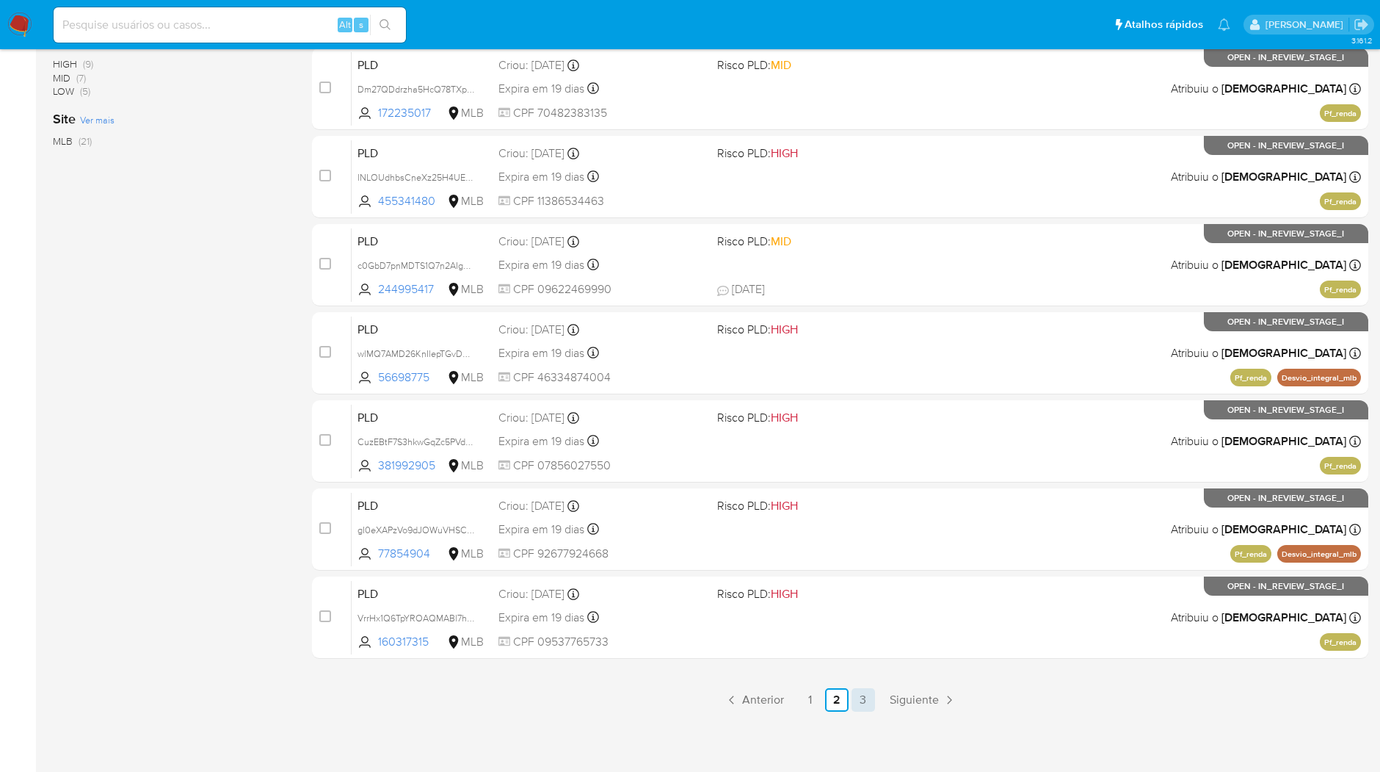
click at [858, 693] on link "3" at bounding box center [863, 699] width 23 height 23
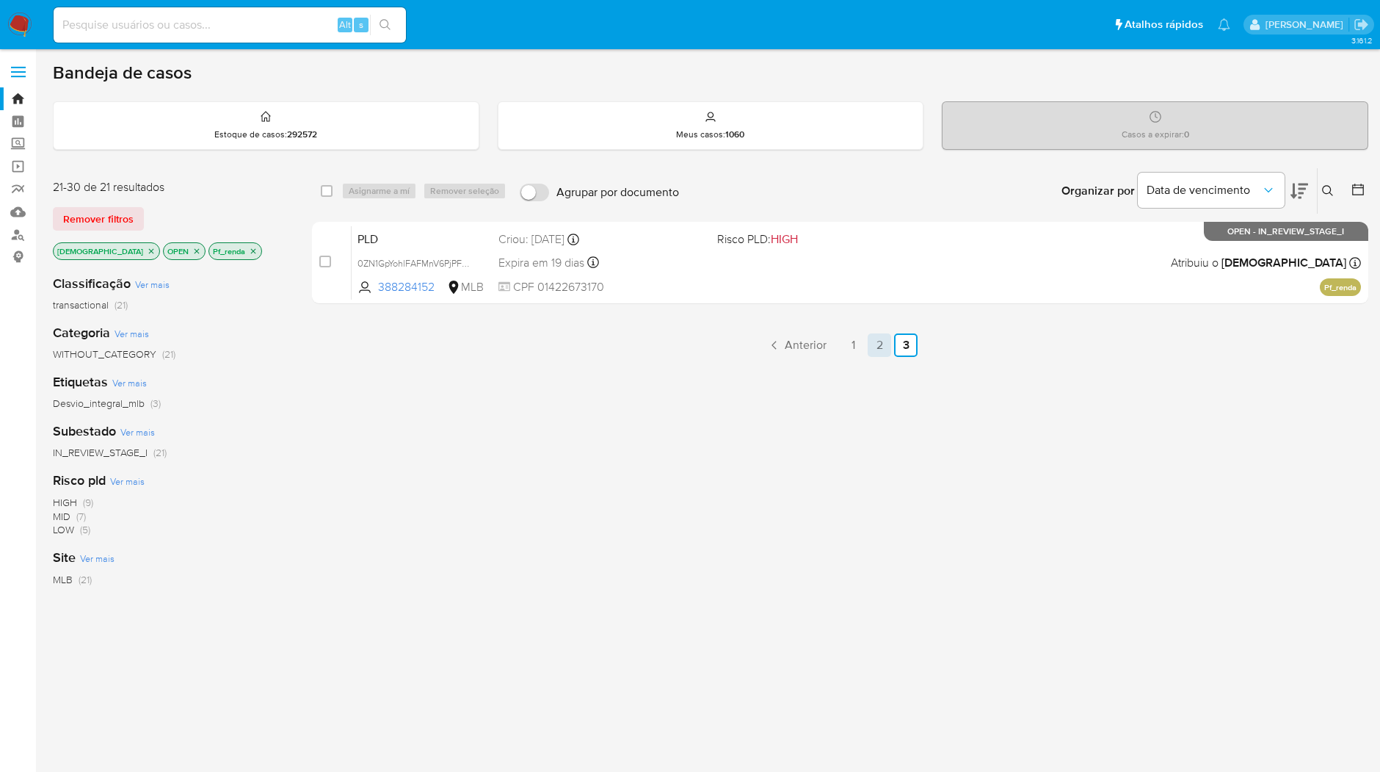
click at [875, 349] on link "2" at bounding box center [879, 344] width 23 height 23
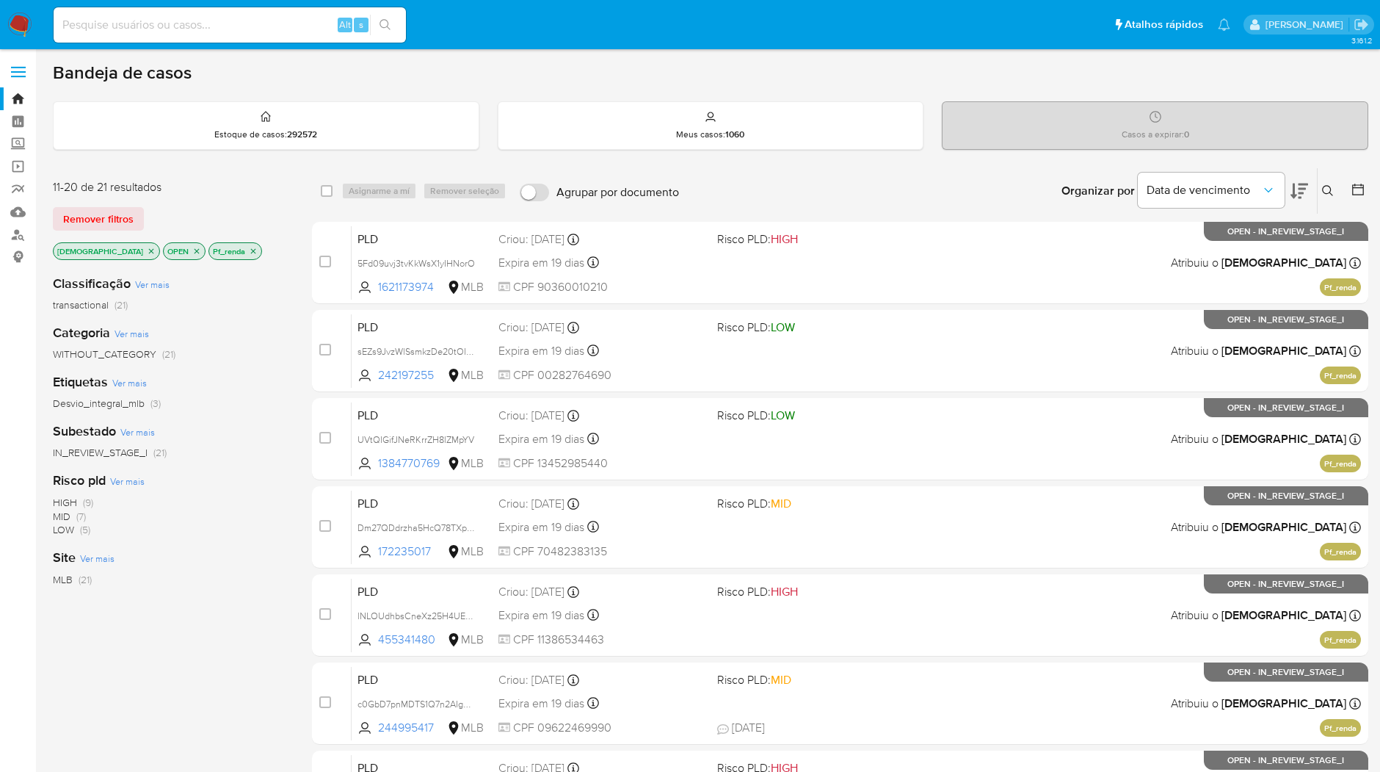
click at [18, 19] on img at bounding box center [19, 24] width 25 height 25
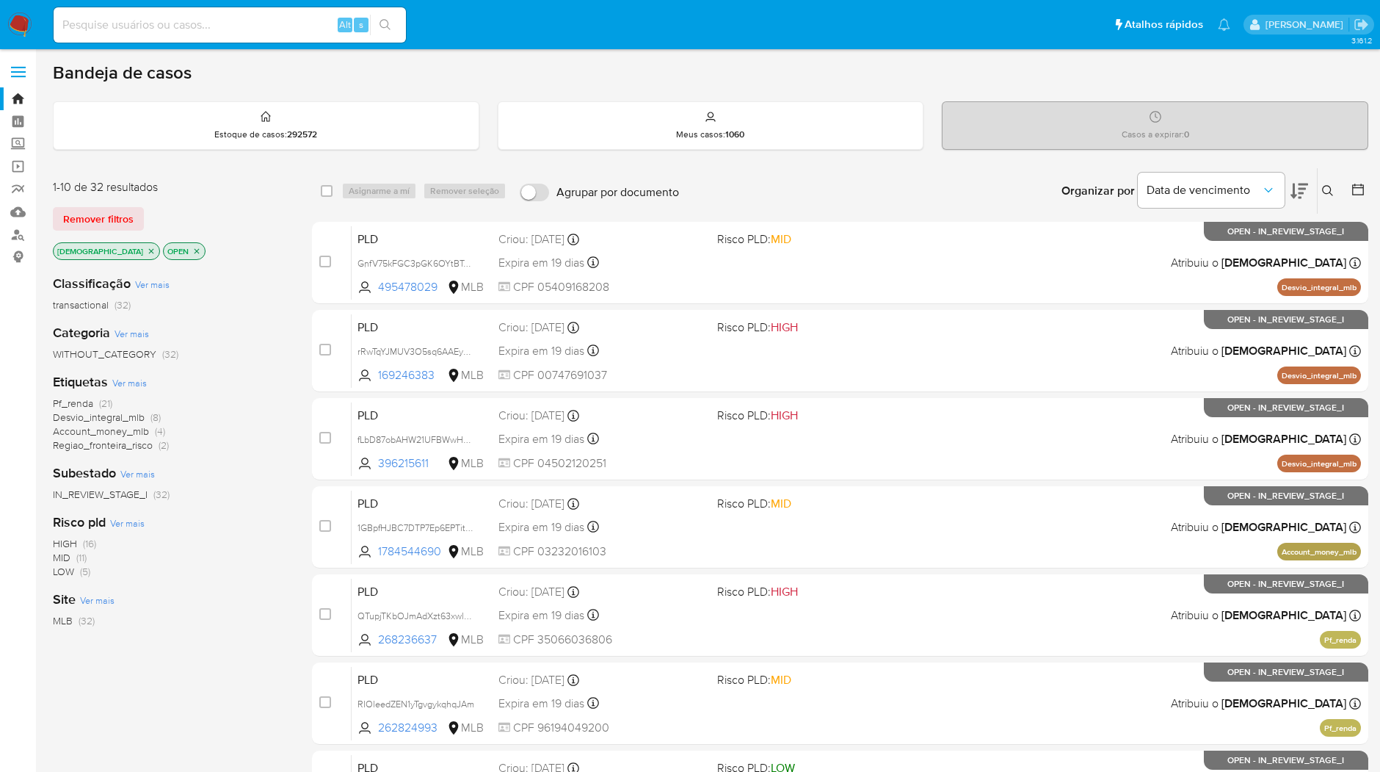
click at [134, 429] on span "Account_money_mlb" at bounding box center [101, 431] width 96 height 15
click at [121, 420] on span "Desvio_integral_mlb" at bounding box center [99, 417] width 92 height 15
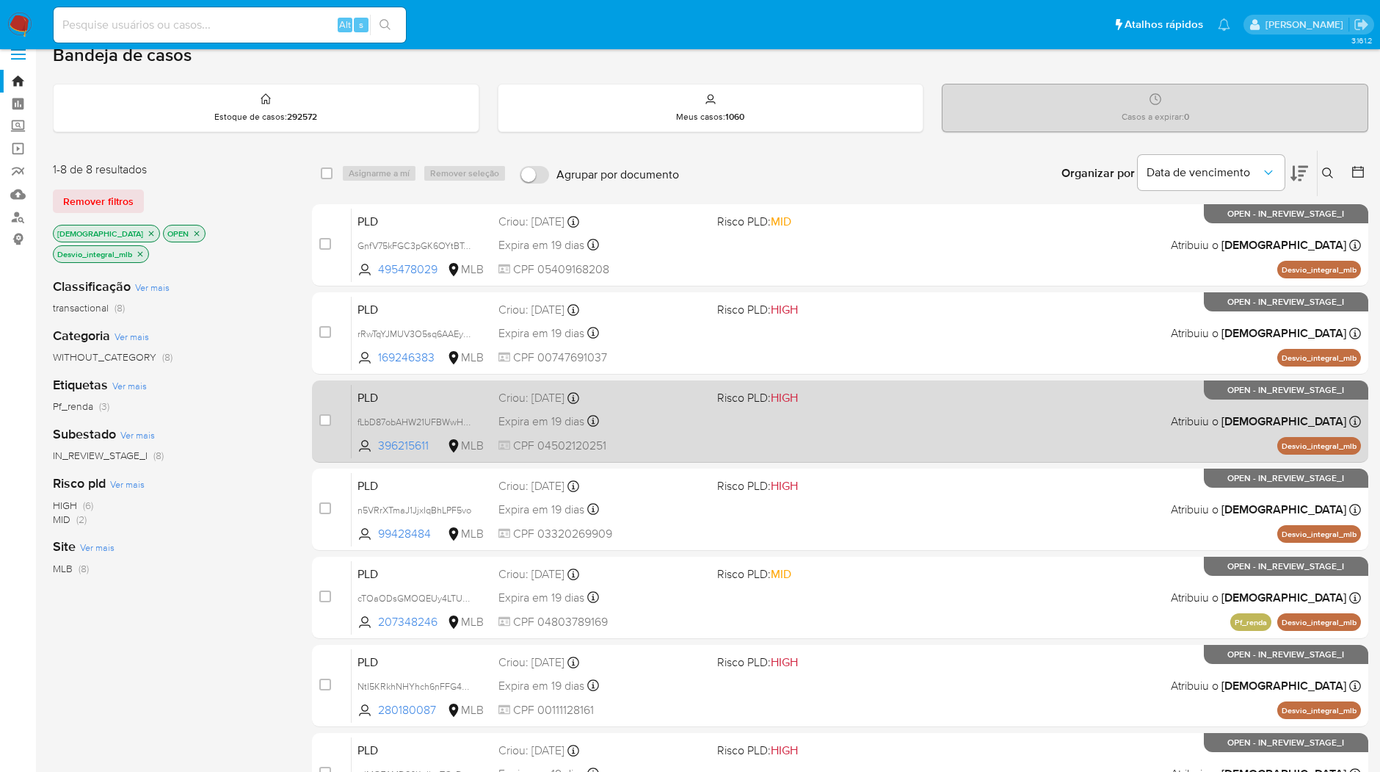
scroll to position [99, 0]
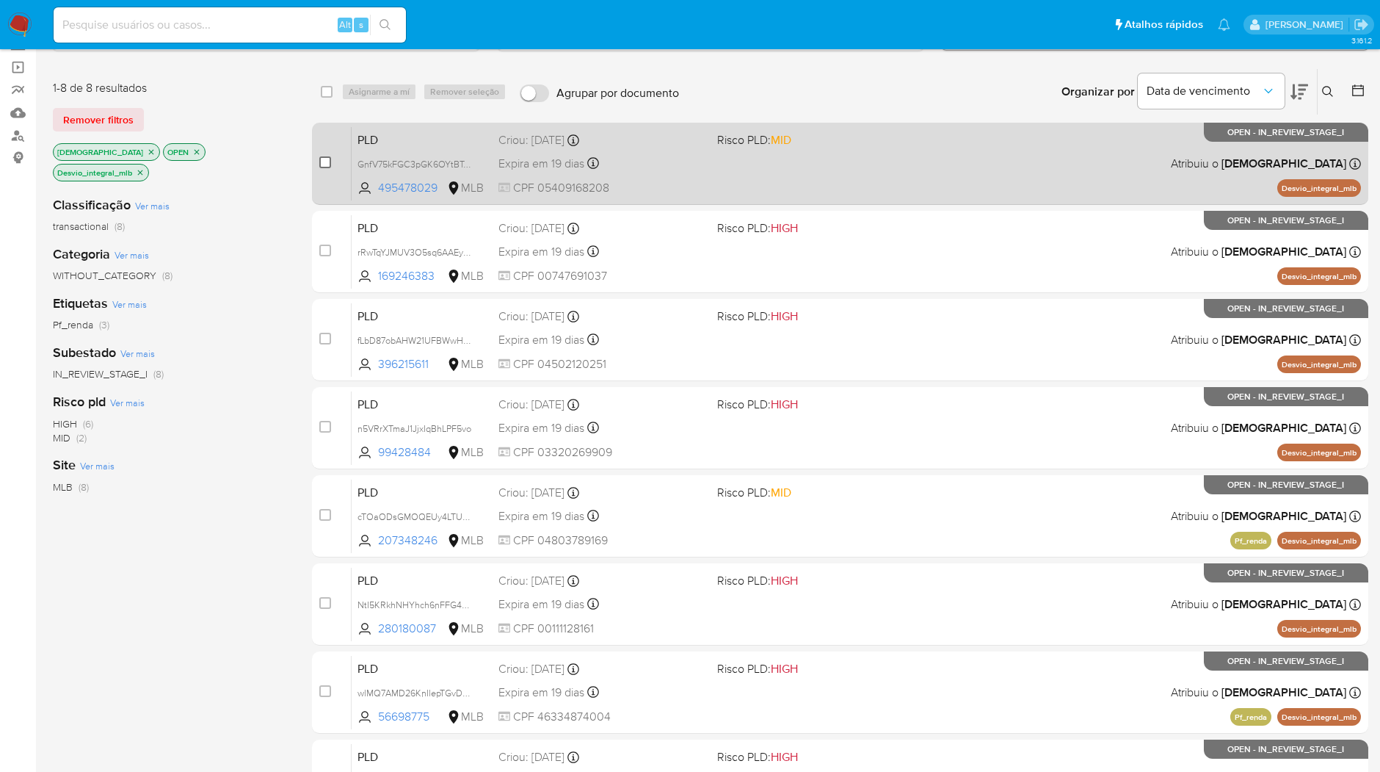
click at [326, 159] on input "checkbox" at bounding box center [325, 162] width 12 height 12
checkbox input "true"
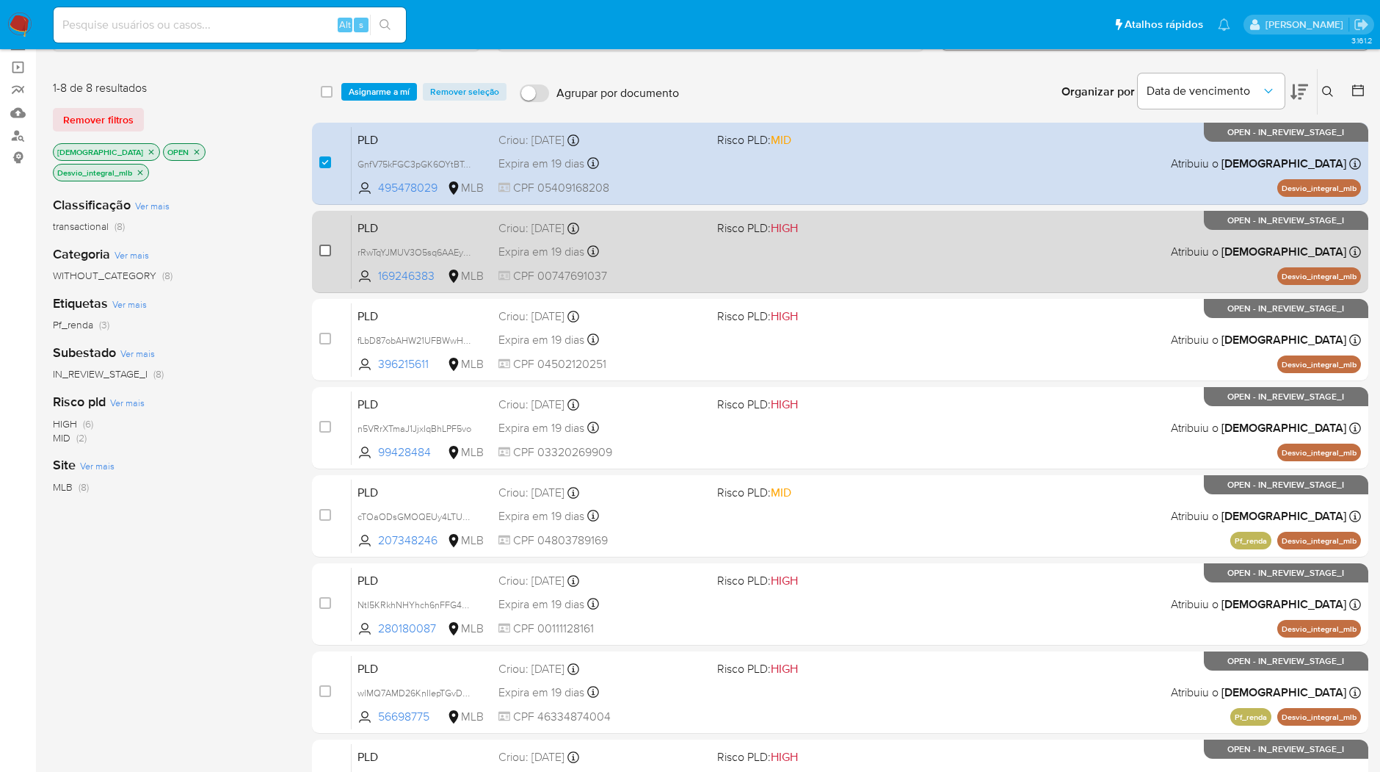
click at [327, 251] on input "checkbox" at bounding box center [325, 251] width 12 height 12
checkbox input "true"
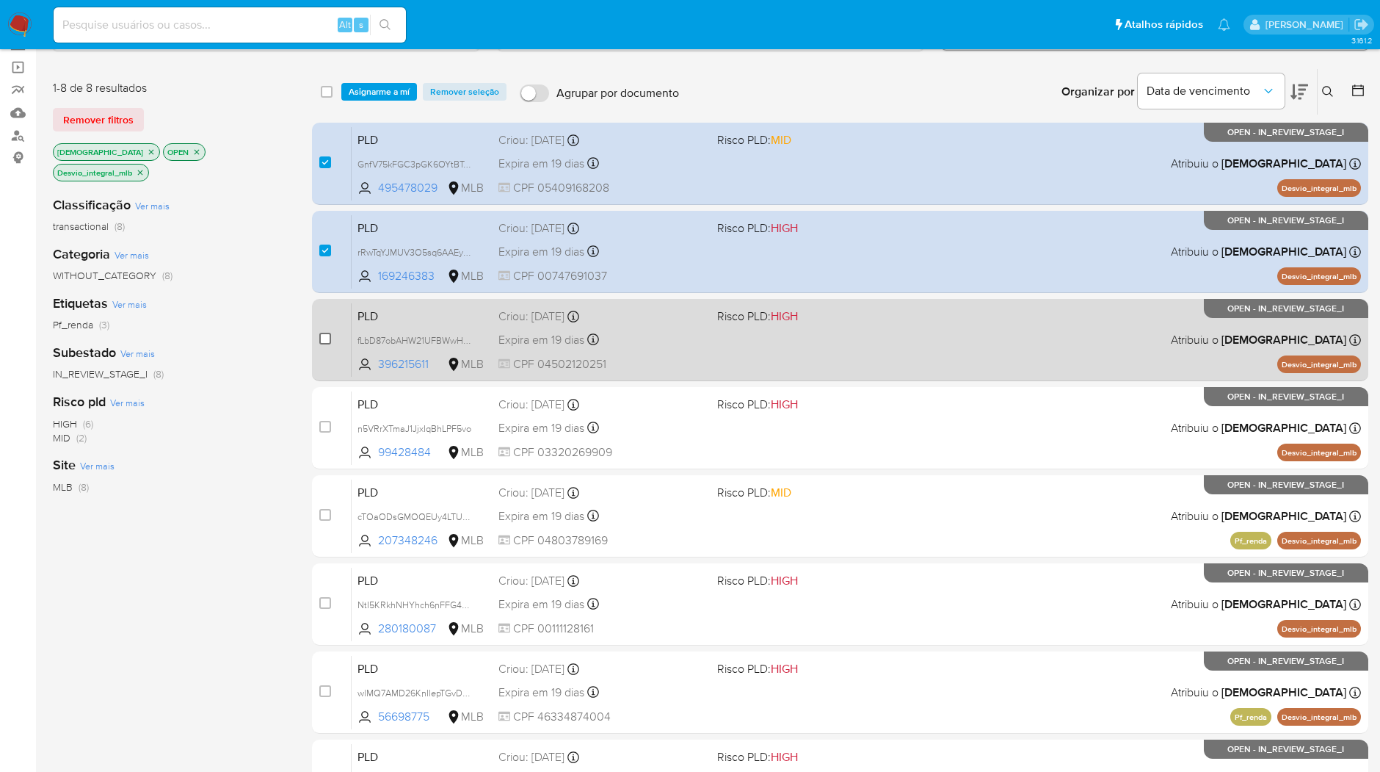
click at [330, 338] on input "checkbox" at bounding box center [325, 339] width 12 height 12
checkbox input "true"
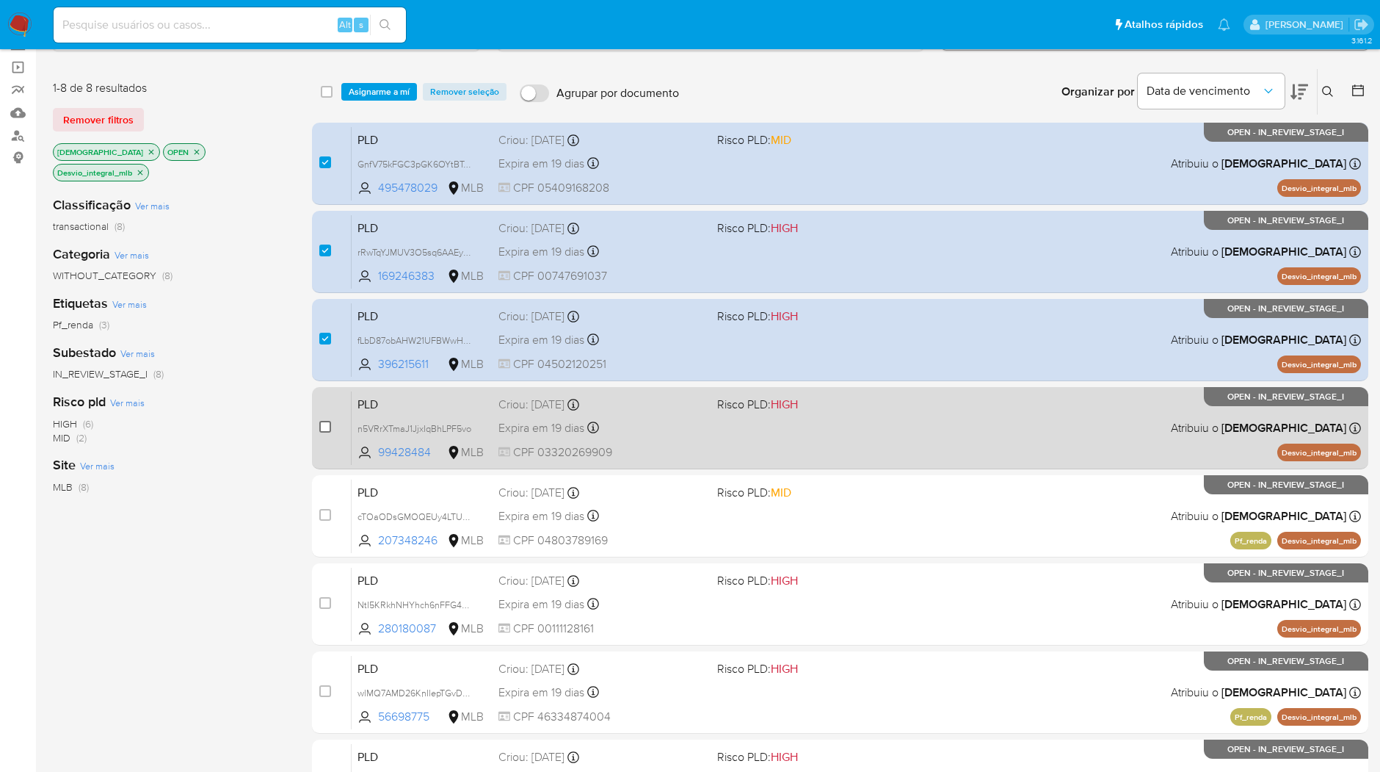
click at [322, 428] on input "checkbox" at bounding box center [325, 427] width 12 height 12
checkbox input "true"
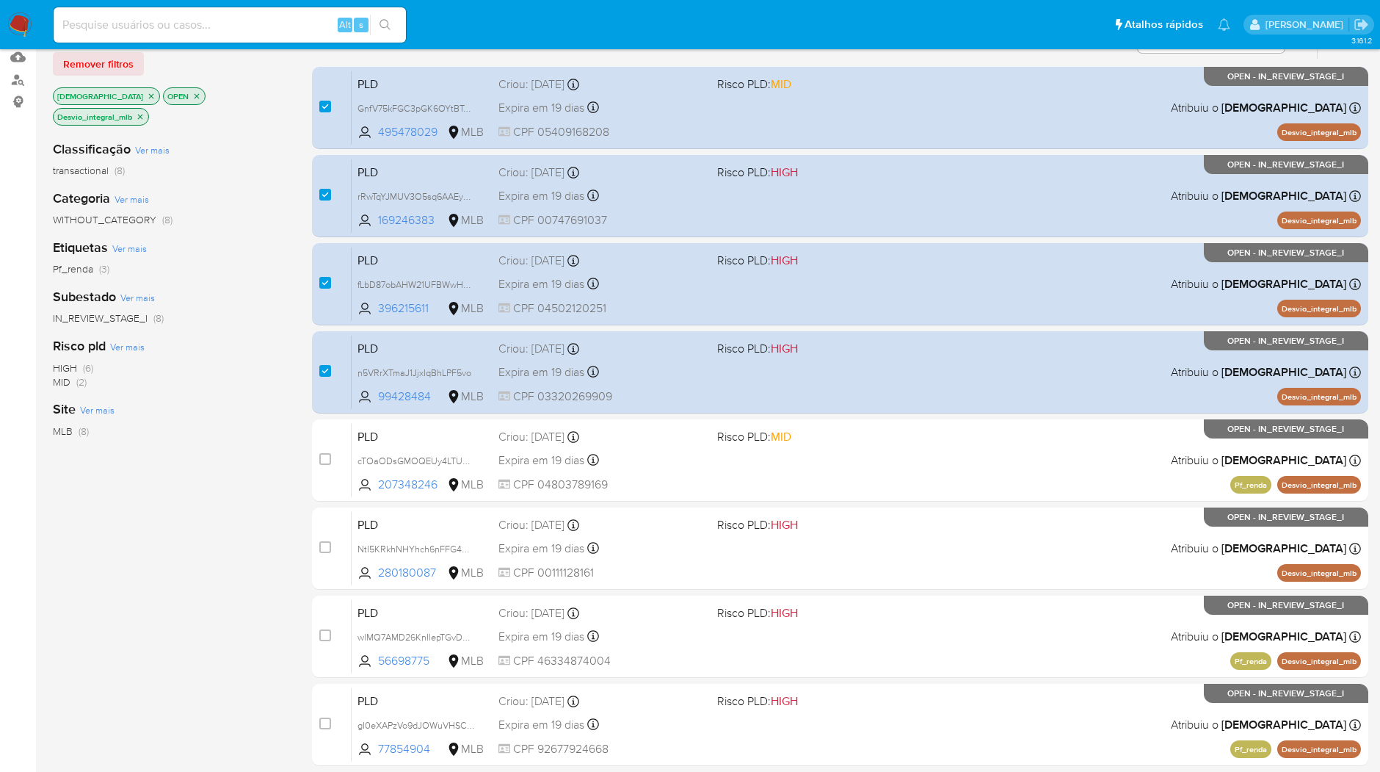
scroll to position [181, 0]
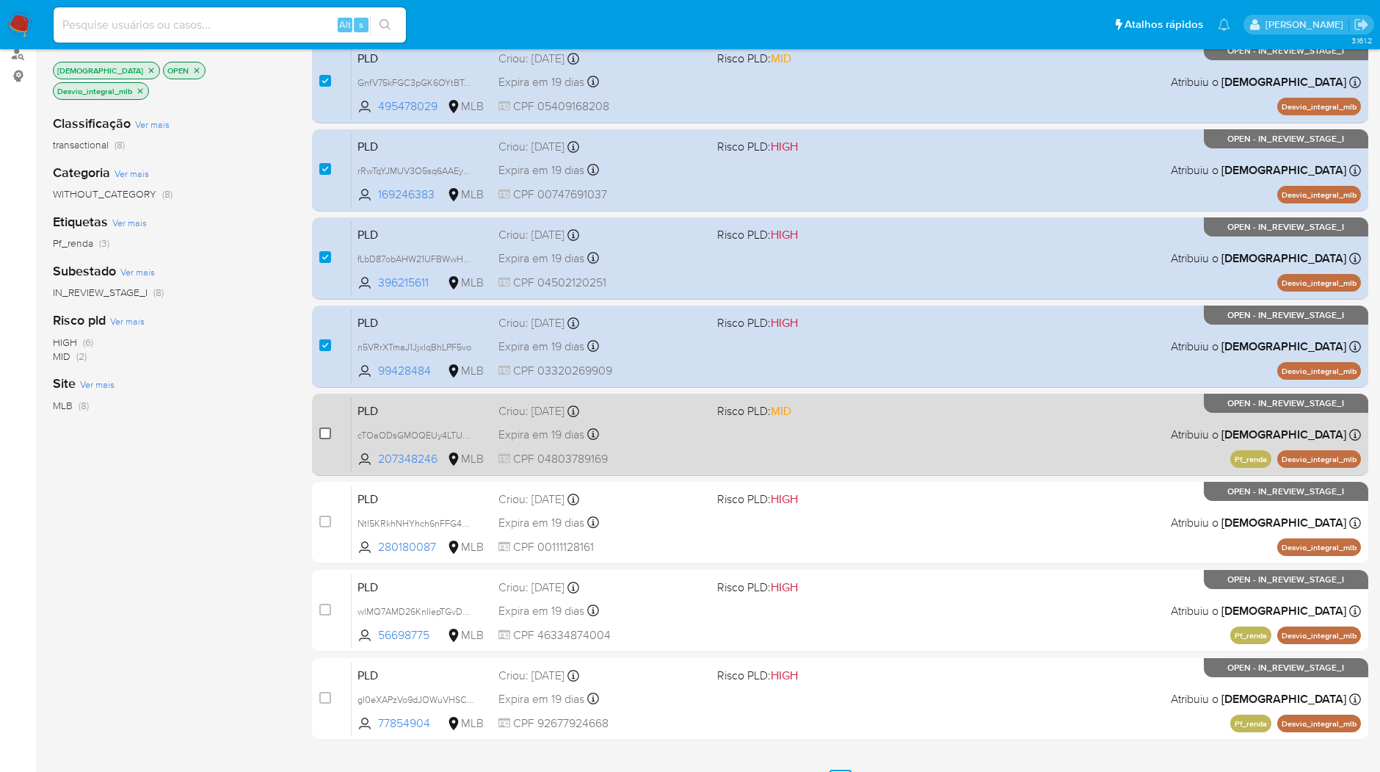
click at [327, 434] on input "checkbox" at bounding box center [325, 433] width 12 height 12
checkbox input "true"
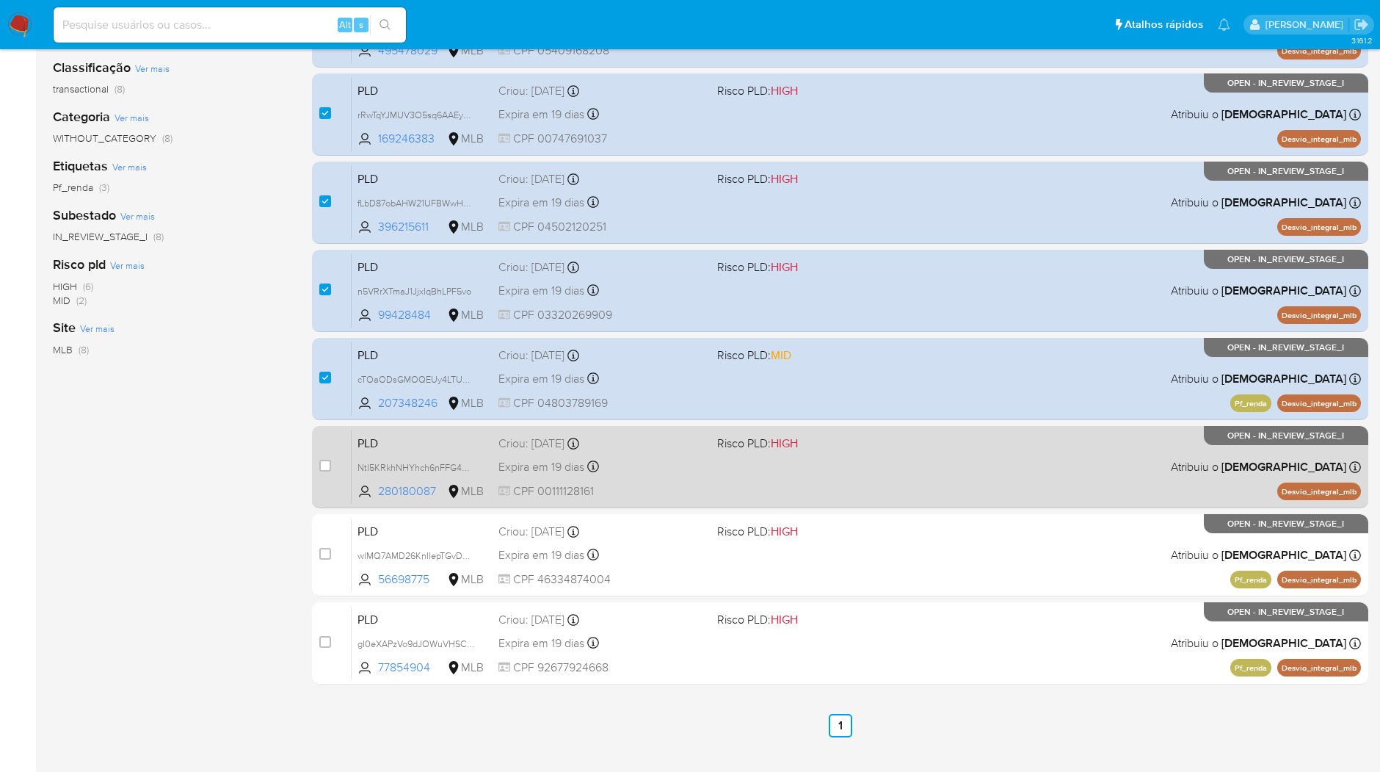
scroll to position [262, 0]
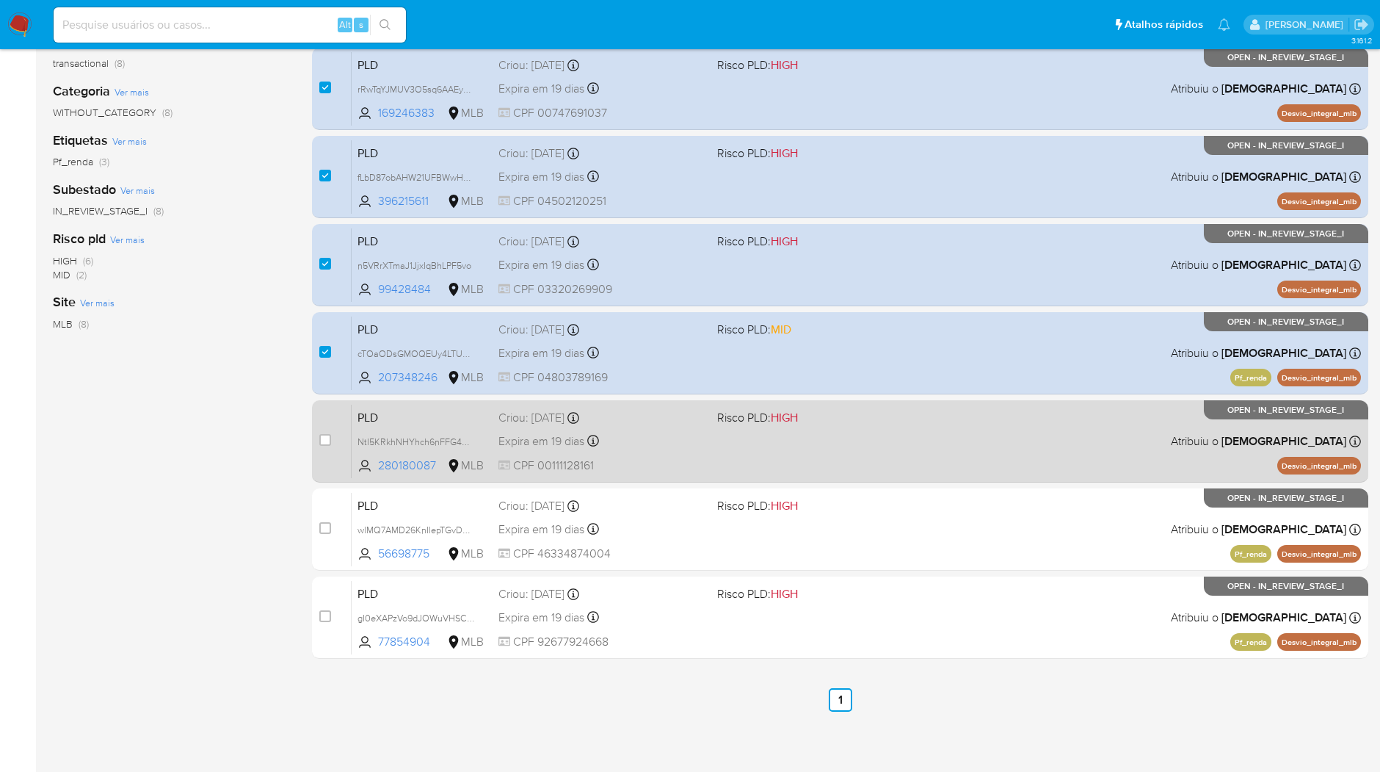
click at [318, 444] on div "case-item-checkbox Incapaz de atribuir o caso PLD NtI5KRkhNHYhch6nFFG4m5i0 2801…" at bounding box center [840, 441] width 1057 height 82
click at [323, 444] on input "checkbox" at bounding box center [325, 440] width 12 height 12
checkbox input "true"
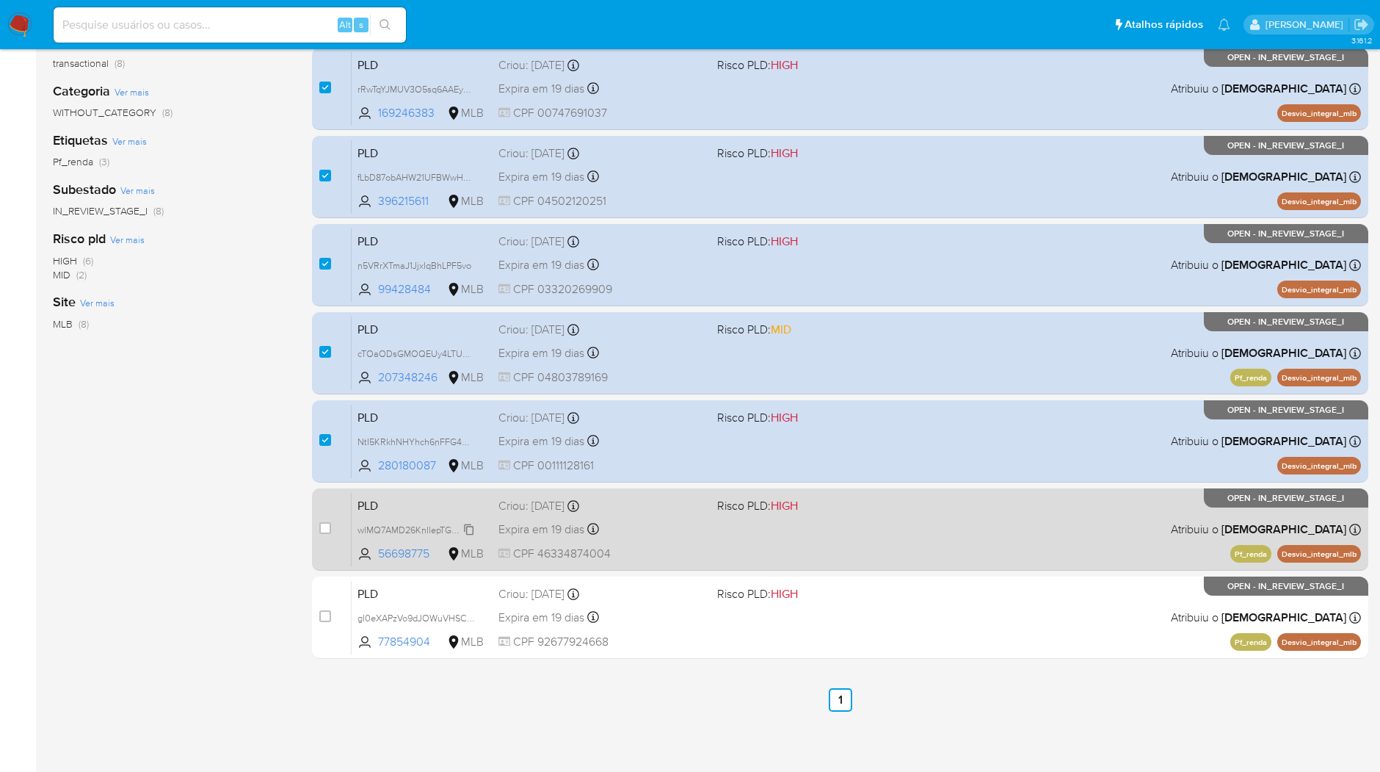
click at [438, 529] on span "wlMQ7AMD26KnIlepTGvDMb1J" at bounding box center [420, 529] width 125 height 16
click at [331, 528] on input "checkbox" at bounding box center [325, 528] width 12 height 12
checkbox input "true"
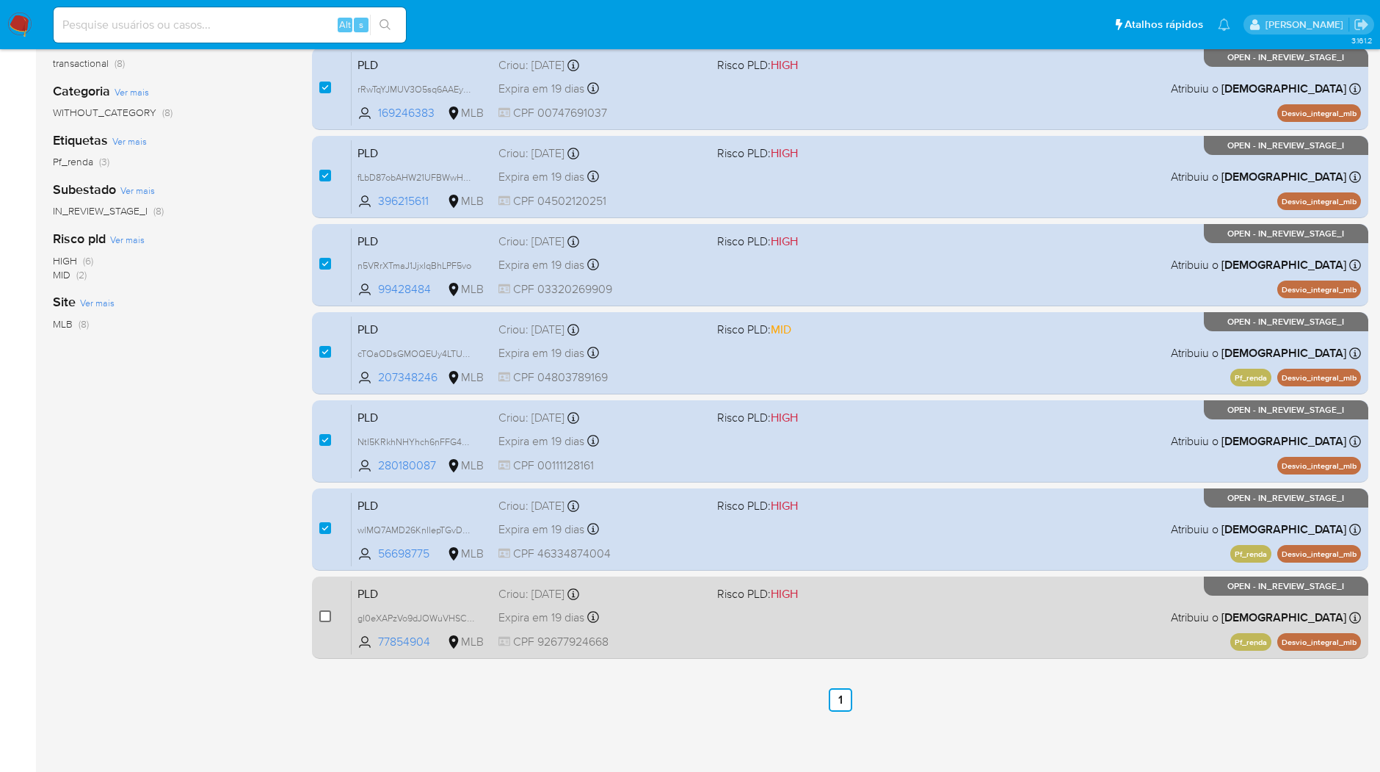
click at [329, 610] on input "checkbox" at bounding box center [325, 616] width 12 height 12
checkbox input "true"
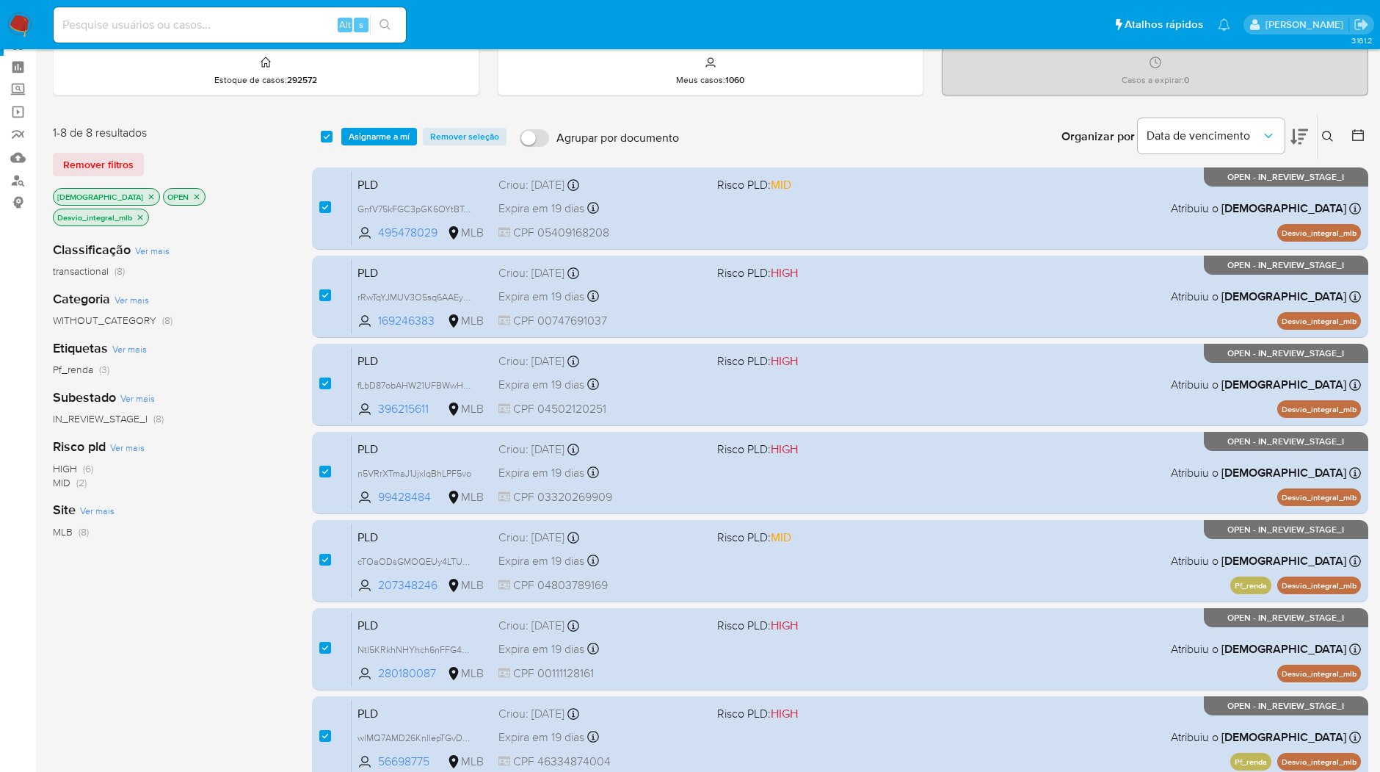
scroll to position [0, 0]
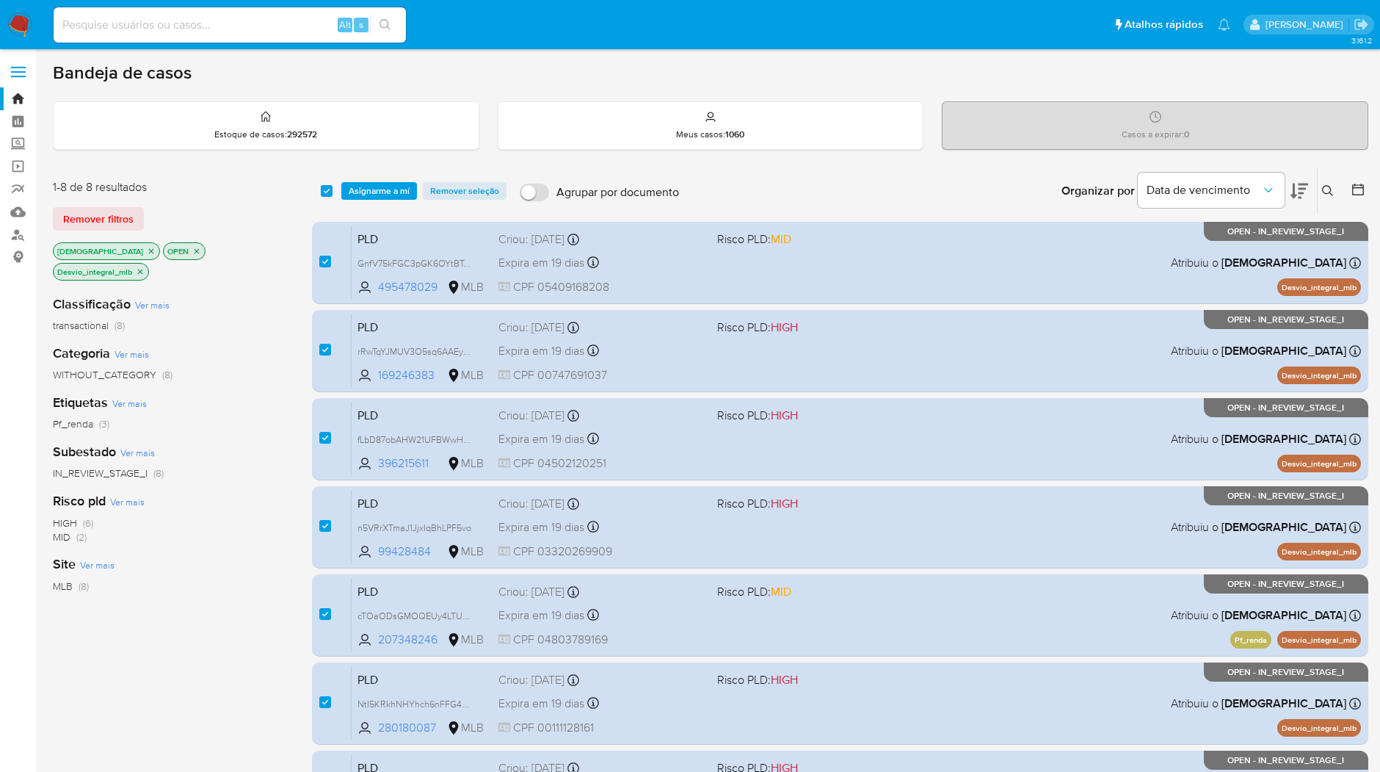
click at [27, 27] on img at bounding box center [19, 24] width 25 height 25
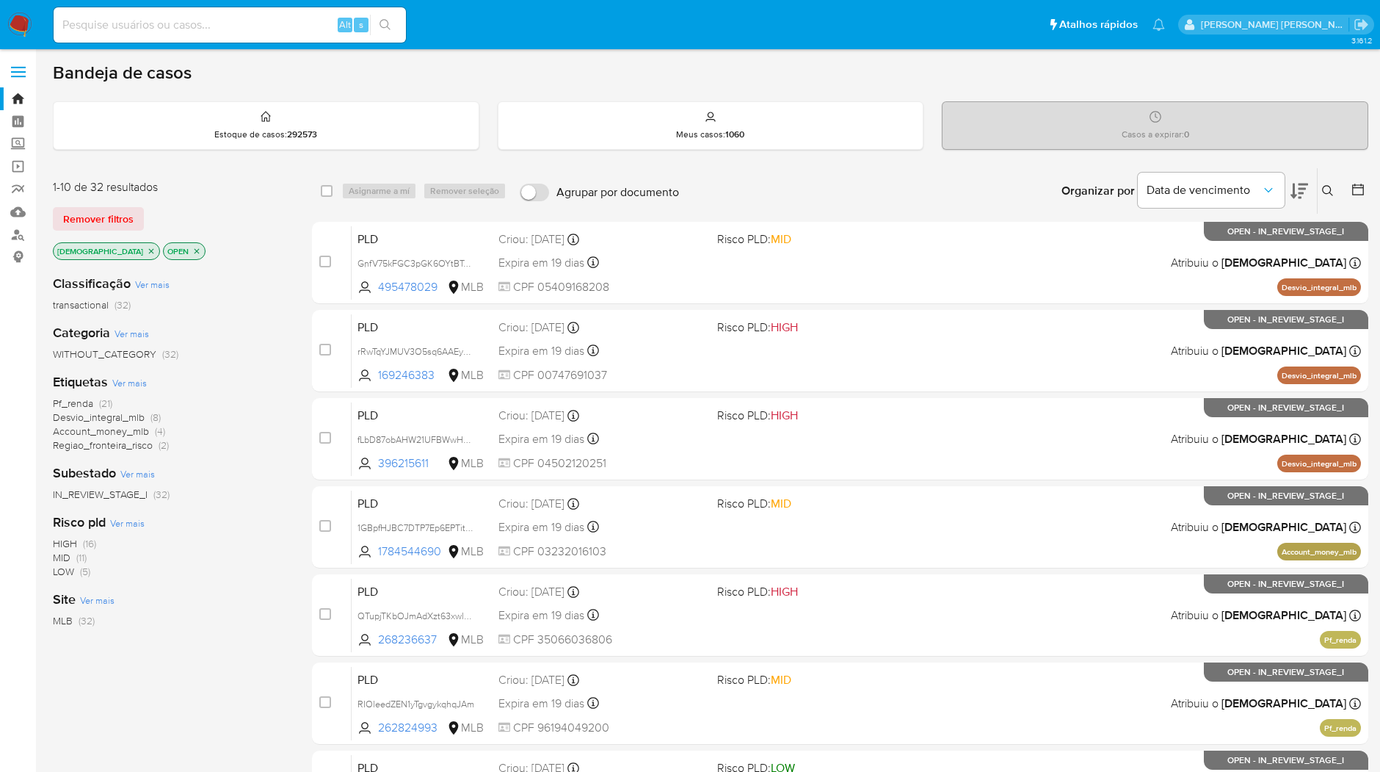
click at [280, 33] on div "Alt s" at bounding box center [230, 24] width 352 height 35
click at [280, 26] on input at bounding box center [230, 24] width 352 height 19
paste input "c1KlG9aII3tyLOaiMbRMNdOb"
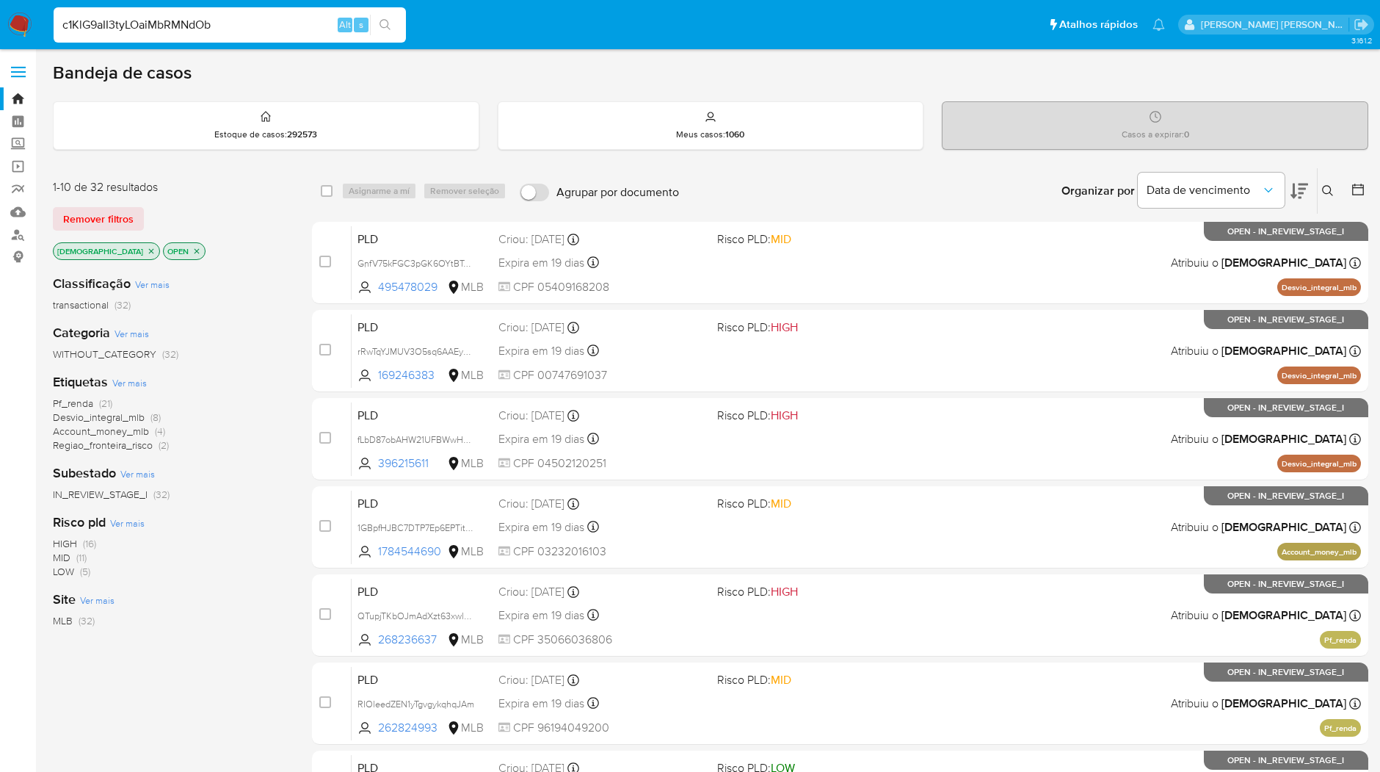
type input "c1KlG9aII3tyLOaiMbRMNdOb"
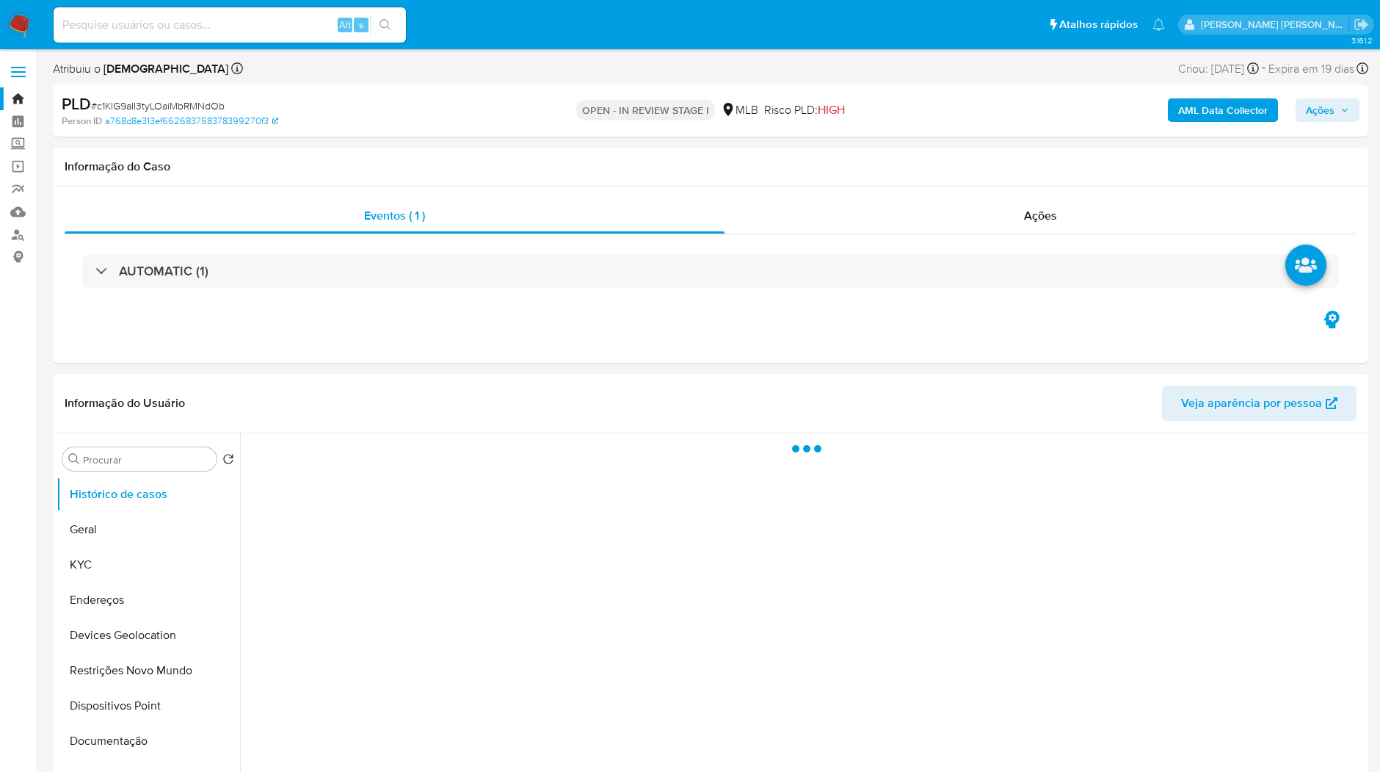
select select "10"
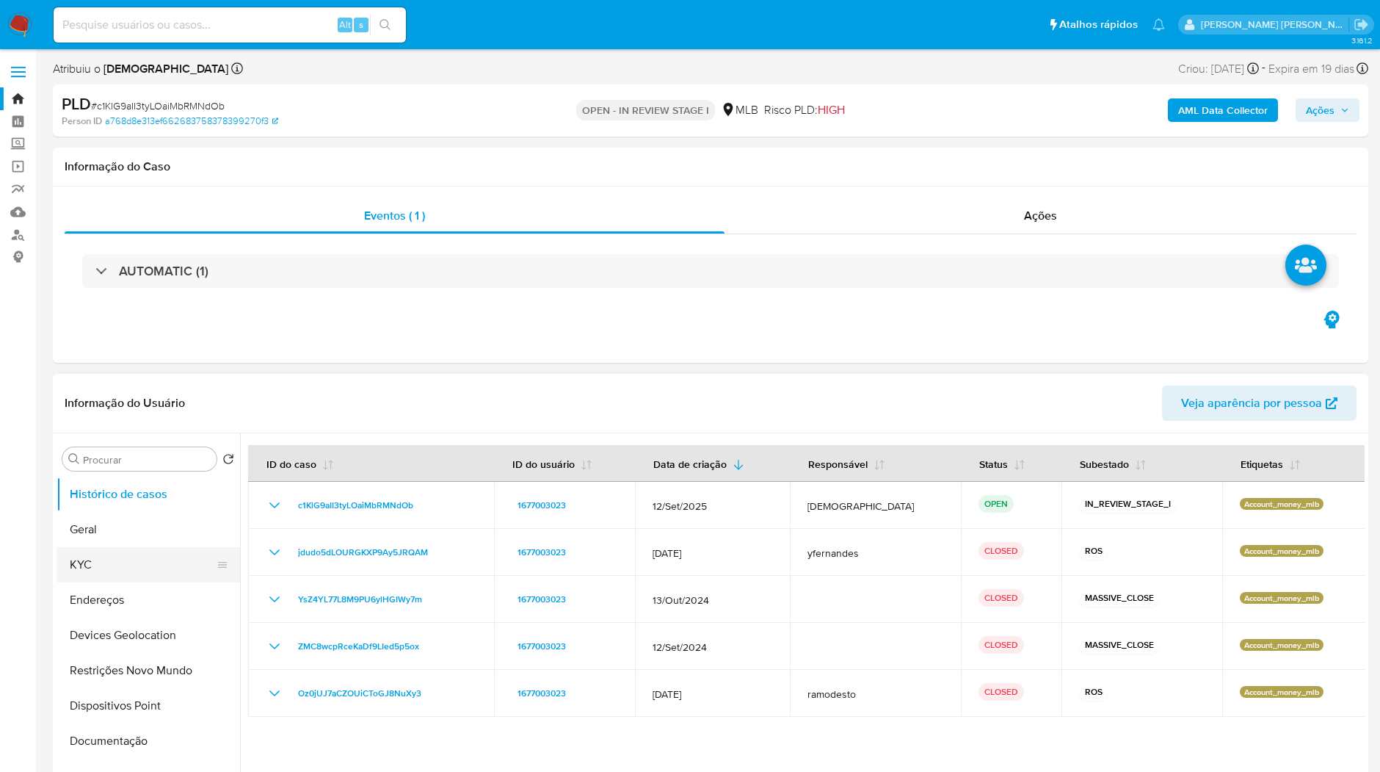
click at [147, 576] on button "KYC" at bounding box center [143, 564] width 172 height 35
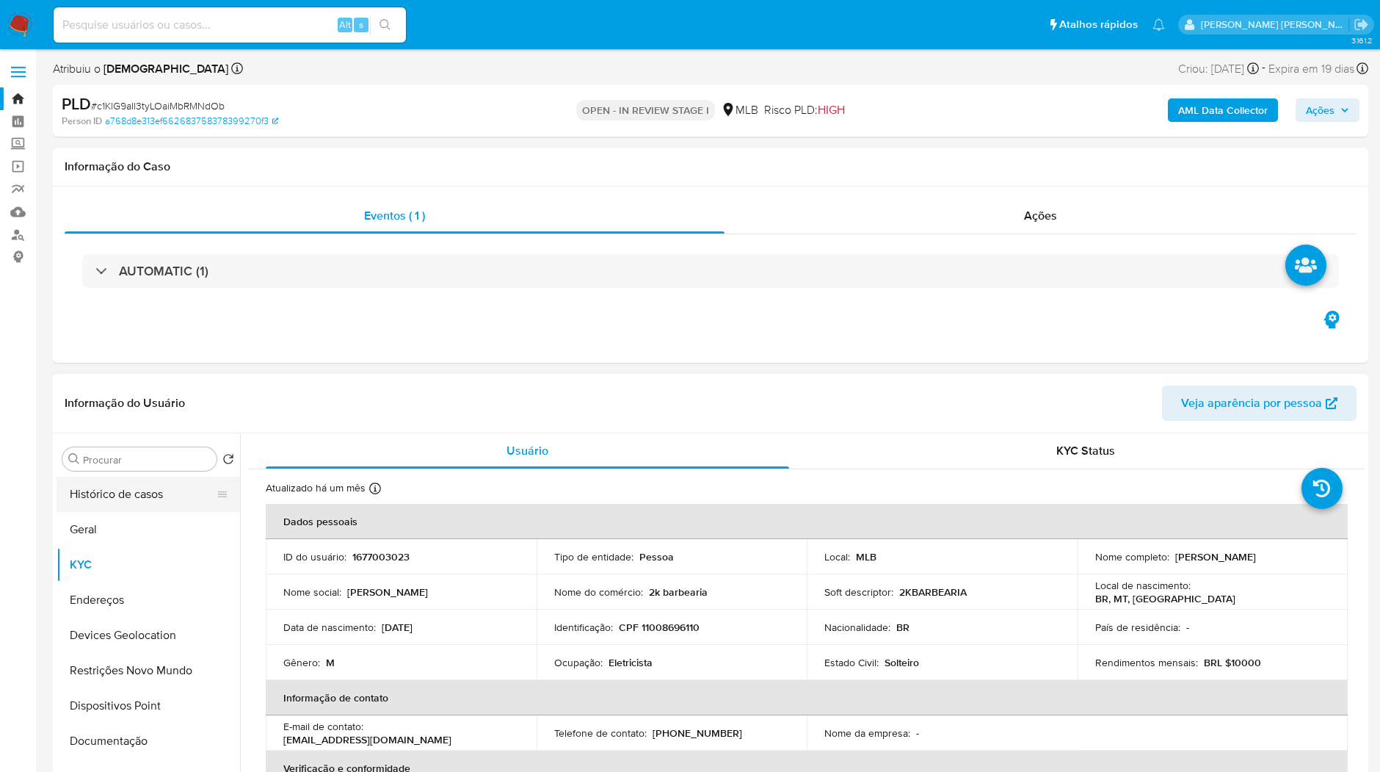
click at [125, 491] on button "Histórico de casos" at bounding box center [143, 494] width 172 height 35
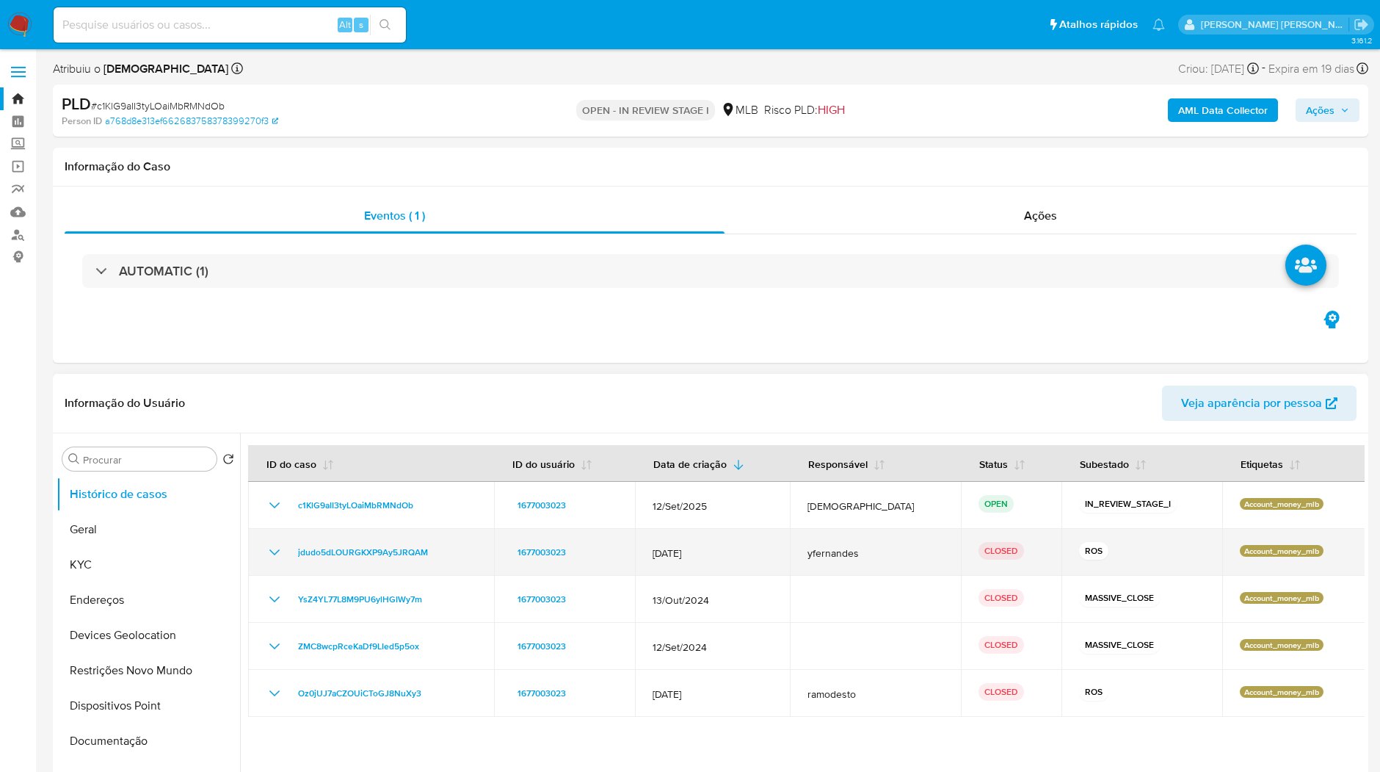
click at [268, 548] on icon "Mostrar/Ocultar" at bounding box center [275, 552] width 18 height 18
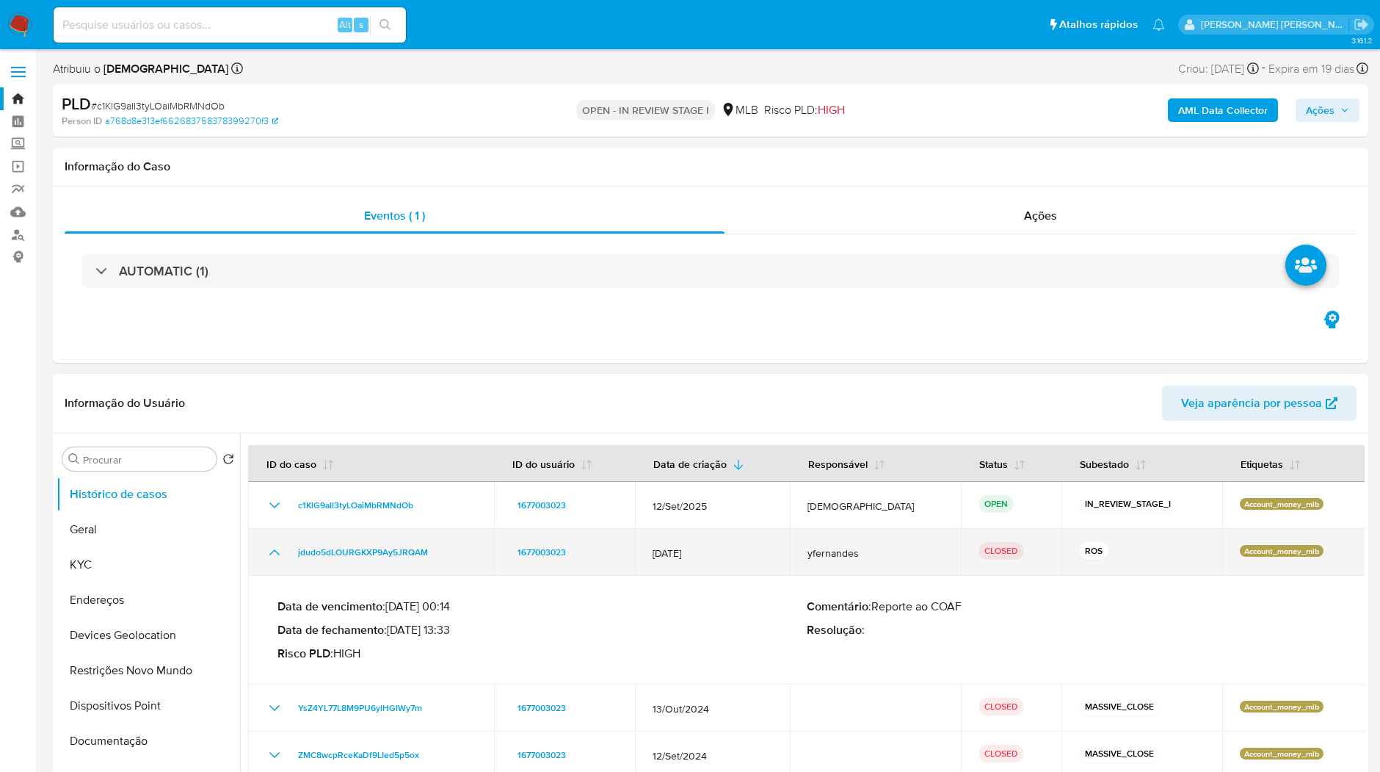
click at [268, 548] on icon "Mostrar/Ocultar" at bounding box center [275, 552] width 18 height 18
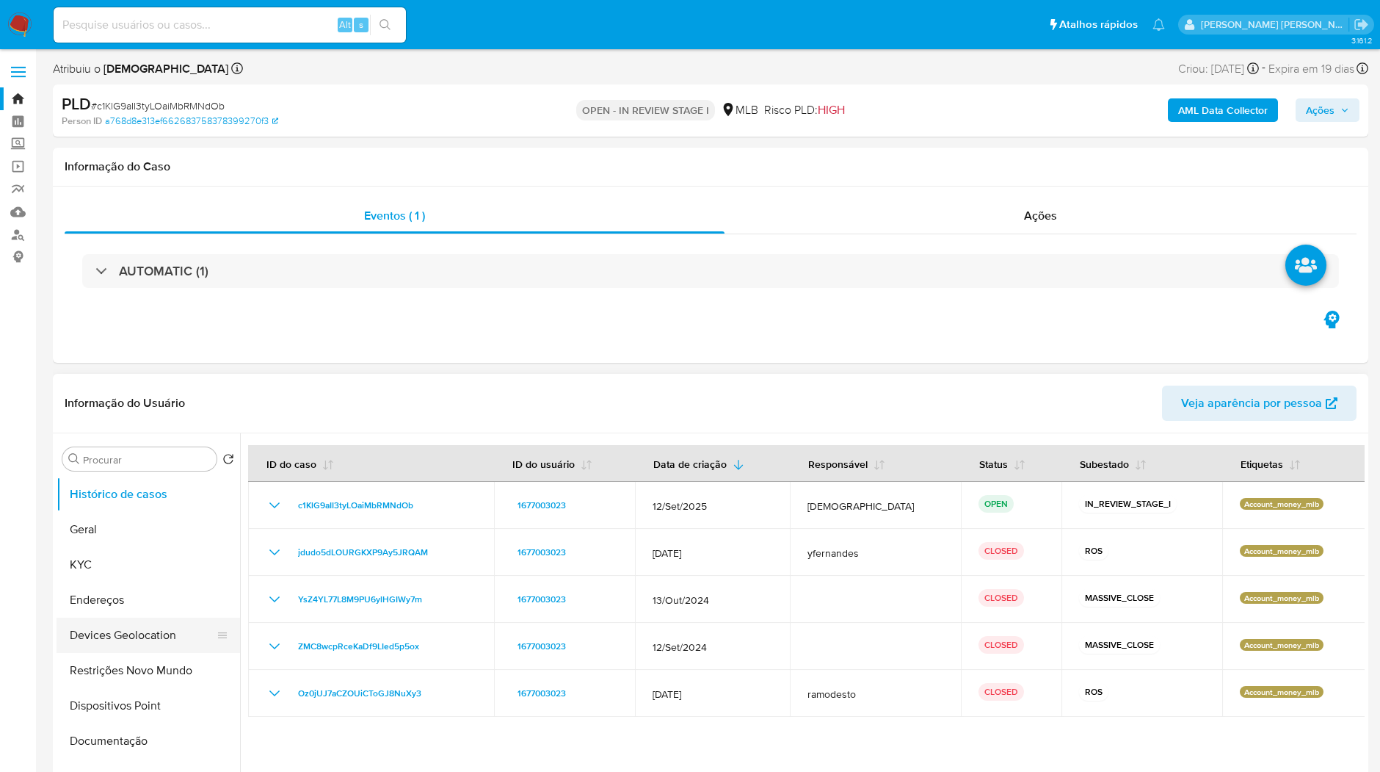
scroll to position [245, 0]
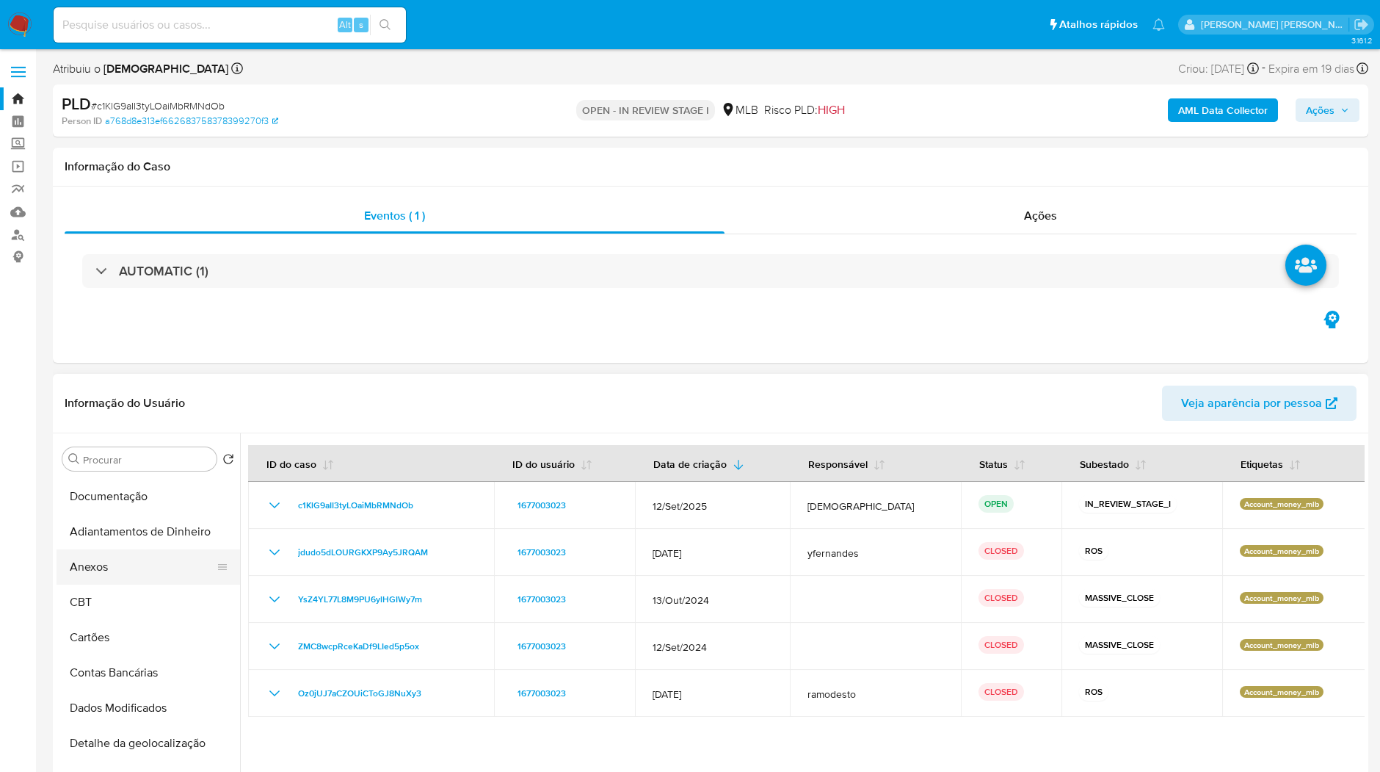
click at [165, 559] on button "Anexos" at bounding box center [143, 566] width 172 height 35
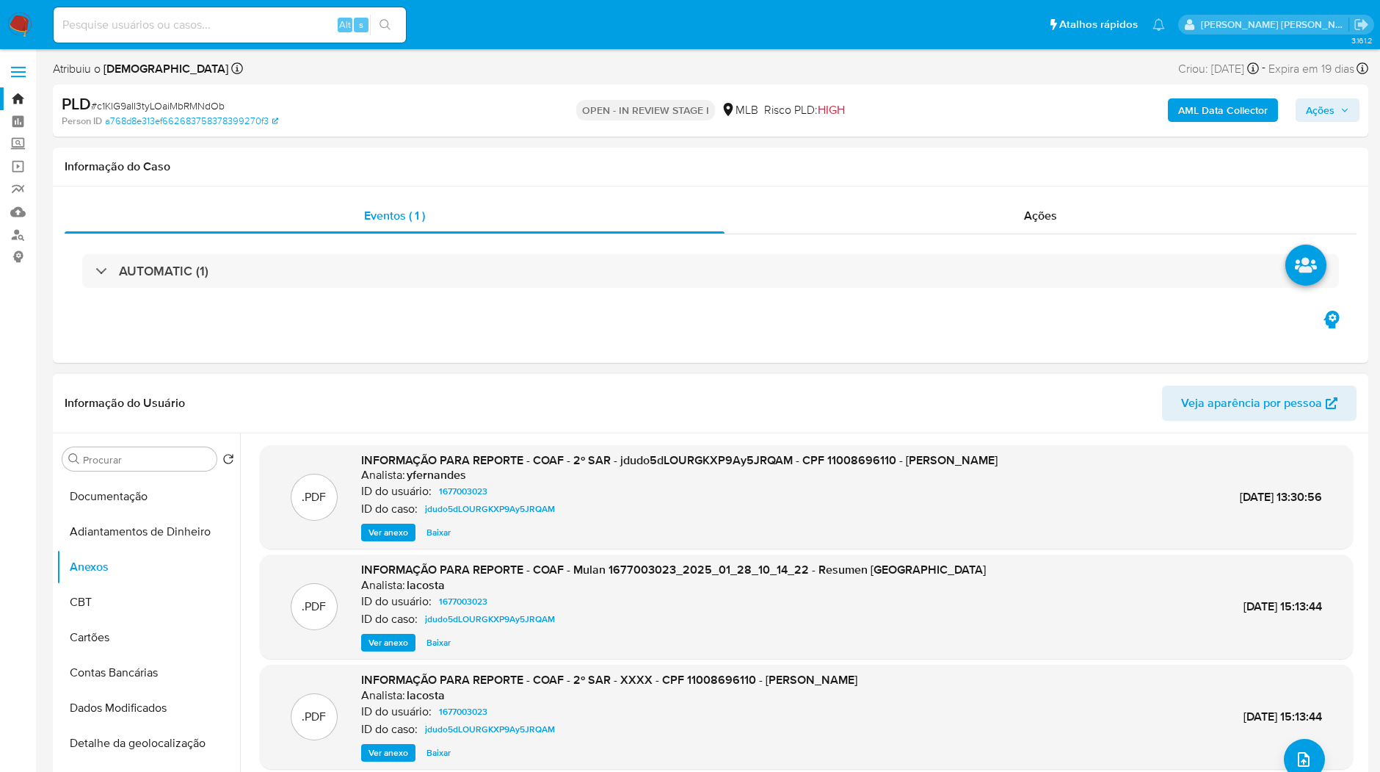
click at [389, 531] on span "Ver anexo" at bounding box center [389, 532] width 40 height 15
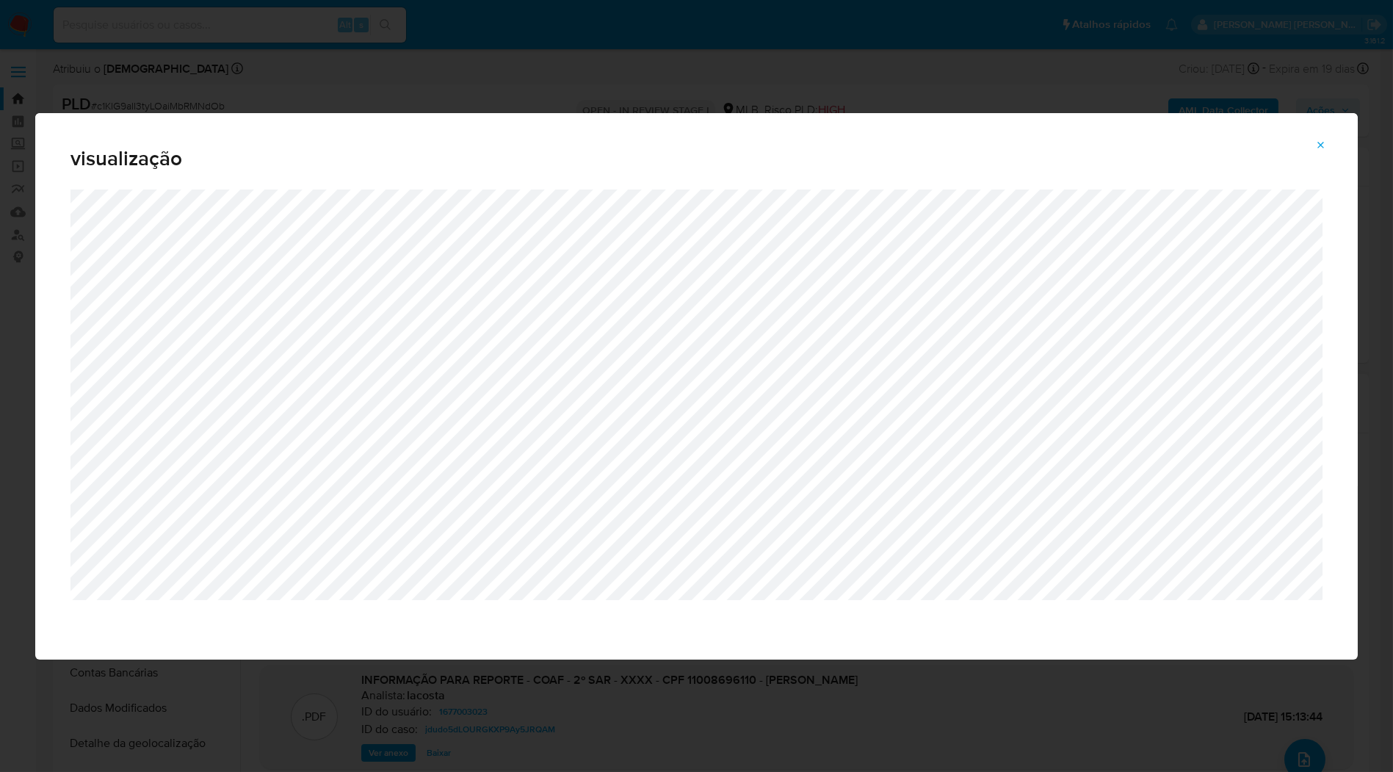
click at [969, 55] on div "visualização" at bounding box center [696, 386] width 1393 height 772
click at [1318, 141] on icon "Attachment preview" at bounding box center [1321, 146] width 12 height 12
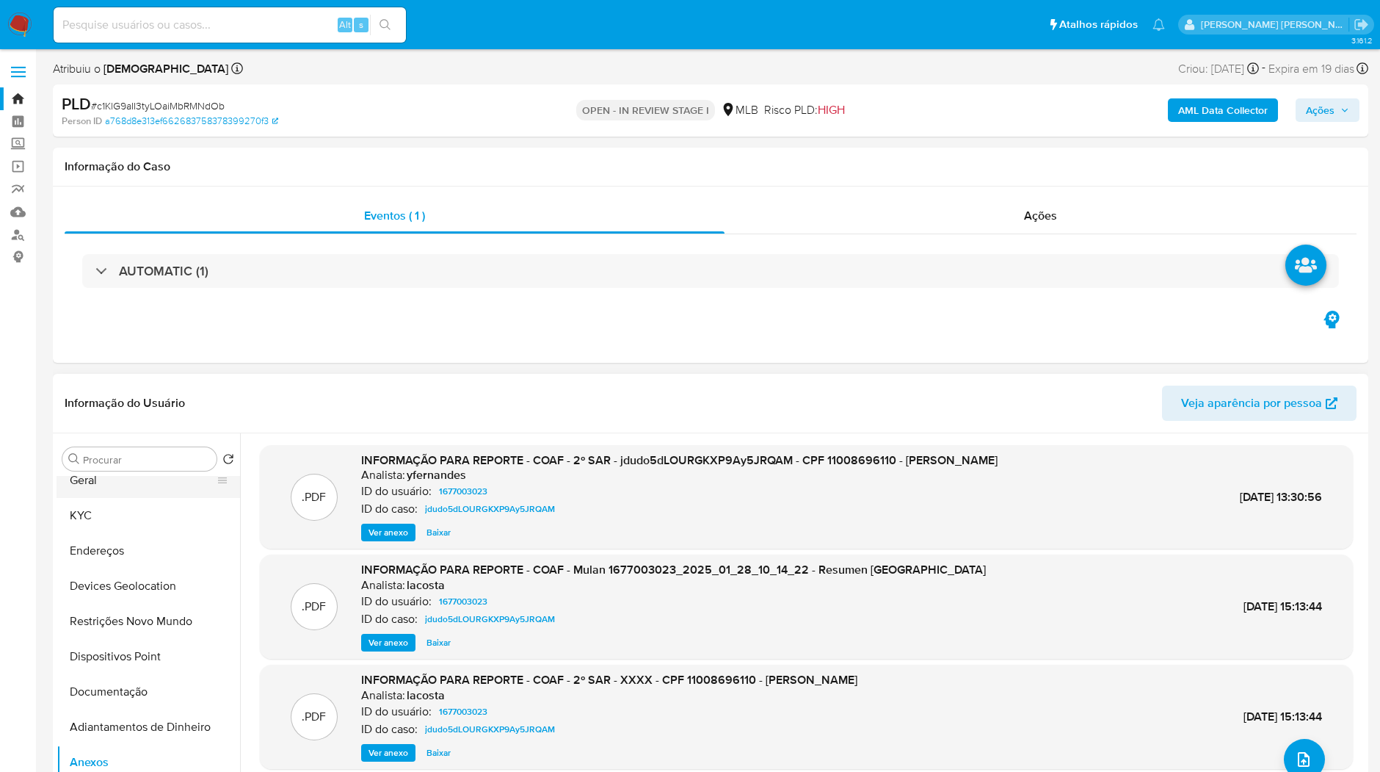
scroll to position [0, 0]
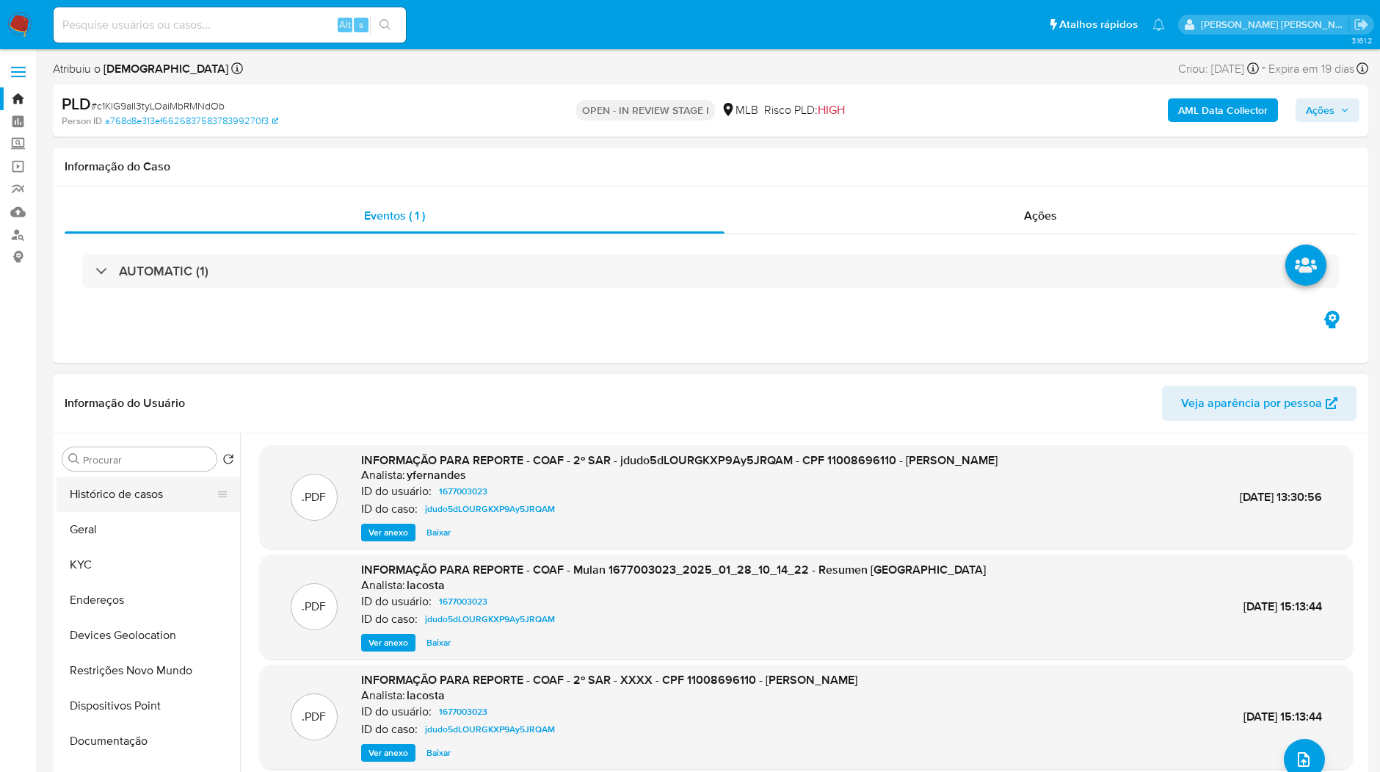
click at [120, 499] on button "Histórico de casos" at bounding box center [143, 494] width 172 height 35
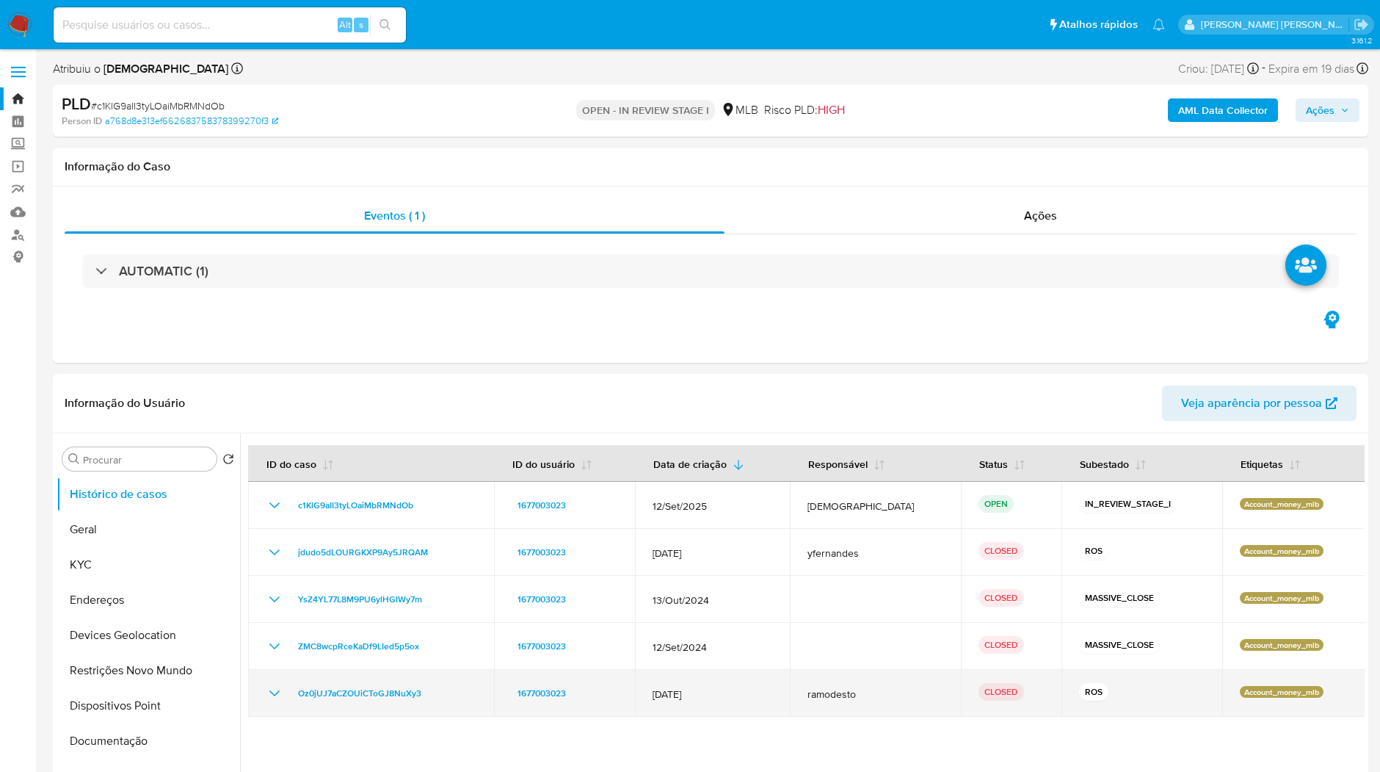
click at [276, 698] on icon "Mostrar/Ocultar" at bounding box center [275, 693] width 18 height 18
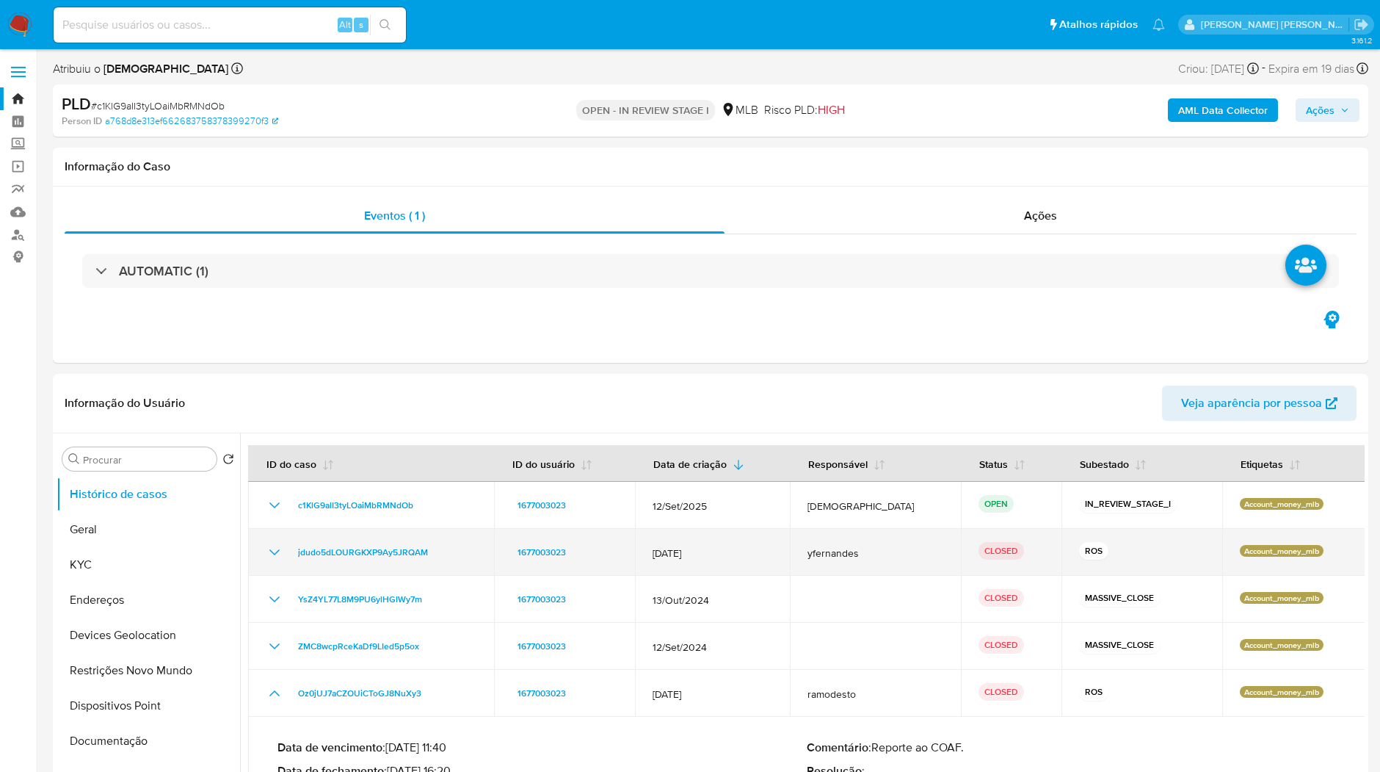
click at [287, 542] on td "jdudo5dLOURGKXP9Ay5JRQAM" at bounding box center [371, 552] width 246 height 47
click at [280, 547] on icon "Mostrar/Ocultar" at bounding box center [275, 552] width 18 height 18
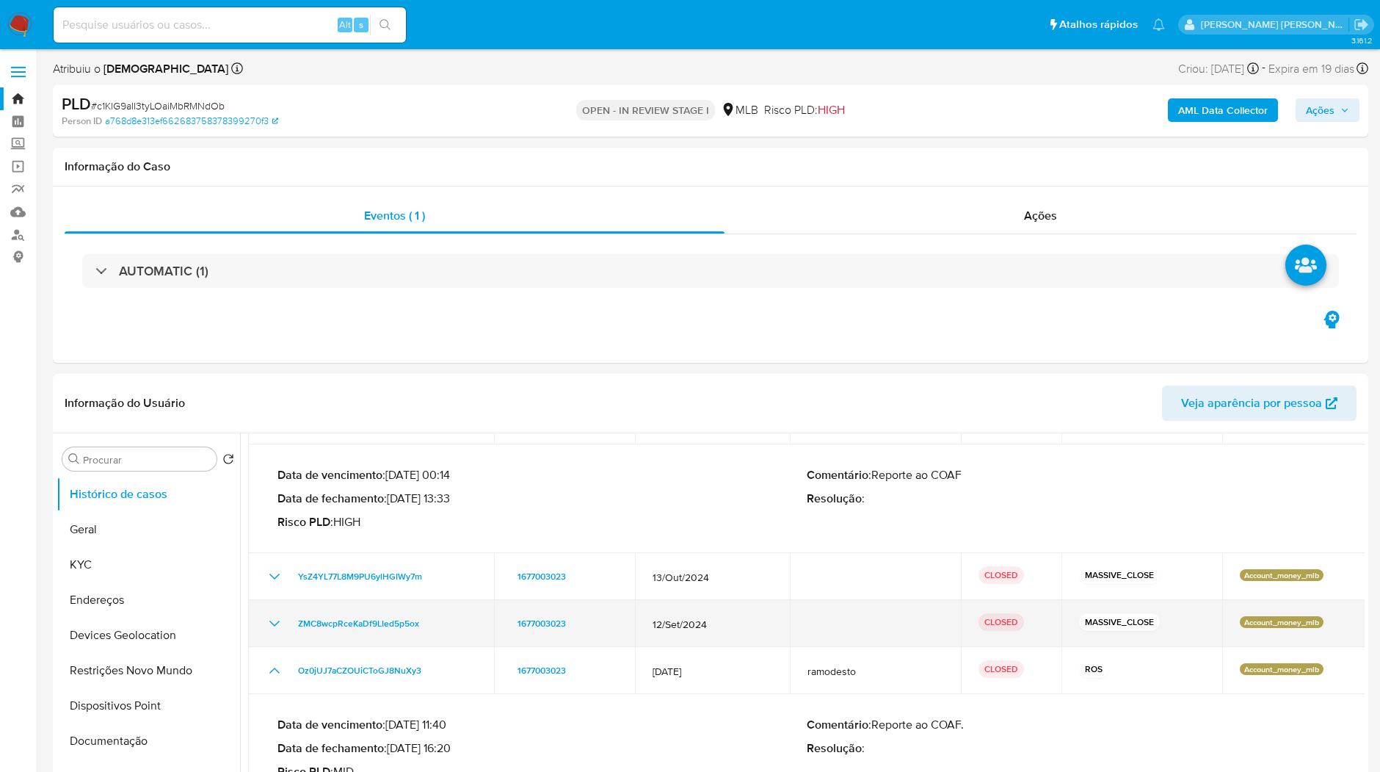
scroll to position [163, 0]
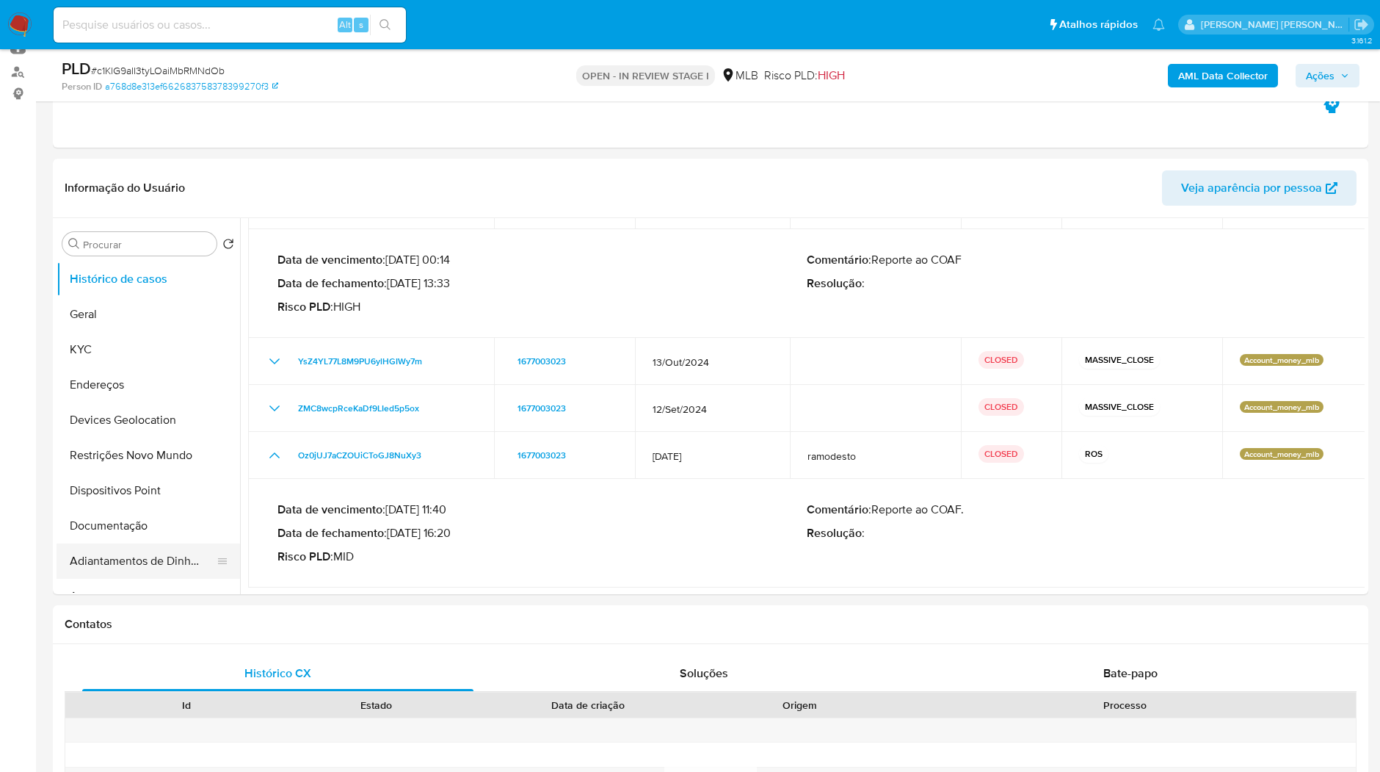
click at [116, 547] on button "Adiantamentos de Dinheiro" at bounding box center [143, 560] width 172 height 35
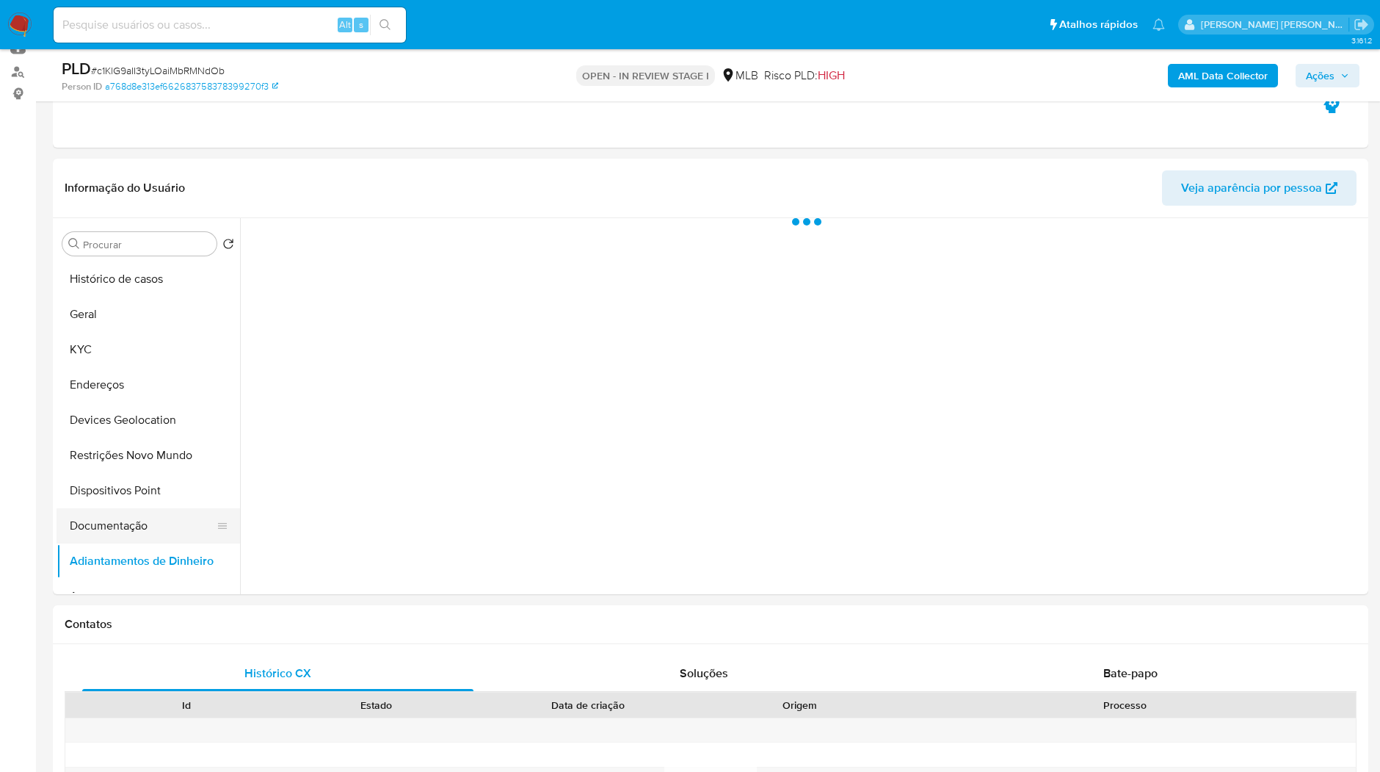
click at [111, 538] on button "Documentação" at bounding box center [143, 525] width 172 height 35
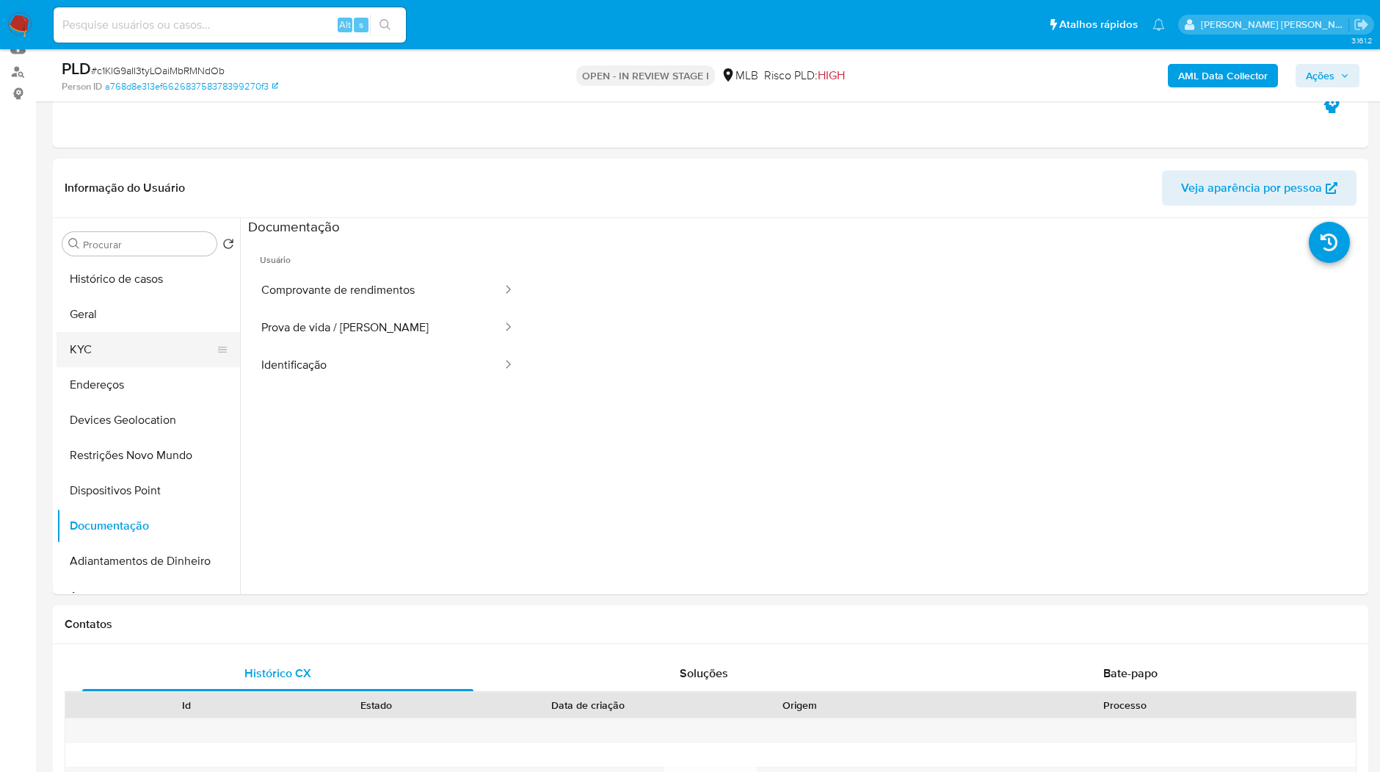
click at [82, 350] on button "KYC" at bounding box center [143, 349] width 172 height 35
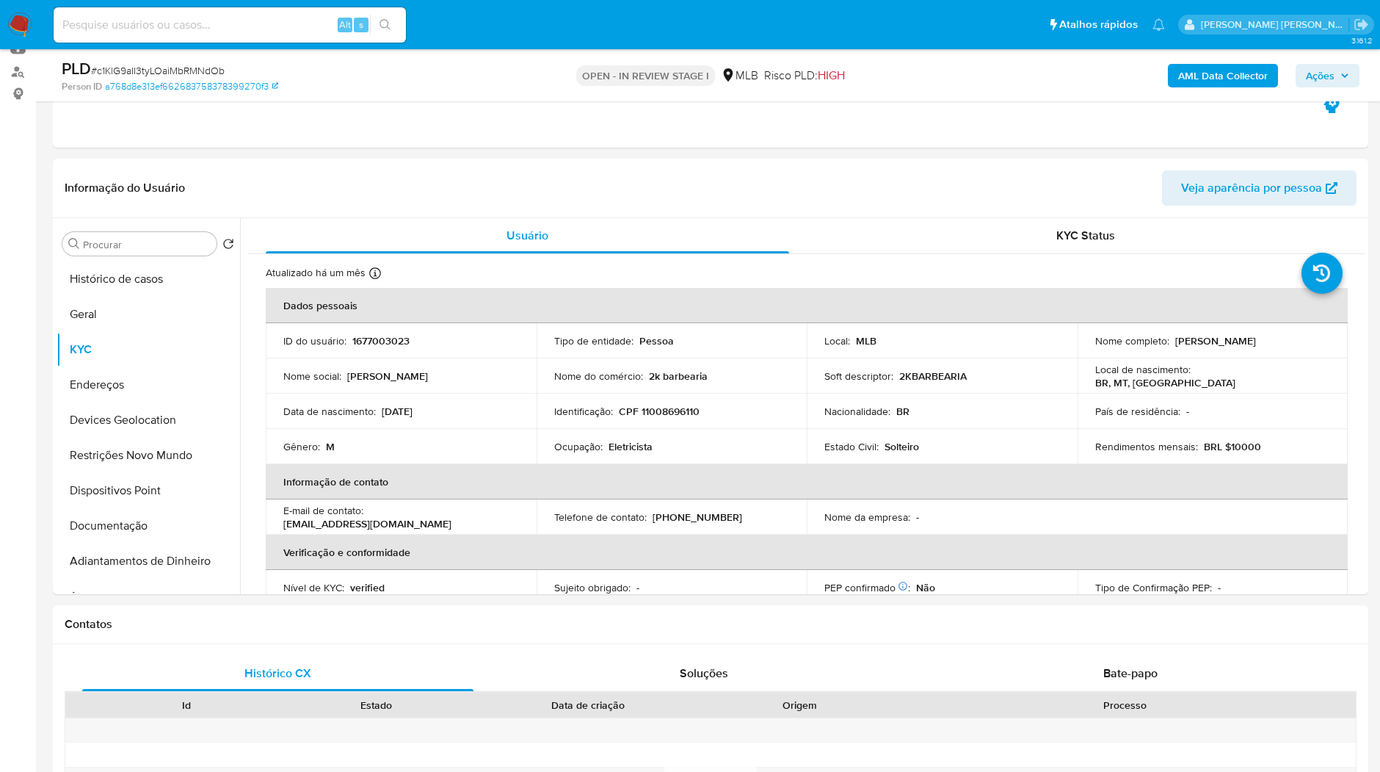
click at [225, 40] on div "Alt s" at bounding box center [230, 24] width 352 height 35
paste input "0GbMs7K4D7FCdSOD3HrdSBSH"
click at [228, 26] on input at bounding box center [230, 24] width 352 height 19
type input "0GbMs7K4D7FCdSOD3HrdSBSH"
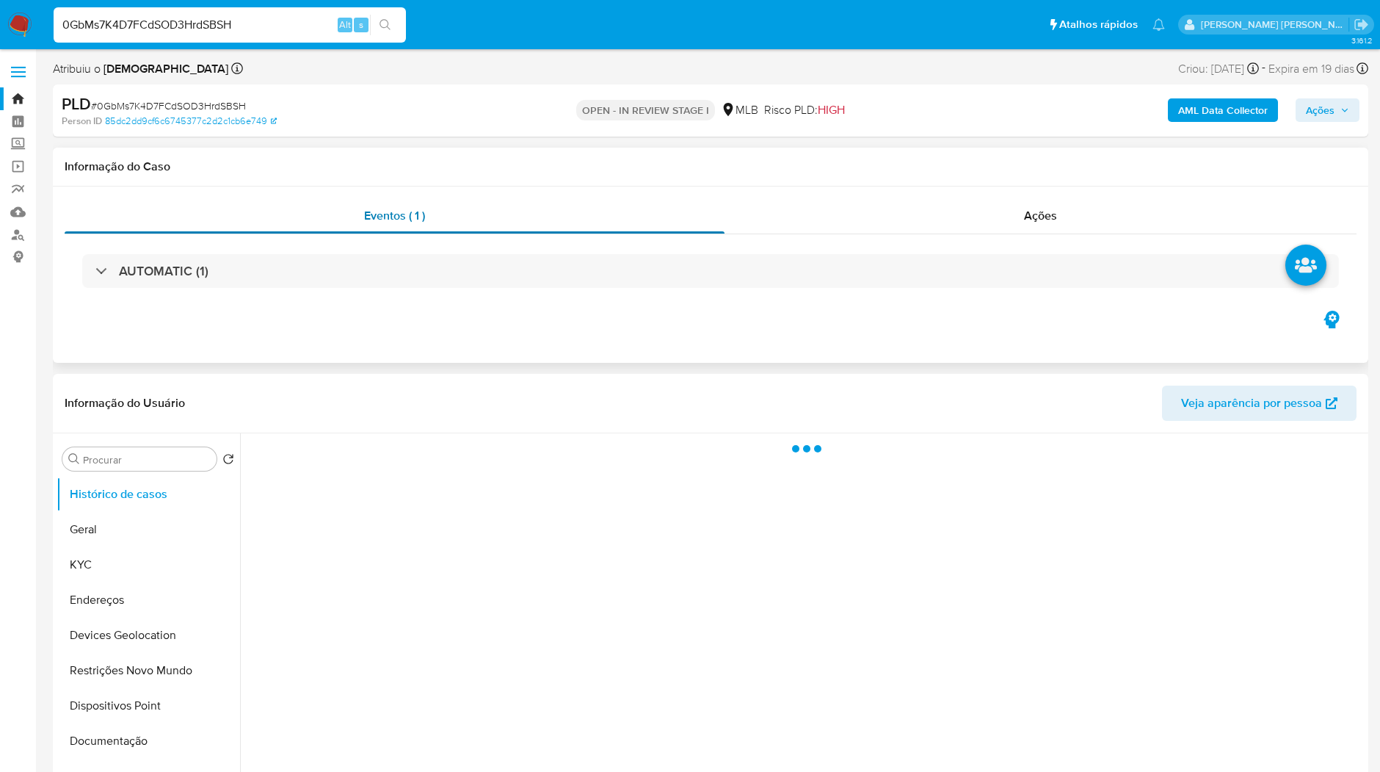
select select "10"
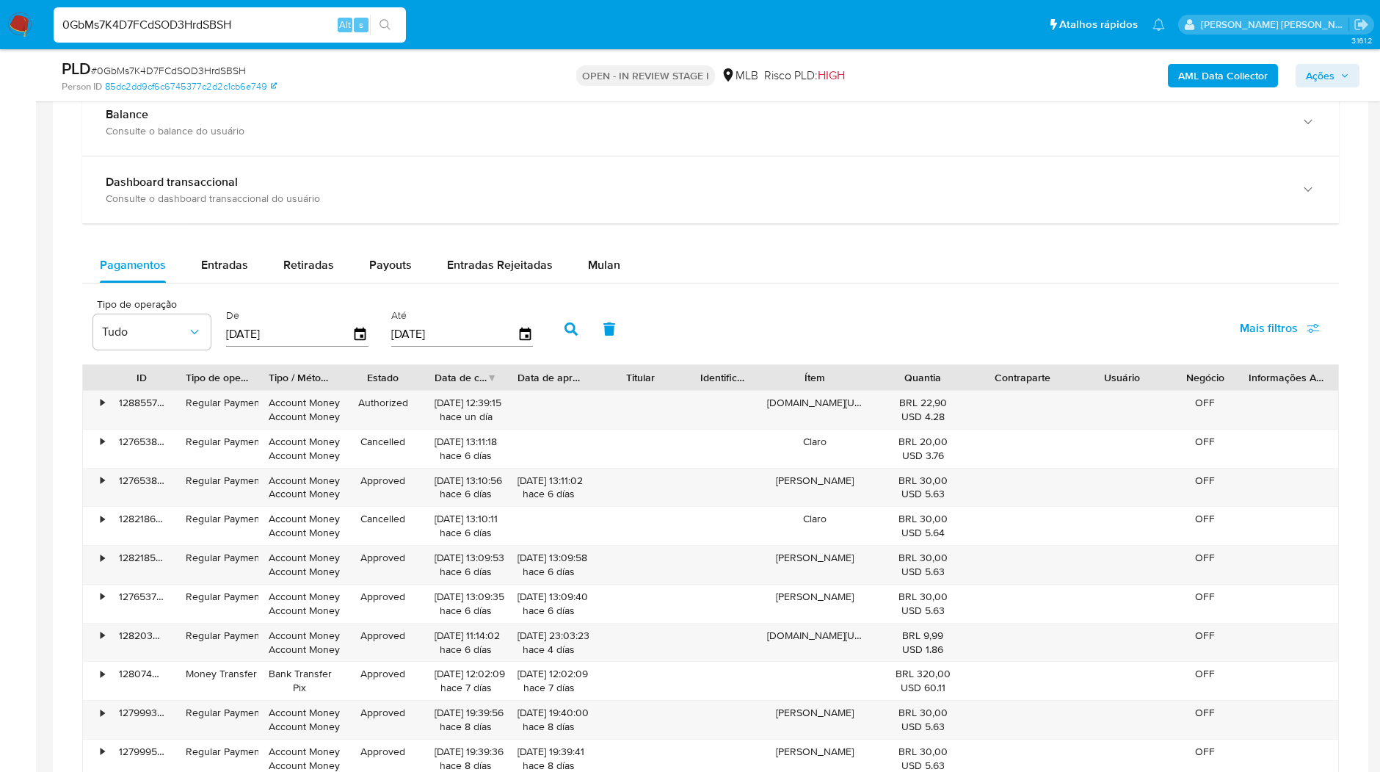
scroll to position [979, 0]
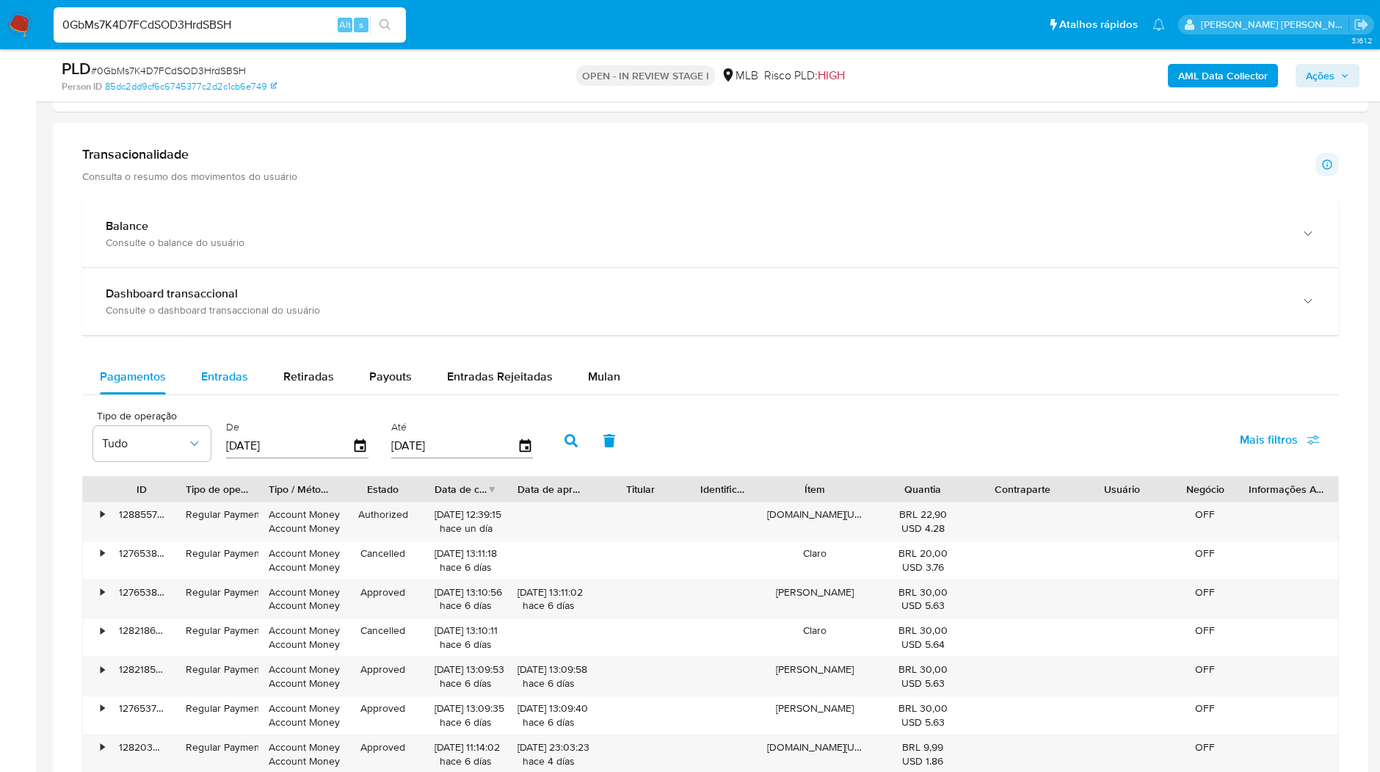
click at [233, 361] on div "Entradas" at bounding box center [224, 376] width 47 height 35
select select "10"
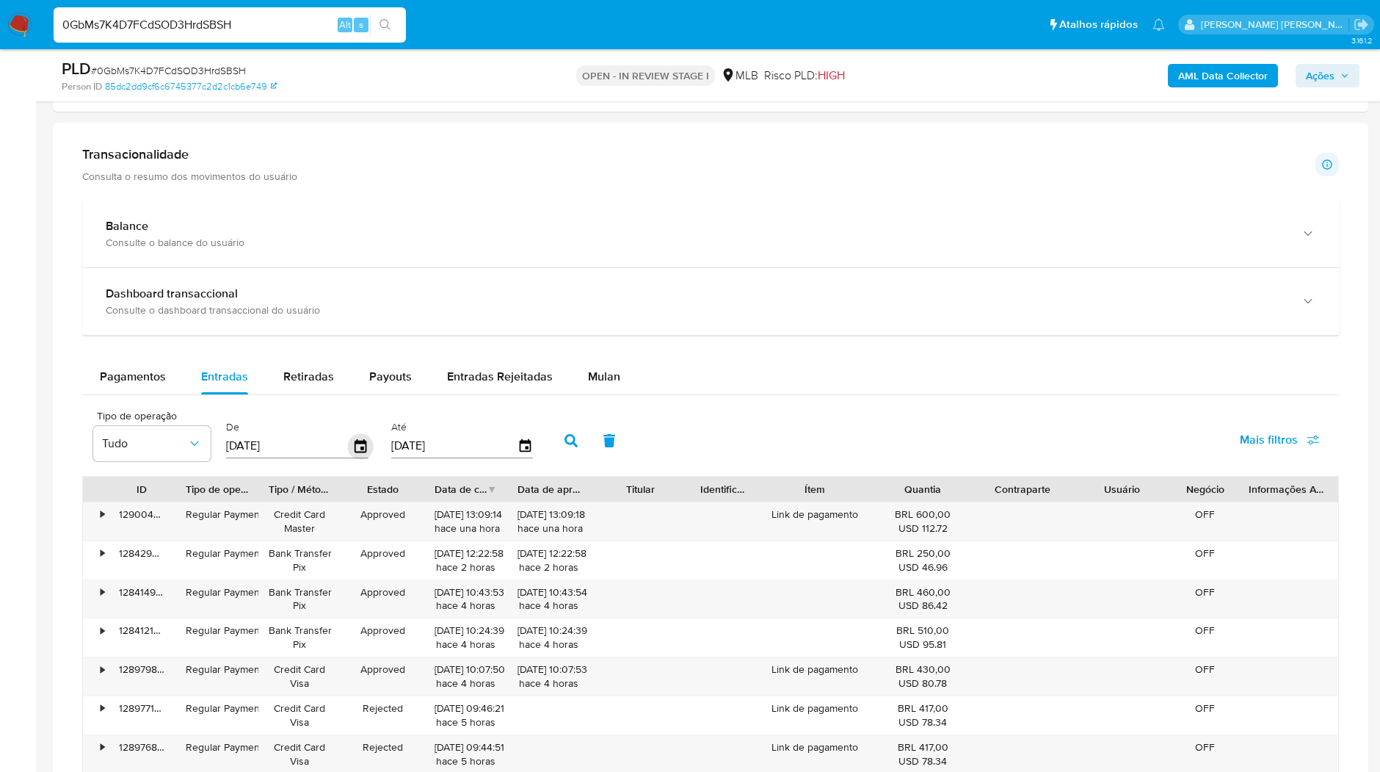
click at [353, 445] on icon "button" at bounding box center [361, 446] width 26 height 26
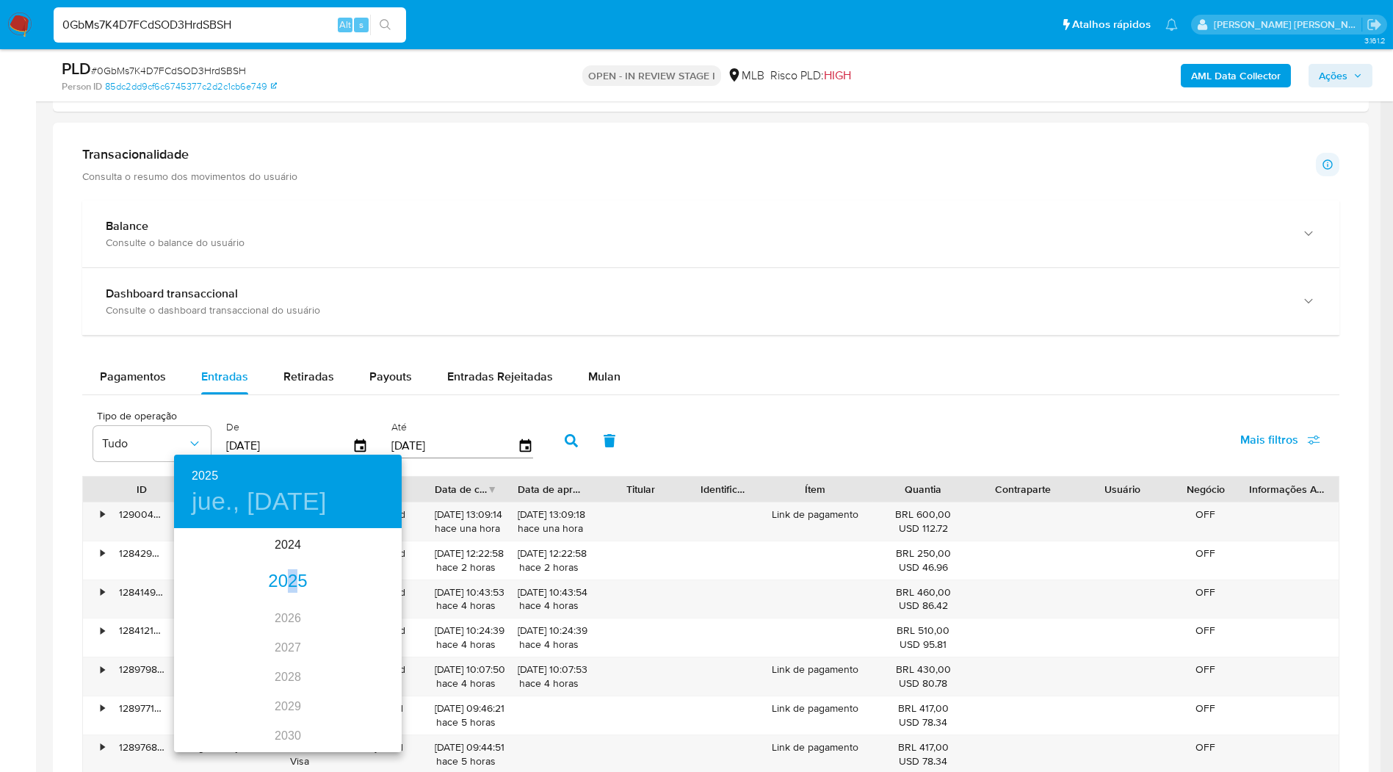
click at [287, 571] on div "2025" at bounding box center [288, 581] width 228 height 29
click at [217, 559] on div "ene." at bounding box center [212, 557] width 76 height 55
click at [250, 607] on span "1" at bounding box center [258, 605] width 26 height 15
type input "01/01/2025"
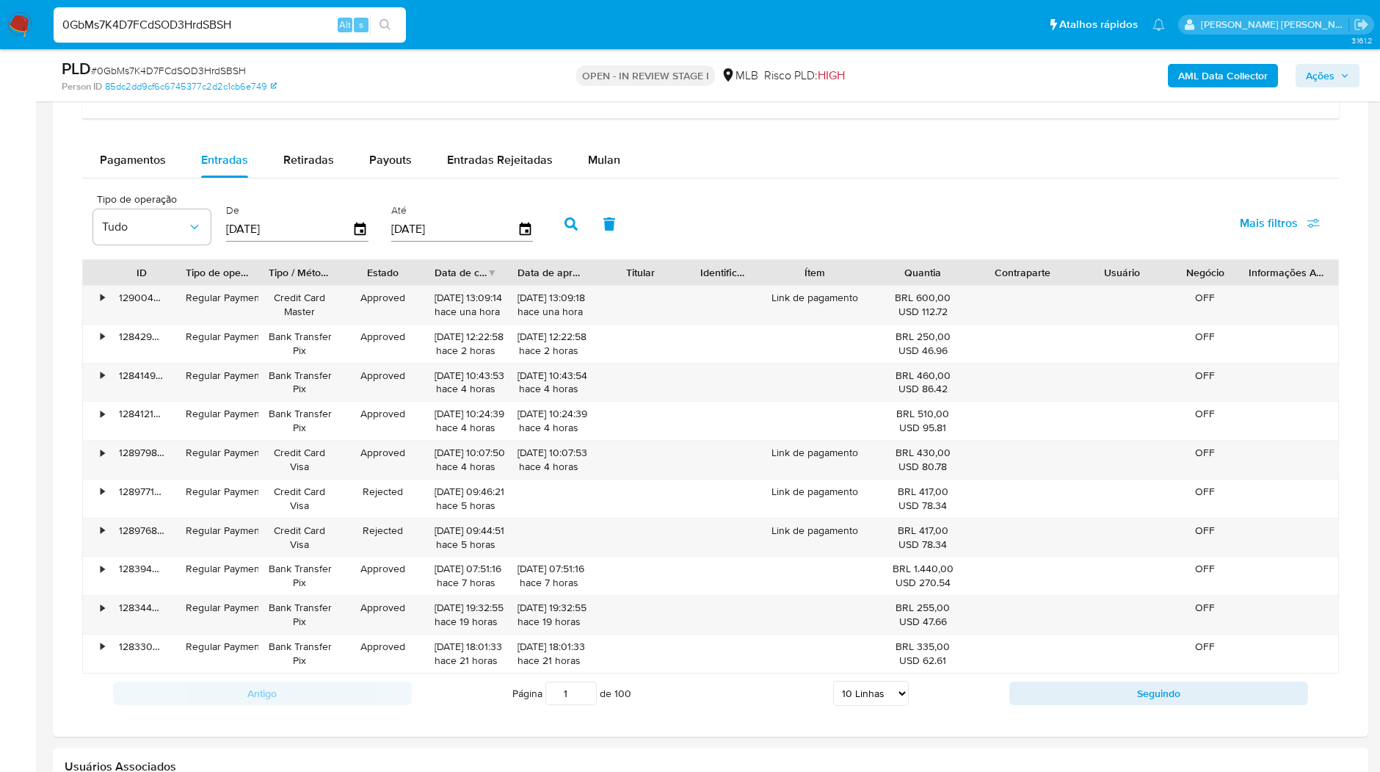
scroll to position [1060, 0]
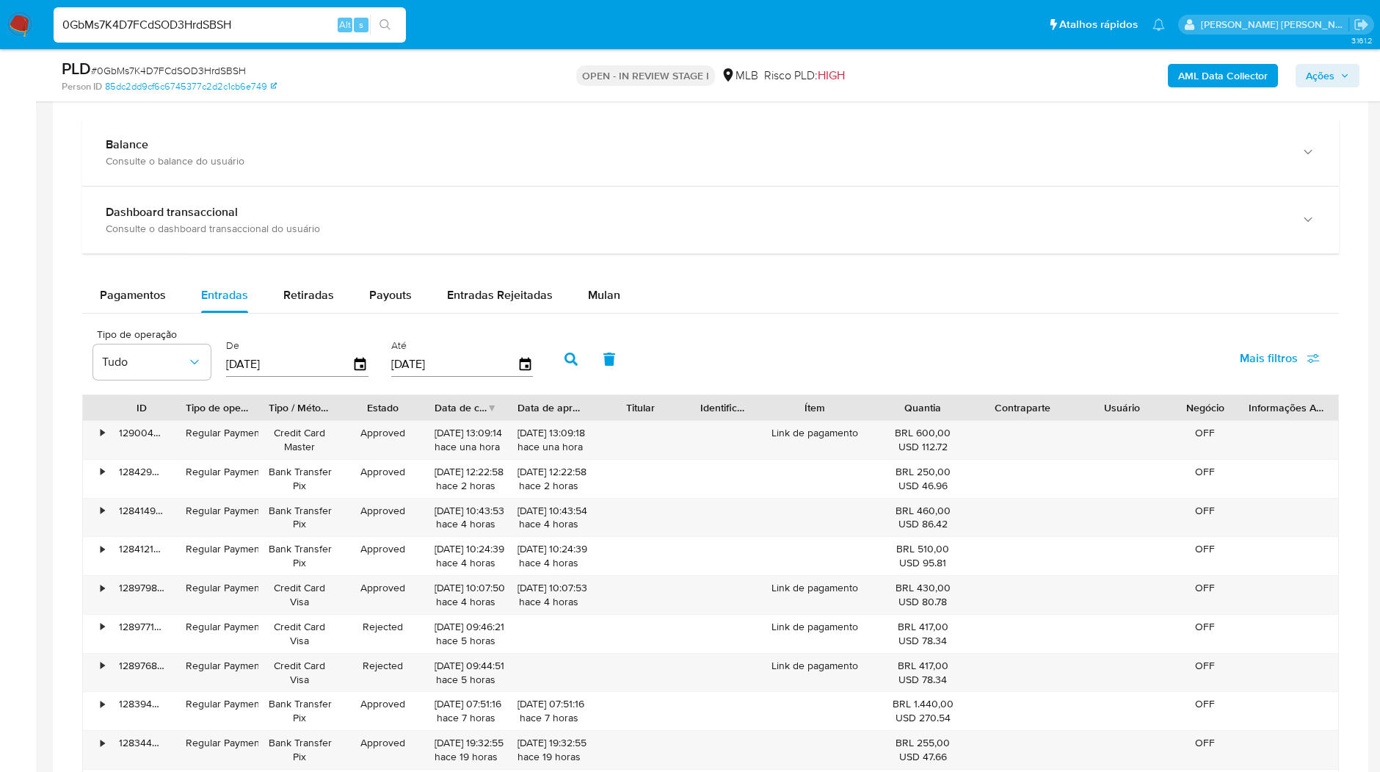
click at [552, 361] on button "button" at bounding box center [571, 358] width 38 height 35
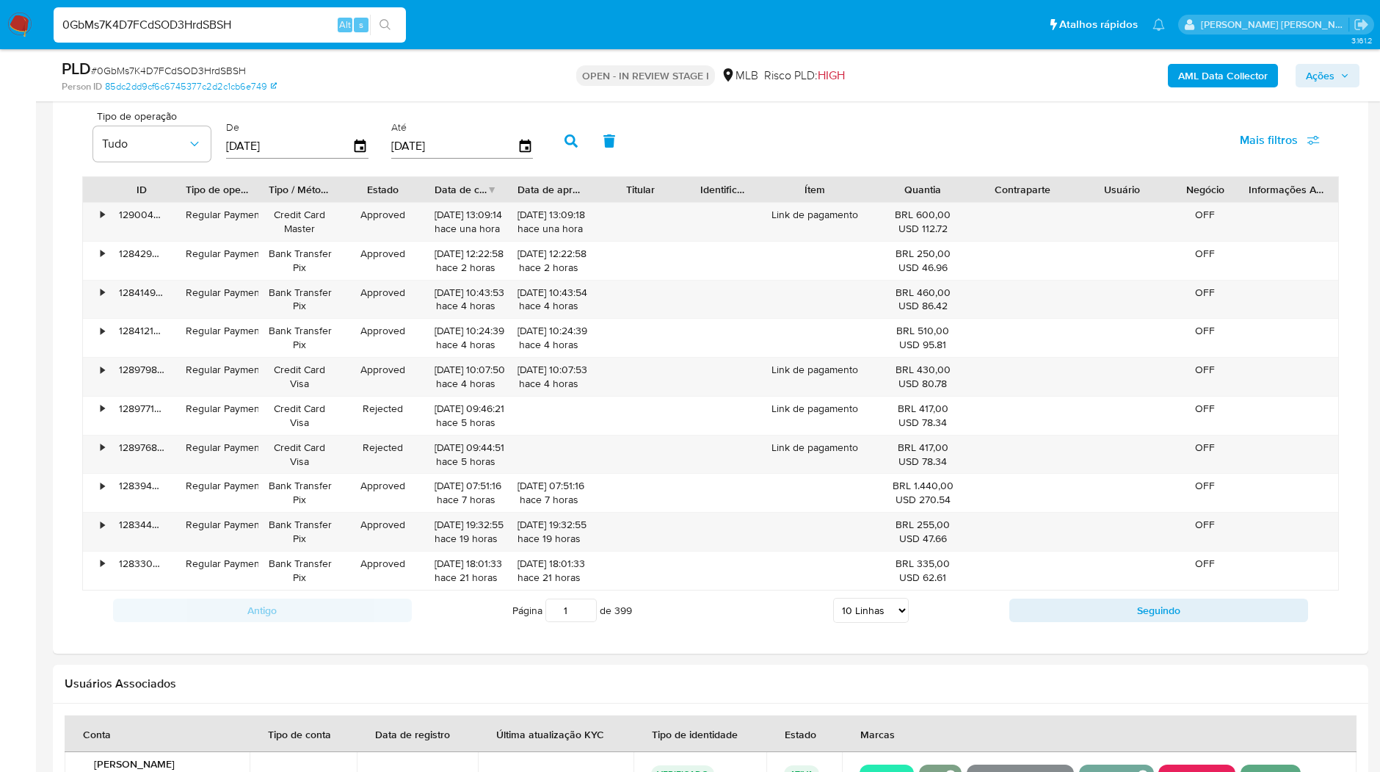
scroll to position [1386, 0]
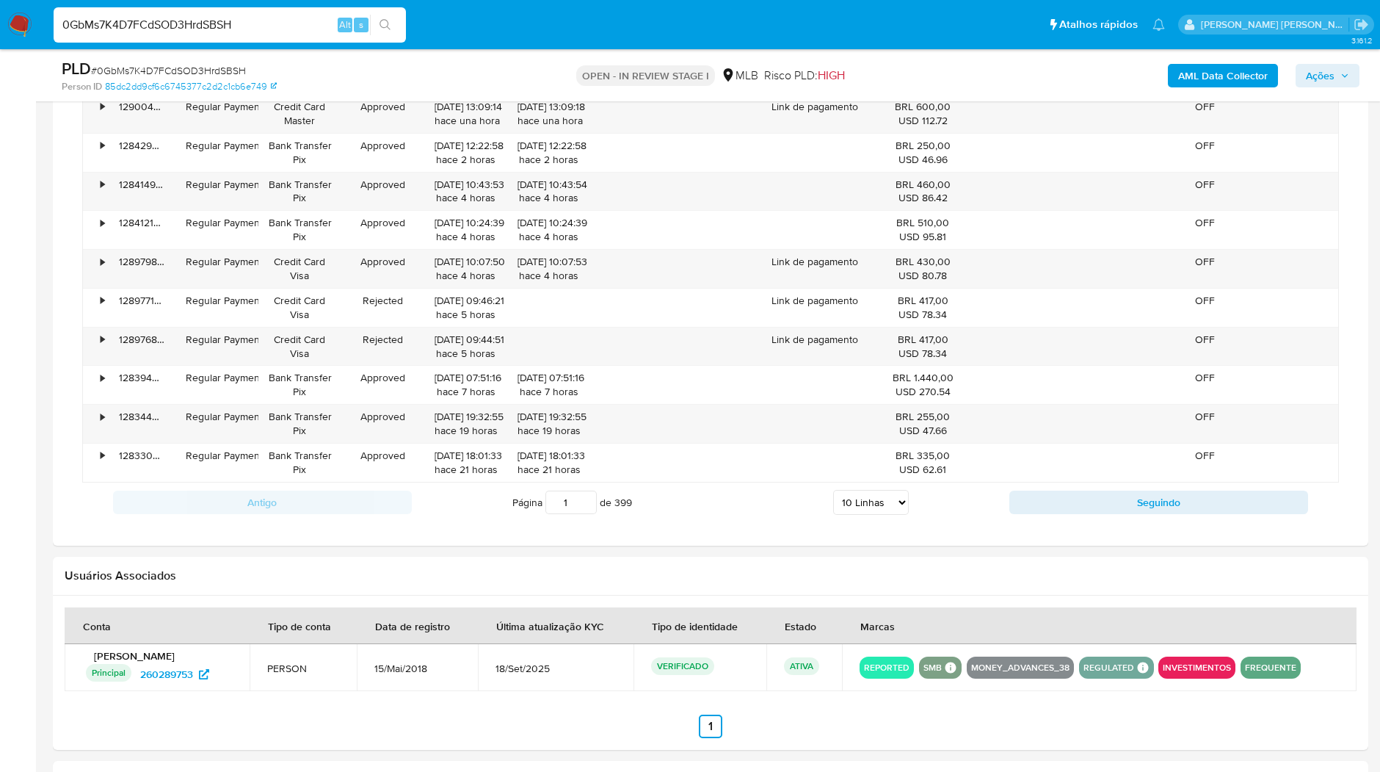
click at [880, 507] on select "5 Linhas 10 Linhas 20 Linhas 25 Linhas 50 Linhas 100 Linhas" at bounding box center [871, 502] width 76 height 25
click at [876, 644] on td at bounding box center [1099, 667] width 515 height 47
click at [881, 499] on select "5 Linhas 10 Linhas 20 Linhas 25 Linhas 50 Linhas 100 Linhas" at bounding box center [871, 502] width 76 height 25
select select "100"
click at [834, 490] on select "5 Linhas 10 Linhas 20 Linhas 25 Linhas 50 Linhas 100 Linhas" at bounding box center [871, 502] width 76 height 25
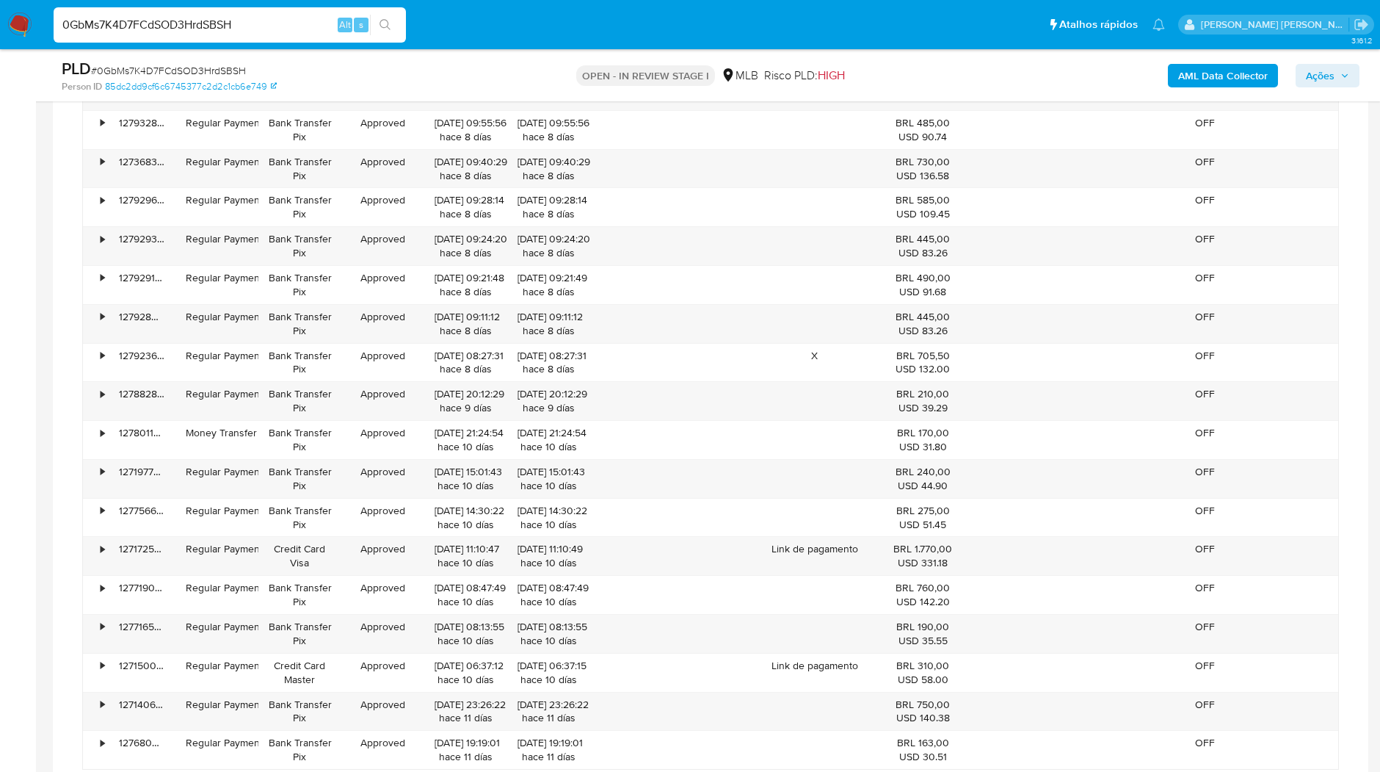
scroll to position [4732, 0]
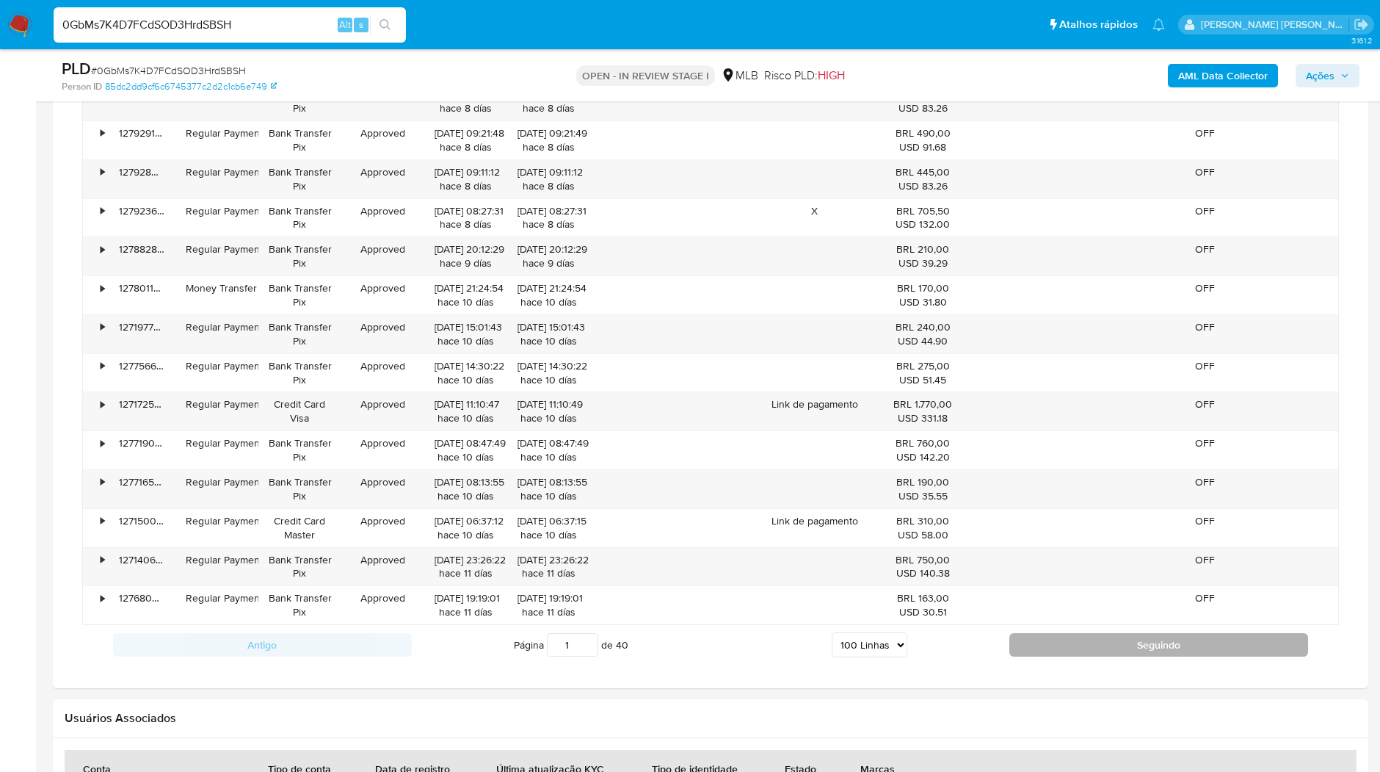
click at [1109, 633] on button "Seguindo" at bounding box center [1159, 644] width 299 height 23
type input "2"
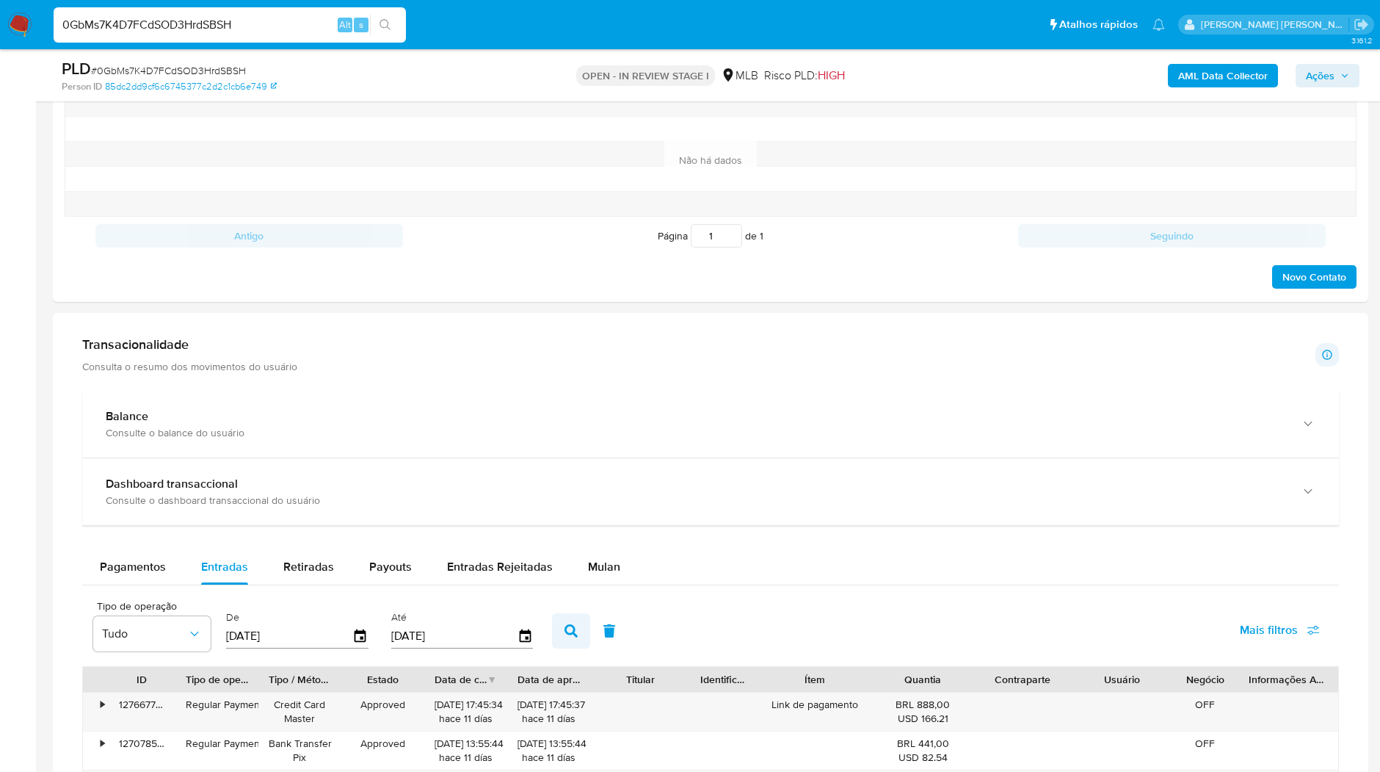
scroll to position [869, 0]
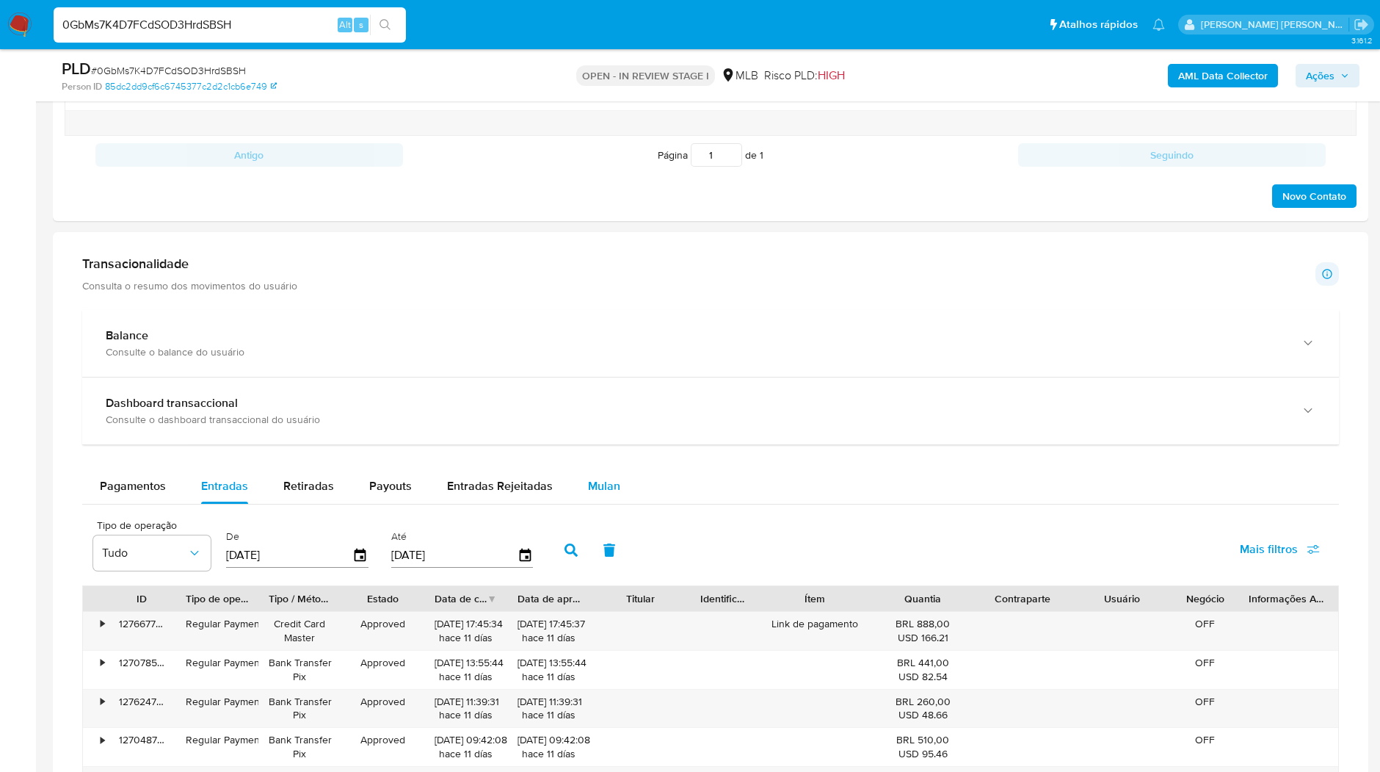
drag, startPoint x: 583, startPoint y: 474, endPoint x: 592, endPoint y: 475, distance: 8.9
click at [588, 477] on span "Mulan" at bounding box center [604, 485] width 32 height 17
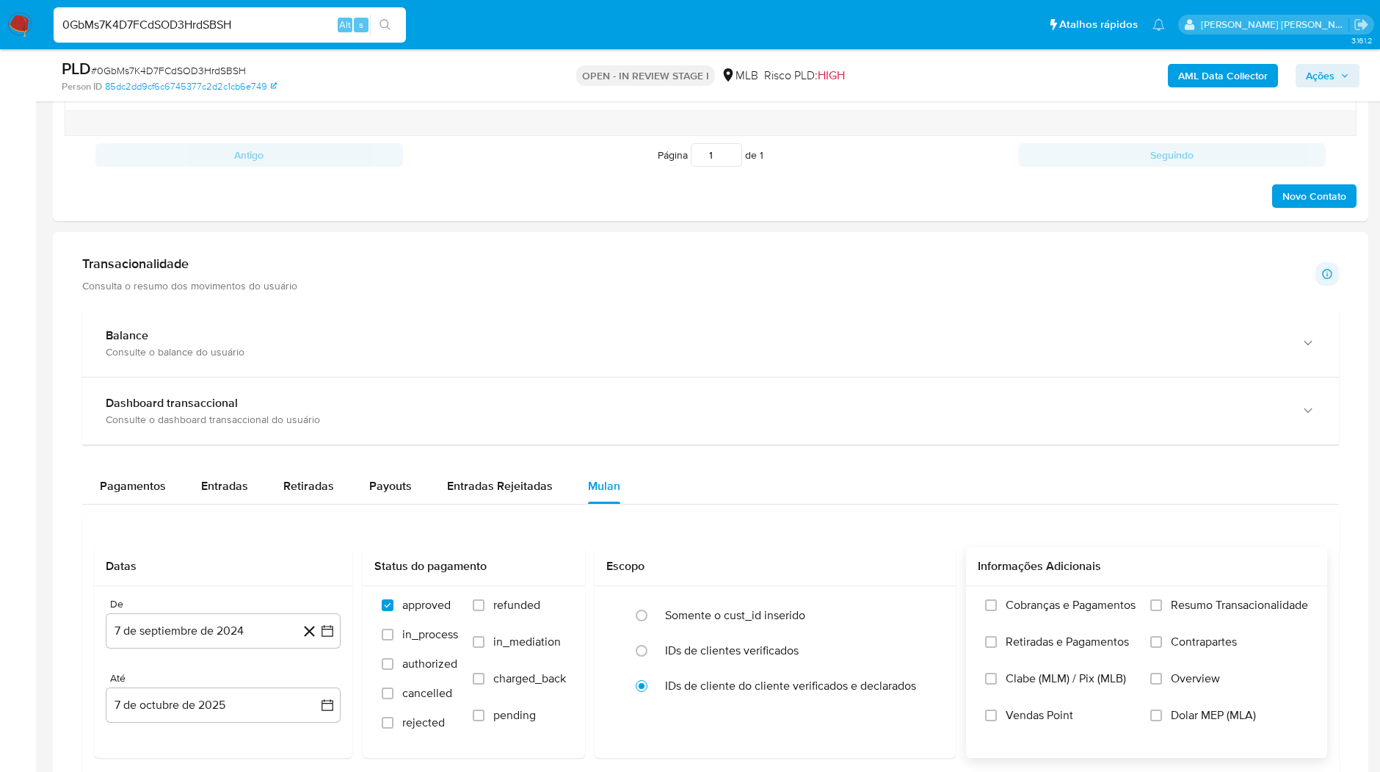
click at [1097, 623] on label "Cobranças e Pagamentos" at bounding box center [1060, 616] width 151 height 37
click at [997, 611] on input "Cobranças e Pagamentos" at bounding box center [991, 605] width 12 height 12
click at [1093, 657] on label "Retiradas e Pagamentos" at bounding box center [1060, 652] width 151 height 37
click at [997, 648] on input "Retiradas e Pagamentos" at bounding box center [991, 642] width 12 height 12
click at [1179, 620] on label "Resumo Transacionalidade" at bounding box center [1230, 616] width 158 height 37
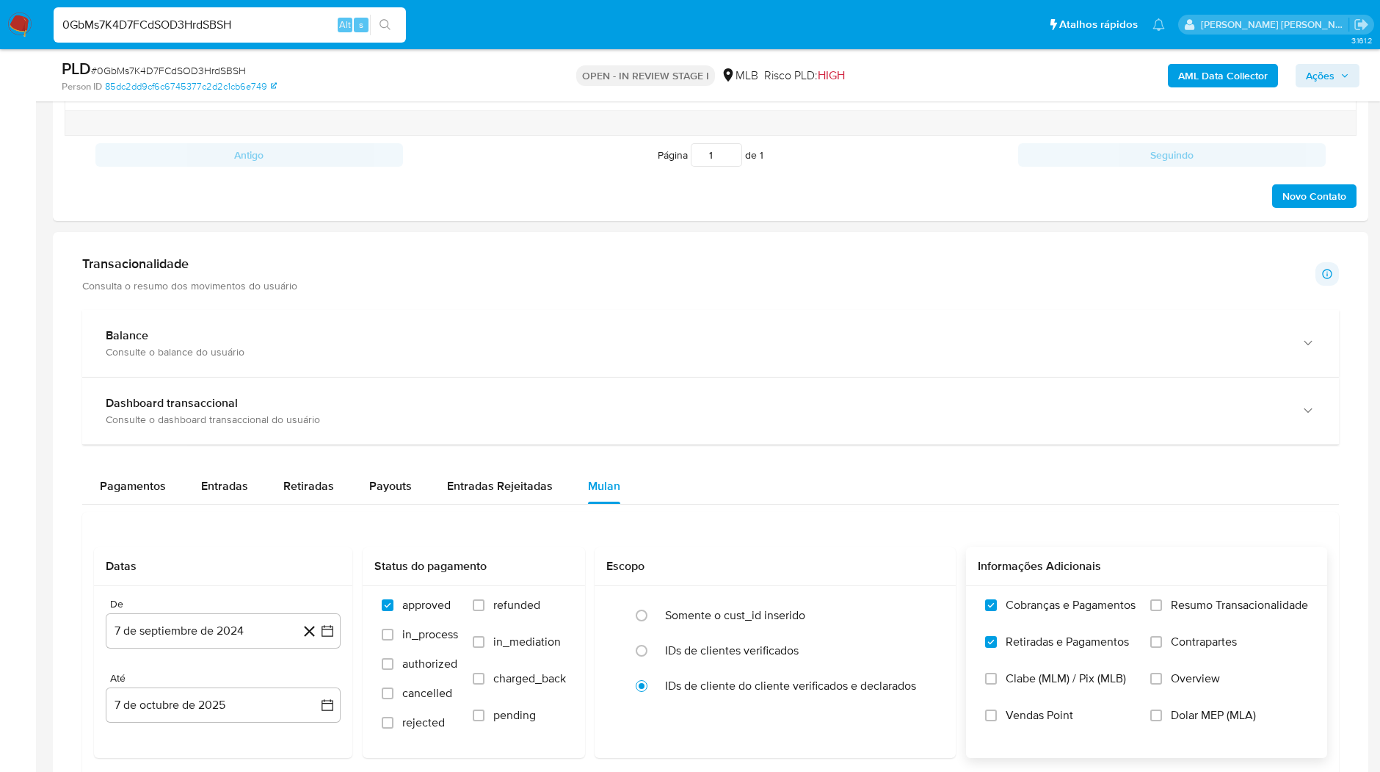
click at [1162, 611] on input "Resumo Transacionalidade" at bounding box center [1157, 605] width 12 height 12
click at [1168, 646] on label "Contrapartes" at bounding box center [1230, 652] width 158 height 37
click at [1162, 646] on input "Contrapartes" at bounding box center [1157, 642] width 12 height 12
click at [219, 626] on button "7 de septiembre de 2024" at bounding box center [223, 630] width 235 height 35
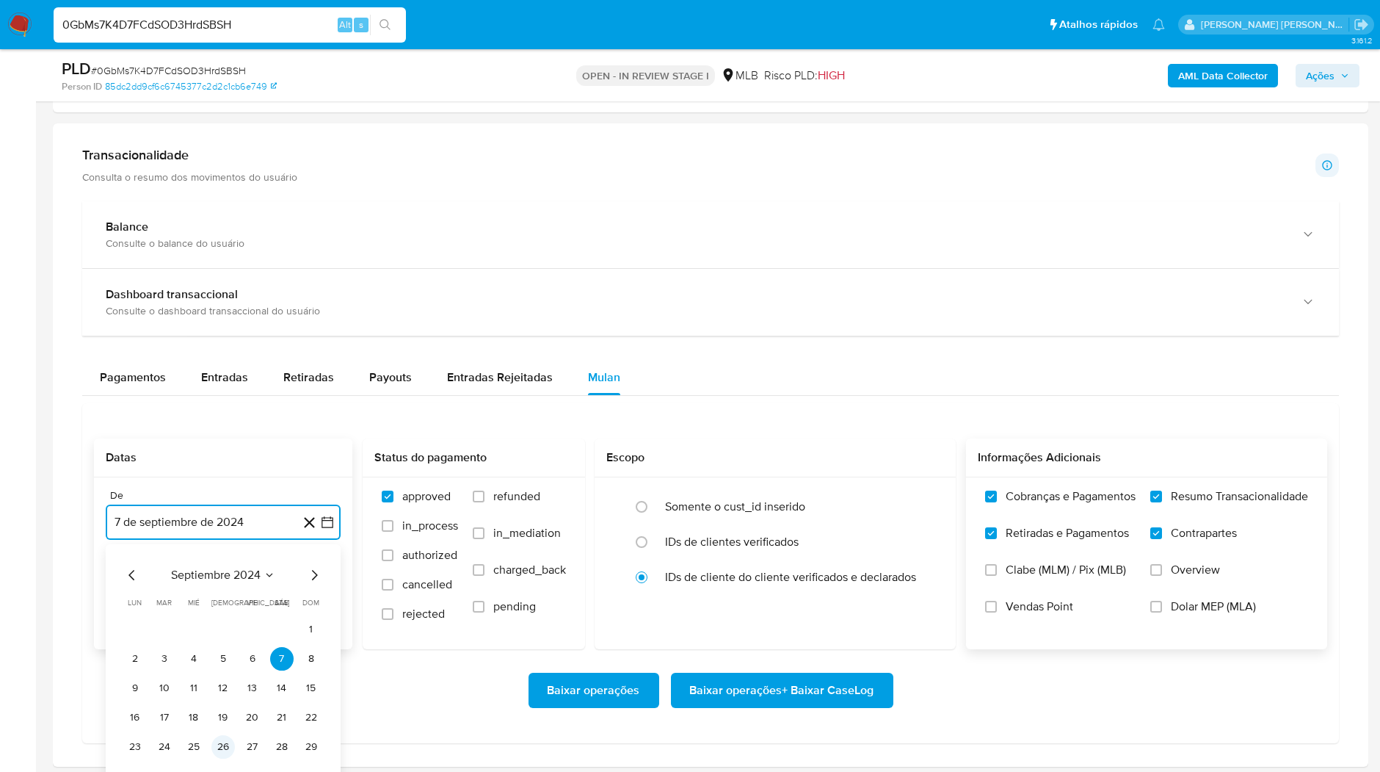
scroll to position [1114, 0]
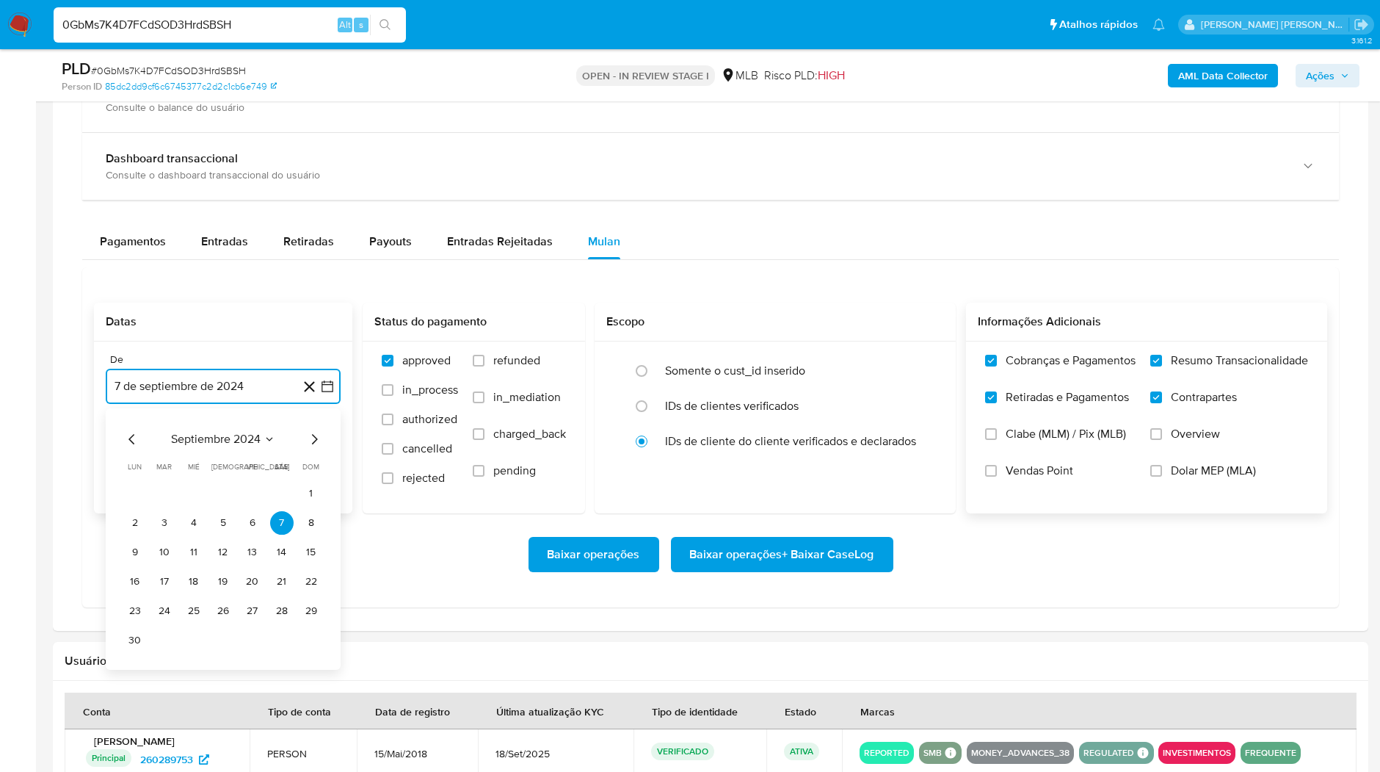
click at [226, 439] on span "septiembre 2024" at bounding box center [216, 439] width 90 height 15
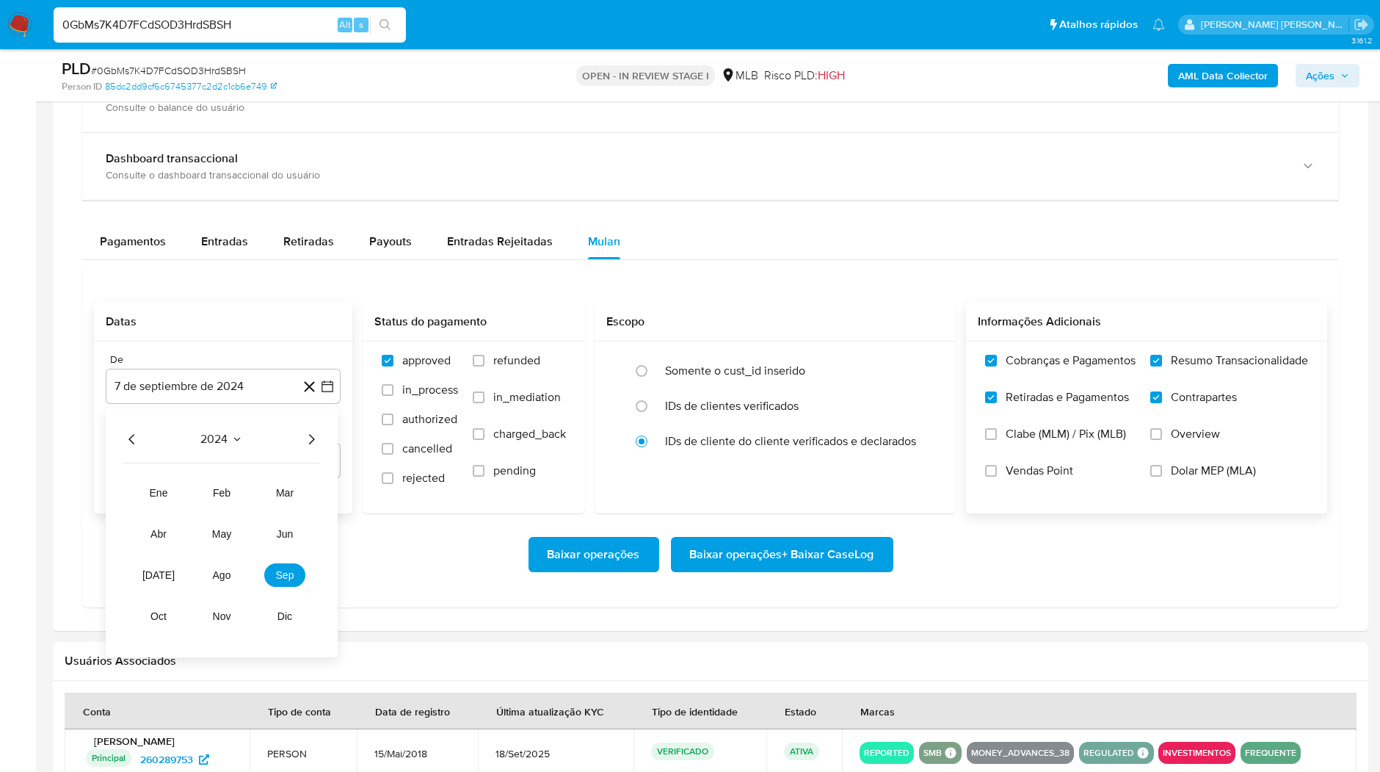
click at [300, 438] on div "2024" at bounding box center [221, 439] width 197 height 18
click at [309, 439] on icon "Año siguiente" at bounding box center [312, 439] width 18 height 18
click at [217, 578] on button "ago" at bounding box center [221, 574] width 41 height 23
click at [249, 491] on button "1" at bounding box center [252, 493] width 23 height 23
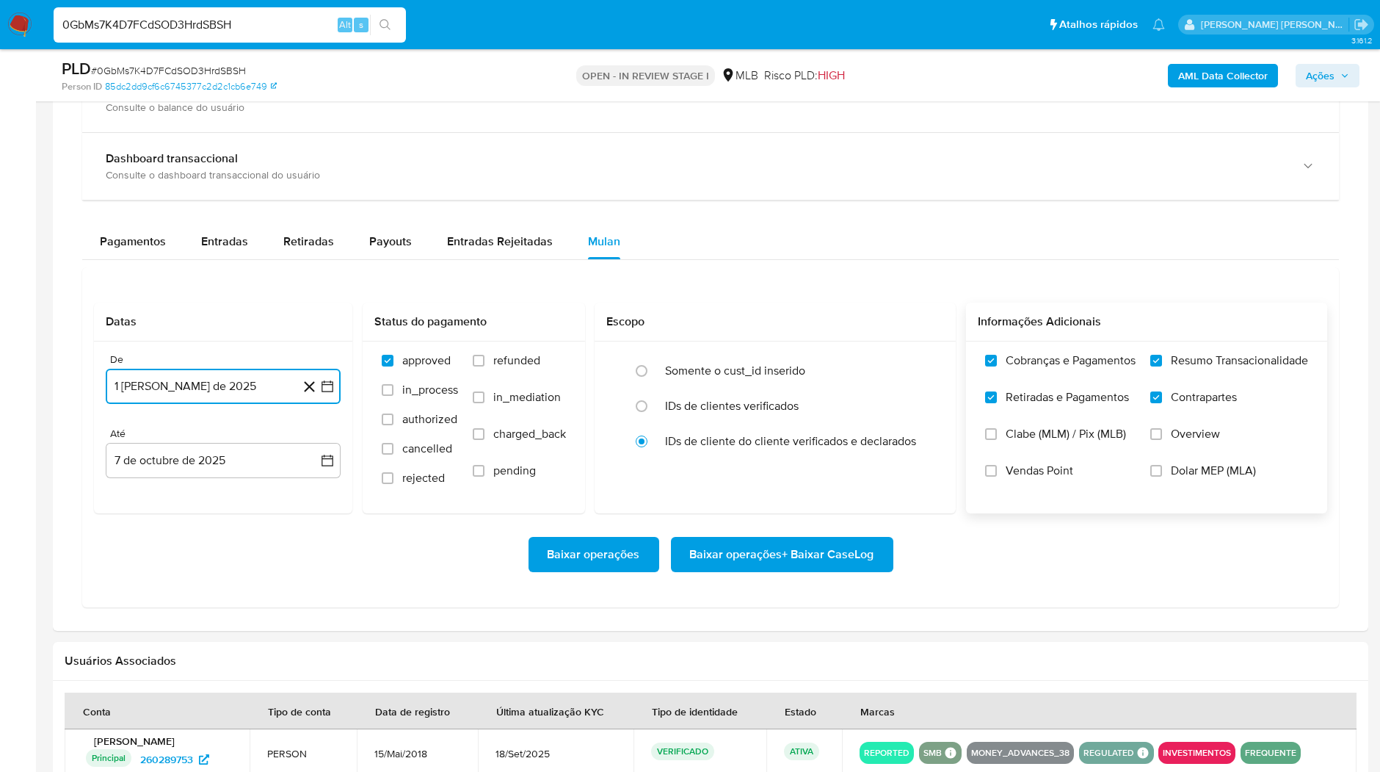
click at [151, 380] on button "1 de agosto de 2025" at bounding box center [223, 386] width 235 height 35
click at [126, 435] on icon "Mes anterior" at bounding box center [132, 439] width 18 height 18
click at [159, 490] on button "1" at bounding box center [164, 493] width 23 height 23
click at [167, 521] on div "Baixar operações Baixar operações + Baixar CaseLog" at bounding box center [711, 554] width 1234 height 82
click at [839, 550] on span "Baixar operações + Baixar CaseLog" at bounding box center [782, 554] width 184 height 32
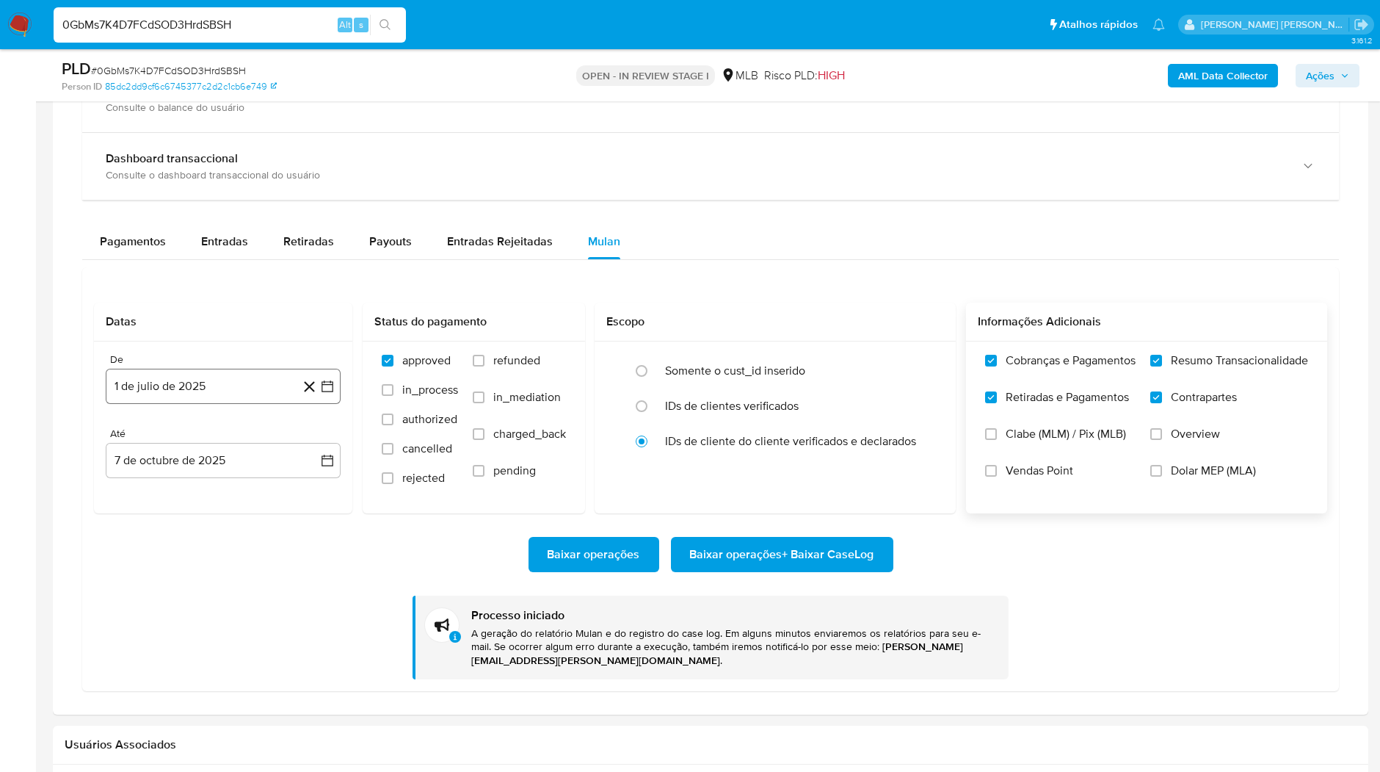
click at [180, 369] on button "1 de julio de 2025" at bounding box center [223, 386] width 235 height 35
click at [142, 424] on div "julio 2025 julio 2025 lun lunes mar martes mié miércoles jue jueves vie viernes…" at bounding box center [223, 524] width 235 height 232
click at [138, 431] on icon "Mes anterior" at bounding box center [132, 439] width 18 height 18
click at [297, 495] on tr "1" at bounding box center [223, 493] width 200 height 23
click at [305, 492] on button "1" at bounding box center [311, 493] width 23 height 23
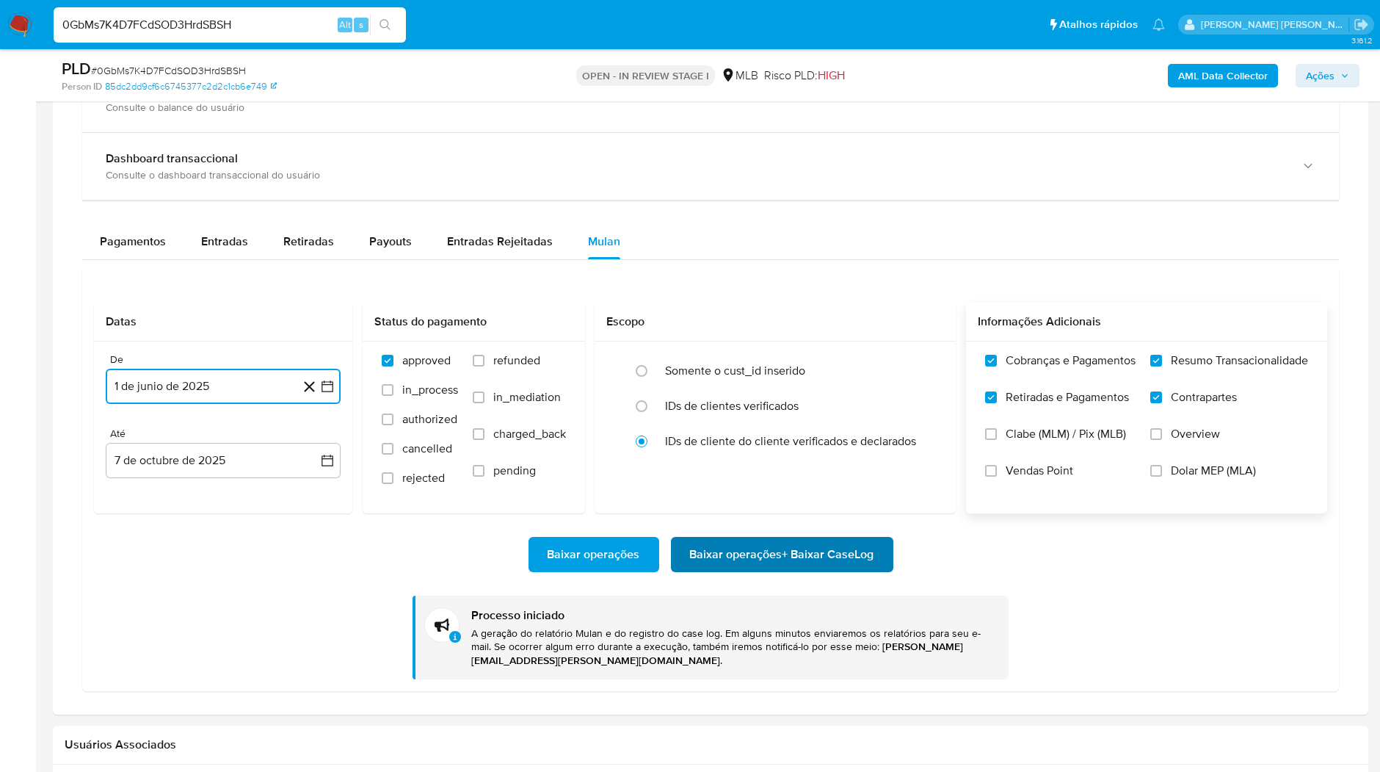
click at [730, 547] on span "Baixar operações + Baixar CaseLog" at bounding box center [782, 554] width 184 height 32
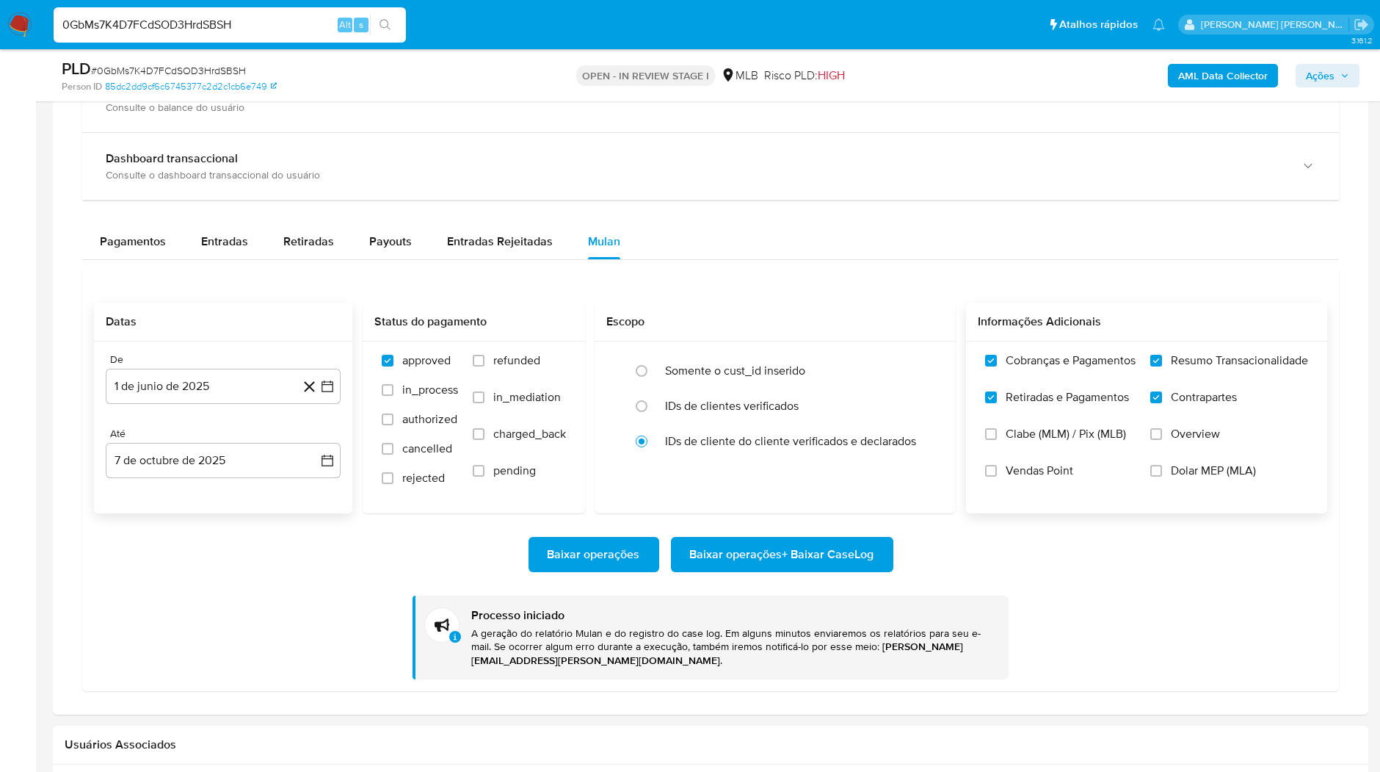
click at [142, 359] on div "De" at bounding box center [223, 359] width 235 height 13
click at [147, 377] on button "1 de junio de 2025" at bounding box center [223, 386] width 235 height 35
click at [136, 426] on div "junio 2025 junio 2025 lun lunes mar martes mié miércoles jue jueves vie viernes…" at bounding box center [223, 538] width 235 height 261
drag, startPoint x: 137, startPoint y: 430, endPoint x: 145, endPoint y: 434, distance: 8.2
click at [138, 430] on icon "Mes anterior" at bounding box center [132, 439] width 18 height 18
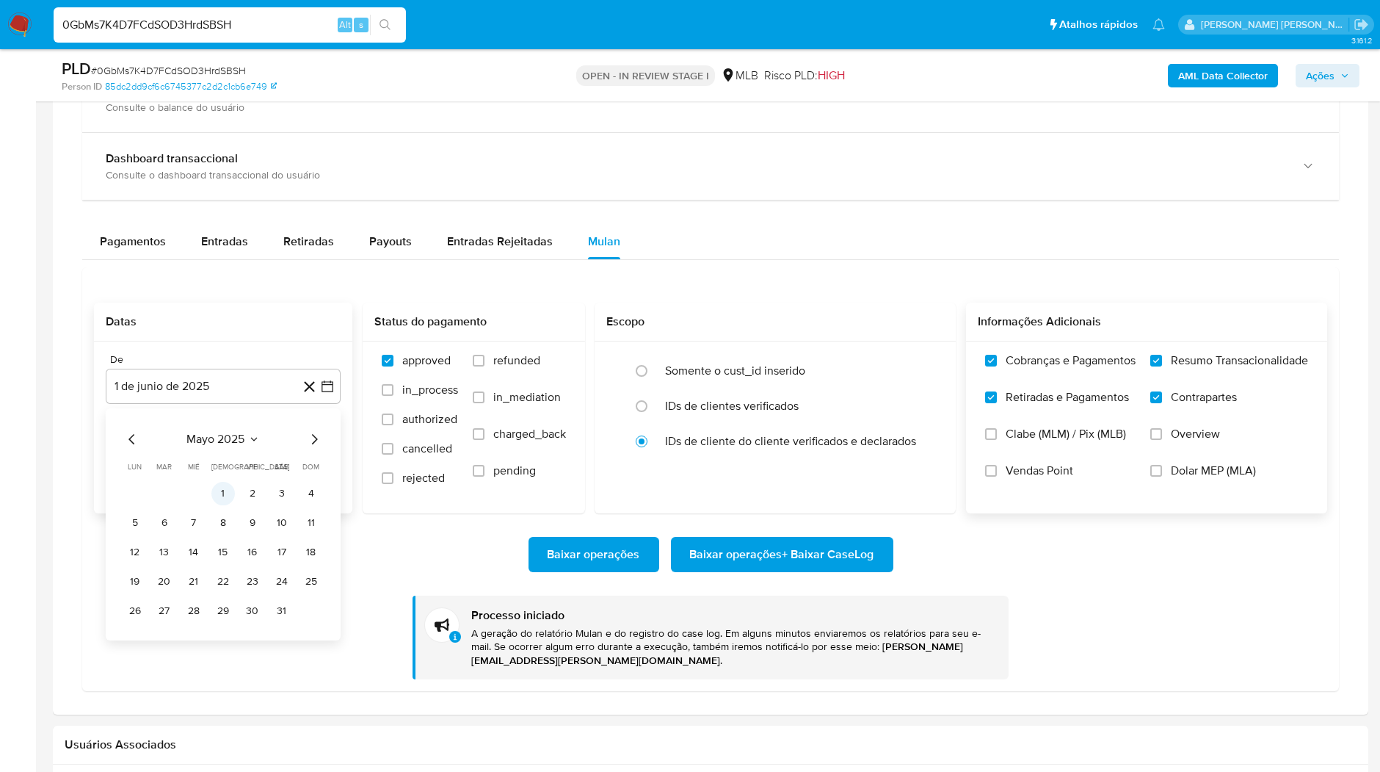
click at [216, 493] on button "1" at bounding box center [222, 493] width 23 height 23
click at [206, 517] on div "Baixar operações Baixar operações + Baixar CaseLog Processo iniciado A geração …" at bounding box center [711, 596] width 1234 height 166
click at [767, 546] on span "Baixar operações + Baixar CaseLog" at bounding box center [782, 554] width 184 height 32
click at [25, 20] on img at bounding box center [19, 24] width 25 height 25
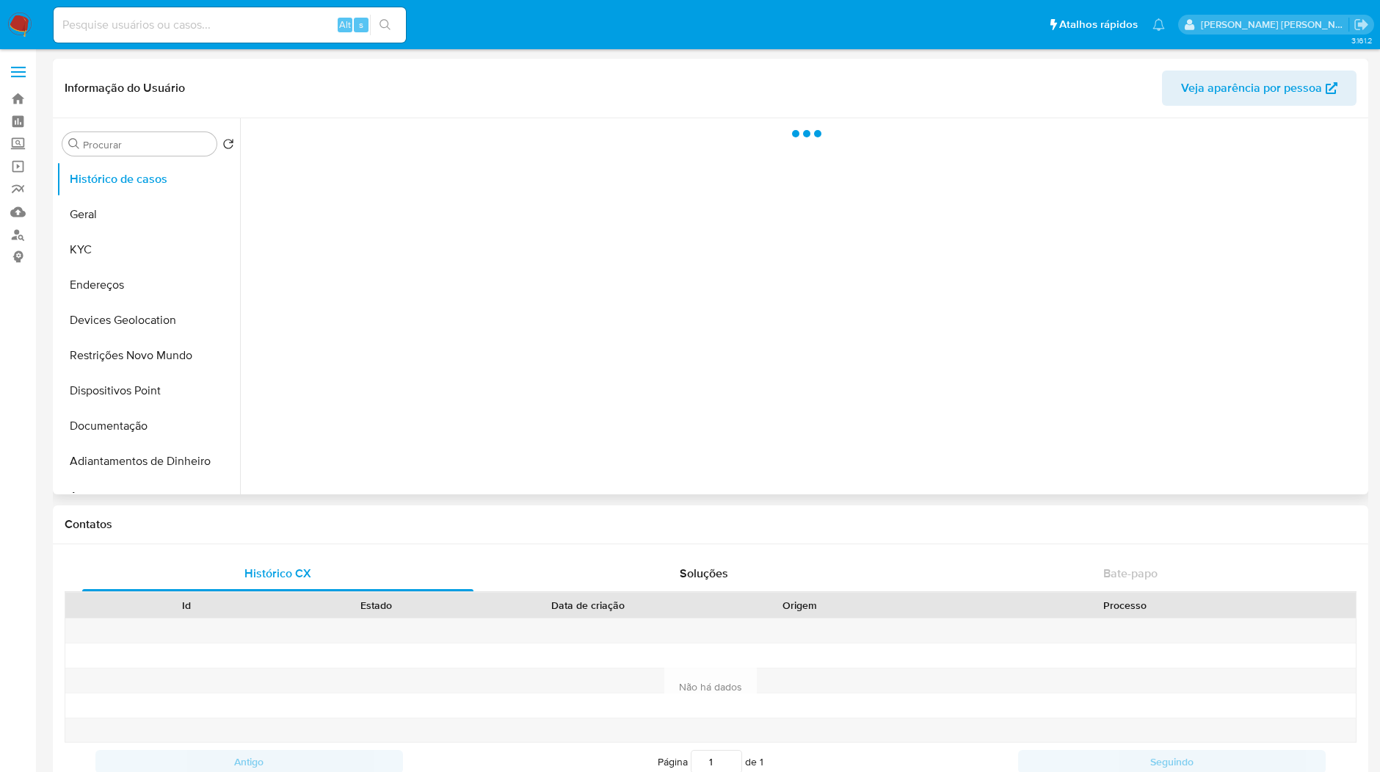
select select "10"
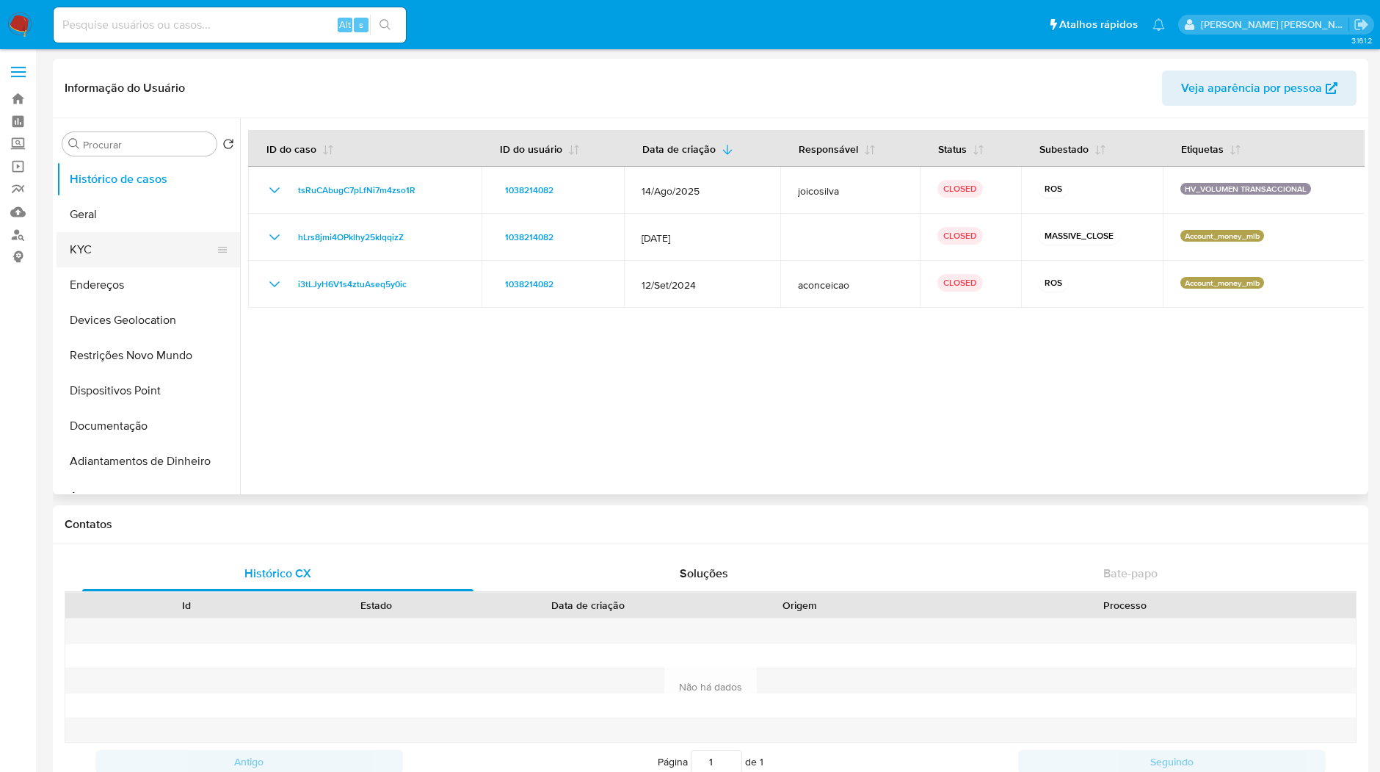
click at [157, 259] on button "KYC" at bounding box center [143, 249] width 172 height 35
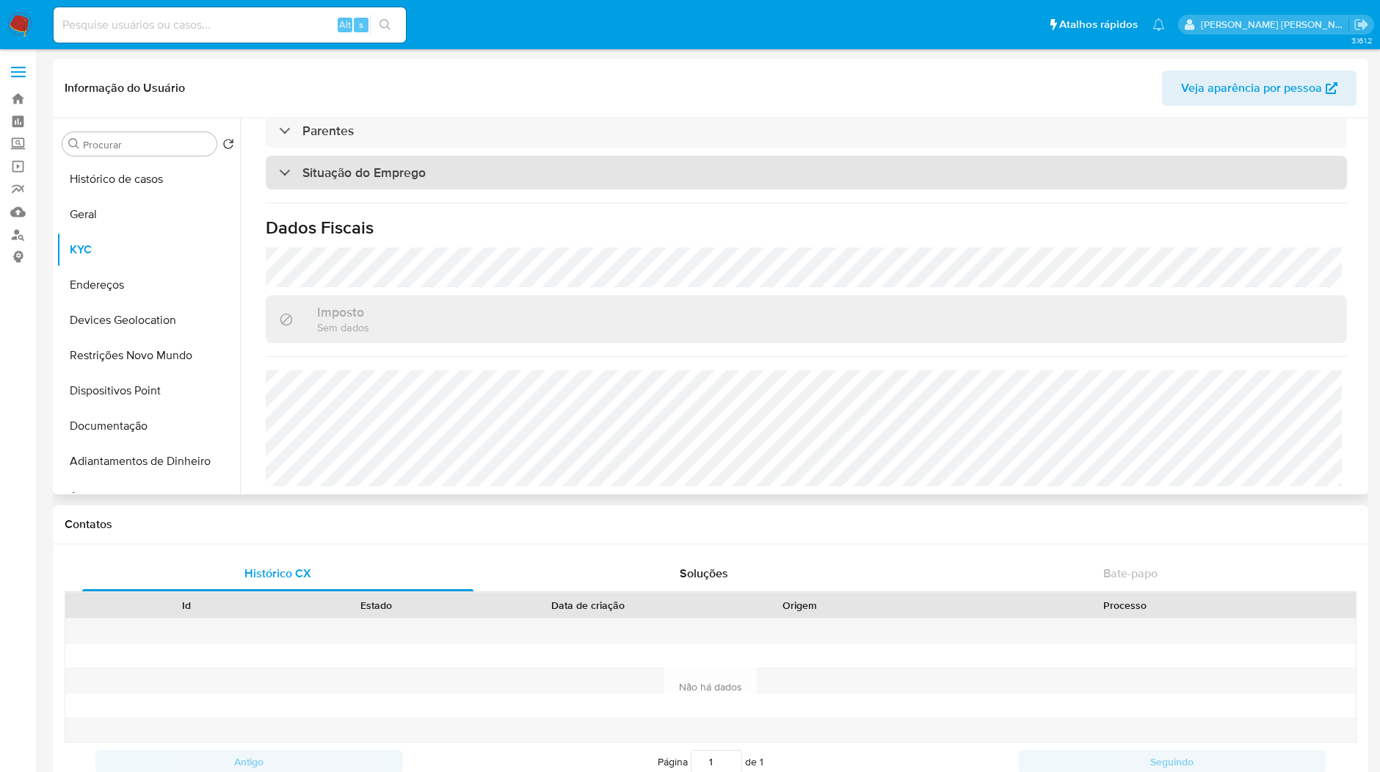
scroll to position [611, 0]
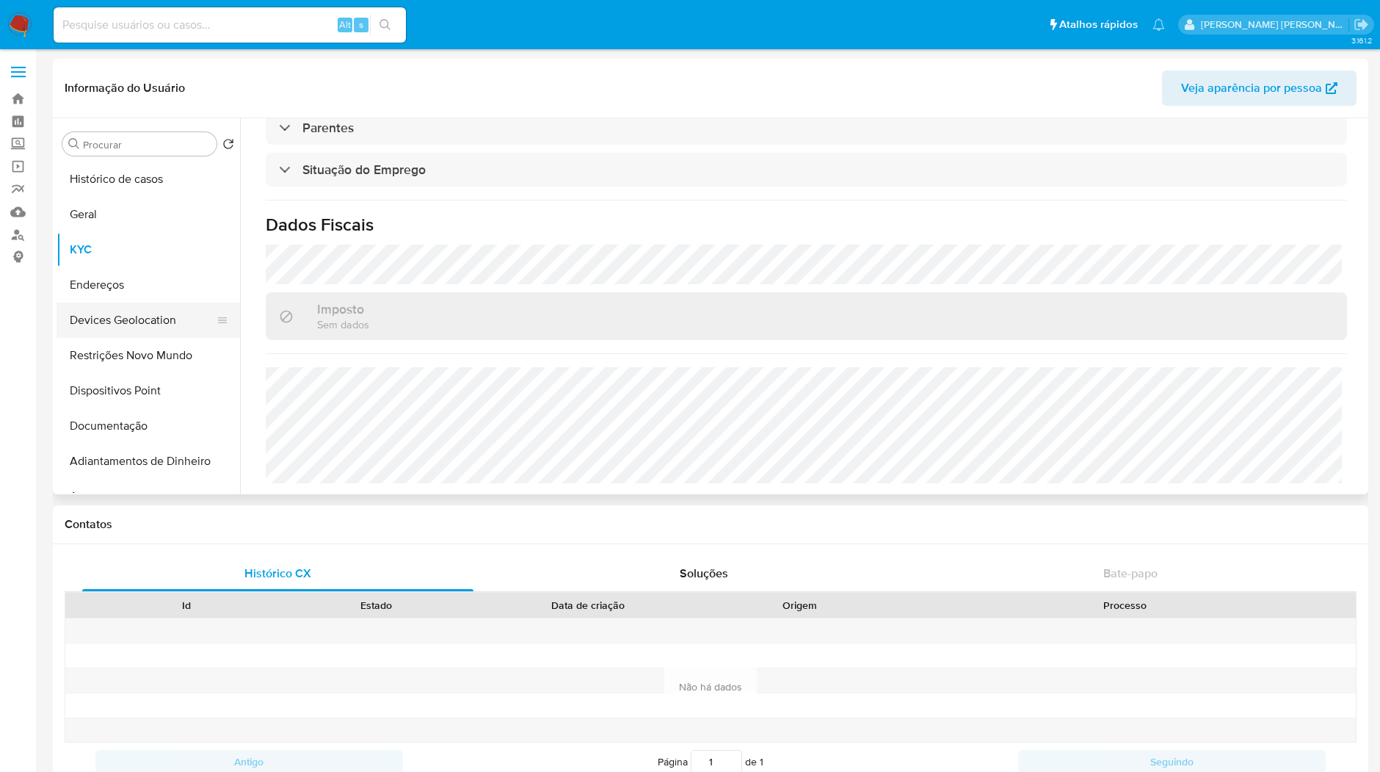
click at [155, 306] on button "Devices Geolocation" at bounding box center [143, 320] width 172 height 35
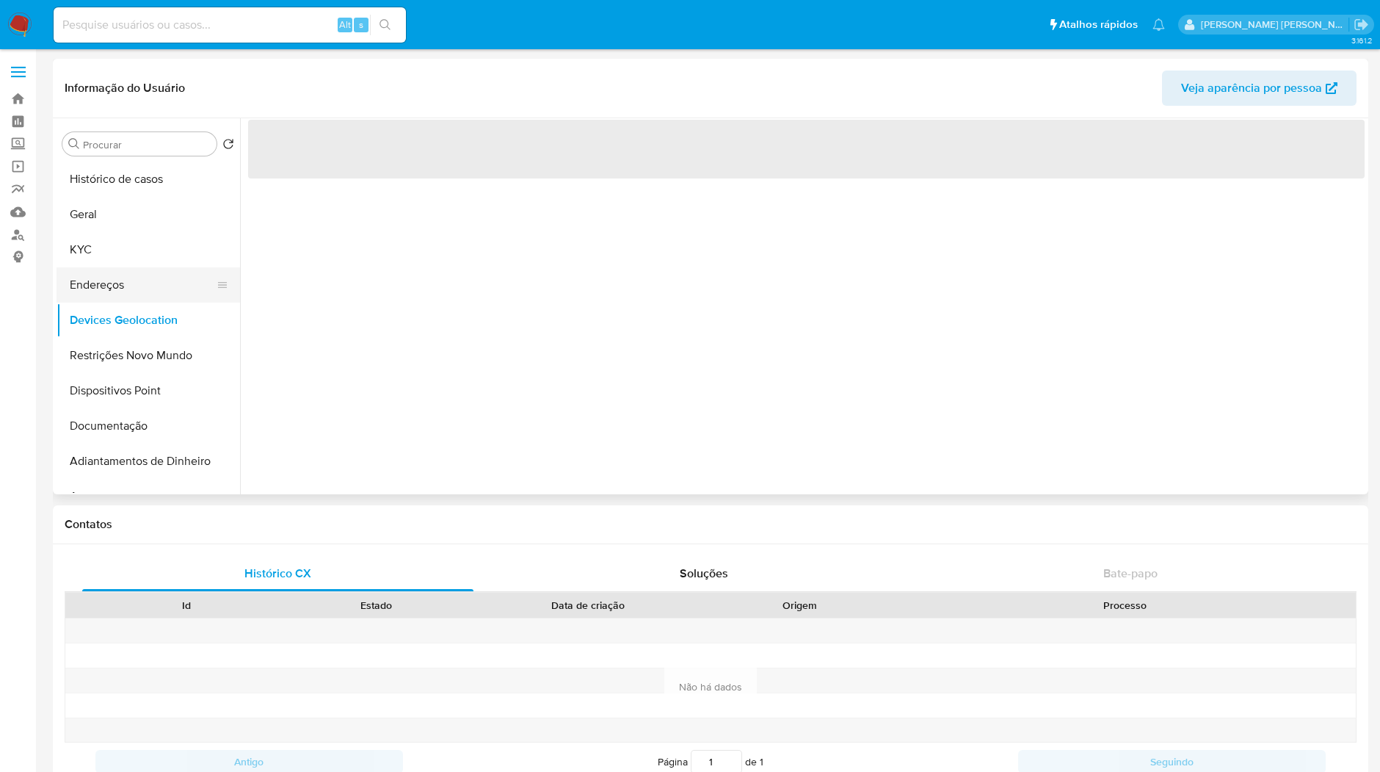
scroll to position [0, 0]
click at [151, 294] on button "Endereços" at bounding box center [143, 284] width 172 height 35
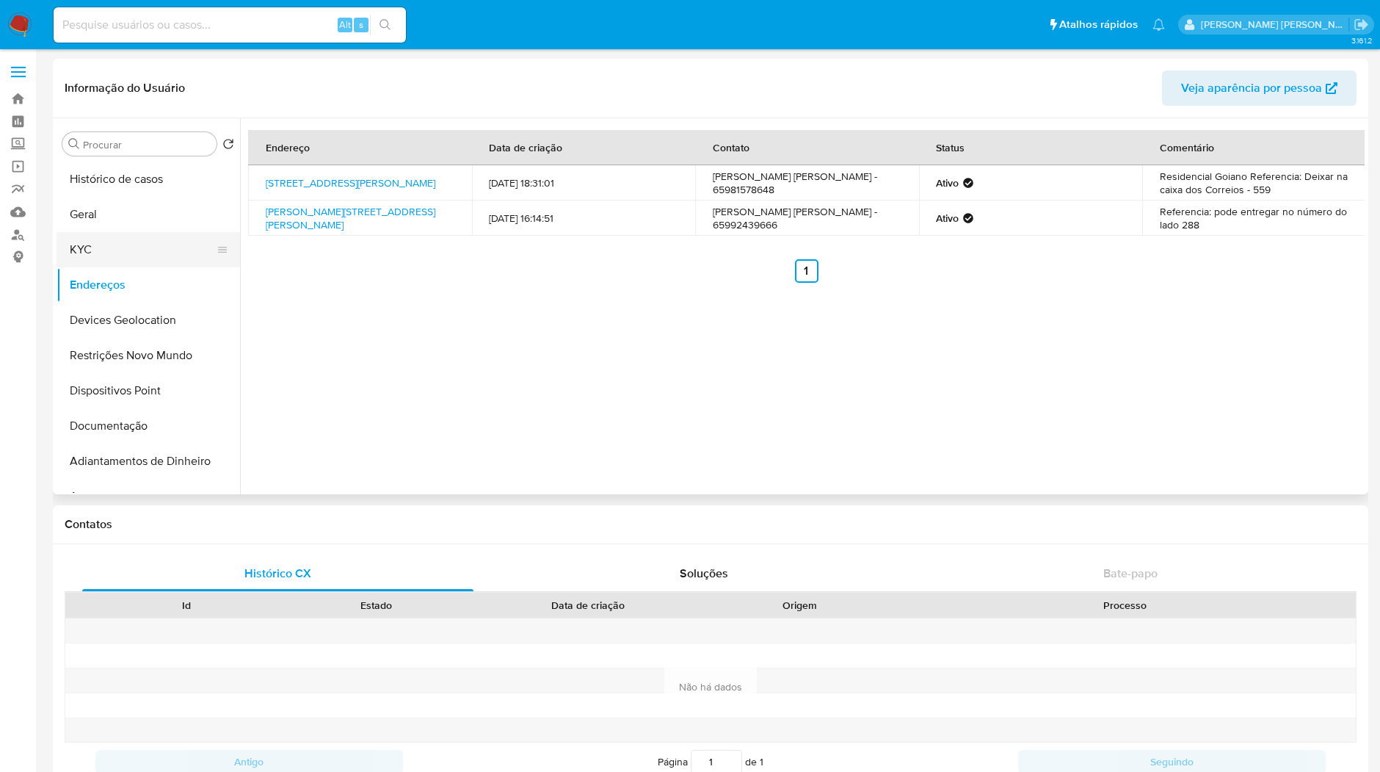
click at [95, 256] on button "KYC" at bounding box center [143, 249] width 172 height 35
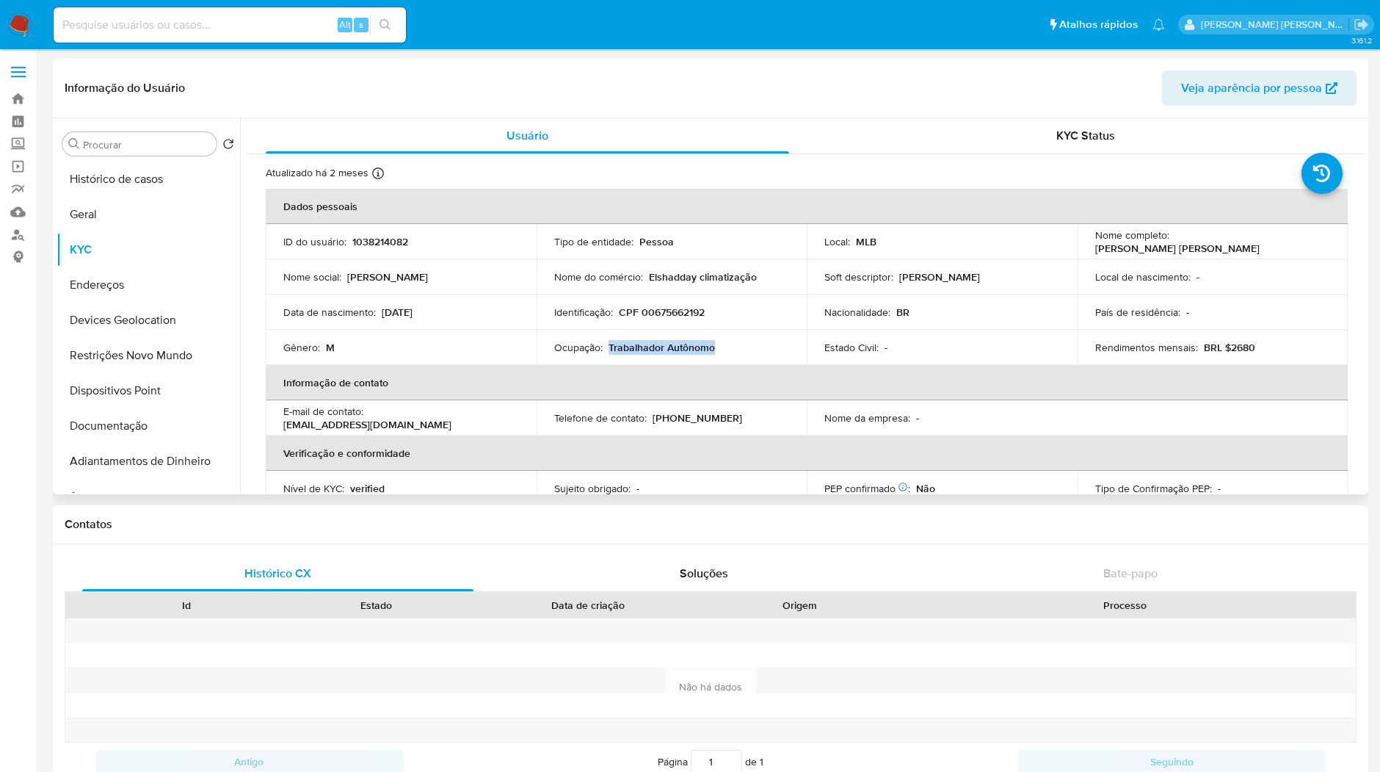
copy p "Trabalhador Autônomo"
drag, startPoint x: 713, startPoint y: 343, endPoint x: 607, endPoint y: 351, distance: 106.0
click at [607, 351] on td "Ocupação : Trabalhador Autônomo" at bounding box center [672, 347] width 271 height 35
click at [116, 181] on button "Histórico de casos" at bounding box center [143, 179] width 172 height 35
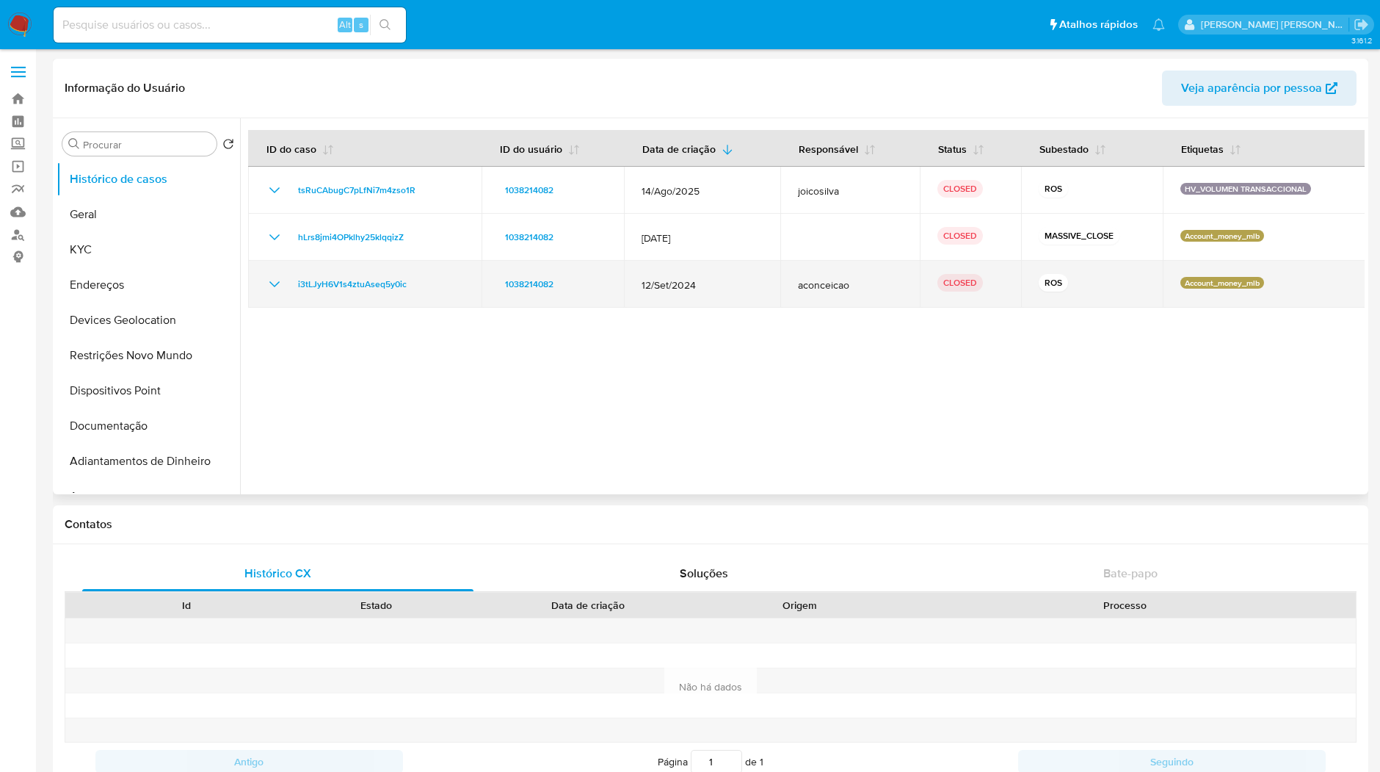
click at [275, 292] on icon "Mostrar/Ocultar" at bounding box center [275, 284] width 18 height 18
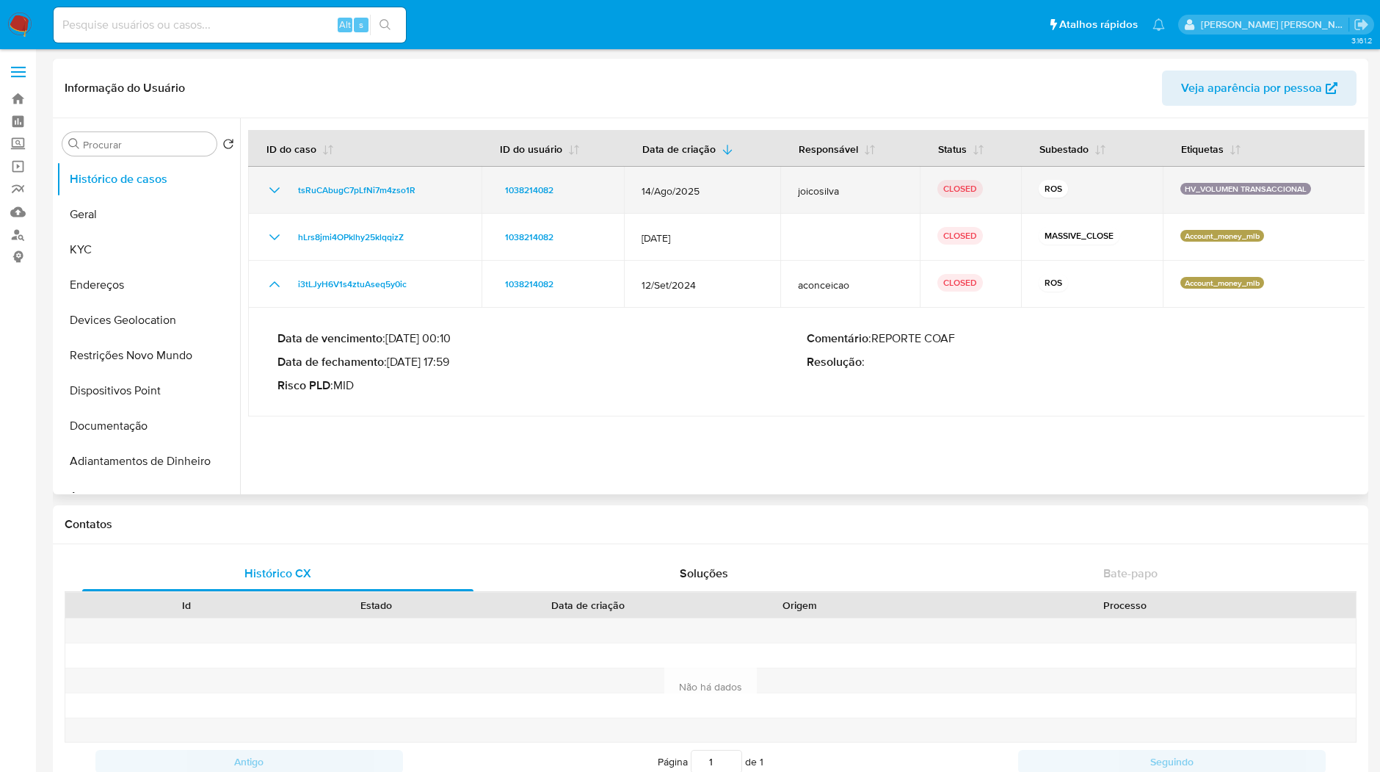
click at [266, 203] on td "tsRuCAbugC7pLfNi7m4zso1R" at bounding box center [365, 190] width 234 height 47
click at [272, 194] on icon "Mostrar/Ocultar" at bounding box center [275, 190] width 18 height 18
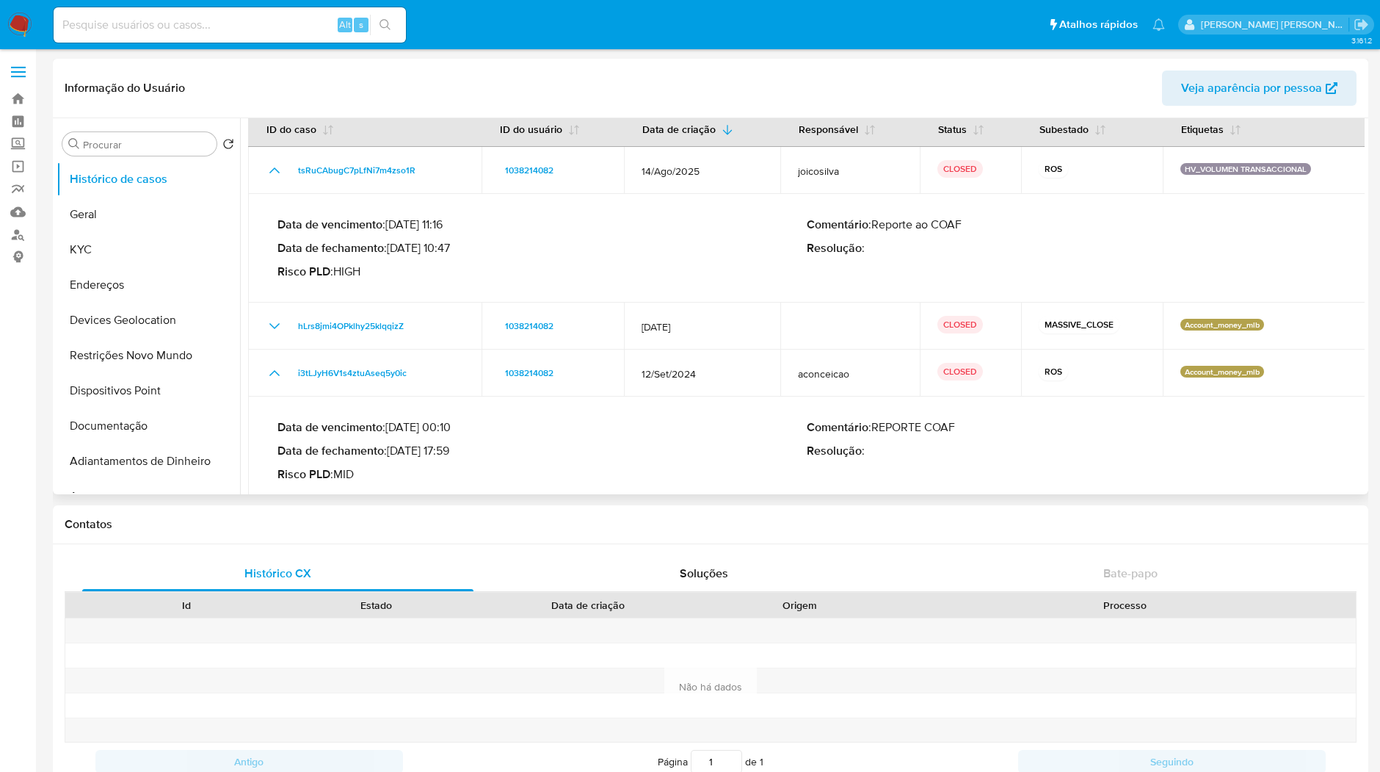
scroll to position [37, 0]
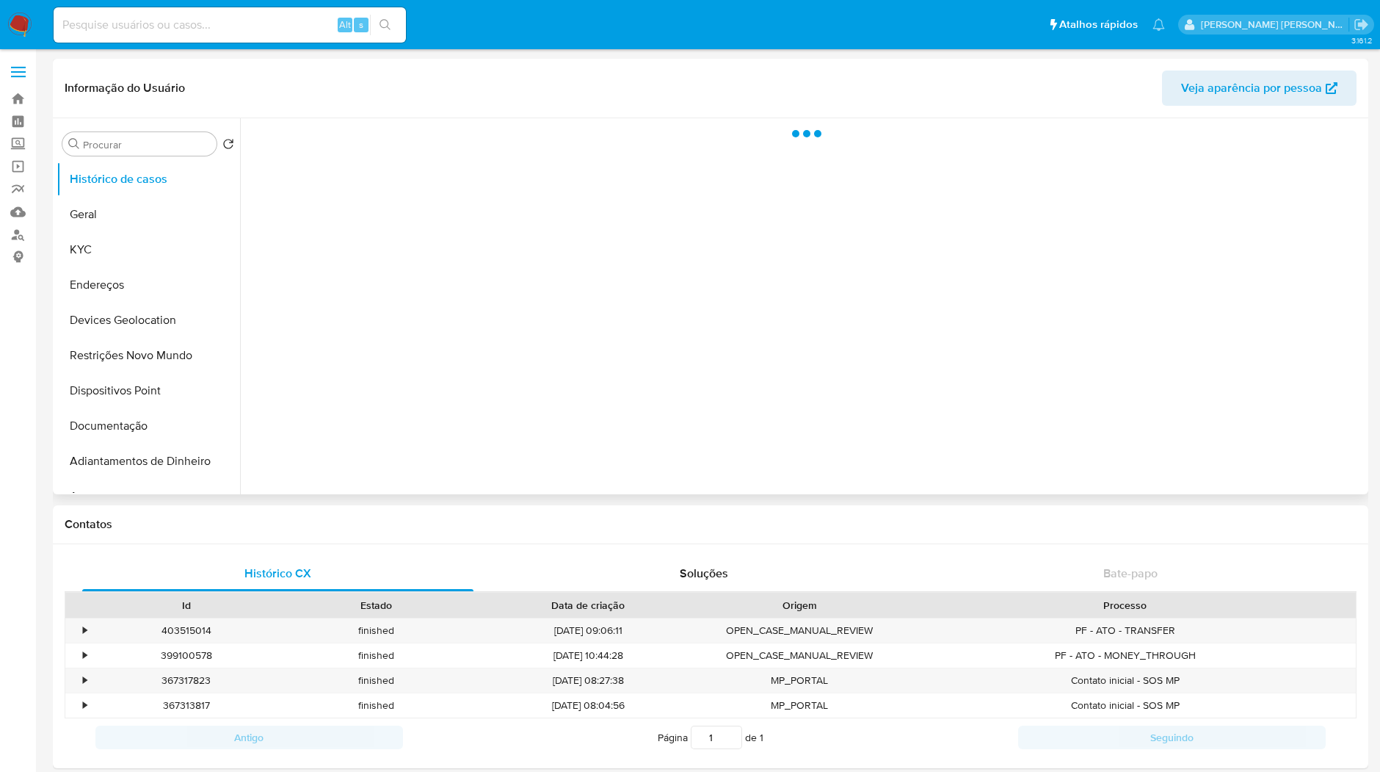
select select "10"
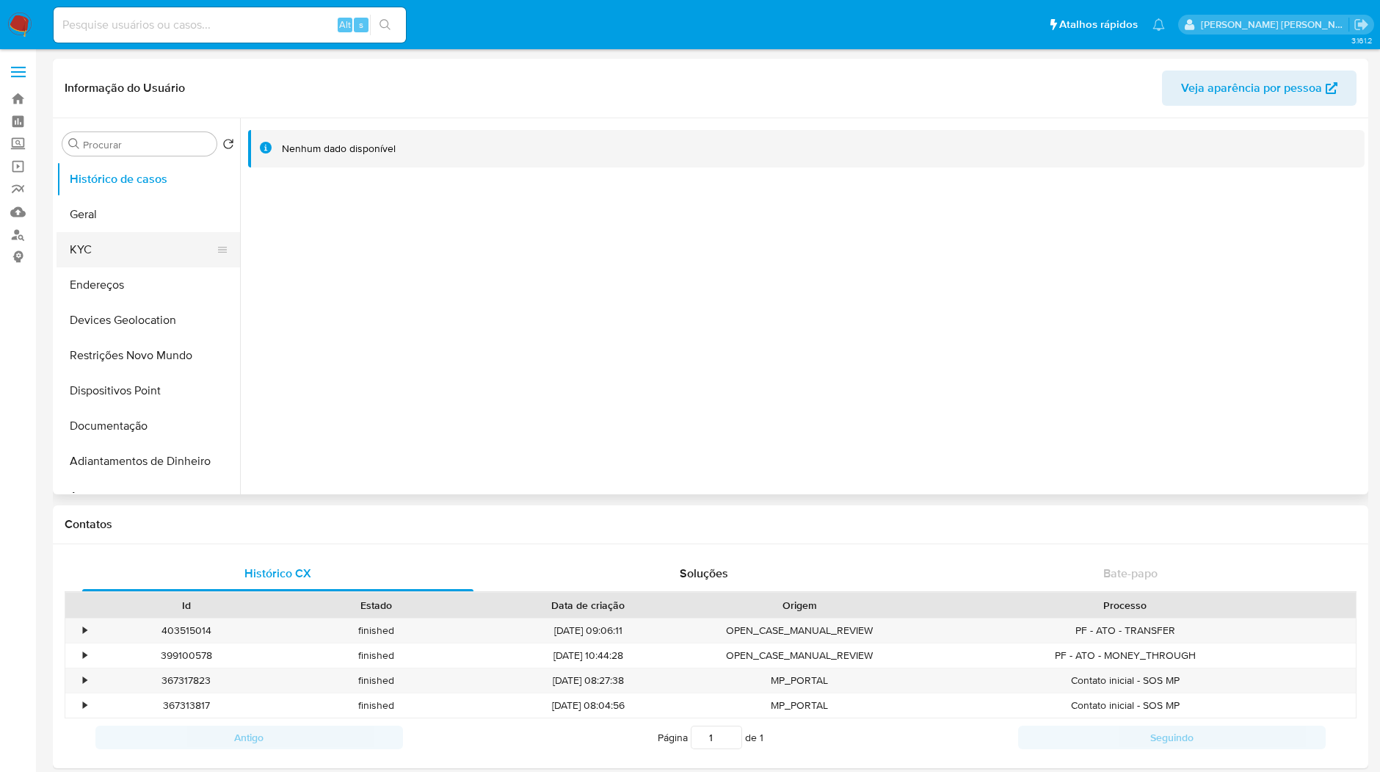
click at [120, 250] on button "KYC" at bounding box center [143, 249] width 172 height 35
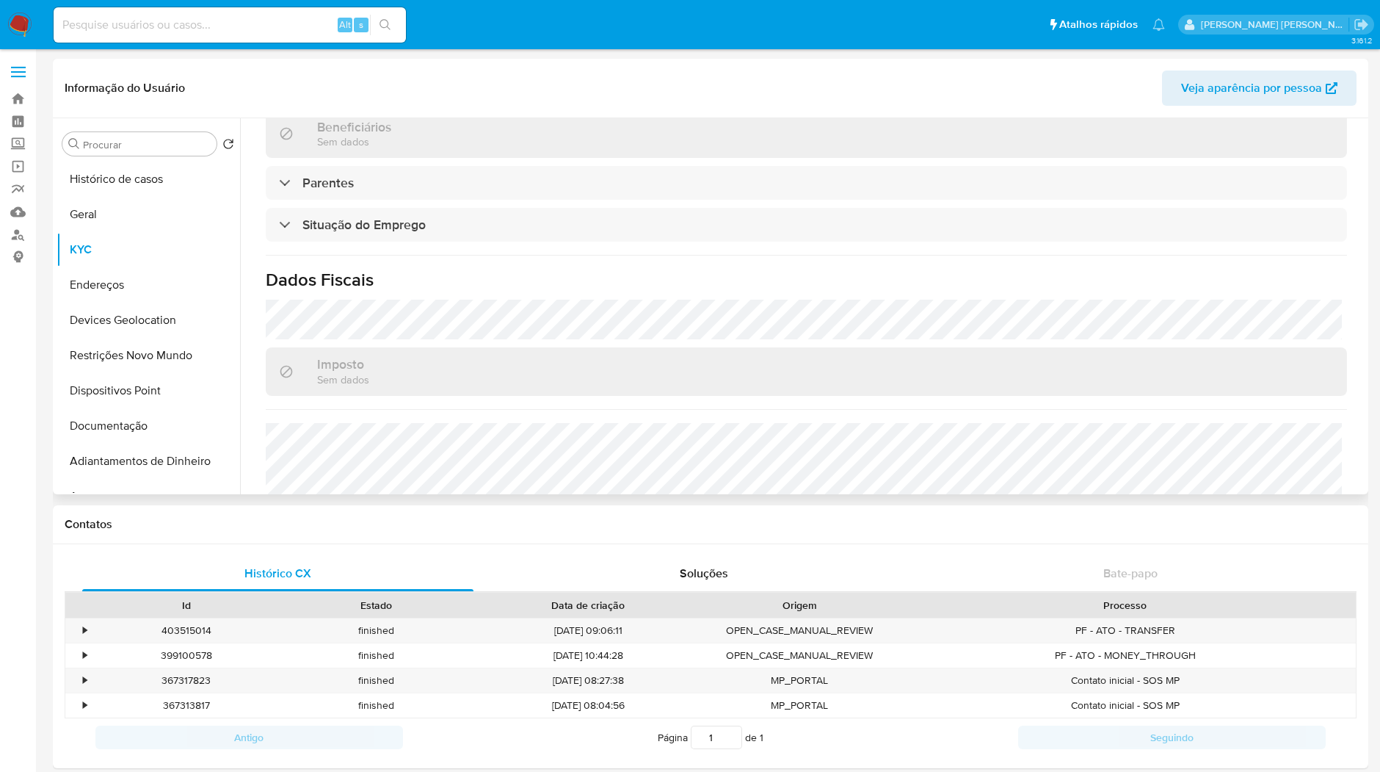
scroll to position [629, 0]
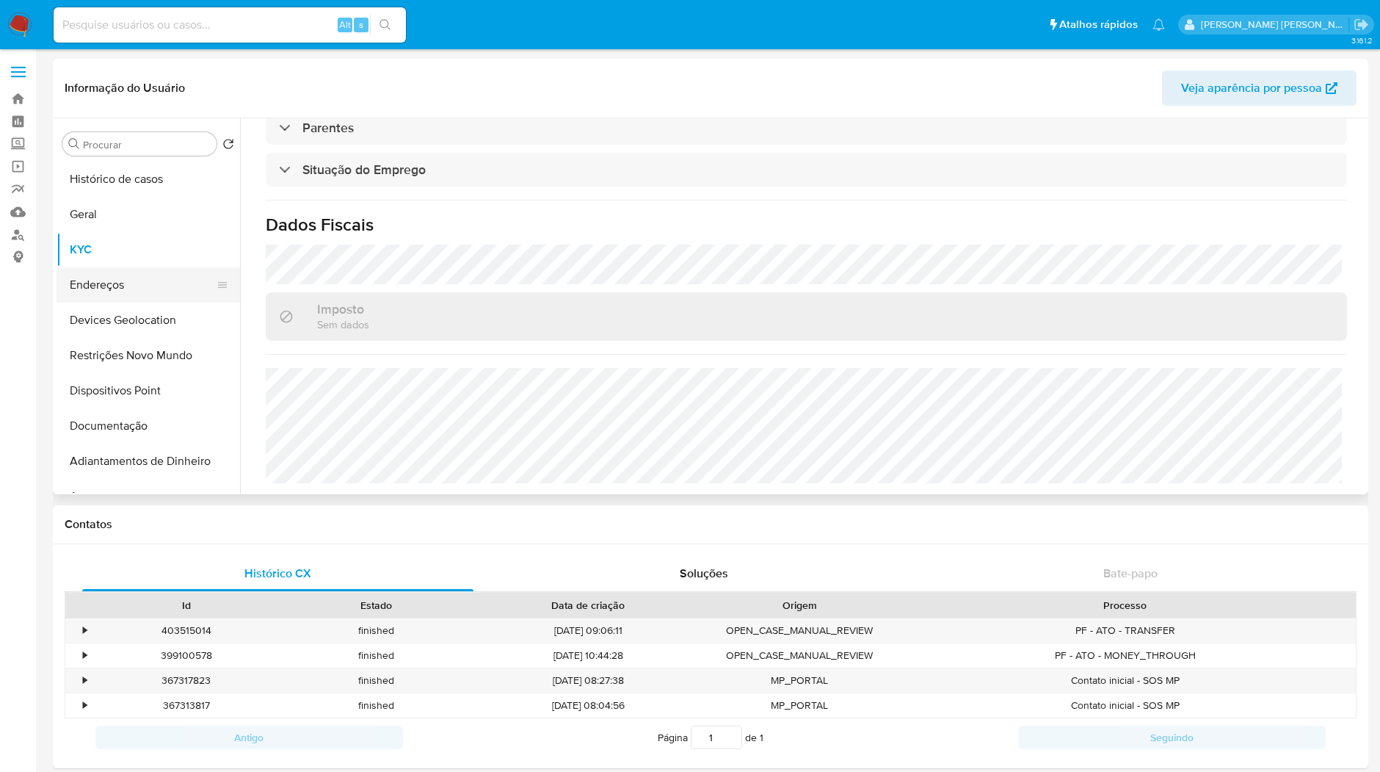
click at [167, 295] on button "Endereços" at bounding box center [143, 284] width 172 height 35
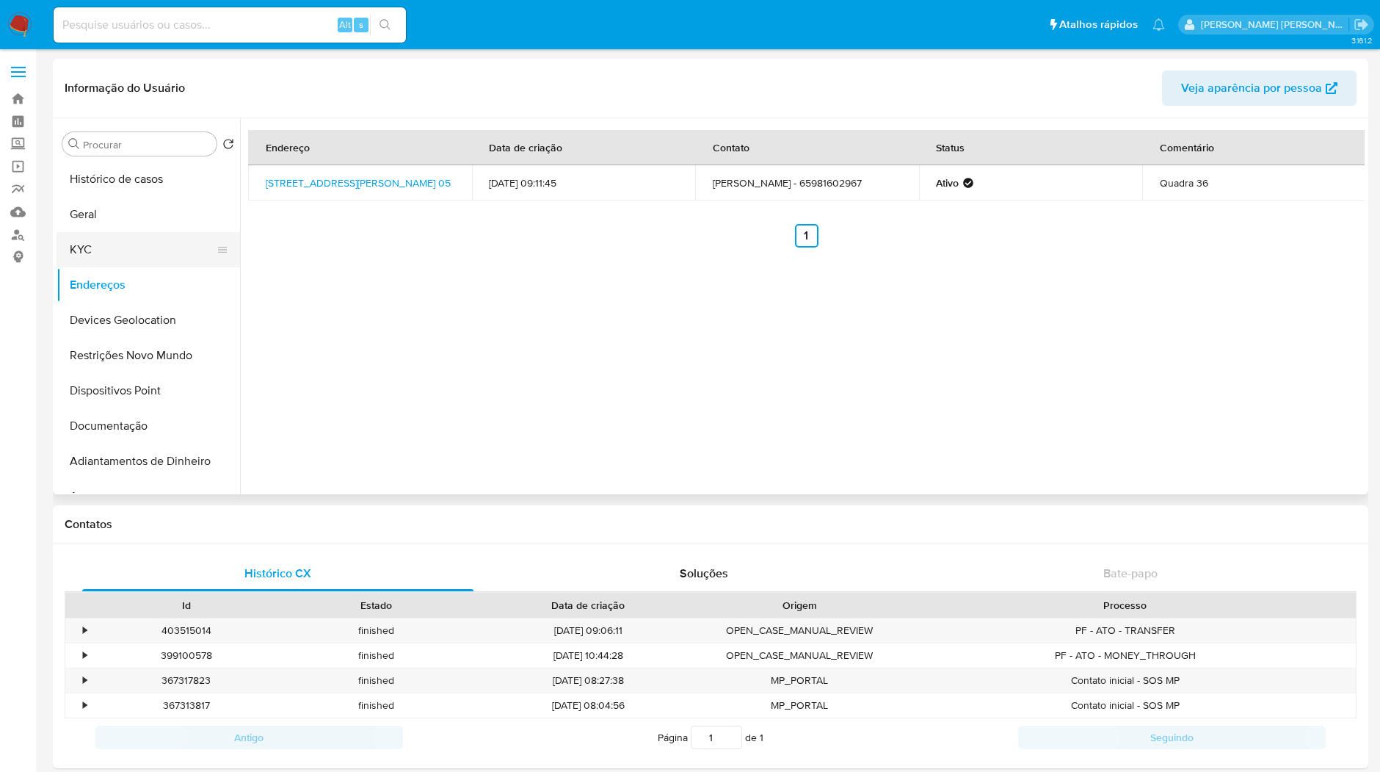
click at [124, 266] on button "KYC" at bounding box center [143, 249] width 172 height 35
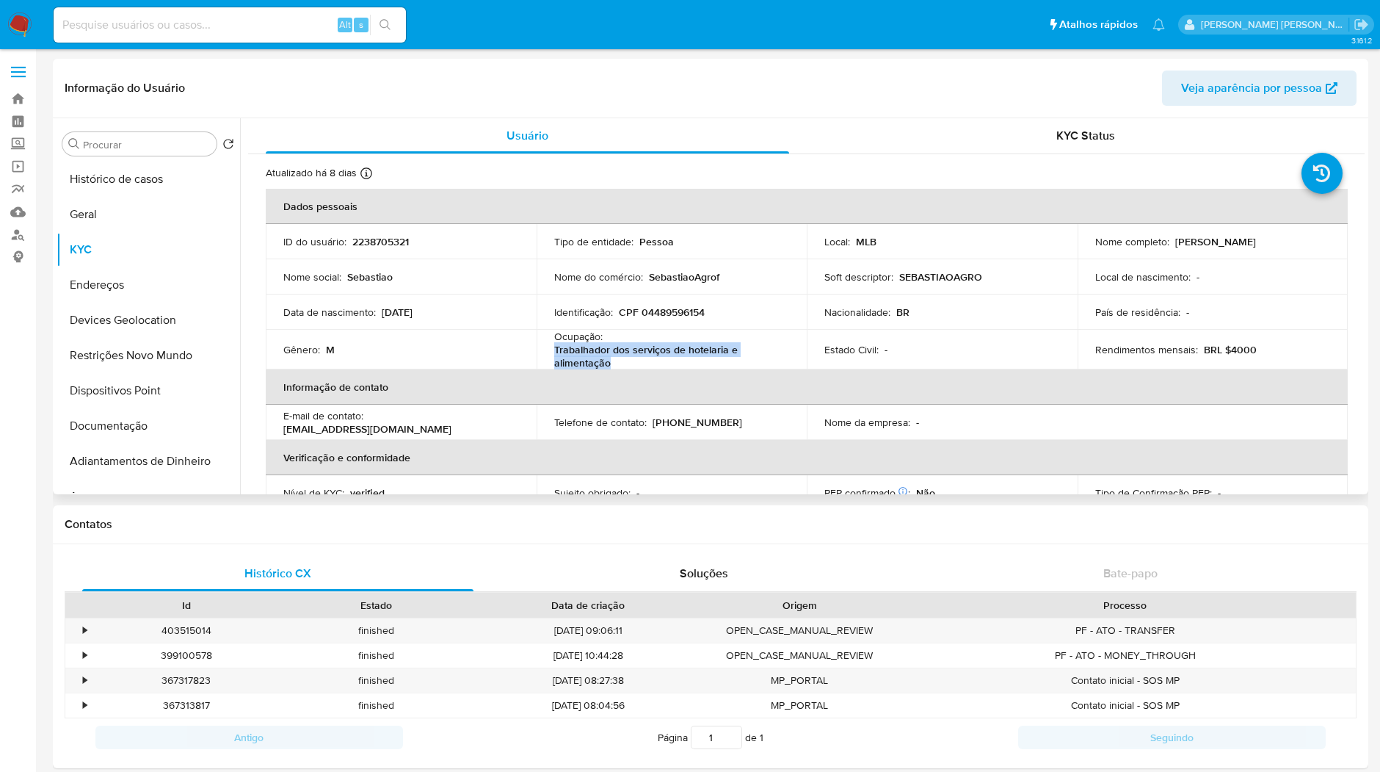
drag, startPoint x: 677, startPoint y: 355, endPoint x: 550, endPoint y: 351, distance: 127.1
click at [550, 351] on td "Ocupação : Trabalhador dos serviços de hotelaria e alimentação" at bounding box center [672, 350] width 271 height 40
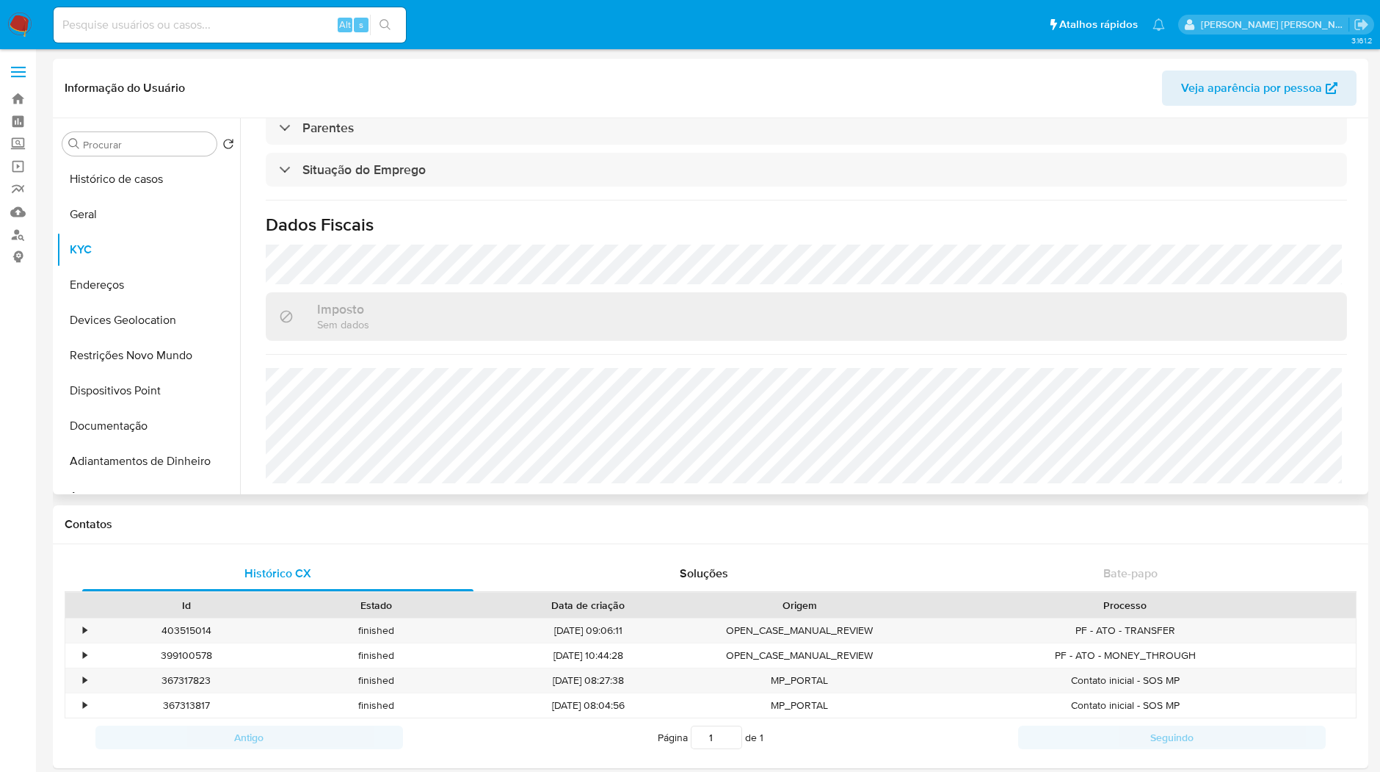
scroll to position [466, 0]
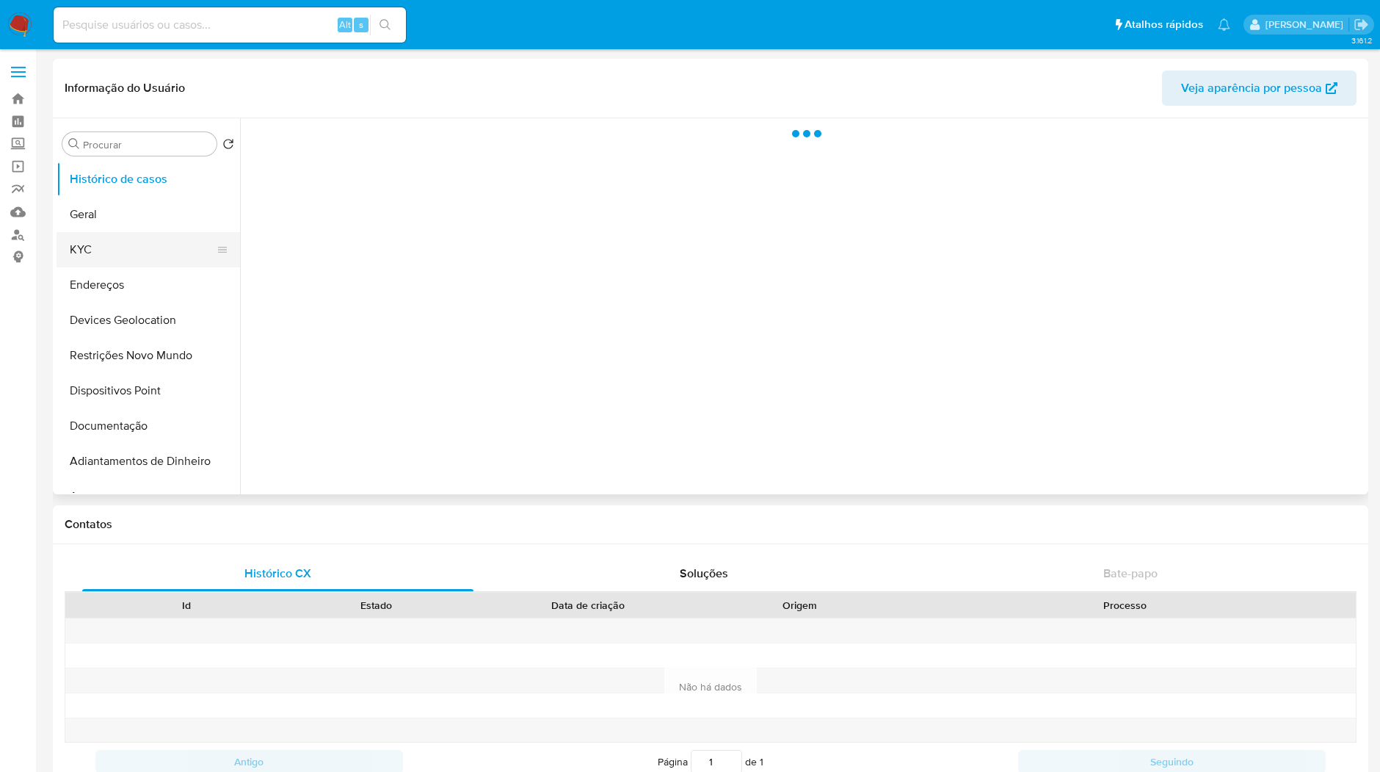
click at [121, 246] on button "KYC" at bounding box center [143, 249] width 172 height 35
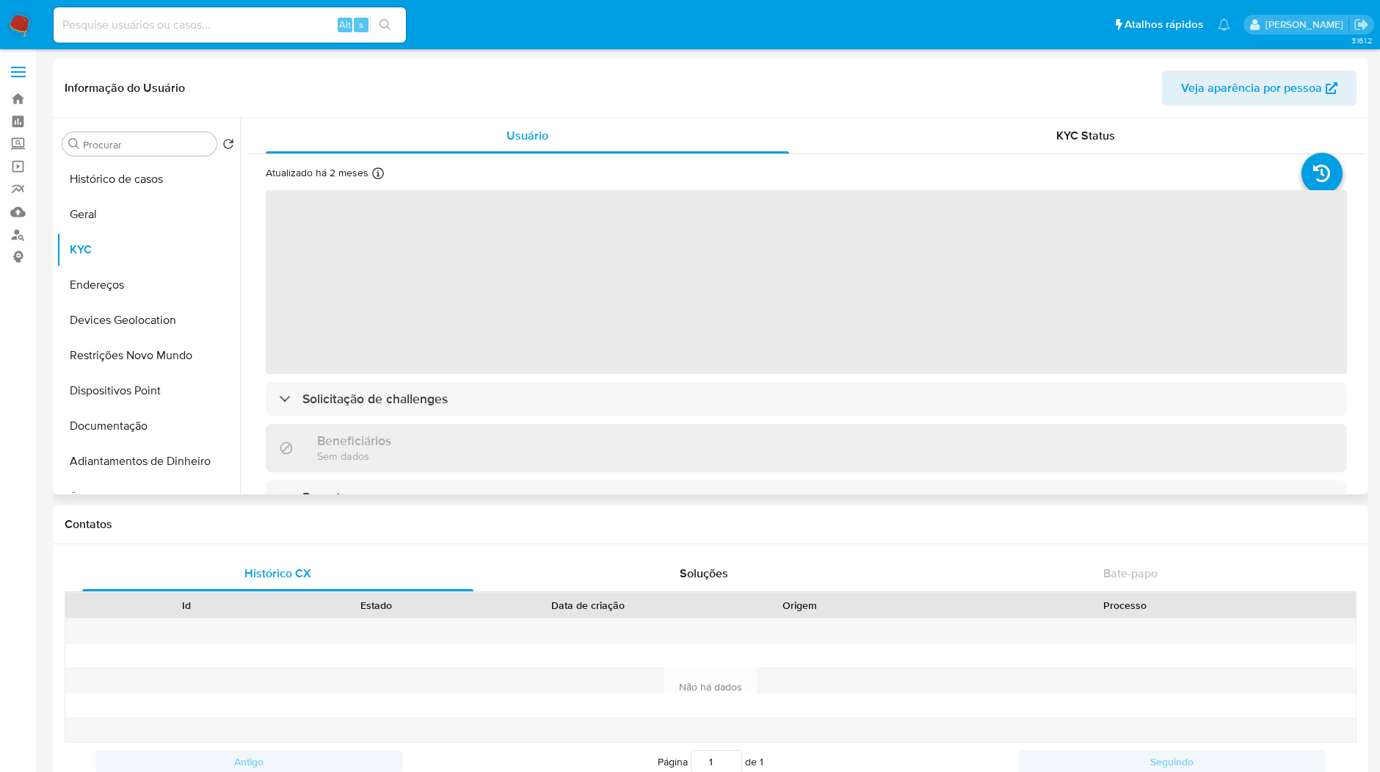
select select "10"
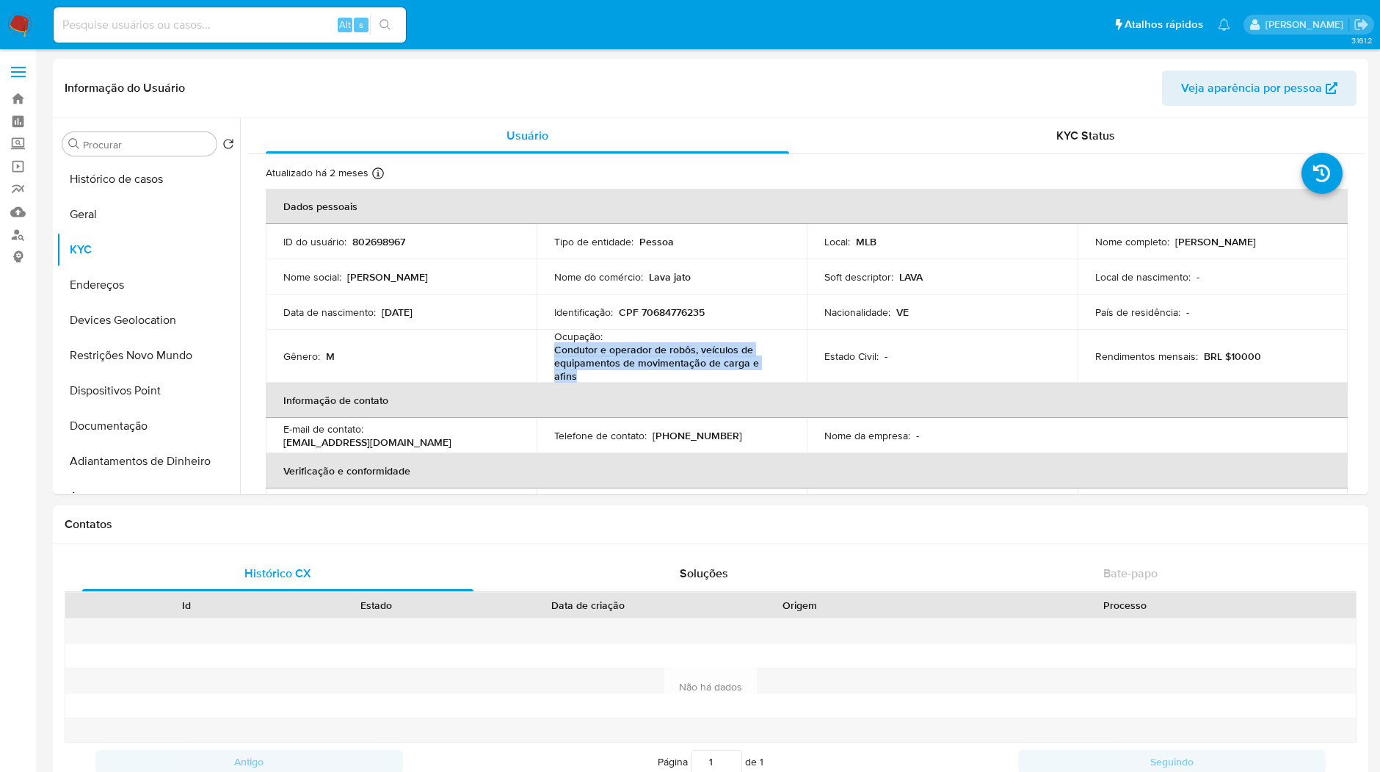
drag, startPoint x: 783, startPoint y: 361, endPoint x: 554, endPoint y: 347, distance: 228.8
click at [554, 347] on div "Ocupação : Condutor e operador de robôs, veículos de equipamentos de movimentaç…" at bounding box center [672, 356] width 236 height 53
copy p "Condutor e operador de robôs, veículos de equipamentos de movimentação de carga…"
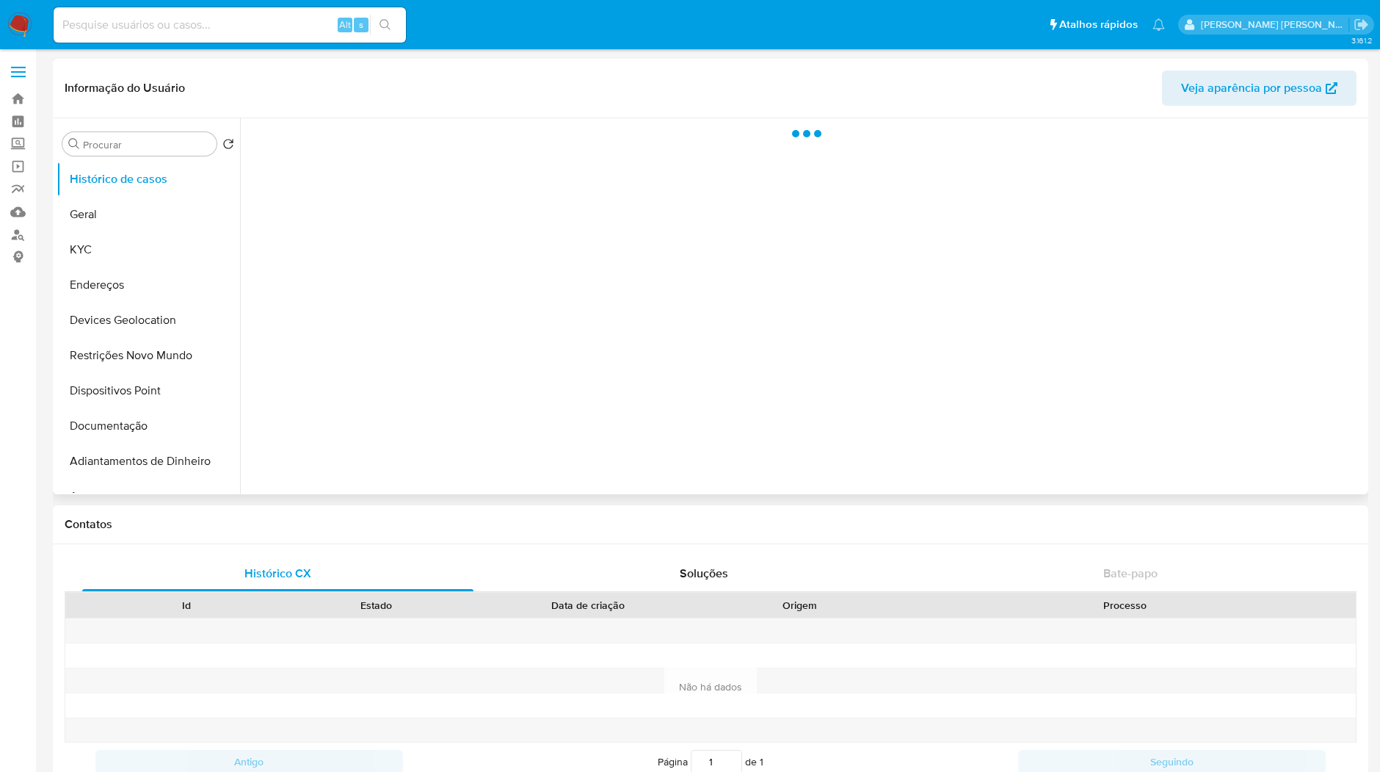
select select "10"
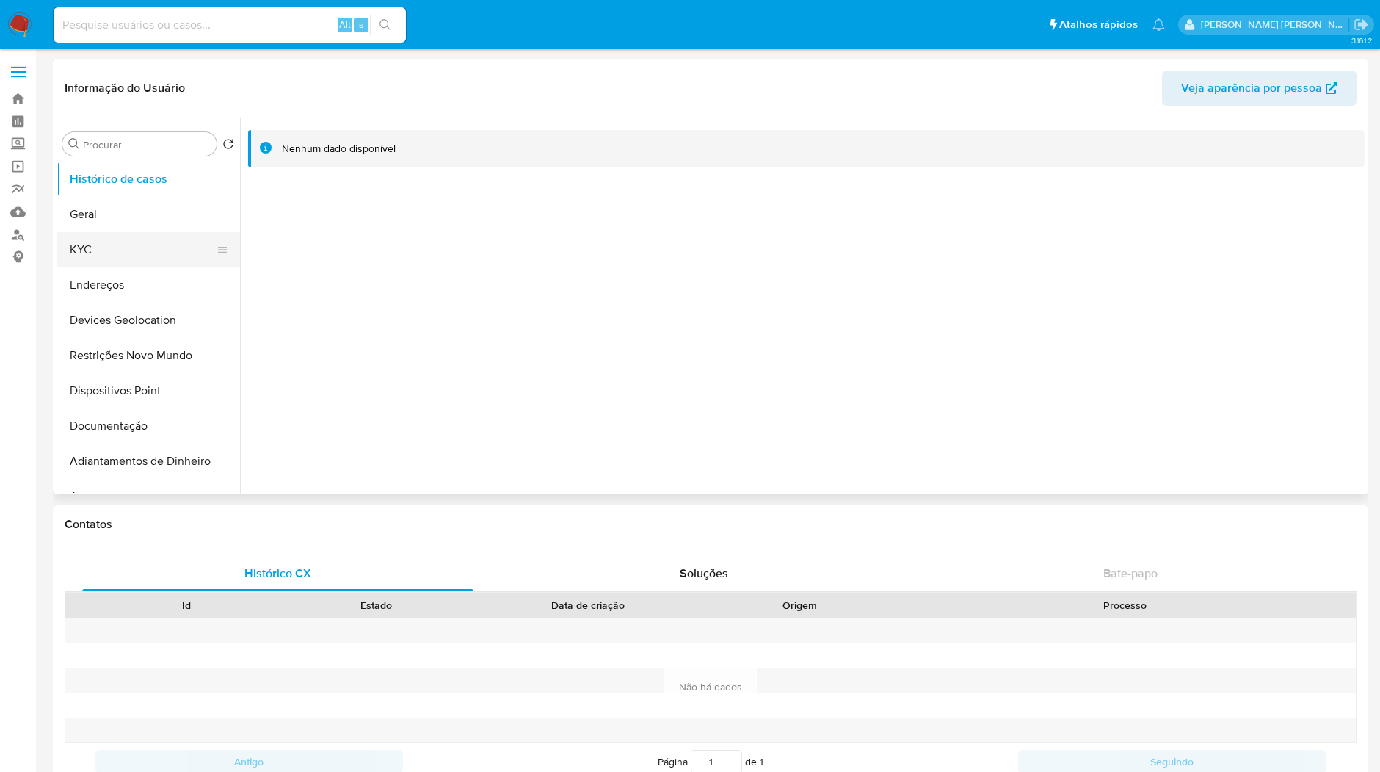
click at [87, 242] on button "KYC" at bounding box center [143, 249] width 172 height 35
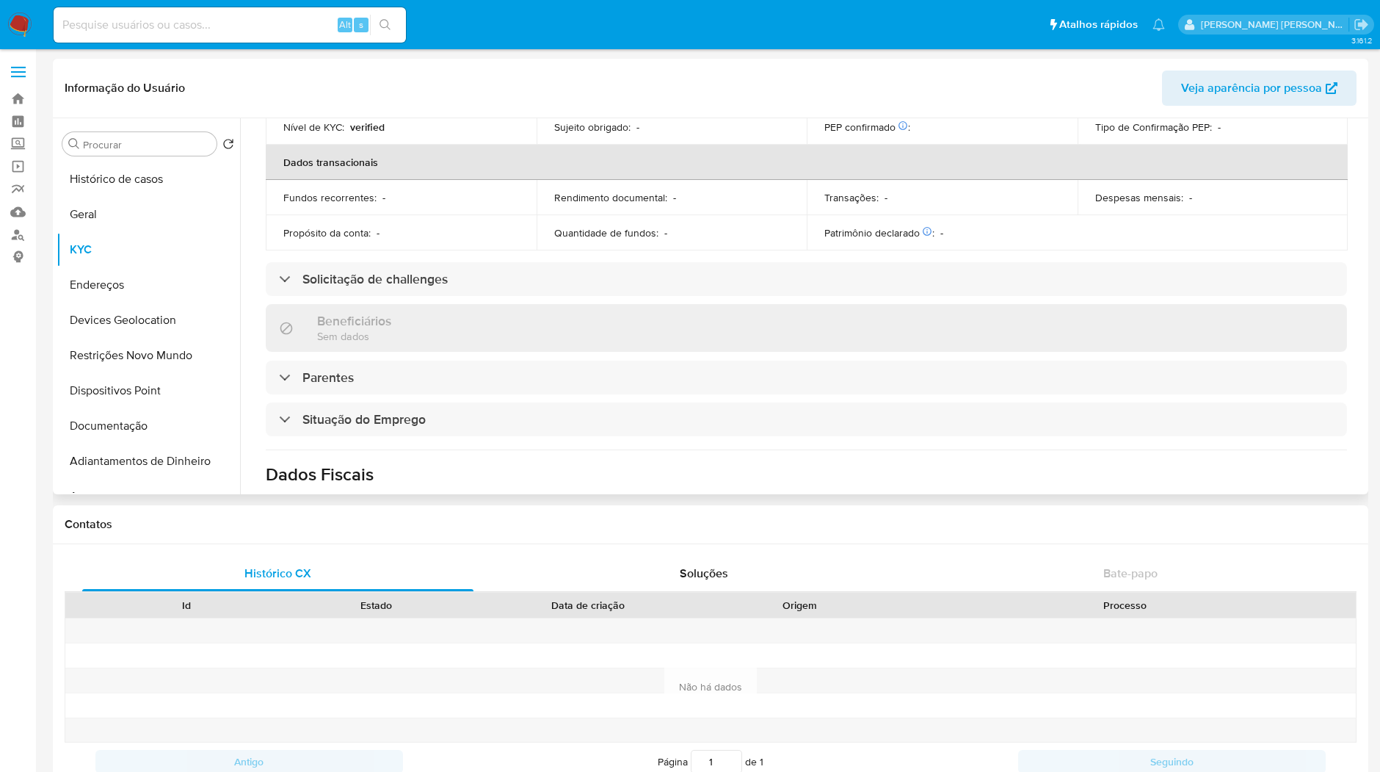
scroll to position [615, 0]
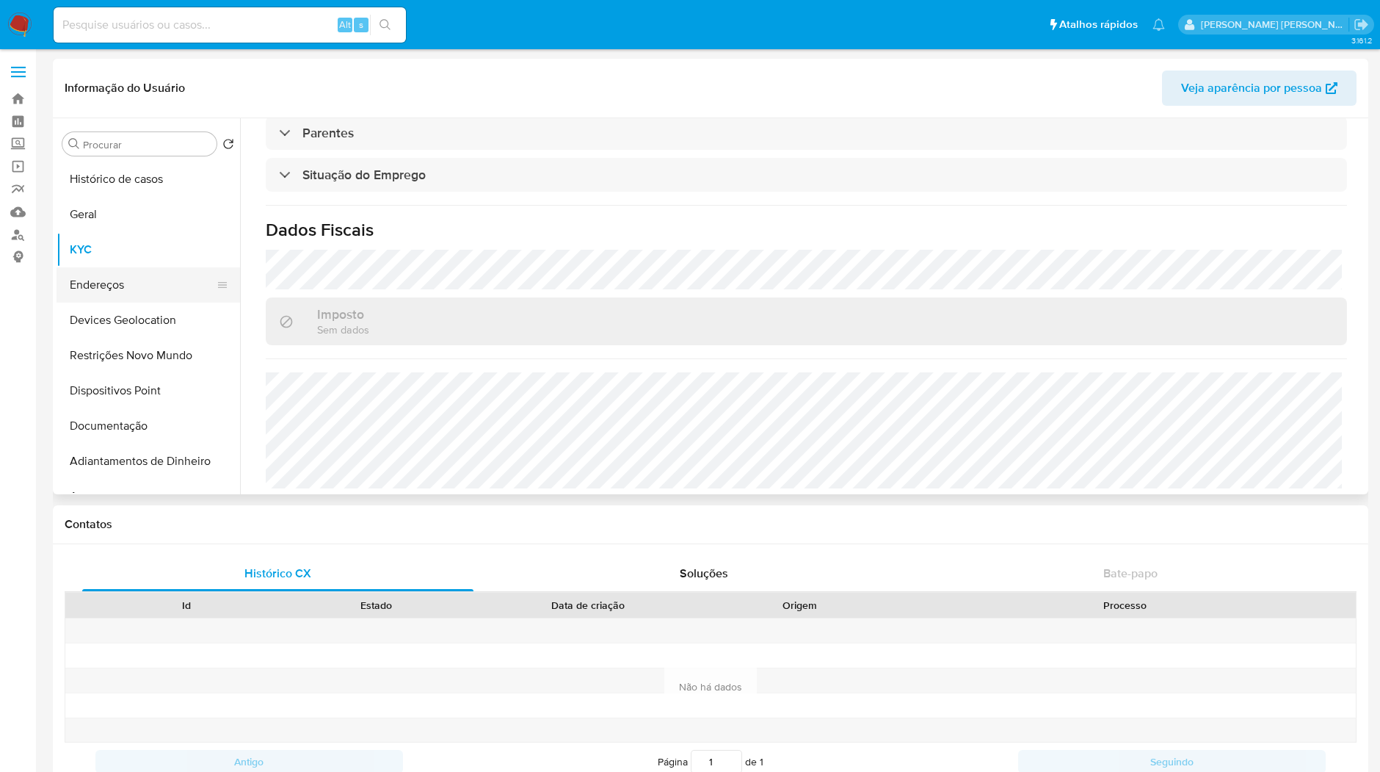
click at [96, 284] on button "Endereços" at bounding box center [143, 284] width 172 height 35
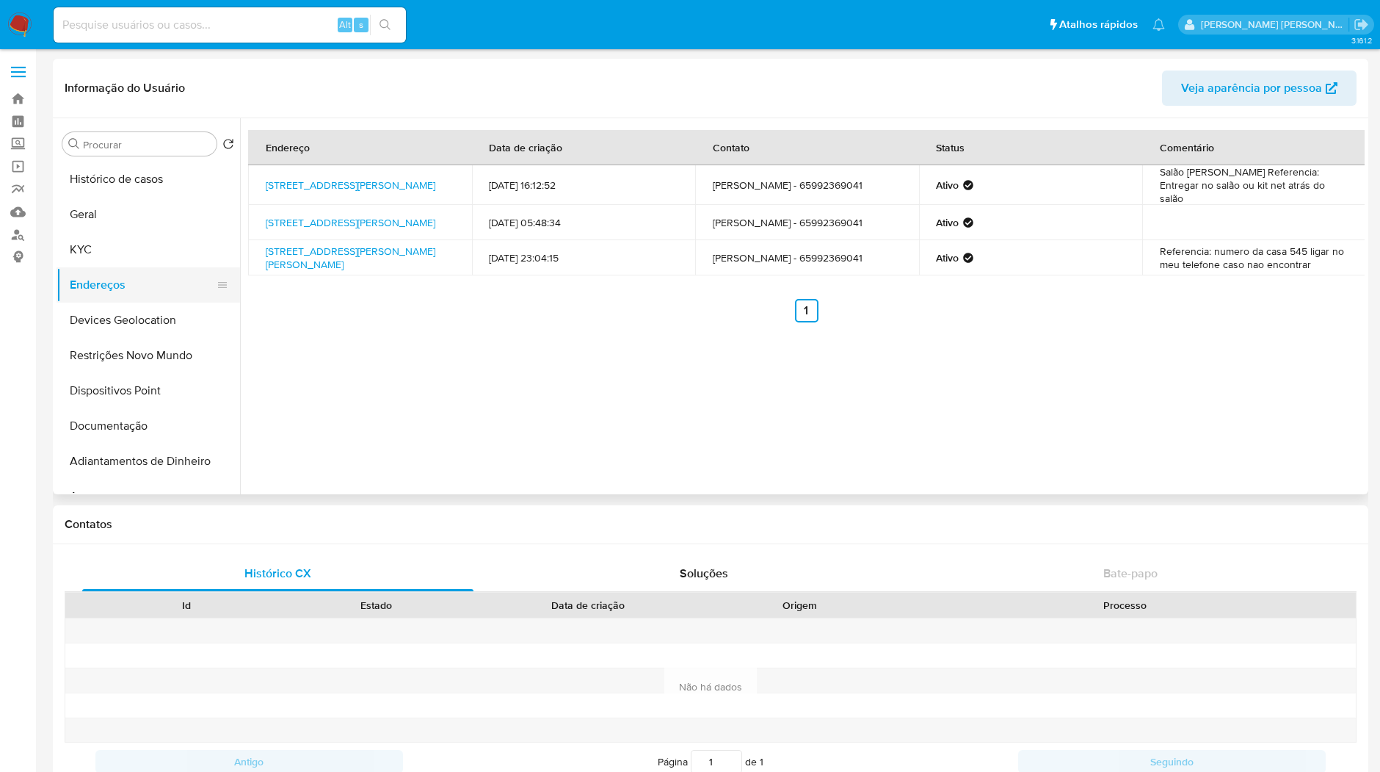
click at [108, 267] on button "Endereços" at bounding box center [143, 284] width 172 height 35
click at [113, 255] on button "KYC" at bounding box center [143, 249] width 172 height 35
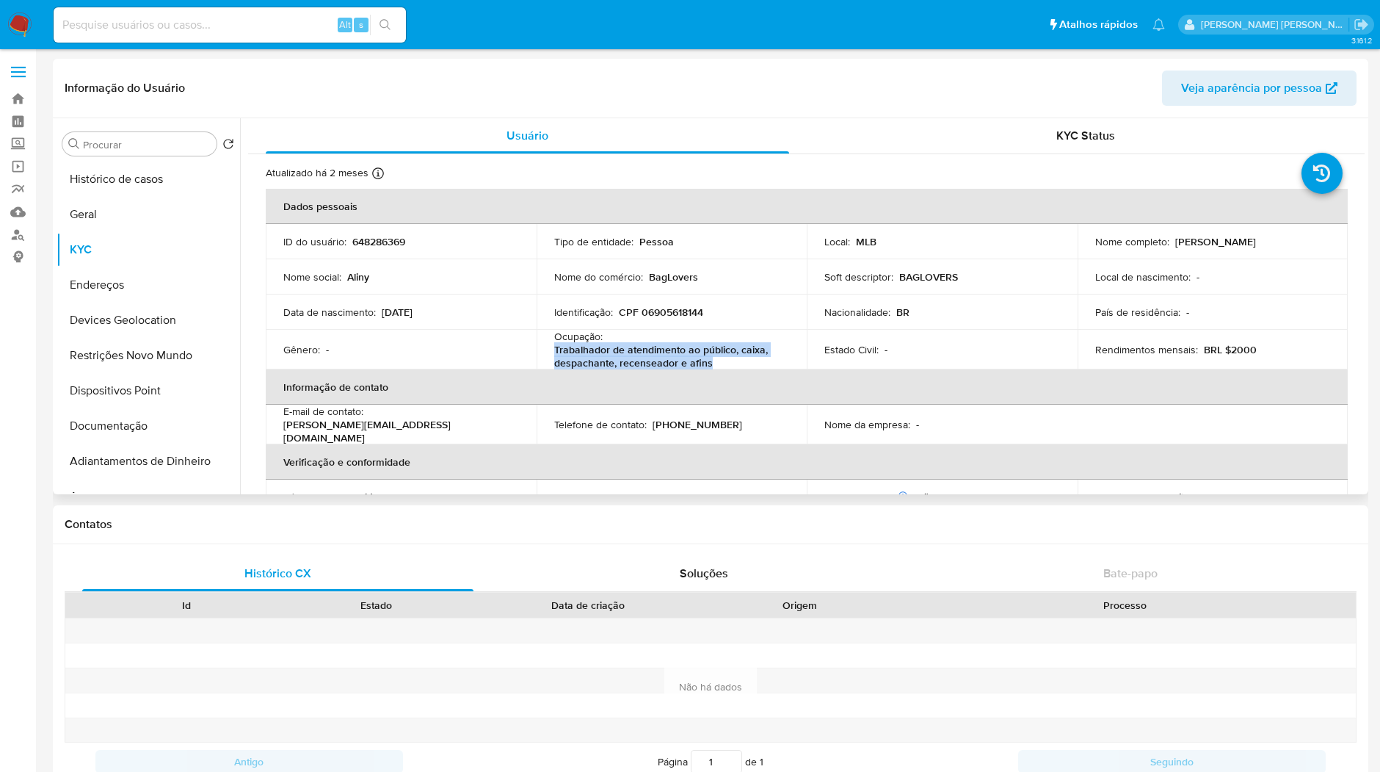
copy p "Trabalhador de atendimento ao público, caixa, despachante, recenseador e afins"
drag, startPoint x: 684, startPoint y: 361, endPoint x: 545, endPoint y: 350, distance: 139.2
click at [545, 350] on td "Ocupação : Trabalhador de atendimento ao público, caixa, despachante, recensead…" at bounding box center [672, 350] width 271 height 40
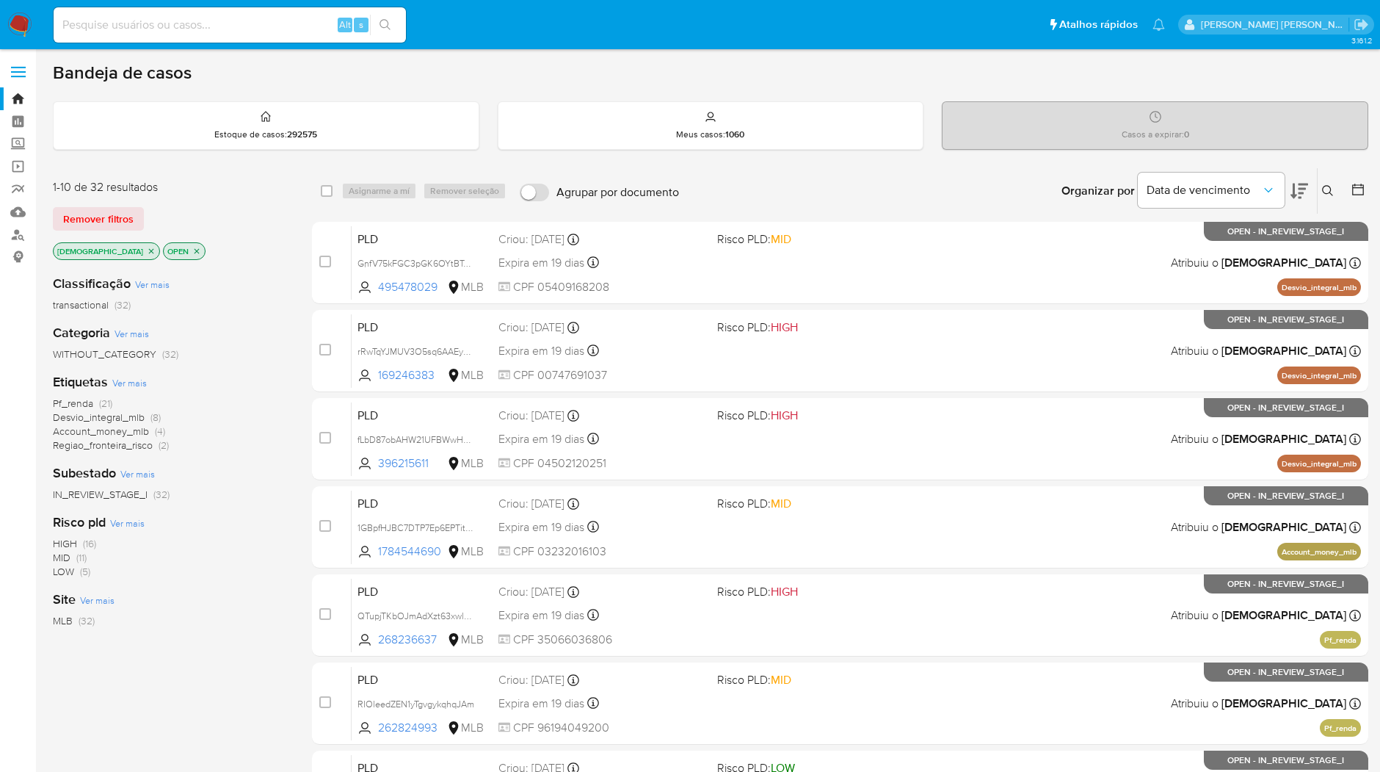
click at [245, 15] on input at bounding box center [230, 24] width 352 height 19
paste input "0XyKbdo5KIfIsM1bsMjq5CZy"
type input "0XyKbdo5KIfIsM1bsMjq5CZy"
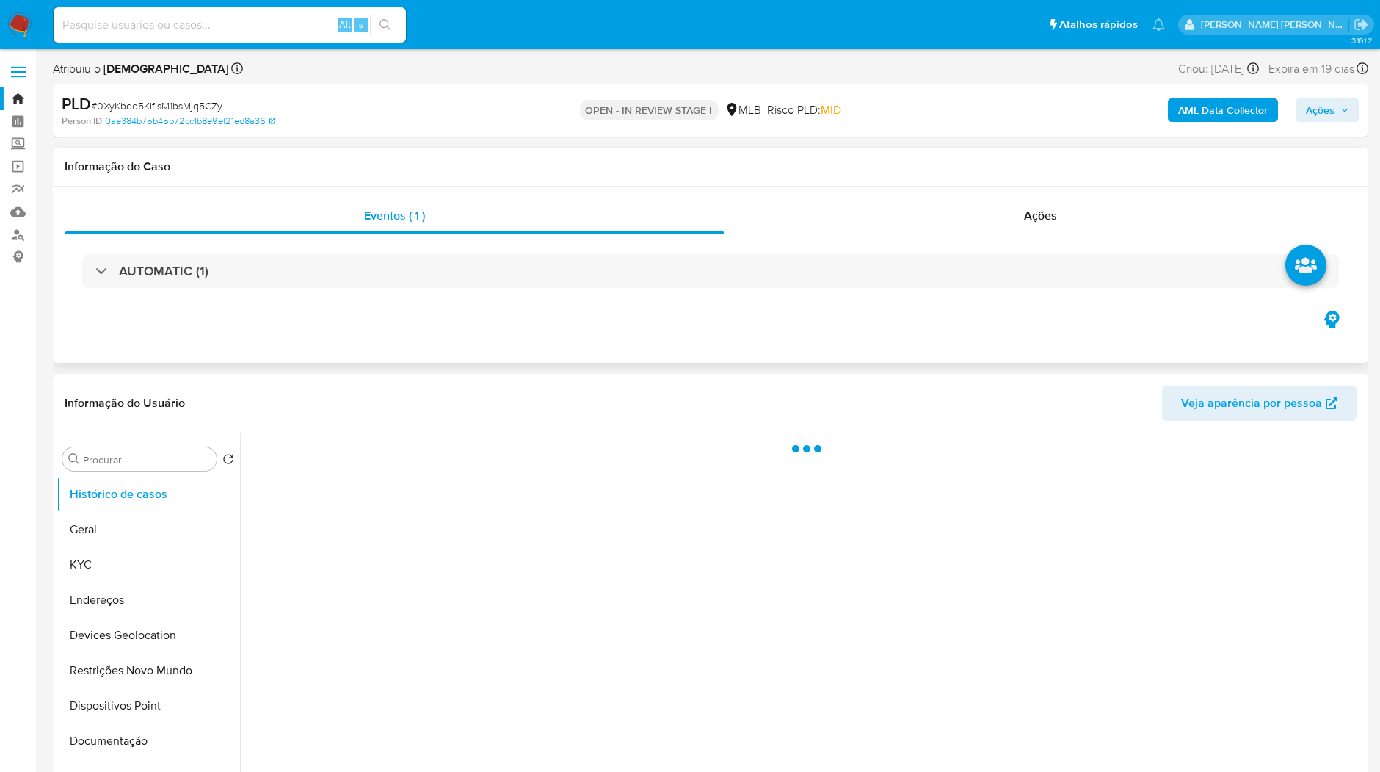
select select "10"
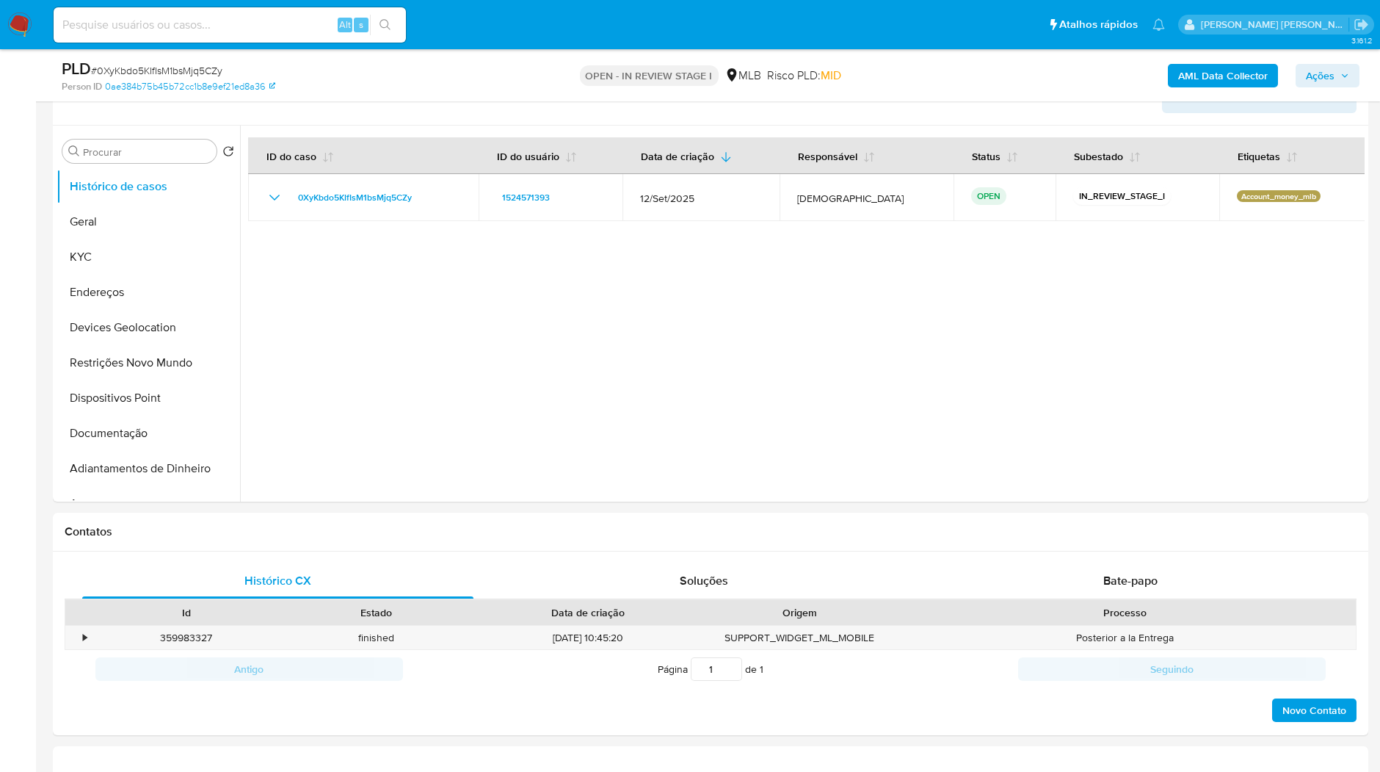
scroll to position [326, 0]
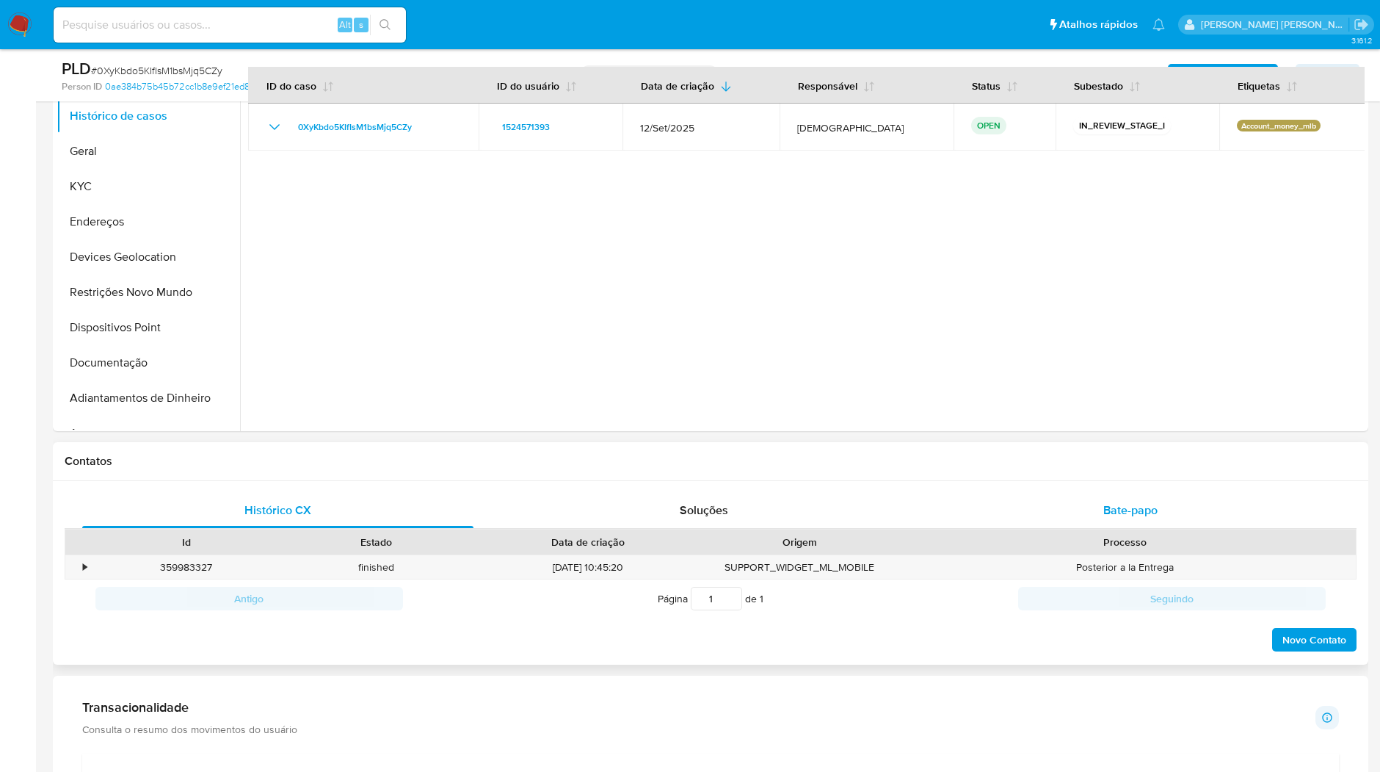
click at [1040, 506] on div "Bate-papo" at bounding box center [1130, 510] width 391 height 35
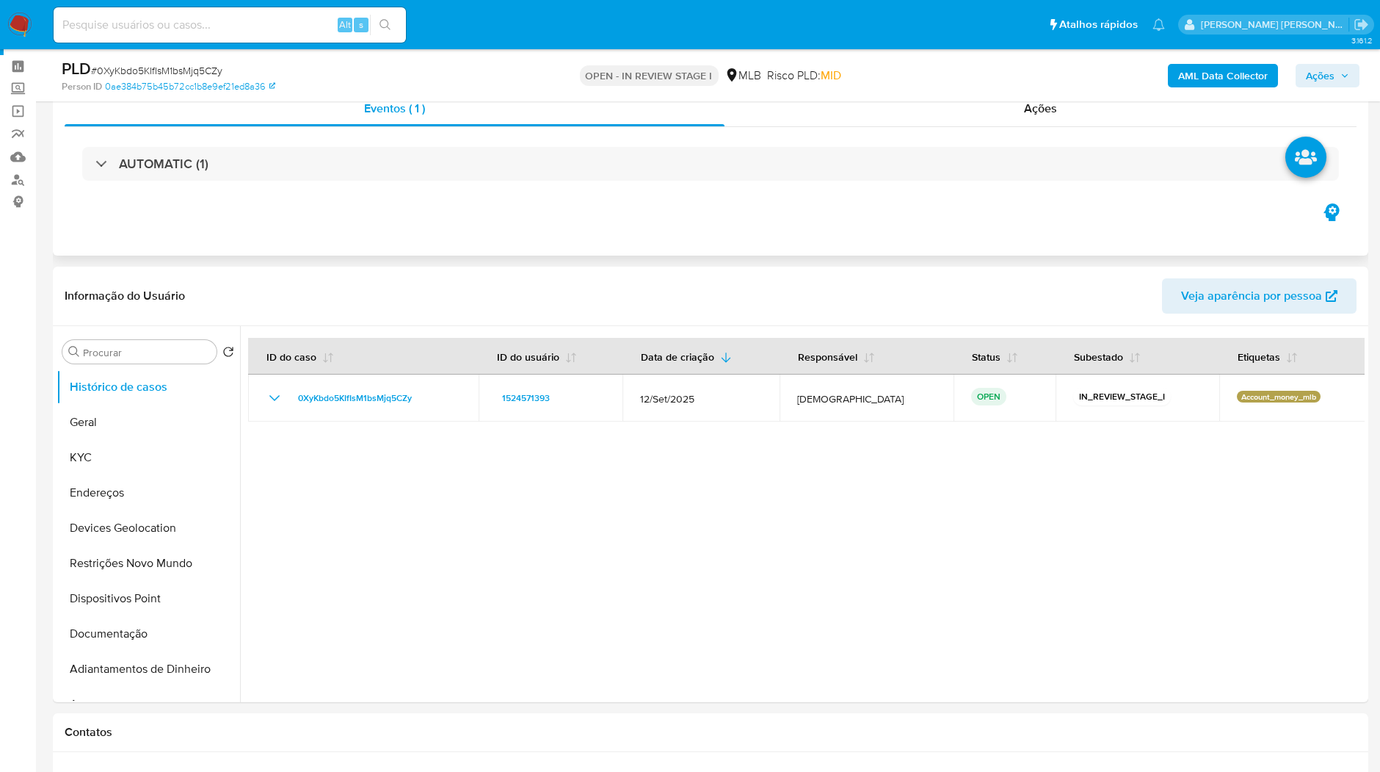
scroll to position [0, 0]
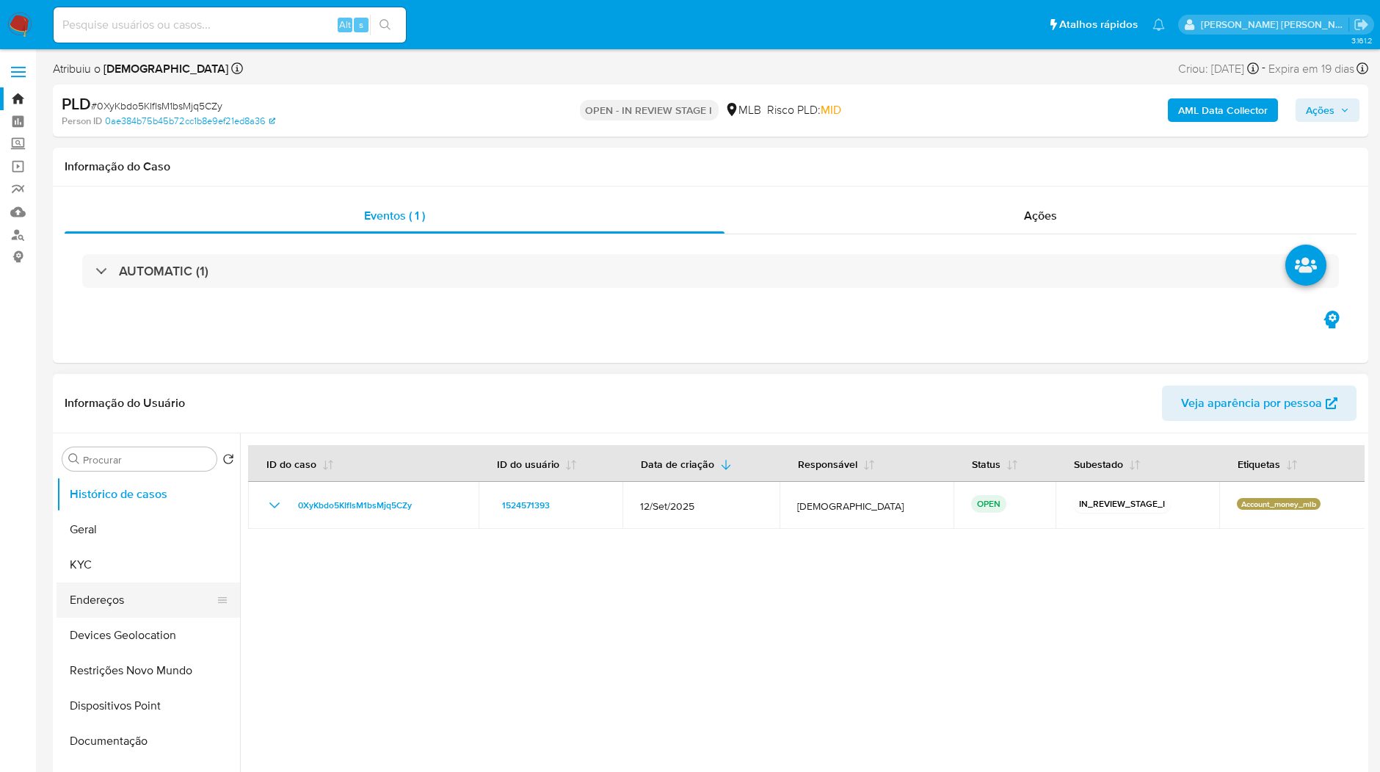
click at [109, 588] on button "Endereços" at bounding box center [143, 599] width 172 height 35
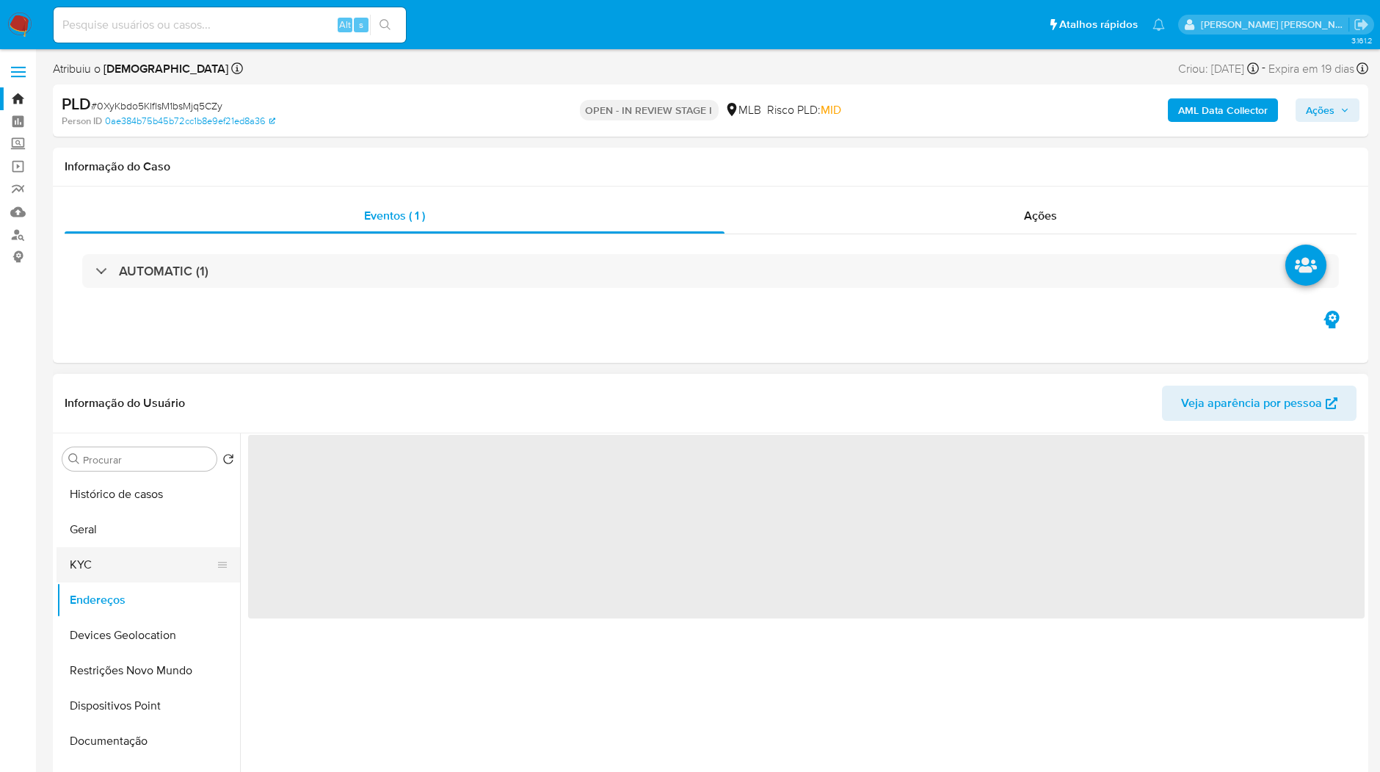
click at [119, 573] on button "KYC" at bounding box center [143, 564] width 172 height 35
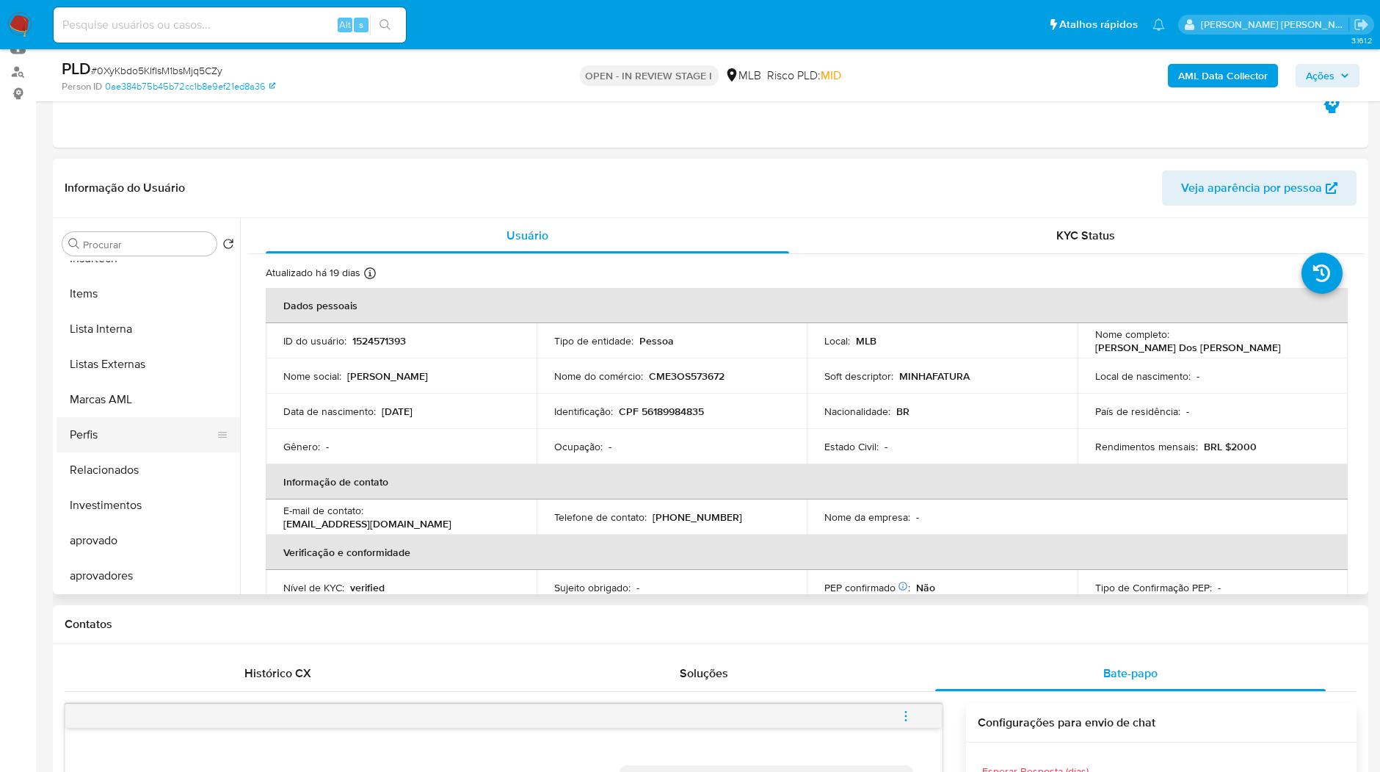
scroll to position [760, 0]
click at [140, 308] on button "Items" at bounding box center [143, 294] width 172 height 35
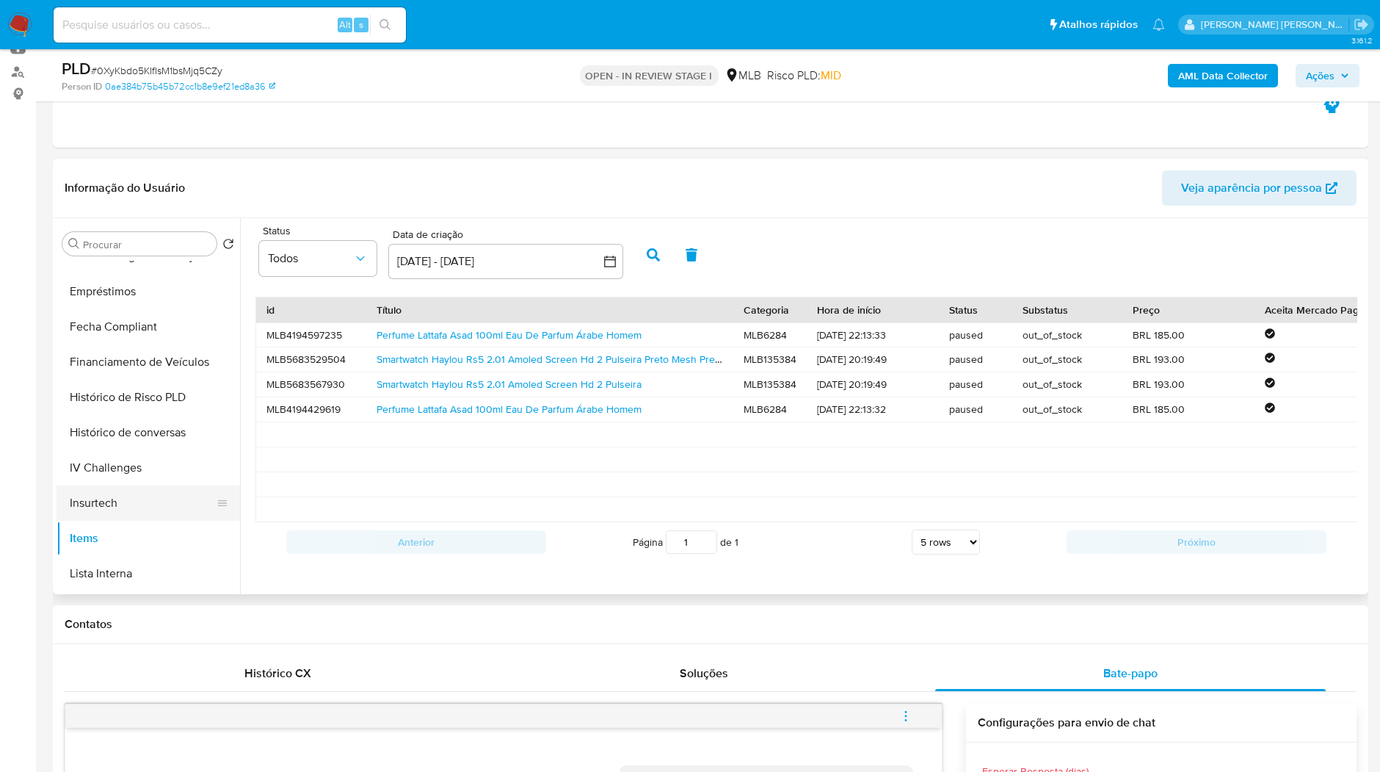
scroll to position [272, 0]
click at [147, 533] on button "Empréstimos" at bounding box center [143, 535] width 172 height 35
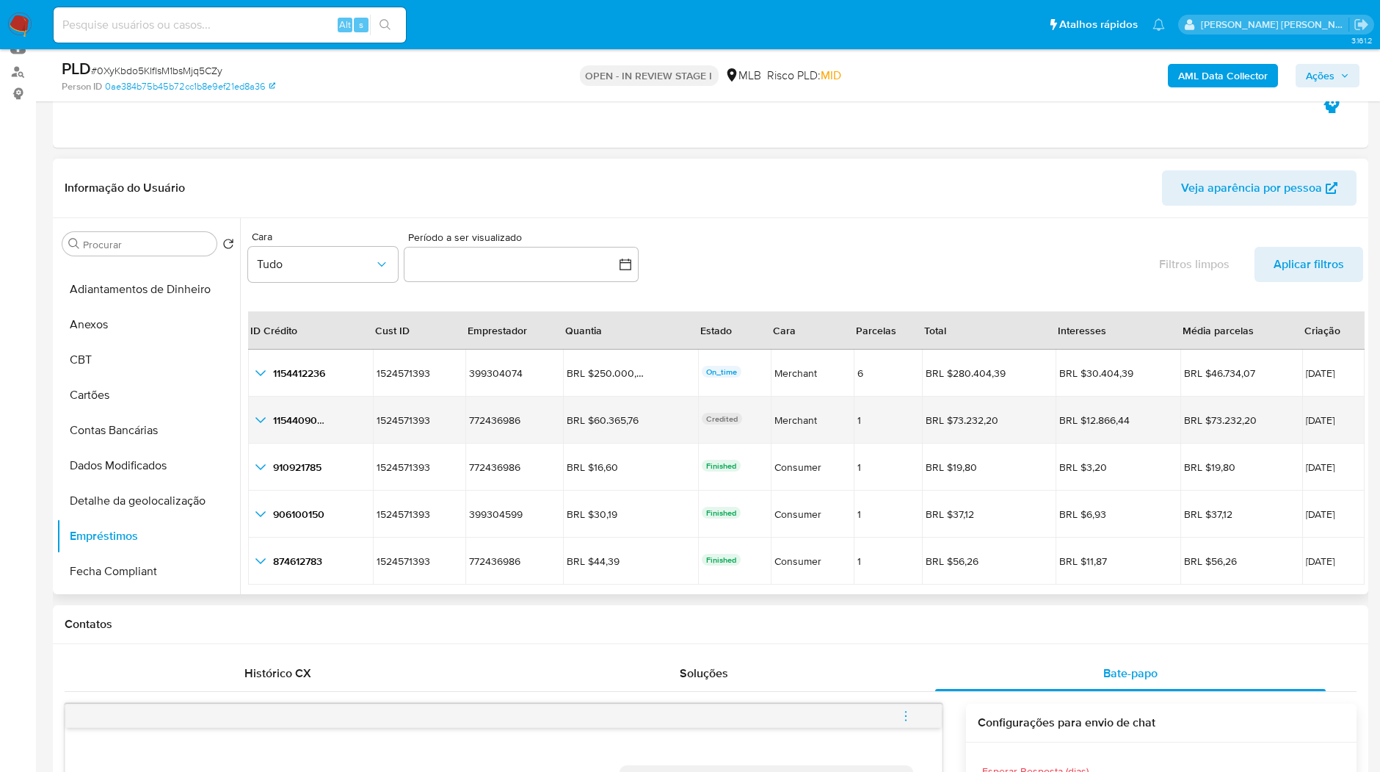
click at [253, 415] on icon "button_show_hidden_detail_by_id_1" at bounding box center [261, 420] width 18 height 18
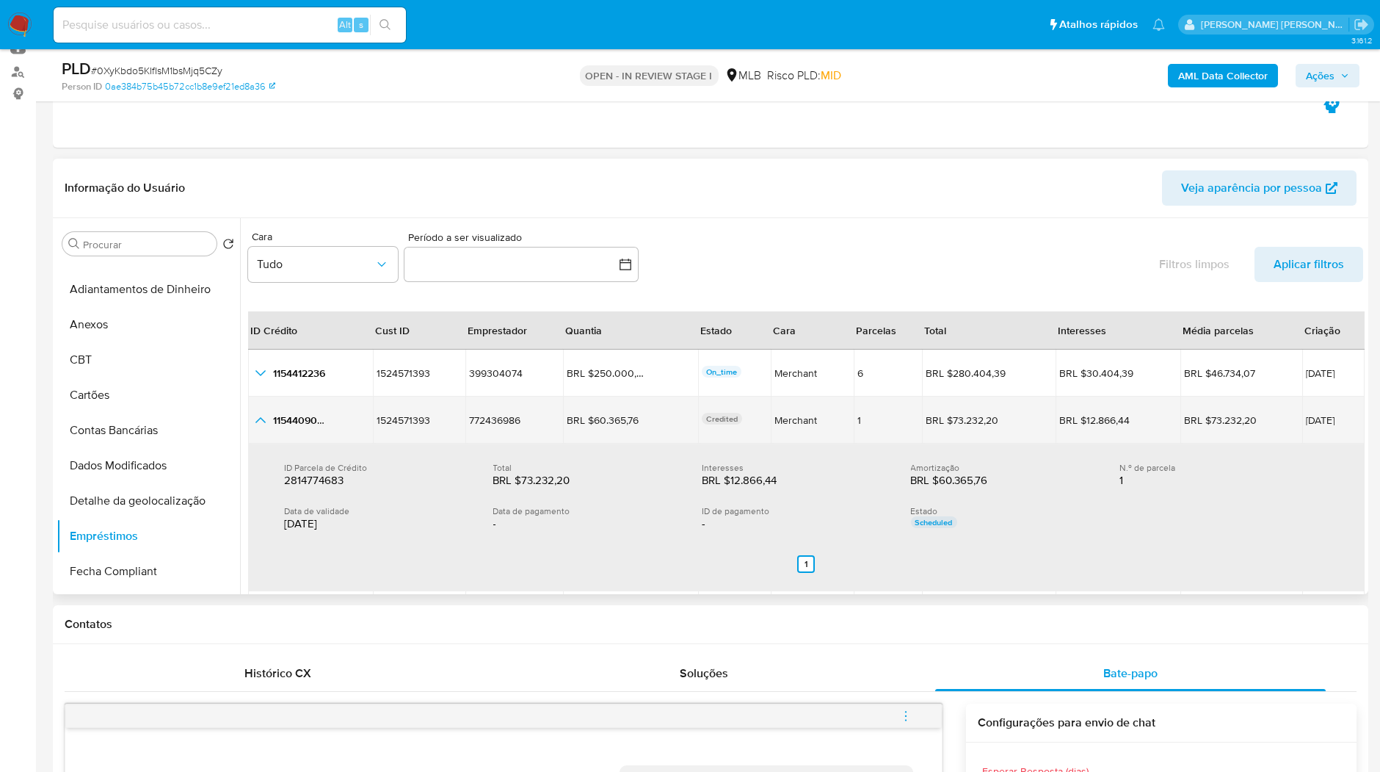
click at [255, 415] on icon "button_show_hidden_detail_by_id_1" at bounding box center [261, 420] width 18 height 18
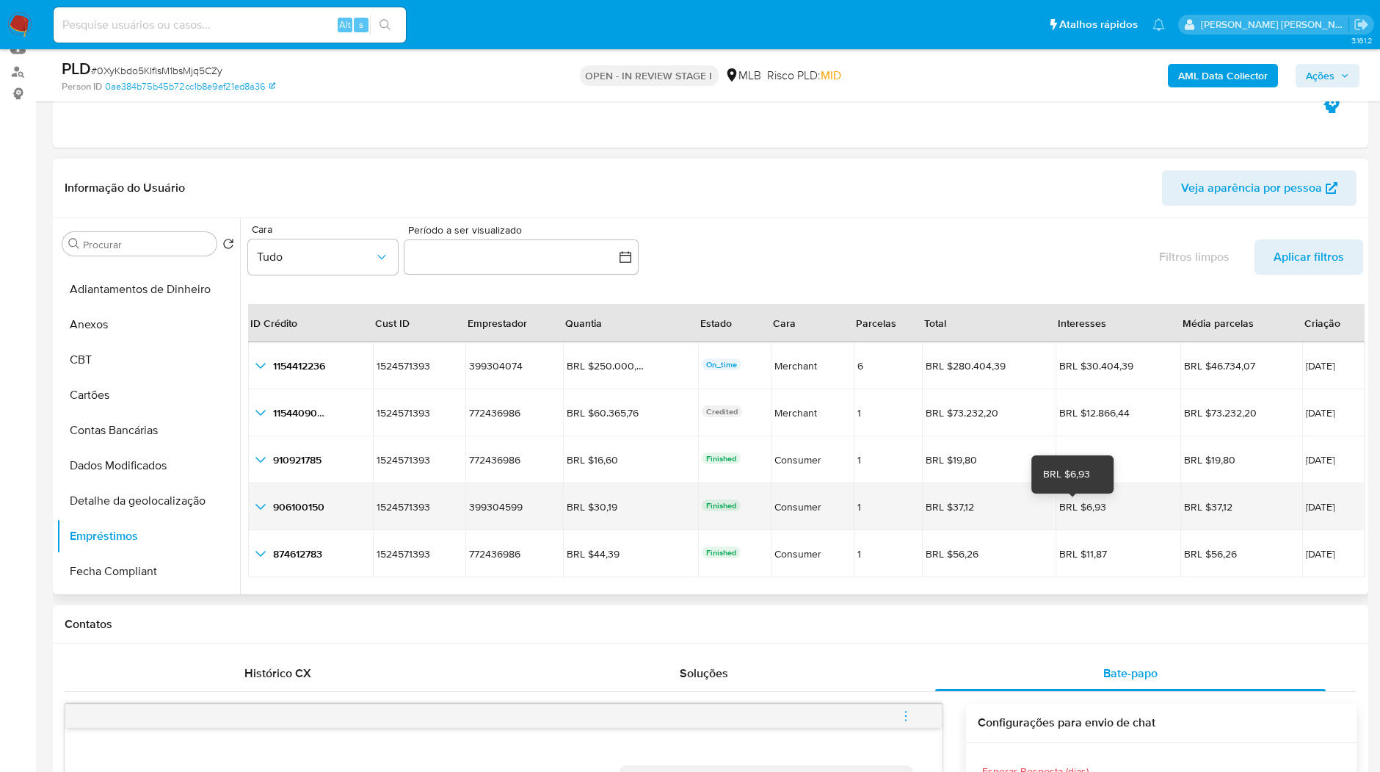
scroll to position [0, 0]
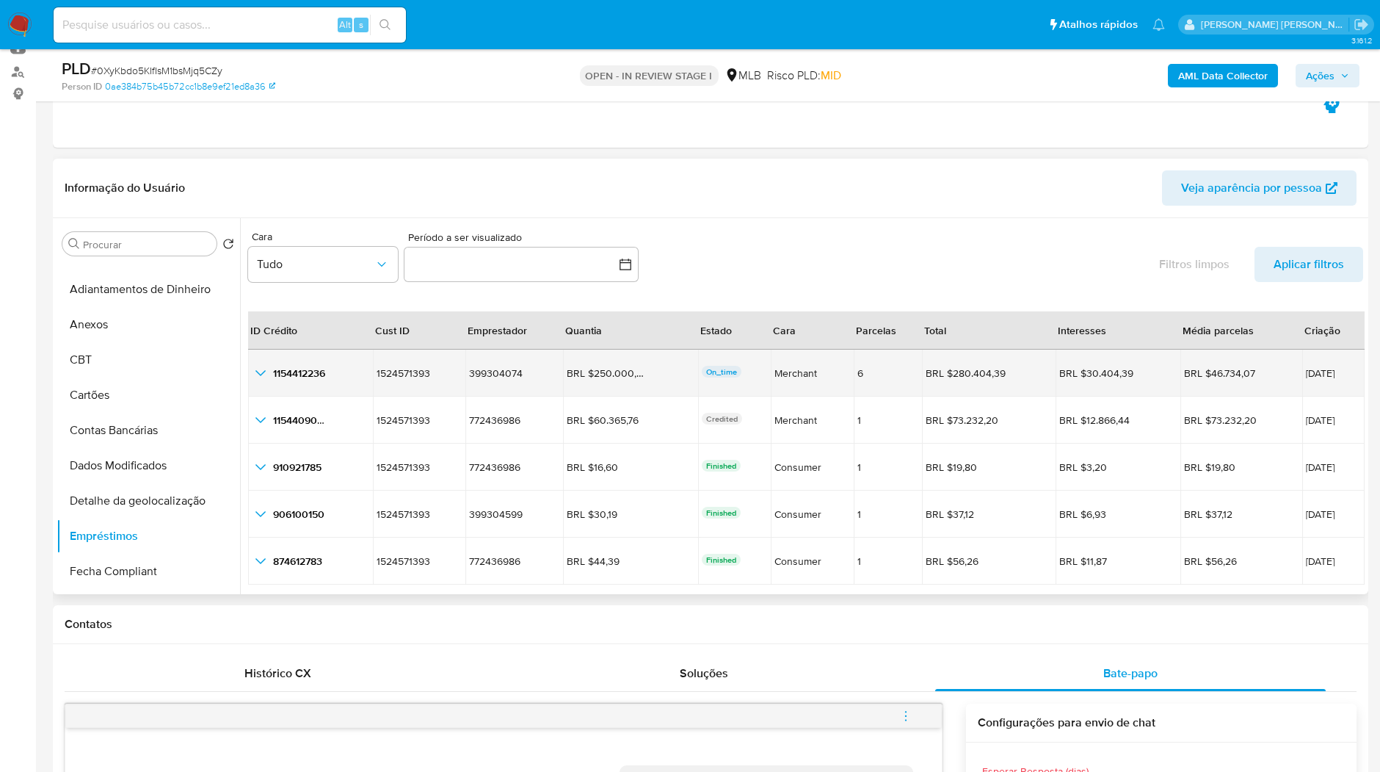
click at [269, 374] on icon "button_show_hidden_detail_by_id_0" at bounding box center [261, 373] width 18 height 18
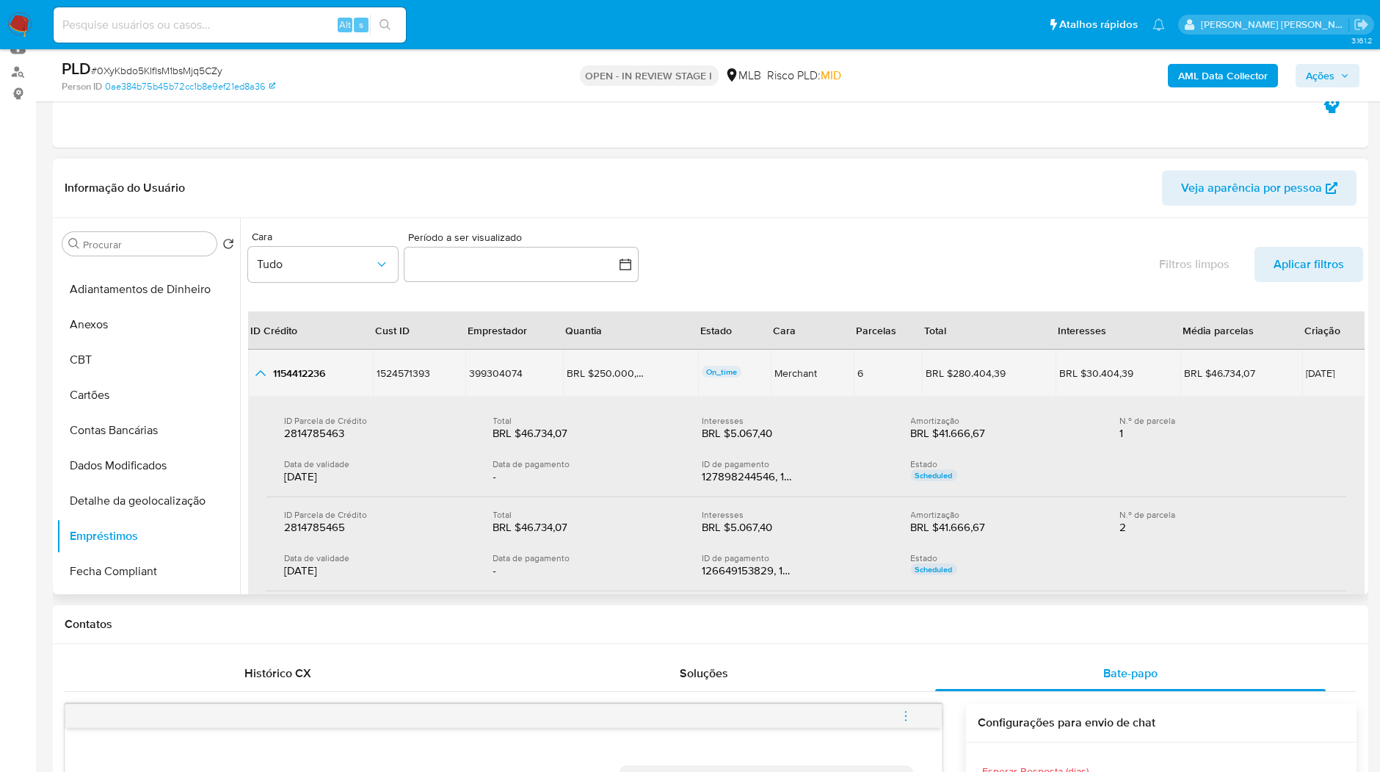
click at [269, 374] on icon "button_show_hidden_detail_by_id_0" at bounding box center [261, 373] width 18 height 18
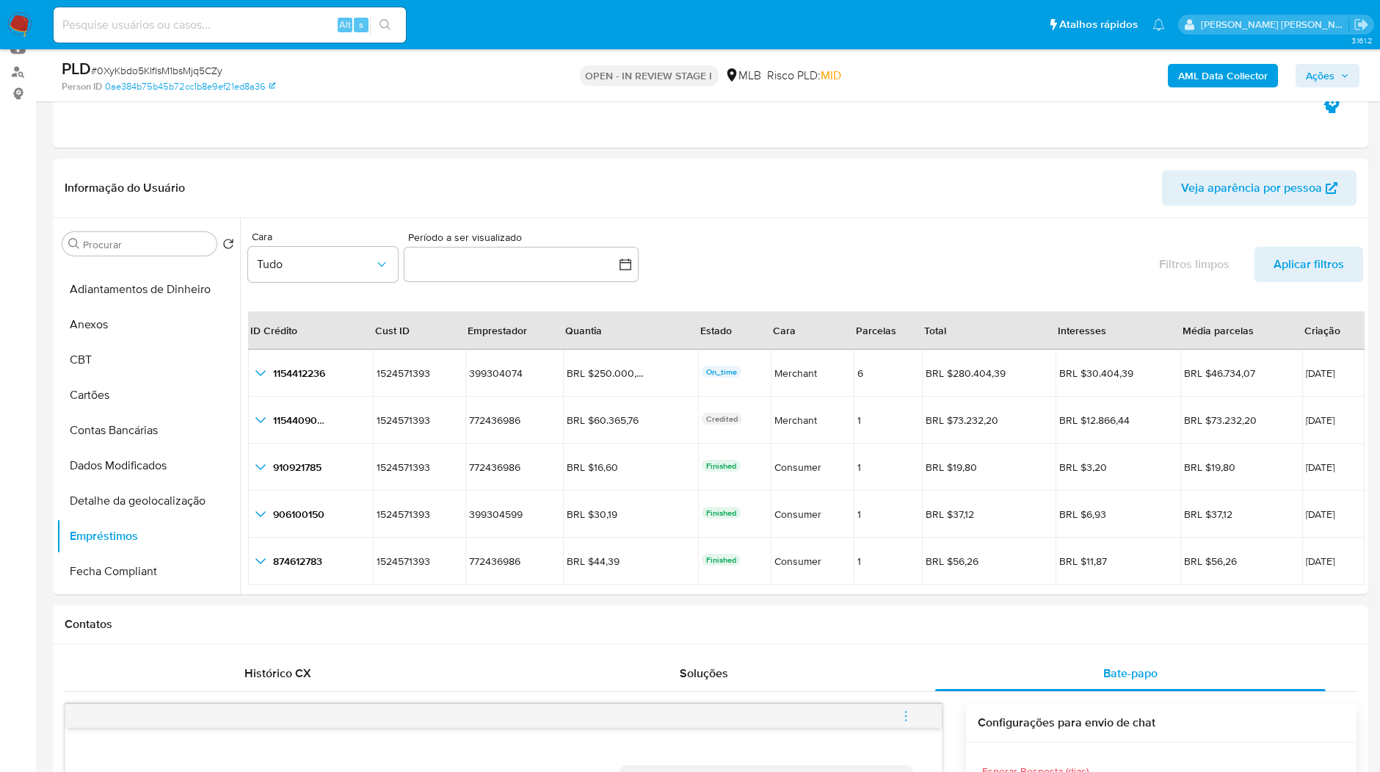
click at [157, 26] on input at bounding box center [230, 24] width 352 height 19
paste input "1GBpfHJBC7DTP7Ep6EPTit80"
type input "1GBpfHJBC7DTP7Ep6EPTit80"
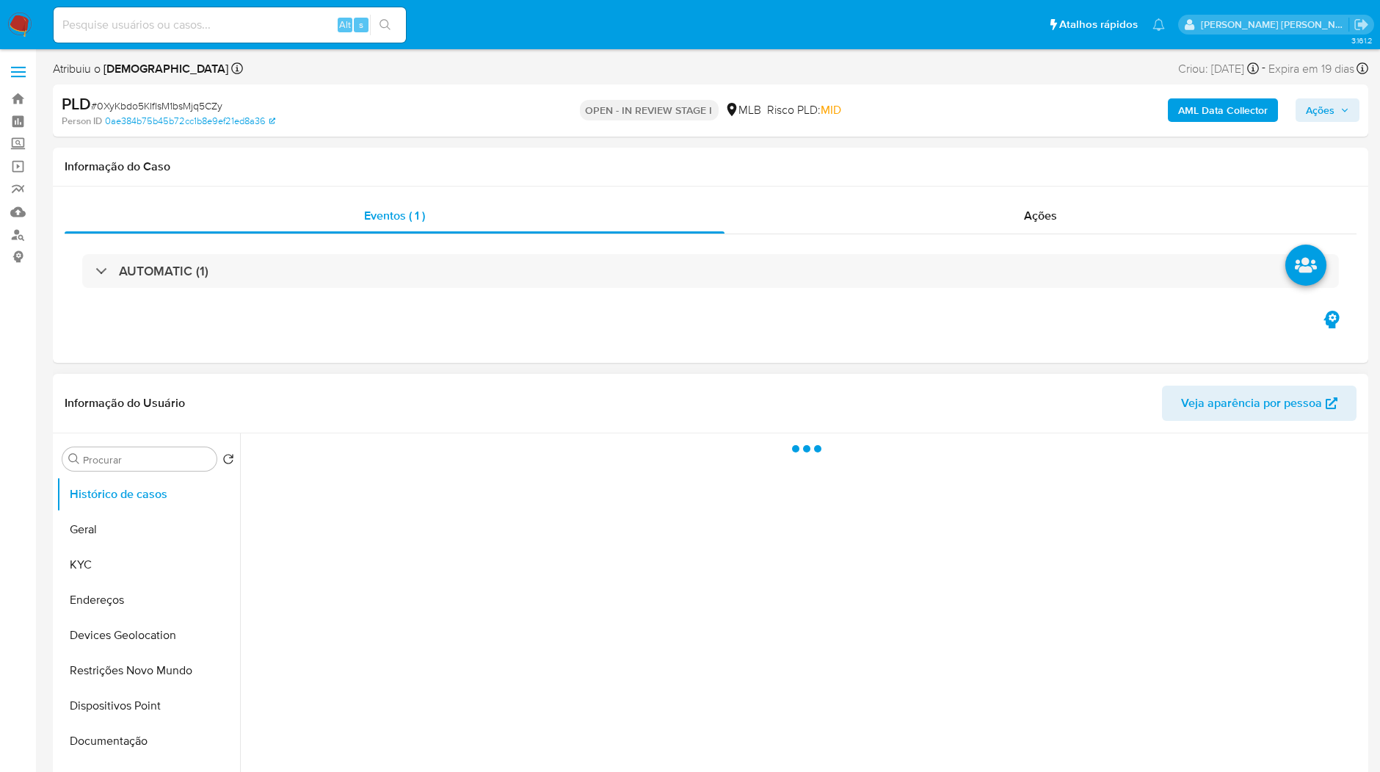
select select "10"
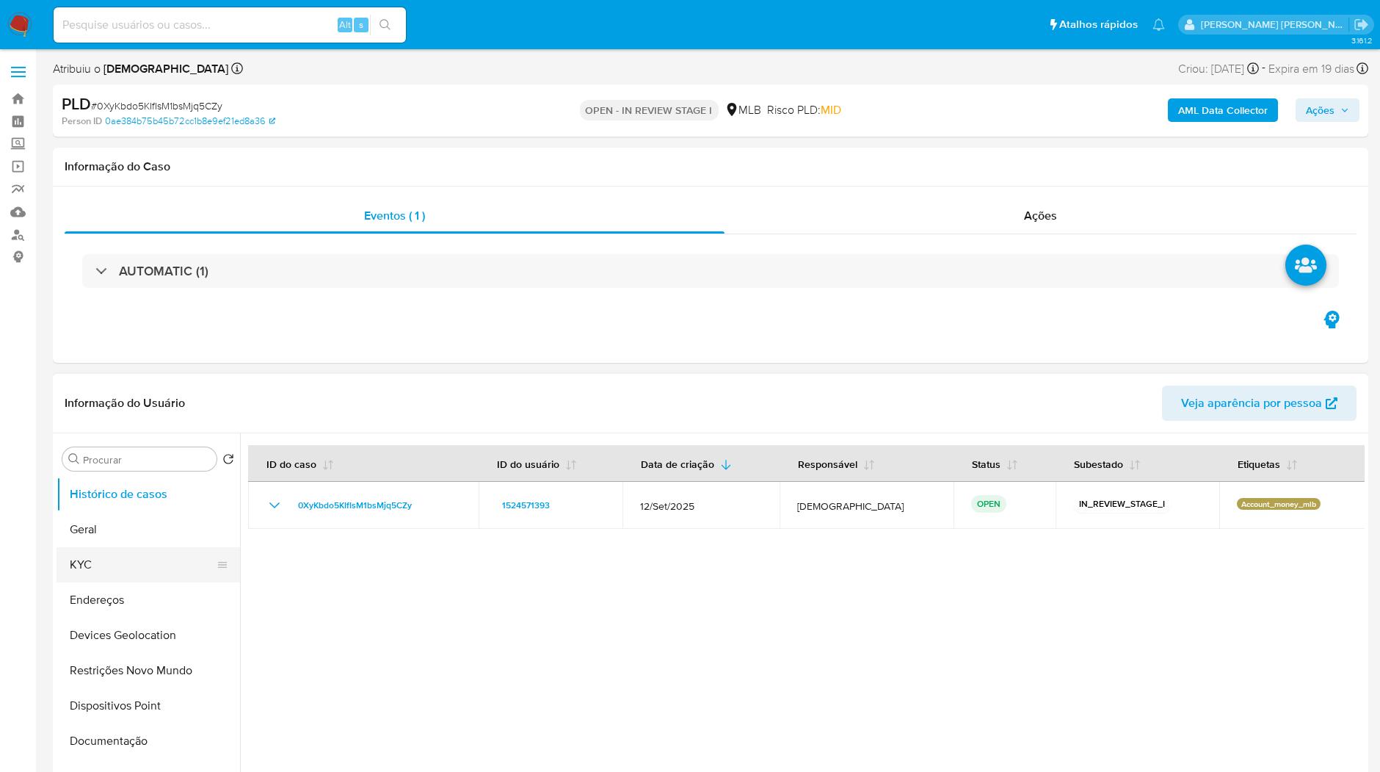
click at [135, 576] on button "KYC" at bounding box center [143, 564] width 172 height 35
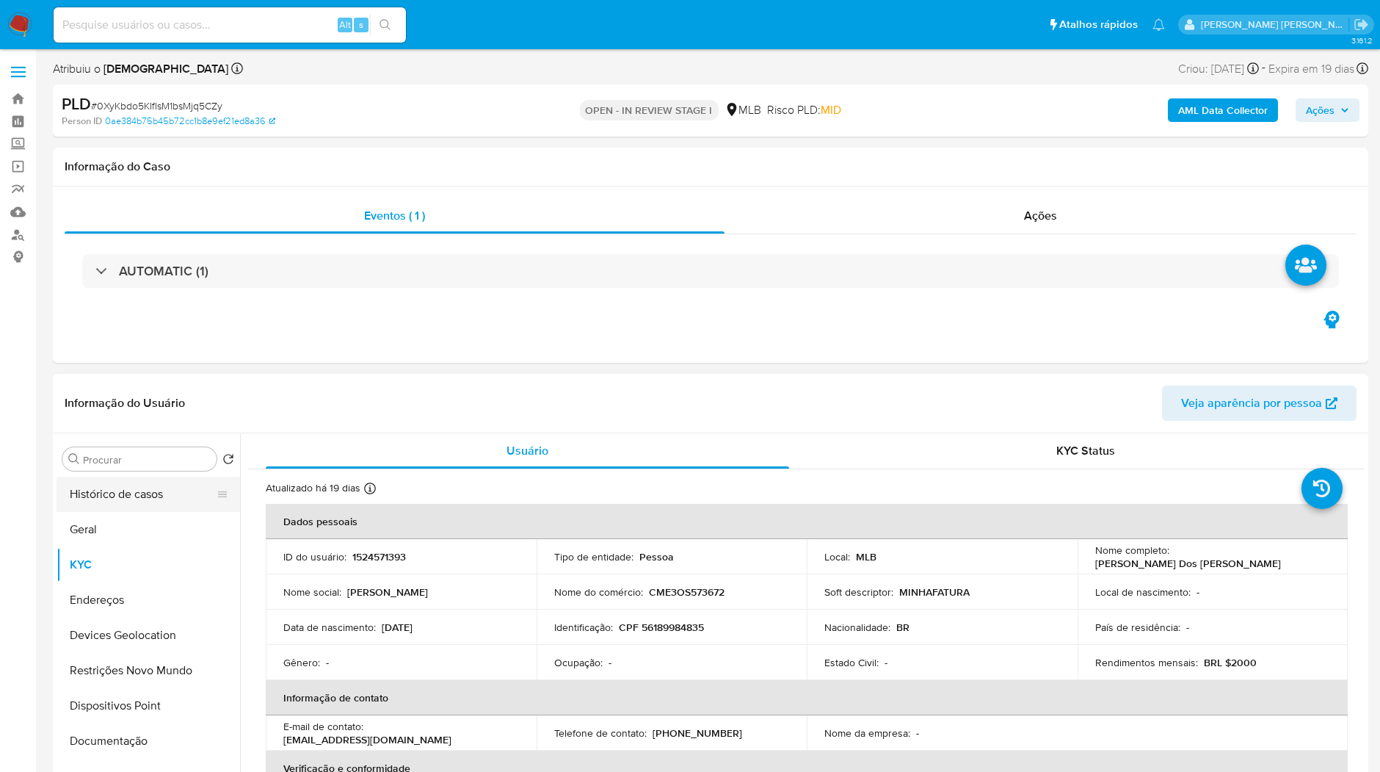
click at [171, 507] on button "Histórico de casos" at bounding box center [143, 494] width 172 height 35
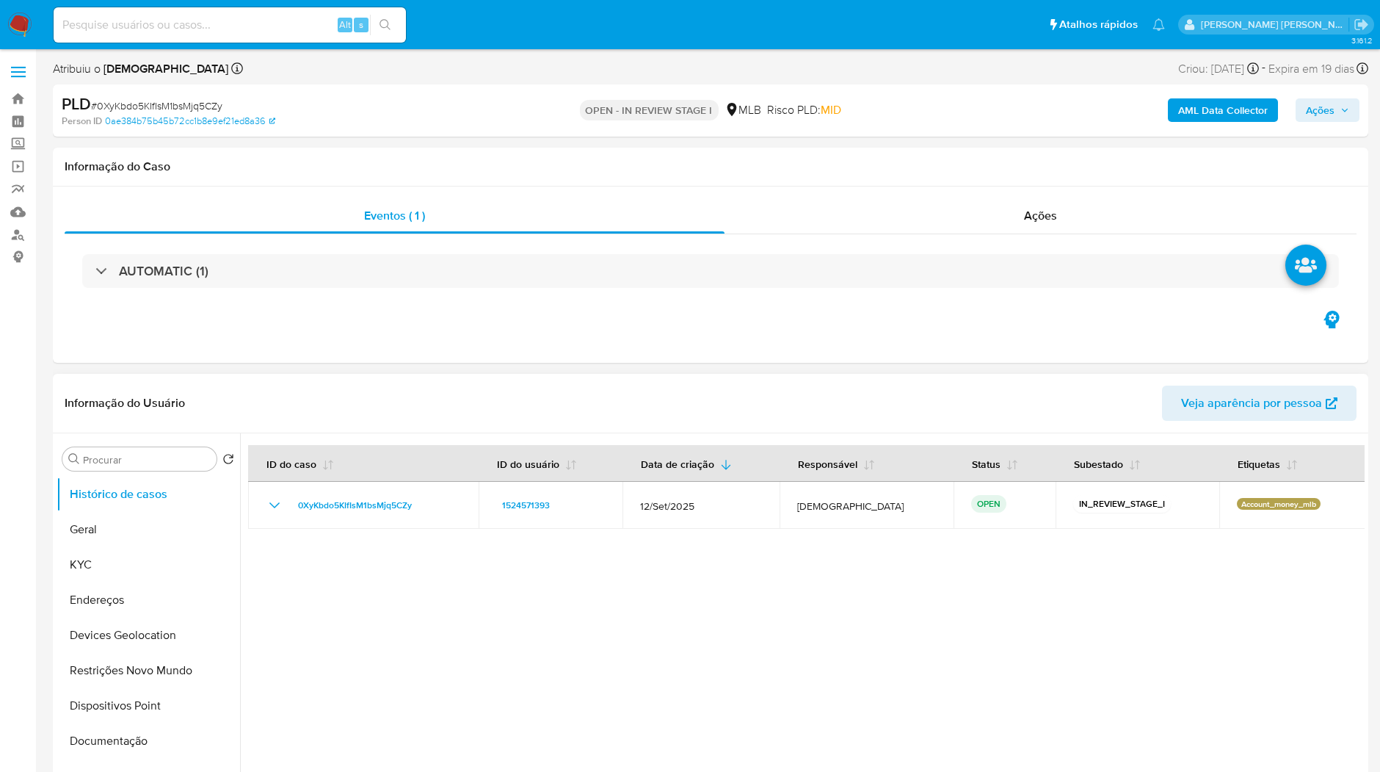
click at [651, 569] on div at bounding box center [802, 621] width 1125 height 376
click at [261, 35] on div "Alt s" at bounding box center [230, 24] width 352 height 35
paste input "0GbMs7K4D7FCdSOD3HrdSBSH"
click at [264, 30] on input at bounding box center [230, 24] width 352 height 19
type input "0GbMs7K4D7FCdSOD3HrdSBSH"
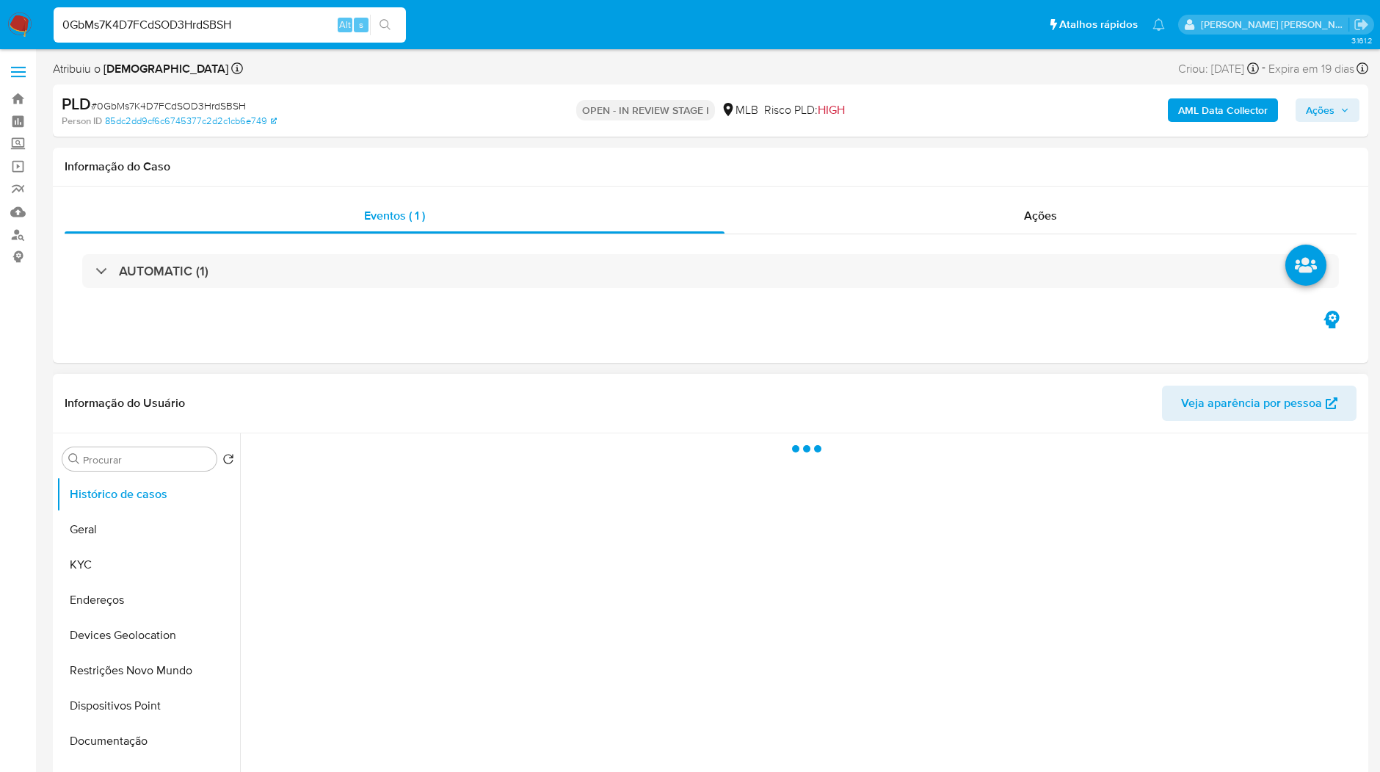
select select "10"
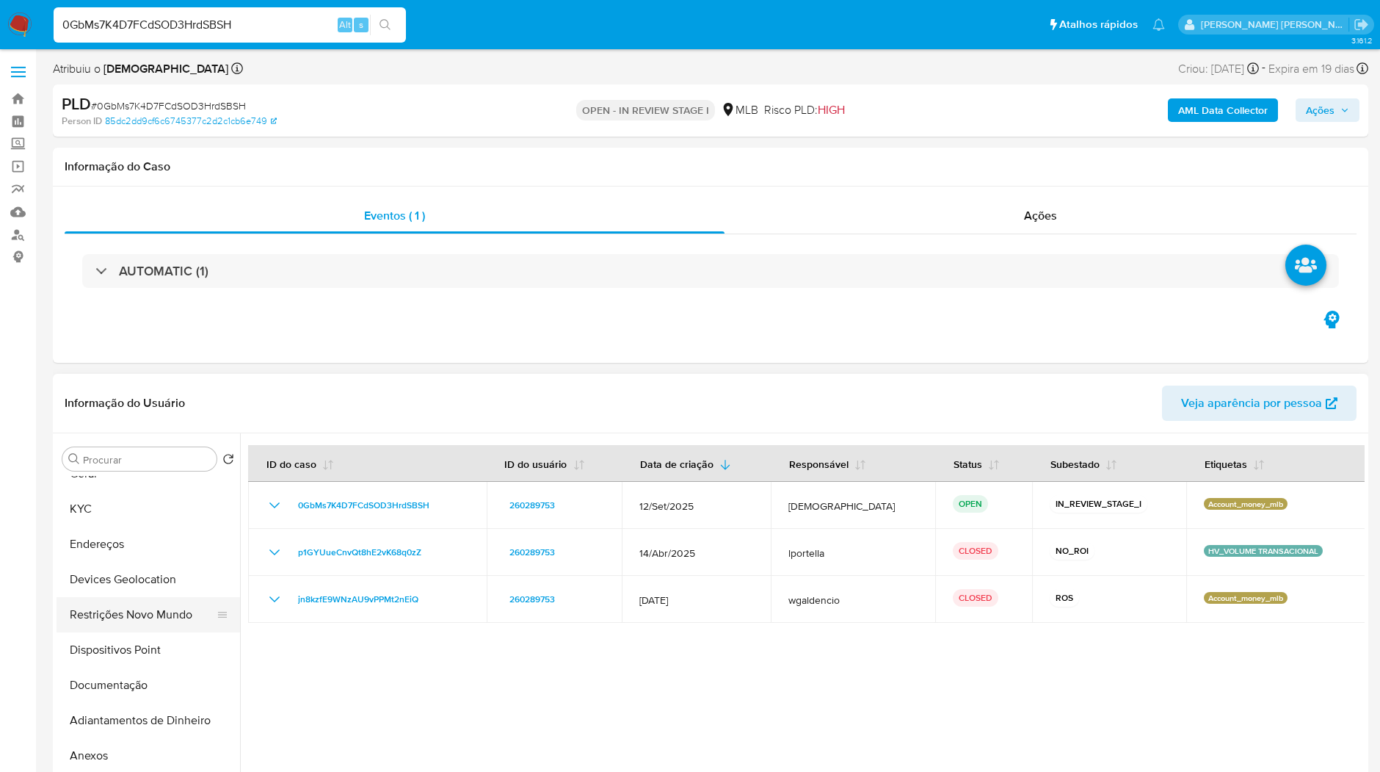
scroll to position [82, 0]
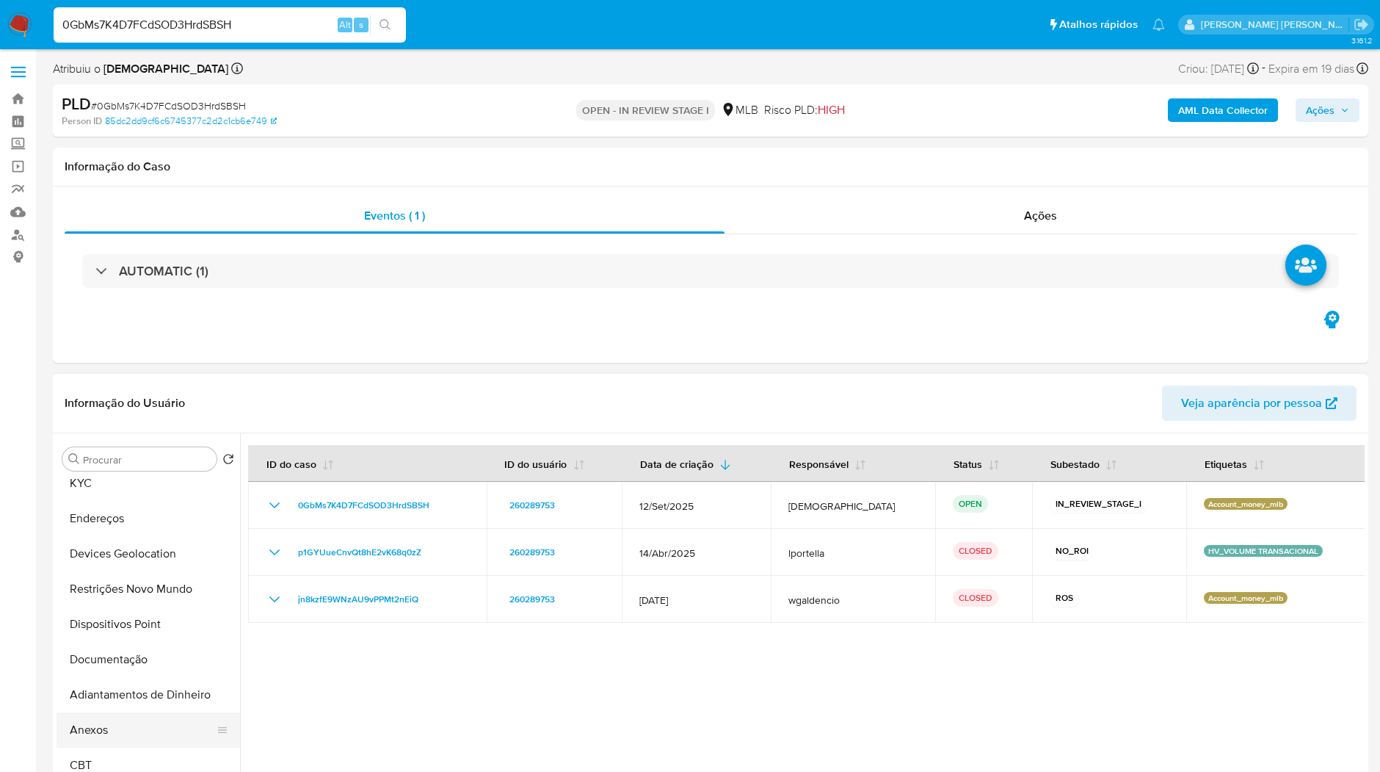
click at [124, 725] on button "Anexos" at bounding box center [143, 729] width 172 height 35
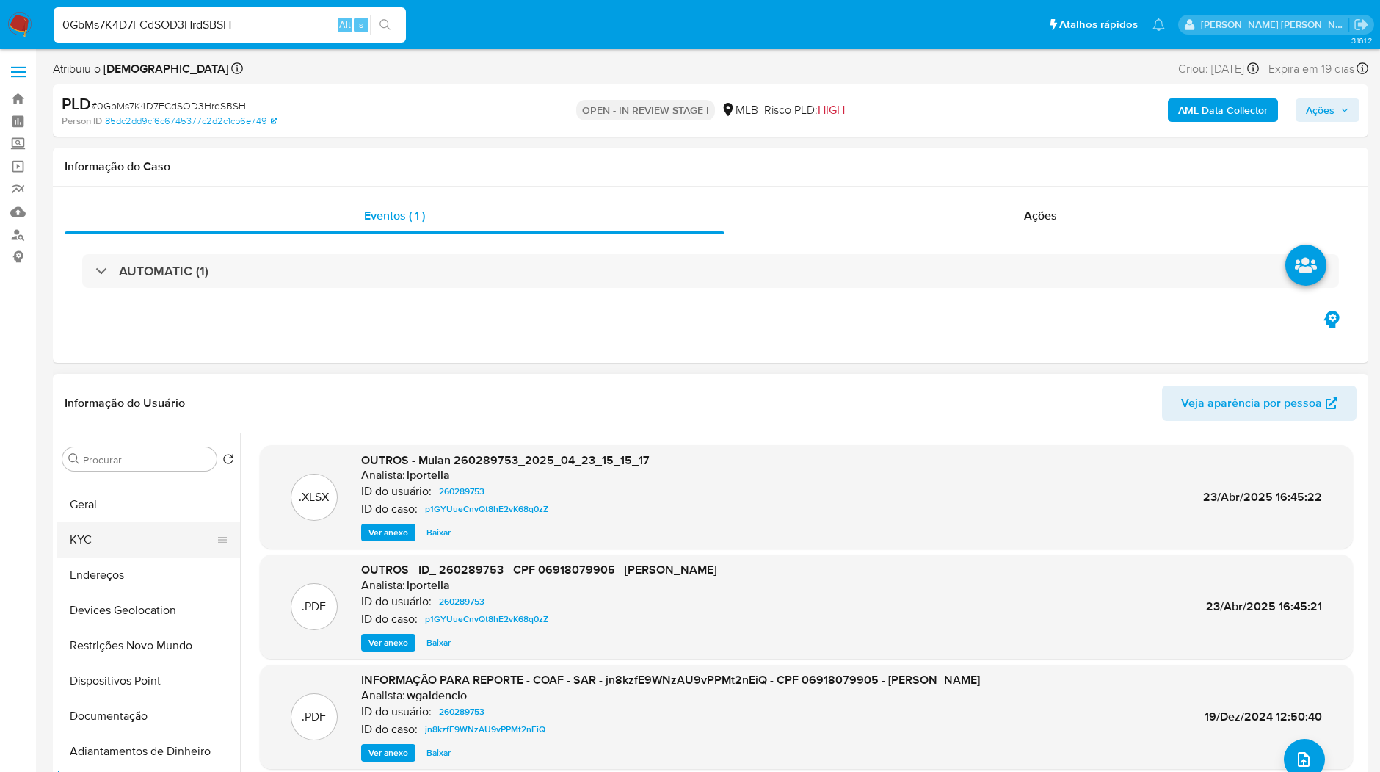
scroll to position [0, 0]
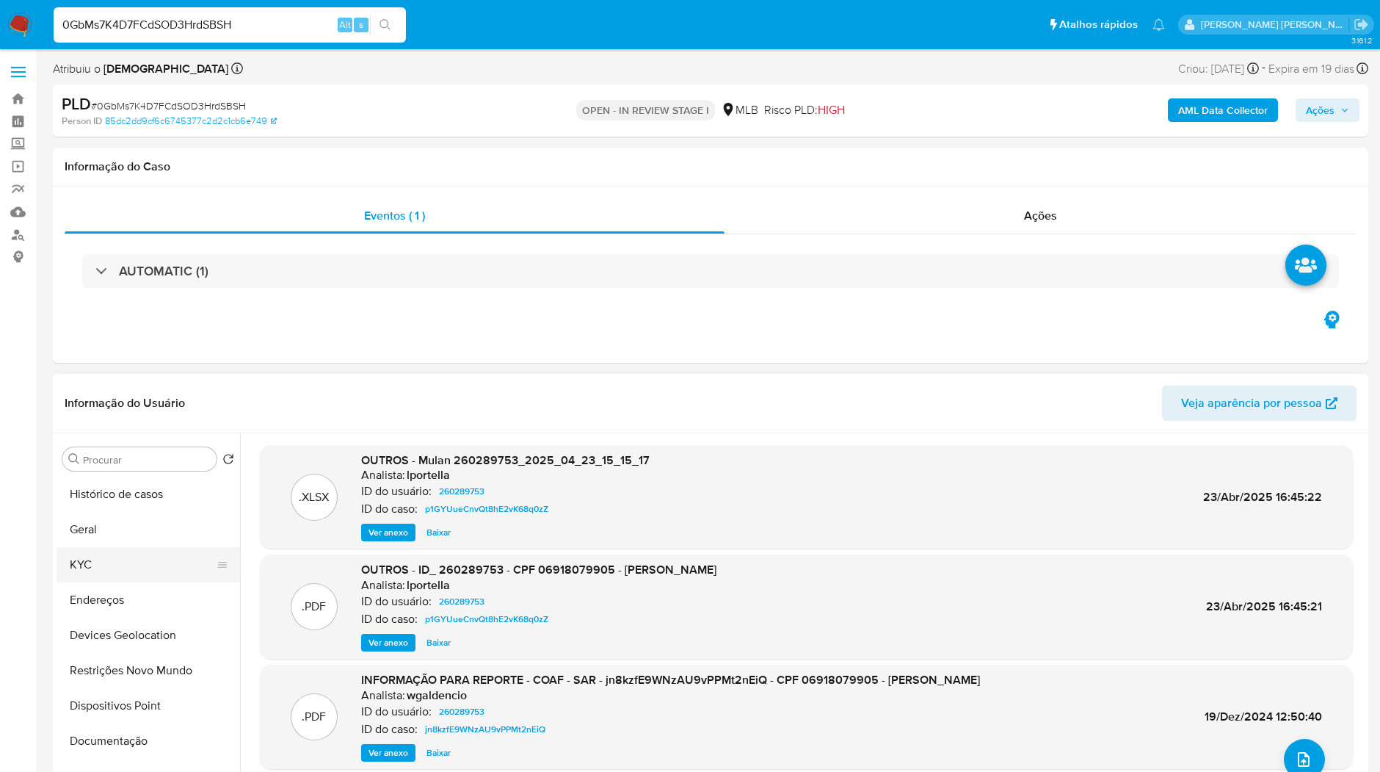
click at [168, 560] on button "KYC" at bounding box center [143, 564] width 172 height 35
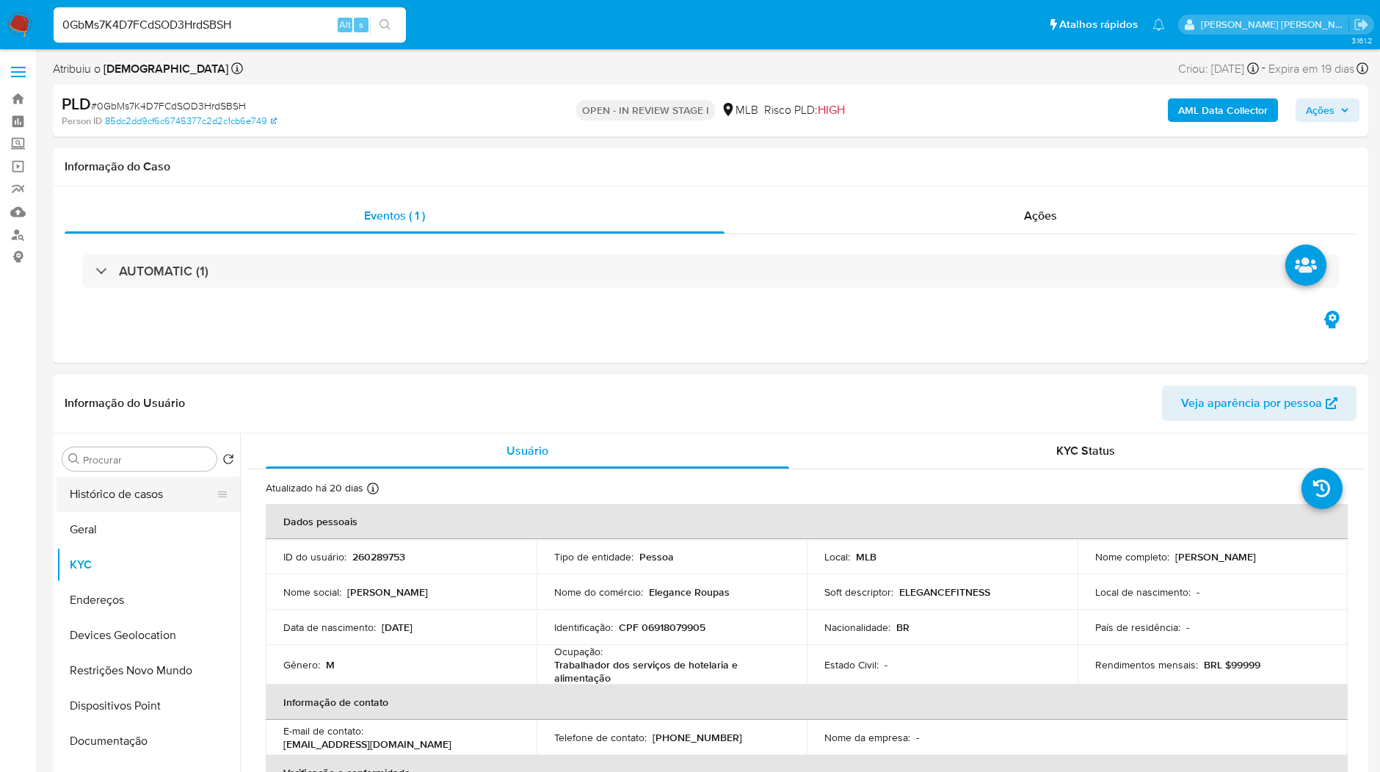
click at [156, 502] on button "Histórico de casos" at bounding box center [143, 494] width 172 height 35
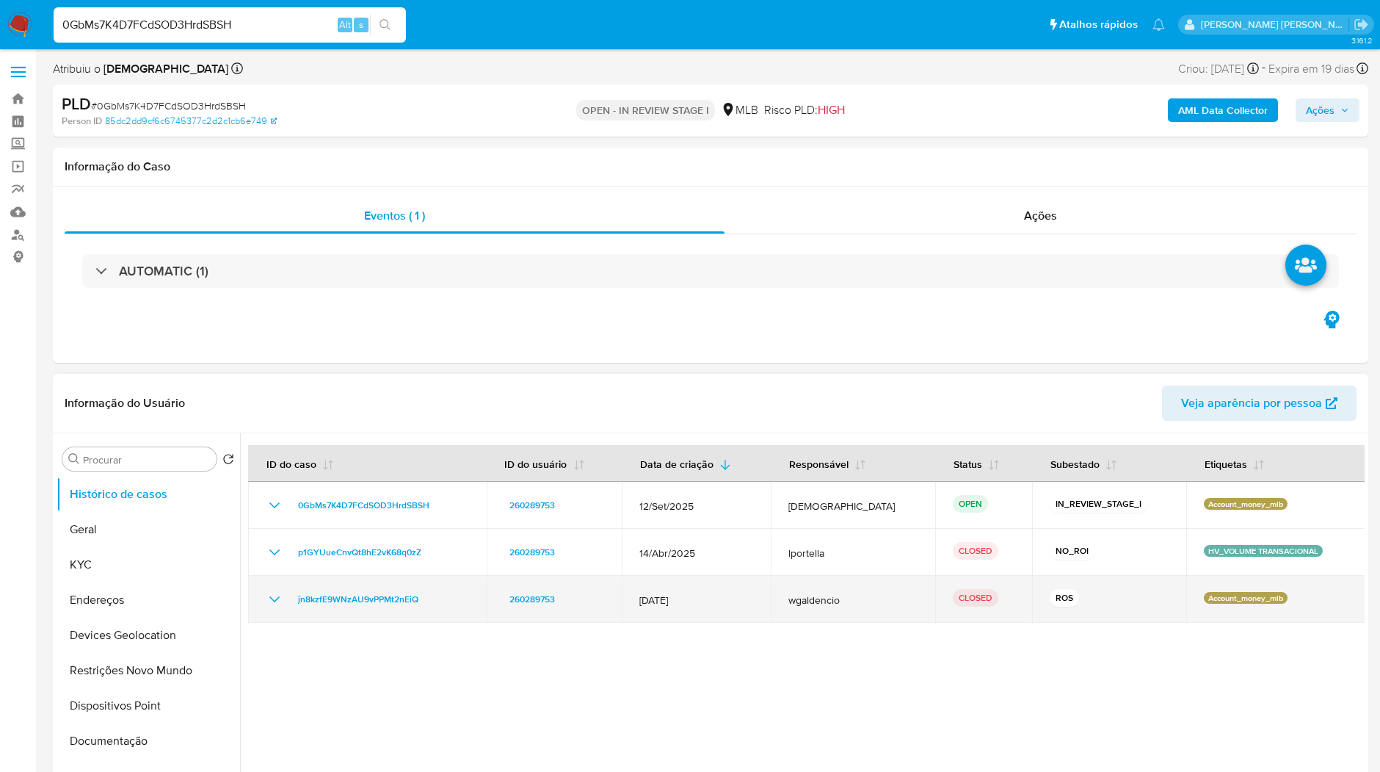
click at [279, 598] on icon "Mostrar/Ocultar" at bounding box center [275, 599] width 18 height 18
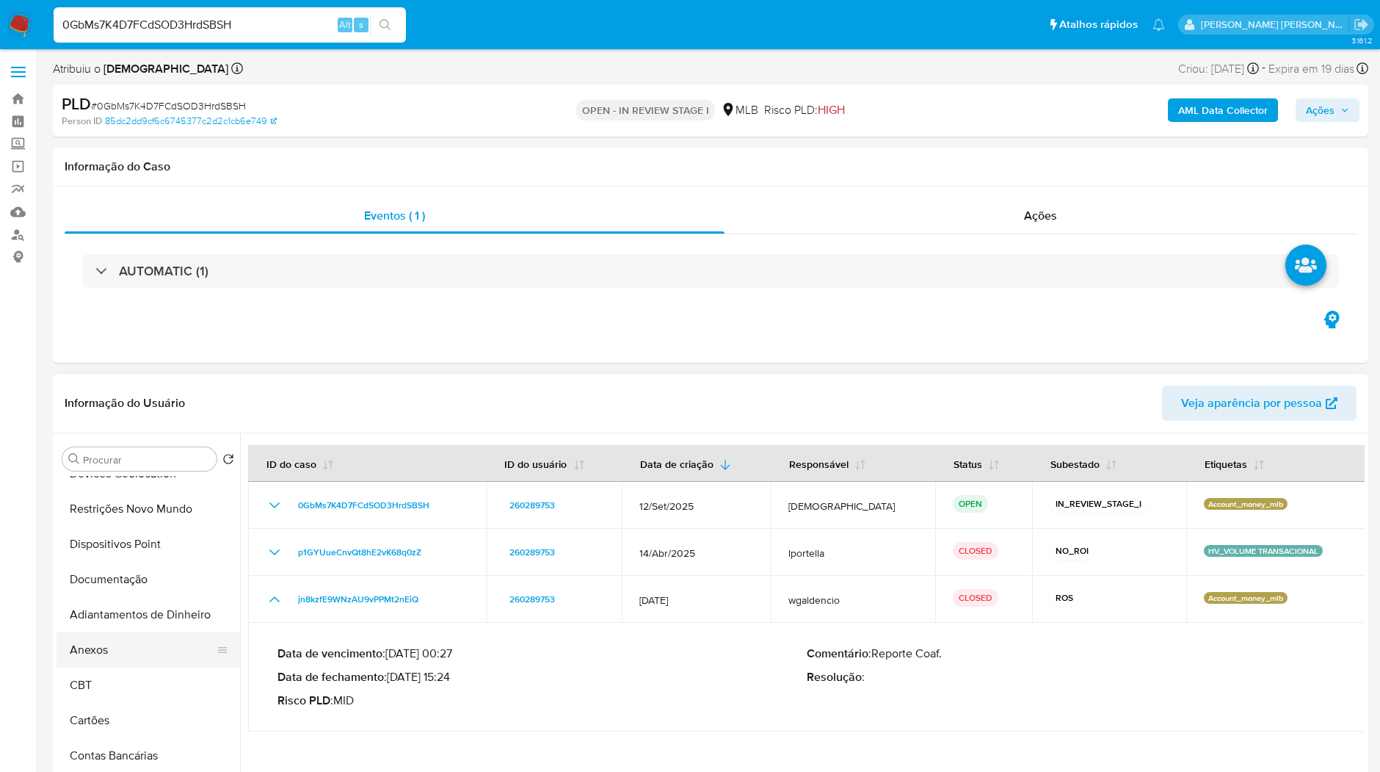
scroll to position [163, 0]
click at [110, 660] on button "Anexos" at bounding box center [143, 648] width 172 height 35
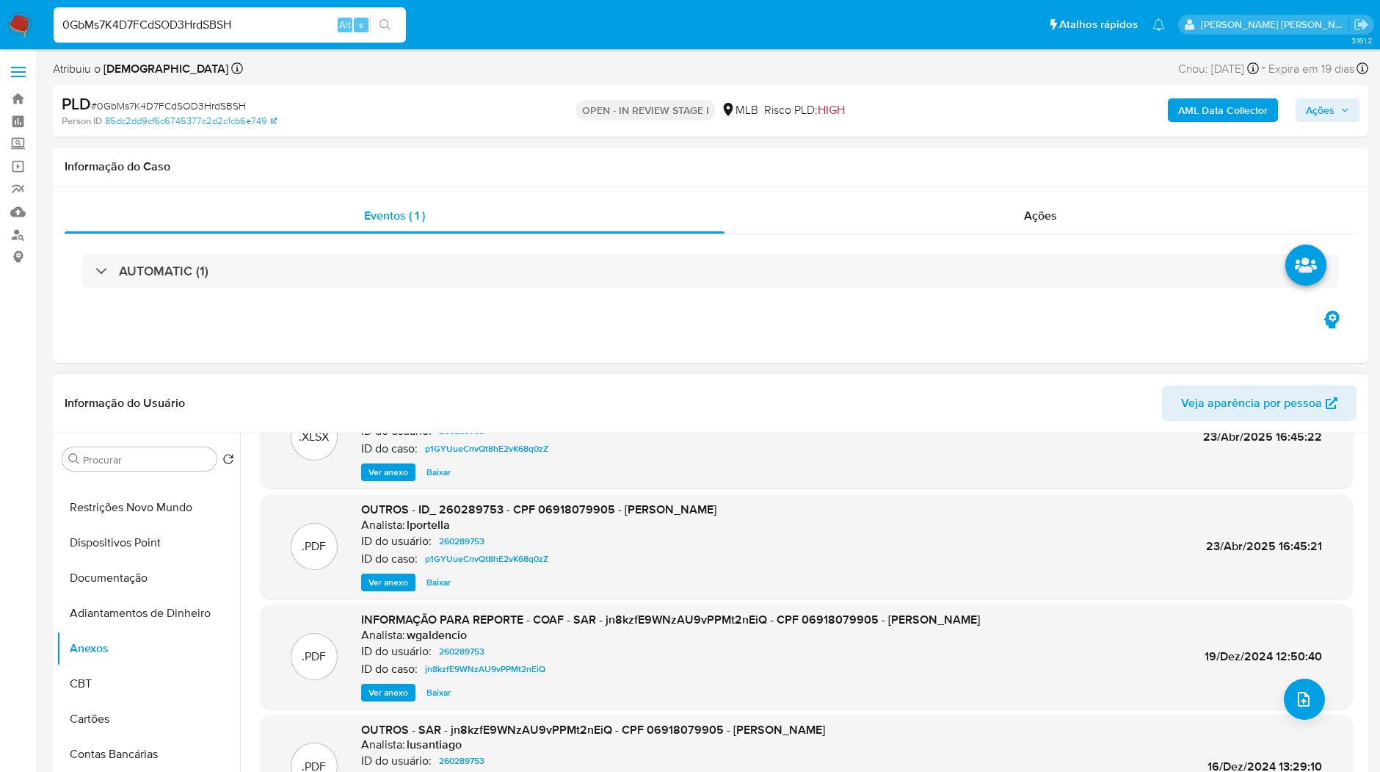
scroll to position [82, 0]
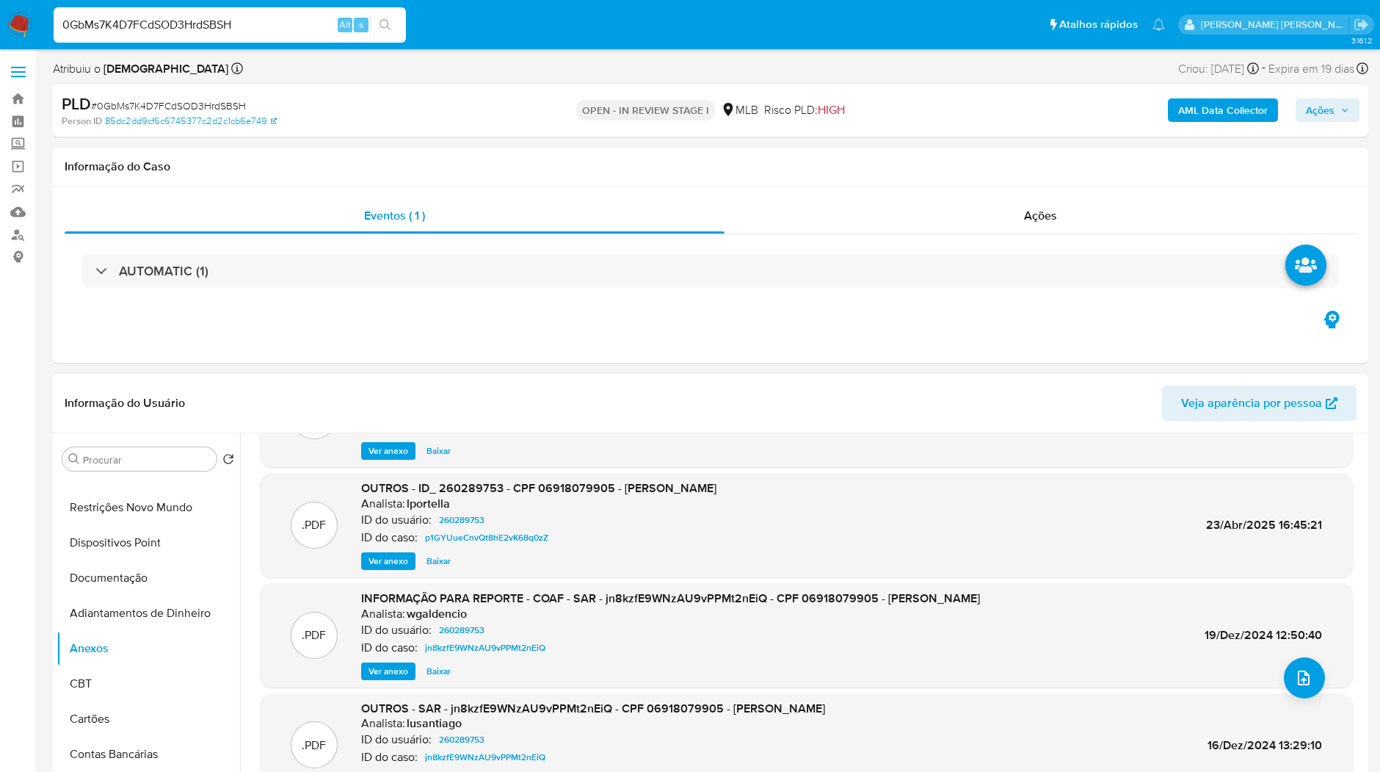
click at [388, 666] on span "Ver anexo" at bounding box center [389, 671] width 40 height 15
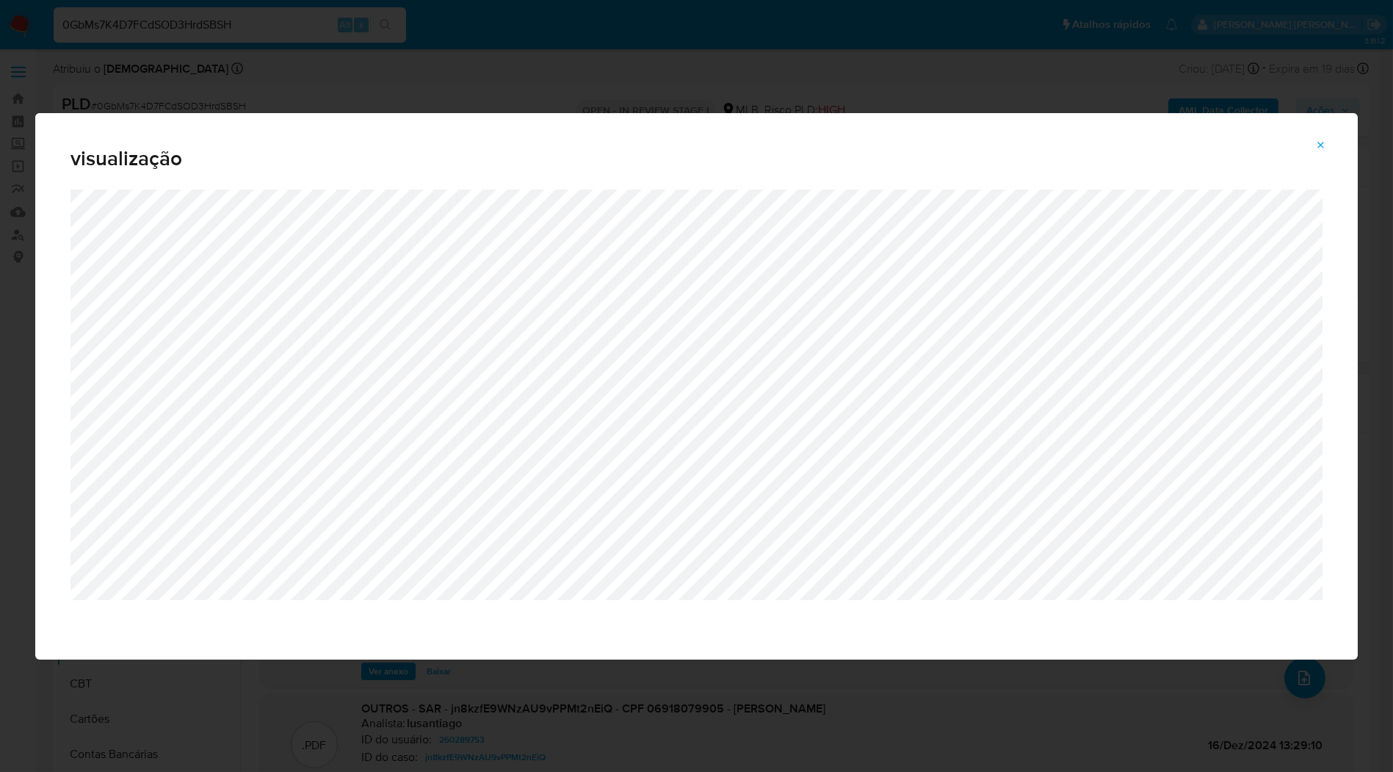
click at [1317, 148] on icon "Attachment preview" at bounding box center [1321, 146] width 12 height 12
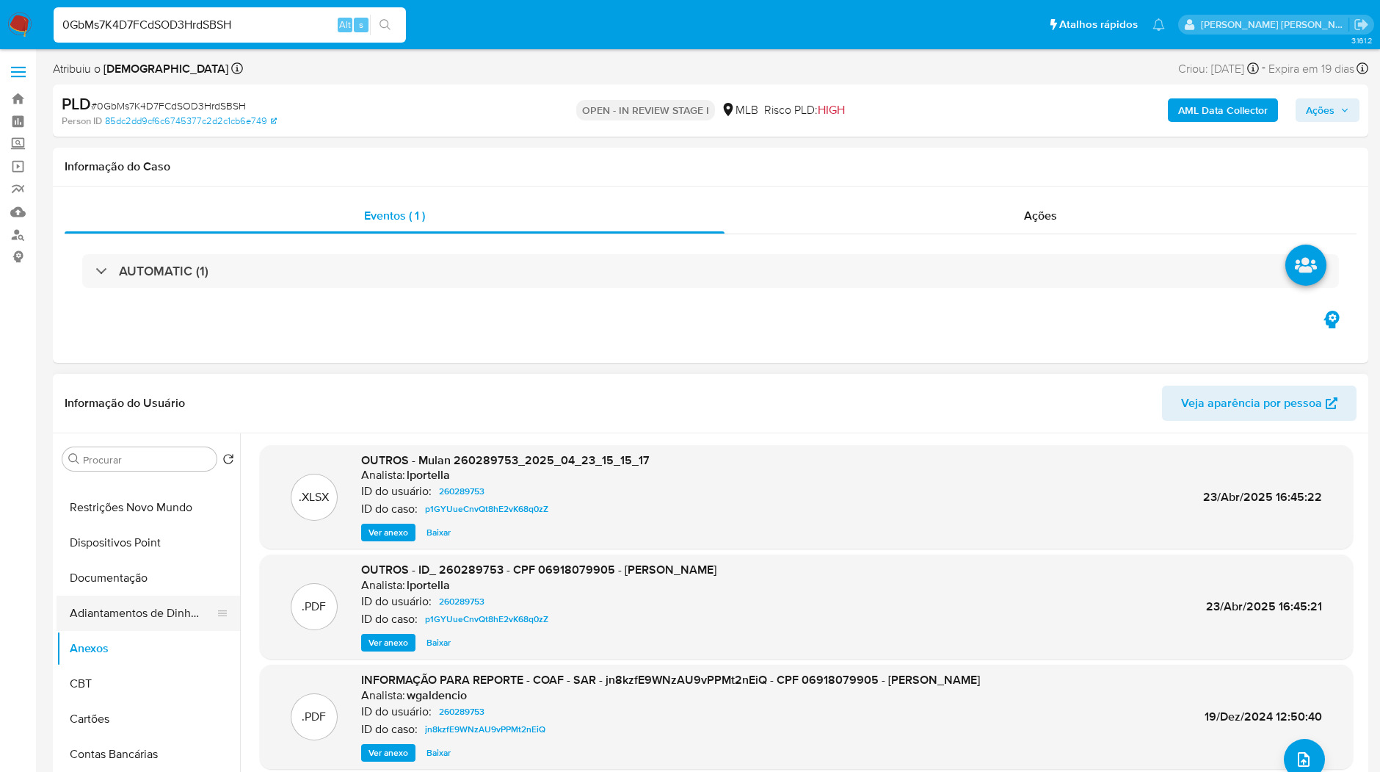
scroll to position [0, 0]
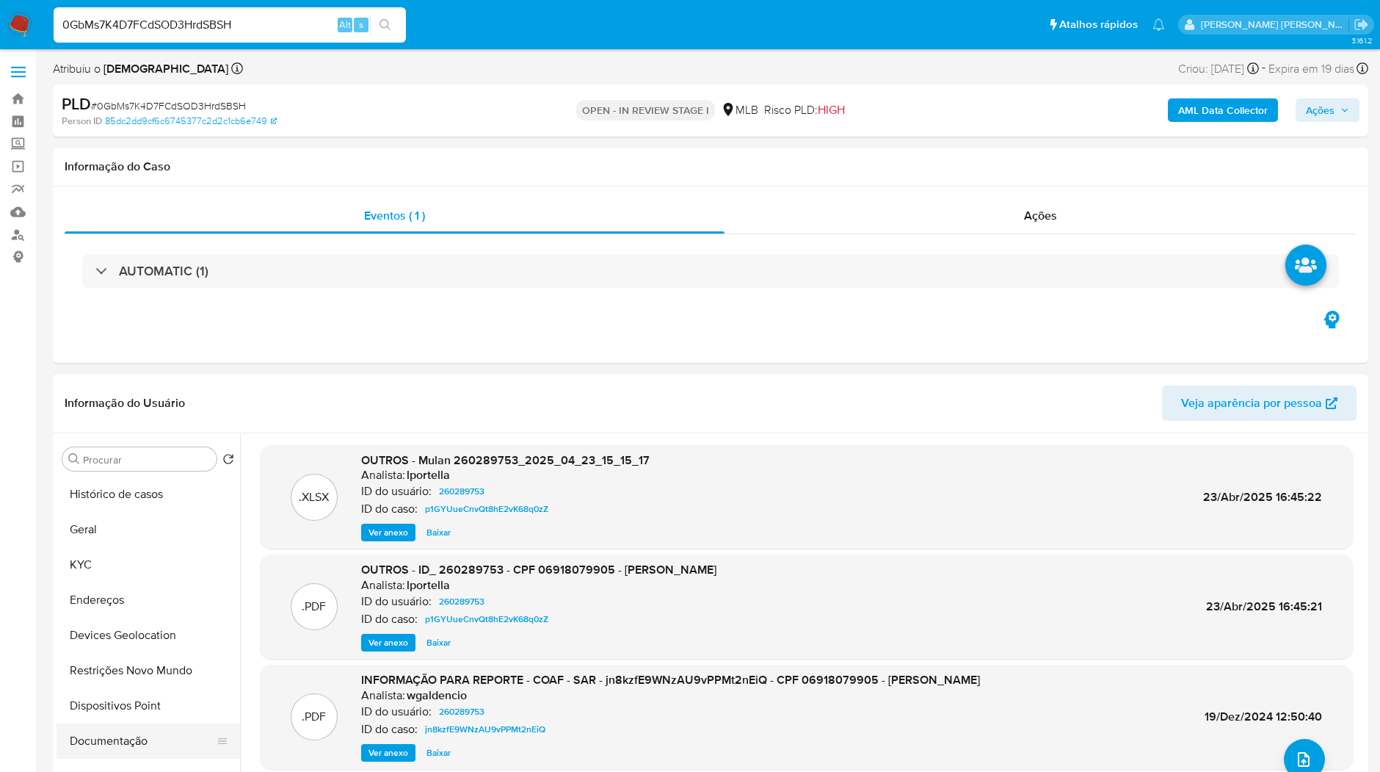
click at [122, 728] on button "Documentação" at bounding box center [143, 740] width 172 height 35
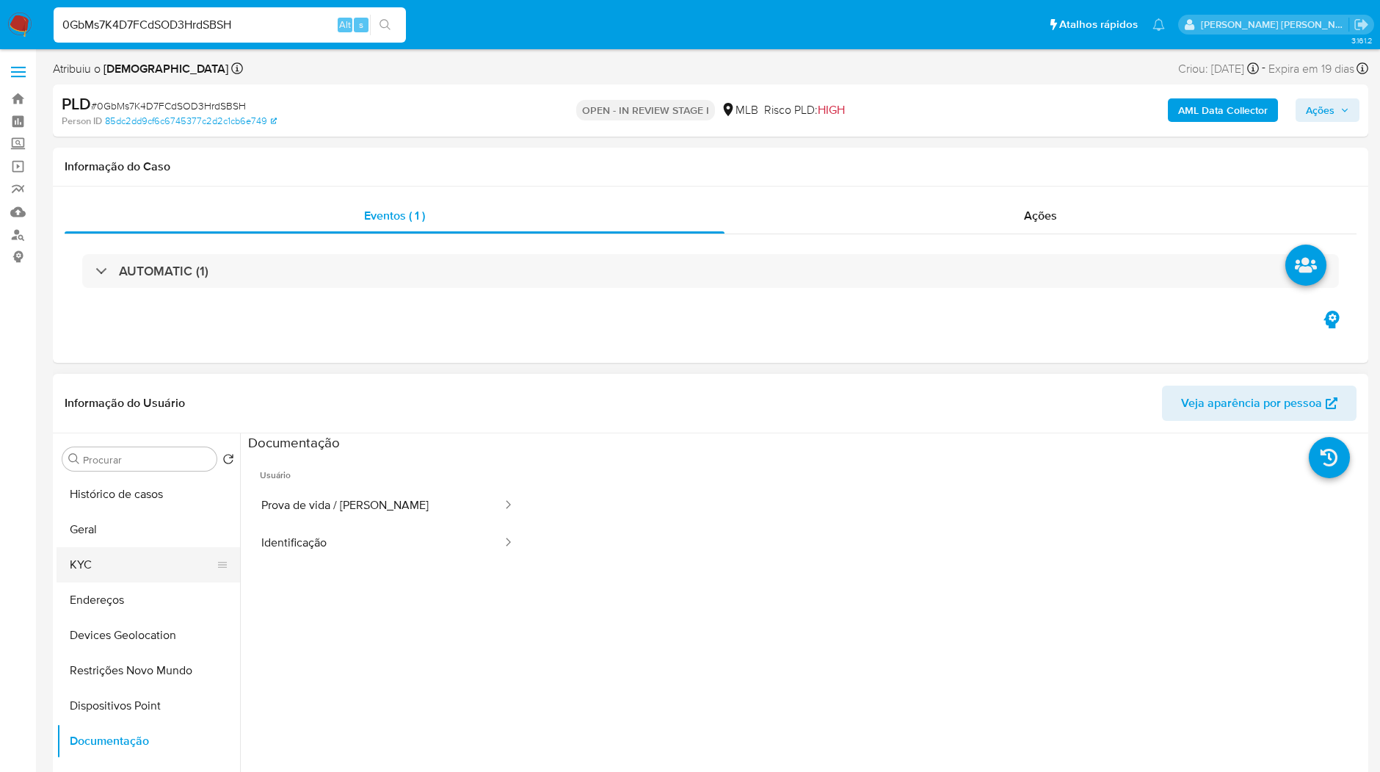
click at [109, 569] on button "KYC" at bounding box center [143, 564] width 172 height 35
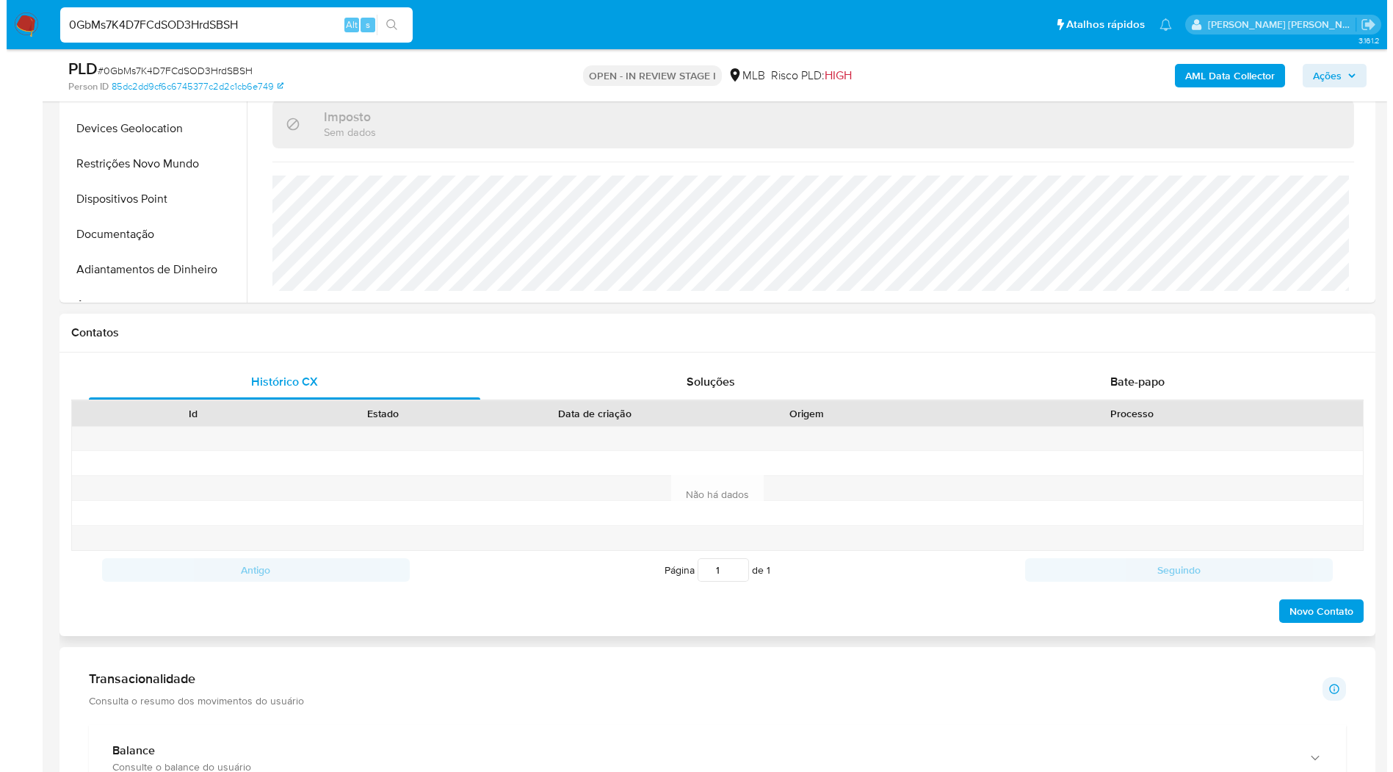
scroll to position [571, 0]
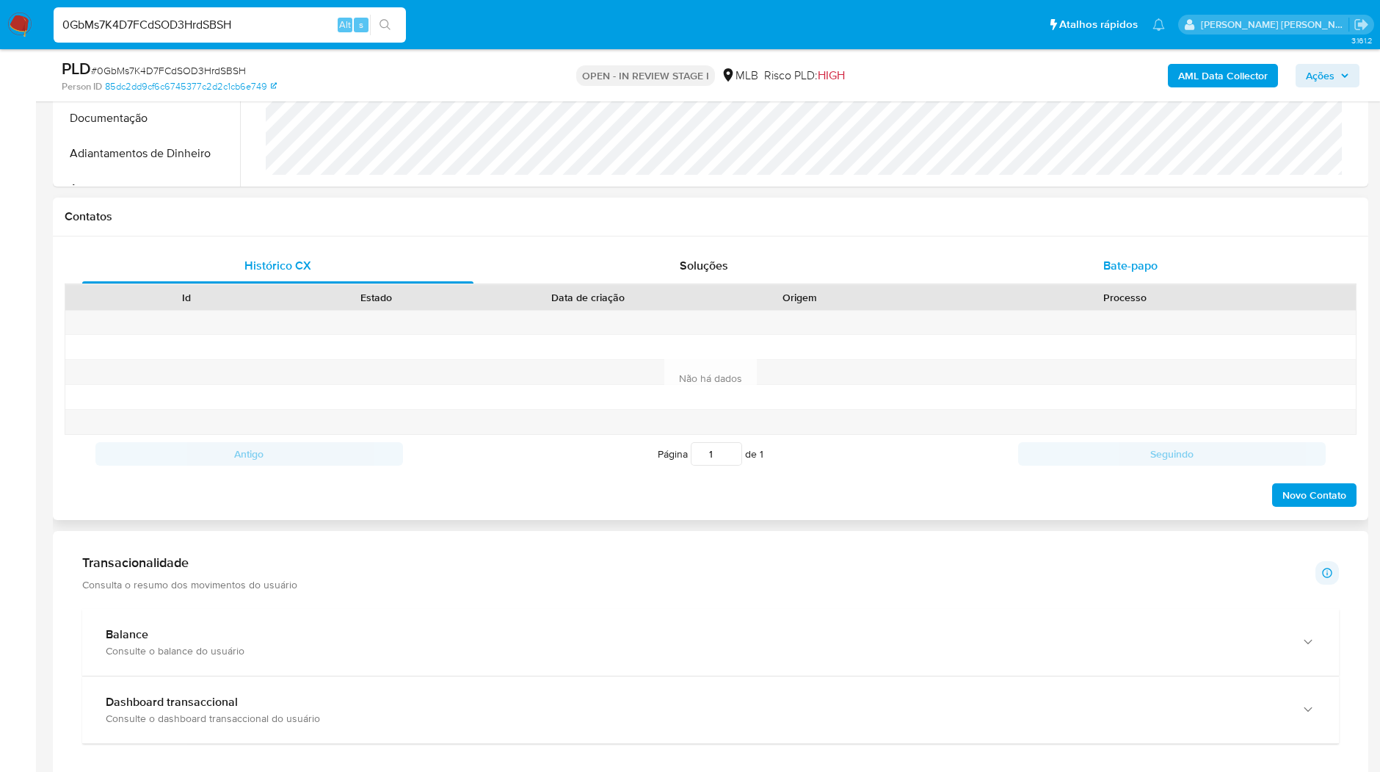
click at [1073, 273] on div "Bate-papo" at bounding box center [1130, 265] width 391 height 35
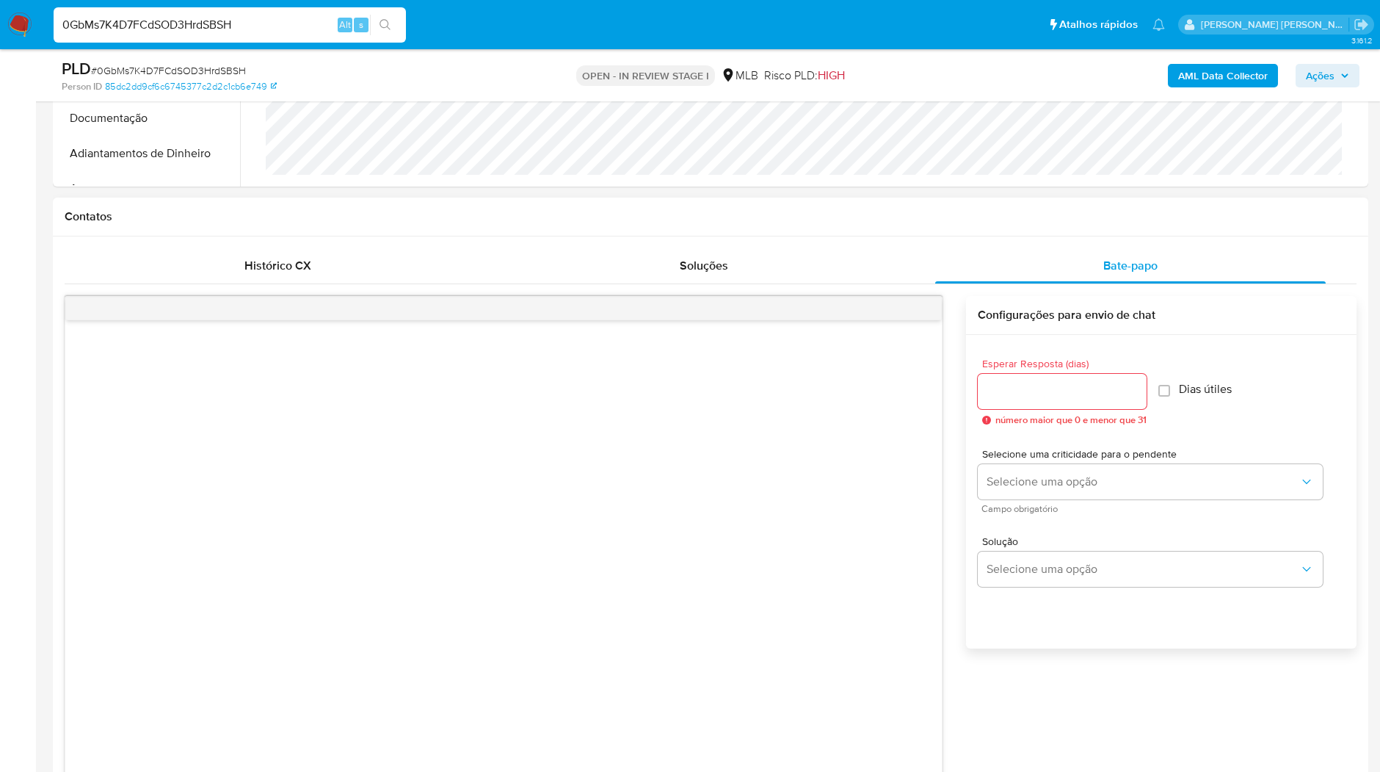
click at [1065, 383] on input "Esperar Resposta (dias)" at bounding box center [1062, 391] width 169 height 19
type input "3"
click at [1061, 463] on div "Selecione uma criticidade para o pendente Selecione uma opção Campo obrigatório" at bounding box center [1150, 481] width 345 height 64
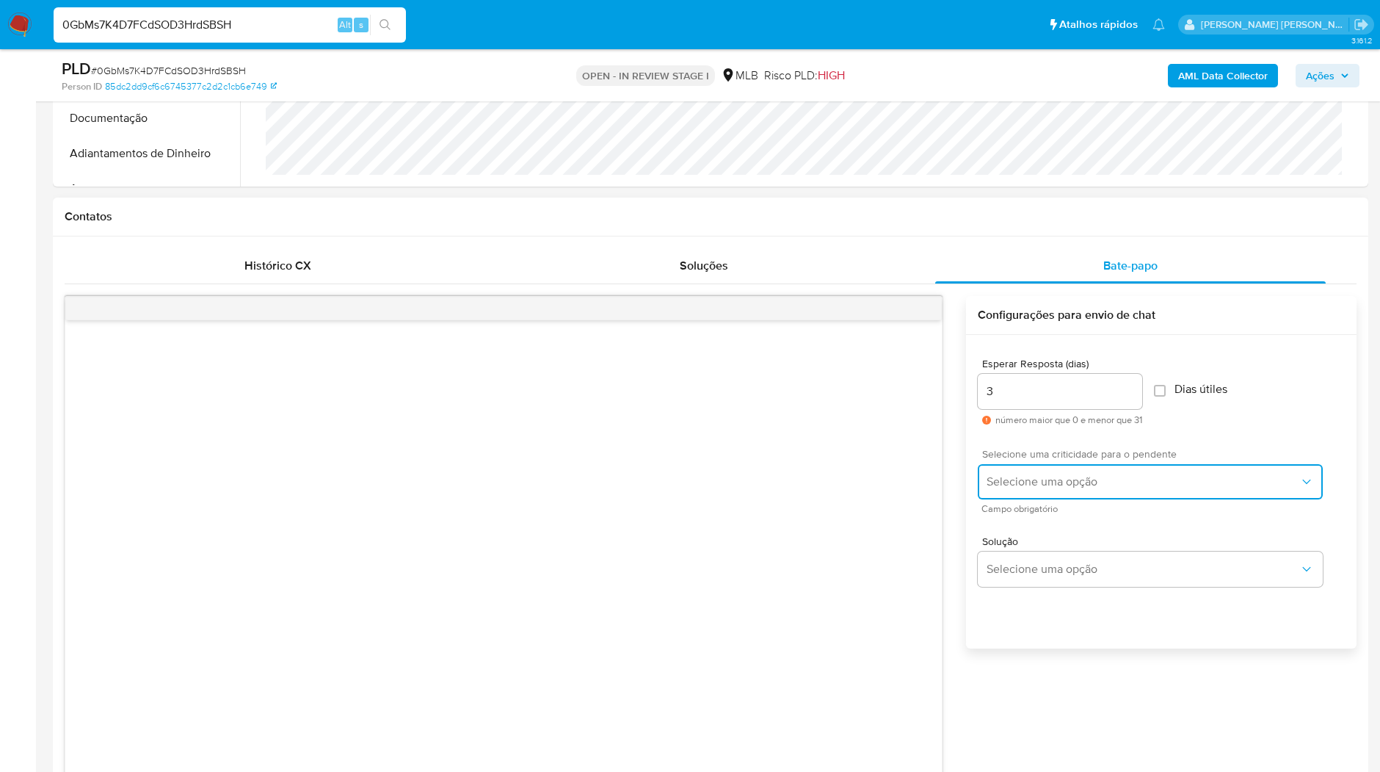
click at [1057, 482] on span "Selecione uma opção" at bounding box center [1143, 481] width 313 height 15
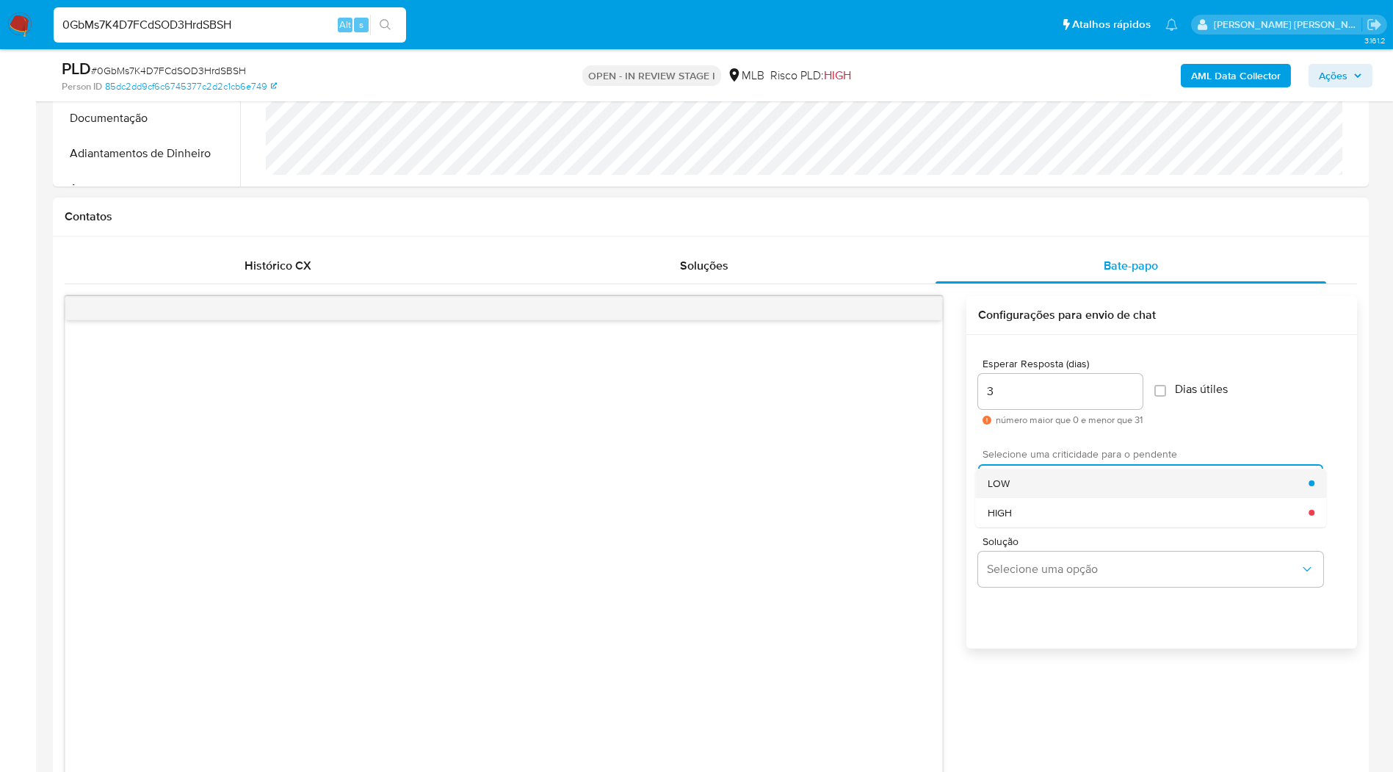
click at [1057, 474] on div "LOW" at bounding box center [1149, 482] width 322 height 29
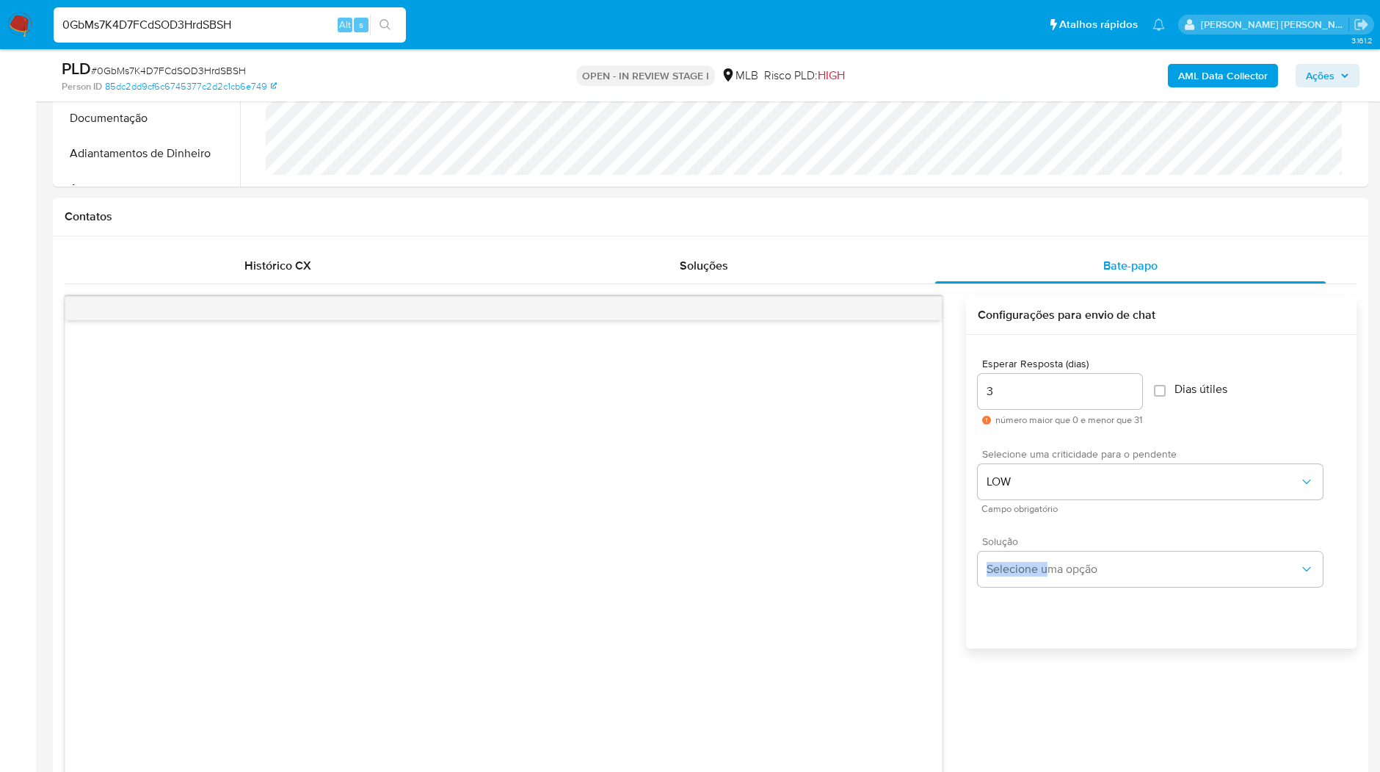
click at [1048, 549] on div "Solução Selecione uma opção" at bounding box center [1150, 561] width 345 height 51
click at [1049, 569] on span "Selecione uma opção" at bounding box center [1143, 569] width 313 height 15
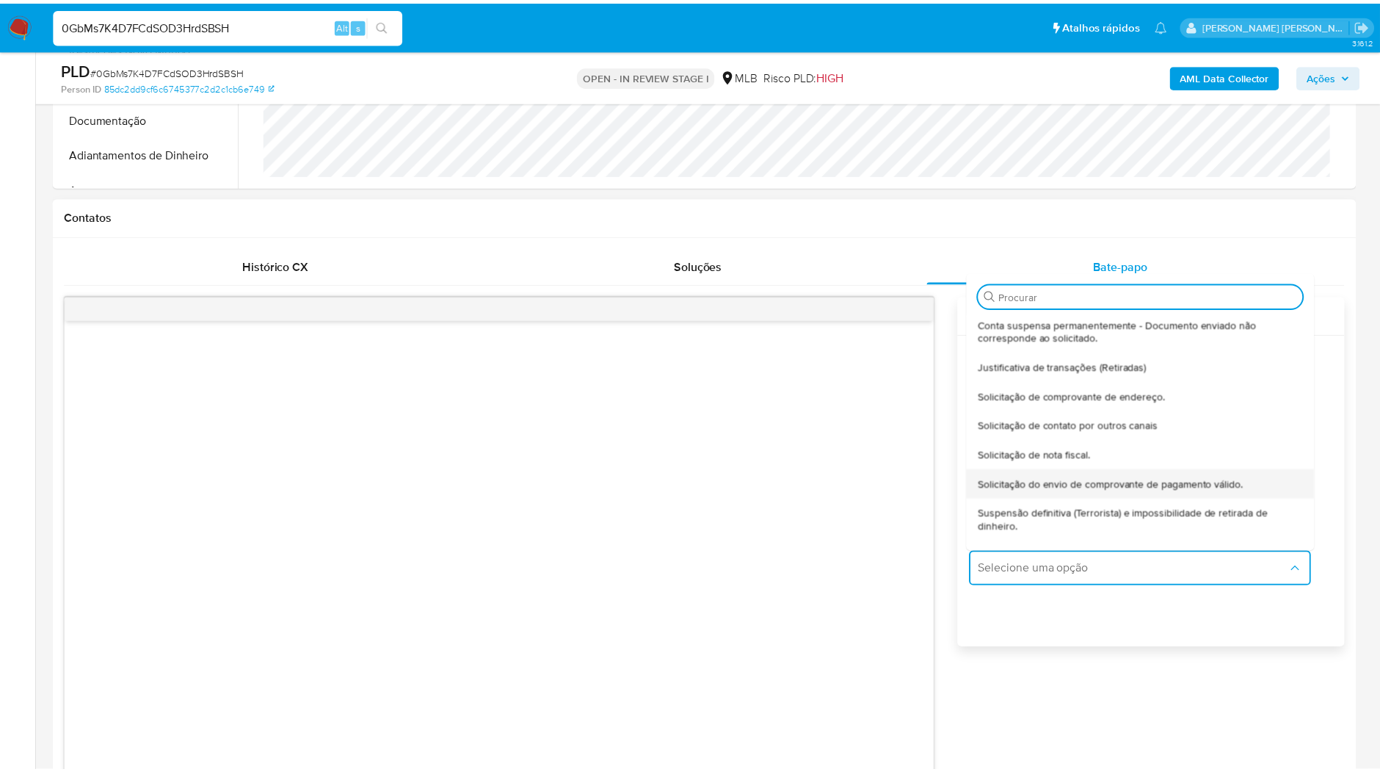
scroll to position [121, 0]
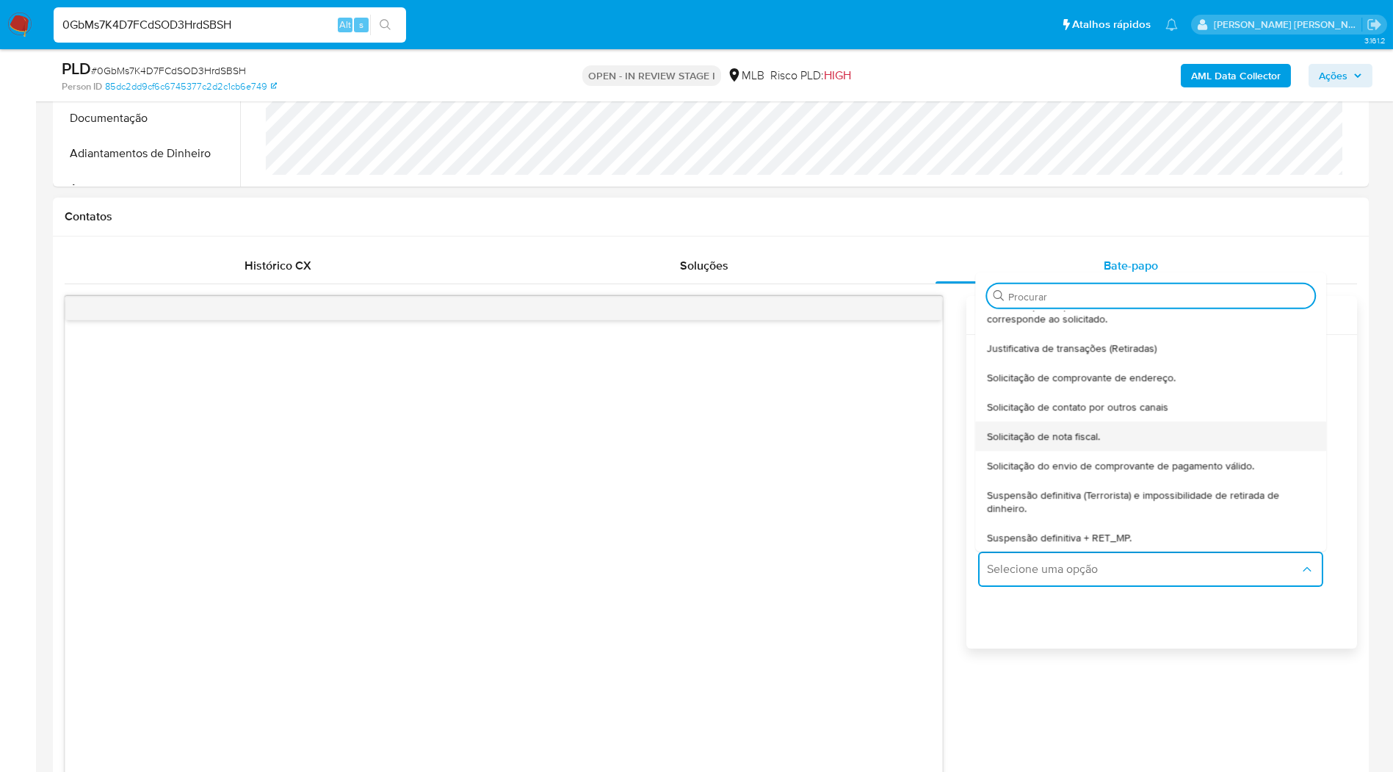
click at [1069, 436] on span "Solicitação de nota fiscal." at bounding box center [1044, 435] width 113 height 13
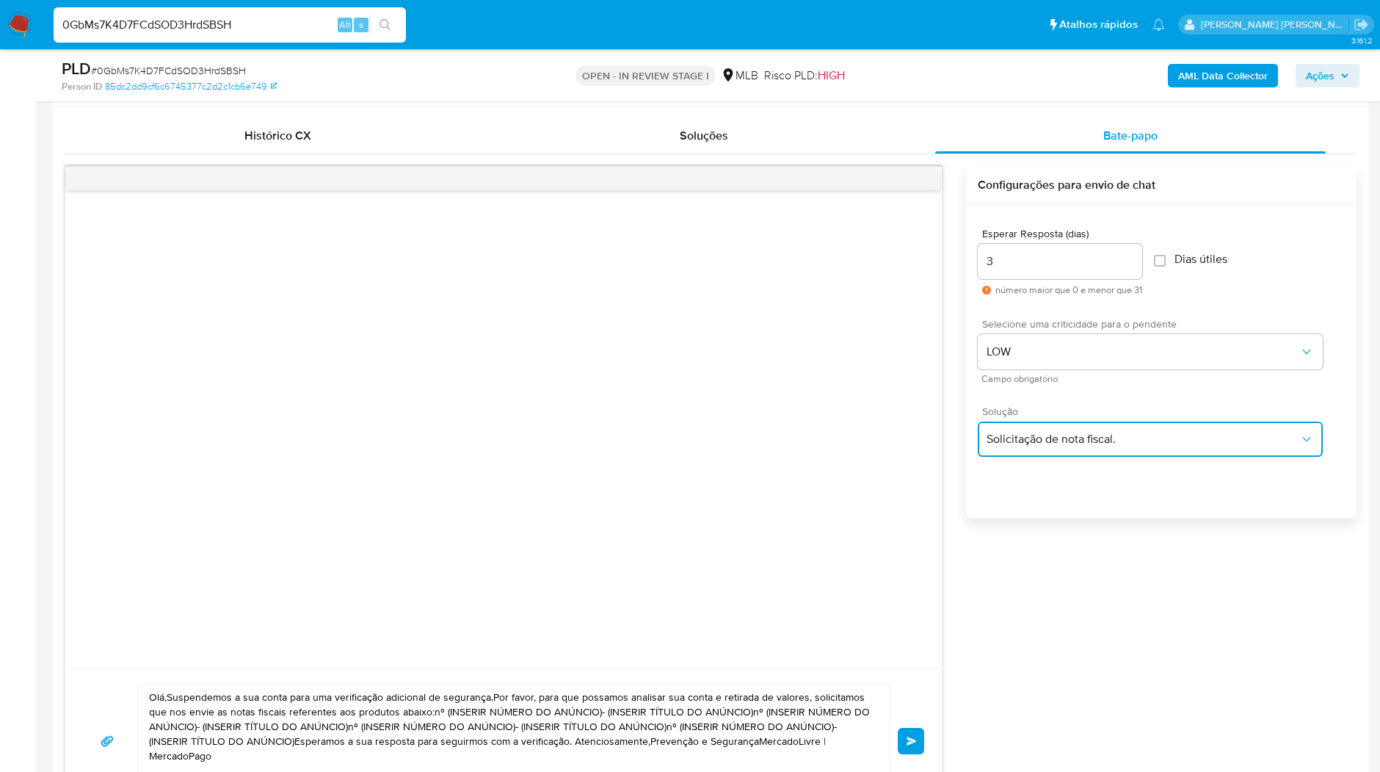
scroll to position [816, 0]
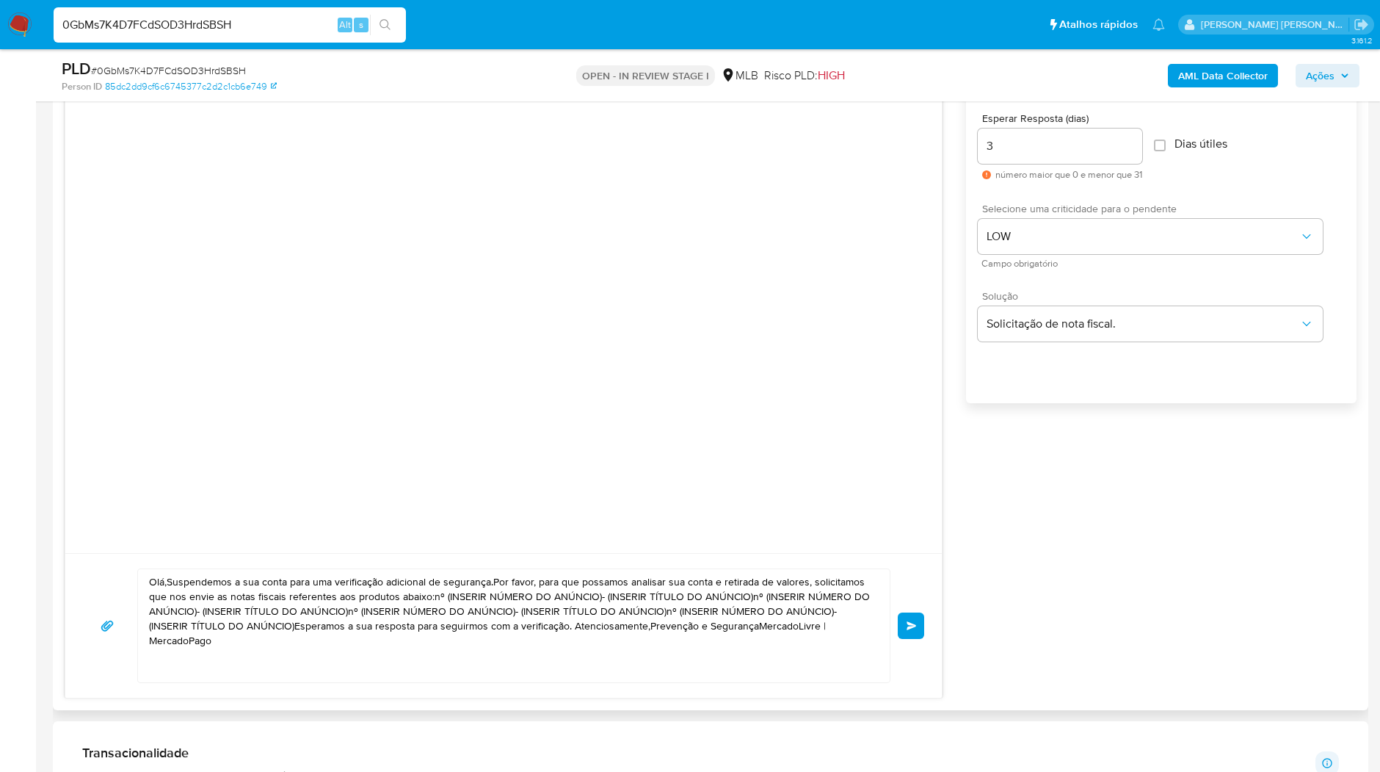
click at [694, 595] on textarea "Olá,Suspendemos a sua conta para uma verificação adicional de segurança.Por fav…" at bounding box center [510, 625] width 723 height 113
paste textarea "! Estamos realizando uma verificação adicional de segurança em contas de usuári…"
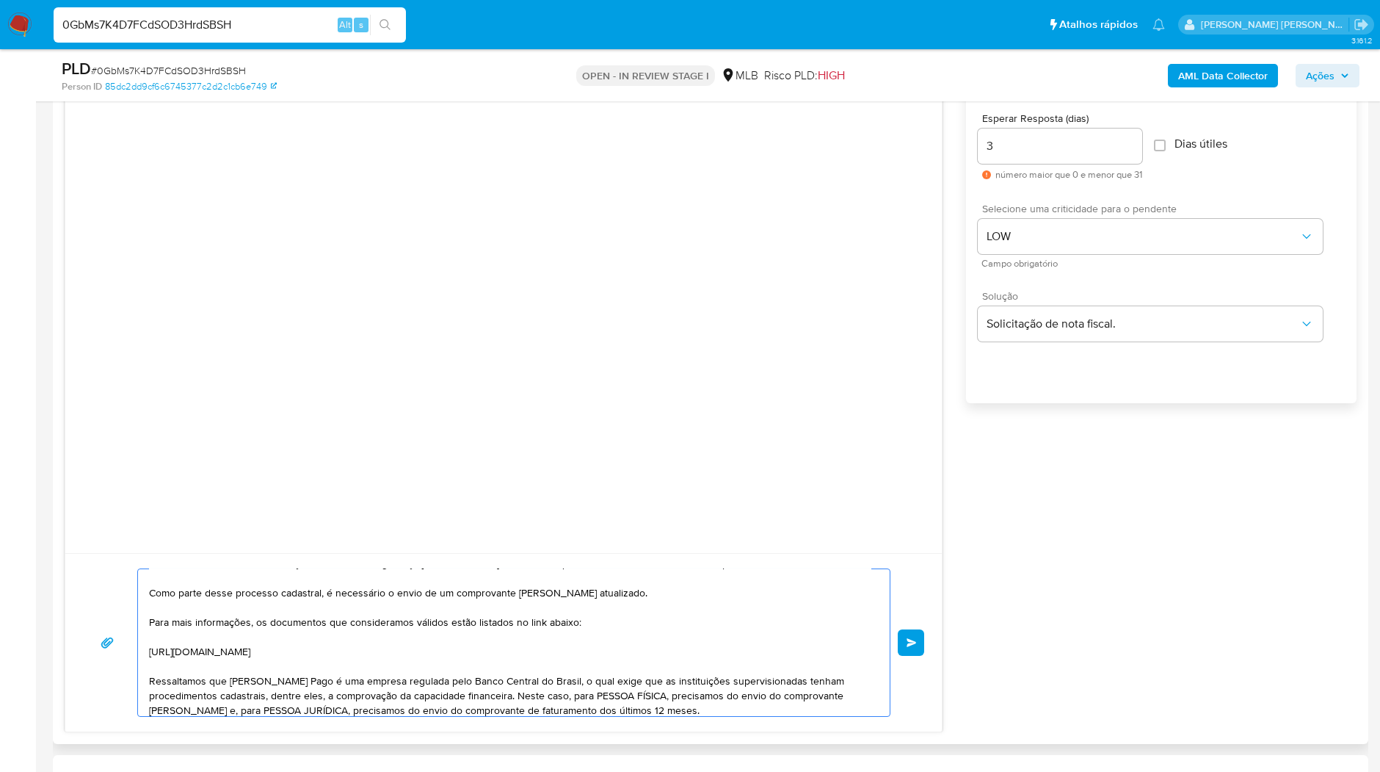
scroll to position [0, 0]
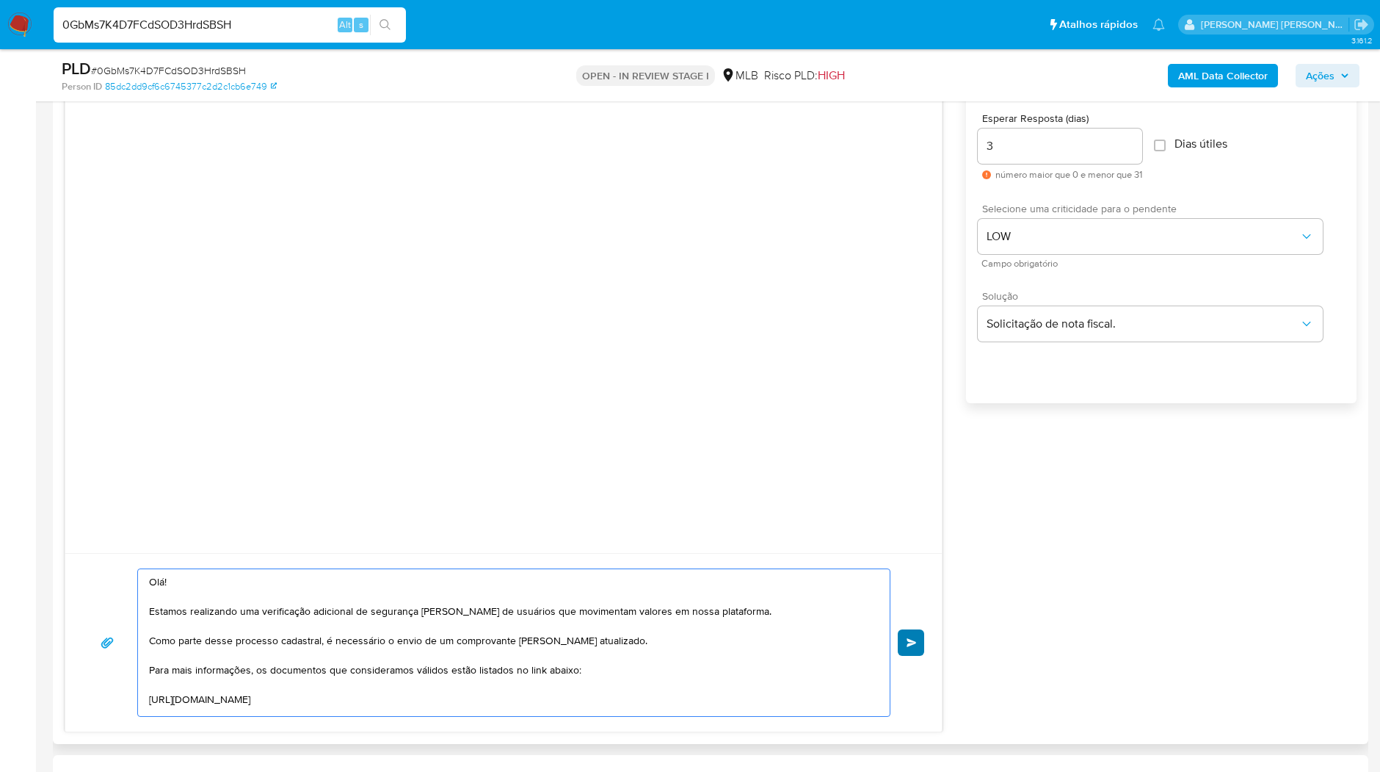
type textarea "Olá! Estamos realizando uma verificação adicional de segurança em contas de usu…"
click at [902, 640] on button "common.send" at bounding box center [911, 642] width 26 height 26
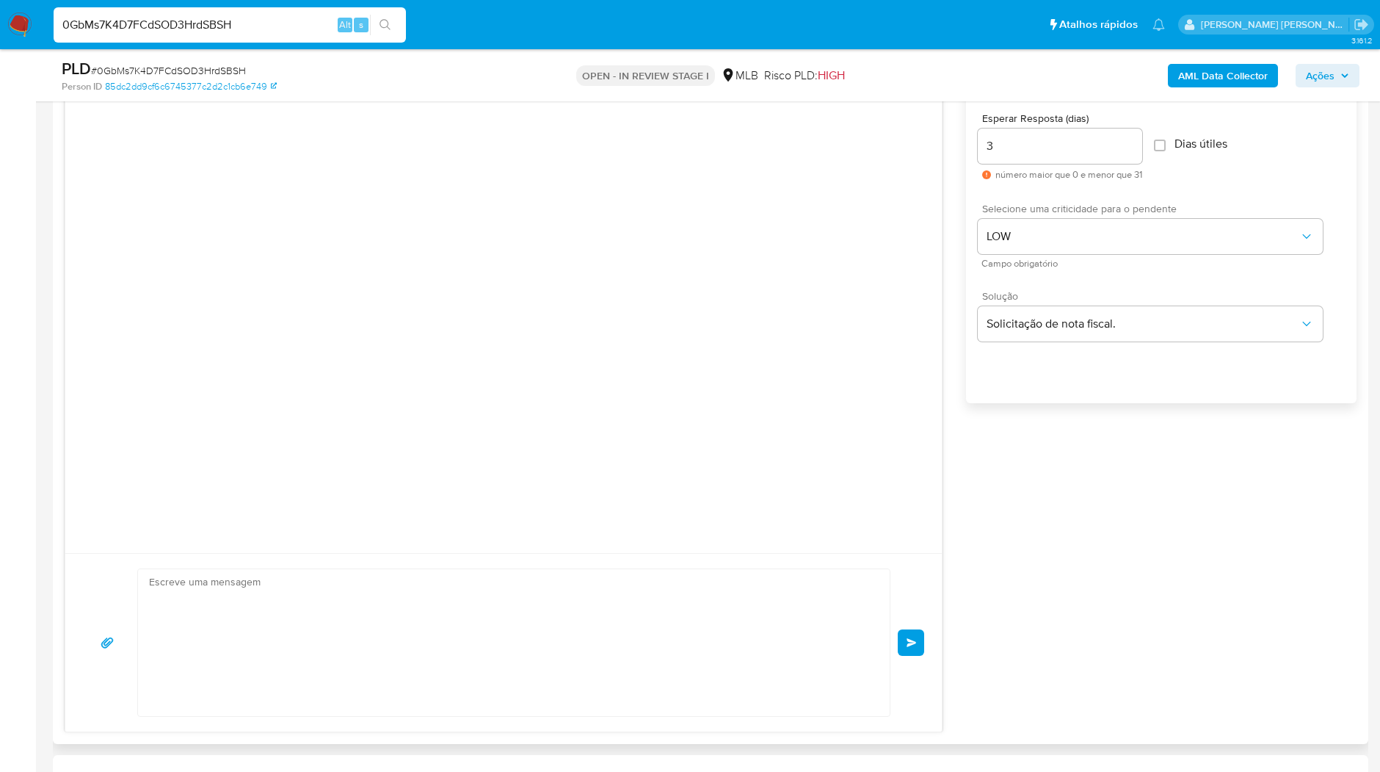
scroll to position [7, 0]
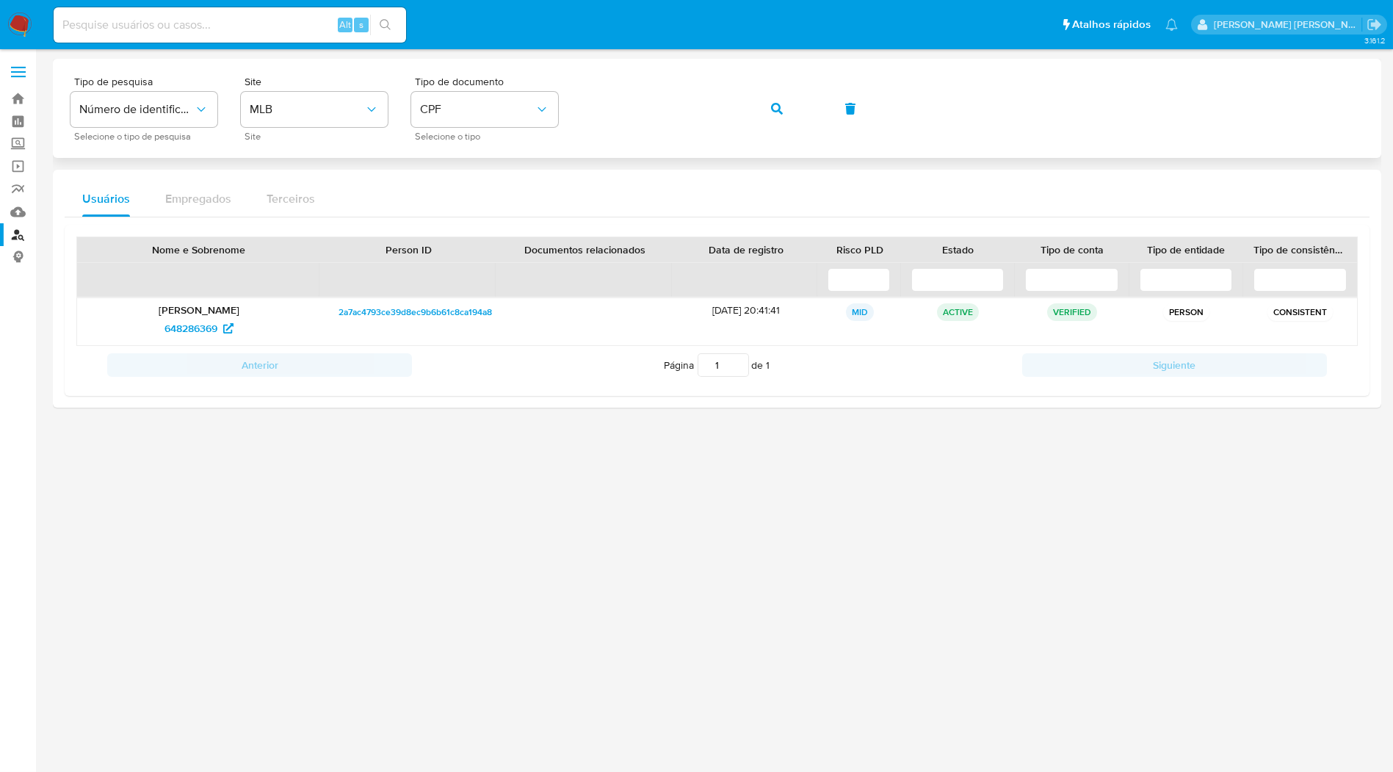
click at [771, 110] on button "button" at bounding box center [777, 108] width 50 height 35
click at [797, 115] on button "button" at bounding box center [777, 108] width 50 height 35
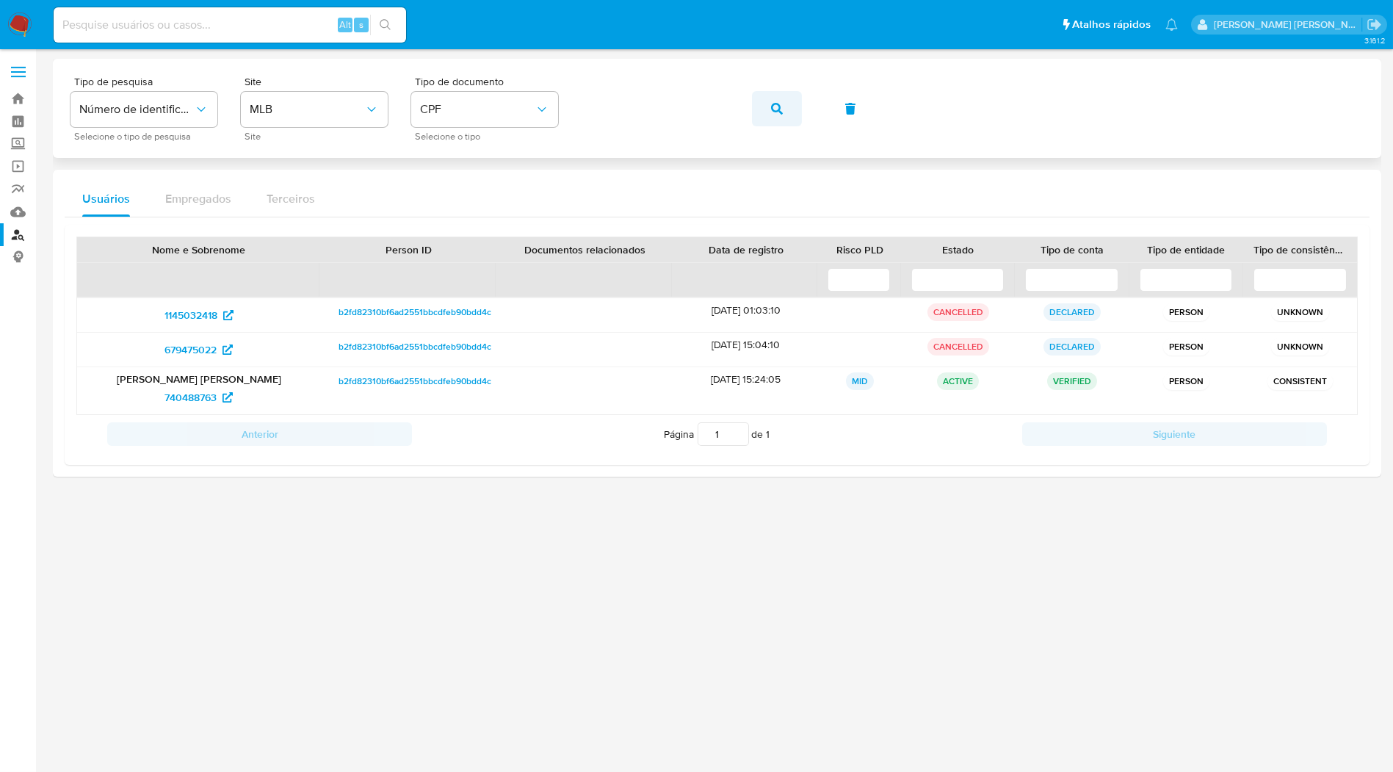
click at [788, 109] on button "button" at bounding box center [777, 108] width 50 height 35
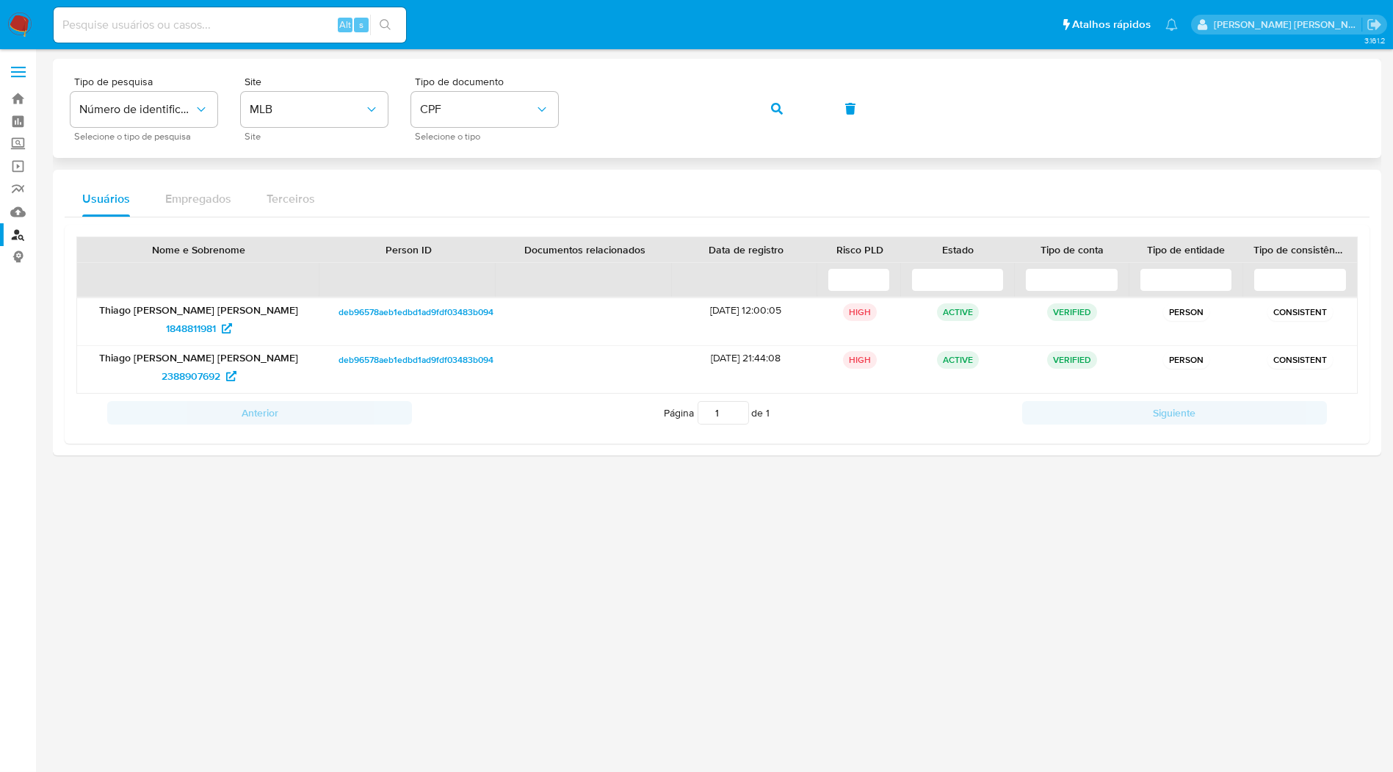
drag, startPoint x: 752, startPoint y: 111, endPoint x: 772, endPoint y: 114, distance: 20.0
click at [754, 111] on button "button" at bounding box center [777, 108] width 50 height 35
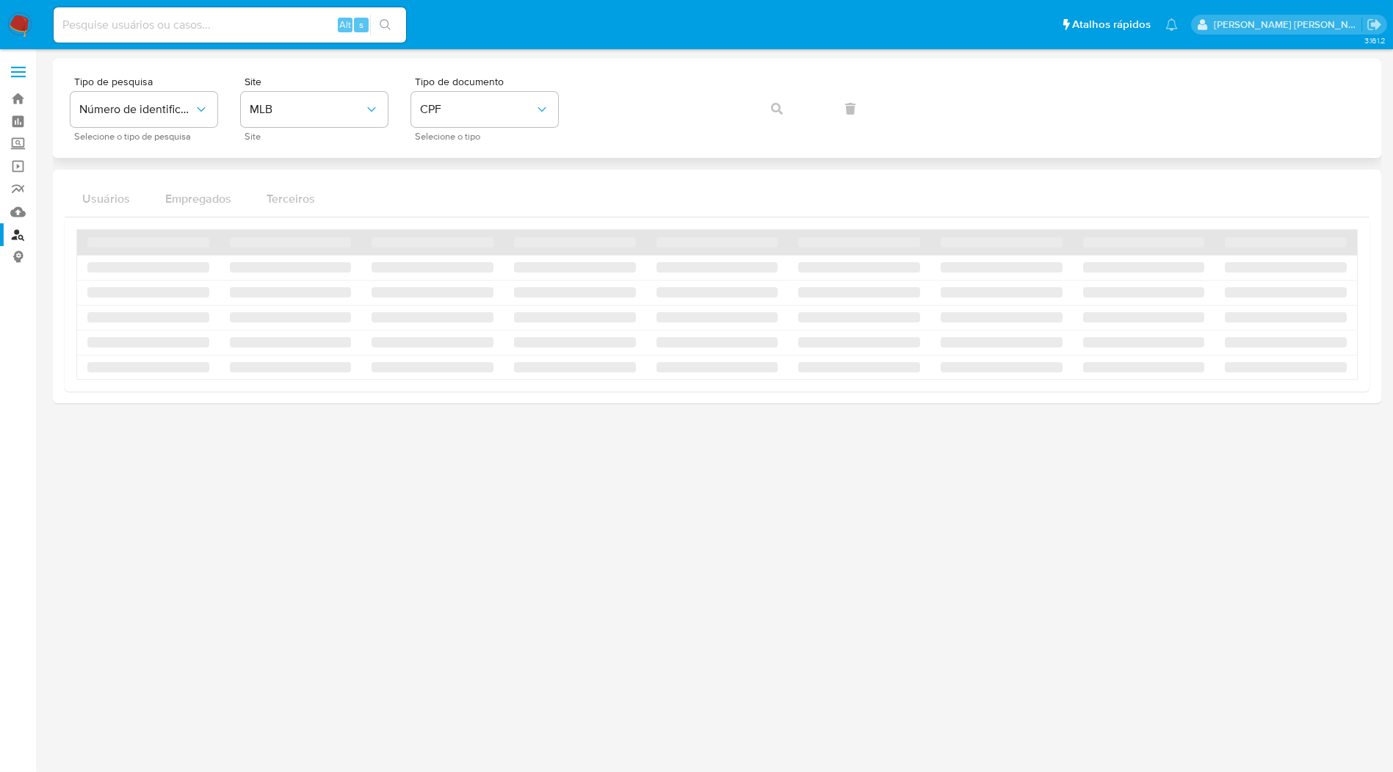
click at [774, 113] on div "Tipo de pesquisa Número de identificação Selecione o tipo de pesquisa Site MLB …" at bounding box center [716, 108] width 1293 height 64
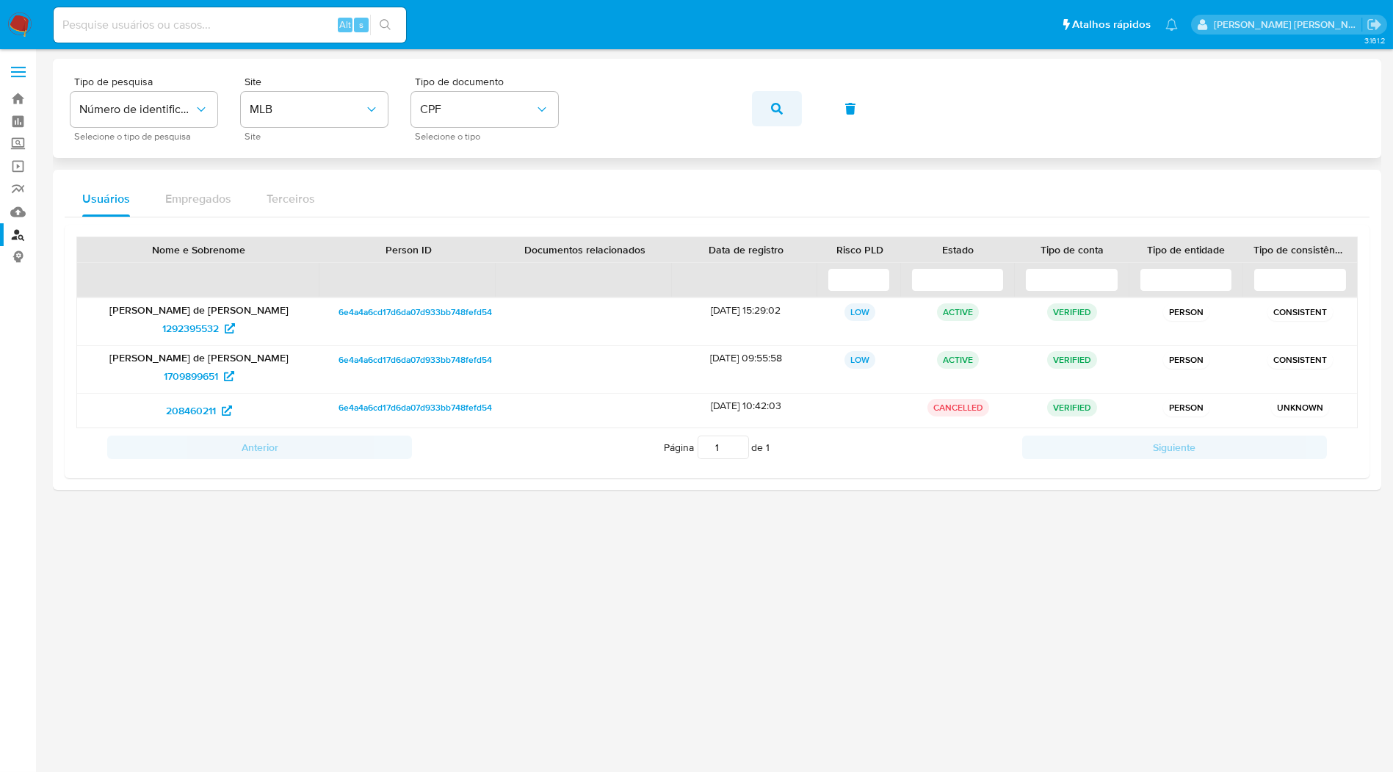
click at [783, 108] on button "button" at bounding box center [777, 108] width 50 height 35
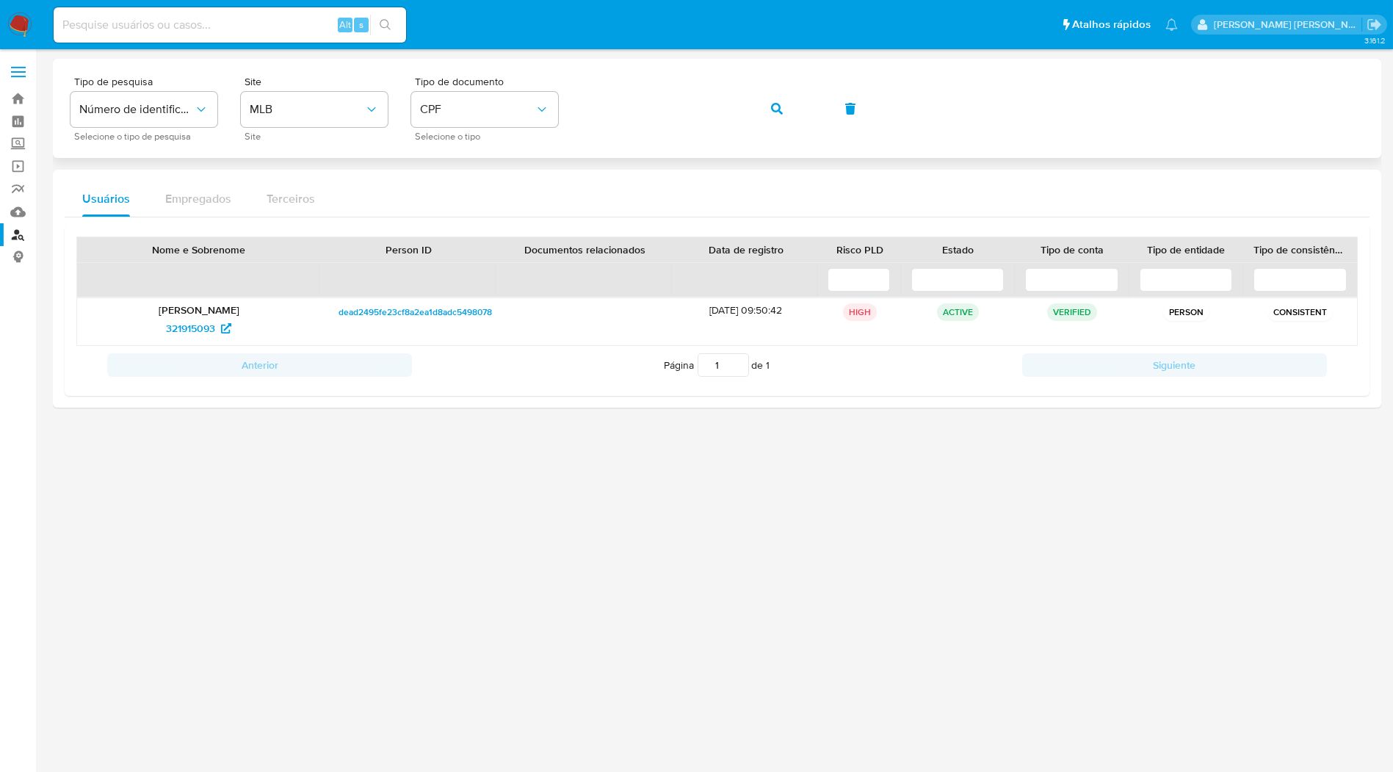
click at [761, 108] on button "button" at bounding box center [777, 108] width 50 height 35
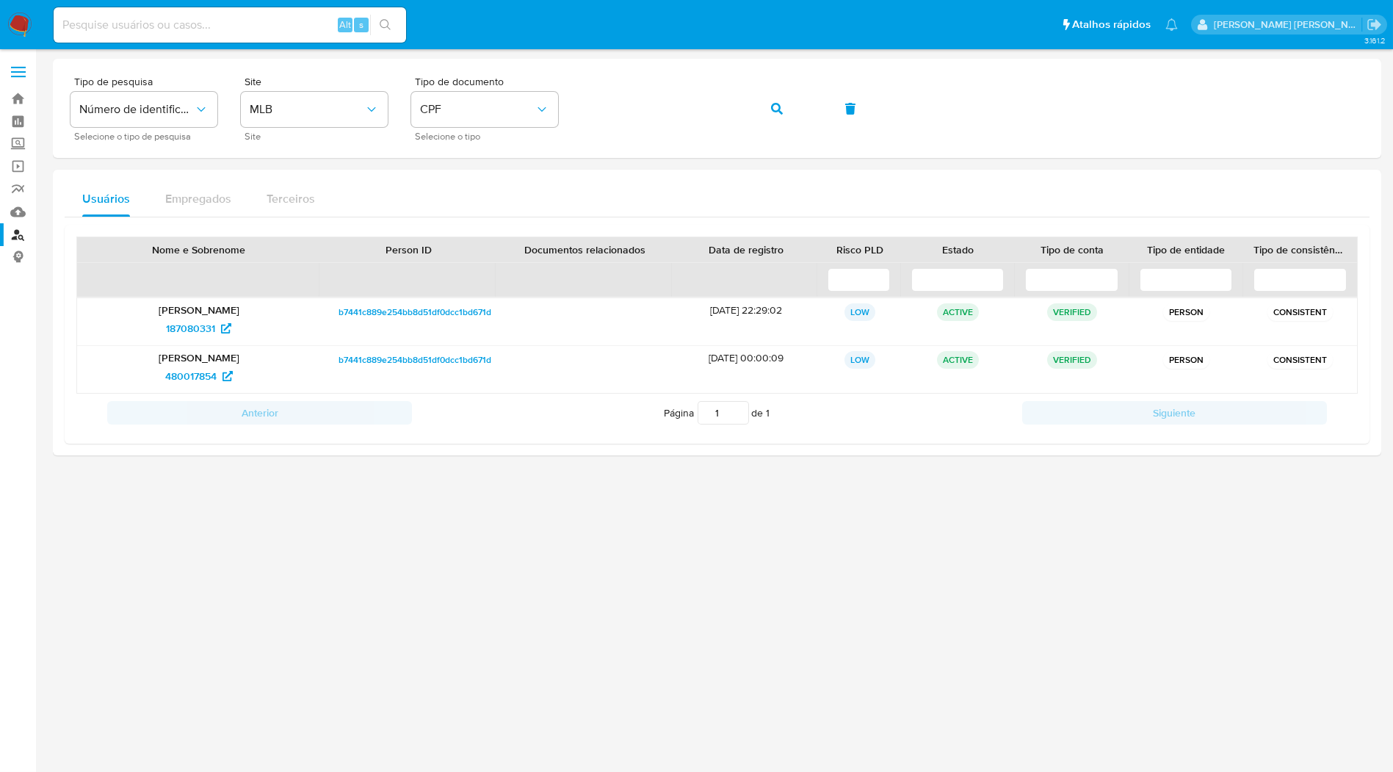
click at [587, 464] on div at bounding box center [717, 384] width 1328 height 651
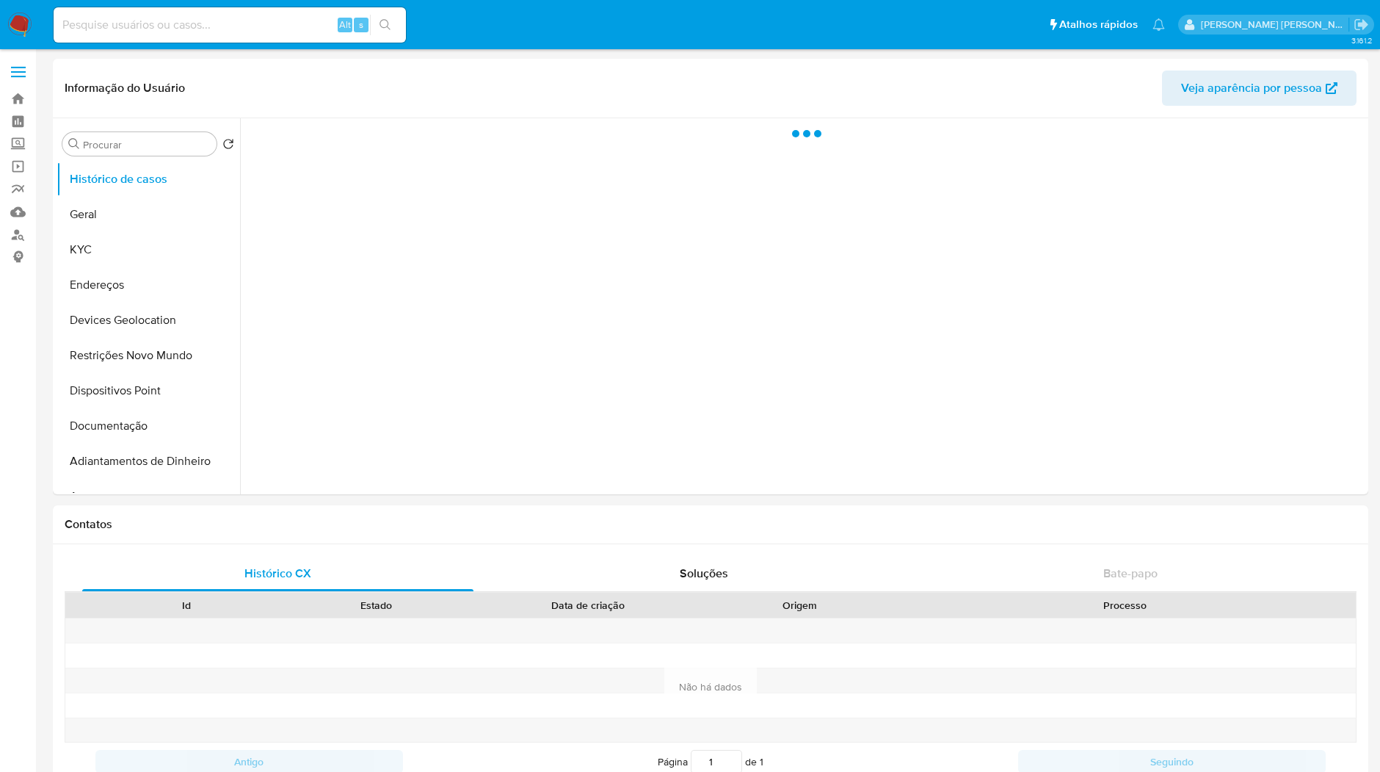
select select "10"
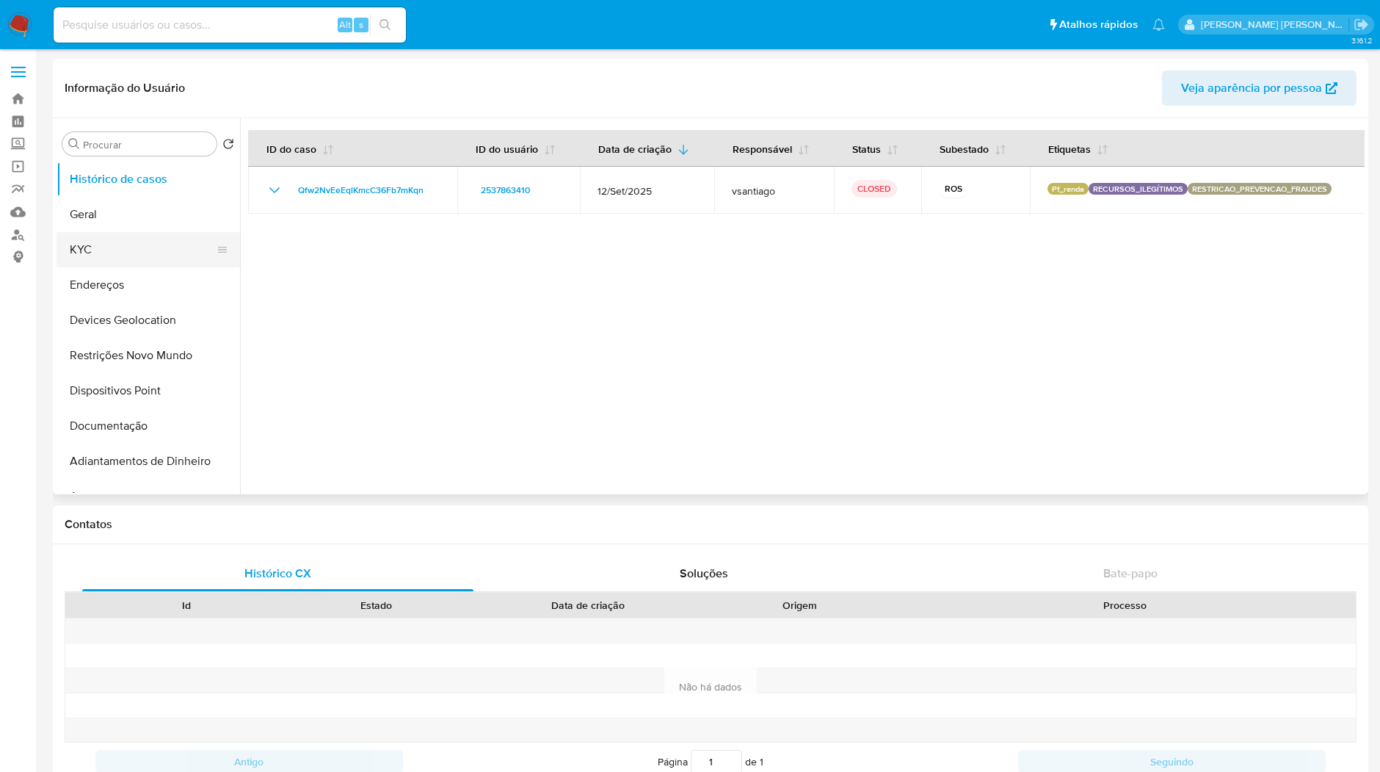
click at [142, 242] on button "KYC" at bounding box center [143, 249] width 172 height 35
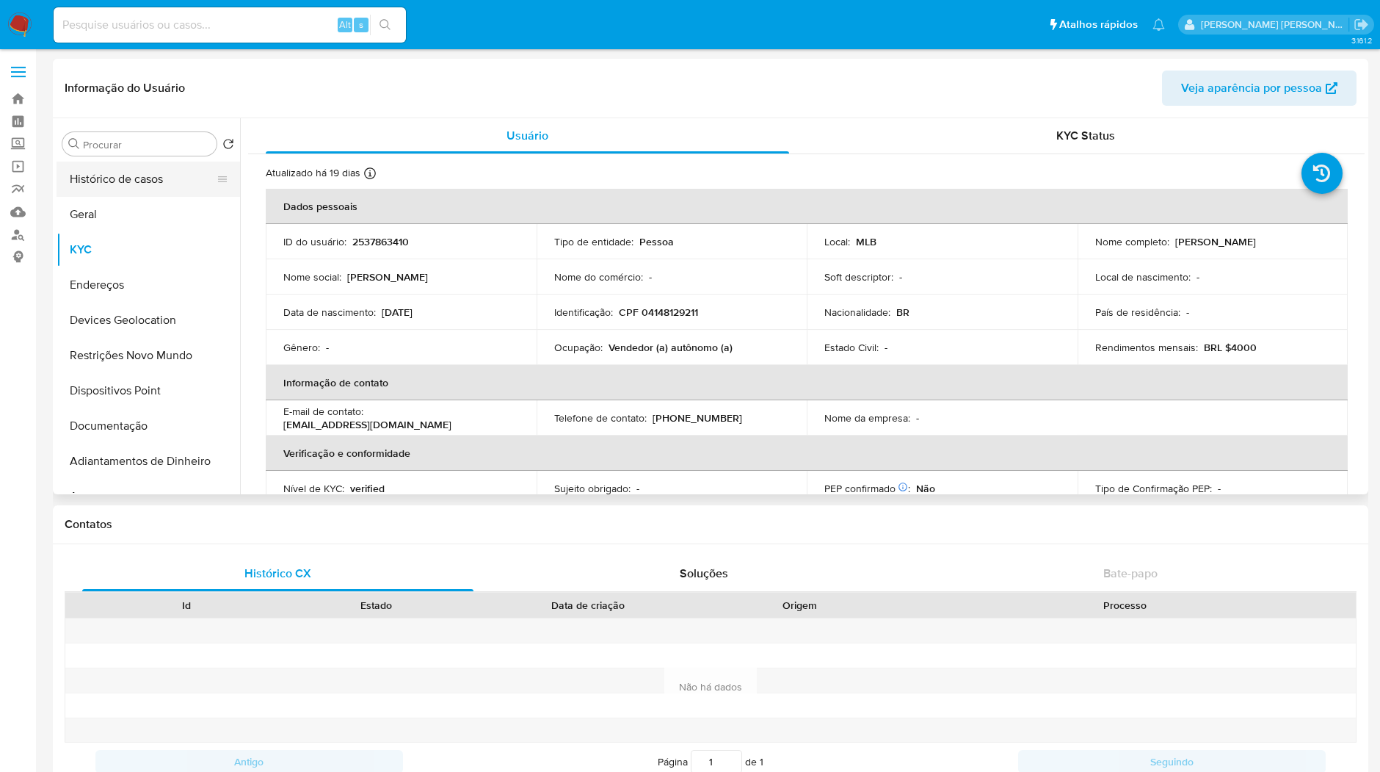
click at [143, 194] on button "Histórico de casos" at bounding box center [143, 179] width 172 height 35
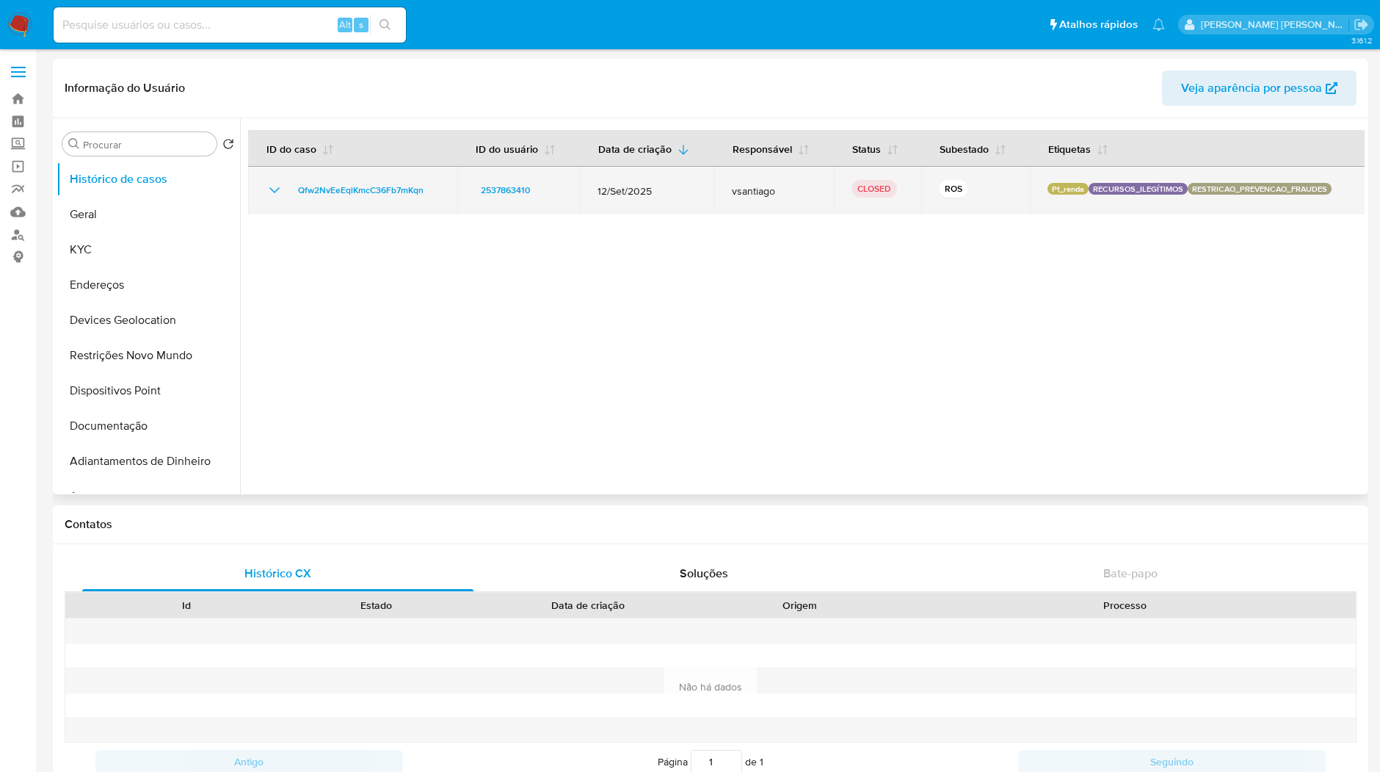
click at [270, 189] on icon "Mostrar/Ocultar" at bounding box center [275, 190] width 18 height 18
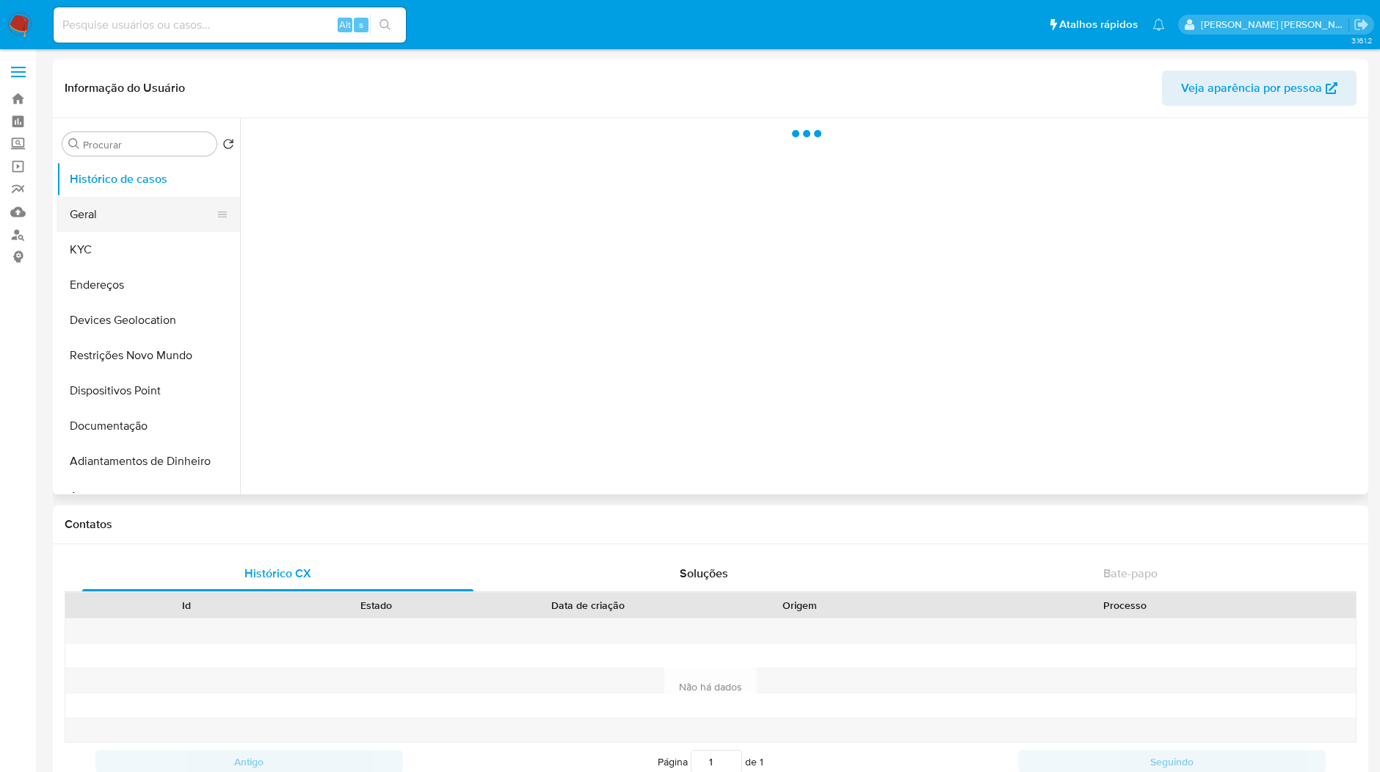
select select "10"
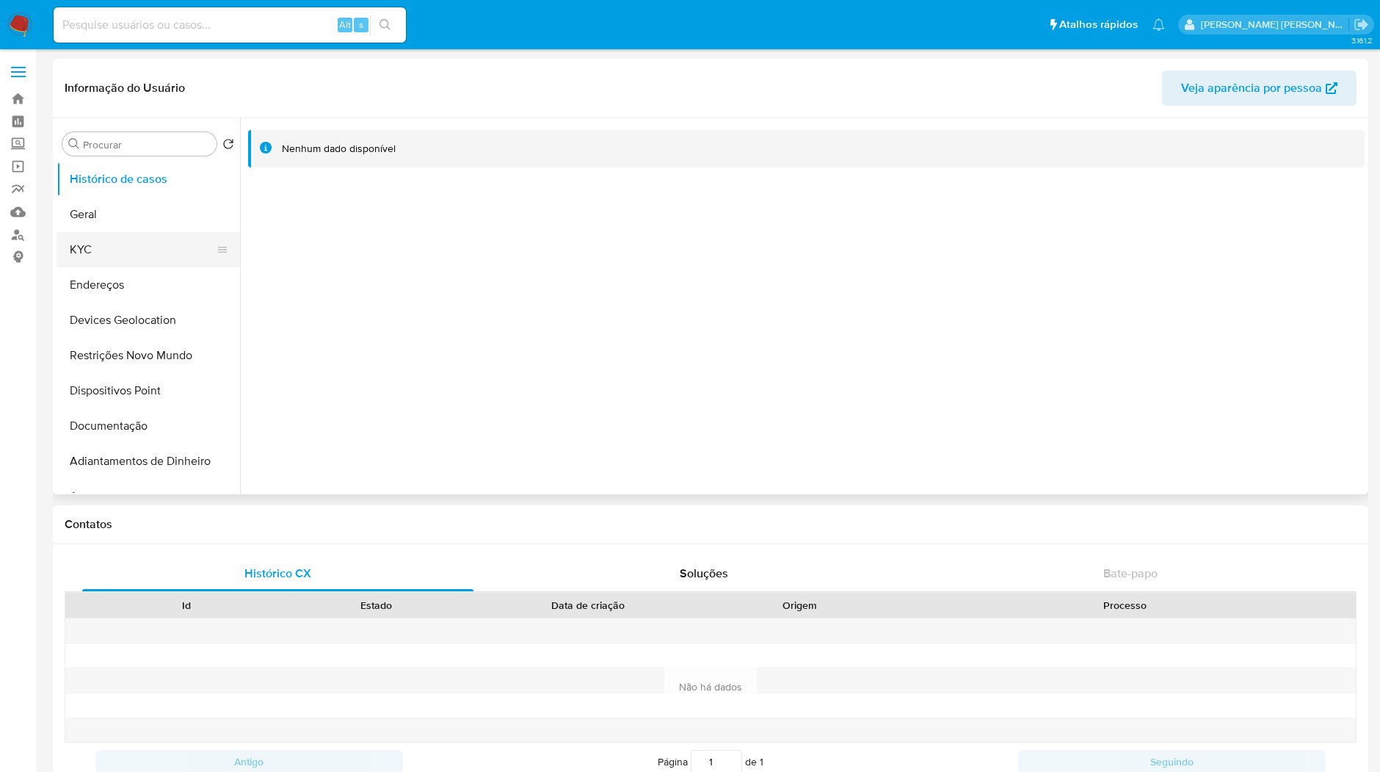
click at [124, 238] on button "KYC" at bounding box center [143, 249] width 172 height 35
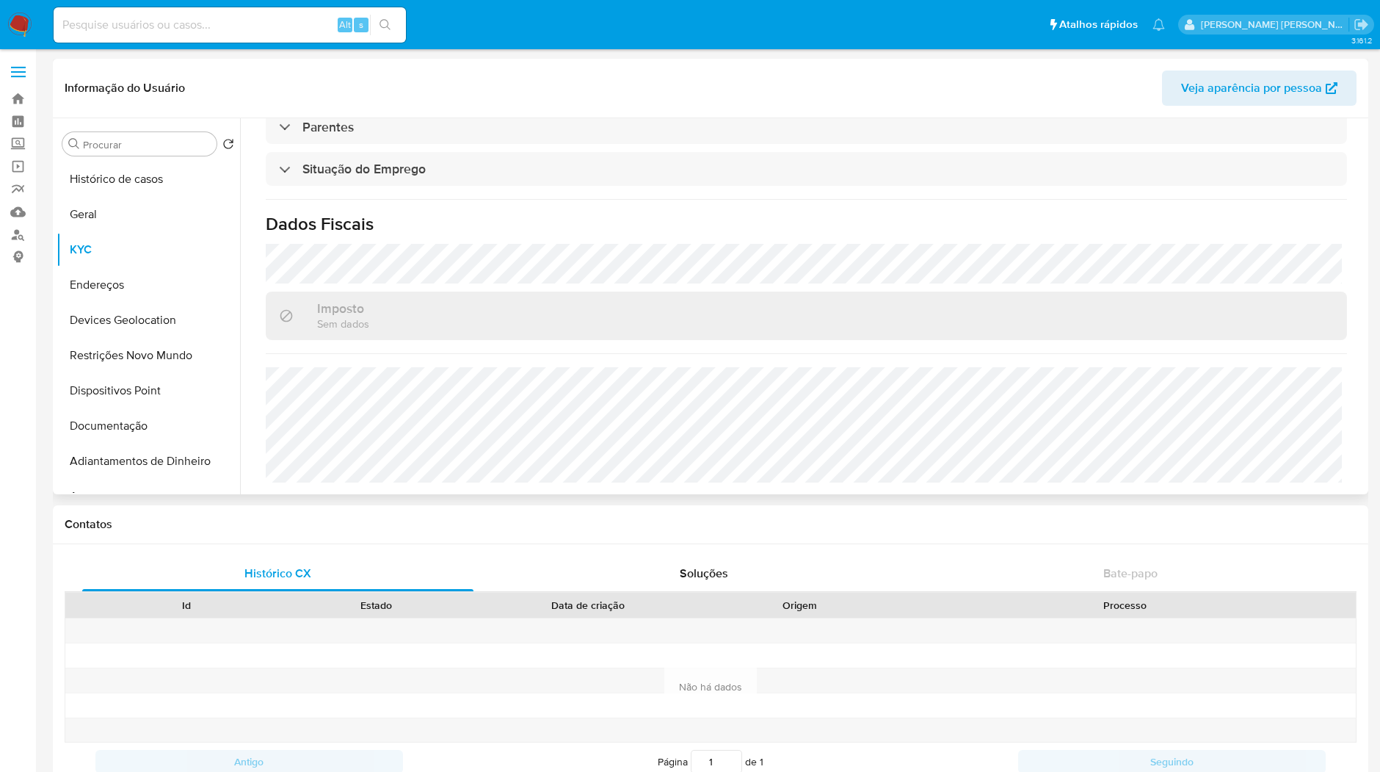
scroll to position [625, 0]
click at [140, 284] on button "Endereços" at bounding box center [143, 284] width 172 height 35
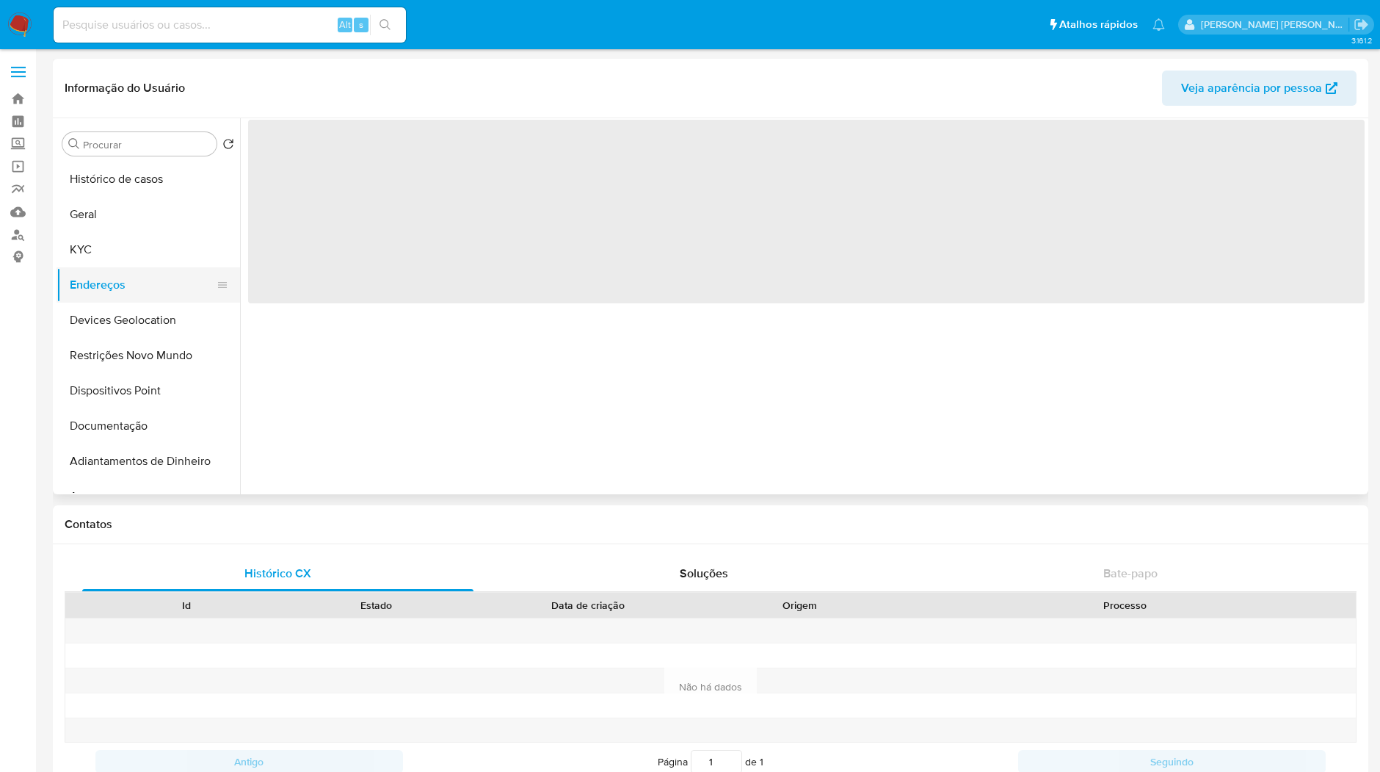
scroll to position [0, 0]
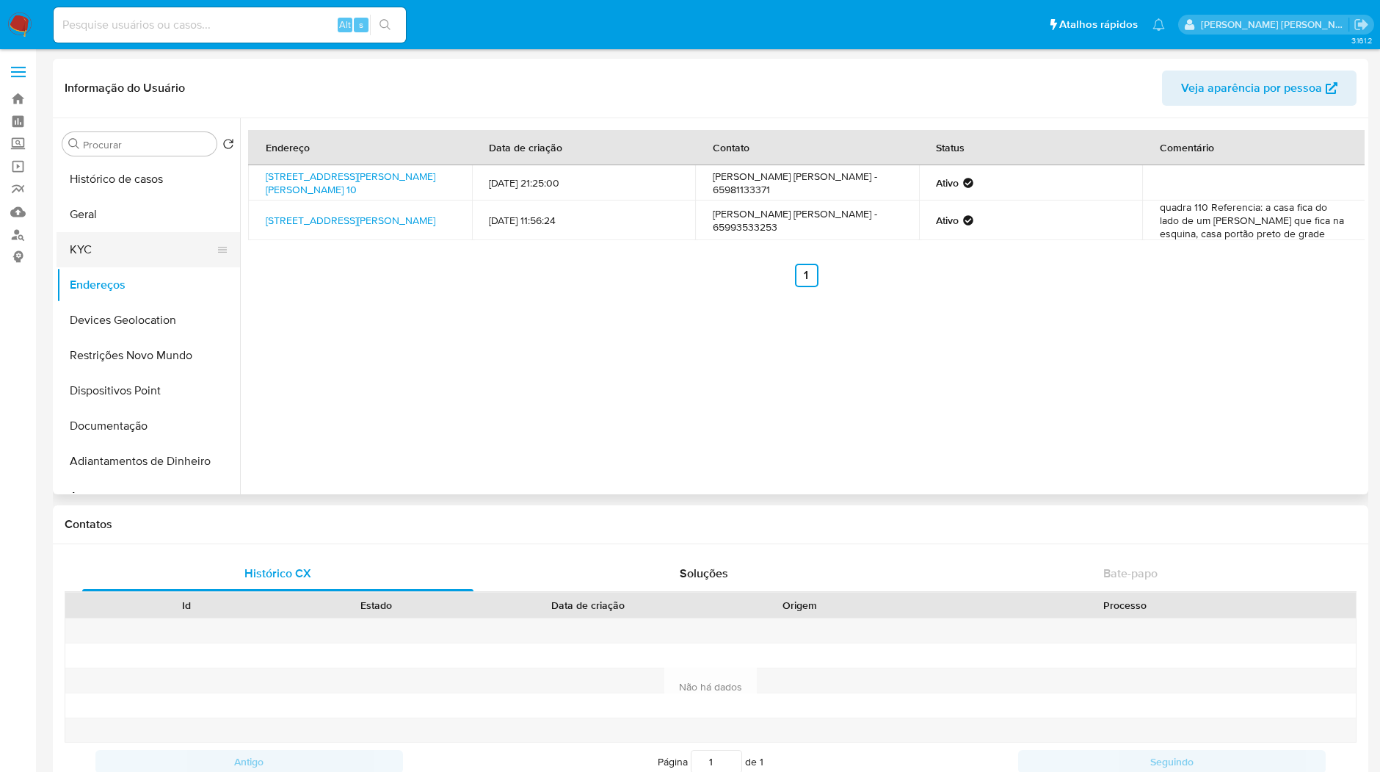
click at [157, 250] on button "KYC" at bounding box center [143, 249] width 172 height 35
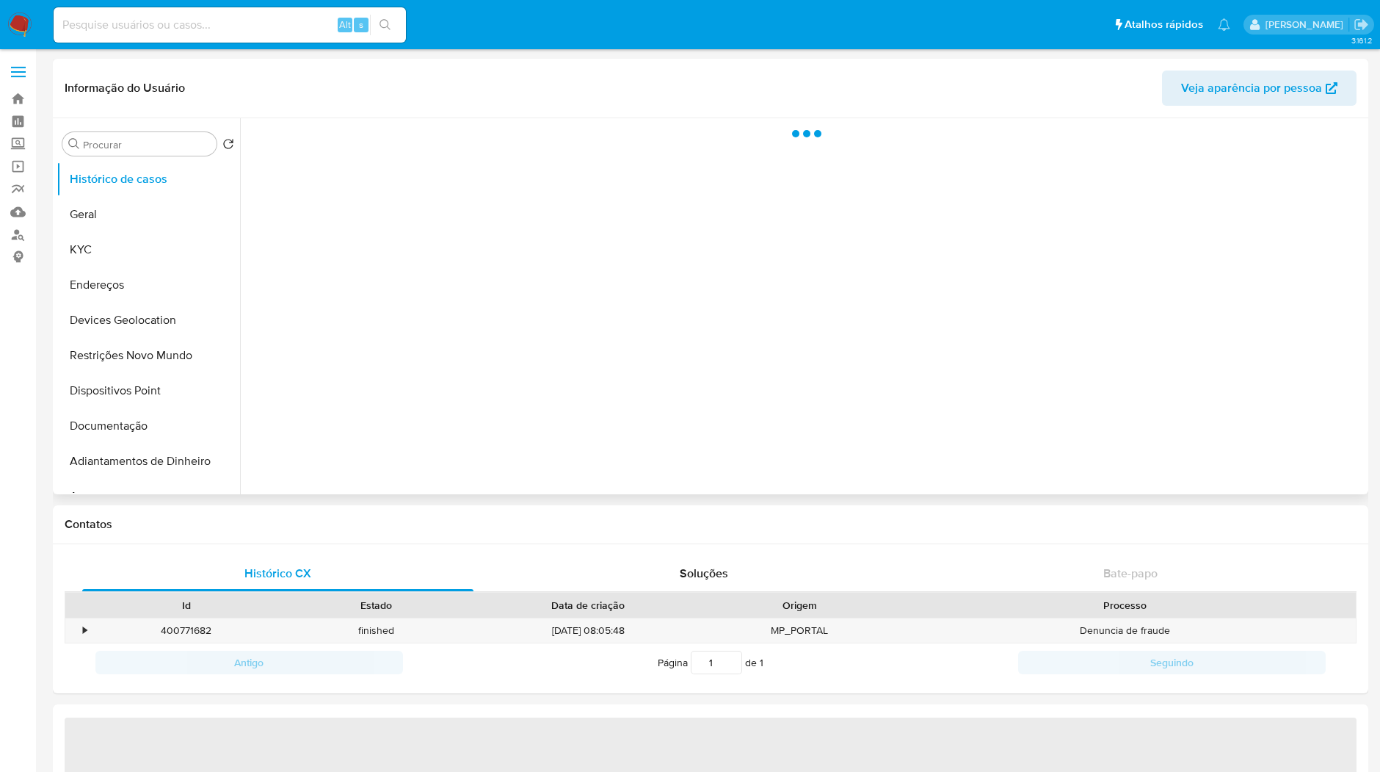
select select "10"
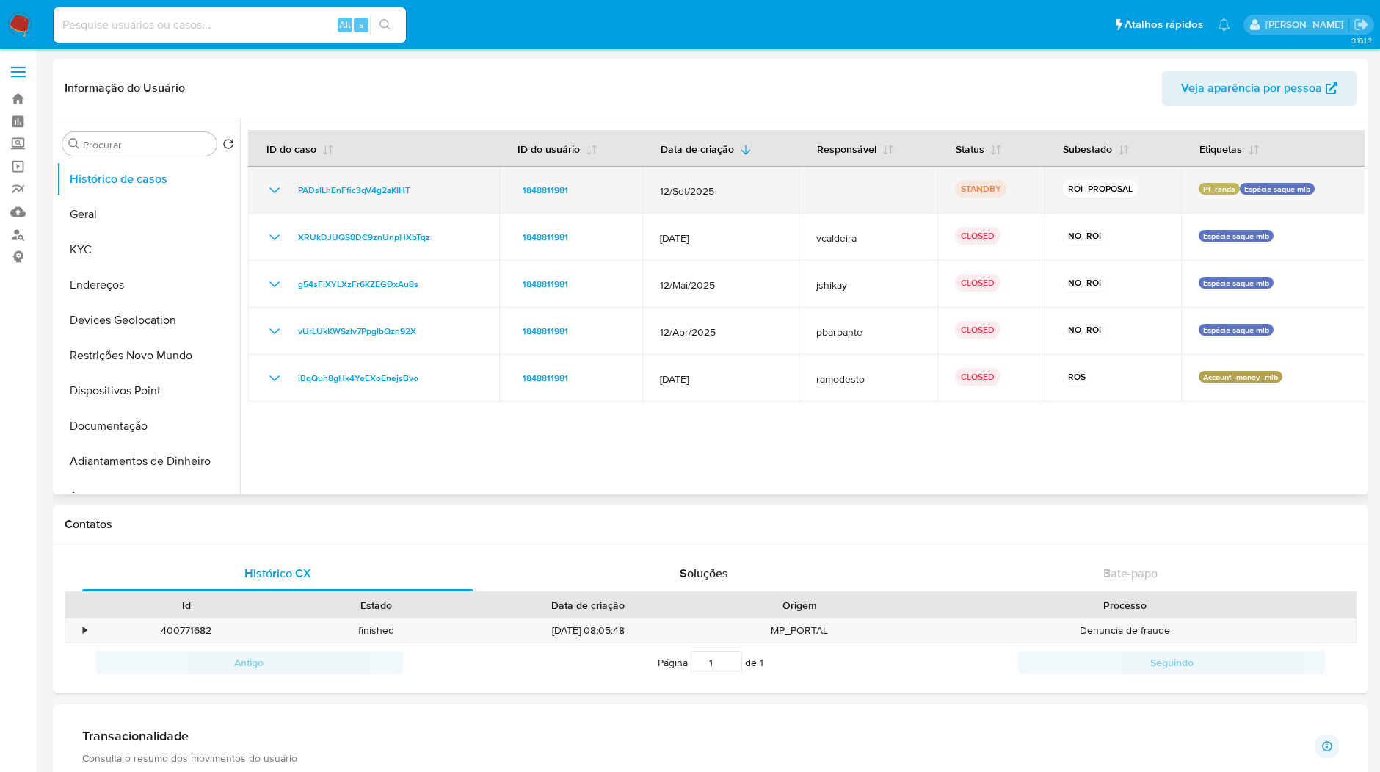
click at [270, 186] on icon "Mostrar/Ocultar" at bounding box center [275, 190] width 18 height 18
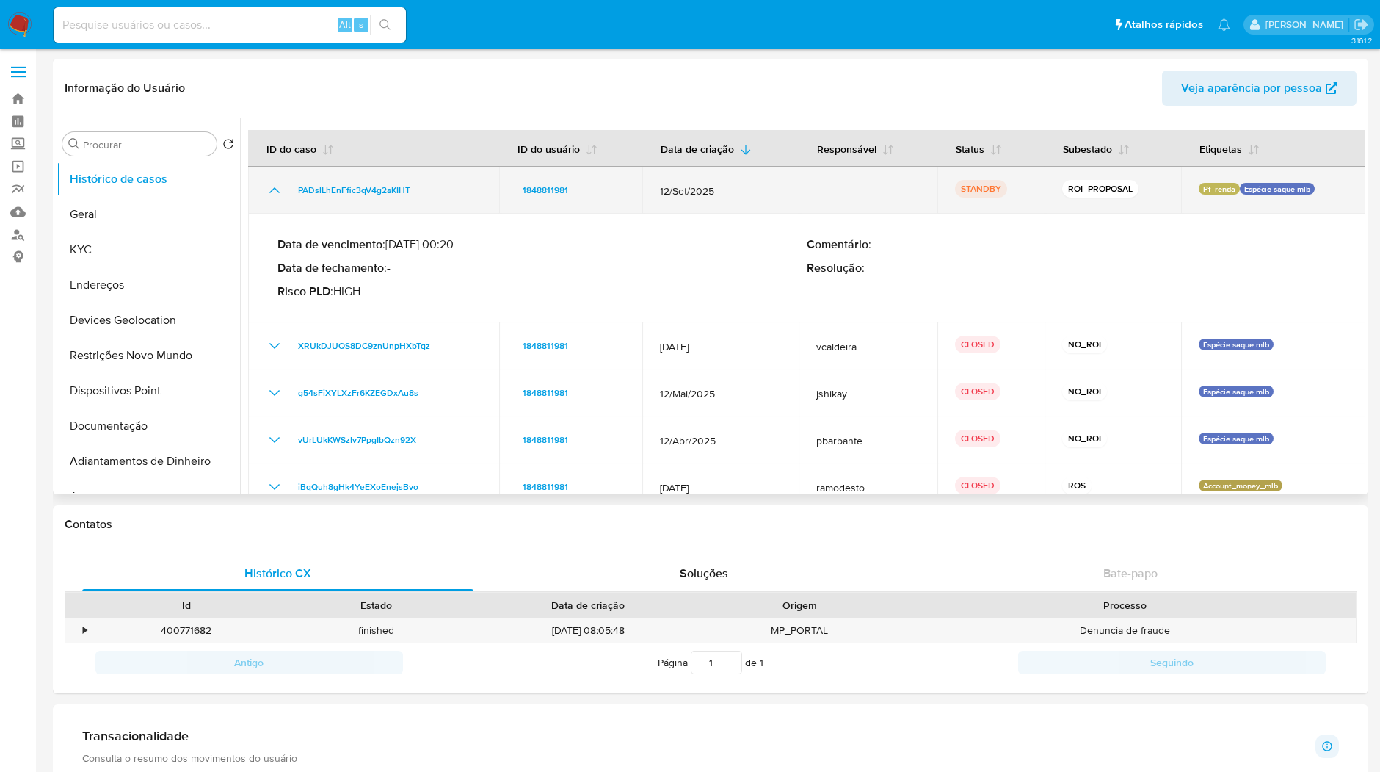
click at [271, 186] on icon "Mostrar/Ocultar" at bounding box center [275, 190] width 18 height 18
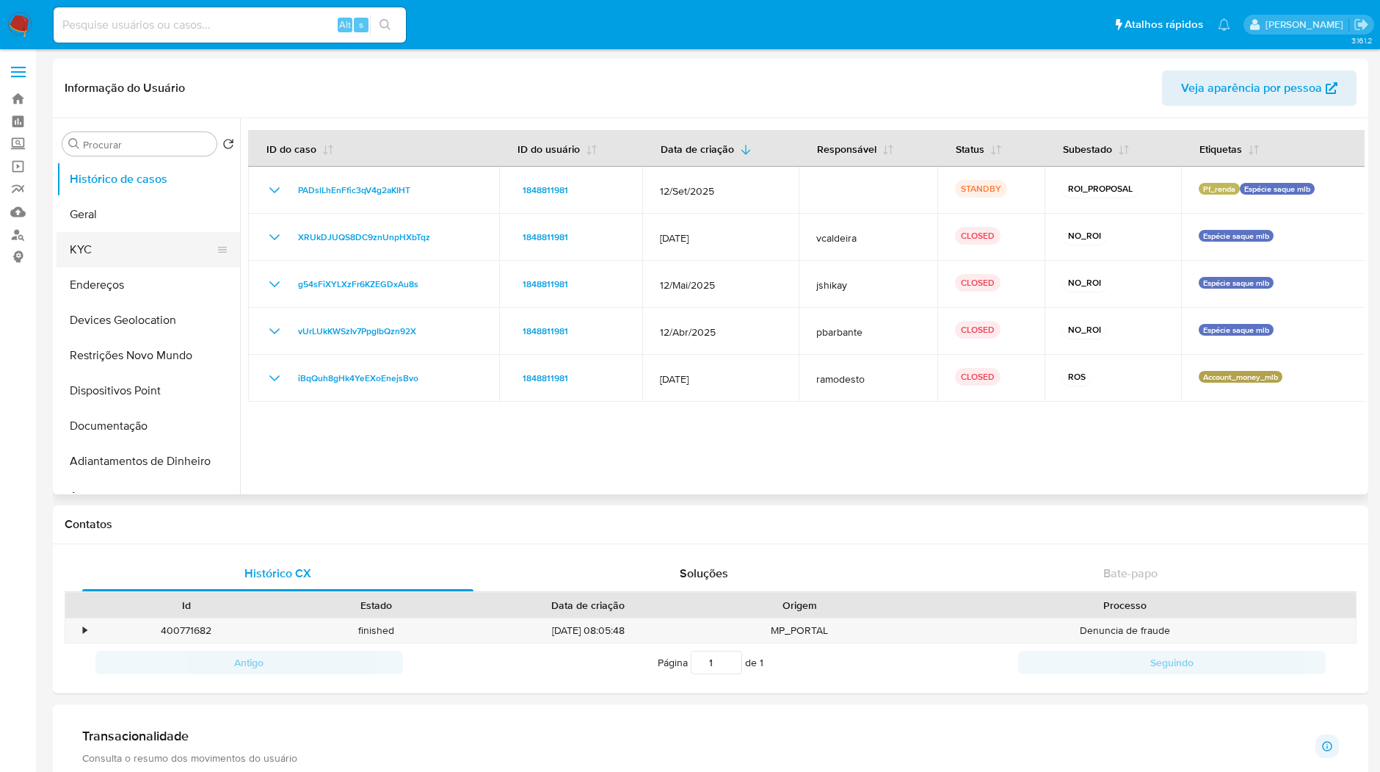
click at [160, 258] on button "KYC" at bounding box center [143, 249] width 172 height 35
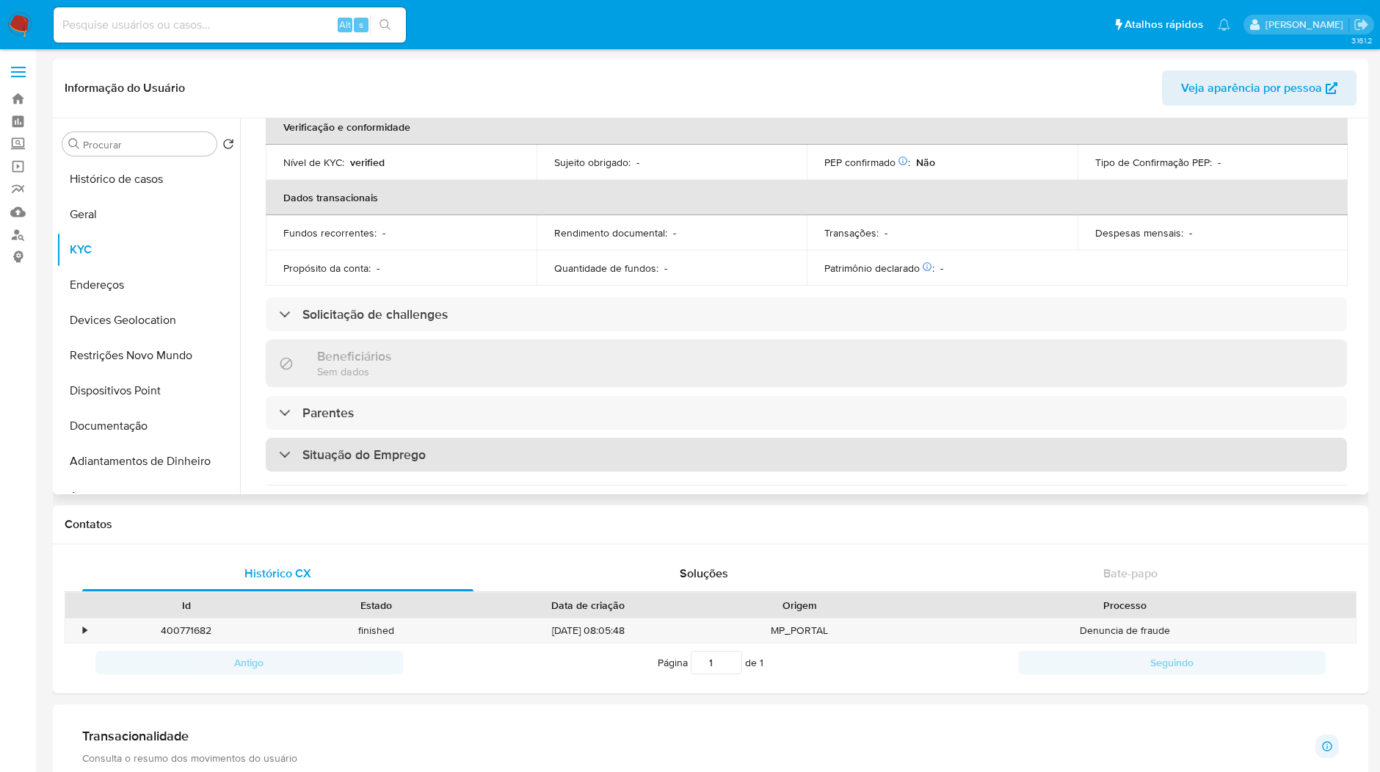
scroll to position [571, 0]
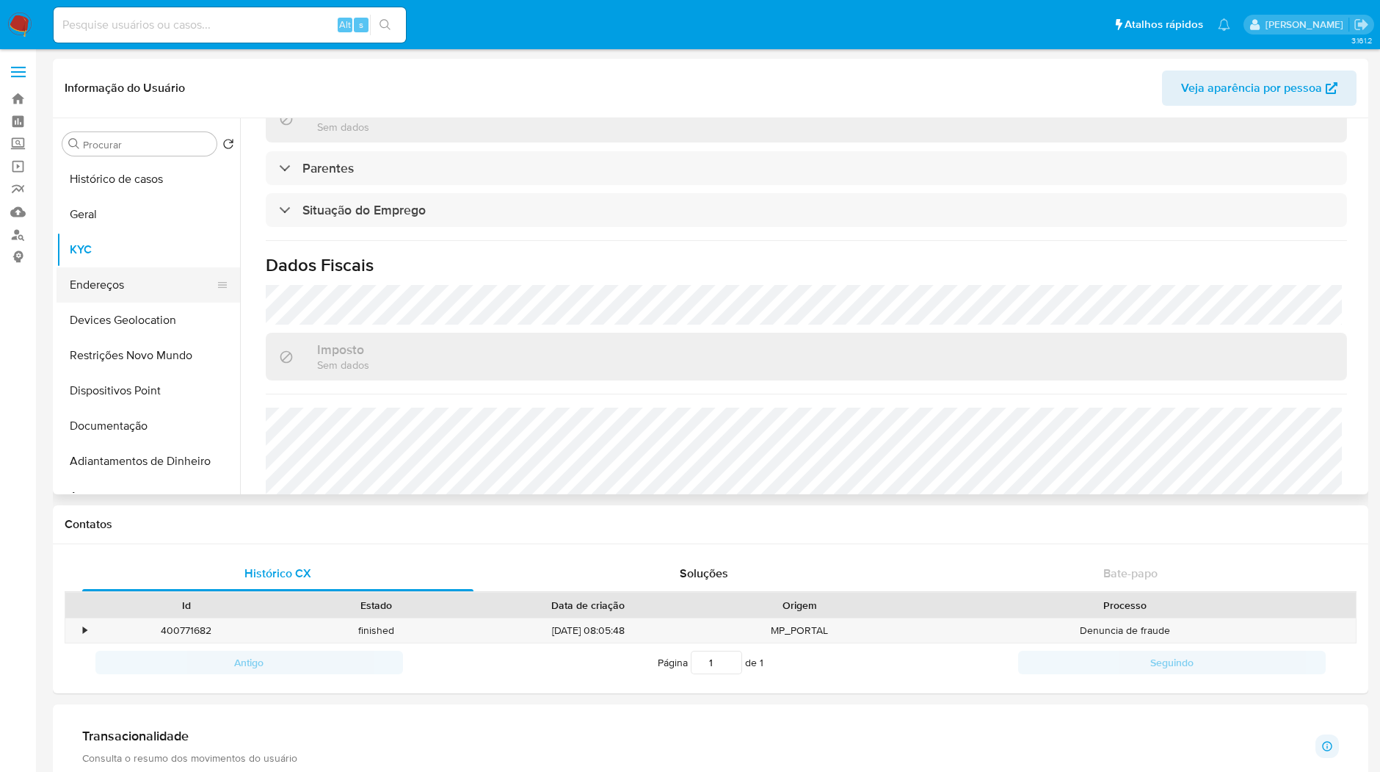
click at [94, 293] on button "Endereços" at bounding box center [143, 284] width 172 height 35
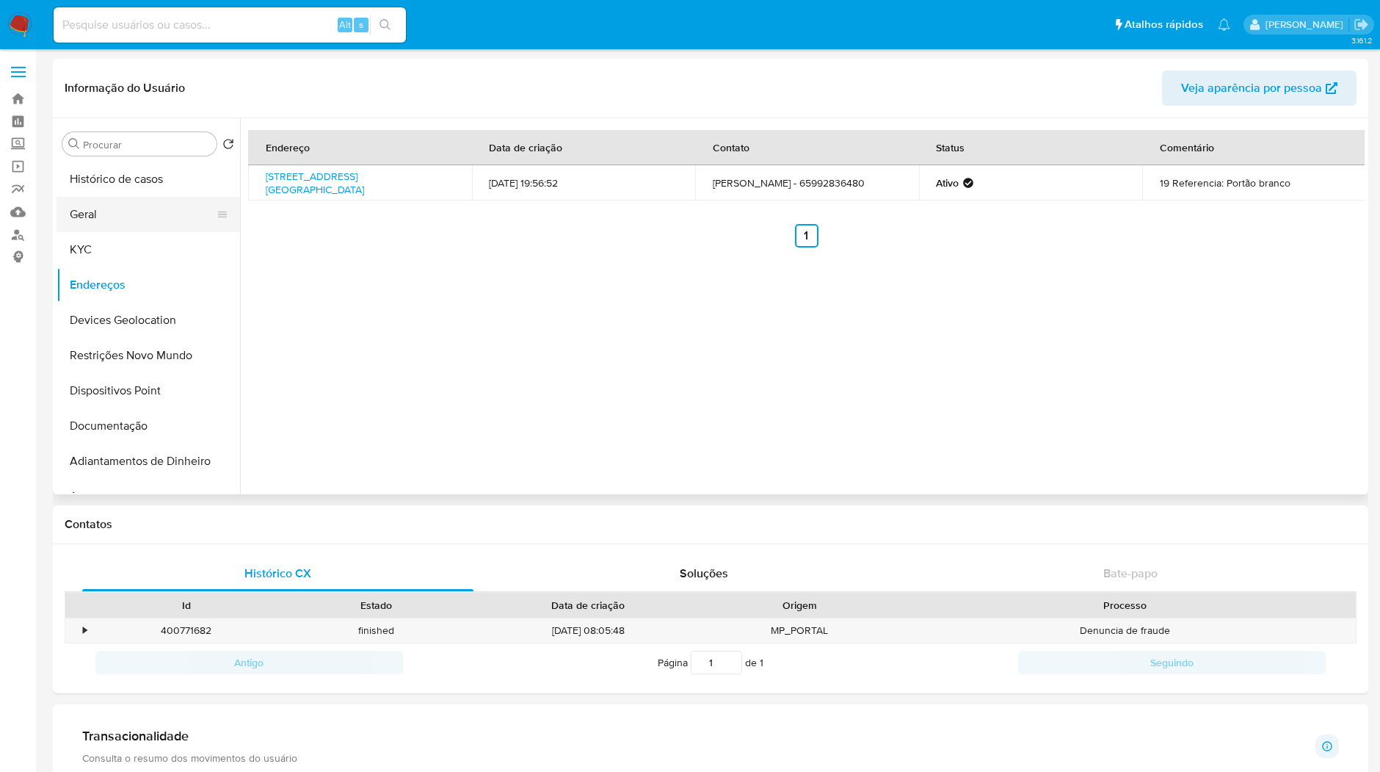
click at [156, 200] on button "Geral" at bounding box center [143, 214] width 172 height 35
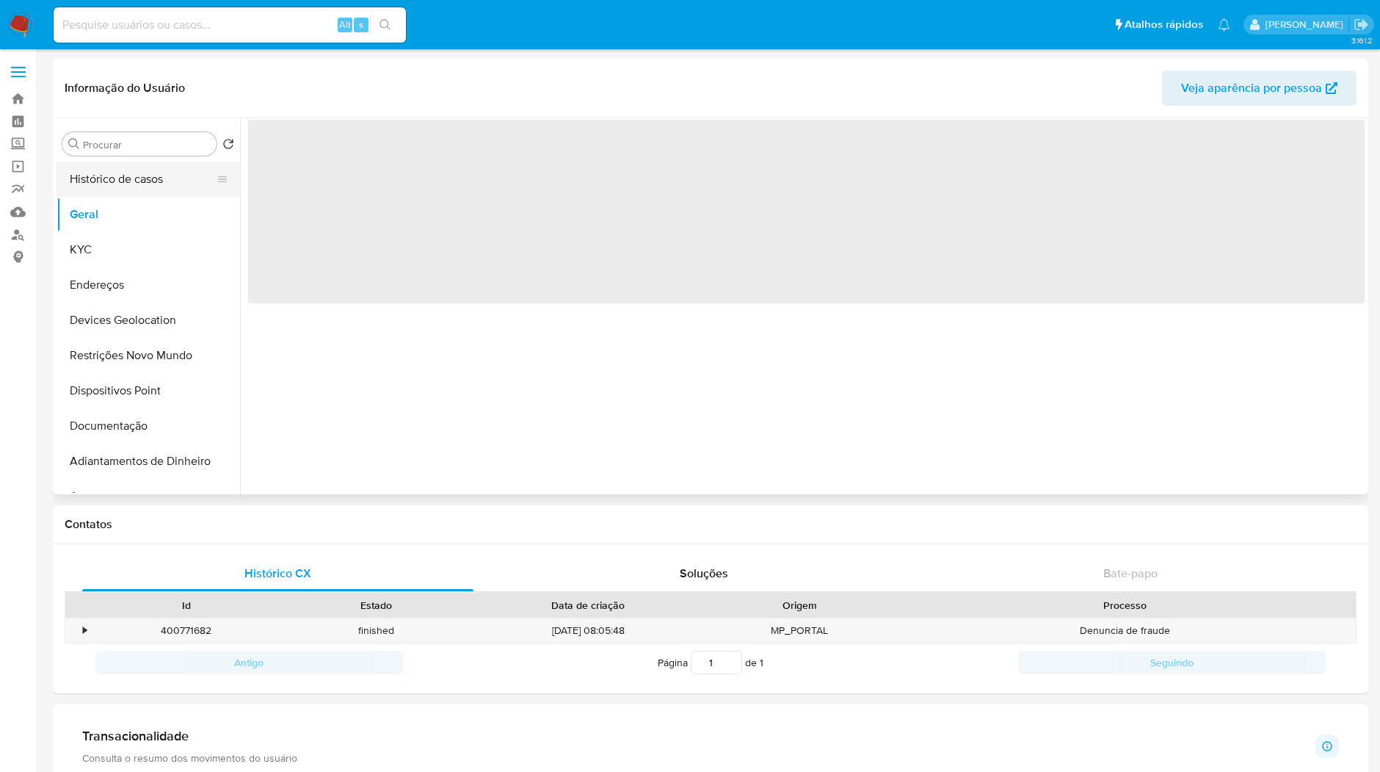
click at [149, 187] on button "Histórico de casos" at bounding box center [143, 179] width 172 height 35
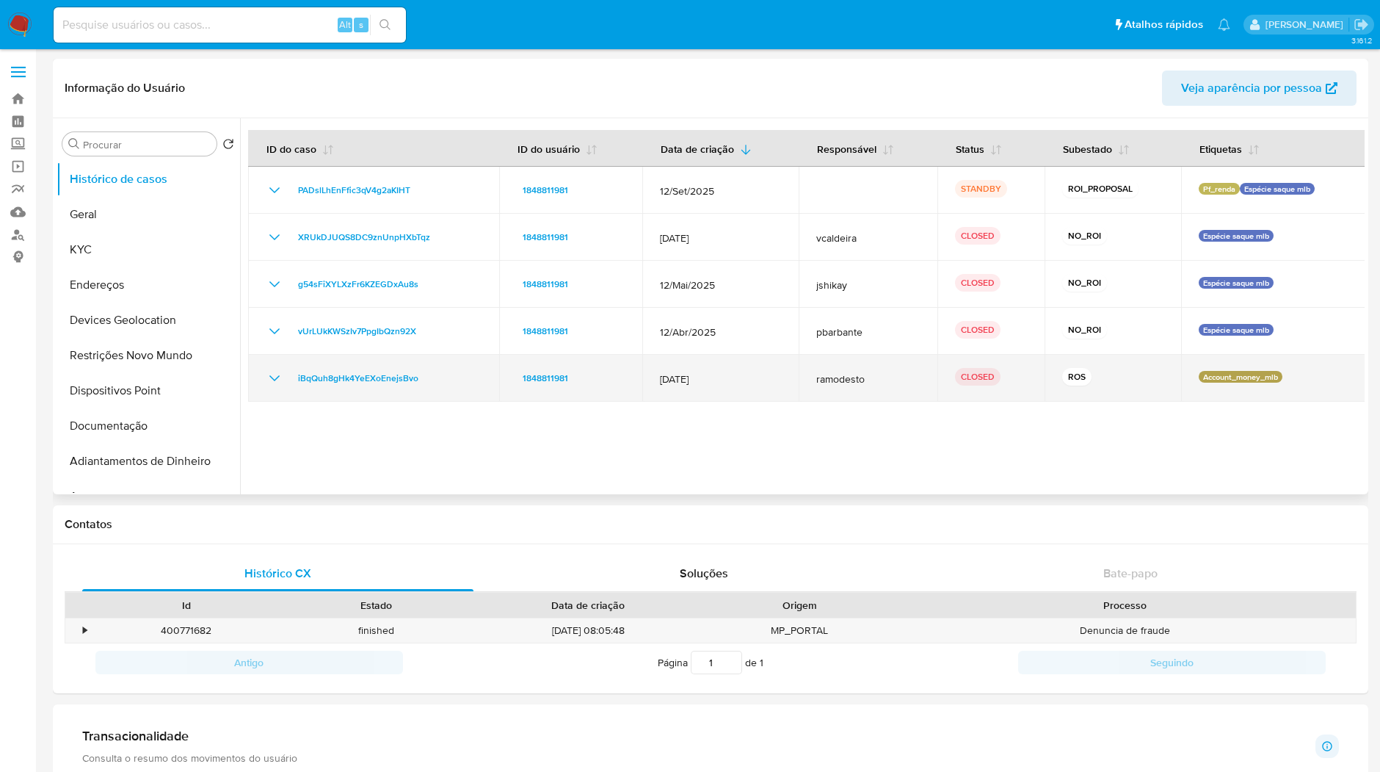
click at [276, 374] on icon "Mostrar/Ocultar" at bounding box center [275, 378] width 18 height 18
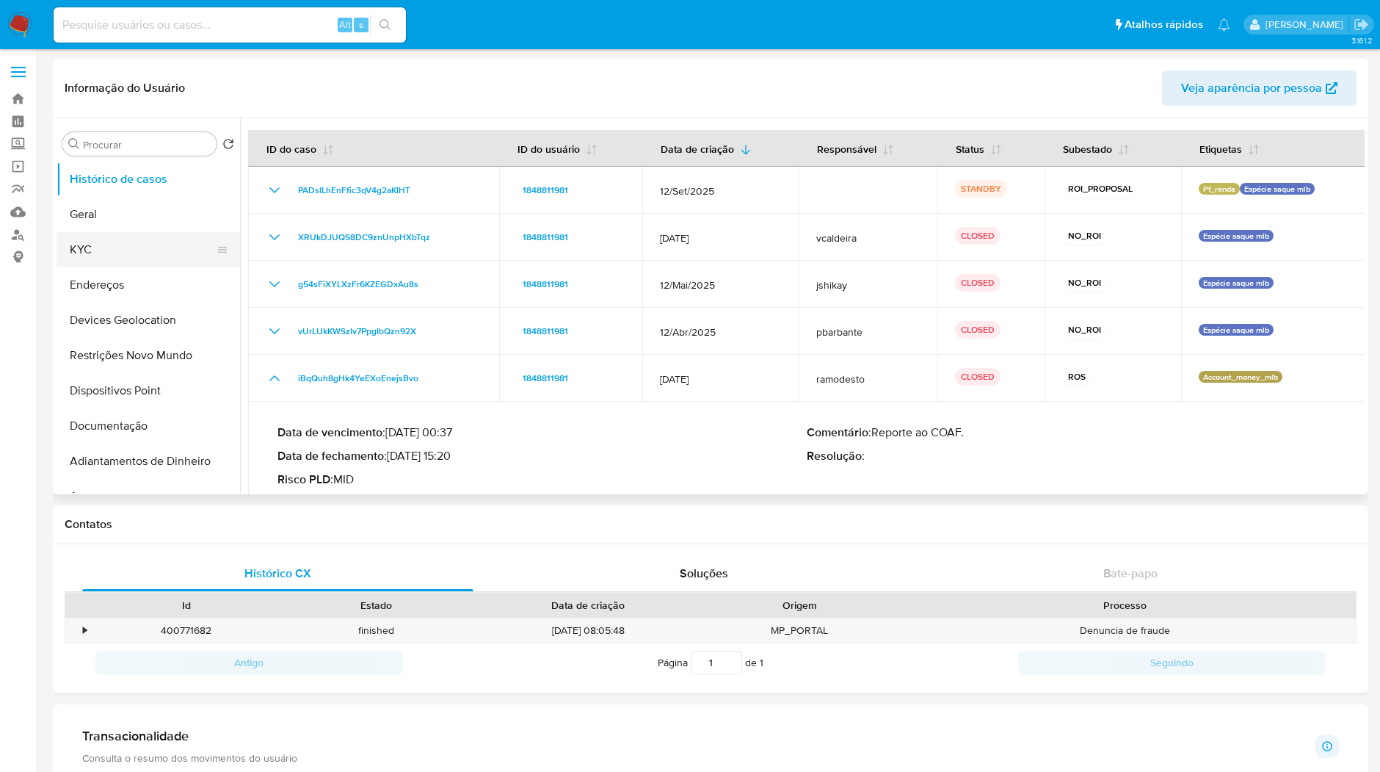
click at [115, 245] on button "KYC" at bounding box center [143, 249] width 172 height 35
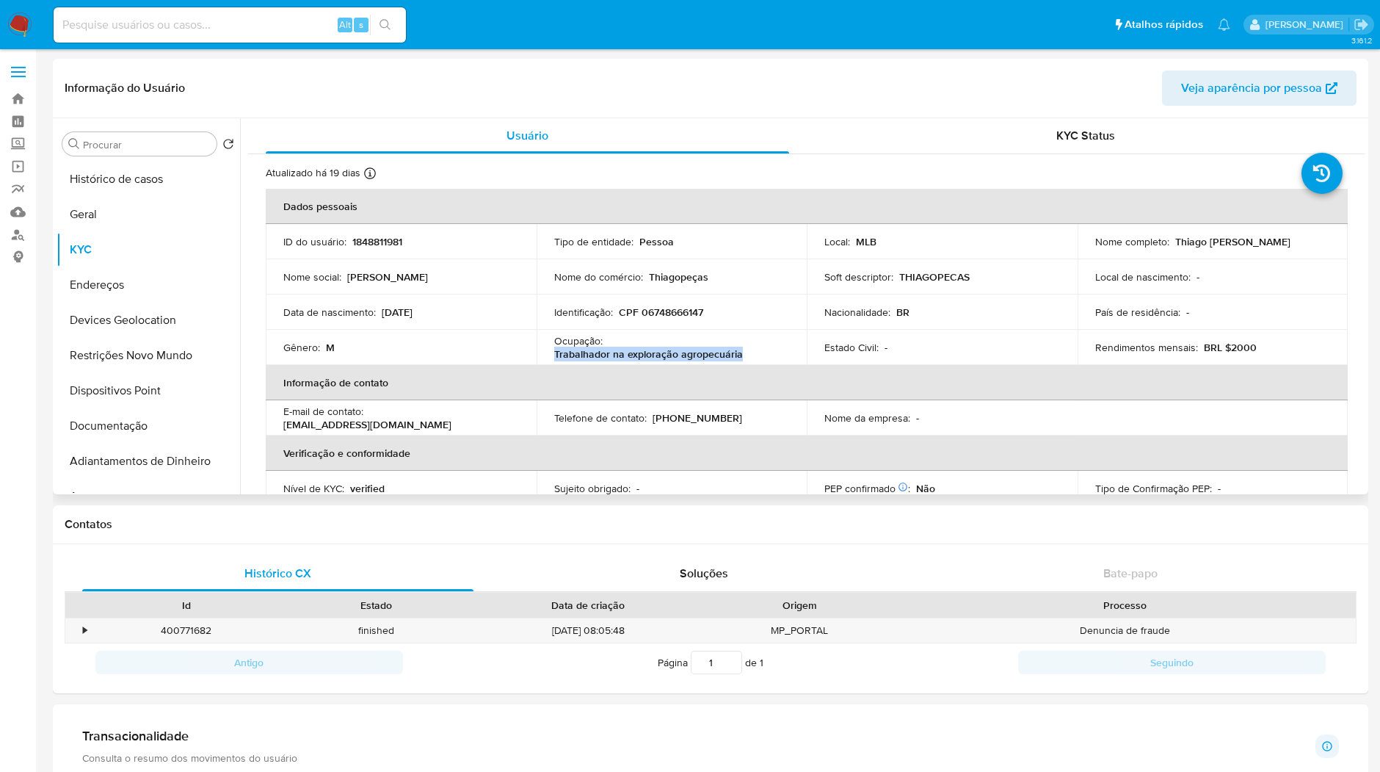
copy p "Trabalhador na exploração agropecuária"
drag, startPoint x: 742, startPoint y: 358, endPoint x: 553, endPoint y: 358, distance: 189.4
click at [554, 358] on div "Ocupação : Trabalhador na exploração agropecuária" at bounding box center [672, 347] width 236 height 26
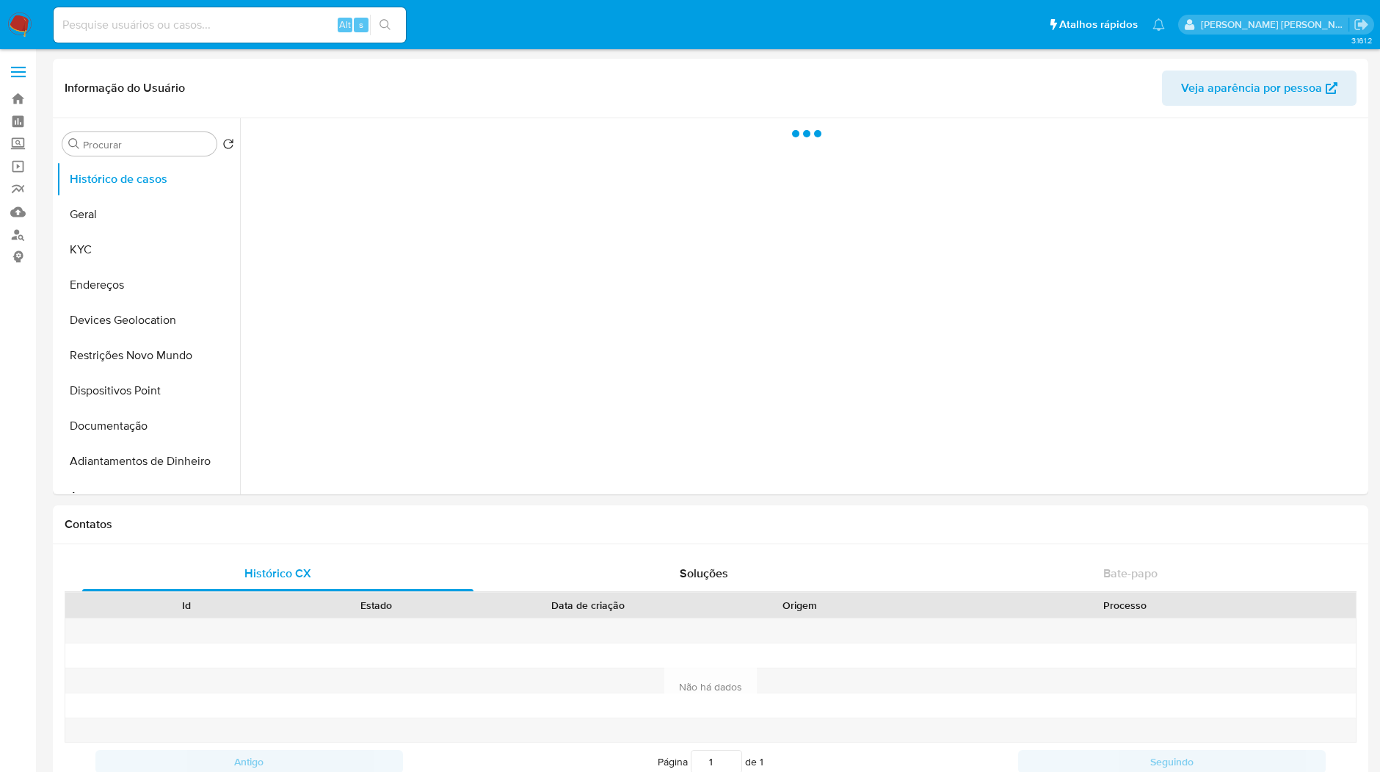
select select "10"
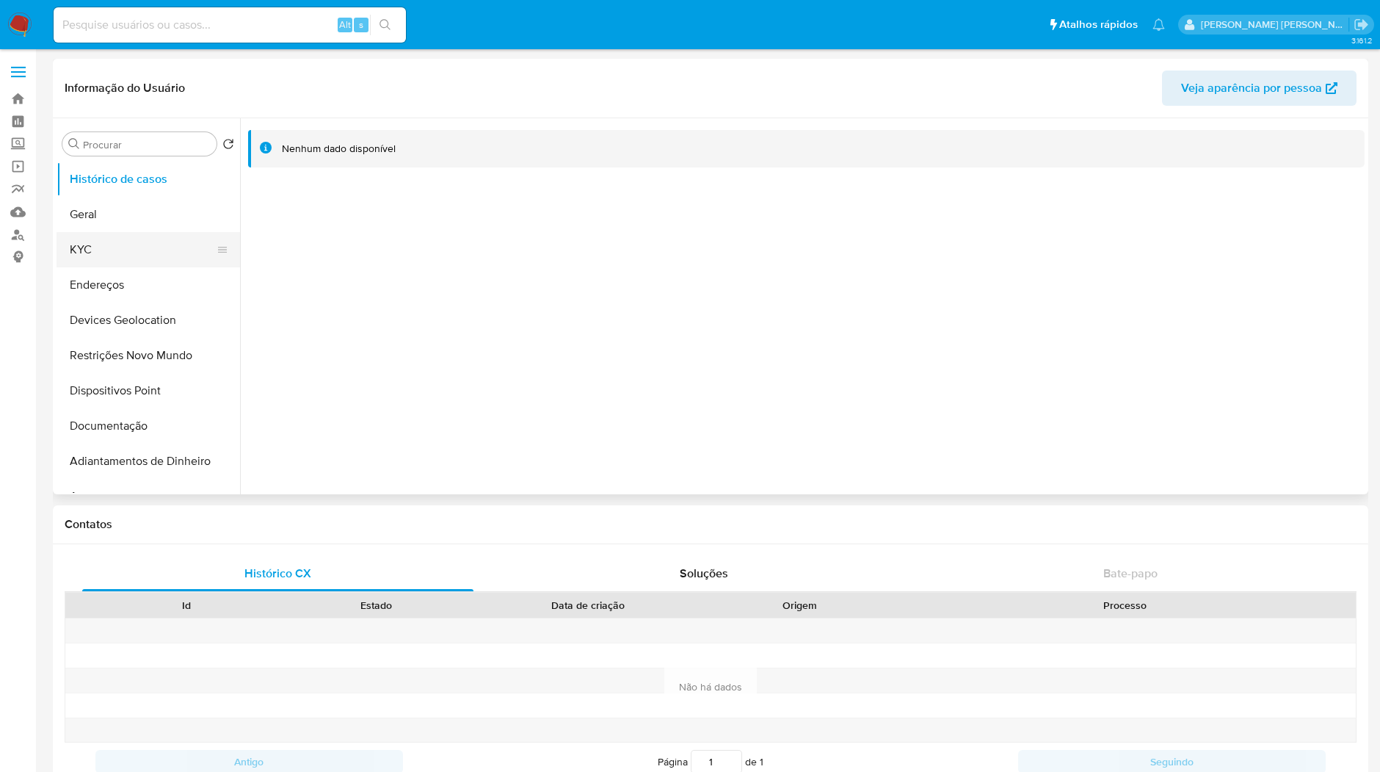
click at [123, 251] on button "KYC" at bounding box center [143, 249] width 172 height 35
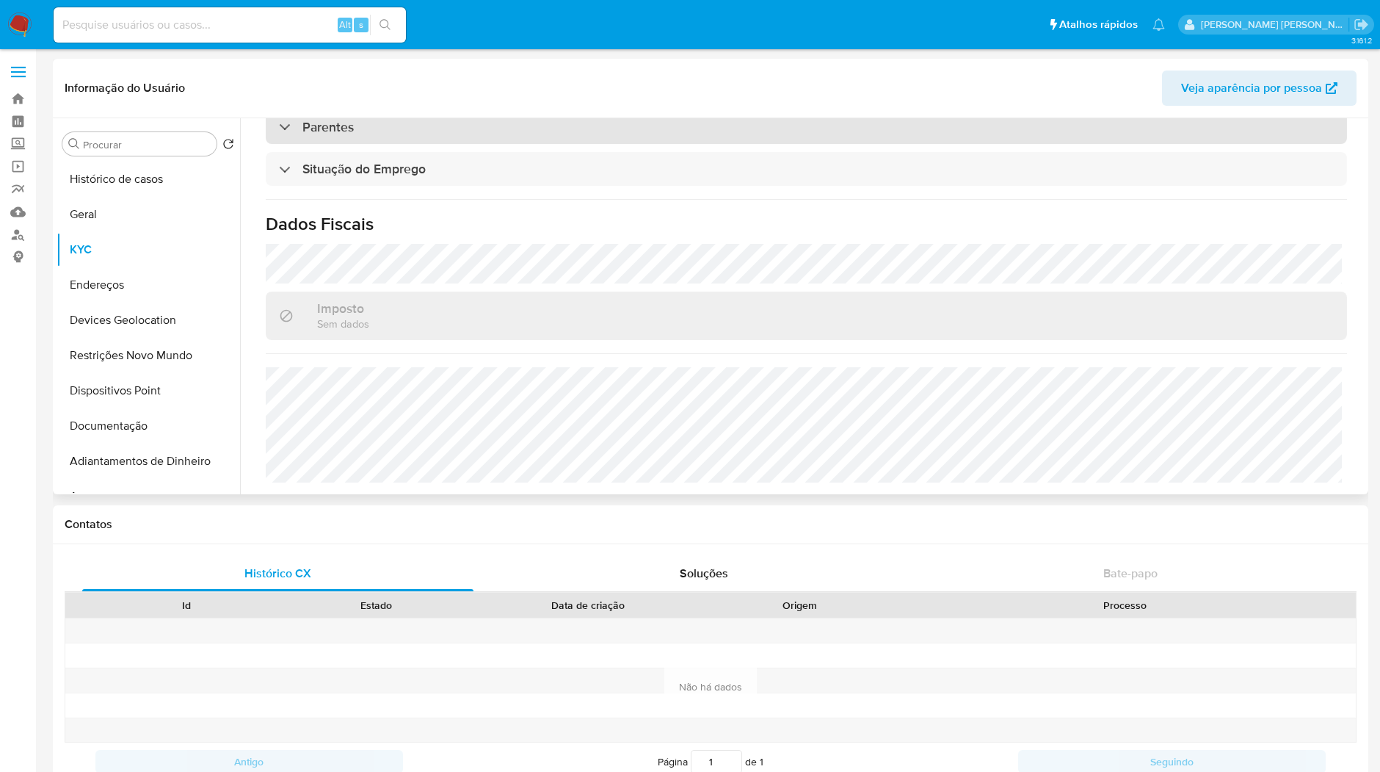
scroll to position [625, 0]
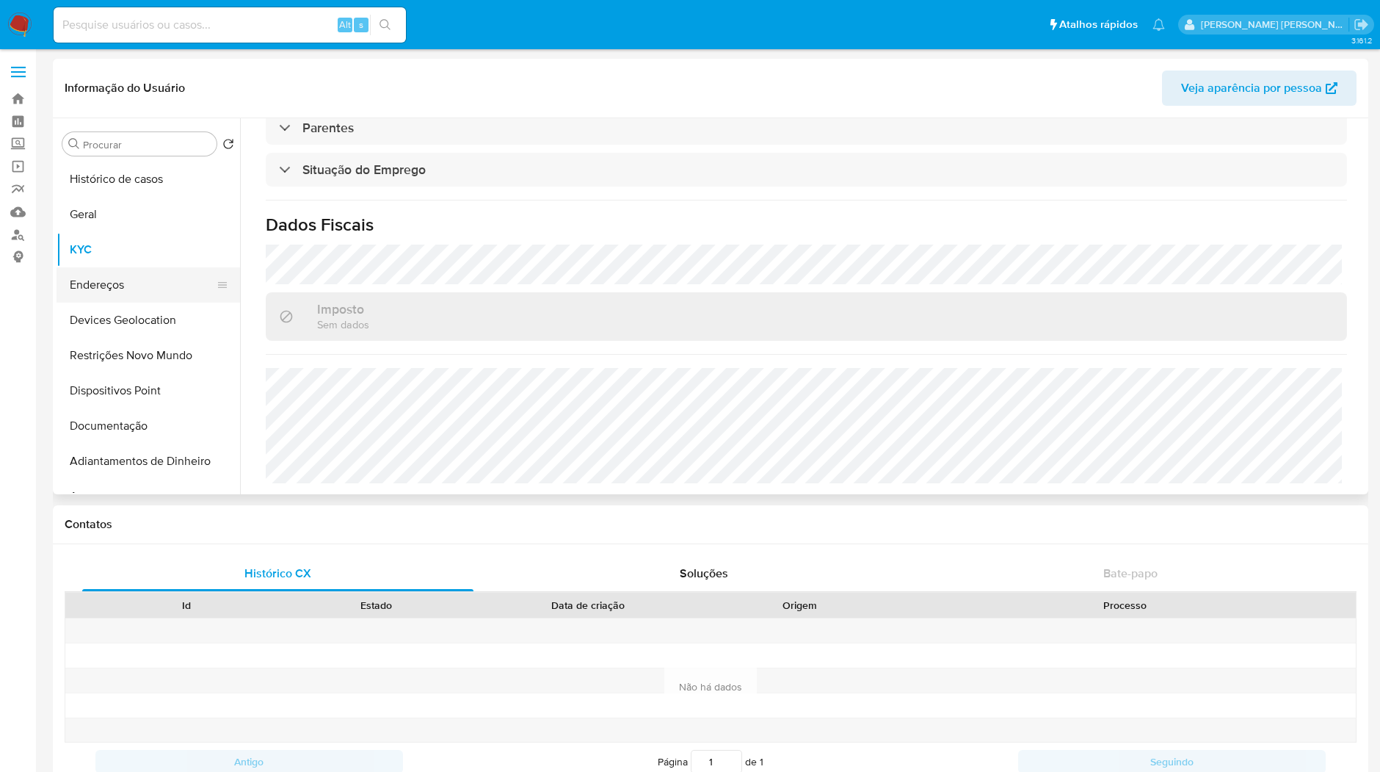
click at [137, 290] on button "Endereços" at bounding box center [143, 284] width 172 height 35
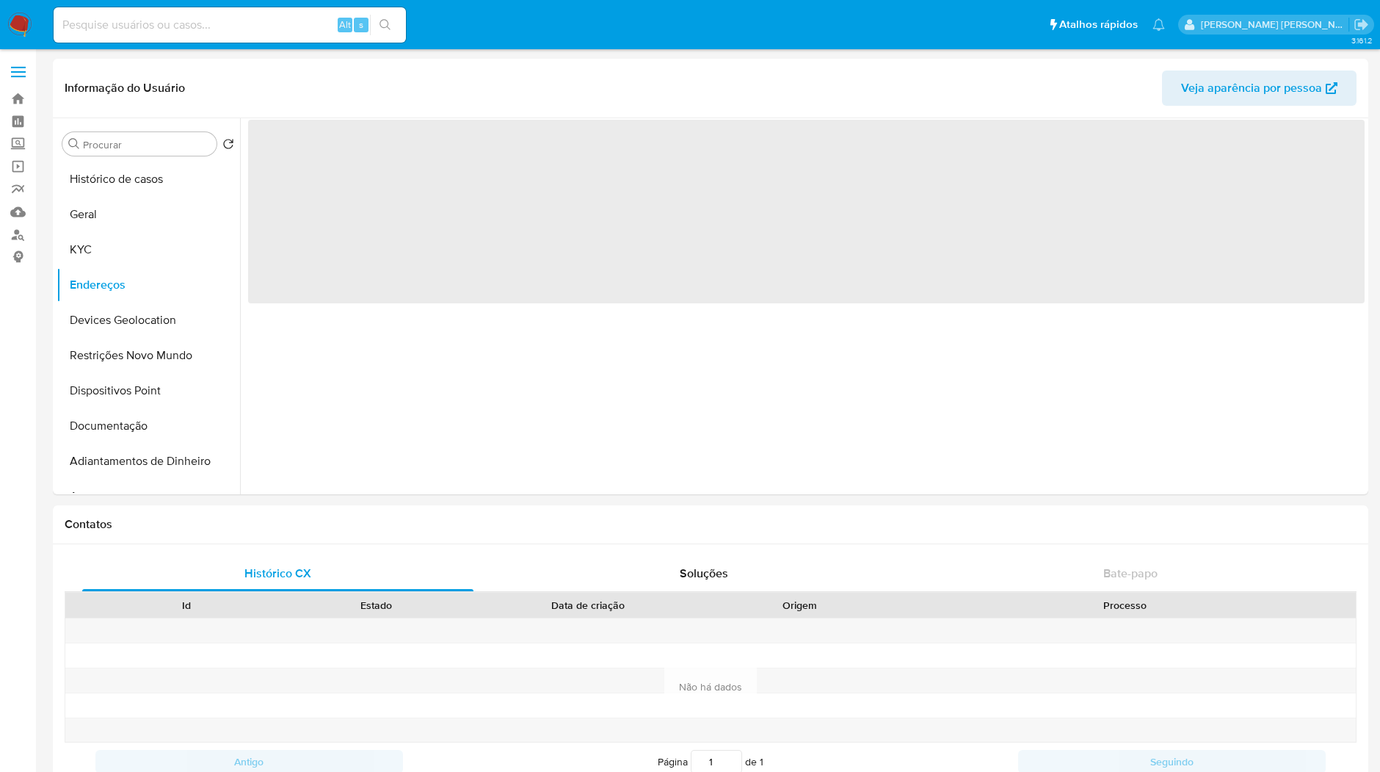
scroll to position [0, 0]
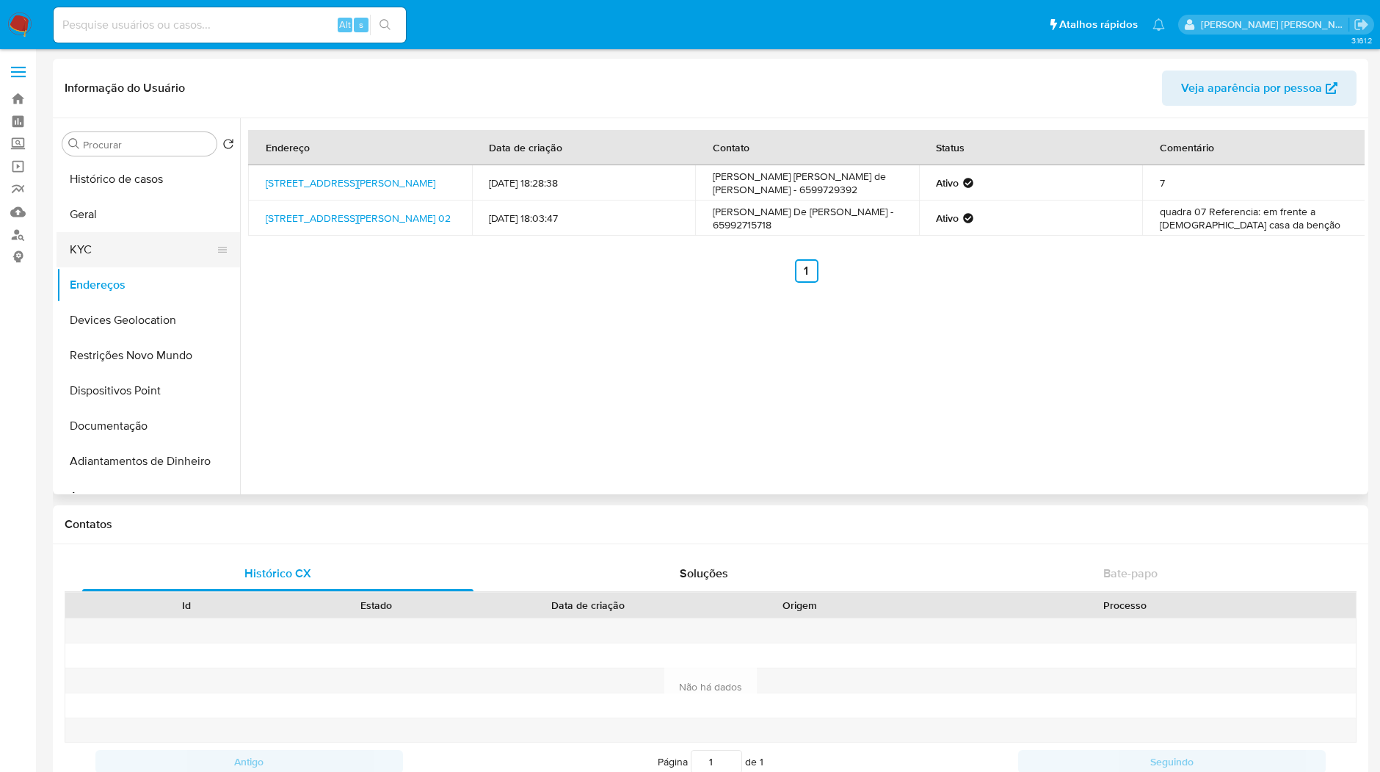
click at [128, 240] on button "KYC" at bounding box center [143, 249] width 172 height 35
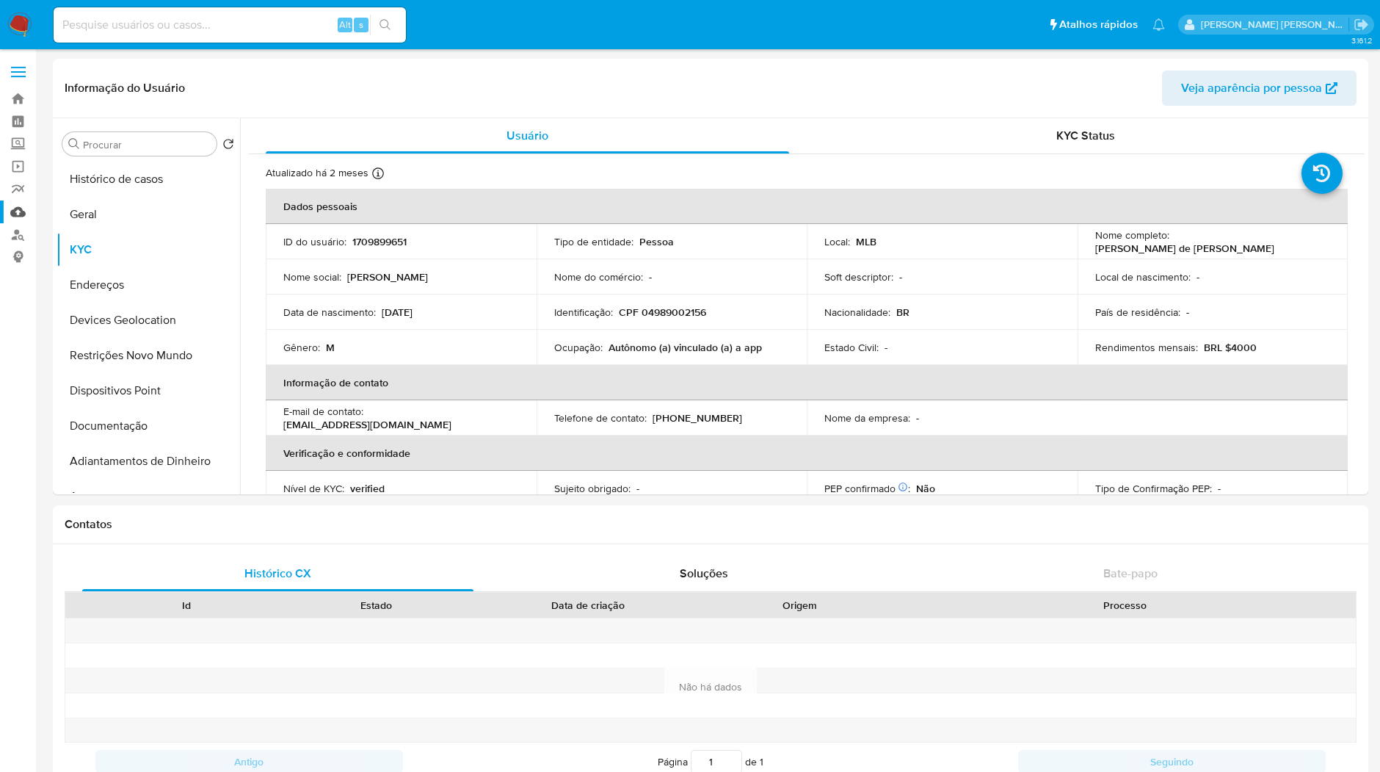
click at [25, 207] on link "Mulan" at bounding box center [87, 211] width 175 height 23
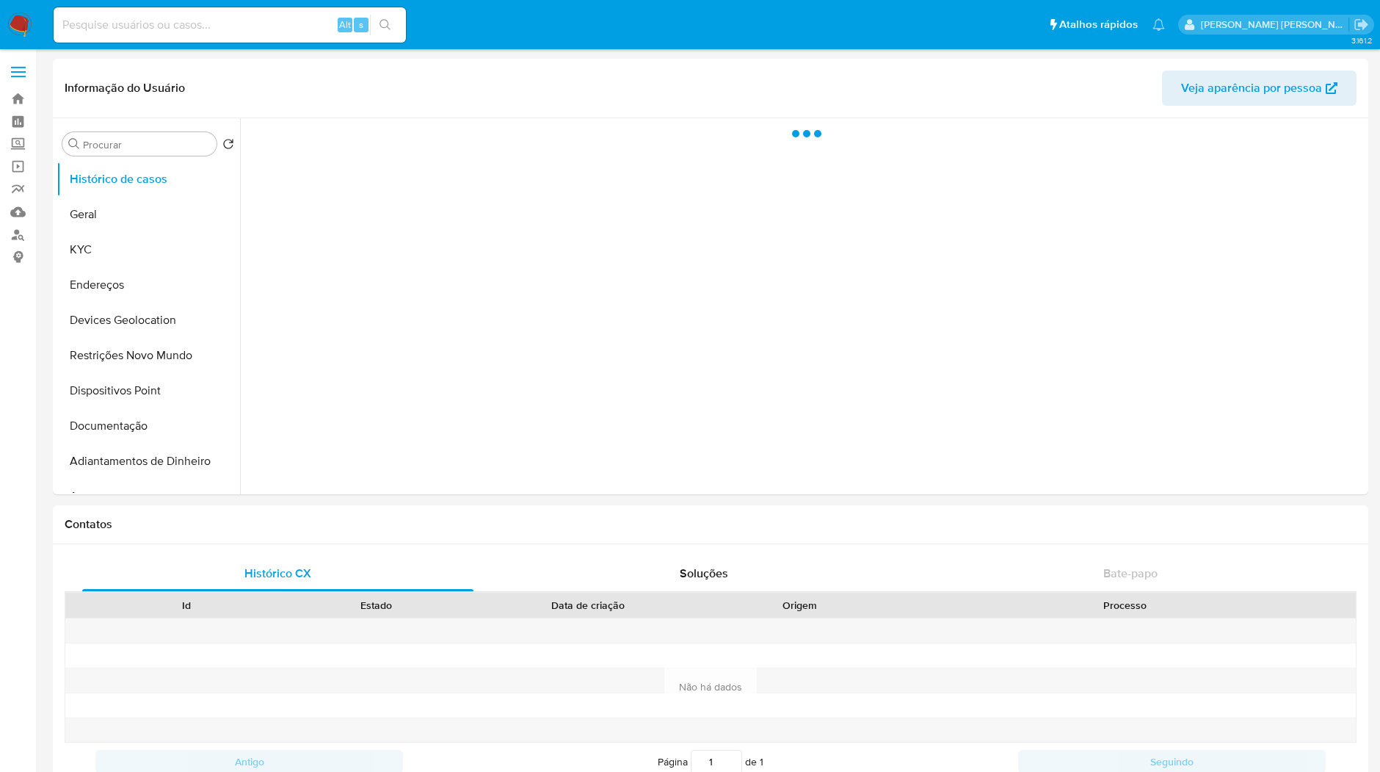
select select "10"
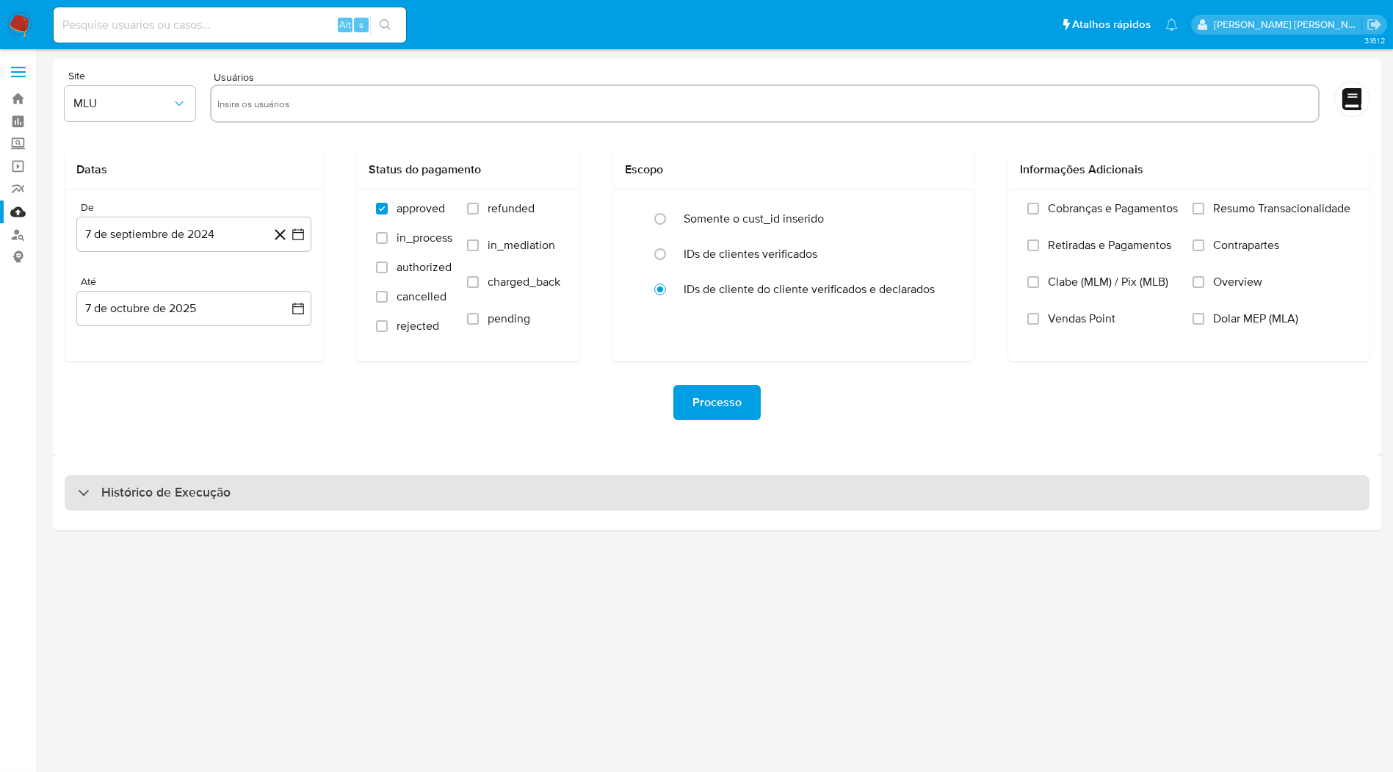
click at [457, 508] on div "Histórico de Execução" at bounding box center [717, 492] width 1305 height 35
select select "10"
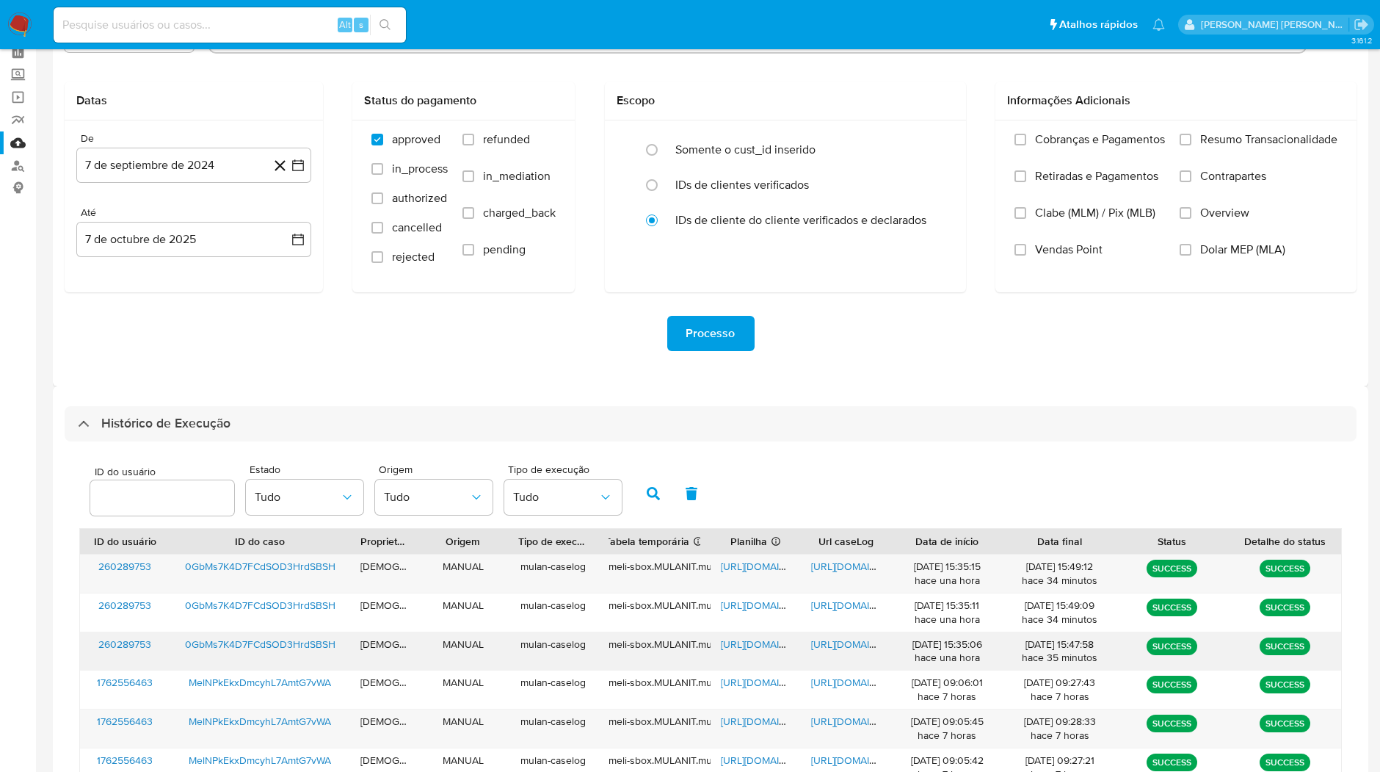
scroll to position [163, 0]
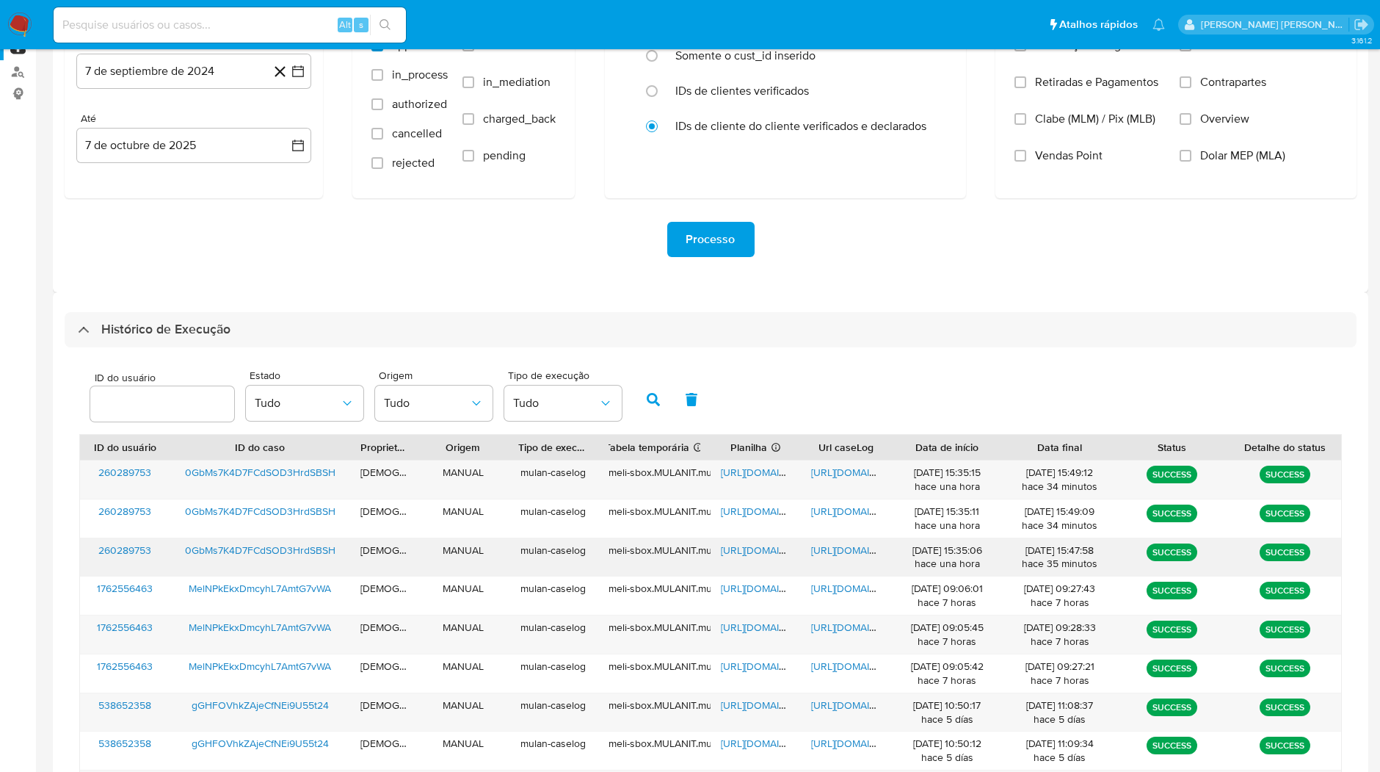
click at [841, 543] on span "https://docs.google.com/document/d/1hvAfoXbBA6UYyqG2aPe4UkadV9ImdeP0hqjsQQb6N8E…" at bounding box center [861, 550] width 101 height 15
click at [757, 550] on span "https://docs.google.com/spreadsheets/d/15LkHbdtmNwLTPD16zSJpm2OPhnqS6j427vY3OFW…" at bounding box center [771, 550] width 101 height 15
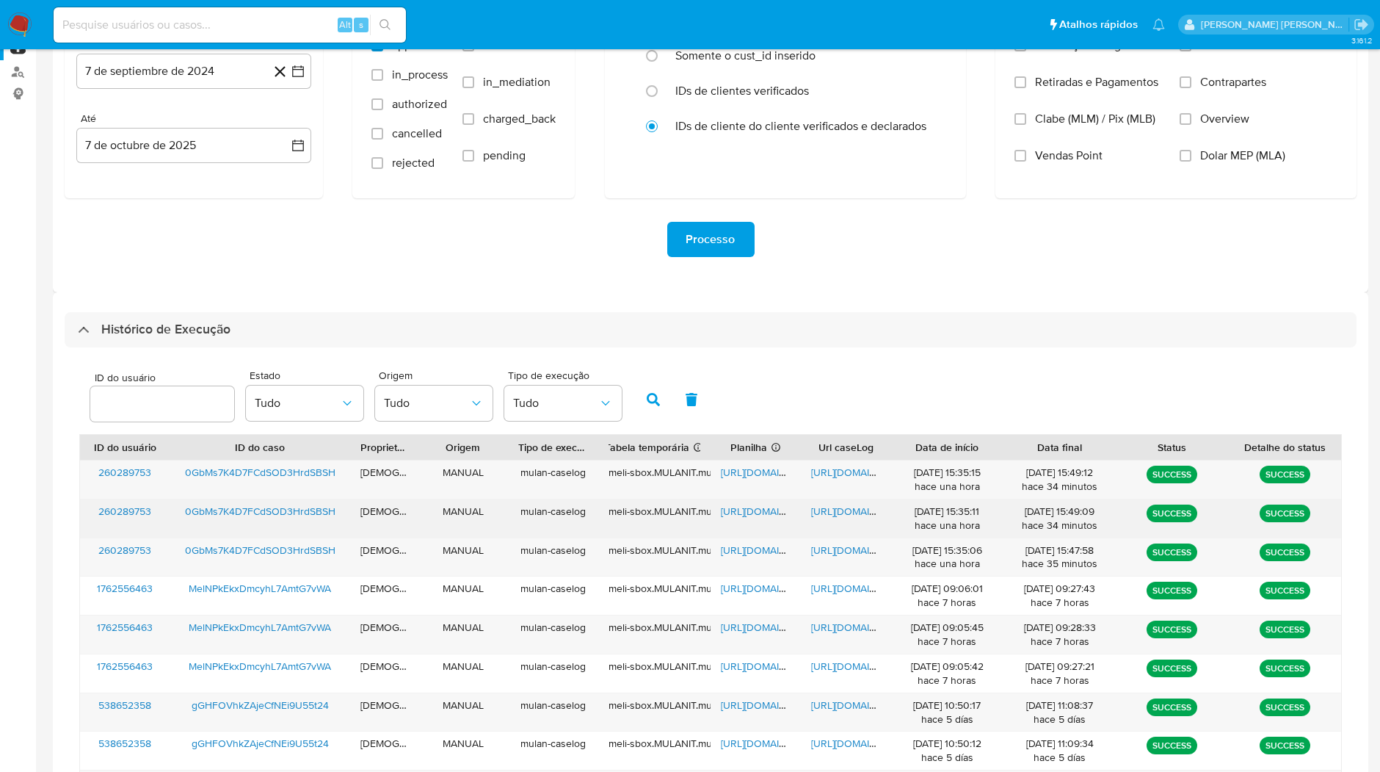
click at [839, 504] on span "https://docs.google.com/document/d/1Dui1VjhC2RM485L-SZJzeMvY_xu-IE9Xb7ywAH9VG9c…" at bounding box center [861, 511] width 101 height 15
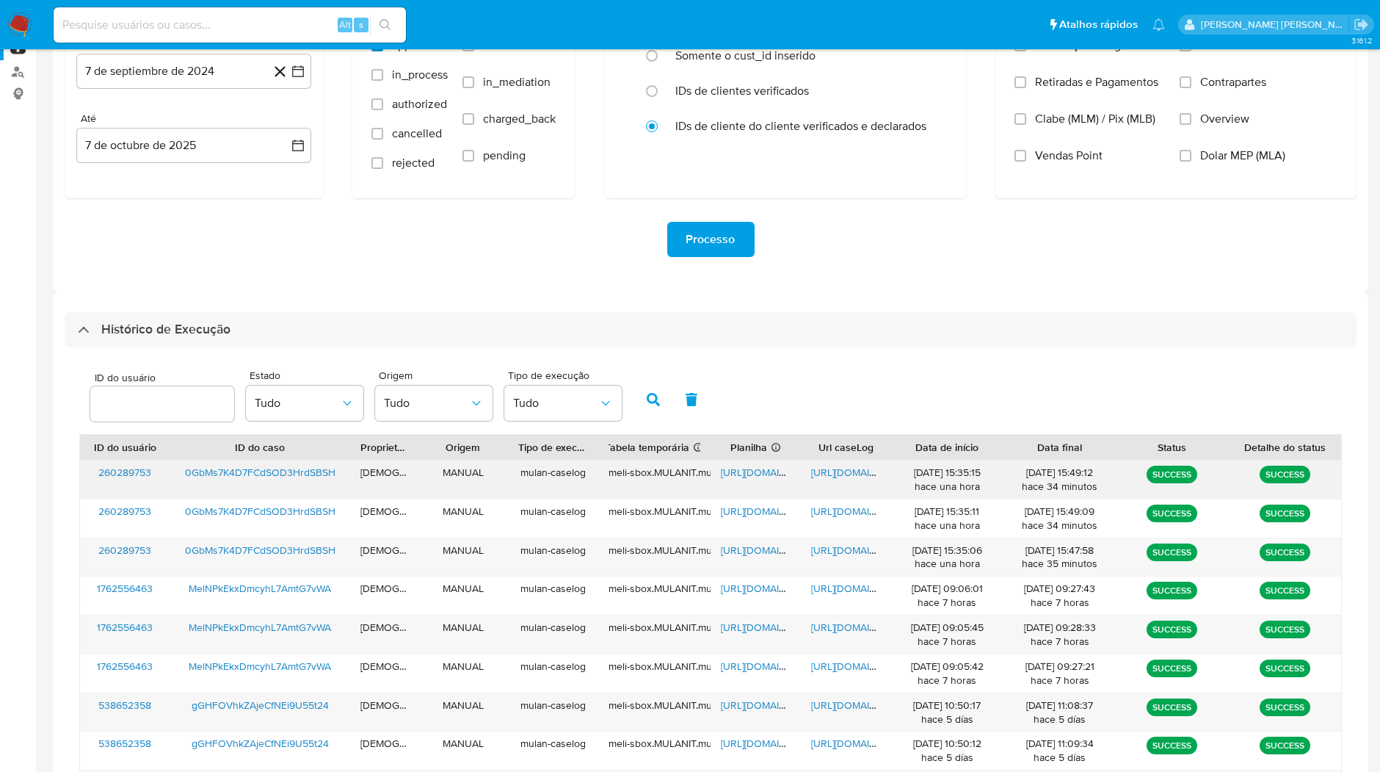
click at [830, 475] on span "https://docs.google.com/document/d/1wzRhYntanpc4aJmtYiuqmka7X8jNPVWbVmL6QHSerW0…" at bounding box center [861, 472] width 101 height 15
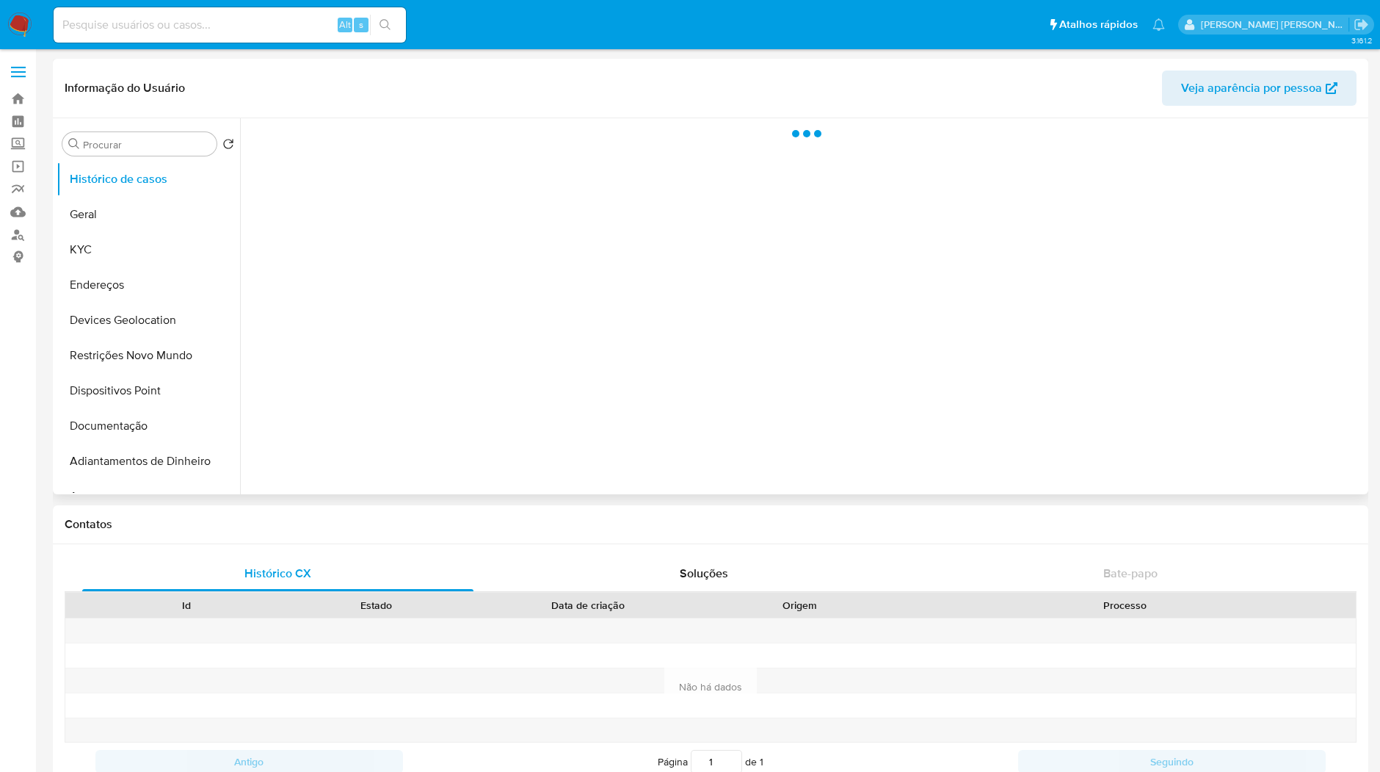
select select "10"
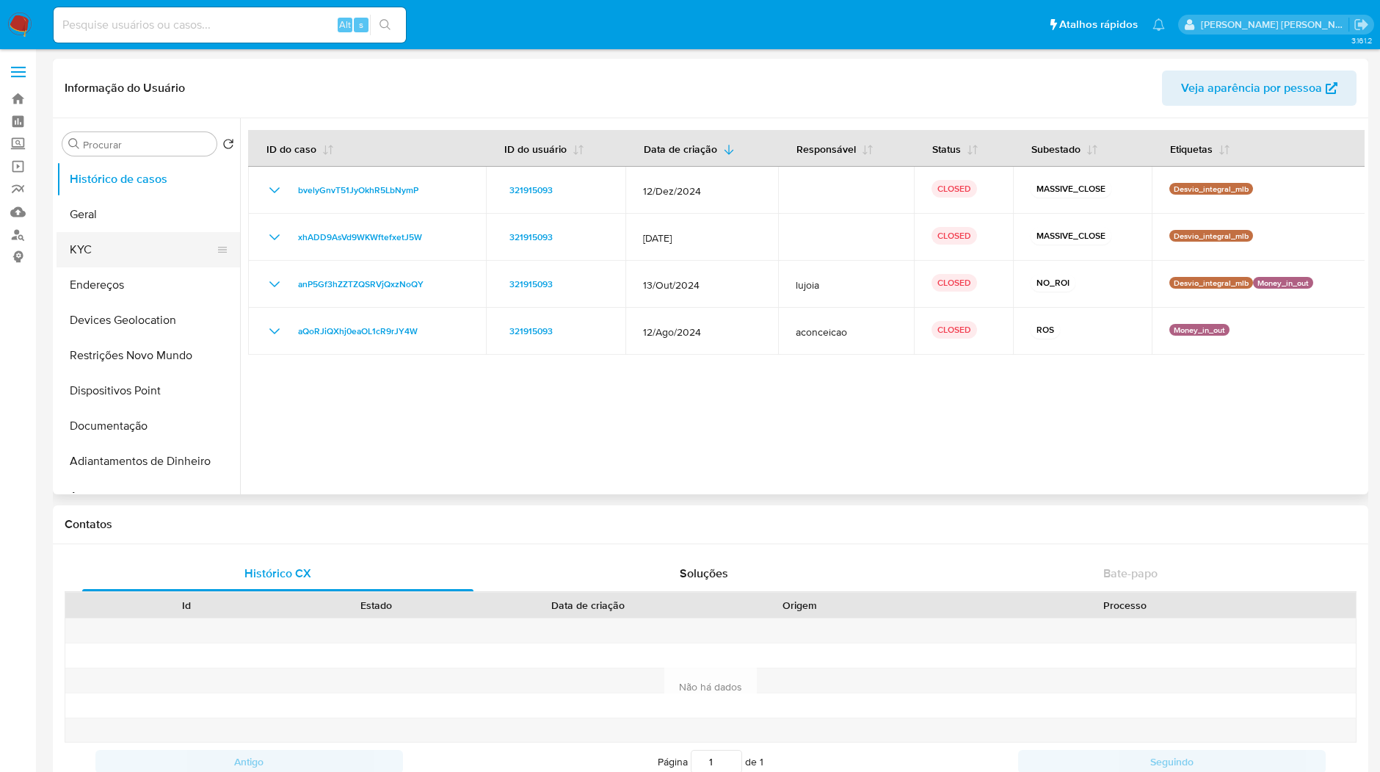
click at [169, 257] on button "KYC" at bounding box center [143, 249] width 172 height 35
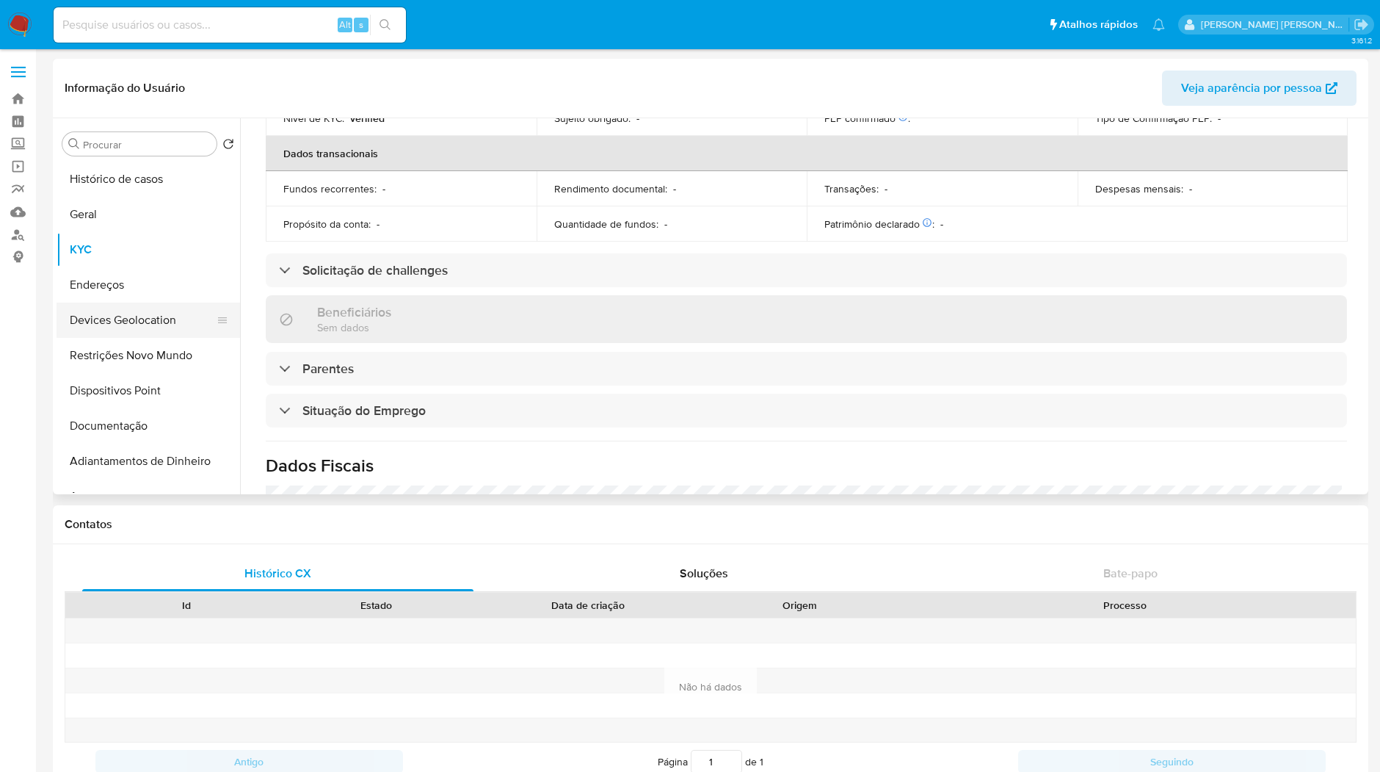
scroll to position [610, 0]
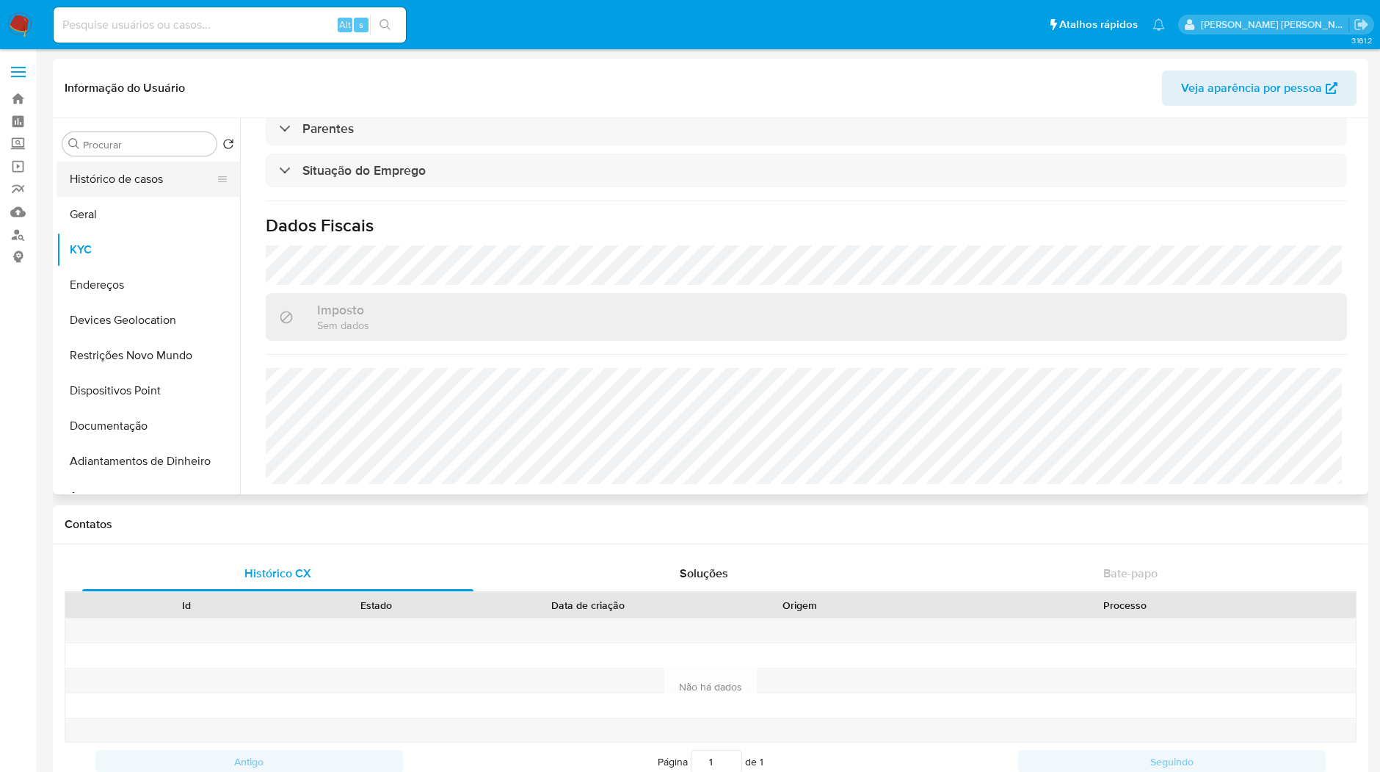
click at [104, 195] on button "Histórico de casos" at bounding box center [143, 179] width 172 height 35
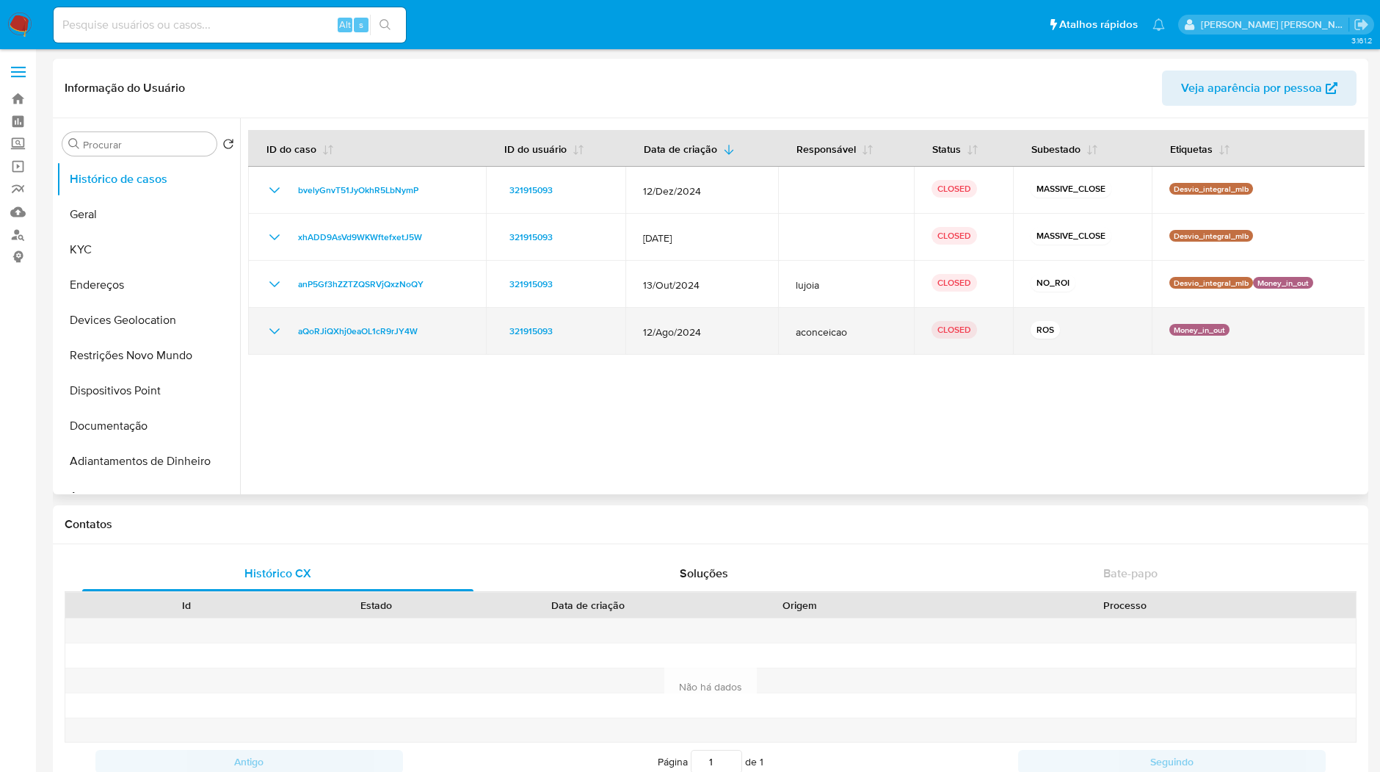
click at [279, 325] on icon "Mostrar/Ocultar" at bounding box center [275, 331] width 18 height 18
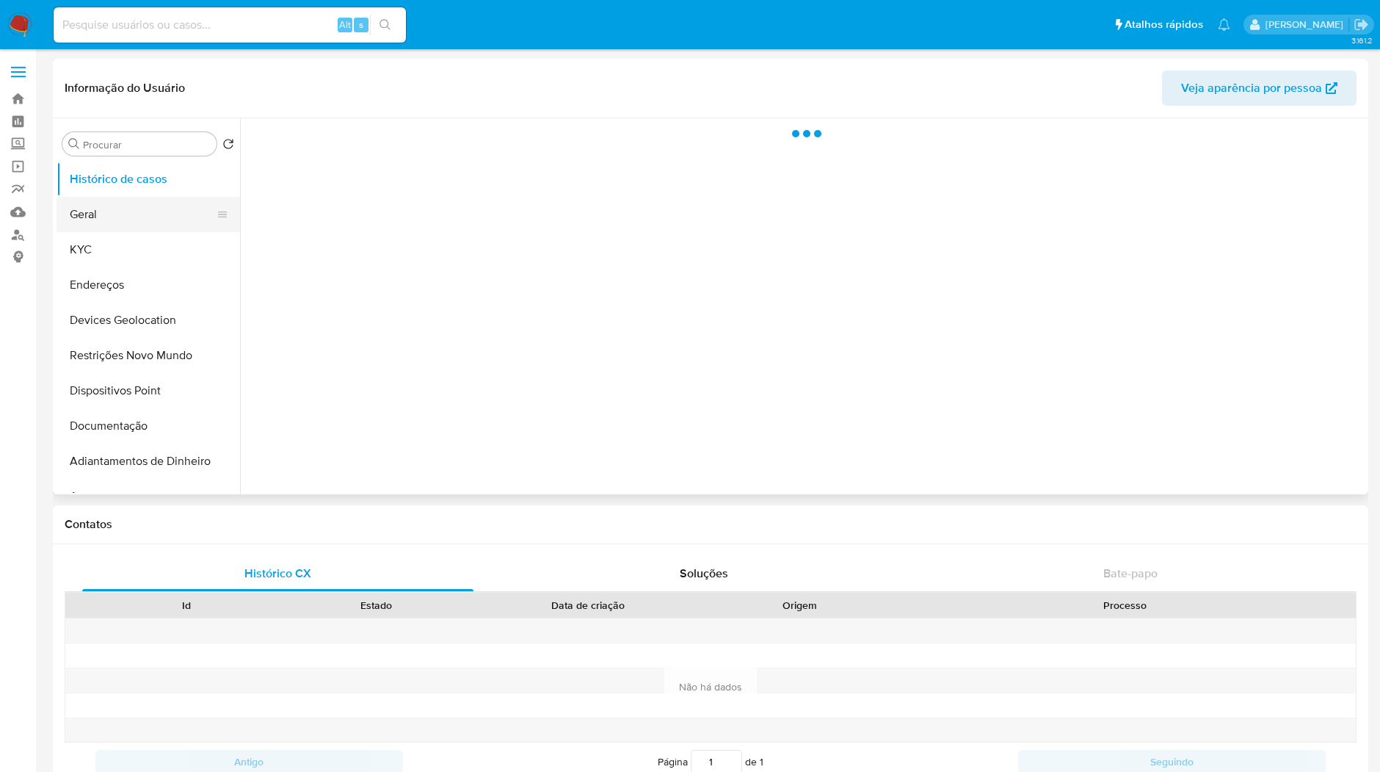
select select "10"
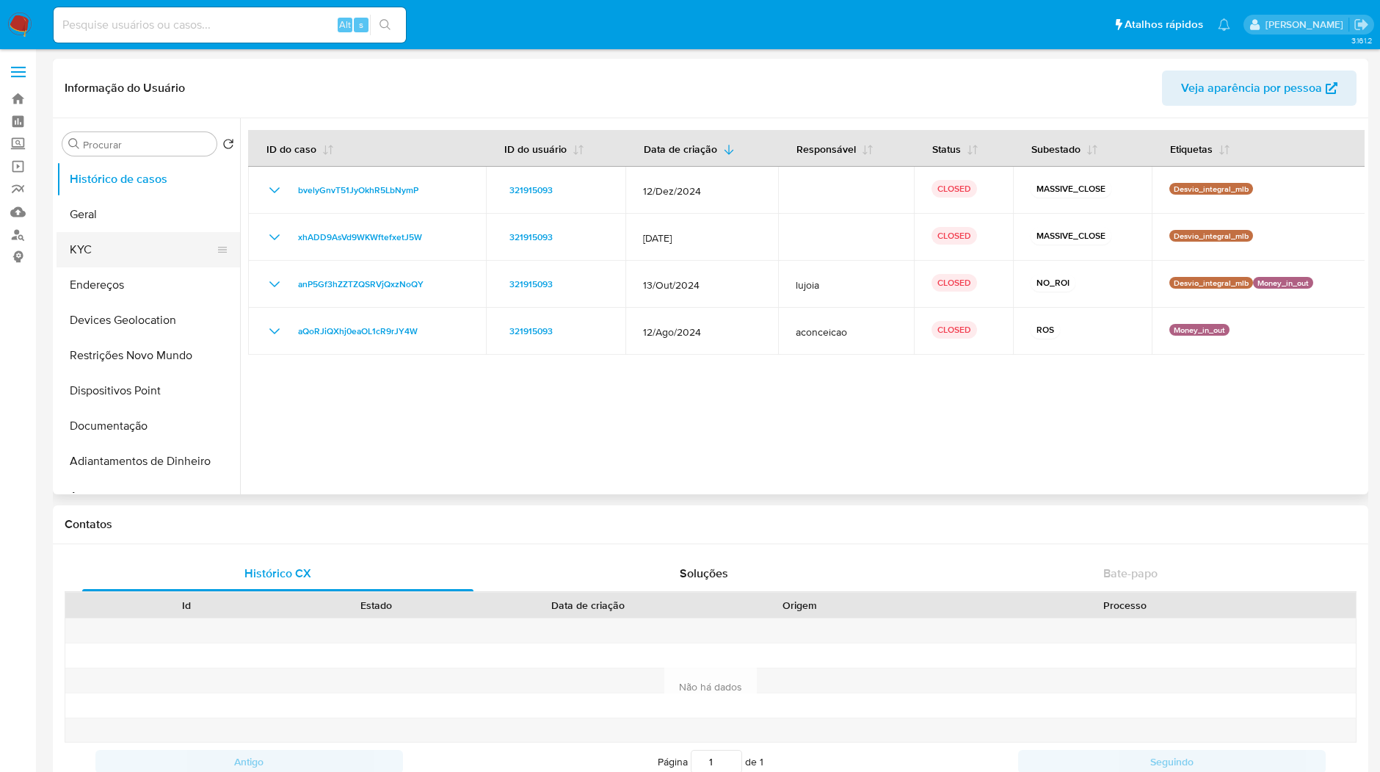
click at [142, 236] on button "KYC" at bounding box center [143, 249] width 172 height 35
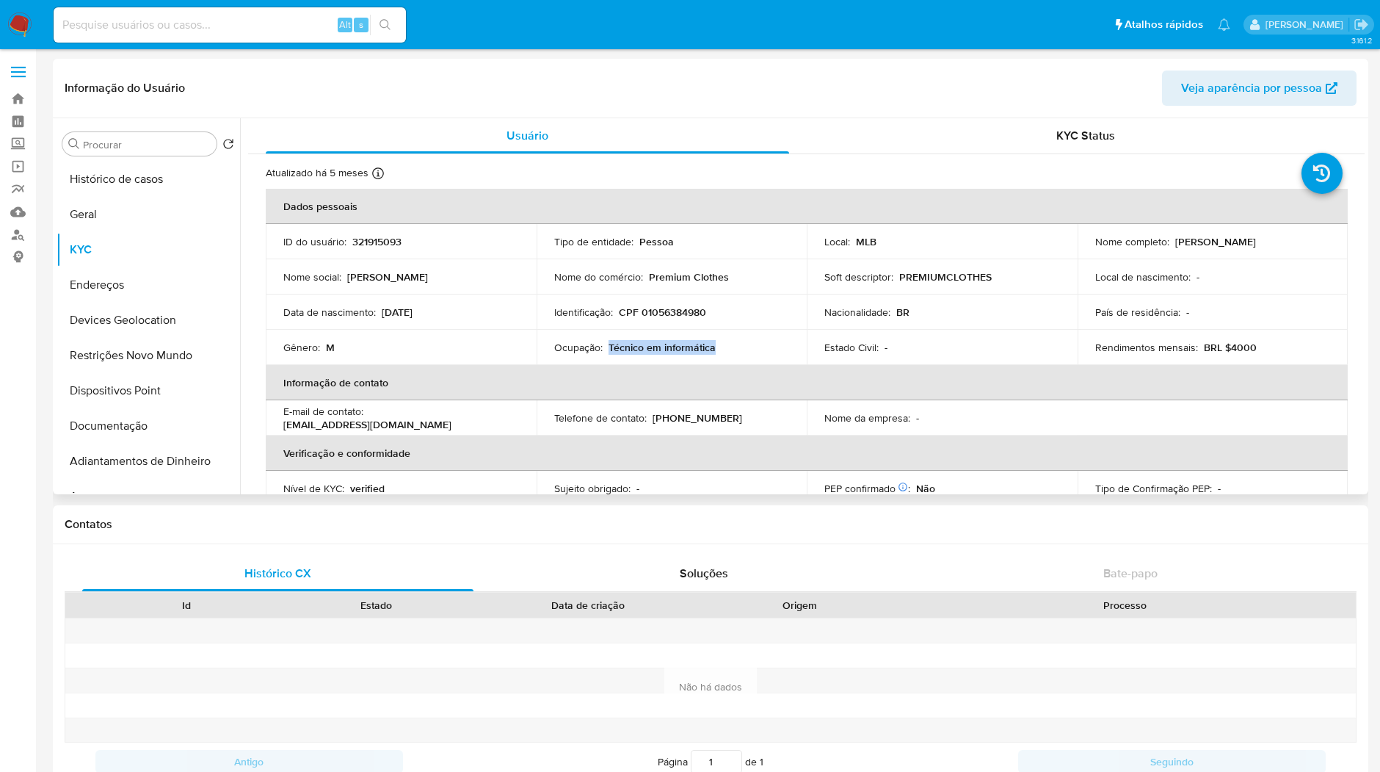
copy p "Técnico em informática"
drag, startPoint x: 725, startPoint y: 347, endPoint x: 606, endPoint y: 347, distance: 119.7
click at [606, 347] on div "Ocupação : Técnico em informática" at bounding box center [672, 347] width 236 height 13
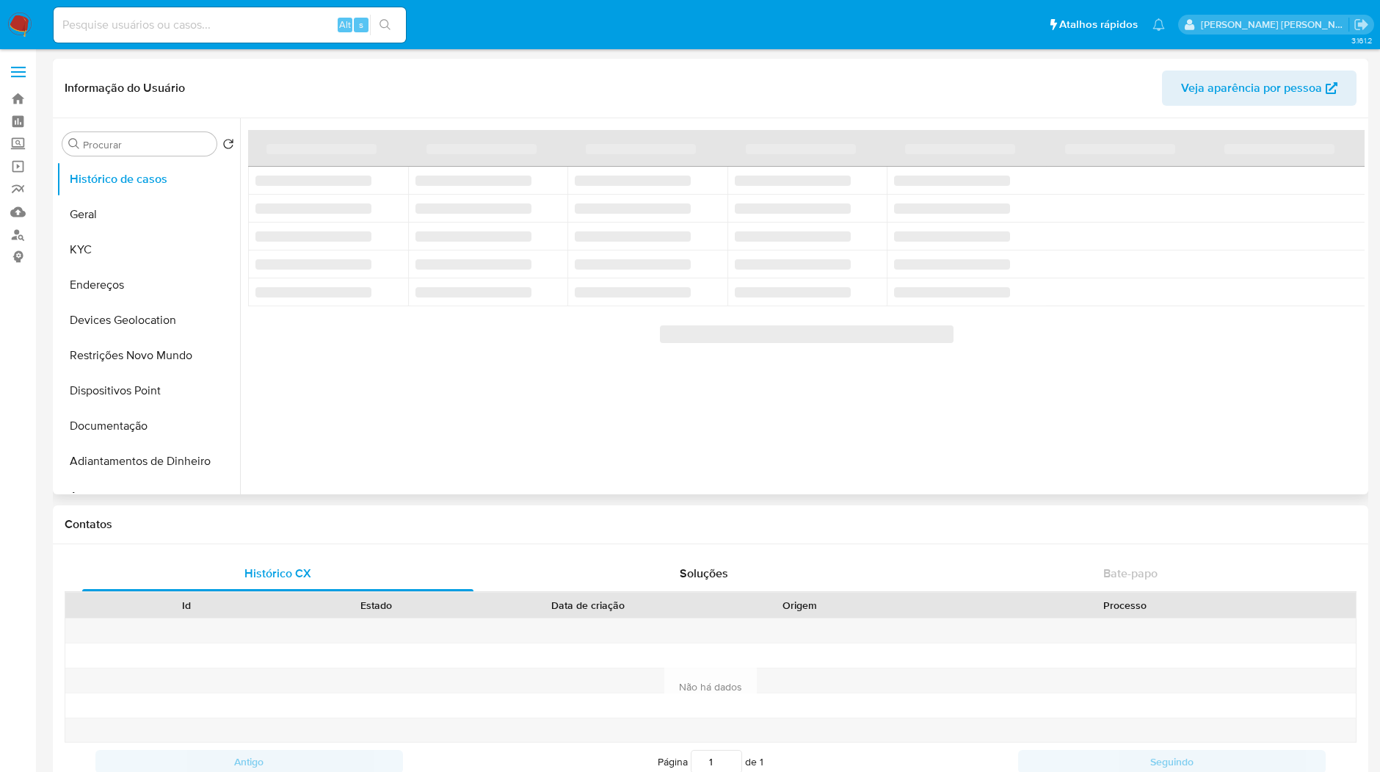
select select "10"
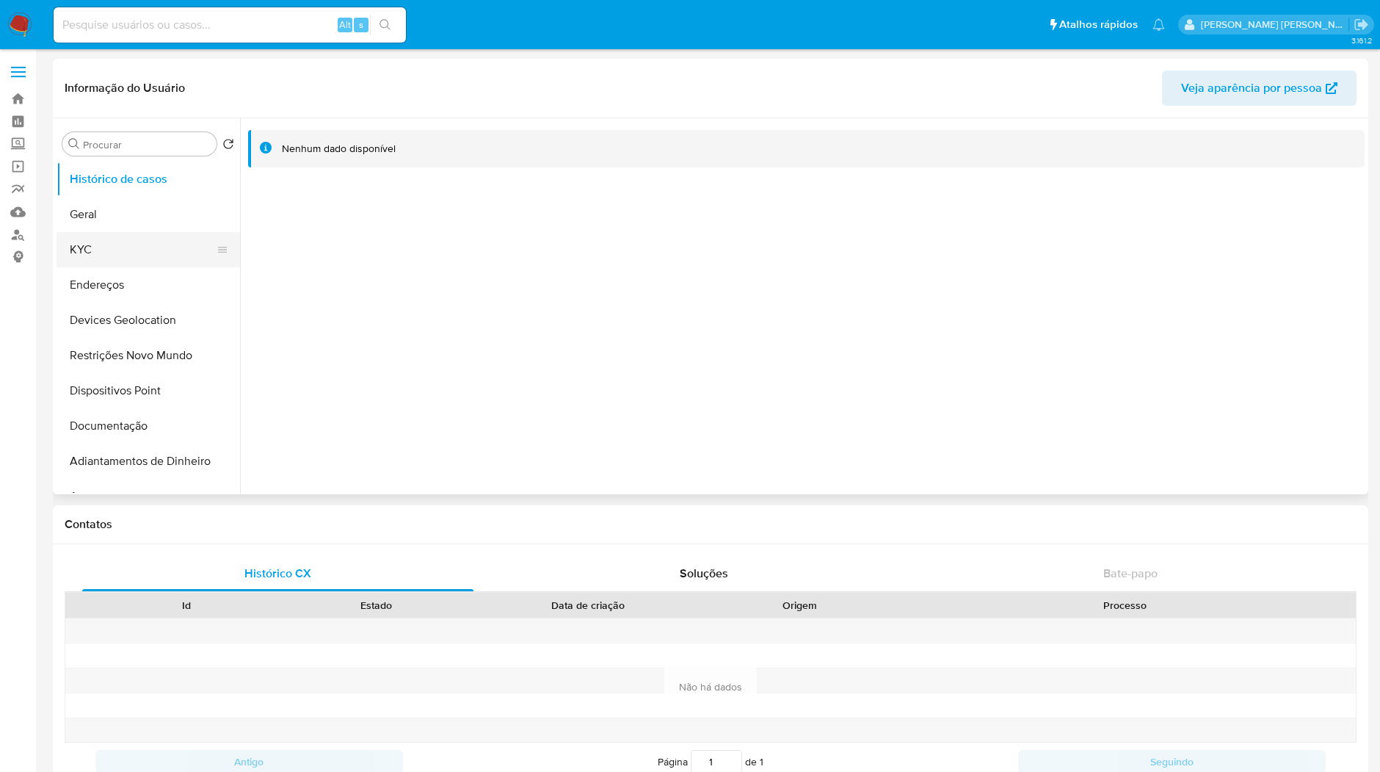
click at [106, 236] on button "KYC" at bounding box center [143, 249] width 172 height 35
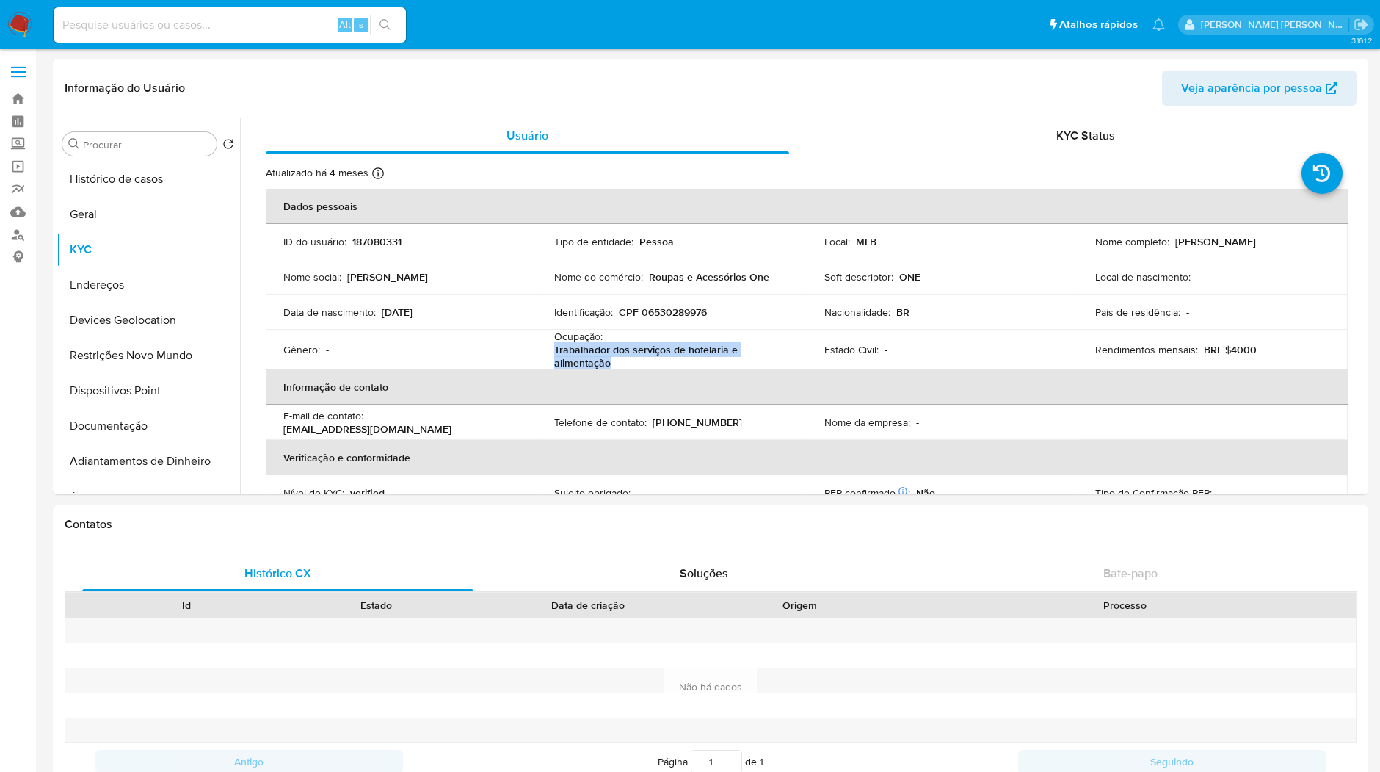
copy p "Trabalhador dos serviços de hotelaria e alimentação"
drag, startPoint x: 642, startPoint y: 358, endPoint x: 553, endPoint y: 348, distance: 89.4
click at [554, 348] on p "Trabalhador dos serviços de hotelaria e alimentação" at bounding box center [669, 356] width 230 height 26
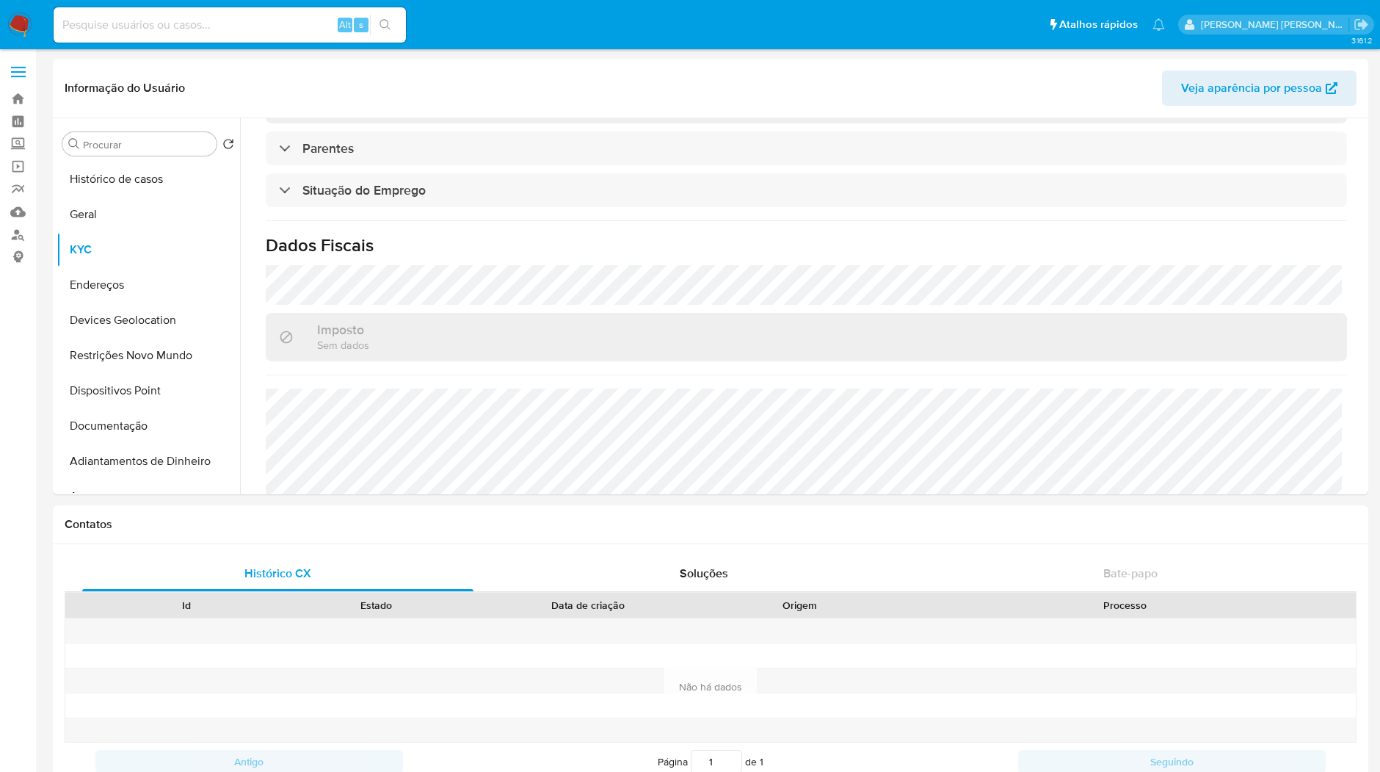
scroll to position [629, 0]
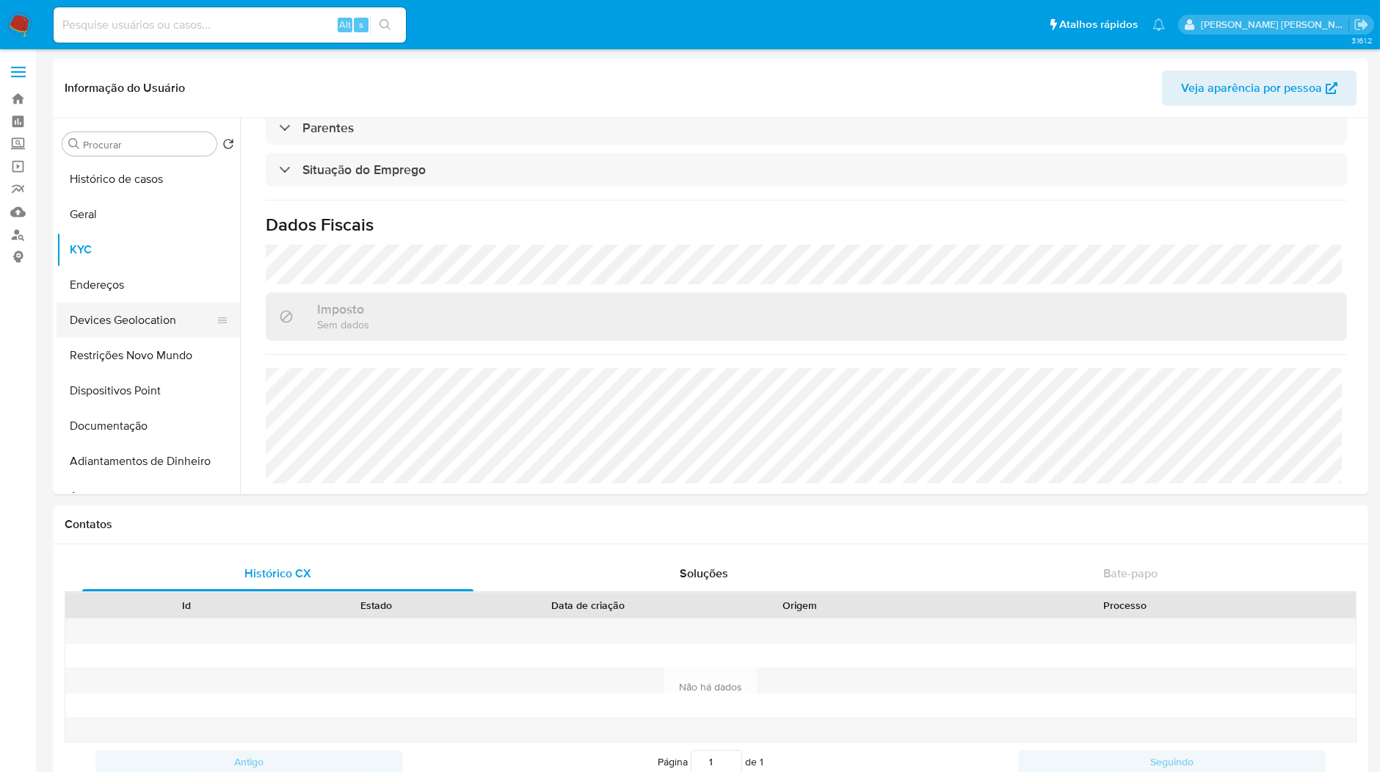
click at [123, 303] on button "Devices Geolocation" at bounding box center [143, 320] width 172 height 35
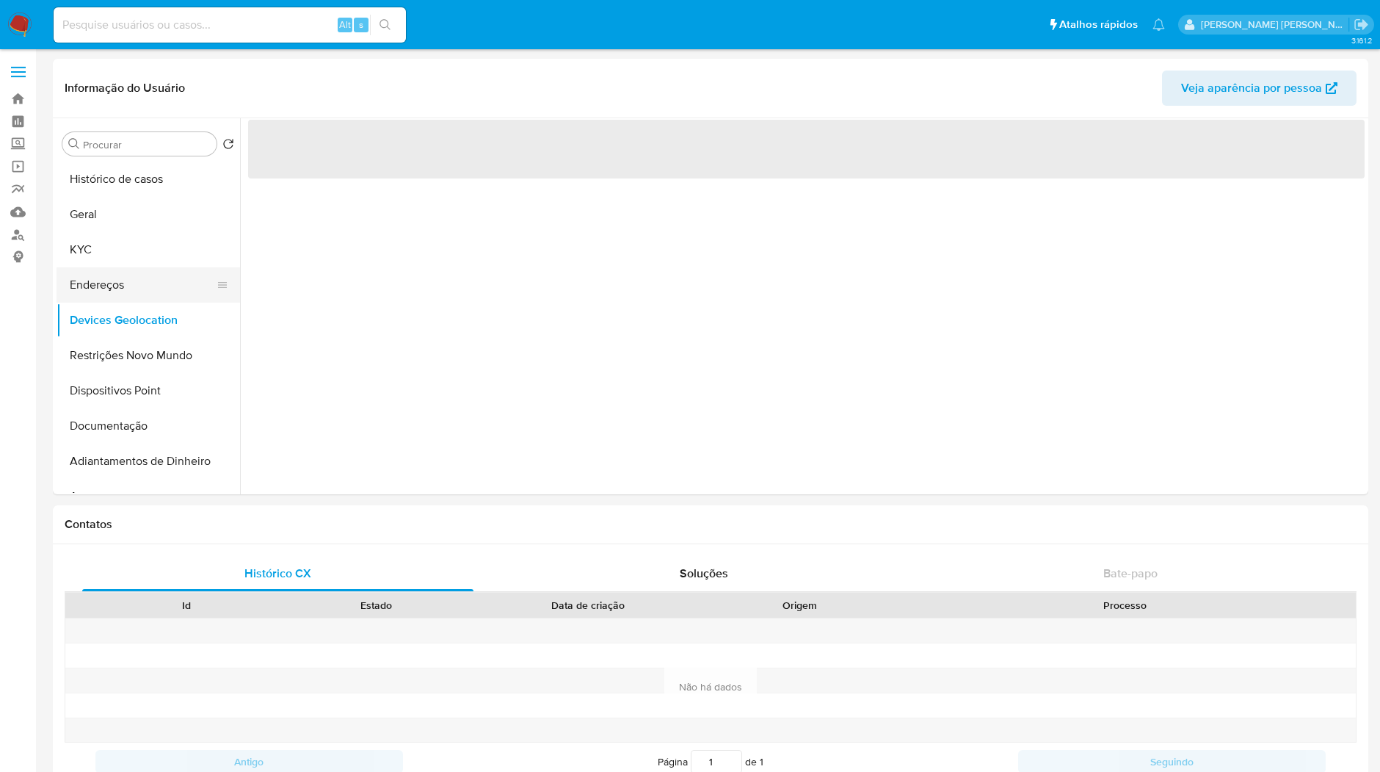
click at [125, 294] on button "Endereços" at bounding box center [143, 284] width 172 height 35
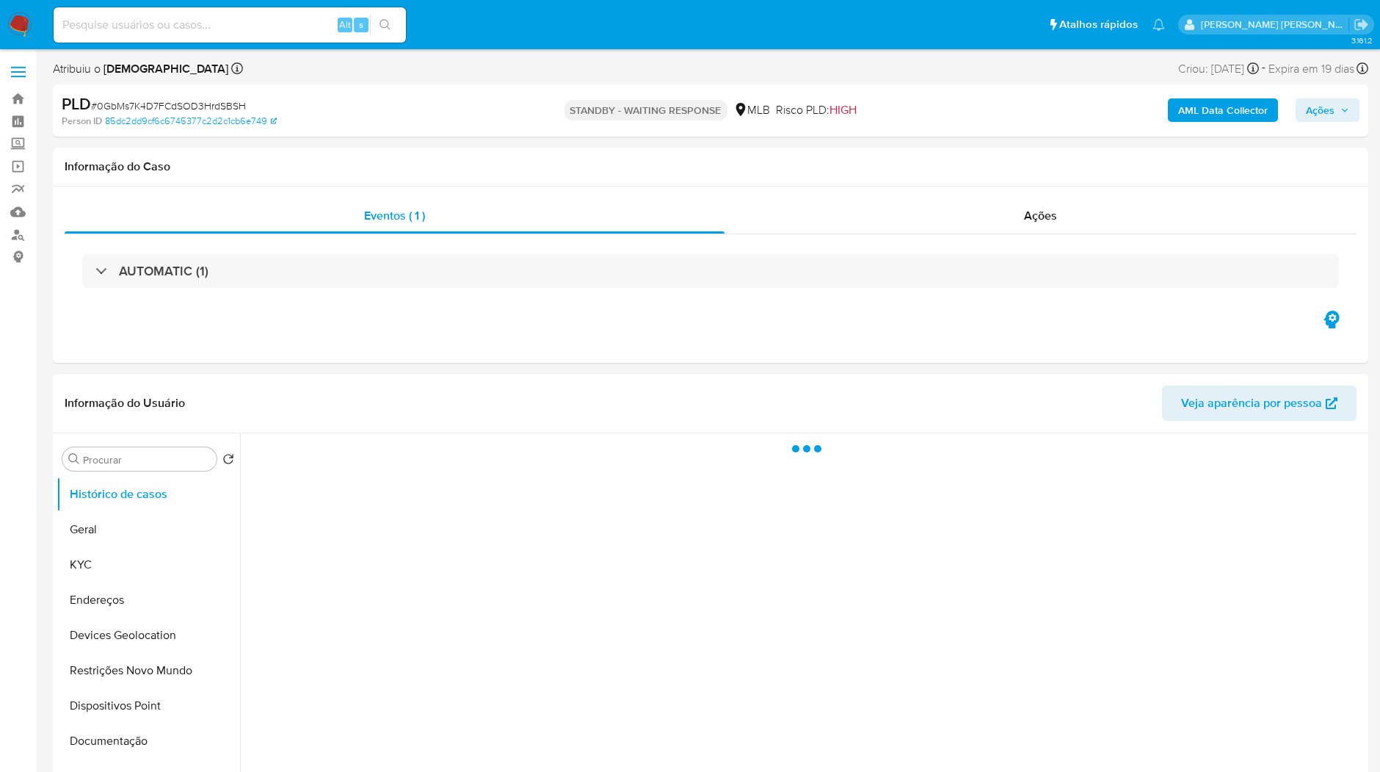
select select "10"
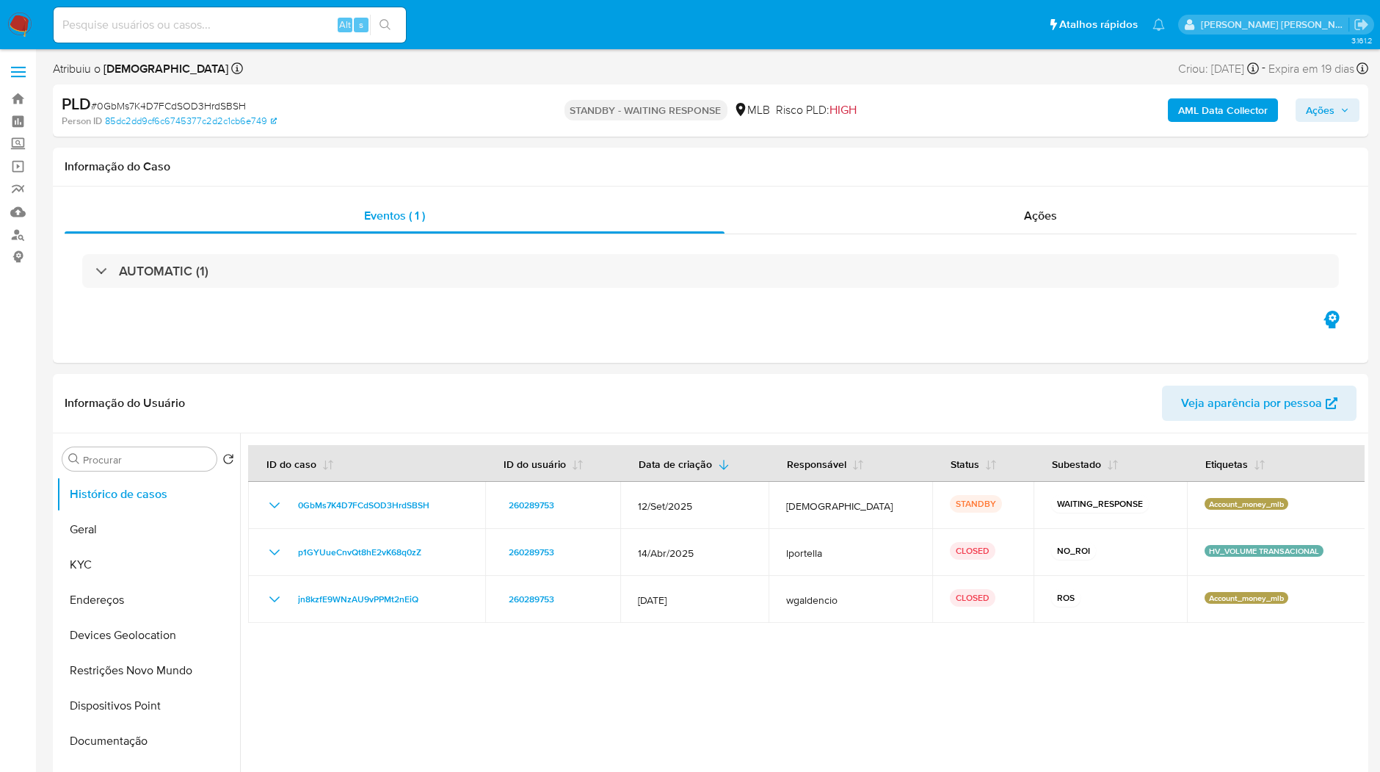
click at [18, 31] on img at bounding box center [19, 24] width 25 height 25
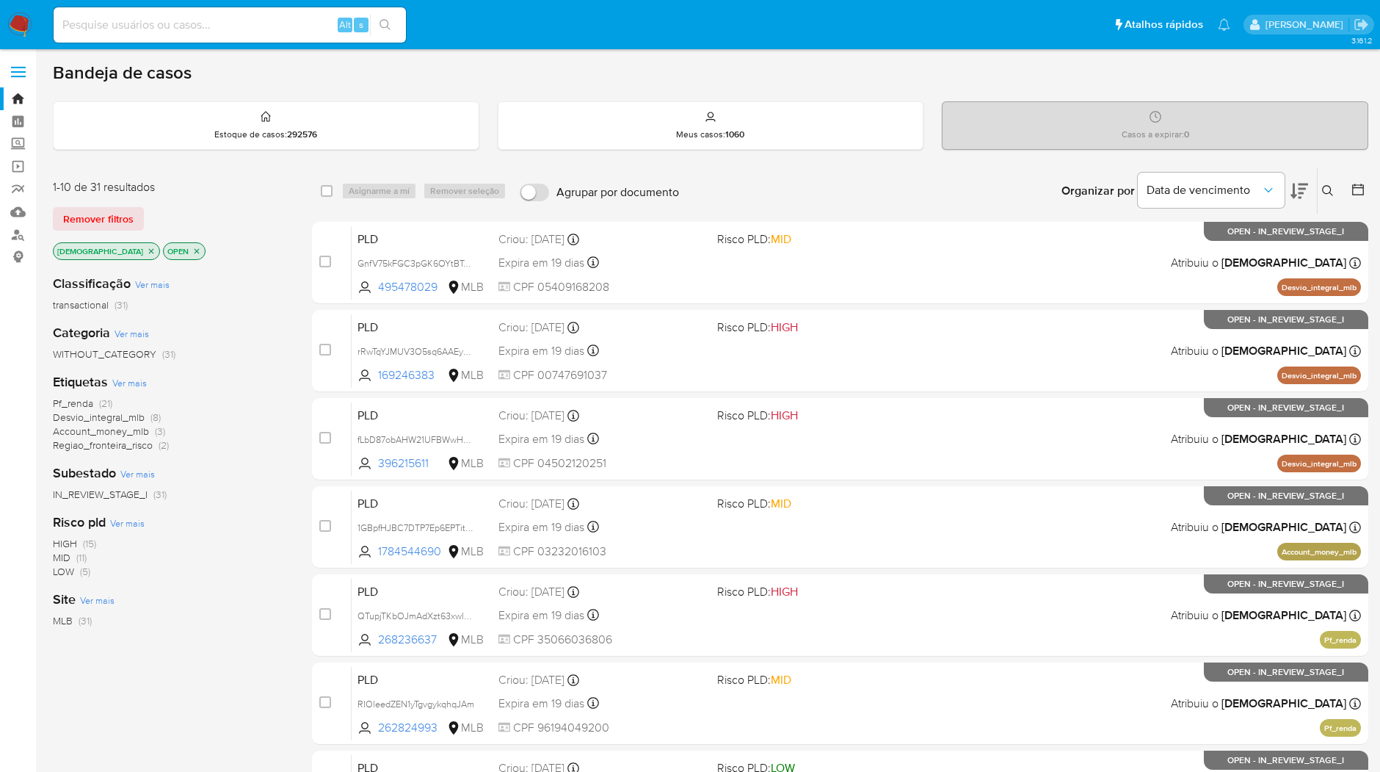
drag, startPoint x: 0, startPoint y: 0, endPoint x: 911, endPoint y: 184, distance: 928.8
click at [911, 184] on div "Organizar por Data de vencimento Os resultados não podem ser classificados enqu…" at bounding box center [1028, 191] width 682 height 46
click at [23, 26] on img at bounding box center [19, 24] width 25 height 25
click at [25, 32] on img at bounding box center [19, 24] width 25 height 25
click at [748, 211] on div "Organizar por Data de vencimento Os resultados não podem ser classificados enqu…" at bounding box center [1028, 191] width 682 height 46
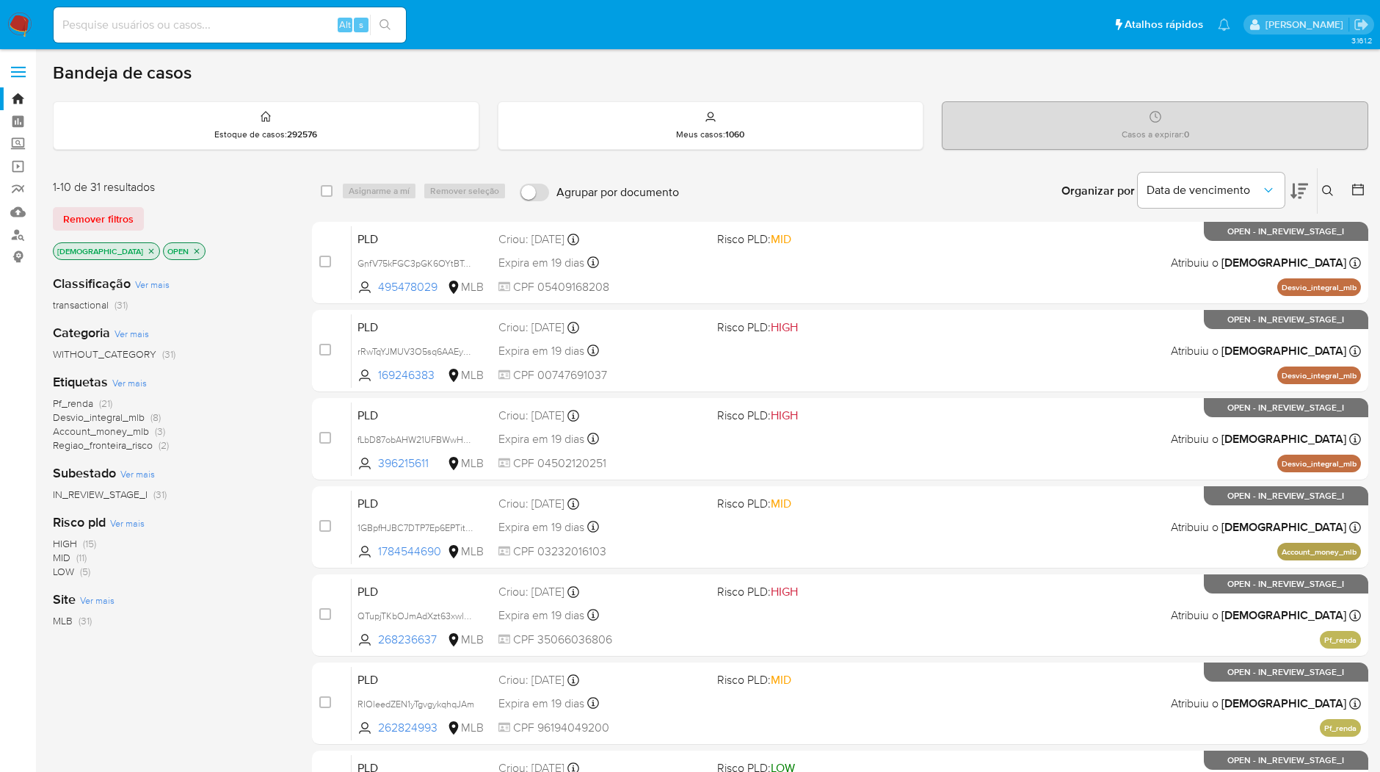
click at [817, 203] on div "Organizar por Data de vencimento Os resultados não podem ser classificados enqu…" at bounding box center [1028, 191] width 682 height 46
click at [786, 189] on div "Organizar por Data de vencimento Os resultados não podem ser classificados enqu…" at bounding box center [1028, 191] width 682 height 46
click at [20, 29] on img at bounding box center [19, 24] width 25 height 25
click at [883, 192] on div "Organizar por Data de vencimento Os resultados não podem ser classificados enqu…" at bounding box center [1028, 191] width 682 height 46
click at [940, 189] on div "Organizar por Data de vencimento Os resultados não podem ser classificados enqu…" at bounding box center [1028, 191] width 682 height 46
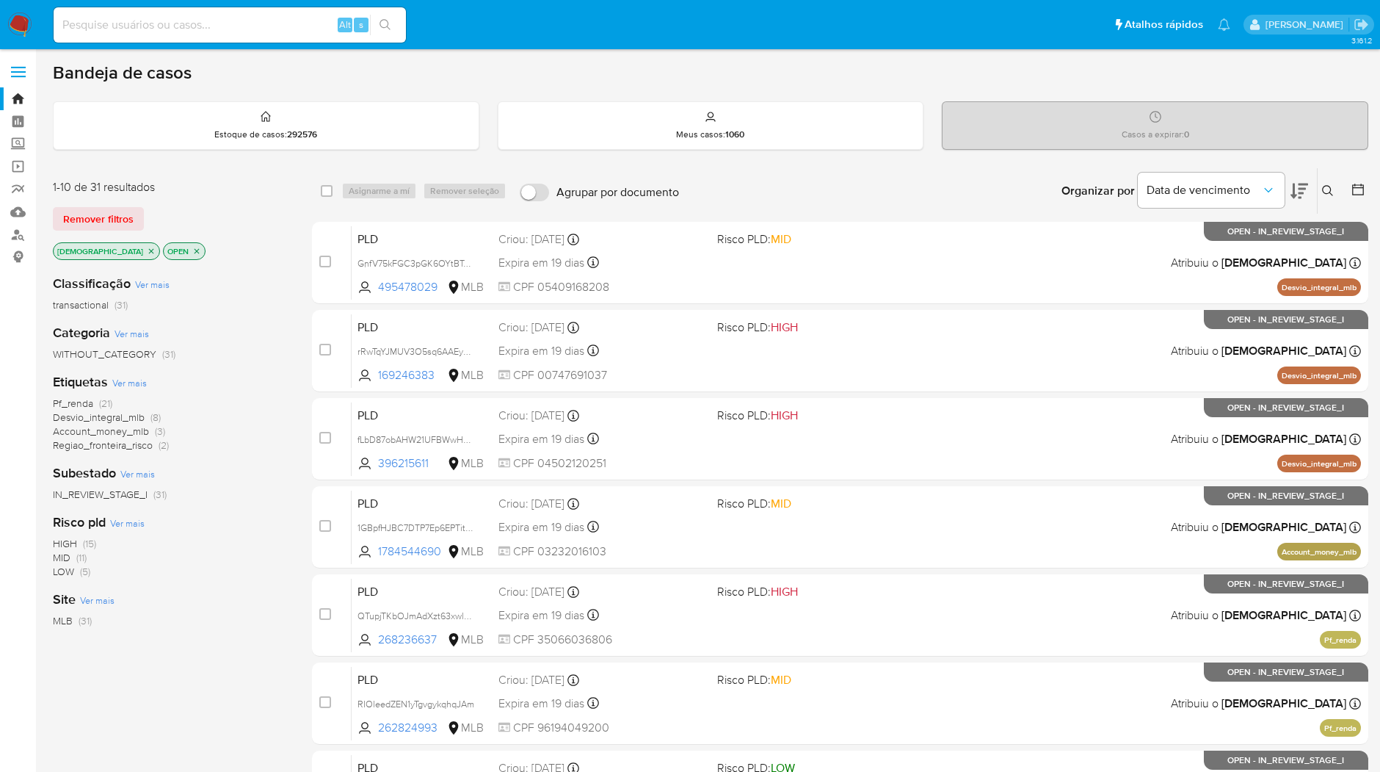
click at [772, 195] on div "Organizar por Data de vencimento Os resultados não podem ser classificados enqu…" at bounding box center [1028, 191] width 682 height 46
click at [33, 18] on nav "Pausado Ver notificaciones Alt s Atalhos rápidos Presiona las siguientes teclas…" at bounding box center [690, 24] width 1380 height 49
click at [29, 18] on img at bounding box center [19, 24] width 25 height 25
drag, startPoint x: 115, startPoint y: 246, endPoint x: -76, endPoint y: 189, distance: 199.1
click at [0, 189] on html "Pausado Ver notificaciones Alt s Atalhos rápidos Presiona las siguientes teclas…" at bounding box center [690, 606] width 1380 height 1212
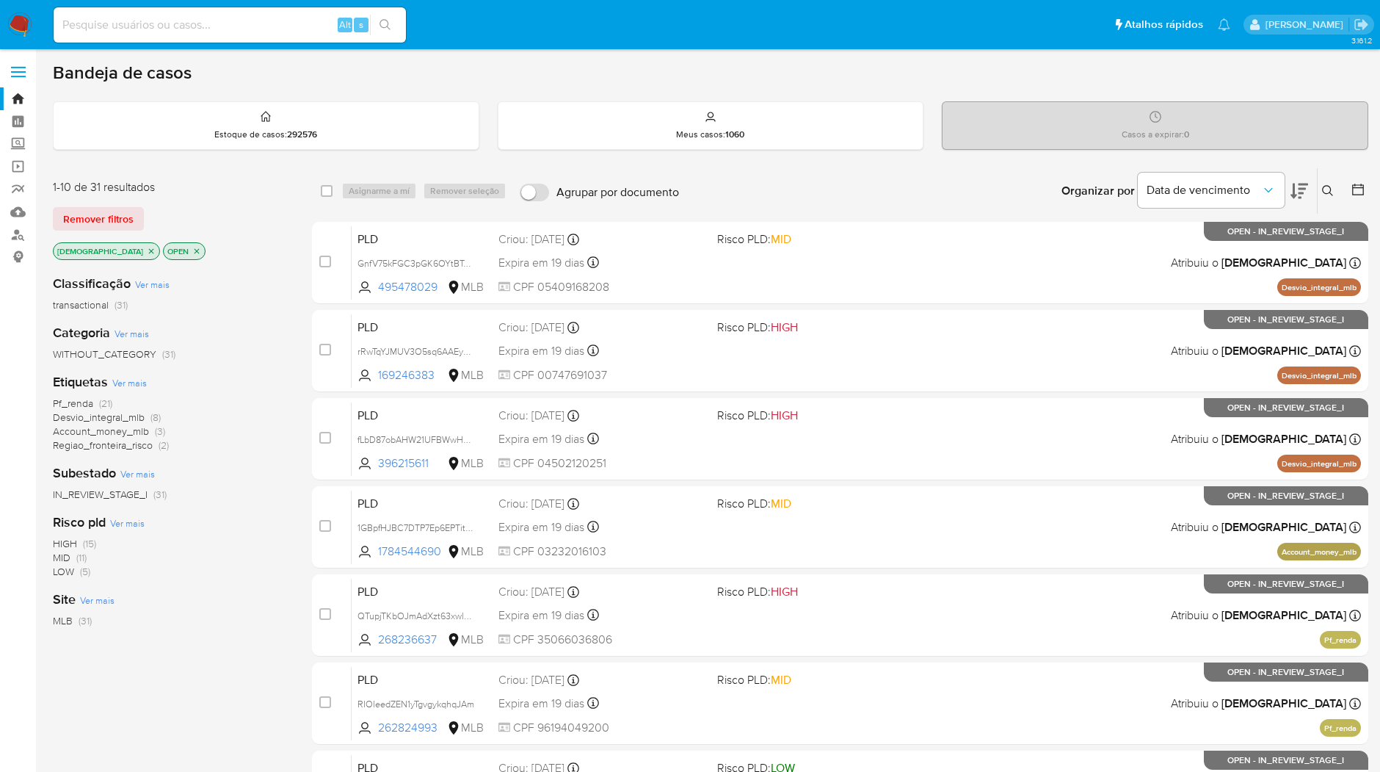
click at [703, 70] on div "Bandeja de casos" at bounding box center [711, 73] width 1316 height 22
click at [37, 22] on nav "Pausado Ver notificaciones Alt s Atalhos rápidos Presiona las siguientes teclas…" at bounding box center [690, 24] width 1380 height 49
click at [32, 22] on nav "Pausado Ver notificaciones Alt s Atalhos rápidos Presiona las siguientes teclas…" at bounding box center [690, 24] width 1380 height 49
click at [28, 22] on img at bounding box center [19, 24] width 25 height 25
